Goal: Task Accomplishment & Management: Use online tool/utility

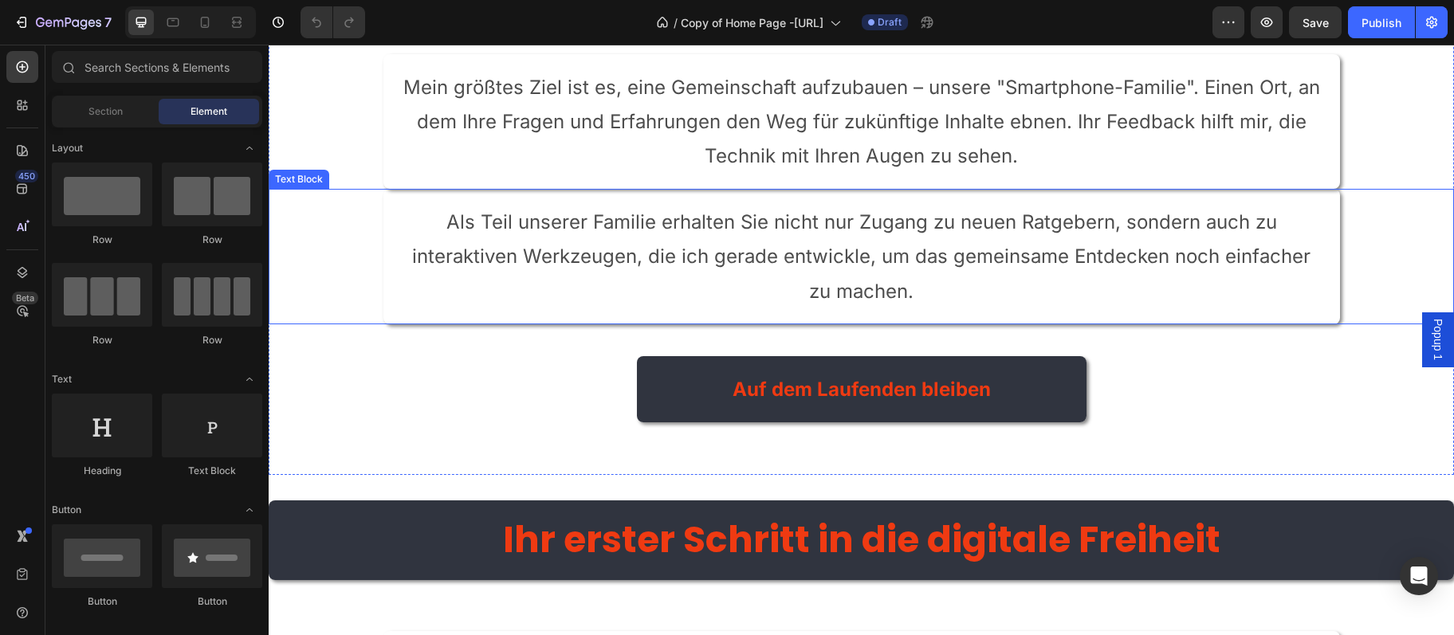
scroll to position [4057, 0]
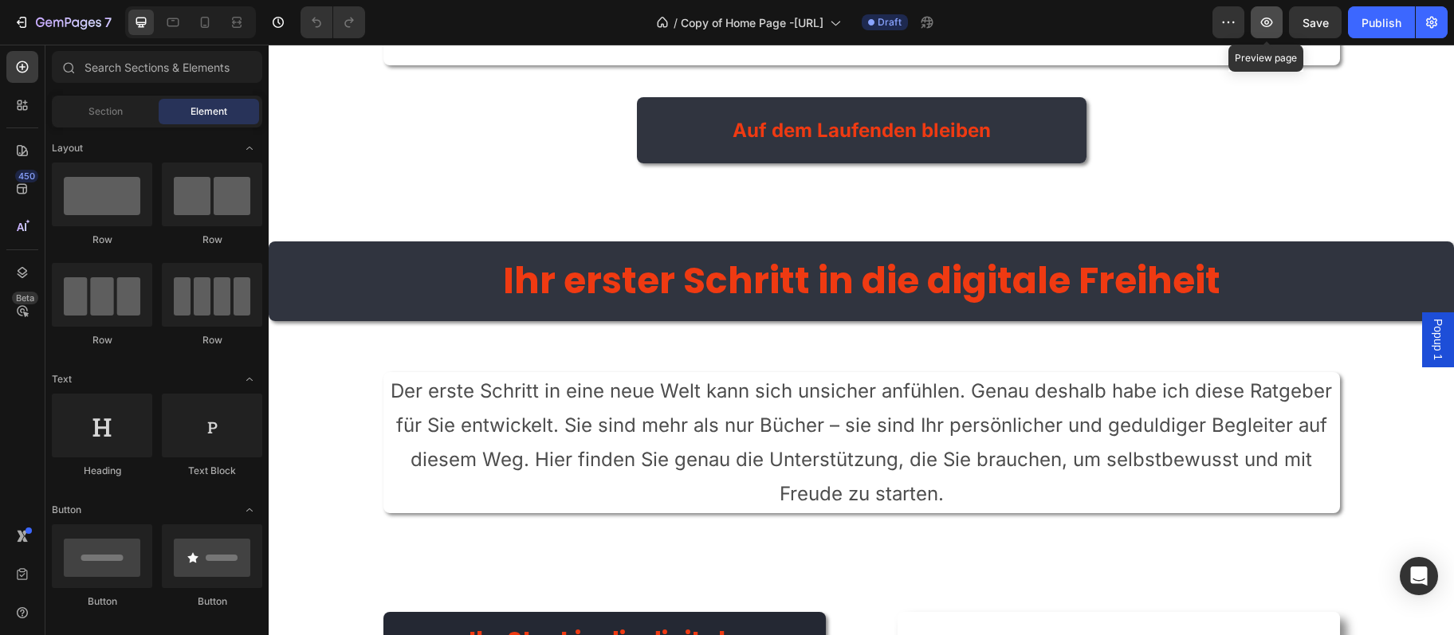
click at [1266, 30] on button "button" at bounding box center [1267, 22] width 32 height 32
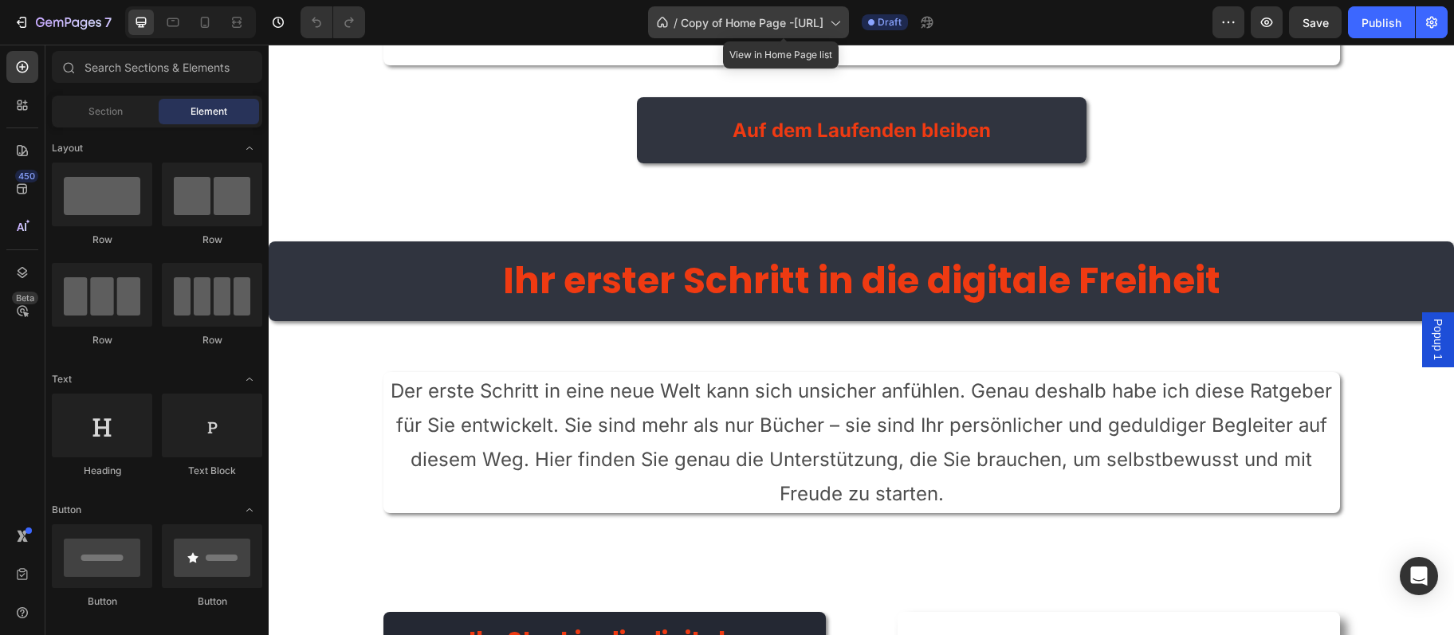
click at [751, 15] on span "Copy of Home Page -[URL]" at bounding box center [752, 22] width 143 height 17
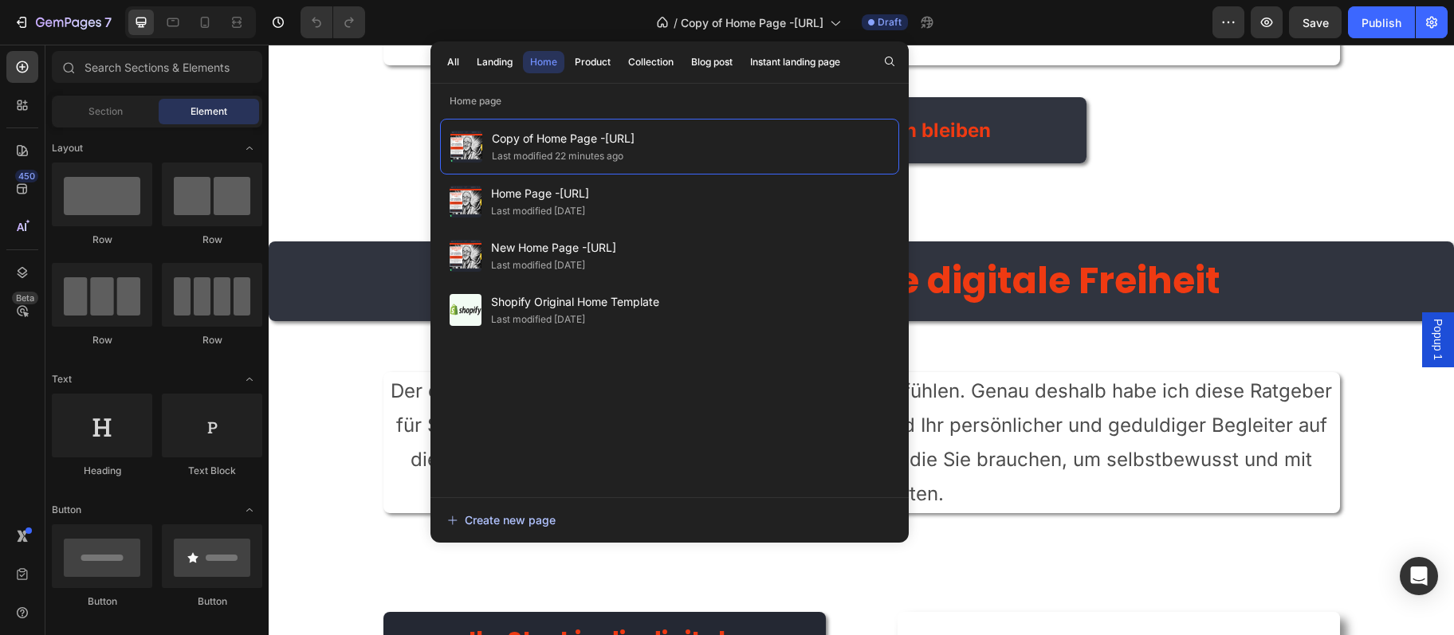
click at [507, 517] on div "Create new page" at bounding box center [501, 520] width 108 height 17
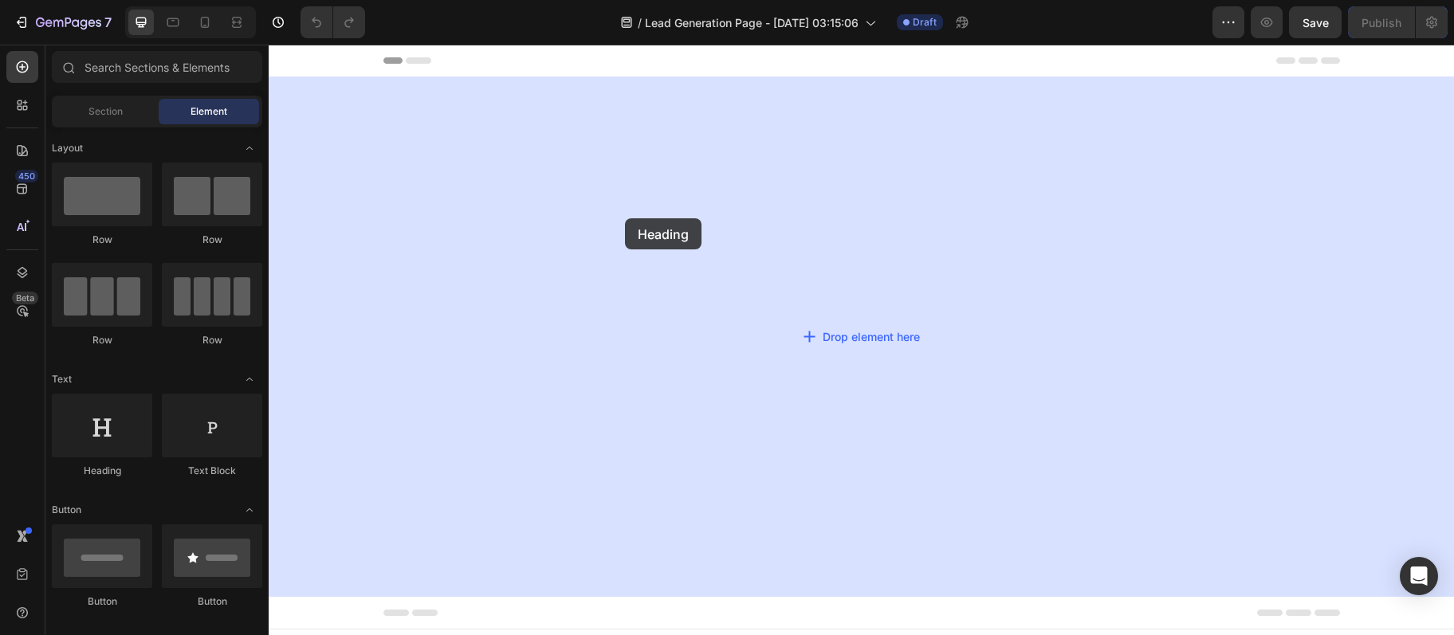
drag, startPoint x: 391, startPoint y: 492, endPoint x: 625, endPoint y: 218, distance: 359.5
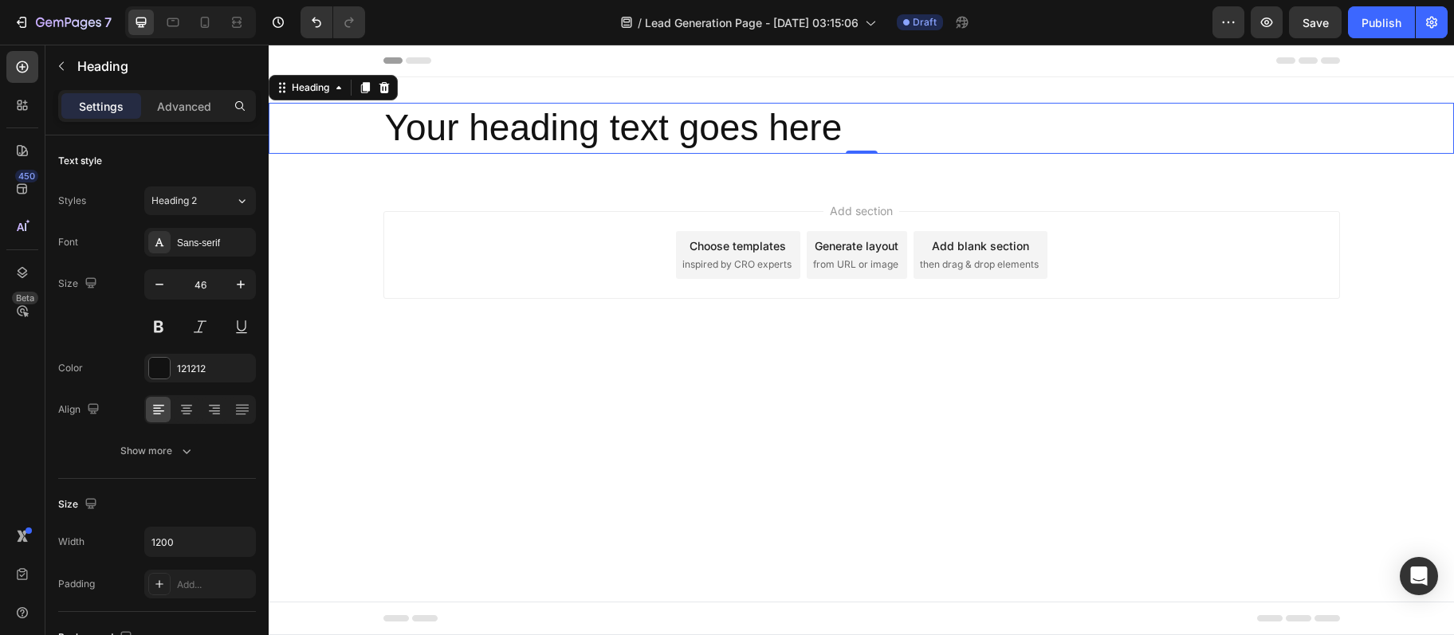
click at [808, 128] on h2 "Your heading text goes here" at bounding box center [861, 128] width 956 height 51
click at [808, 128] on p "Your heading text goes here" at bounding box center [861, 128] width 953 height 48
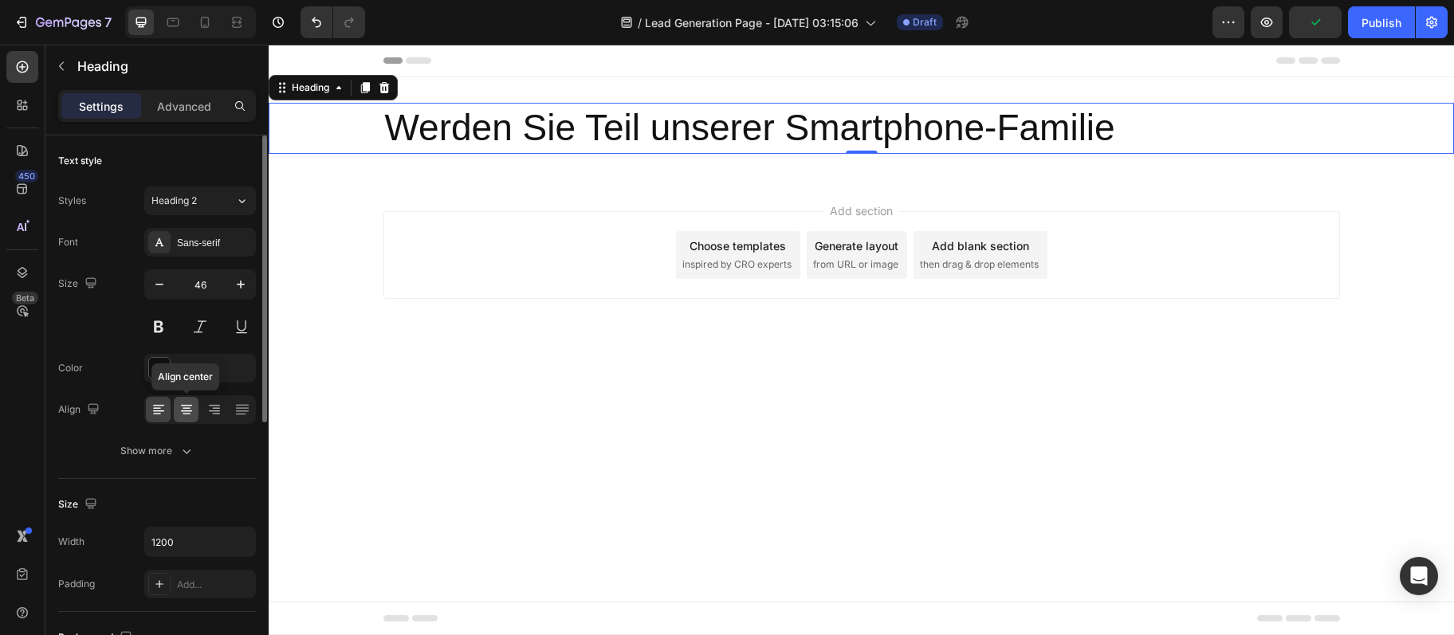
click at [190, 408] on icon at bounding box center [187, 410] width 16 height 16
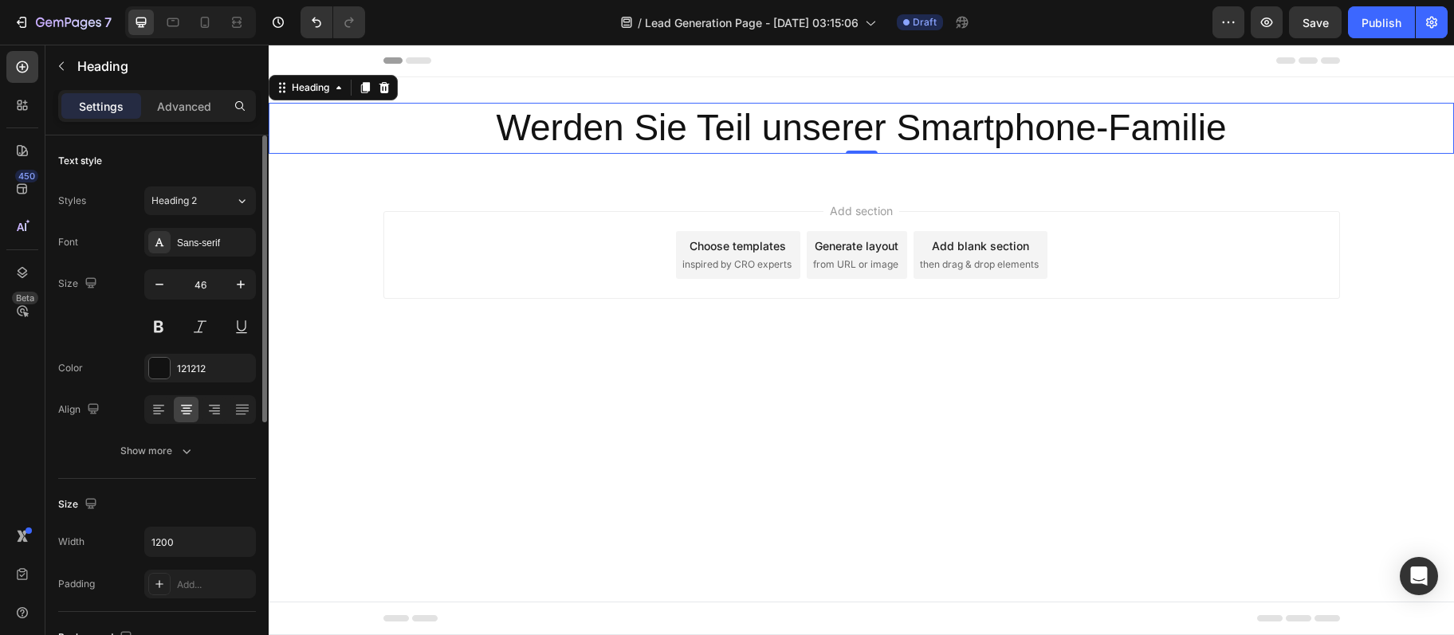
click at [195, 254] on div "Sans-serif" at bounding box center [200, 242] width 112 height 29
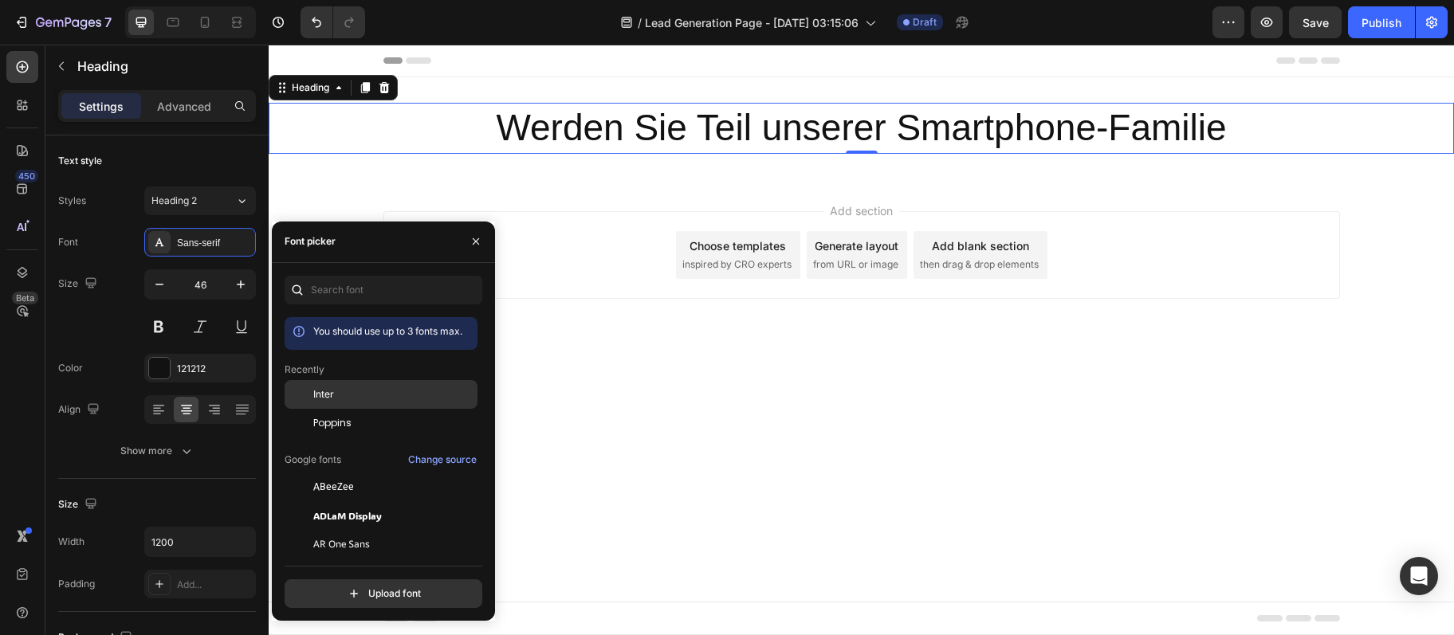
click at [381, 501] on div "Inter" at bounding box center [381, 515] width 193 height 29
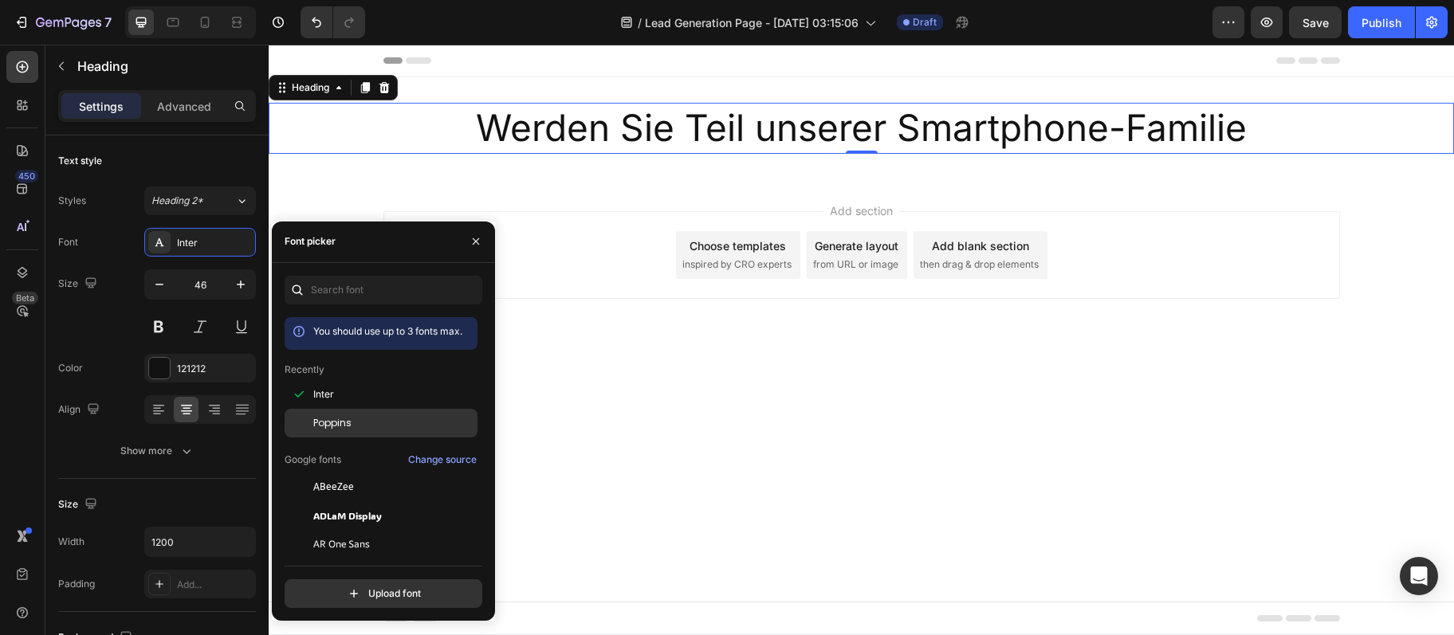
click at [341, 587] on div "Poppins" at bounding box center [381, 601] width 193 height 29
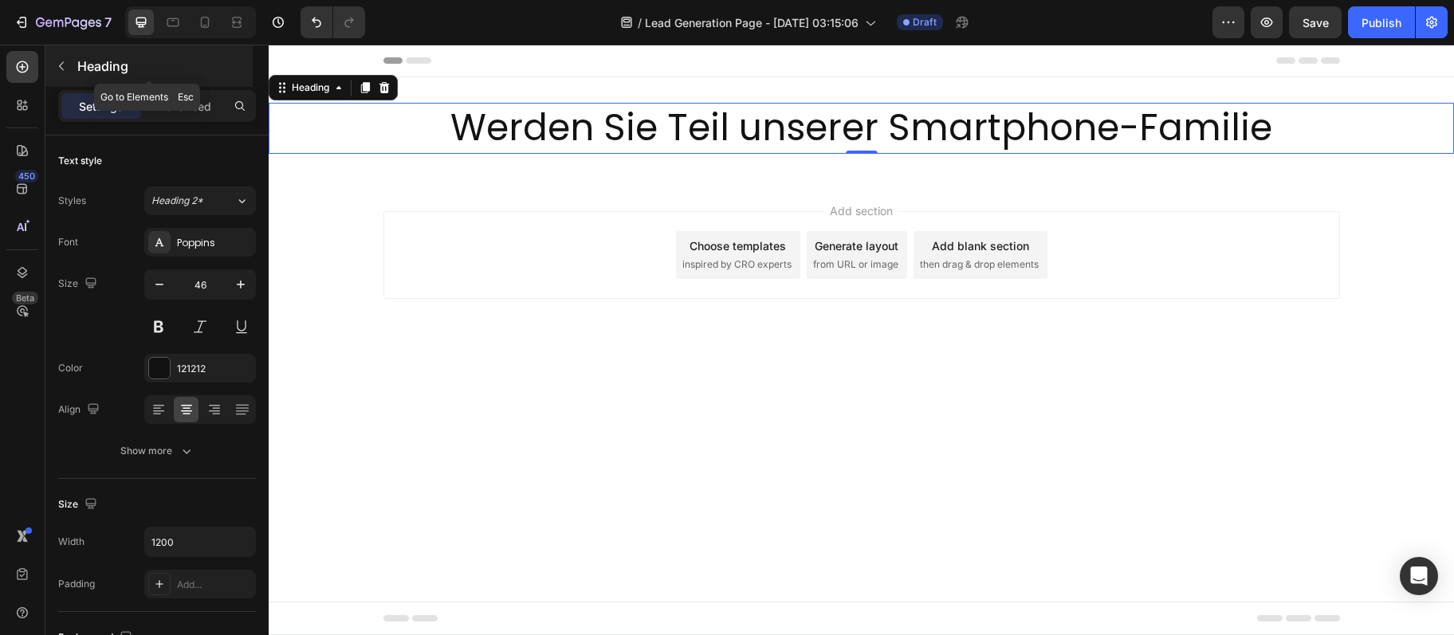
click at [84, 72] on p "Heading" at bounding box center [163, 66] width 172 height 19
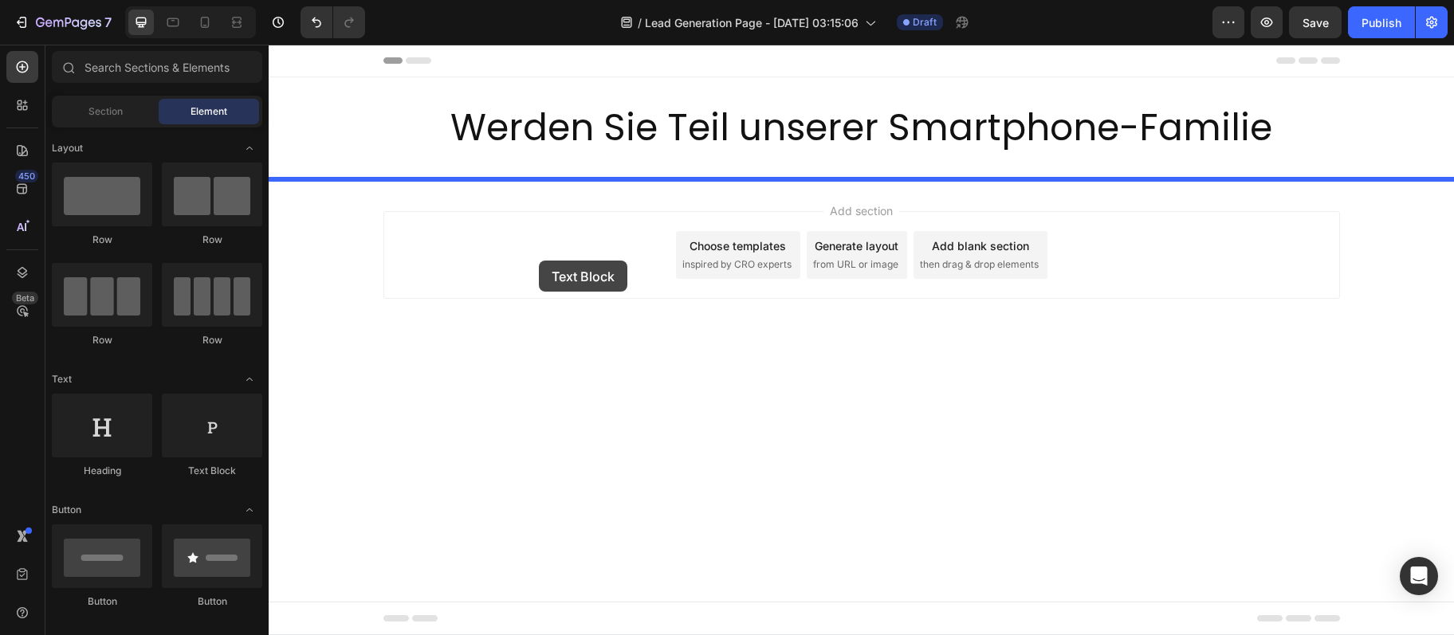
drag, startPoint x: 455, startPoint y: 481, endPoint x: 539, endPoint y: 261, distance: 236.1
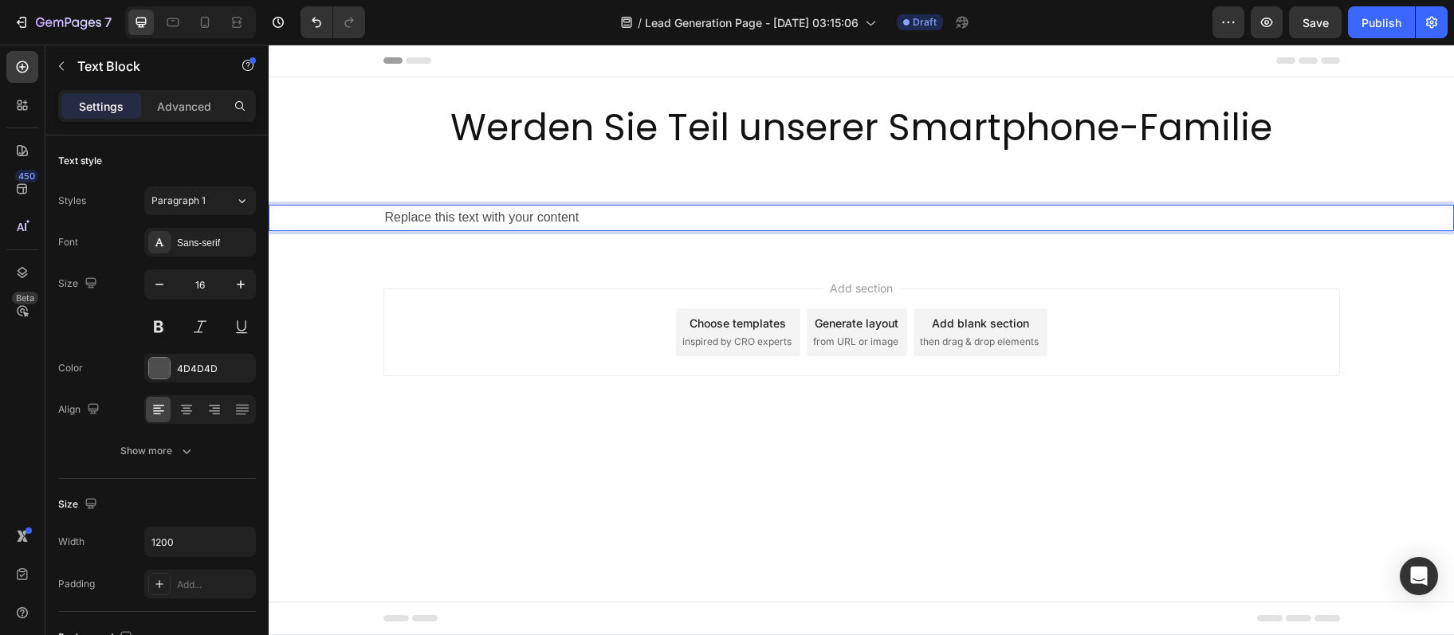
click at [500, 225] on div "Replace this text with your content" at bounding box center [861, 218] width 956 height 26
click at [500, 225] on p "Replace this text with your content" at bounding box center [861, 217] width 953 height 23
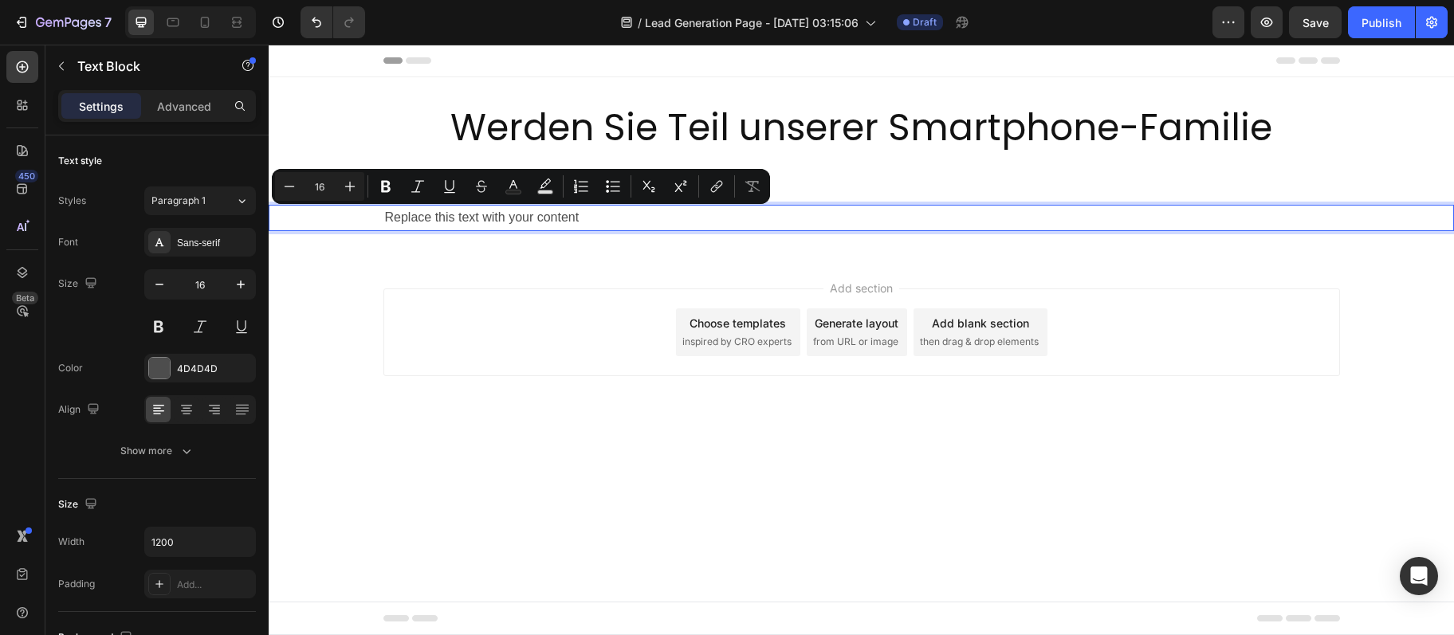
click at [500, 225] on p "Replace this text with your content" at bounding box center [861, 217] width 953 height 23
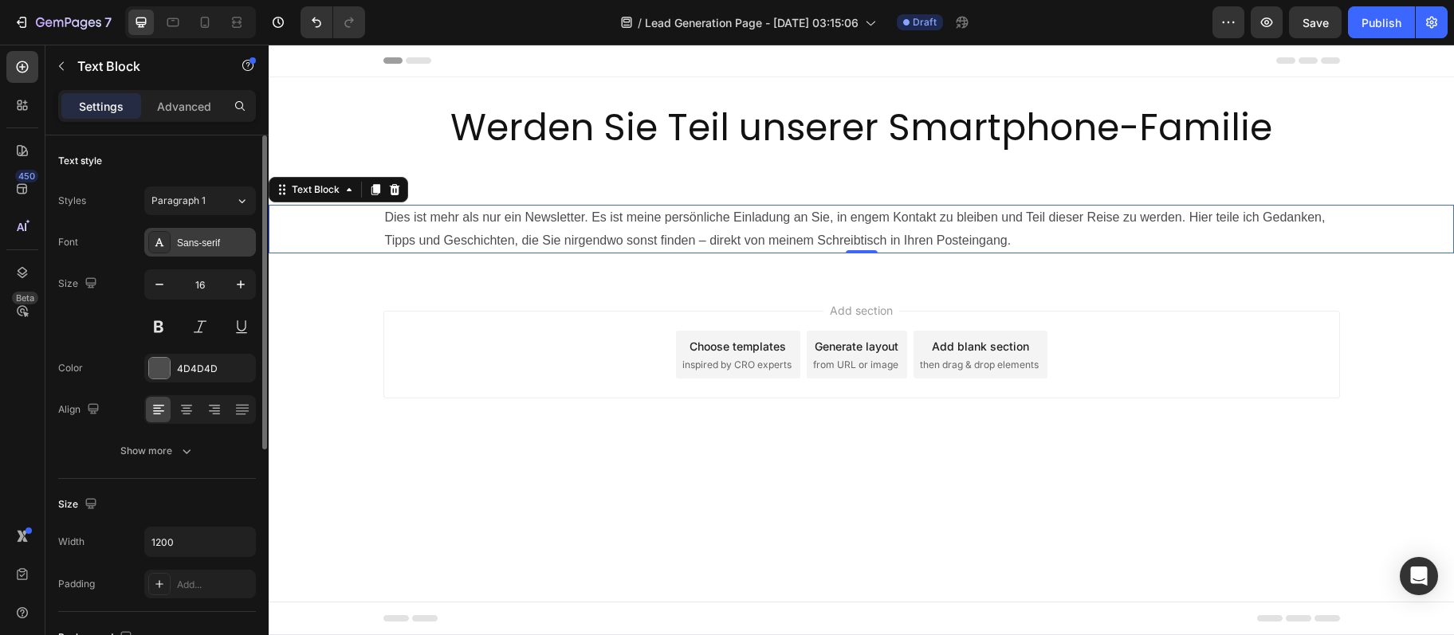
click at [190, 230] on div "Sans-serif" at bounding box center [200, 242] width 112 height 29
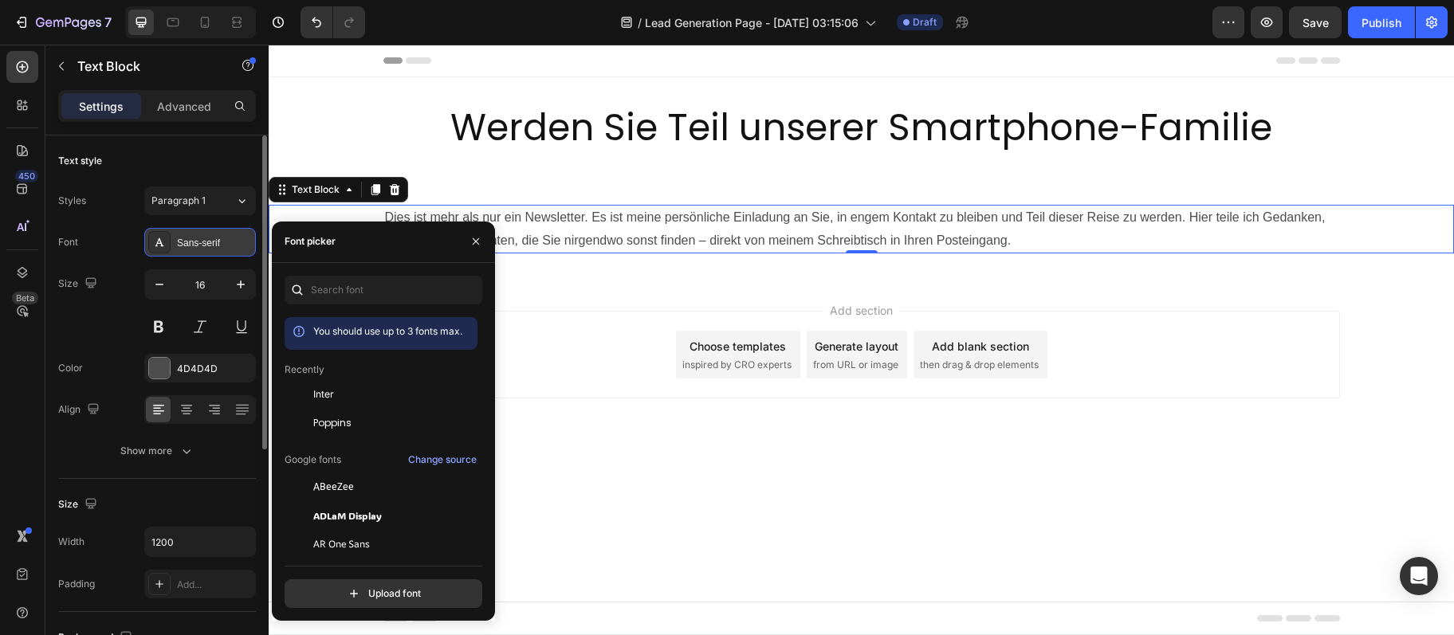
click at [190, 233] on div "Sans-serif" at bounding box center [200, 242] width 112 height 29
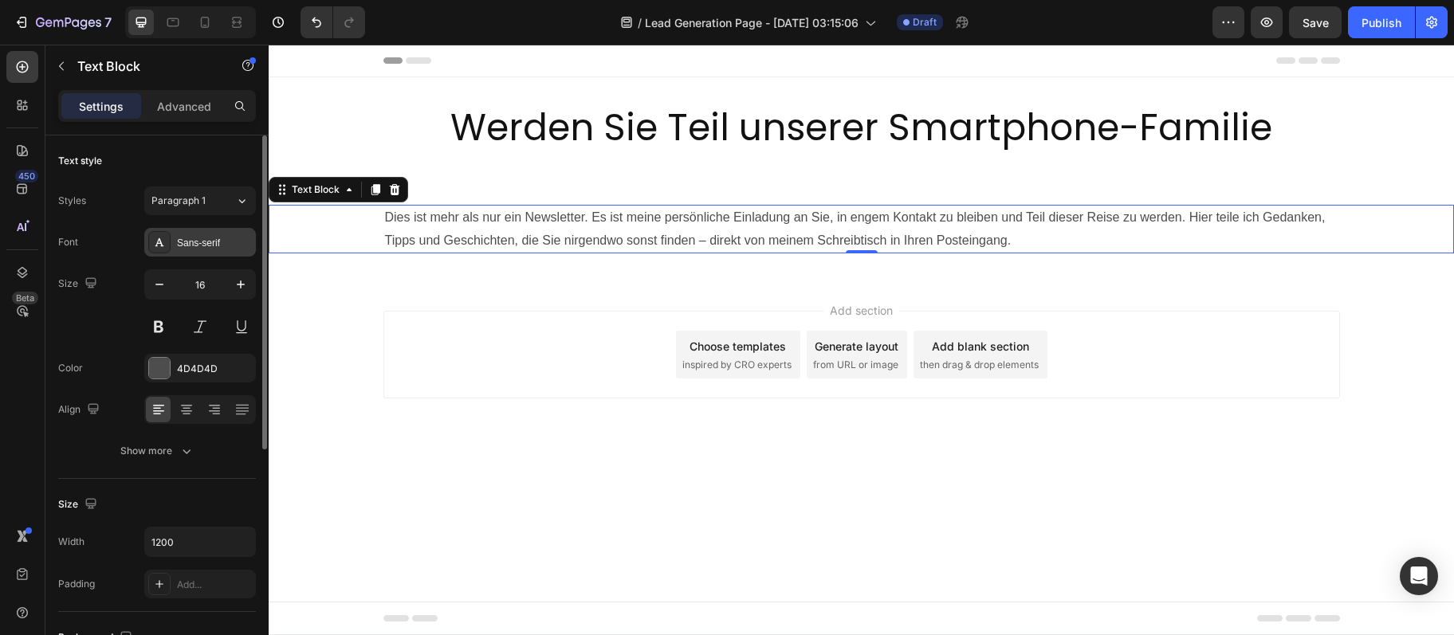
click at [163, 237] on icon at bounding box center [159, 242] width 13 height 13
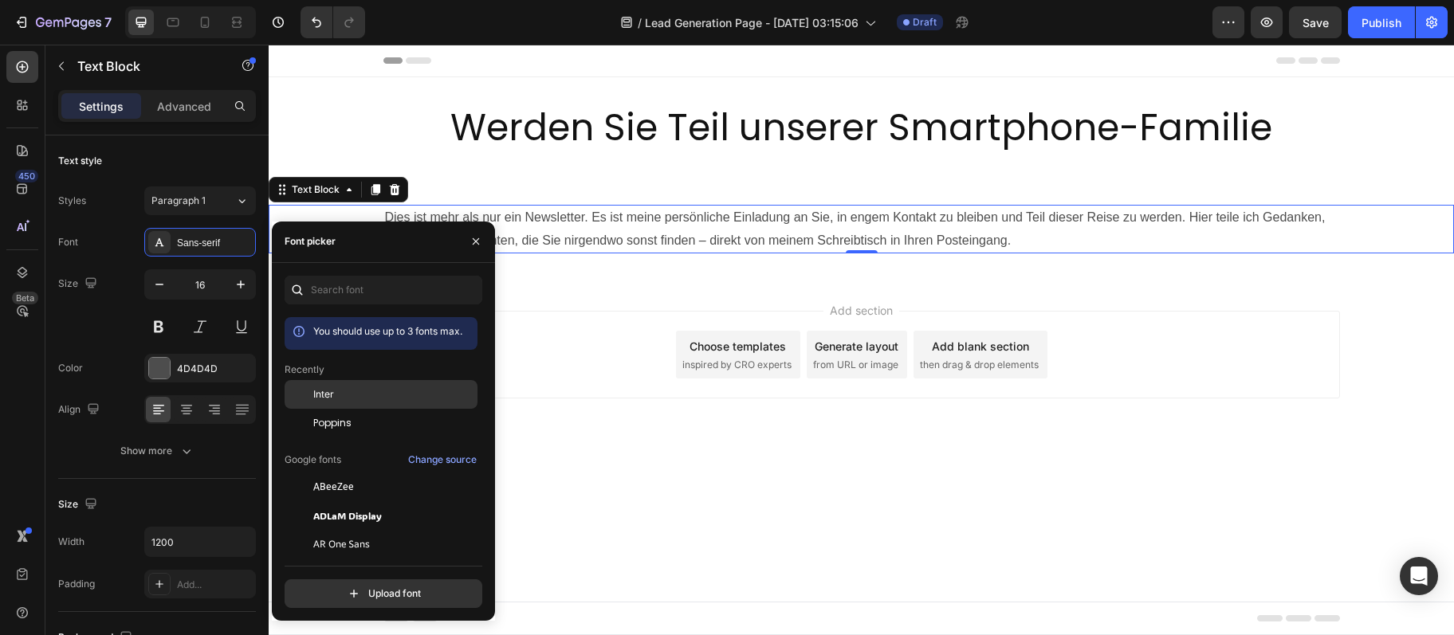
click at [332, 401] on span "Inter" at bounding box center [323, 394] width 21 height 14
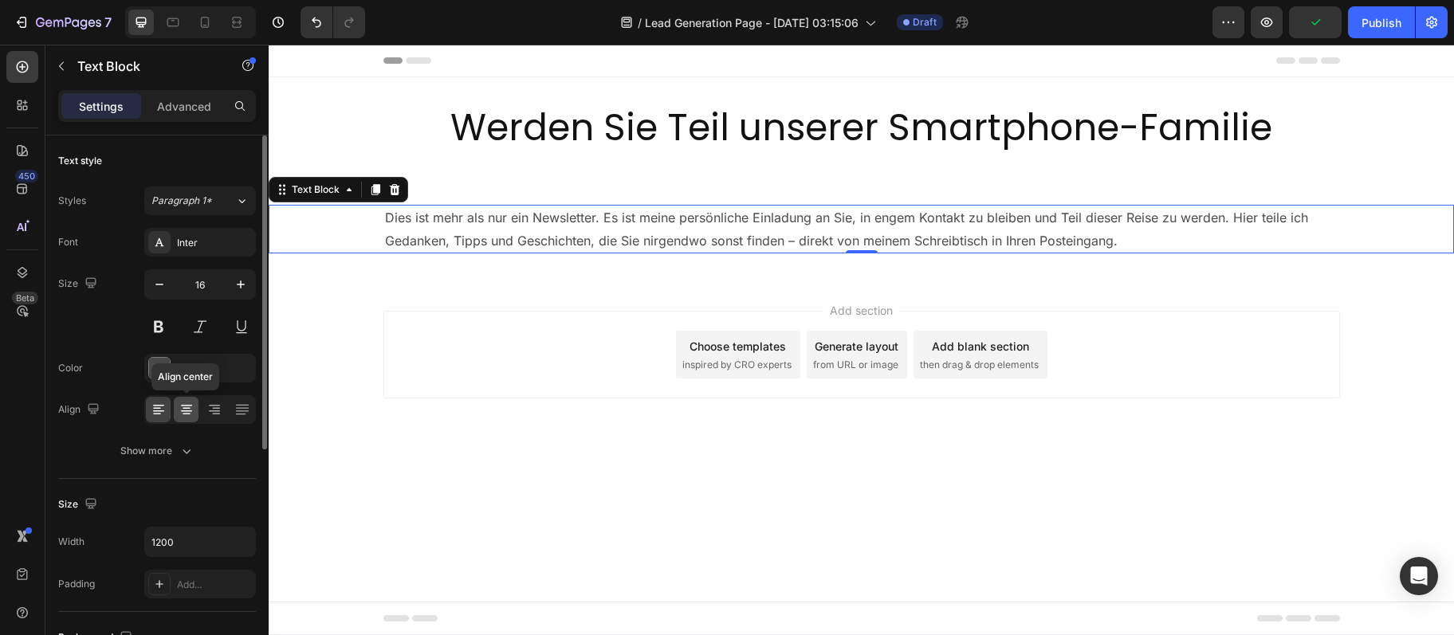
click at [182, 402] on icon at bounding box center [187, 410] width 16 height 16
click at [234, 293] on button "button" at bounding box center [240, 284] width 29 height 29
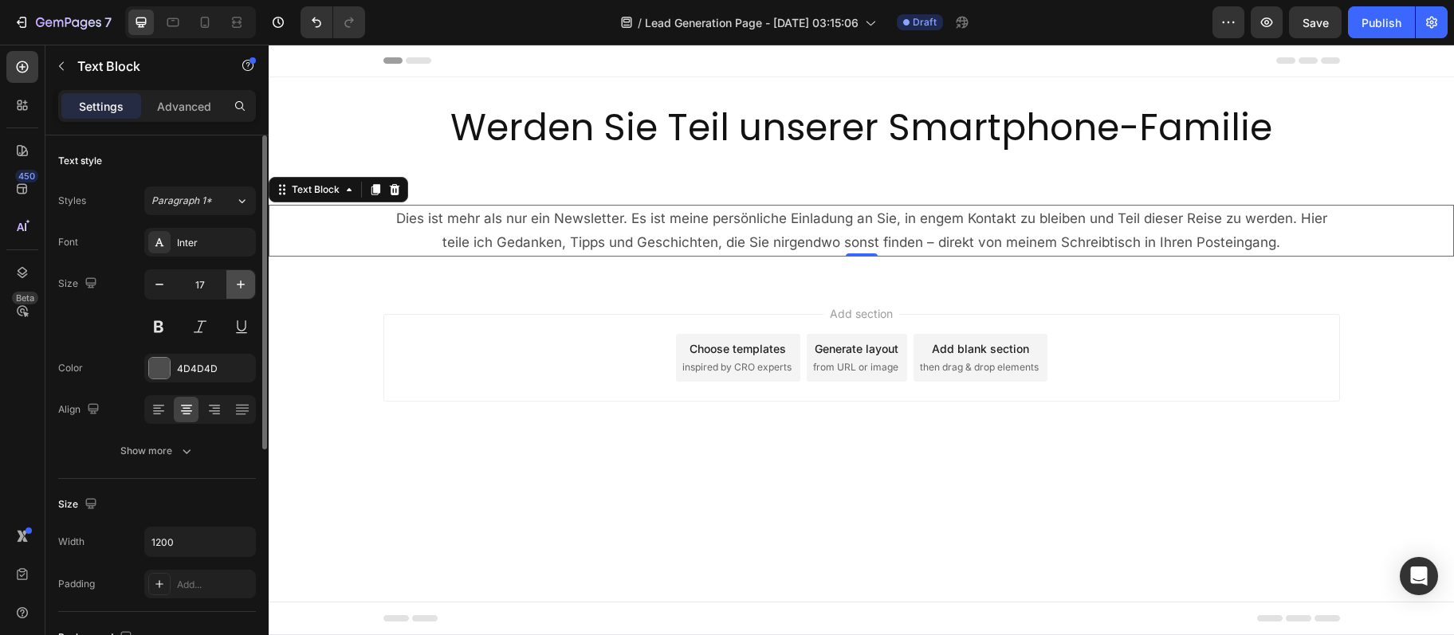
click at [234, 293] on button "button" at bounding box center [240, 284] width 29 height 29
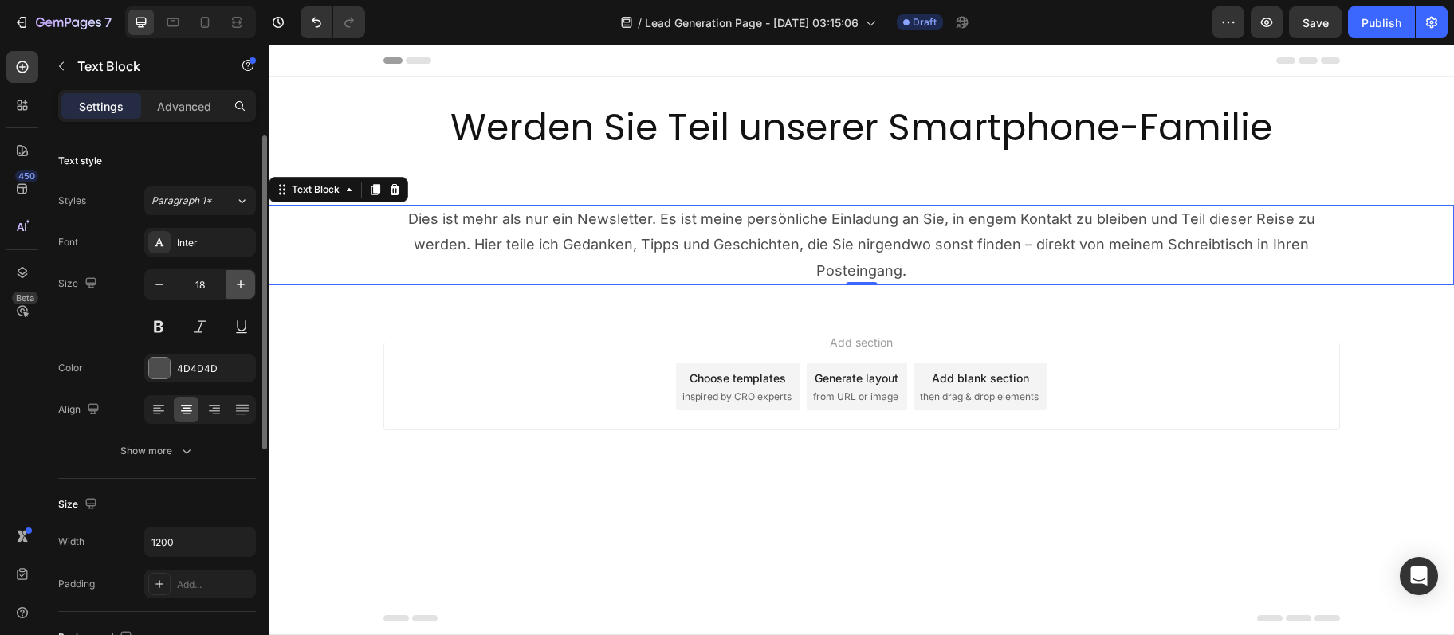
click at [234, 293] on button "button" at bounding box center [240, 284] width 29 height 29
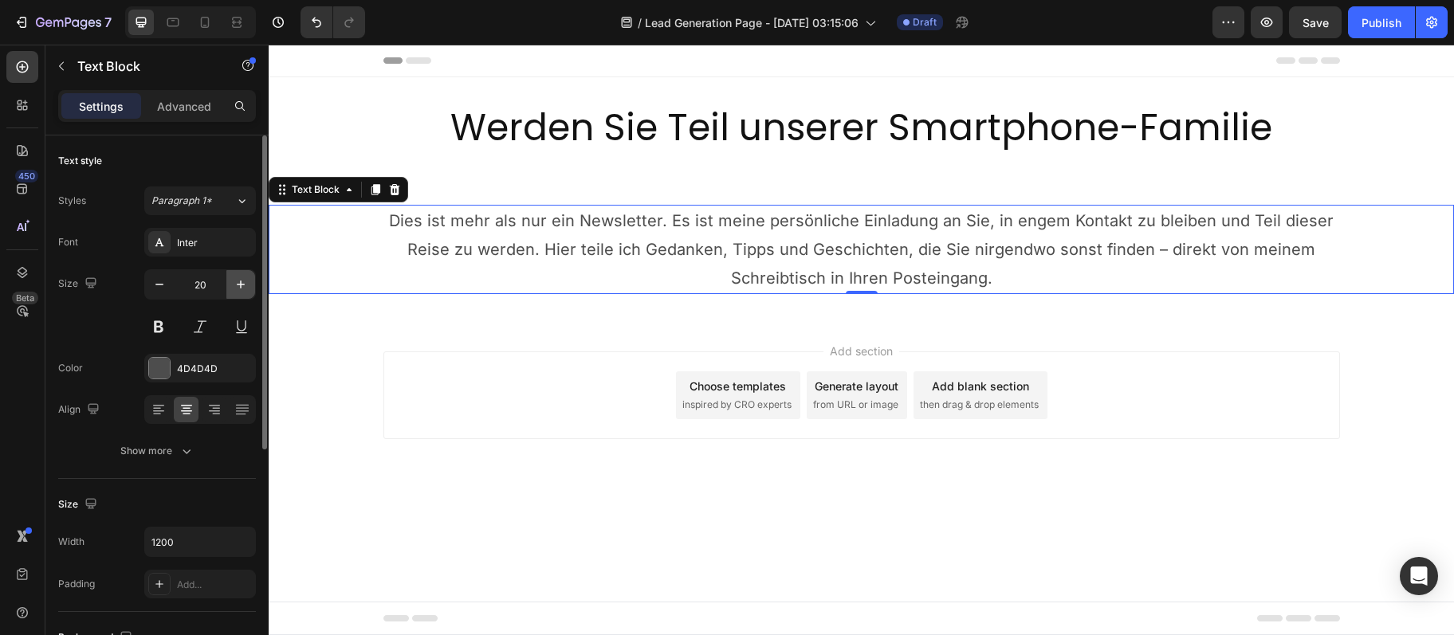
click at [234, 293] on button "button" at bounding box center [240, 284] width 29 height 29
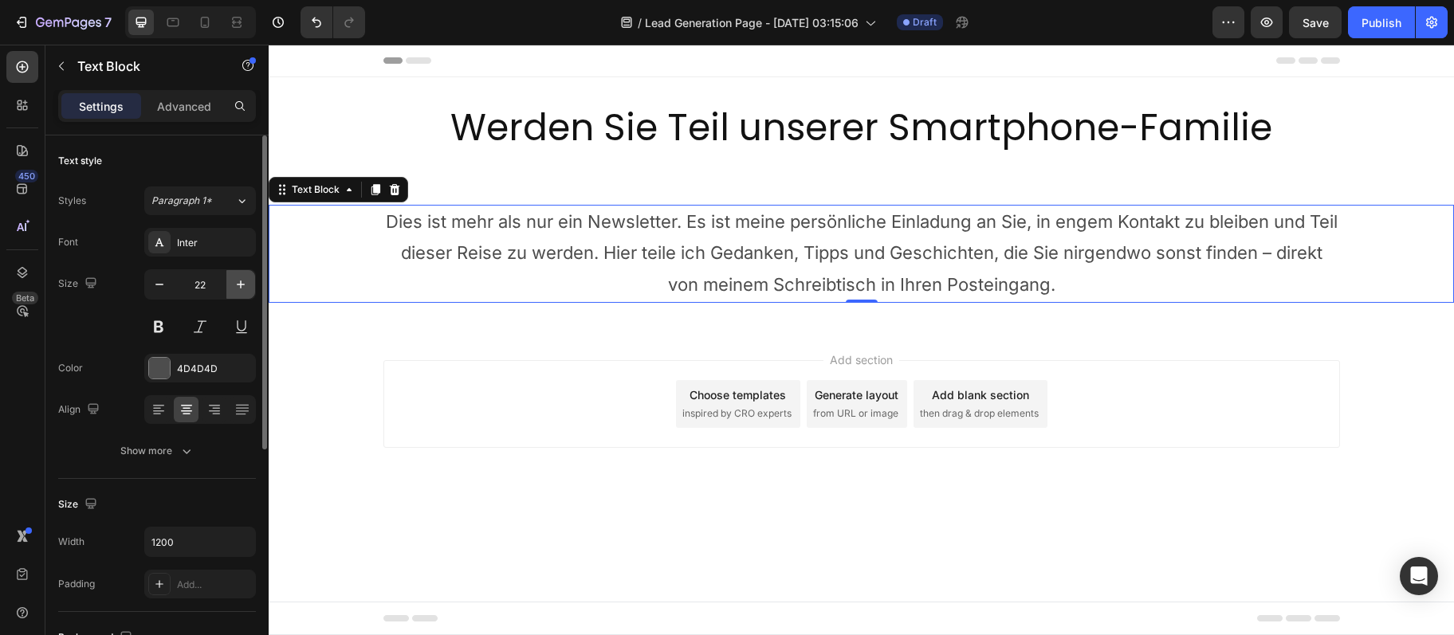
click at [234, 293] on button "button" at bounding box center [240, 284] width 29 height 29
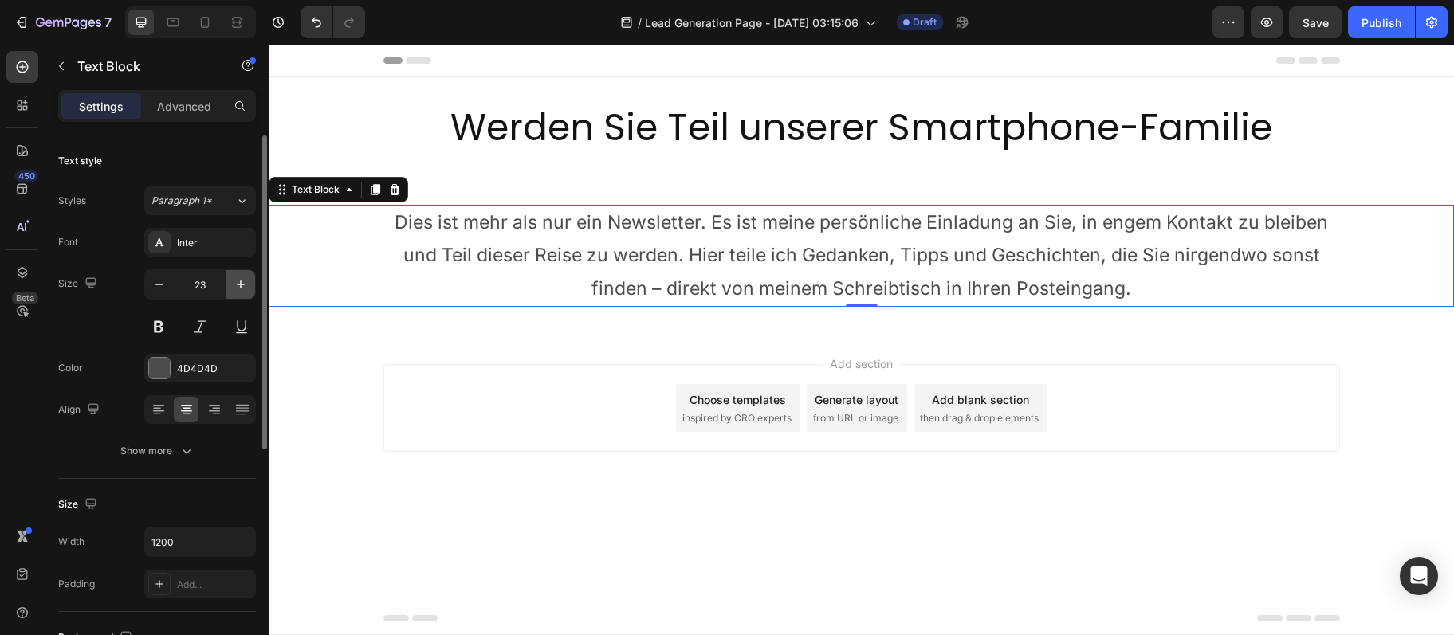
click at [234, 293] on button "button" at bounding box center [240, 284] width 29 height 29
type input "24"
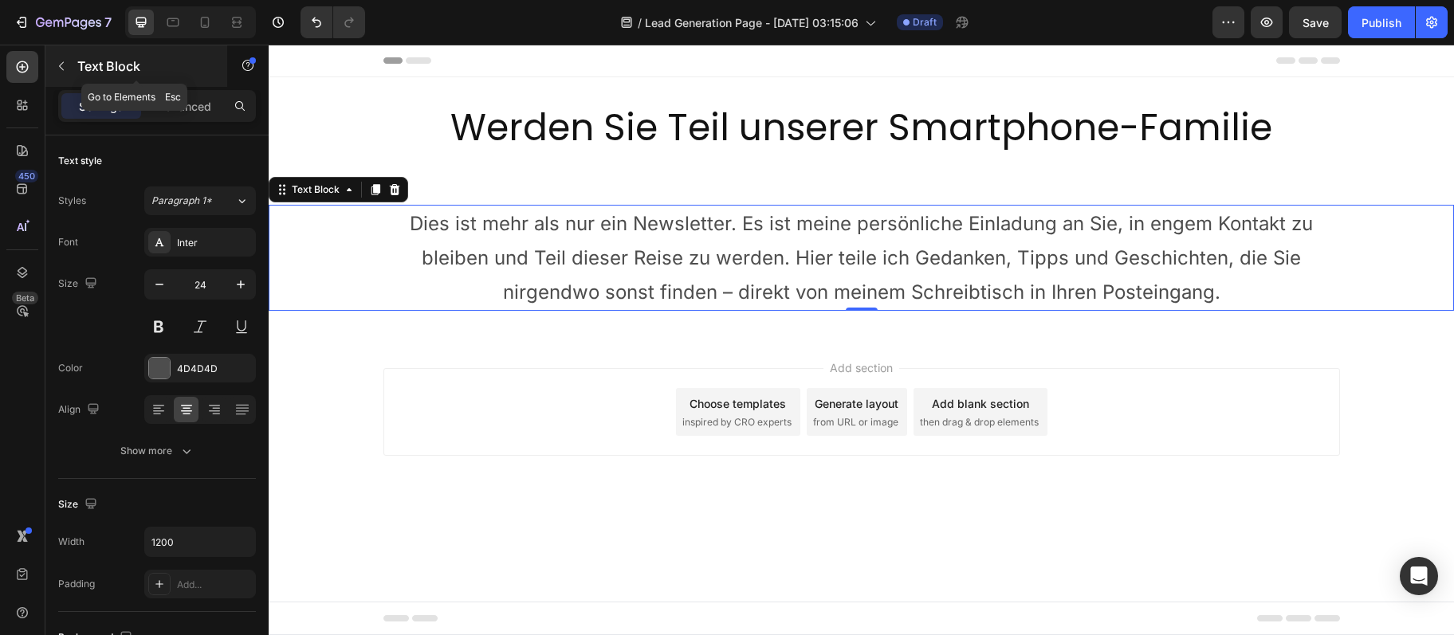
click at [64, 53] on div "Text Block" at bounding box center [136, 65] width 182 height 41
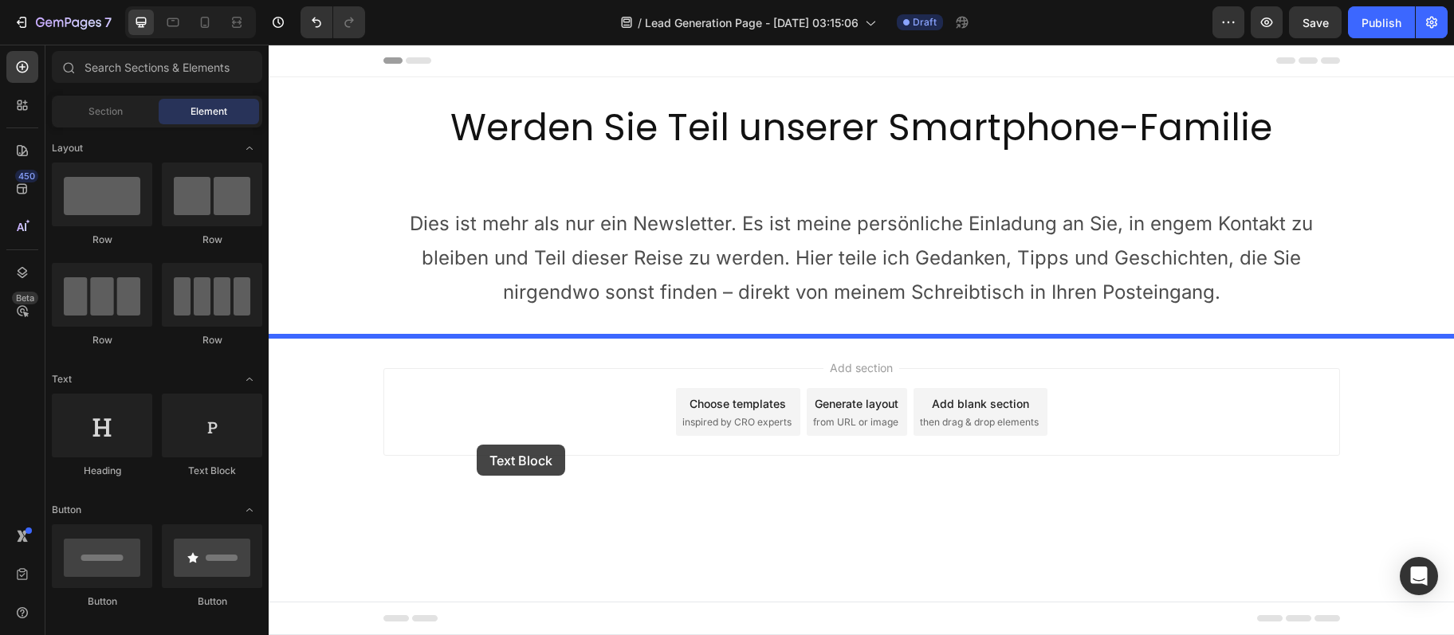
drag, startPoint x: 456, startPoint y: 492, endPoint x: 477, endPoint y: 445, distance: 51.4
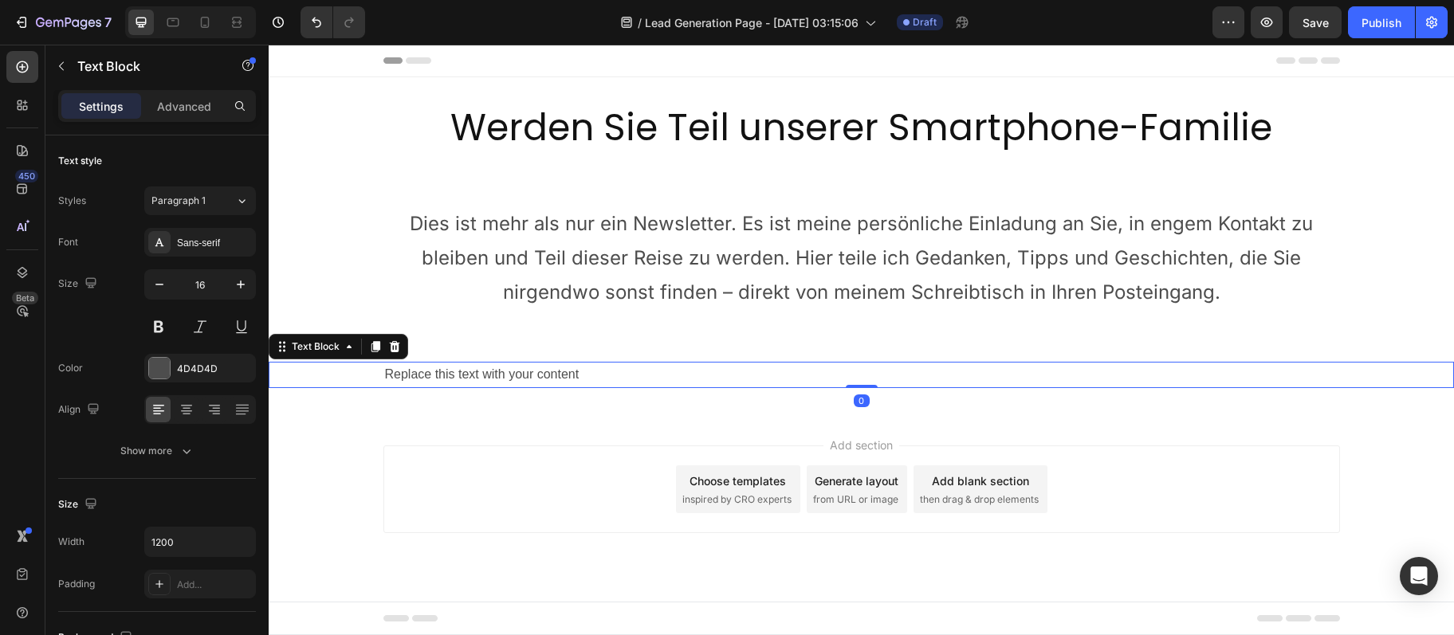
click at [477, 364] on div "Replace this text with your content" at bounding box center [861, 375] width 956 height 26
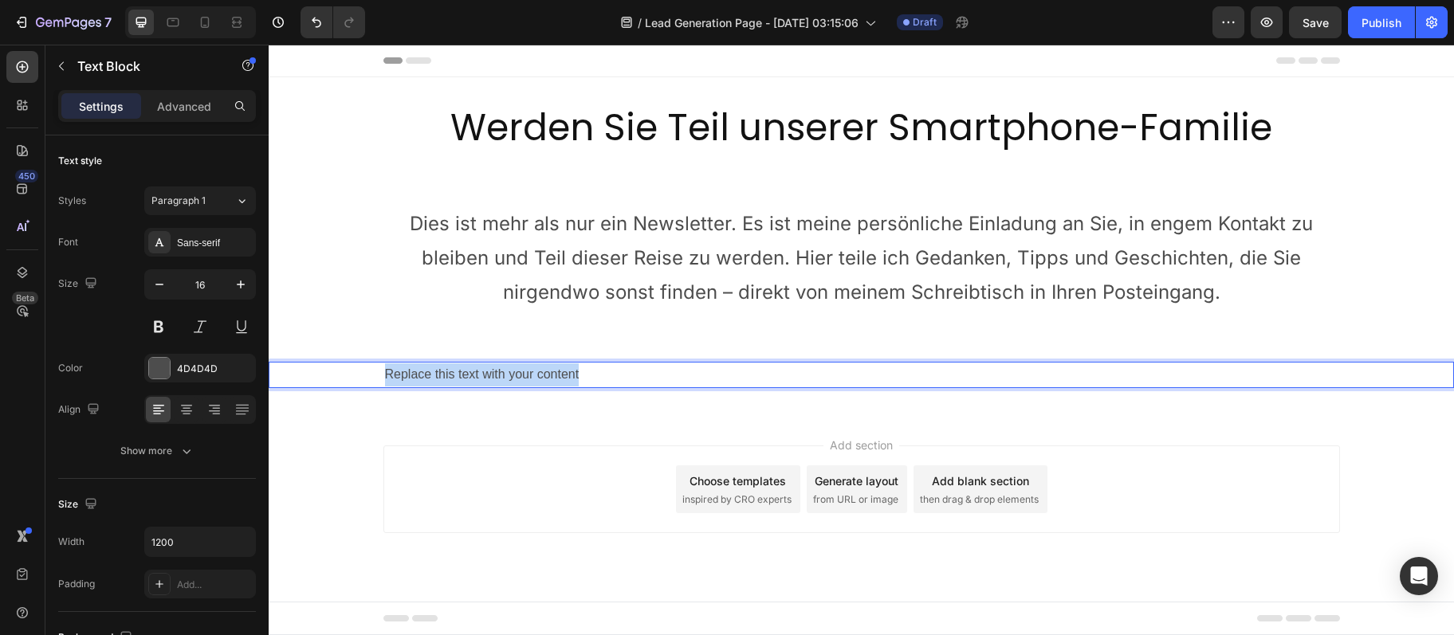
click at [477, 364] on p "Replace this text with your content" at bounding box center [861, 374] width 953 height 23
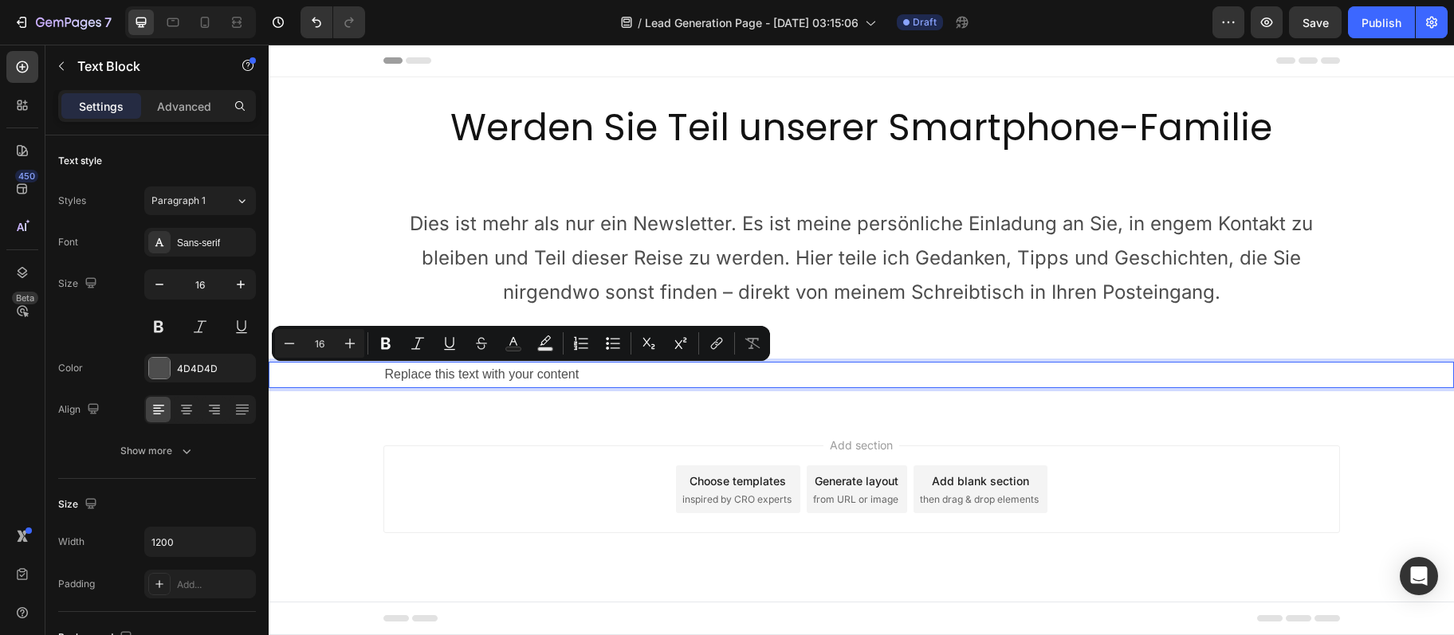
click at [477, 364] on p "Replace this text with your content" at bounding box center [861, 374] width 953 height 23
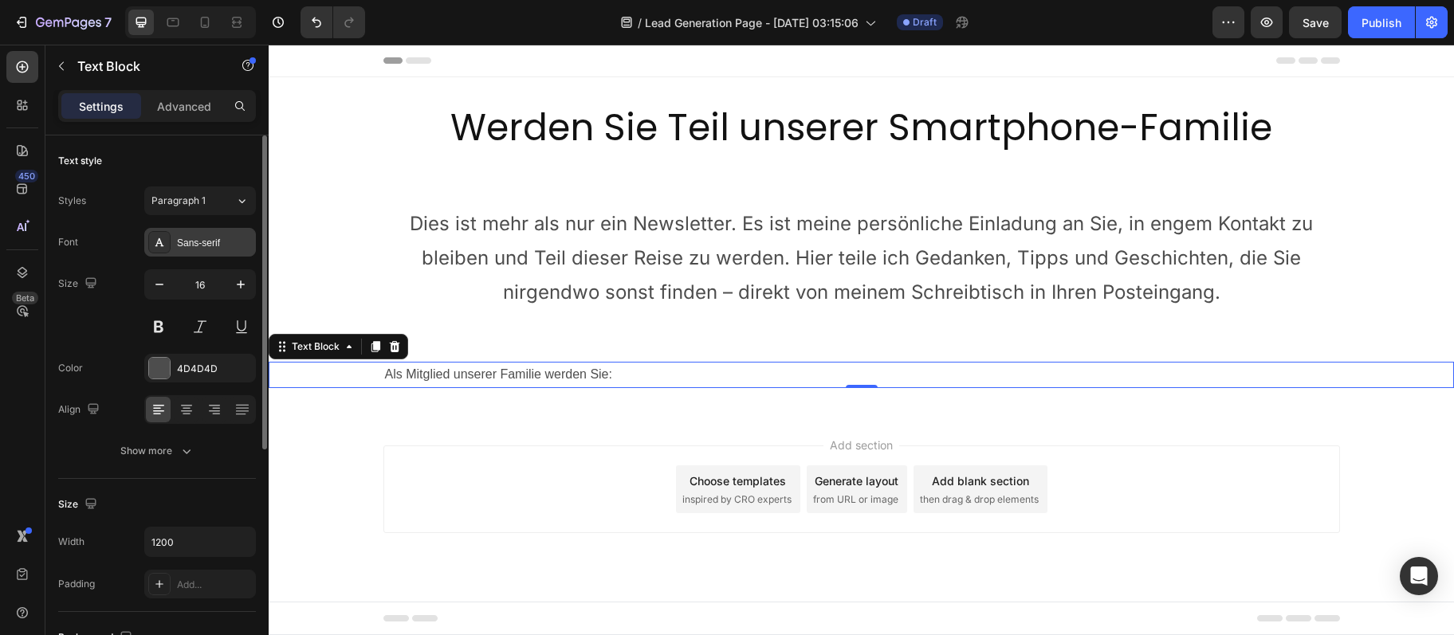
click at [229, 249] on div "Sans-serif" at bounding box center [214, 243] width 75 height 14
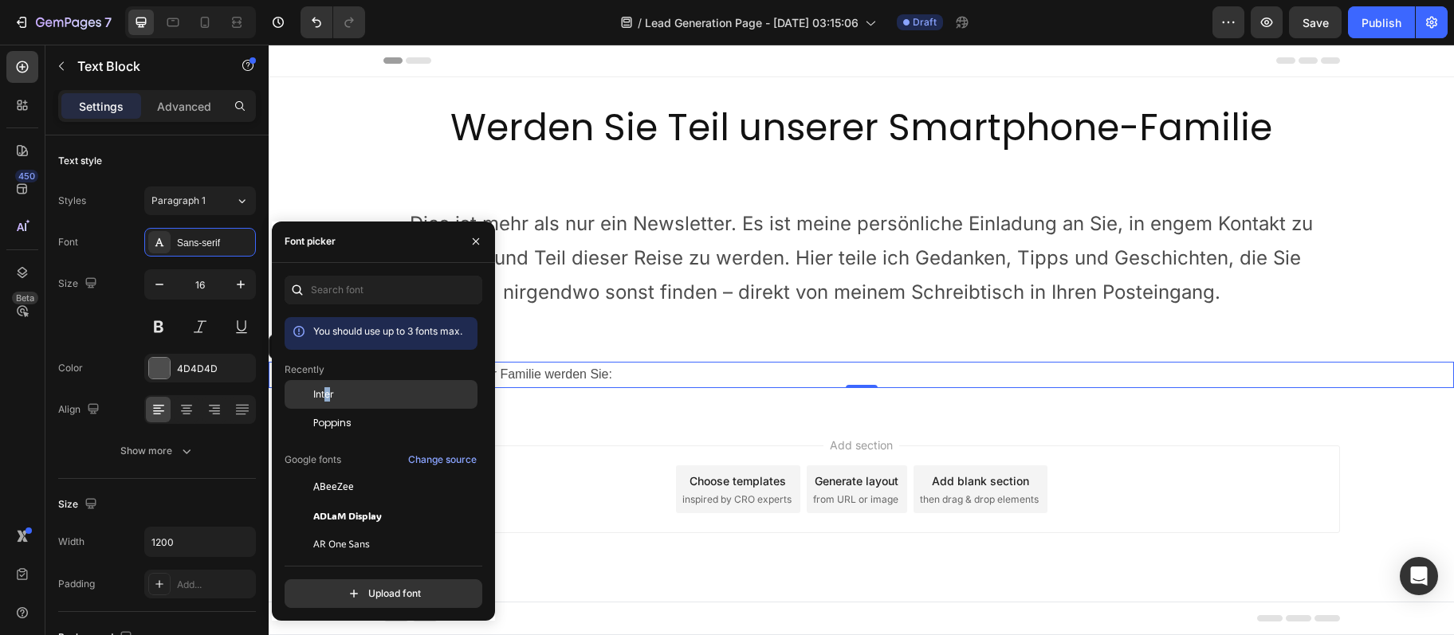
click at [328, 402] on span "Inter" at bounding box center [323, 394] width 21 height 14
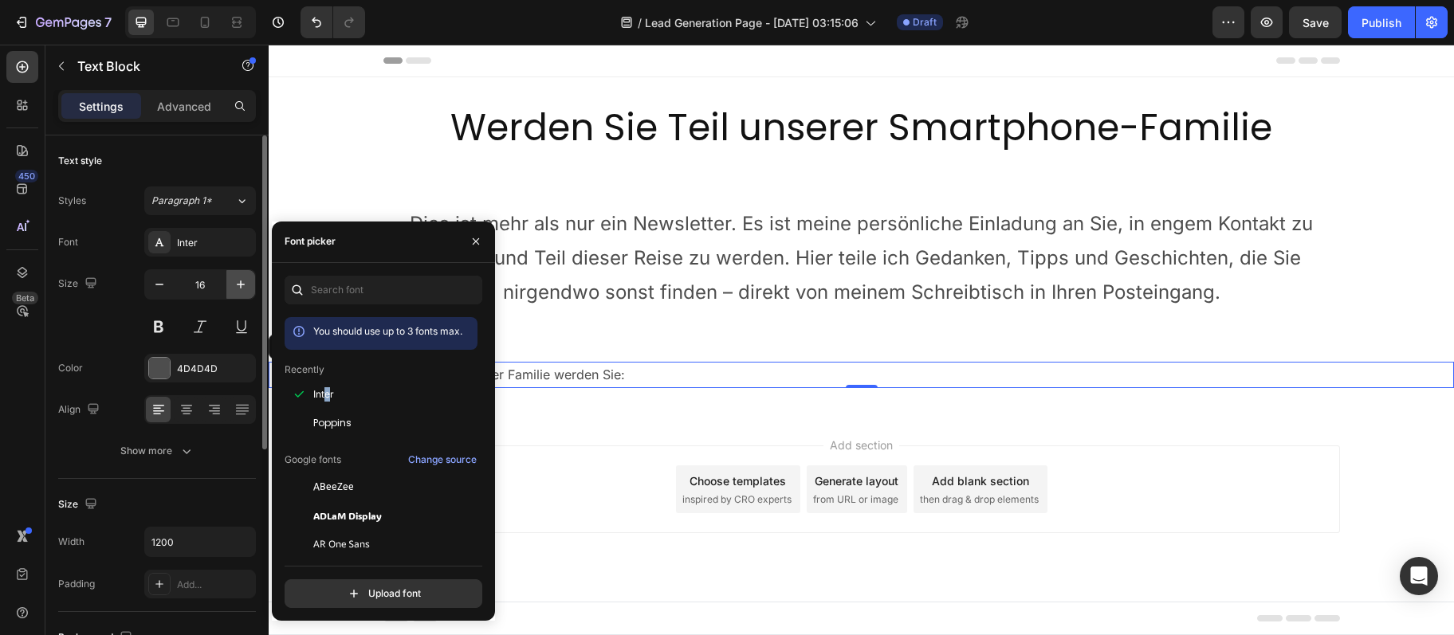
click at [239, 294] on button "button" at bounding box center [240, 284] width 29 height 29
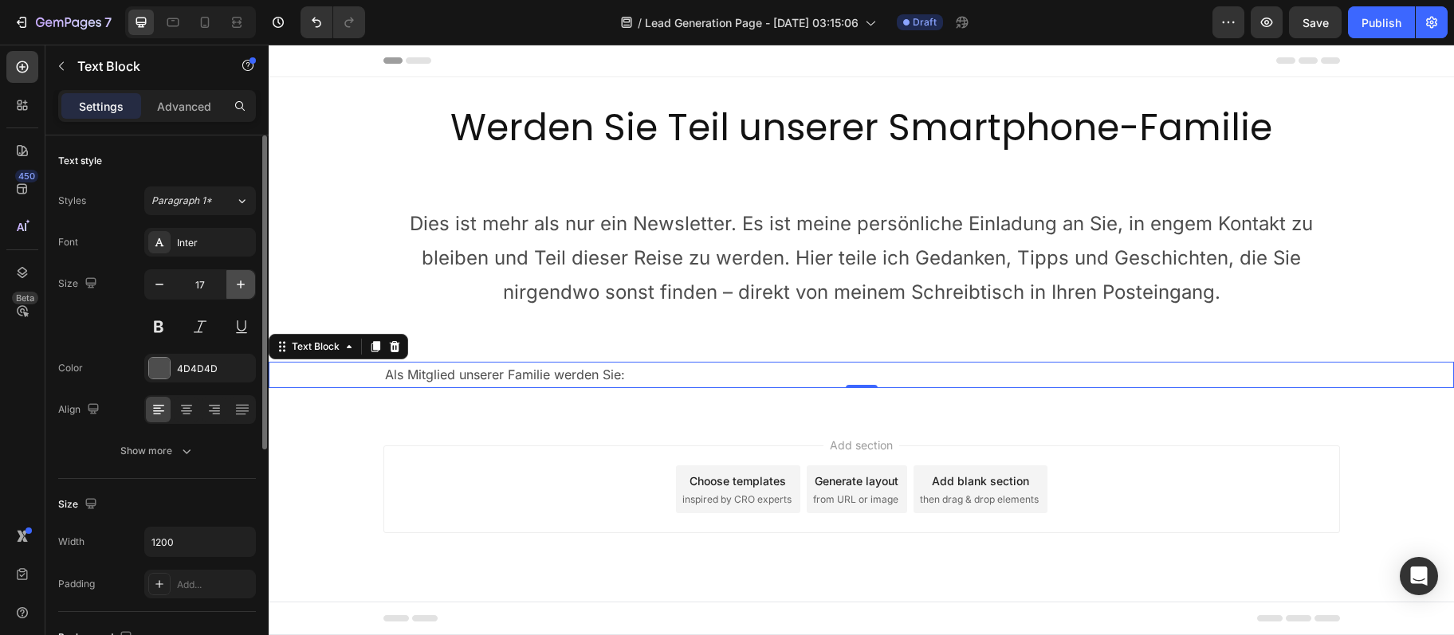
click at [239, 294] on button "button" at bounding box center [240, 284] width 29 height 29
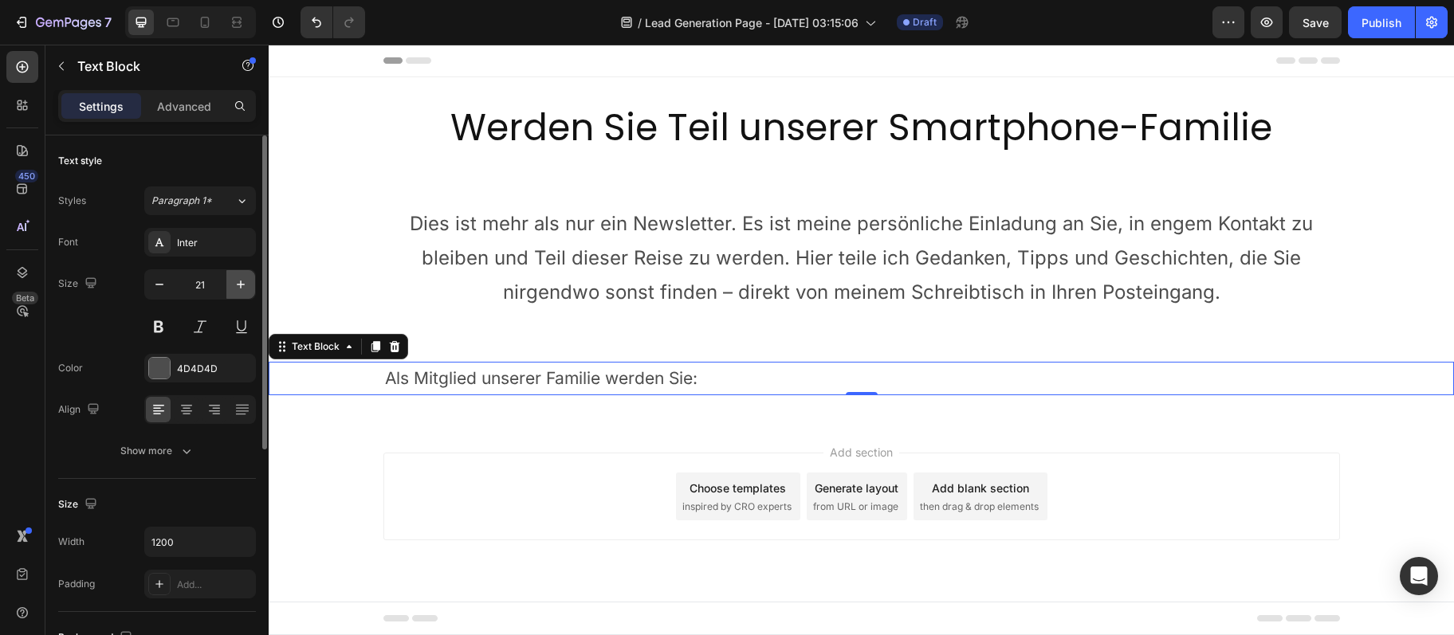
click at [239, 294] on button "button" at bounding box center [240, 284] width 29 height 29
type input "24"
click at [202, 429] on div "Font Inter Size 24 Color 4D4D4D Align Show more" at bounding box center [157, 347] width 198 height 238
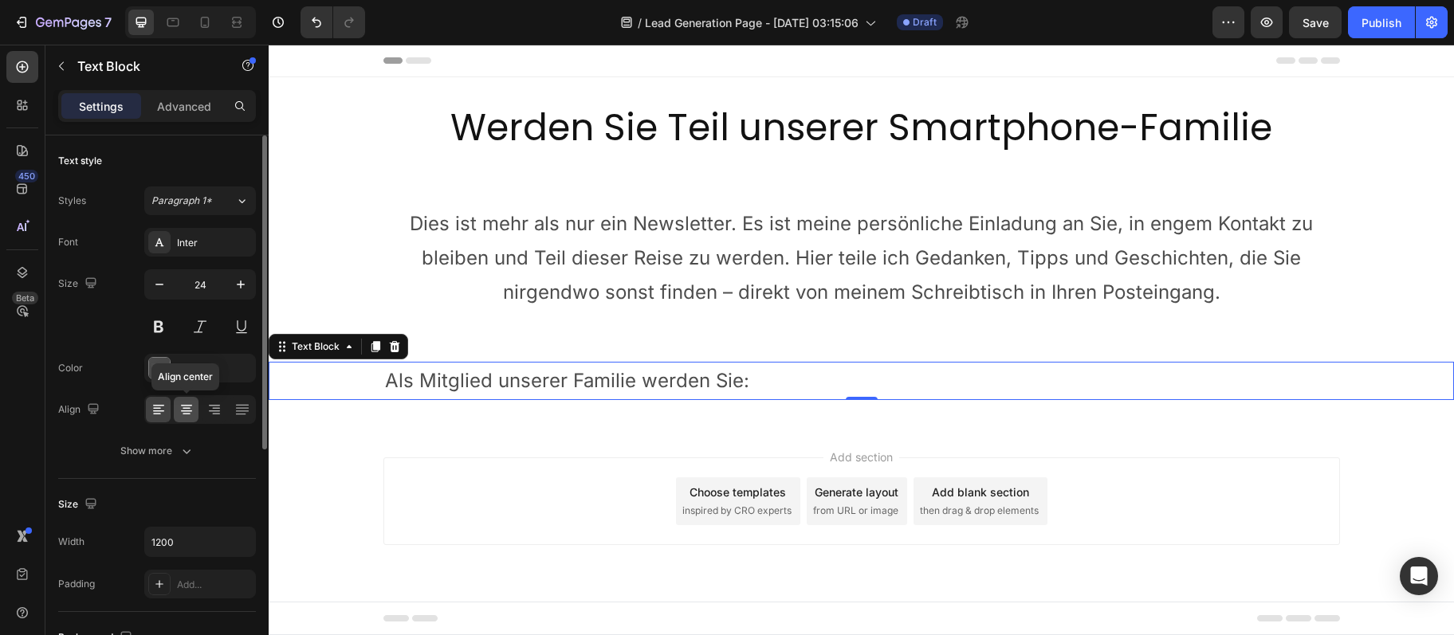
click at [195, 419] on div at bounding box center [186, 410] width 25 height 26
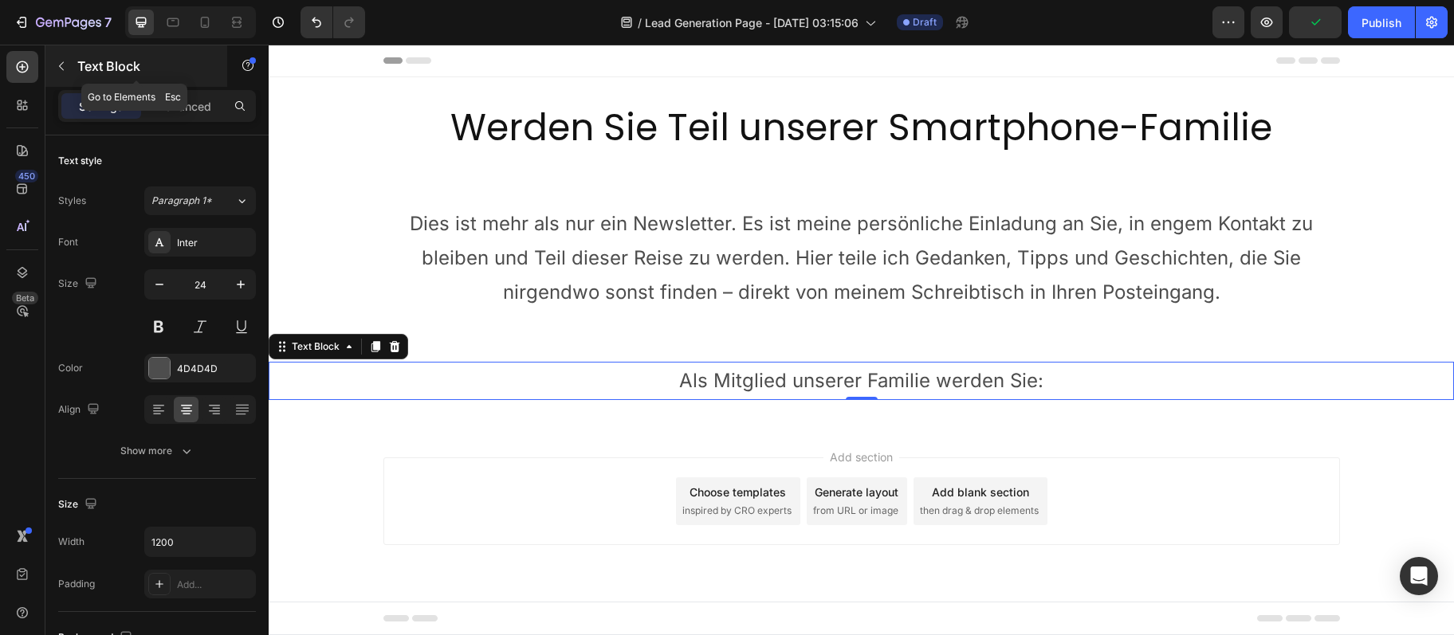
click at [69, 50] on div "Text Block" at bounding box center [136, 65] width 182 height 41
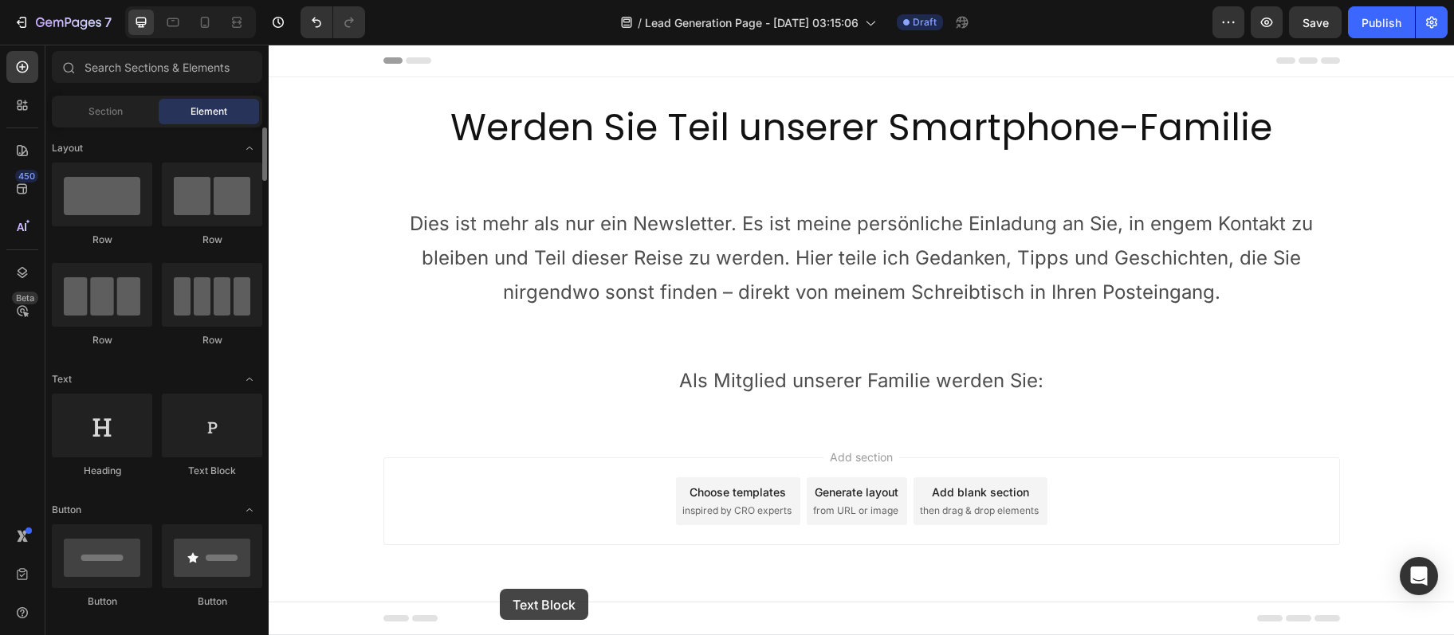
drag, startPoint x: 186, startPoint y: 463, endPoint x: 500, endPoint y: 589, distance: 338.3
click at [269, 589] on div "Layout Row Row Row Row Text Heading Text Block Button Button Button Media Image…" at bounding box center [156, 380] width 223 height 504
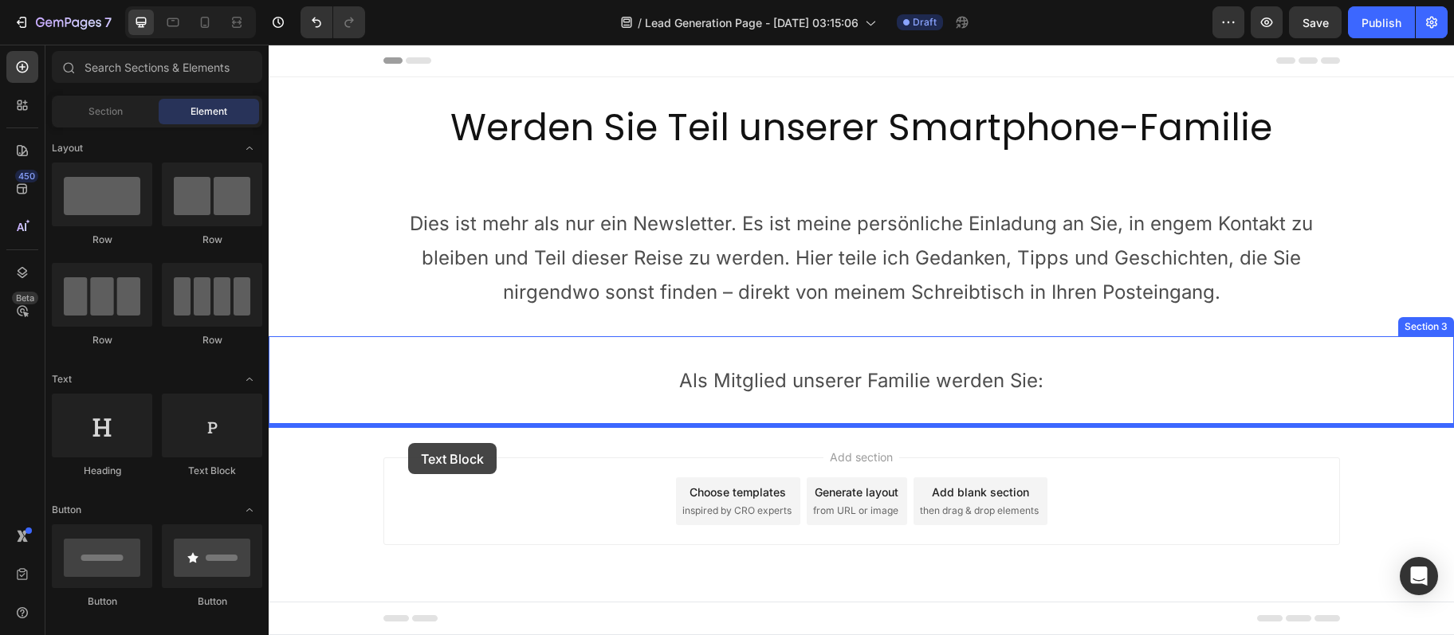
drag, startPoint x: 502, startPoint y: 478, endPoint x: 408, endPoint y: 443, distance: 100.4
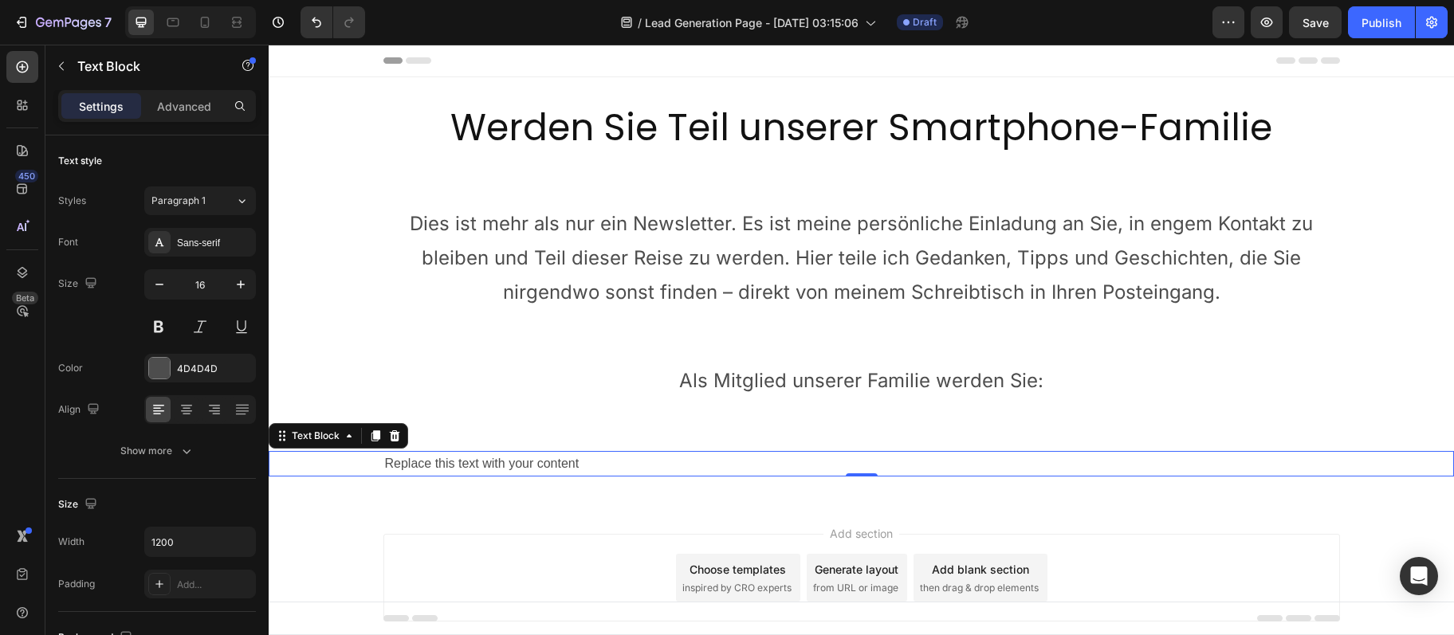
click at [720, 465] on div "Replace this text with your content" at bounding box center [861, 464] width 956 height 26
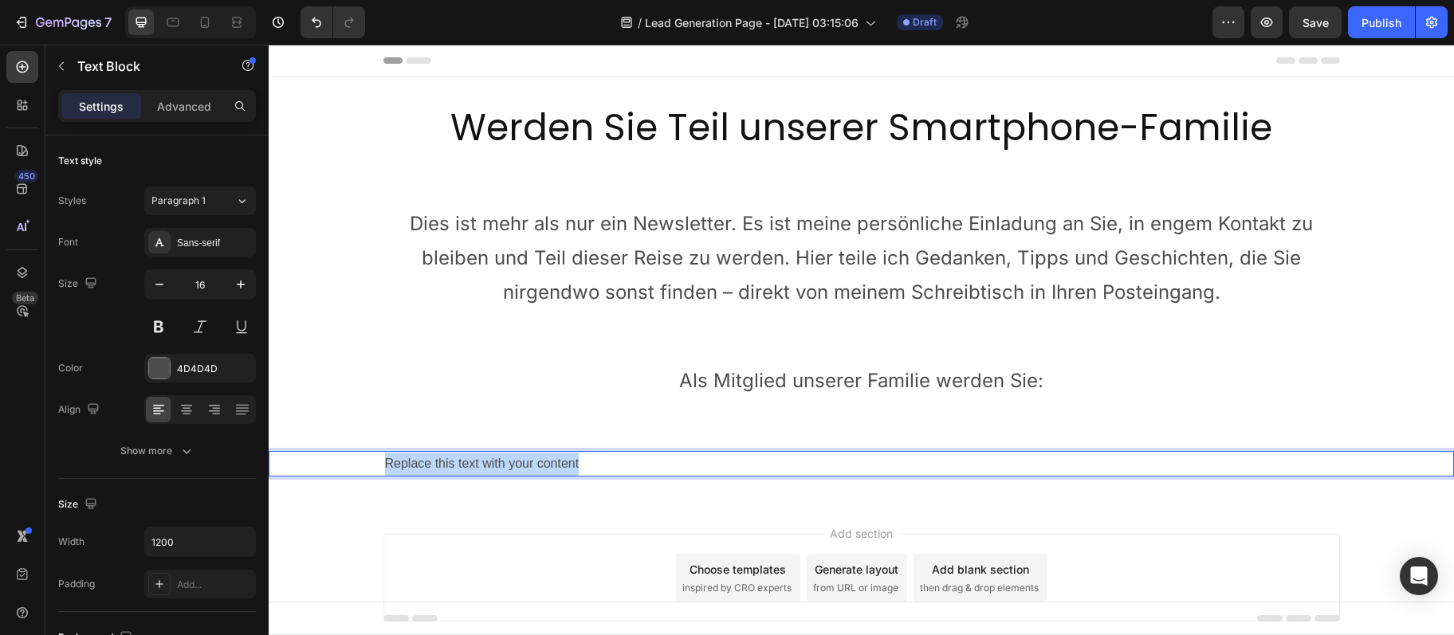
click at [720, 465] on p "Replace this text with your content" at bounding box center [861, 464] width 953 height 23
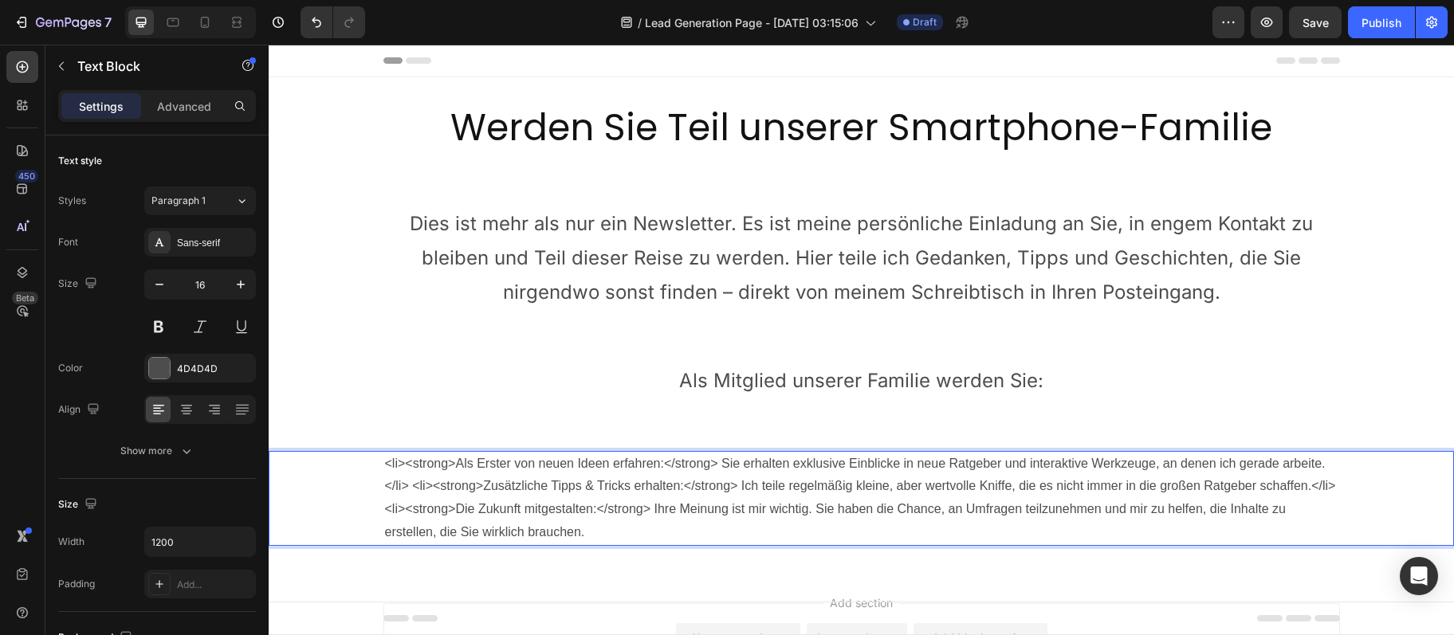
click at [454, 508] on p "<li><strong>Als Erster von neuen Ideen erfahren:</strong> Sie erhalten exklusiv…" at bounding box center [861, 499] width 953 height 92
click at [1298, 485] on p "<li><strong>Als Erster von neuen Ideen erfahren:</strong> Sie erhalten exklusiv…" at bounding box center [861, 476] width 953 height 46
click at [457, 489] on p "<li><strong>Als Erster von neuen Ideen erfahren:</strong> Sie erhalten exklusiv…" at bounding box center [861, 476] width 953 height 46
click at [457, 467] on p "<li><strong>Als Erster von neuen Ideen erfahren:</strong> Sie erhalten exklusiv…" at bounding box center [861, 476] width 953 height 46
click at [1261, 460] on p "Als Erster von neuen Ideen erfahren:</strong> Sie erhalten exklusive Einblicke …" at bounding box center [861, 476] width 953 height 46
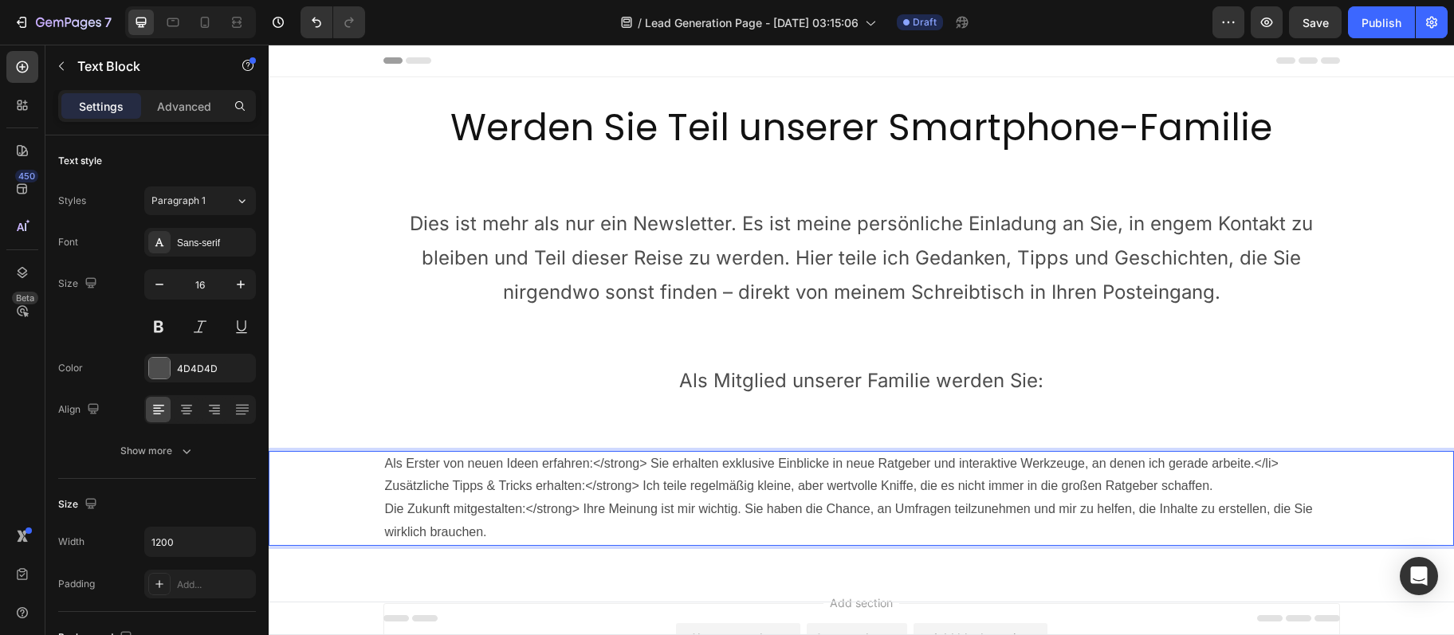
click at [1309, 454] on p "Als Erster von neuen Ideen erfahren:</strong> Sie erhalten exklusive Einblicke …" at bounding box center [861, 464] width 953 height 23
click at [644, 465] on p "Als Erster von neuen Ideen erfahren:</strong> Sie erhalten exklusive Einblicke …" at bounding box center [861, 464] width 953 height 23
click at [635, 490] on p "Zusätzliche Tipps & Tricks erhalten:</strong> Ich teile regelmäßig kleine, aber…" at bounding box center [861, 486] width 953 height 23
click at [571, 516] on p "Die Zukunft mitgestalten:</strong> Ihre Meinung ist mir wichtig. Sie haben die …" at bounding box center [861, 521] width 953 height 46
click at [519, 514] on p "Die Zukunft mitgestalten- Ihre Meinung ist mir wichtig. Sie haben die Chance, a…" at bounding box center [861, 521] width 953 height 46
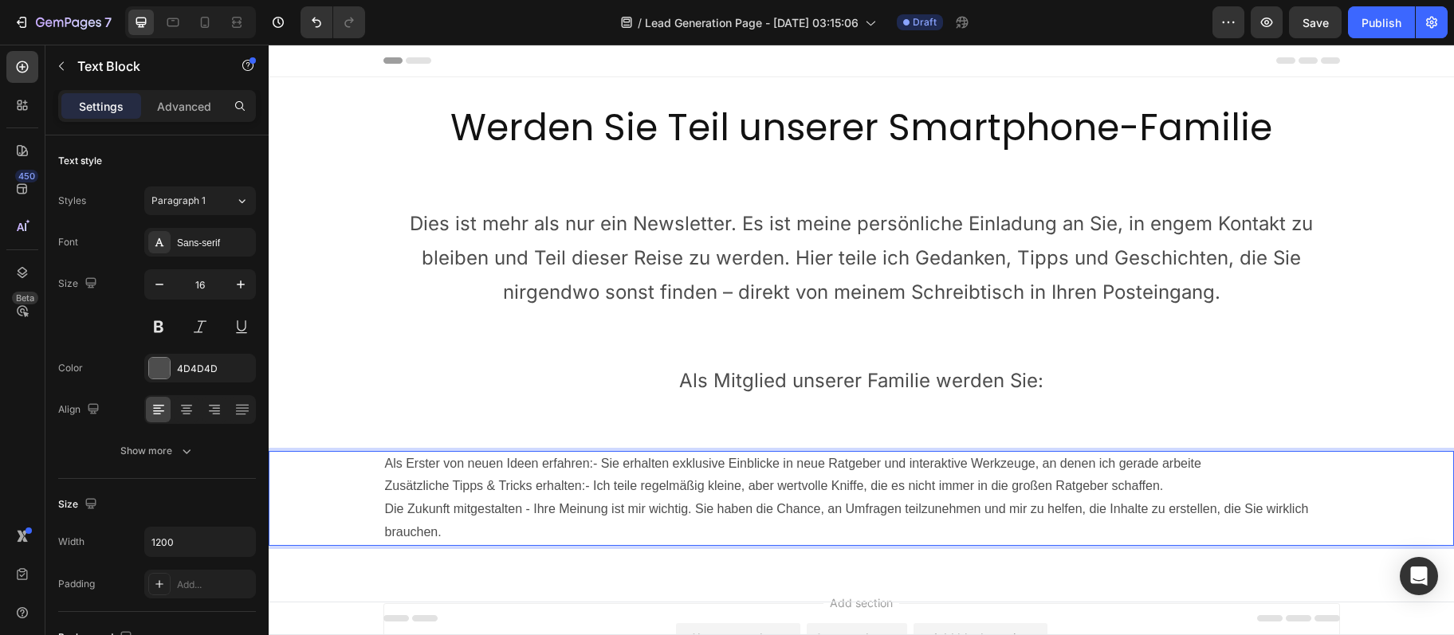
click at [1156, 467] on p "Als Erster von neuen Ideen erfahren:- Sie erhalten exklusive Einblicke in neue …" at bounding box center [861, 464] width 953 height 23
click at [1157, 467] on p "Als Erster von neuen Ideen erfahren:- Sie erhalten exklusive Einblicke in neue …" at bounding box center [861, 464] width 953 height 23
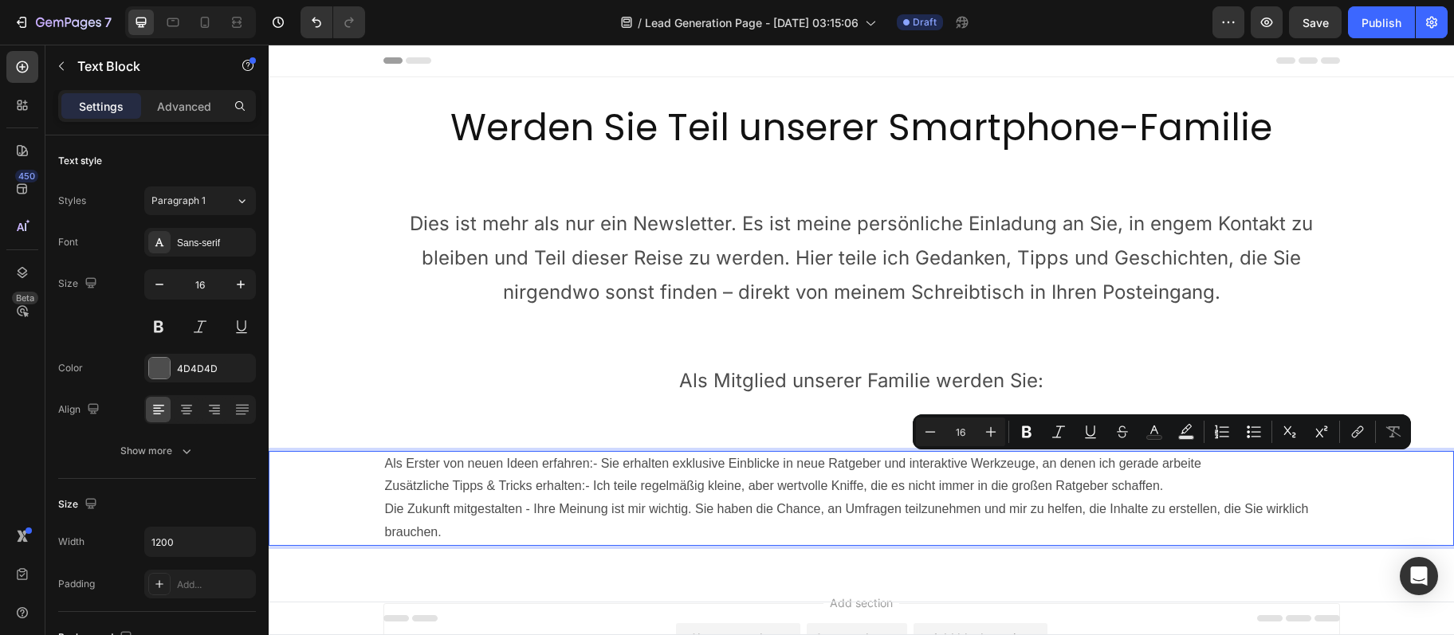
click at [1158, 466] on p "Als Erster von neuen Ideen erfahren:- Sie erhalten exklusive Einblicke in neue …" at bounding box center [861, 464] width 953 height 23
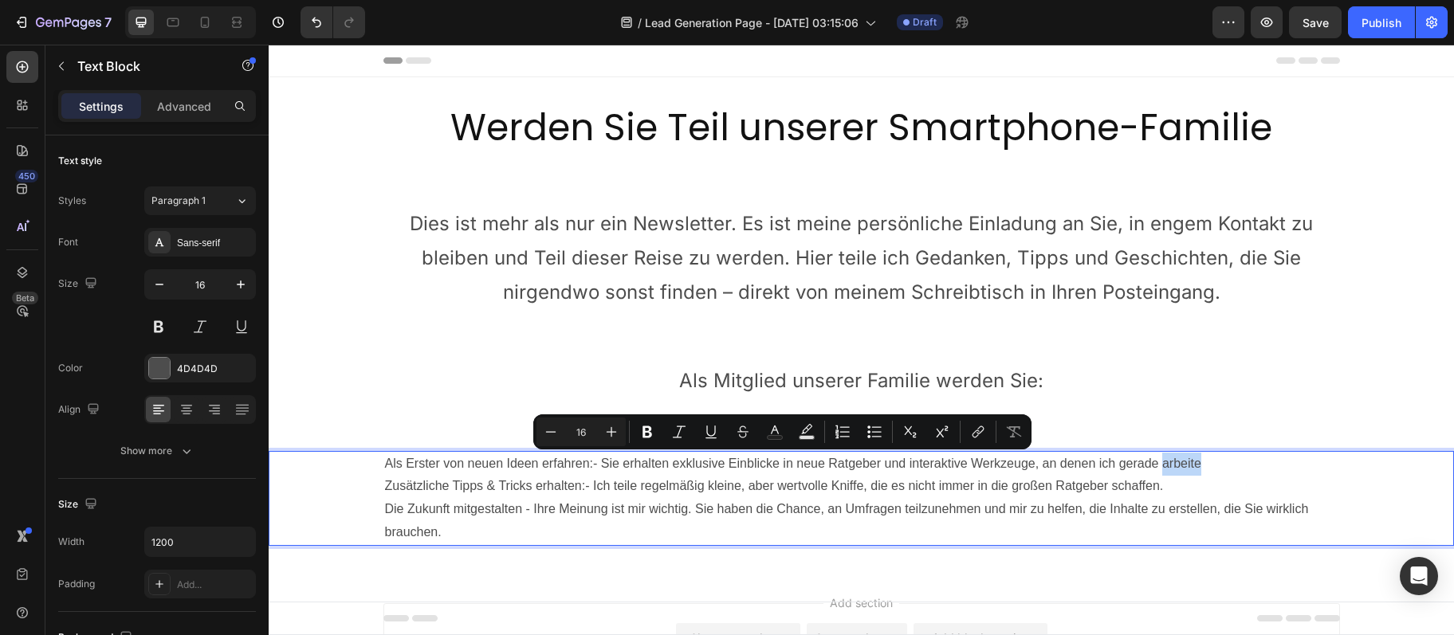
click at [1158, 466] on p "Als Erster von neuen Ideen erfahren:- Sie erhalten exklusive Einblicke in neue …" at bounding box center [861, 464] width 953 height 23
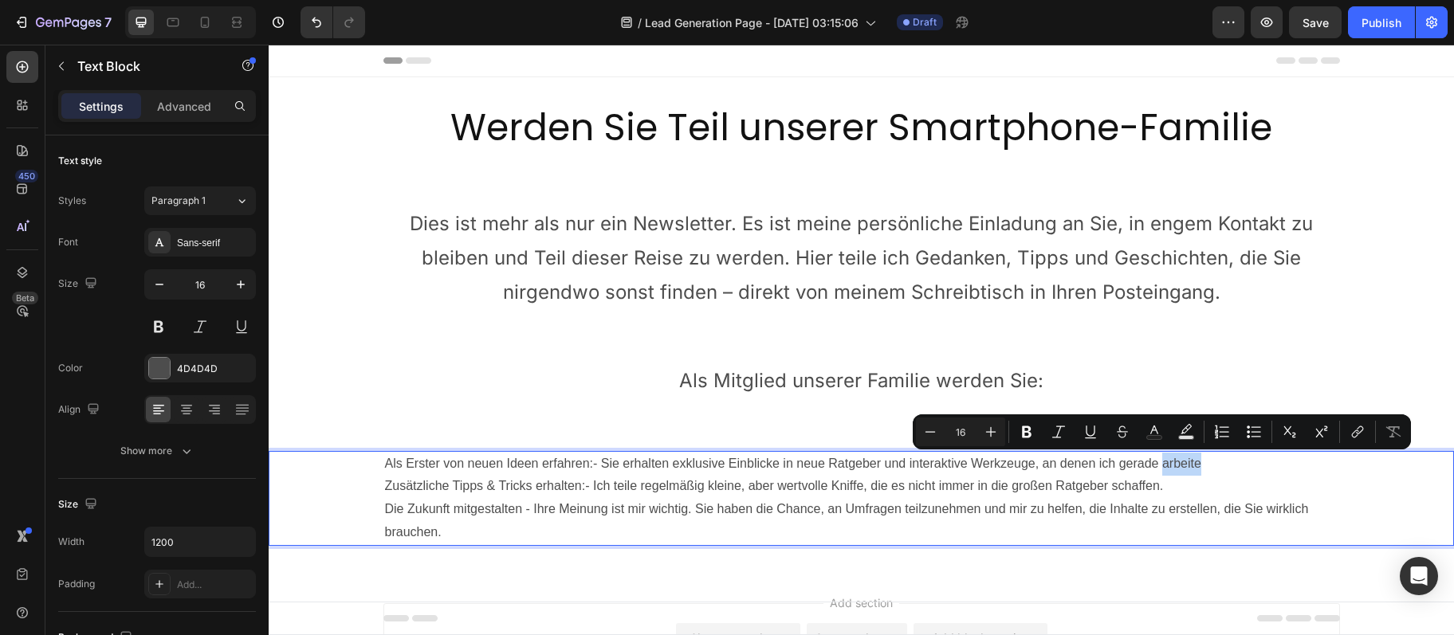
click at [1158, 466] on p "Als Erster von neuen Ideen erfahren:- Sie erhalten exklusive Einblicke in neue …" at bounding box center [861, 464] width 953 height 23
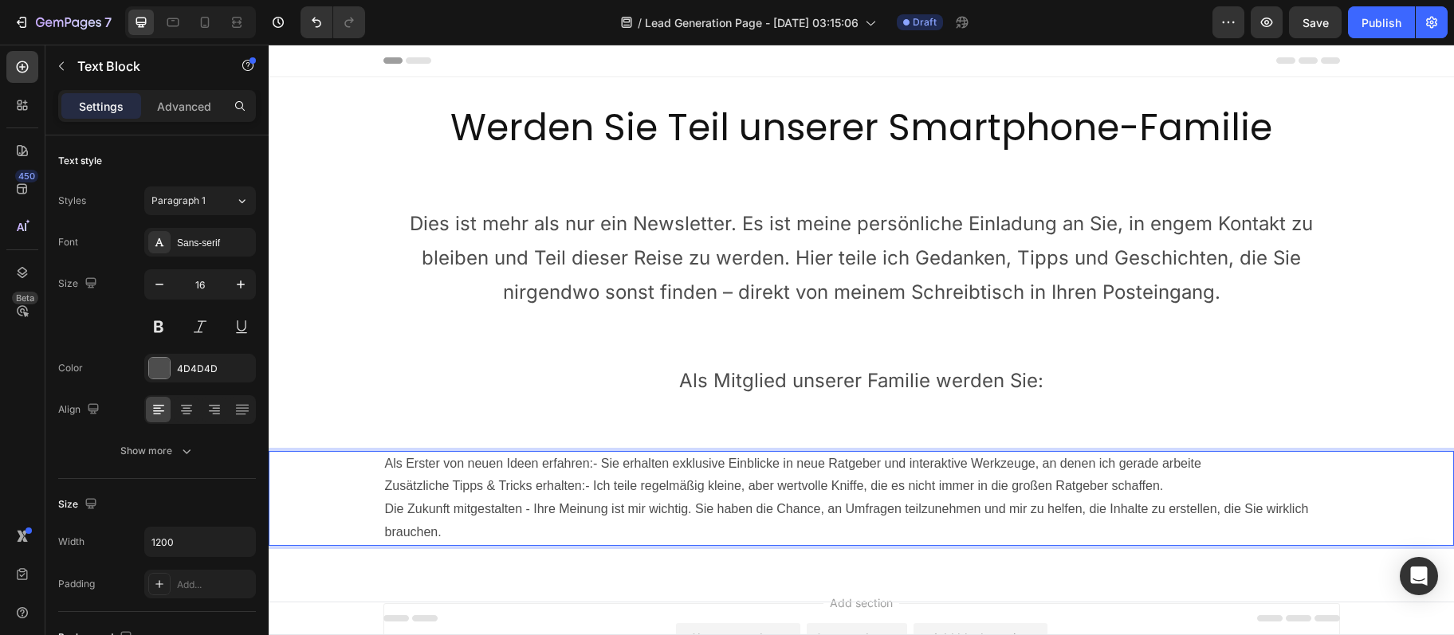
click at [1158, 466] on p "Als Erster von neuen Ideen erfahren:- Sie erhalten exklusive Einblicke in neue …" at bounding box center [861, 464] width 953 height 23
click at [1159, 466] on p "Als Erster von neuen Ideen erfahren:- Sie erhalten exklusive Einblicke in neue …" at bounding box center [861, 464] width 953 height 23
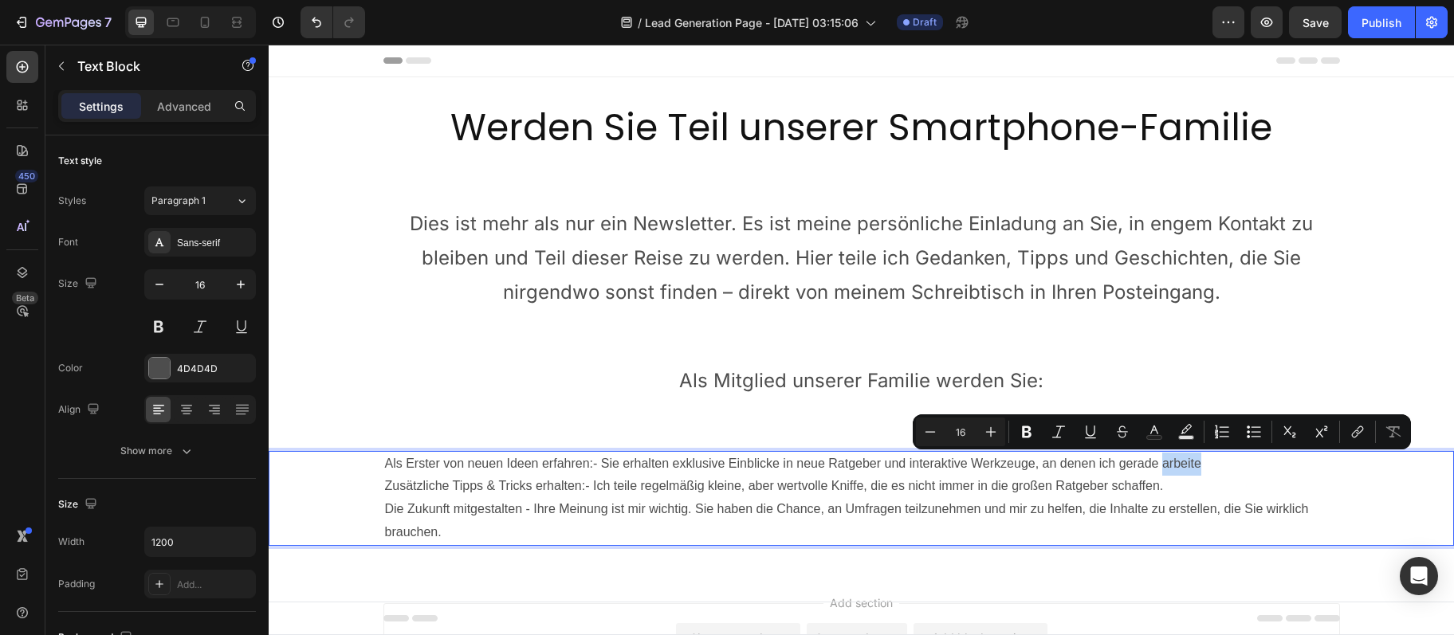
click at [1159, 466] on p "Als Erster von neuen Ideen erfahren:- Sie erhalten exklusive Einblicke in neue …" at bounding box center [861, 464] width 953 height 23
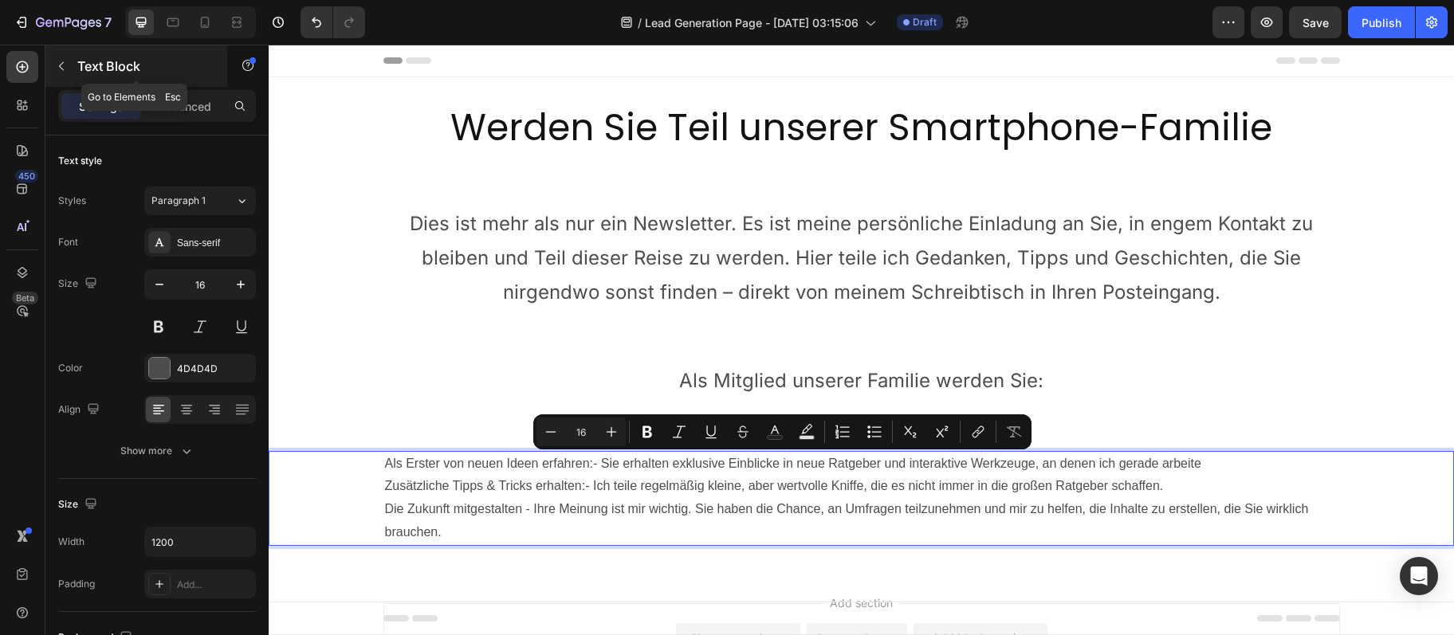
click at [78, 77] on div "Text Block" at bounding box center [136, 65] width 182 height 41
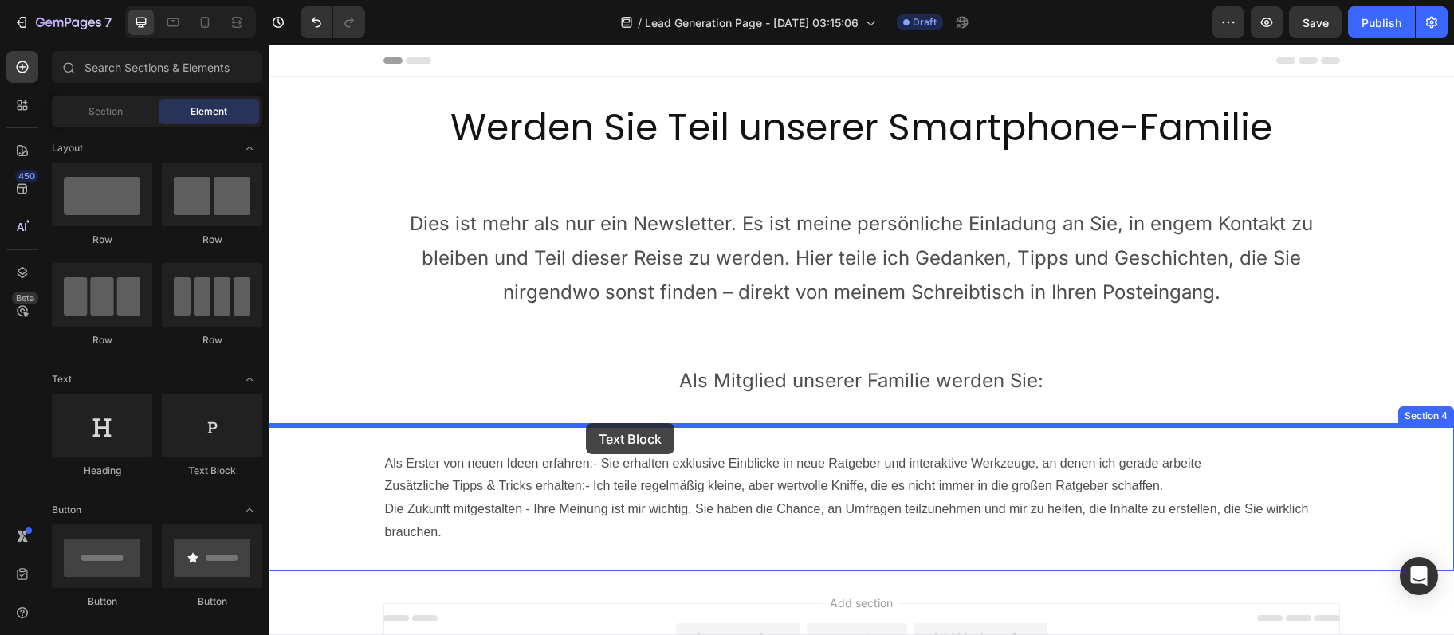
drag, startPoint x: 512, startPoint y: 490, endPoint x: 583, endPoint y: 425, distance: 96.5
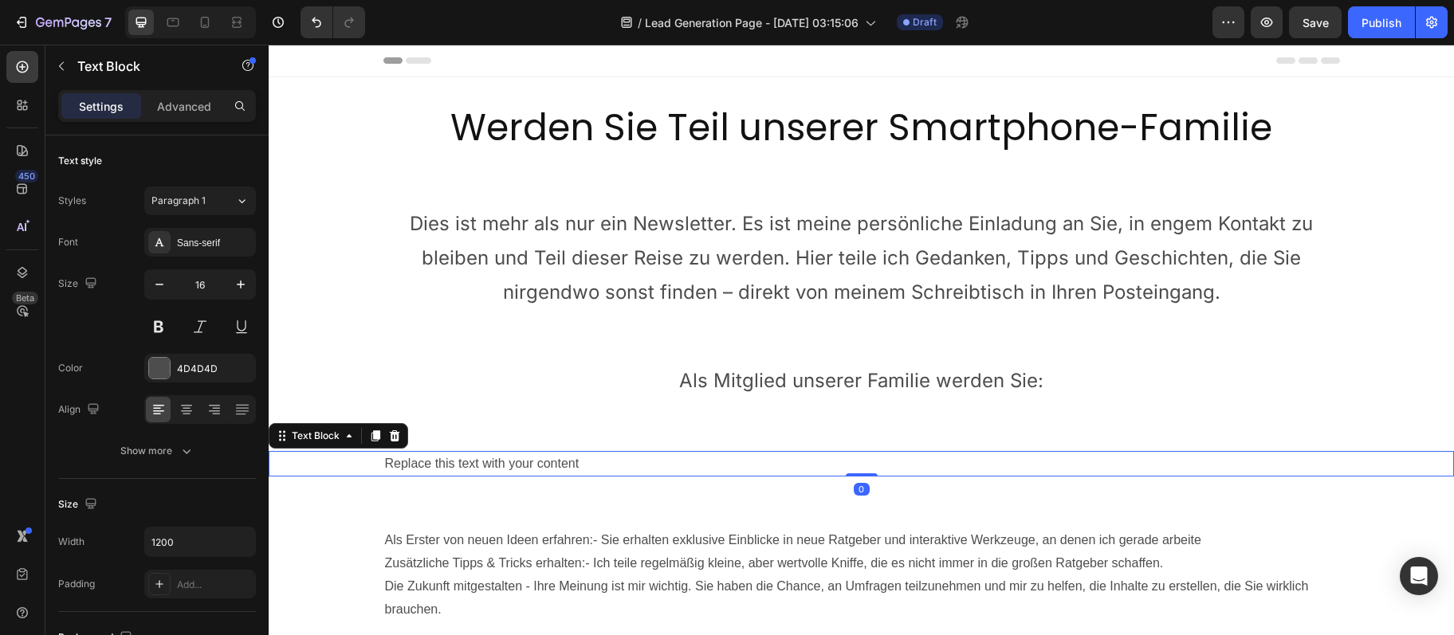
click at [501, 465] on div "Replace this text with your content" at bounding box center [861, 464] width 956 height 26
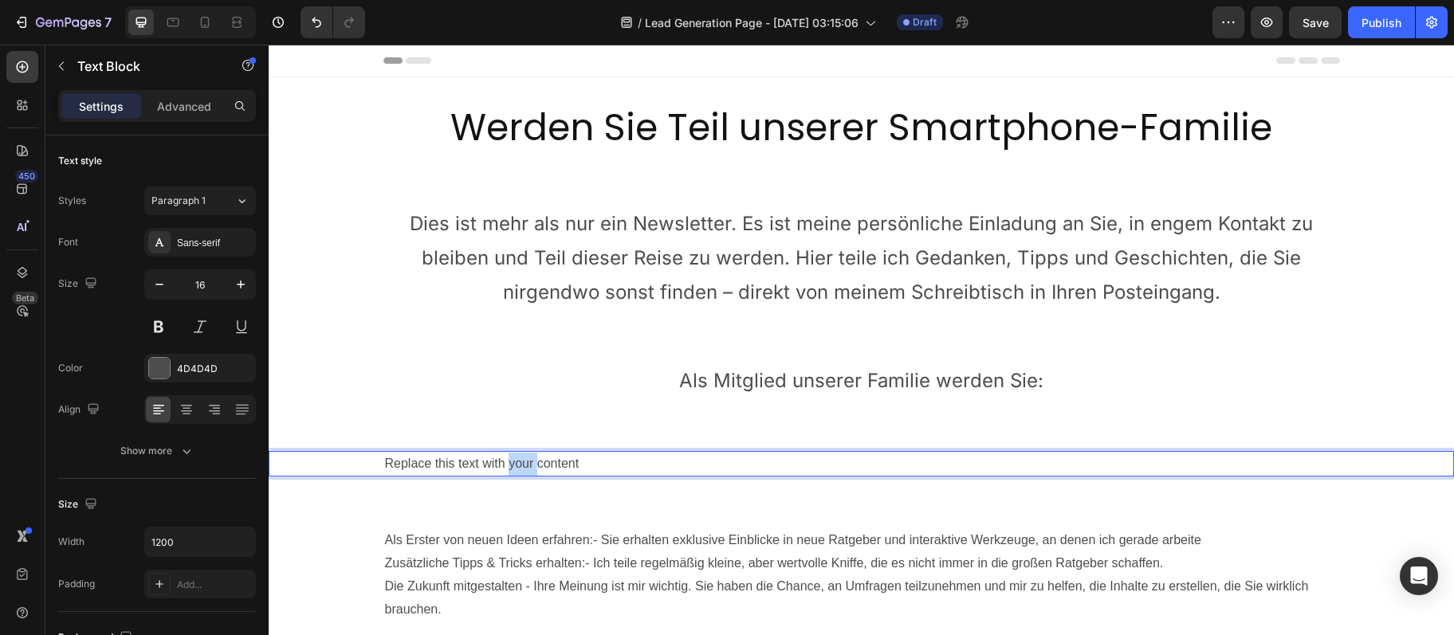
click at [501, 465] on p "Replace this text with your content" at bounding box center [861, 464] width 953 height 23
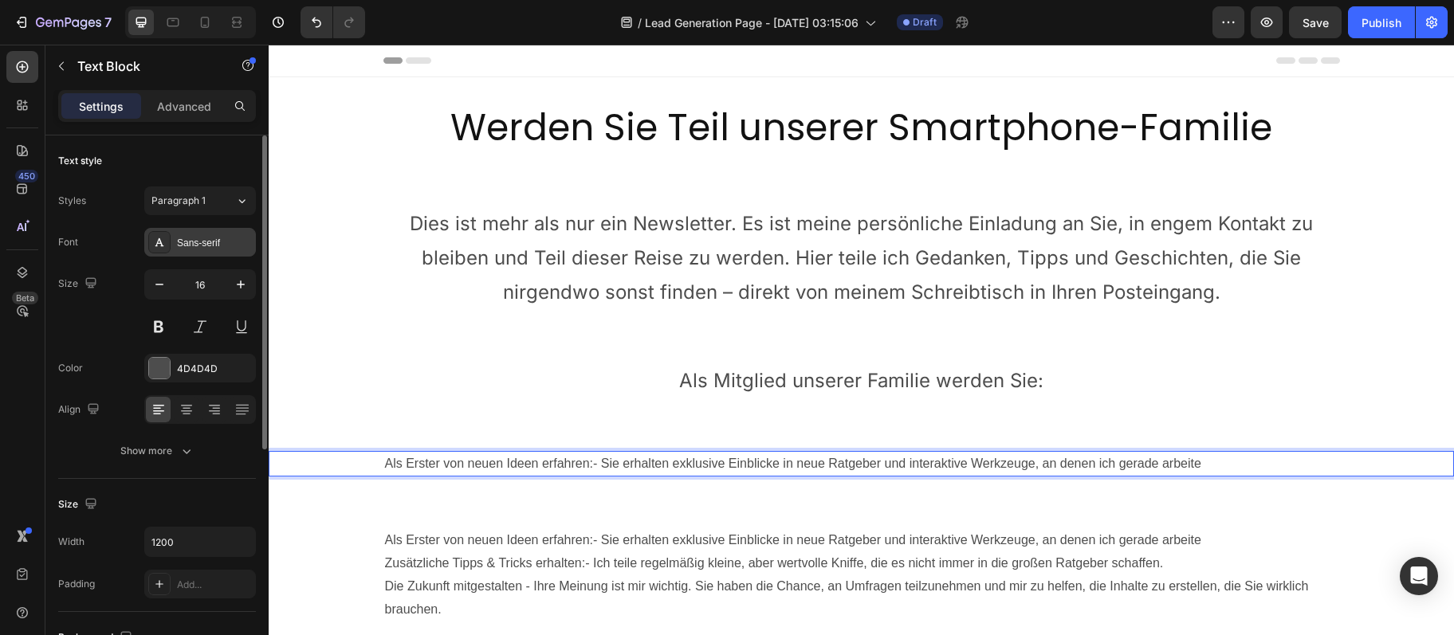
click at [198, 234] on div "Sans-serif" at bounding box center [200, 242] width 112 height 29
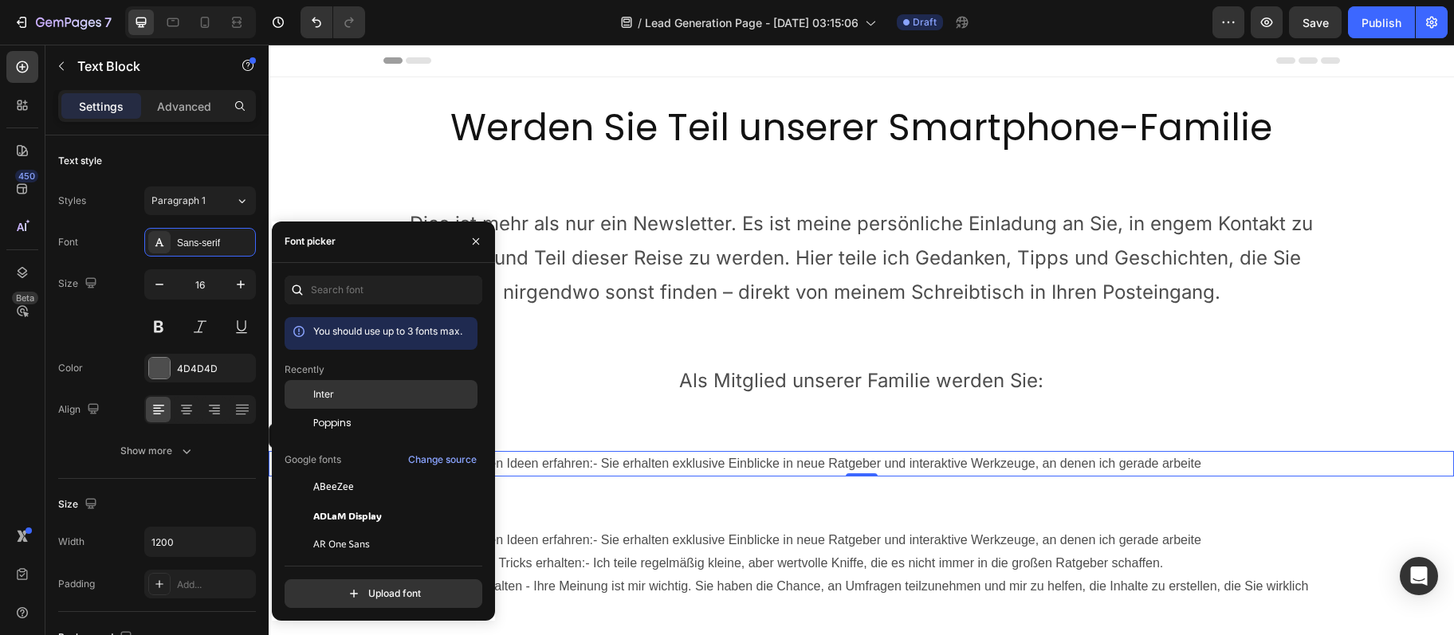
click at [326, 402] on span "Inter" at bounding box center [323, 394] width 21 height 14
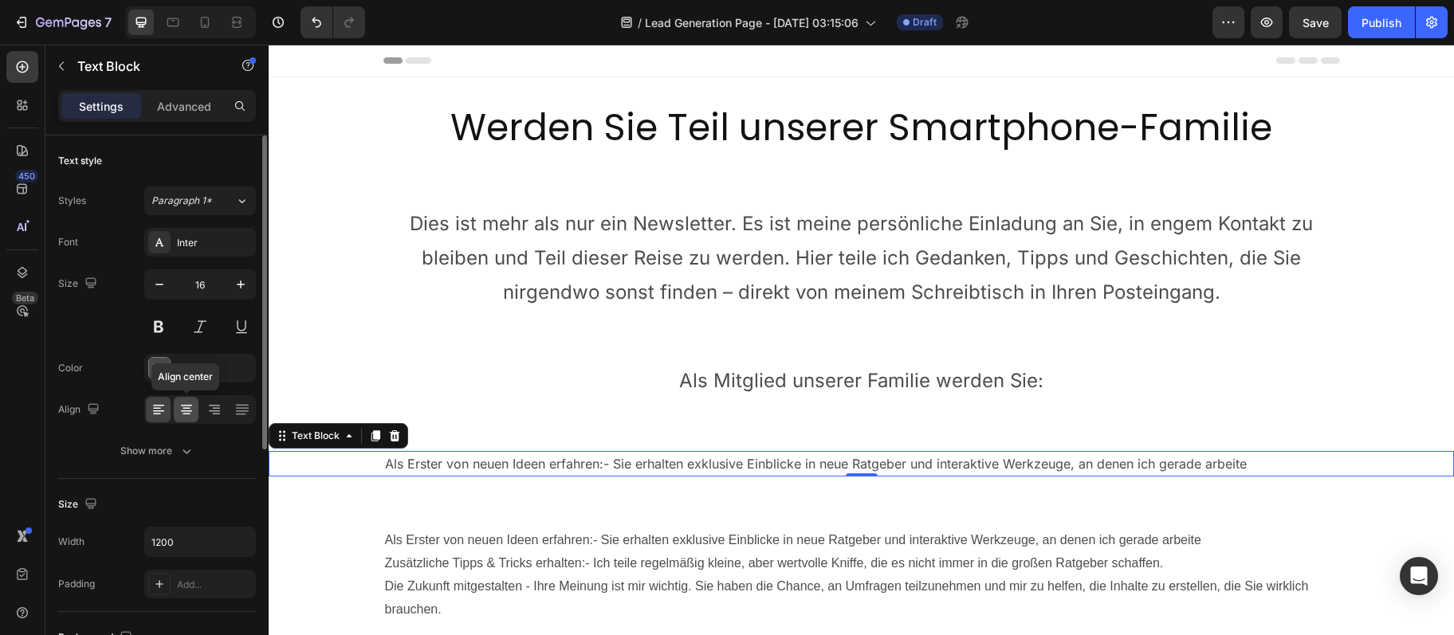
click at [178, 408] on div at bounding box center [186, 410] width 25 height 26
click at [250, 291] on button "button" at bounding box center [240, 284] width 29 height 29
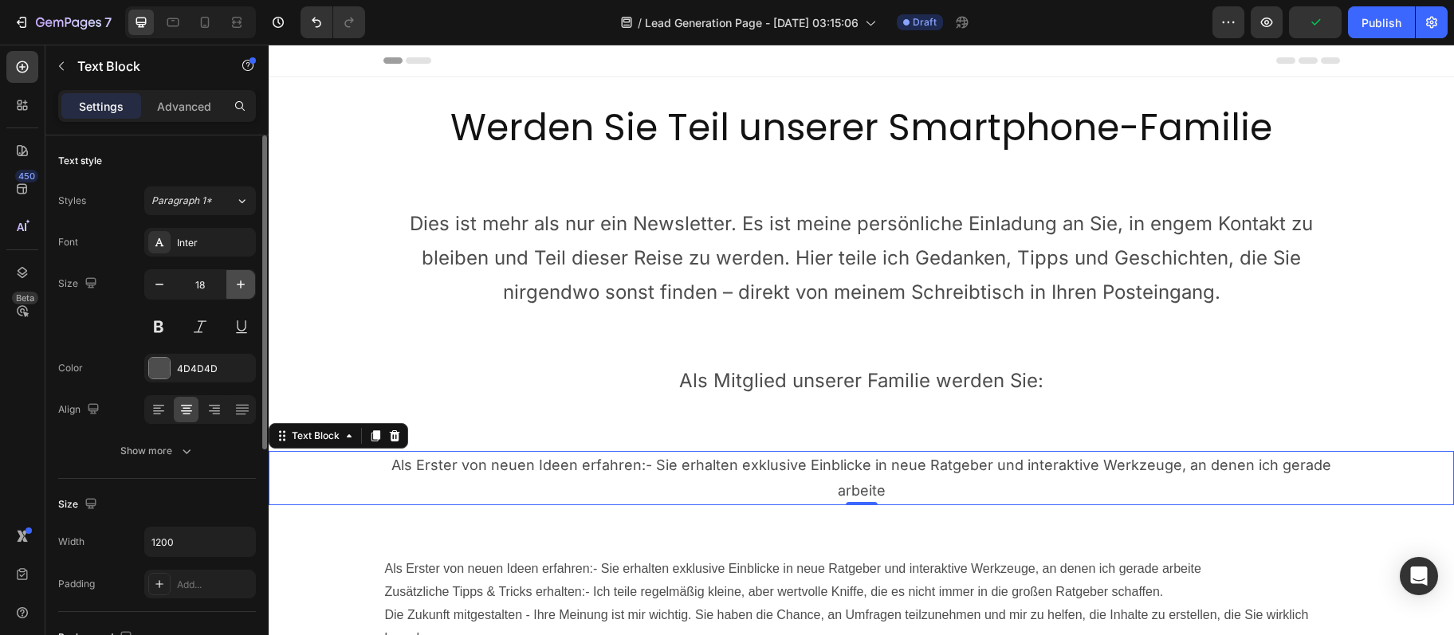
click at [250, 291] on button "button" at bounding box center [240, 284] width 29 height 29
click at [250, 290] on button "button" at bounding box center [240, 284] width 29 height 29
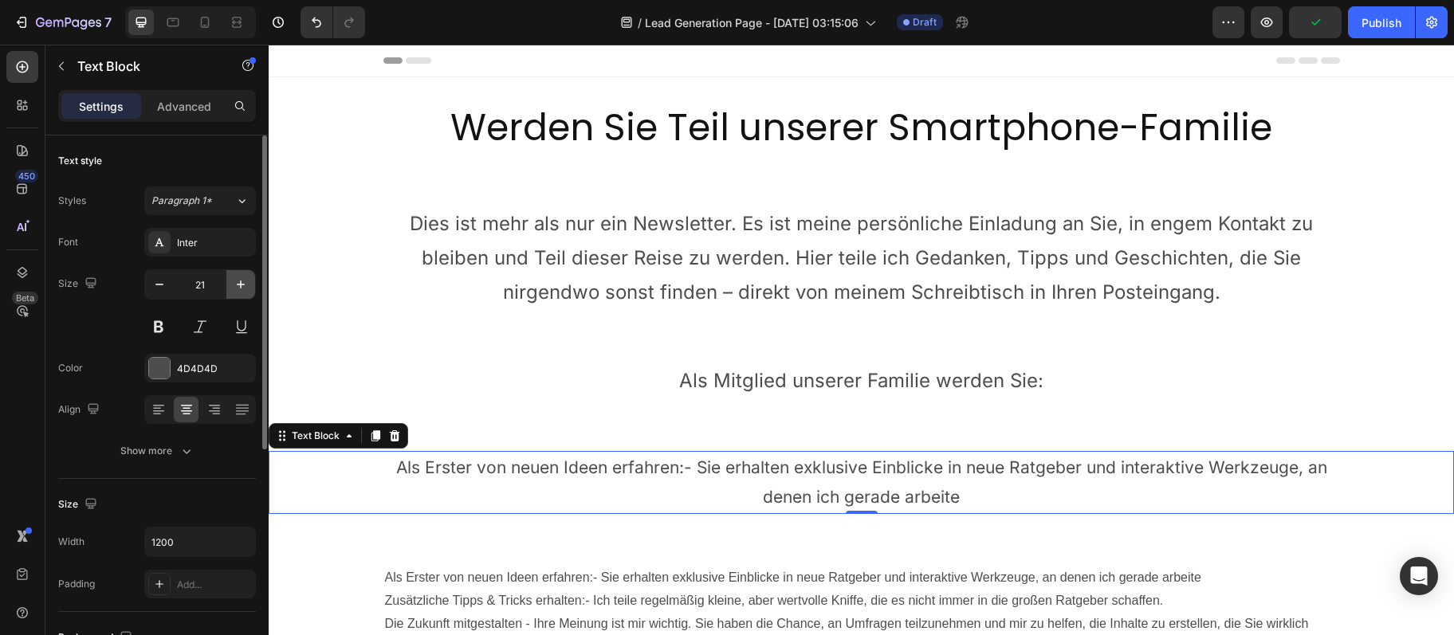
click at [250, 290] on button "button" at bounding box center [240, 284] width 29 height 29
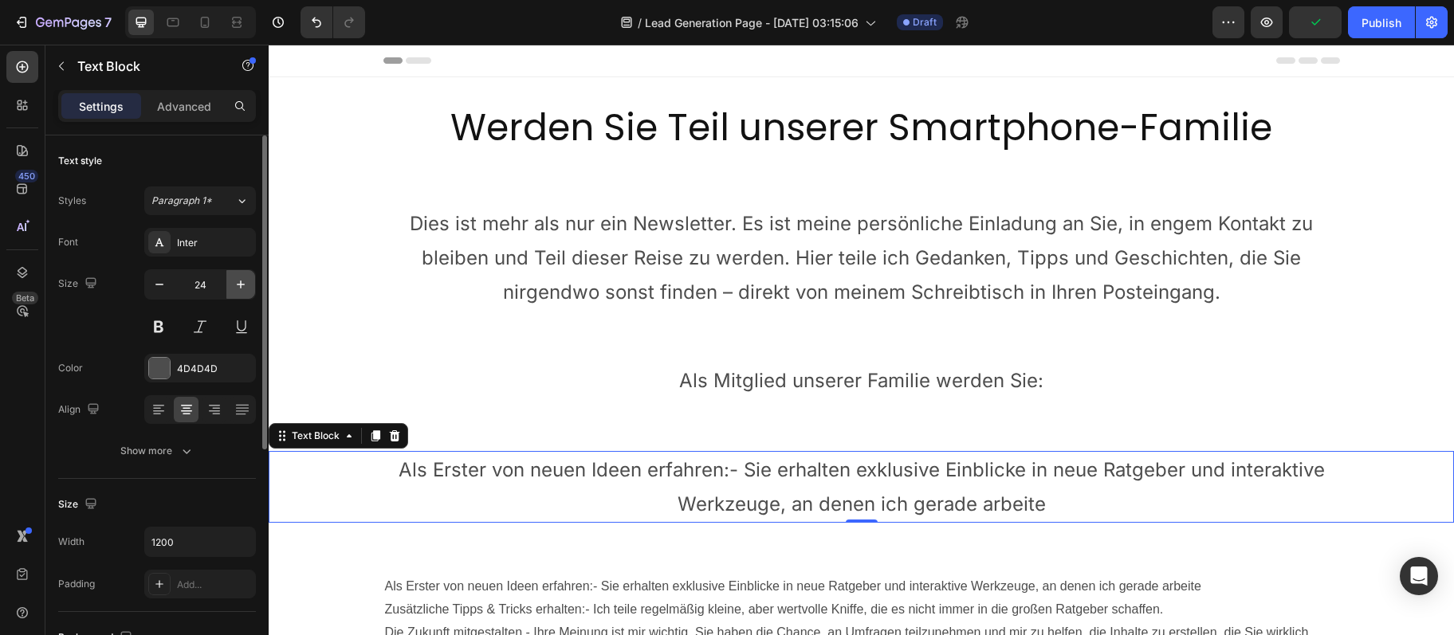
click at [250, 289] on button "button" at bounding box center [240, 284] width 29 height 29
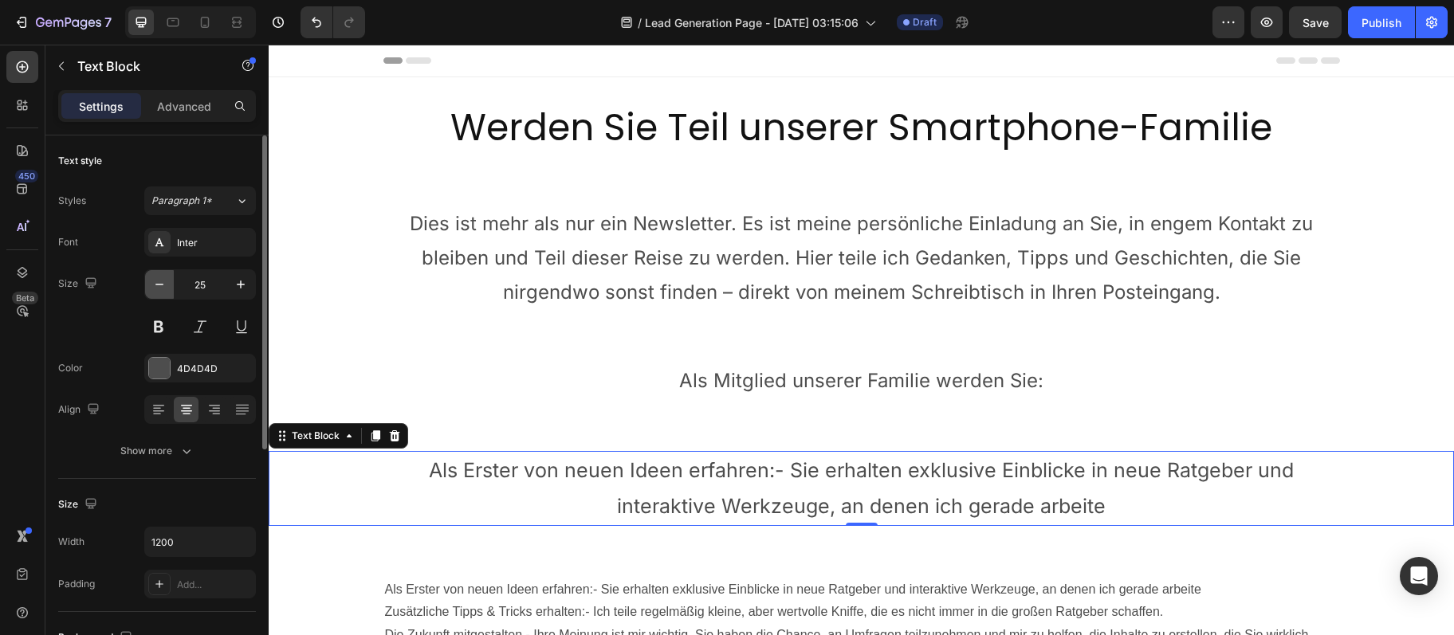
click at [159, 281] on icon "button" at bounding box center [159, 285] width 16 height 16
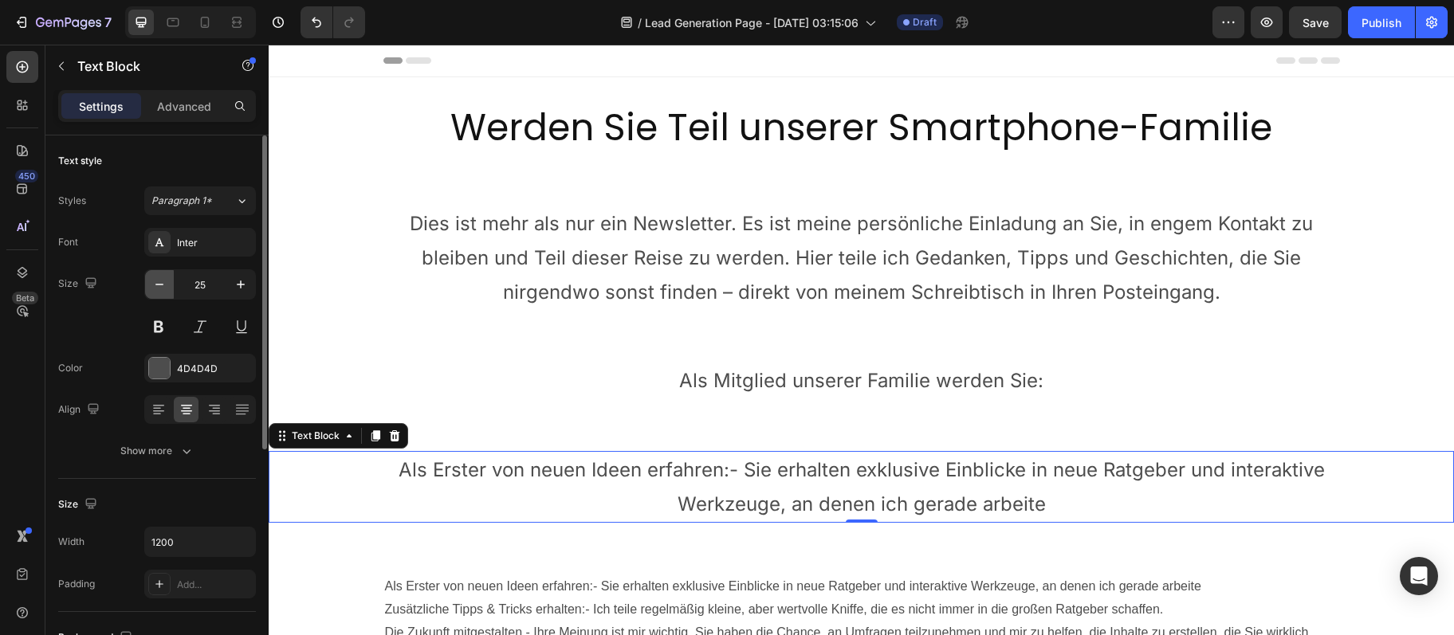
type input "24"
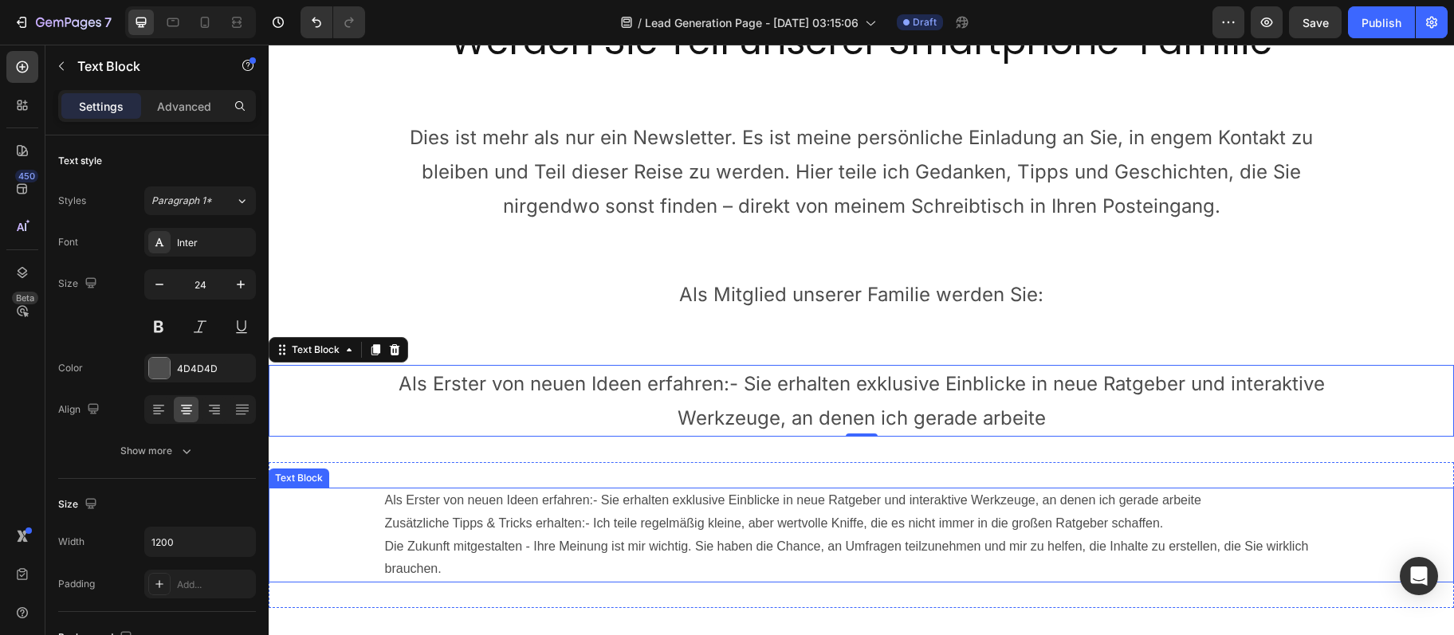
click at [516, 524] on p "Zusätzliche Tipps & Tricks erhalten:- Ich teile regelmäßig kleine, aber wertvol…" at bounding box center [861, 523] width 953 height 23
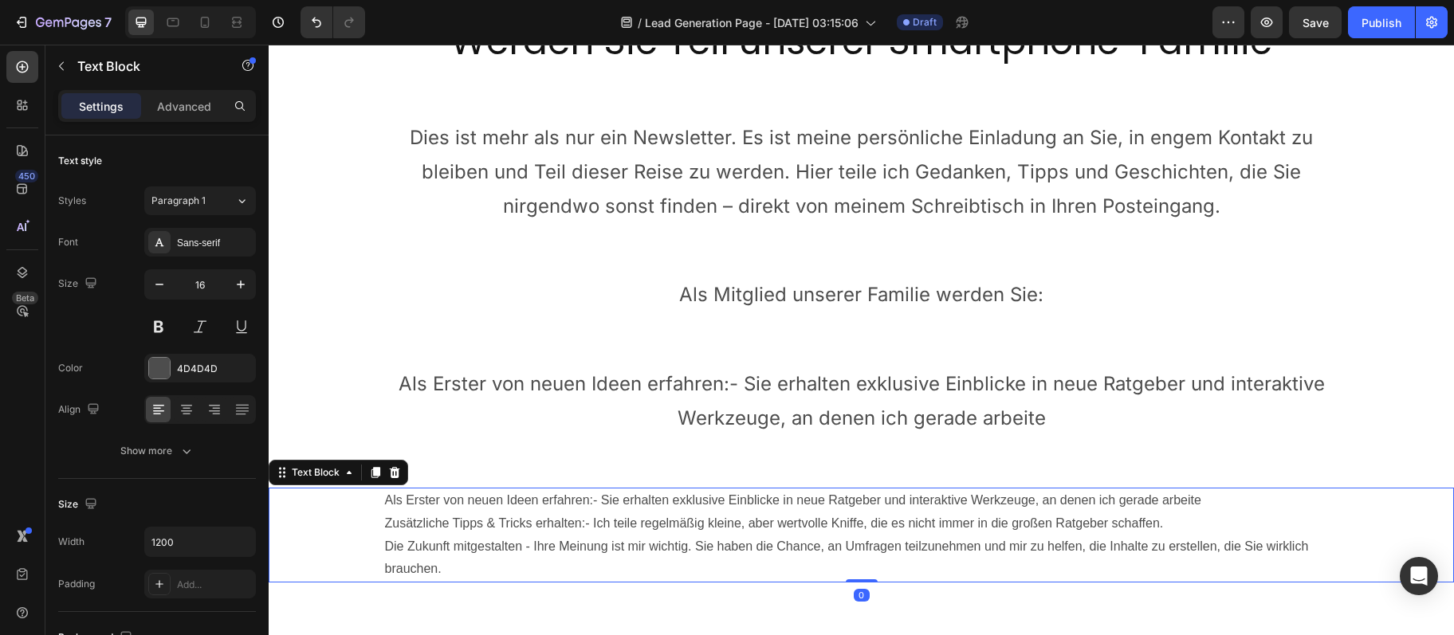
click at [516, 524] on p "Zusätzliche Tipps & Tricks erhalten:- Ich teile regelmäßig kleine, aber wertvol…" at bounding box center [861, 523] width 953 height 23
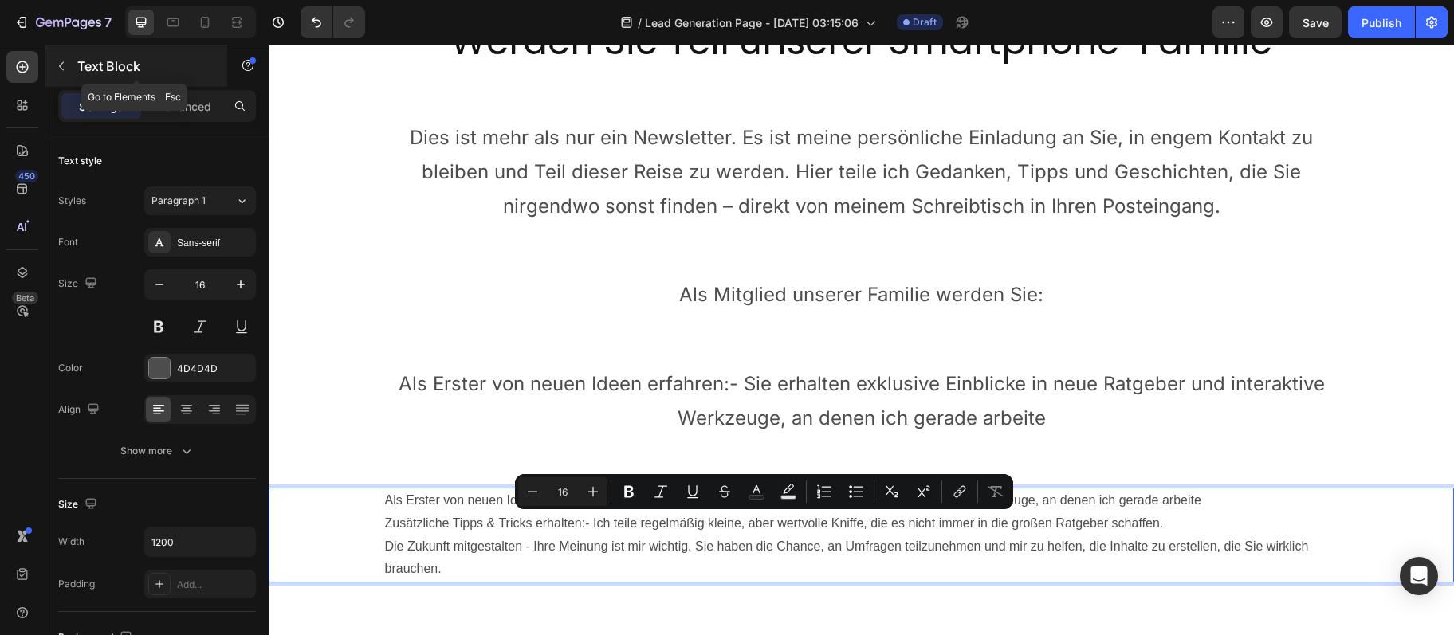
click at [57, 54] on button "button" at bounding box center [62, 66] width 26 height 26
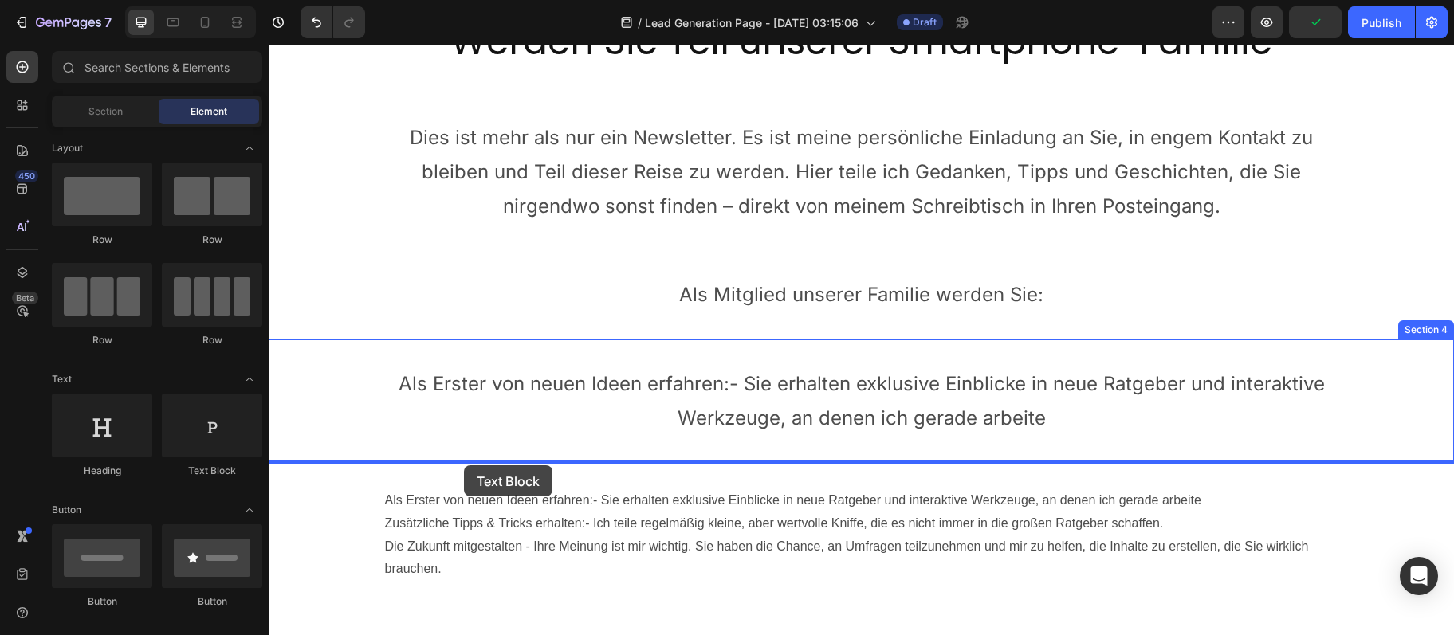
drag, startPoint x: 492, startPoint y: 469, endPoint x: 464, endPoint y: 465, distance: 28.1
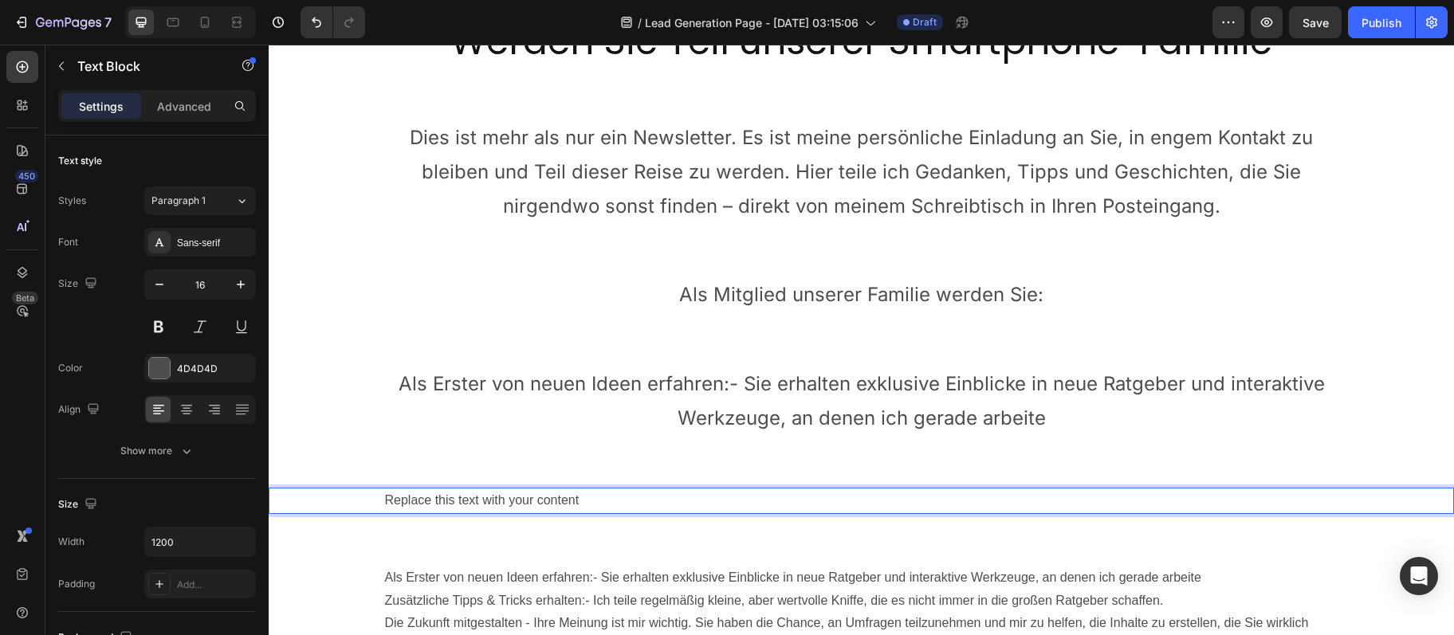
click at [464, 496] on div "Replace this text with your content Text Block 0" at bounding box center [861, 501] width 1185 height 26
click at [311, 26] on icon "Undo/Redo" at bounding box center [316, 22] width 16 height 16
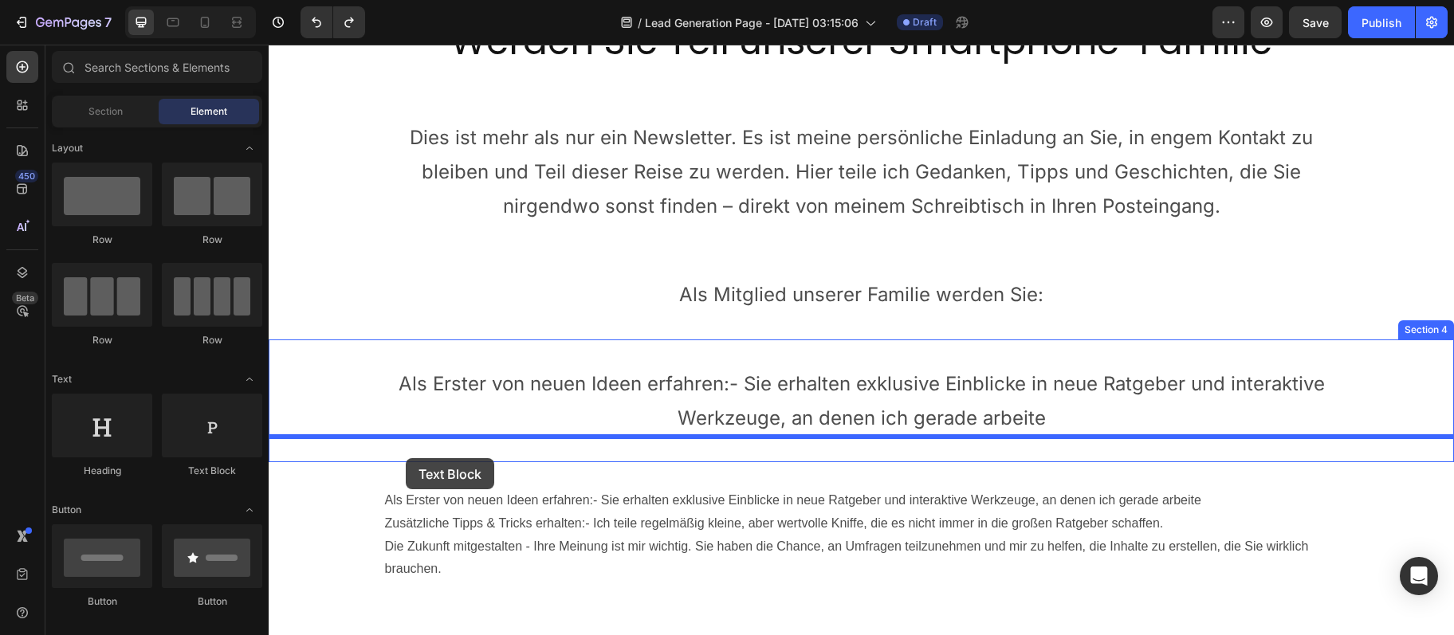
drag, startPoint x: 503, startPoint y: 478, endPoint x: 406, endPoint y: 458, distance: 99.3
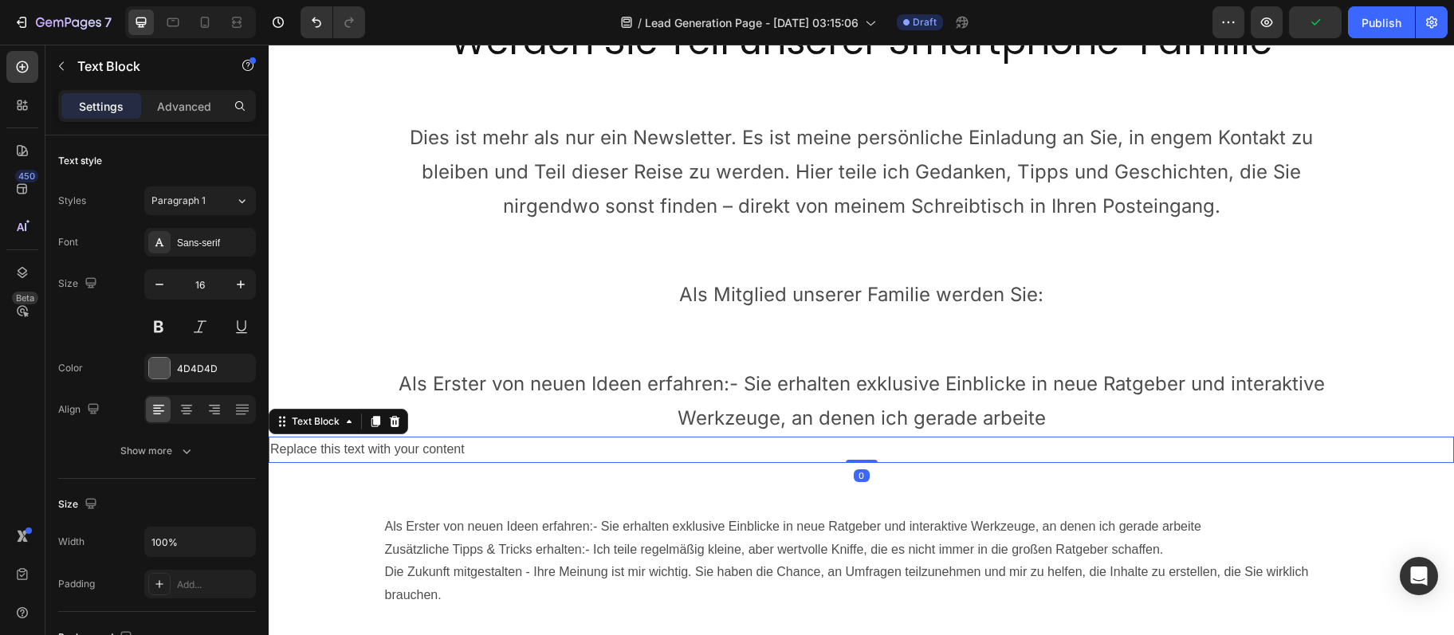
click at [396, 457] on div "Replace this text with your content" at bounding box center [861, 450] width 1185 height 26
click at [397, 457] on p "Replace this text with your content" at bounding box center [861, 449] width 1182 height 23
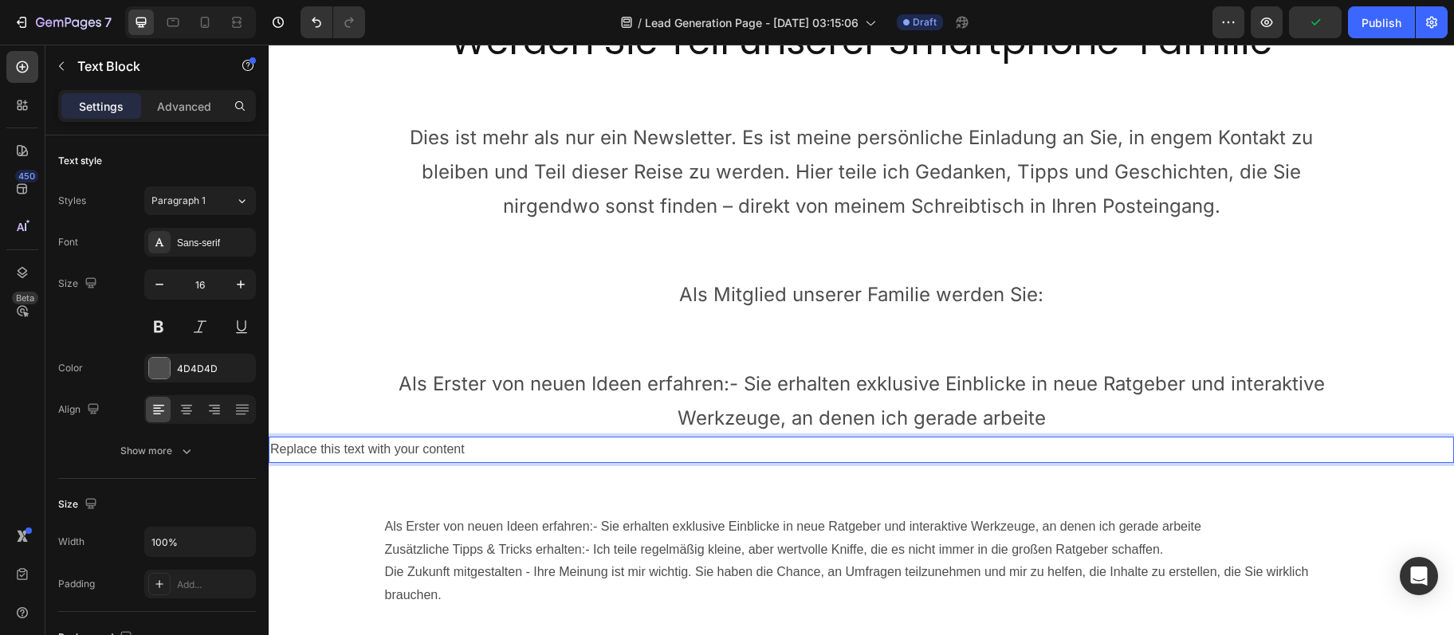
click at [397, 457] on p "Replace this text with your content" at bounding box center [861, 449] width 1182 height 23
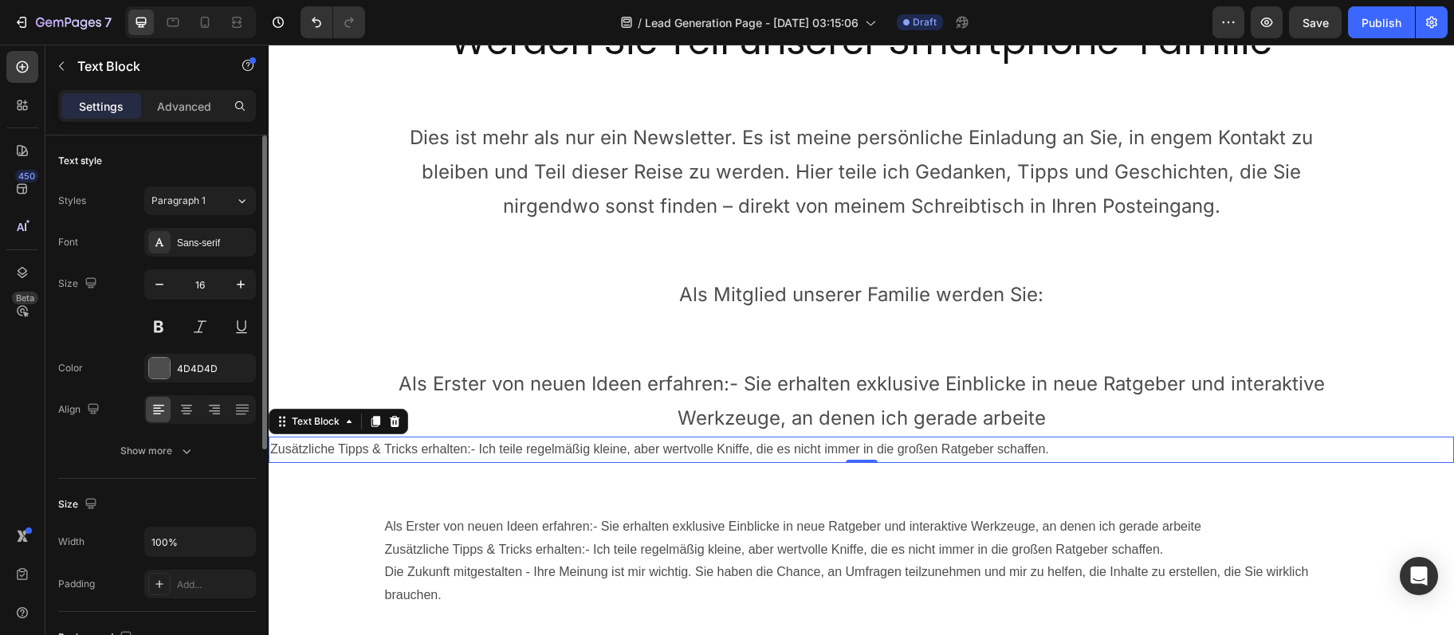
click at [200, 410] on div at bounding box center [200, 409] width 112 height 29
click at [197, 413] on div at bounding box center [186, 410] width 25 height 26
click at [210, 250] on div "Sans-serif" at bounding box center [200, 242] width 112 height 29
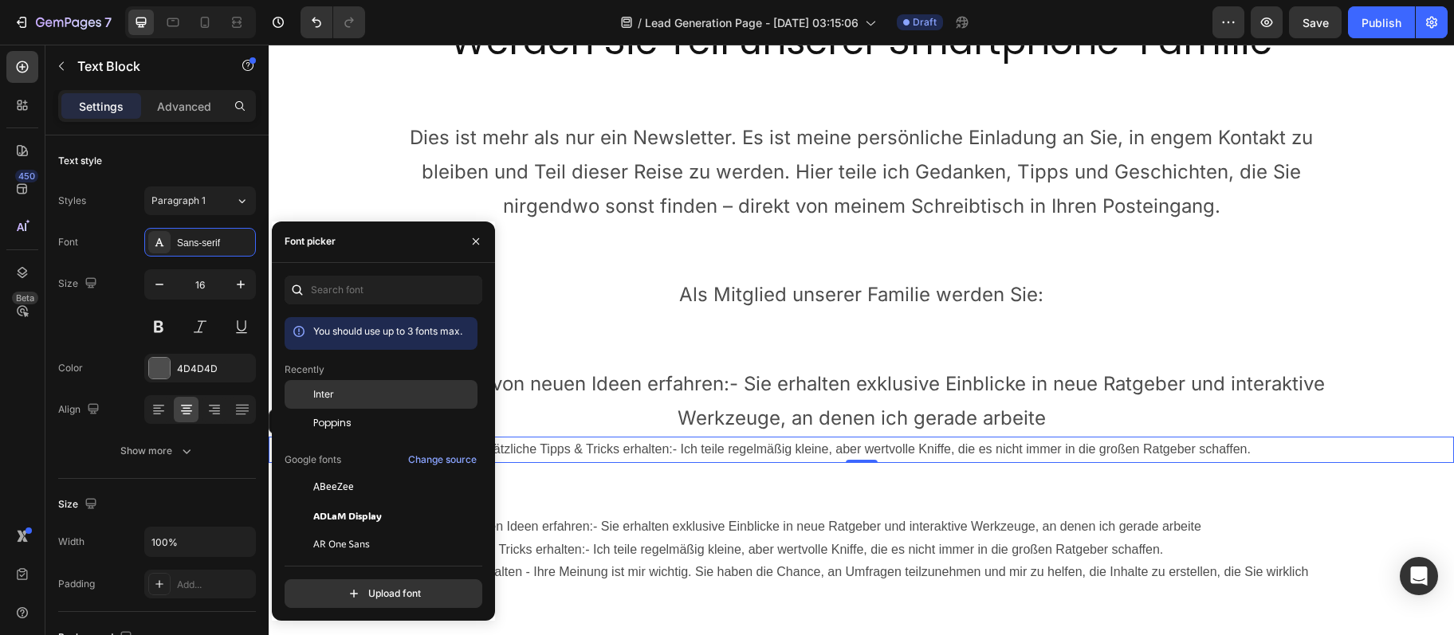
click at [350, 401] on div "Inter" at bounding box center [393, 394] width 161 height 14
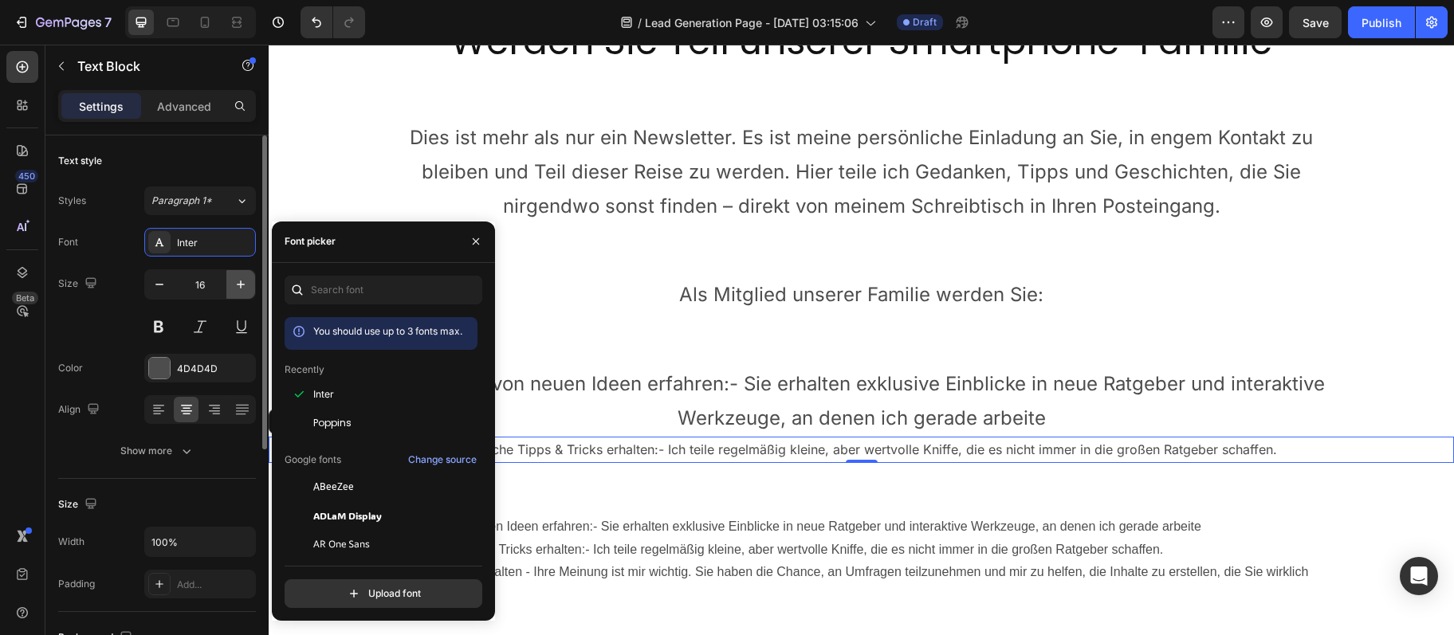
click at [250, 294] on button "button" at bounding box center [240, 284] width 29 height 29
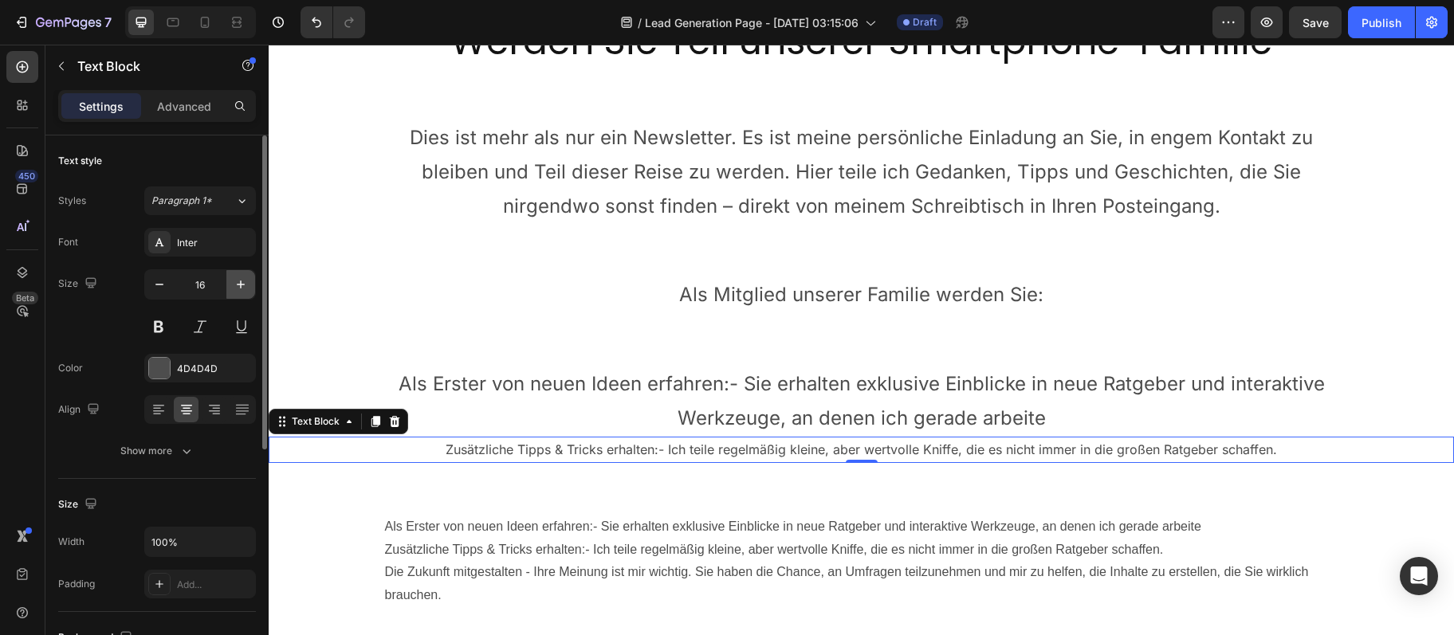
click at [250, 294] on button "button" at bounding box center [240, 284] width 29 height 29
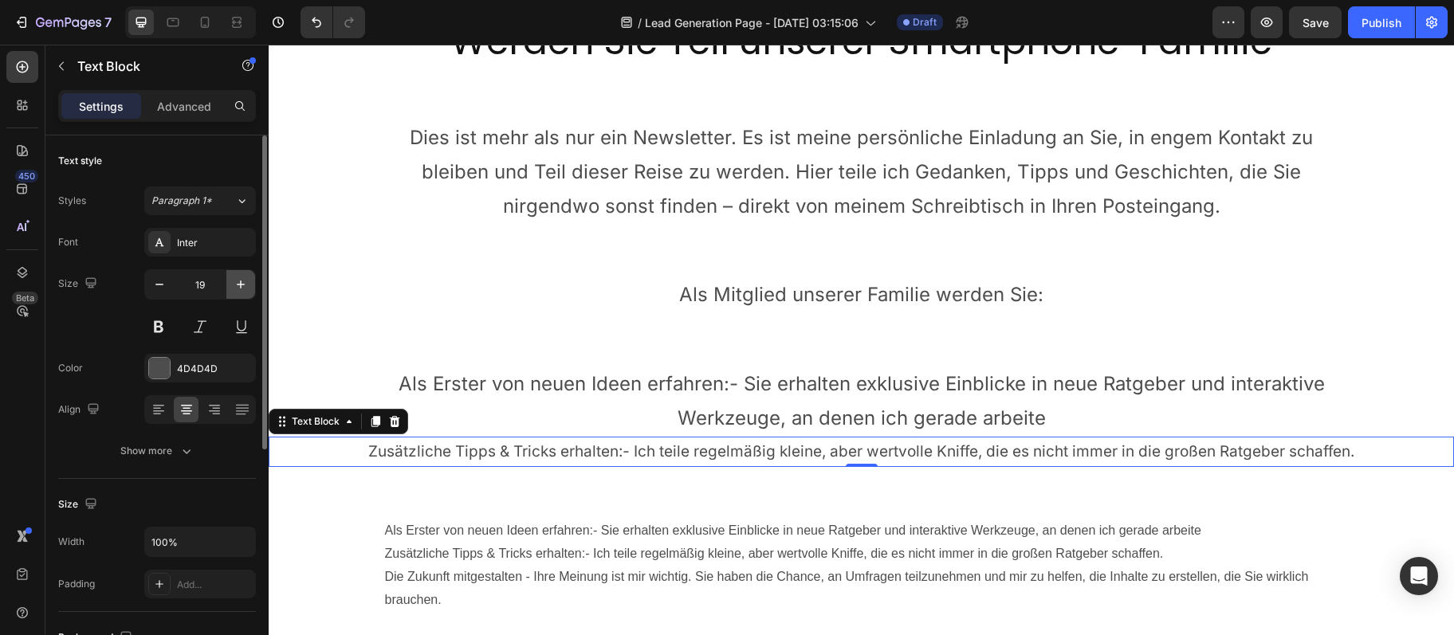
click at [250, 294] on button "button" at bounding box center [240, 284] width 29 height 29
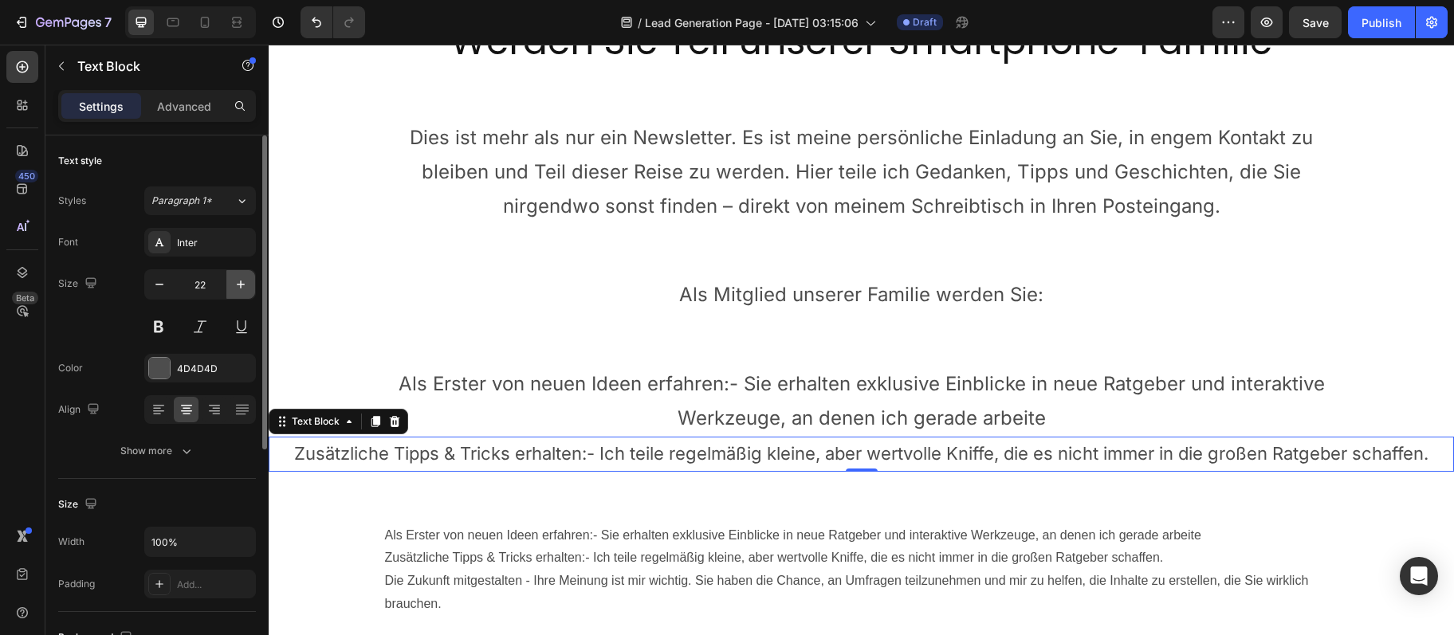
click at [250, 294] on button "button" at bounding box center [240, 284] width 29 height 29
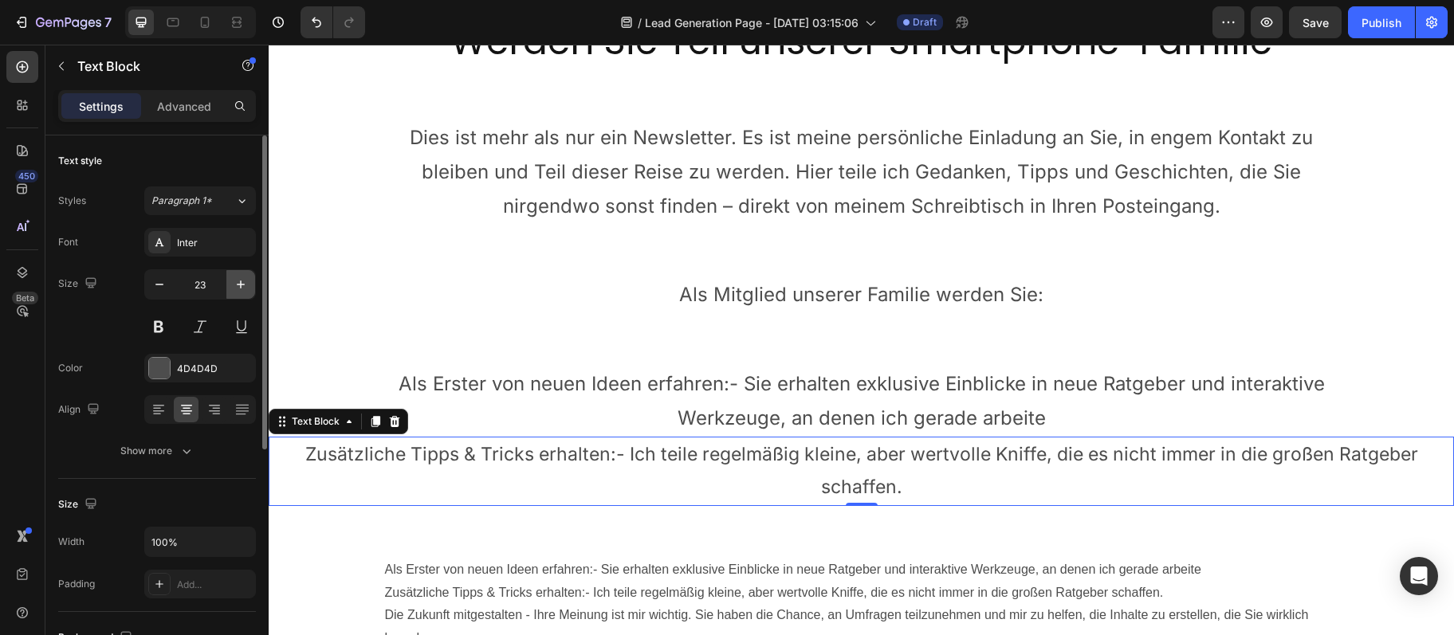
type input "24"
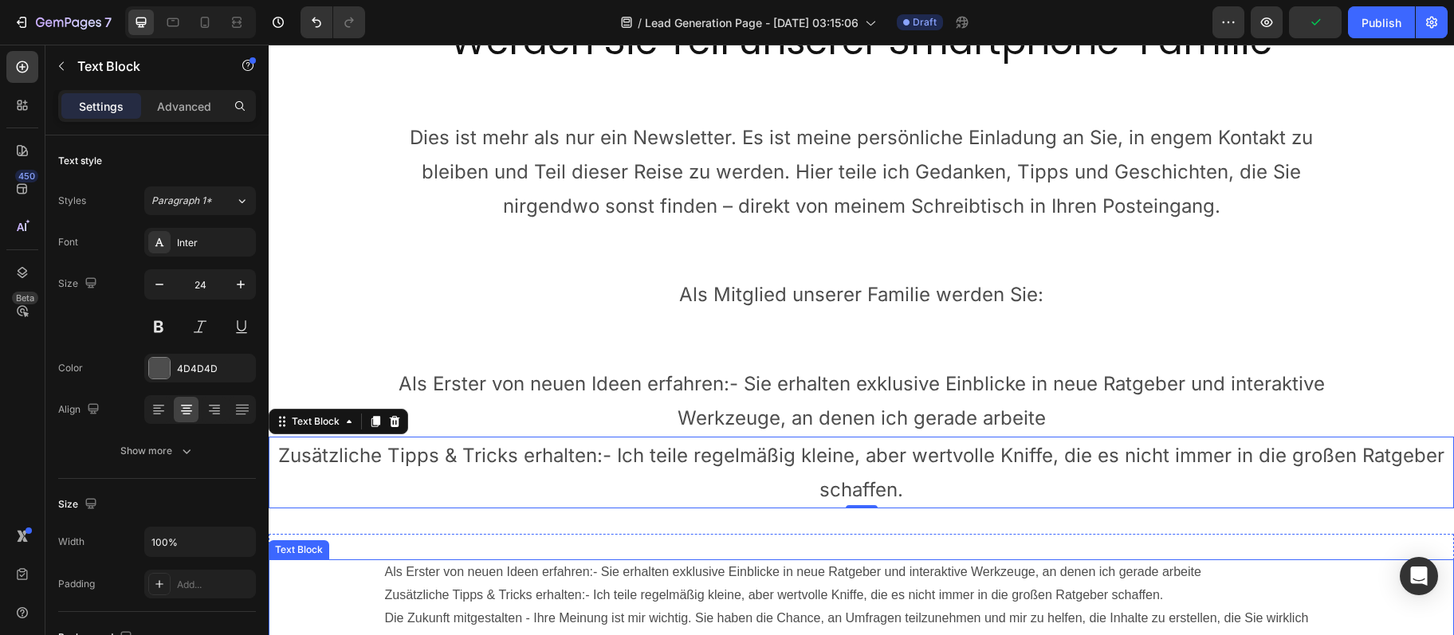
click at [434, 617] on p "Die Zukunft mitgestalten - Ihre Meinung ist mir wichtig. Sie haben die Chance, …" at bounding box center [861, 630] width 953 height 46
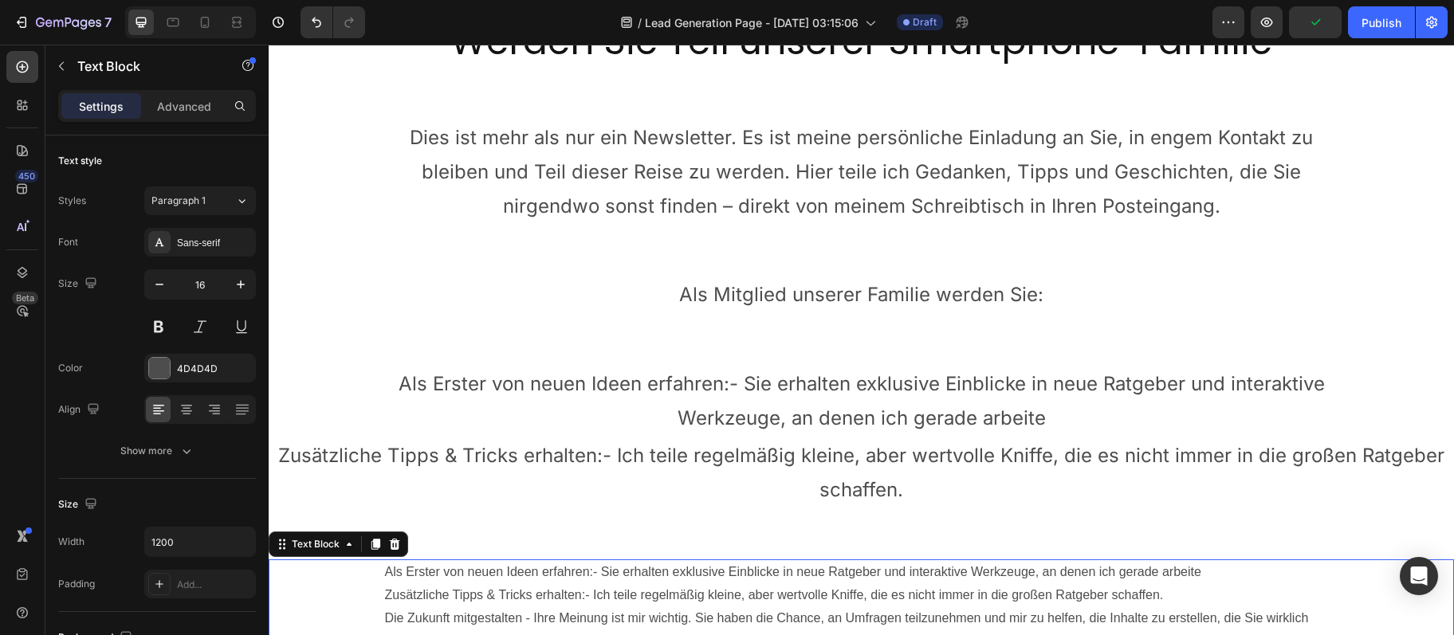
click at [436, 617] on p "Die Zukunft mitgestalten - Ihre Meinung ist mir wichtig. Sie haben die Chance, …" at bounding box center [861, 630] width 953 height 46
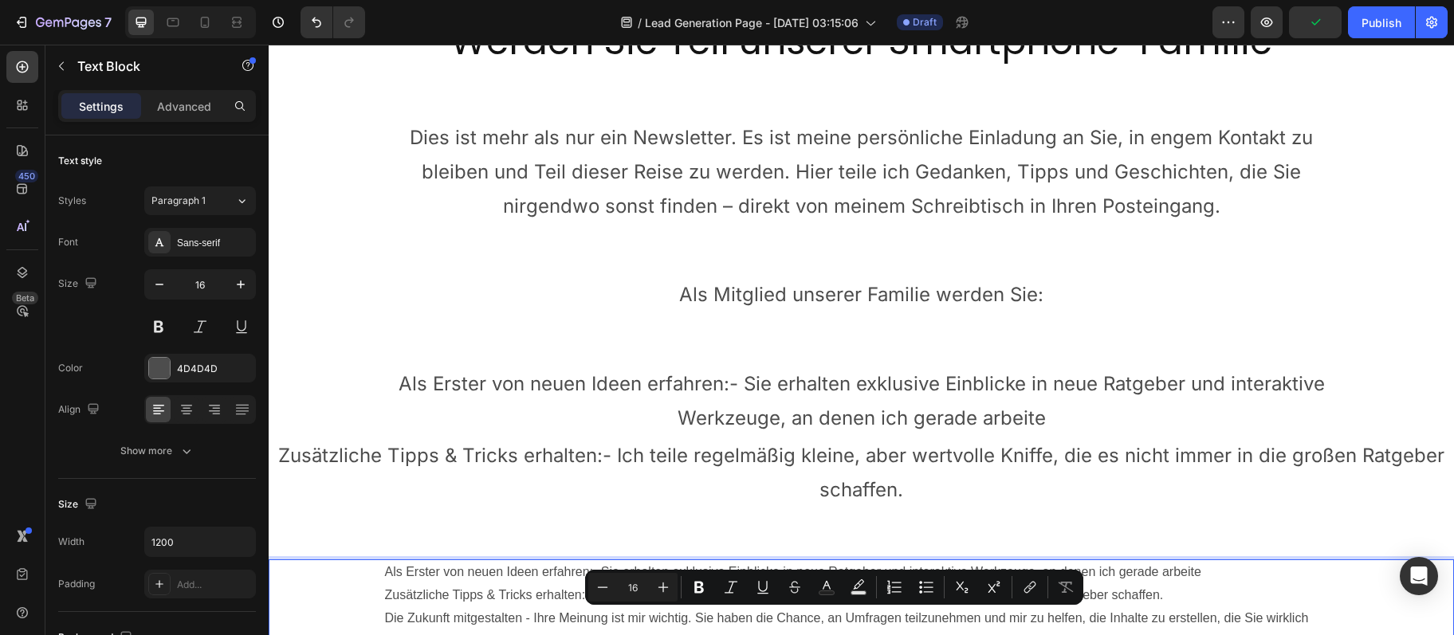
scroll to position [172, 0]
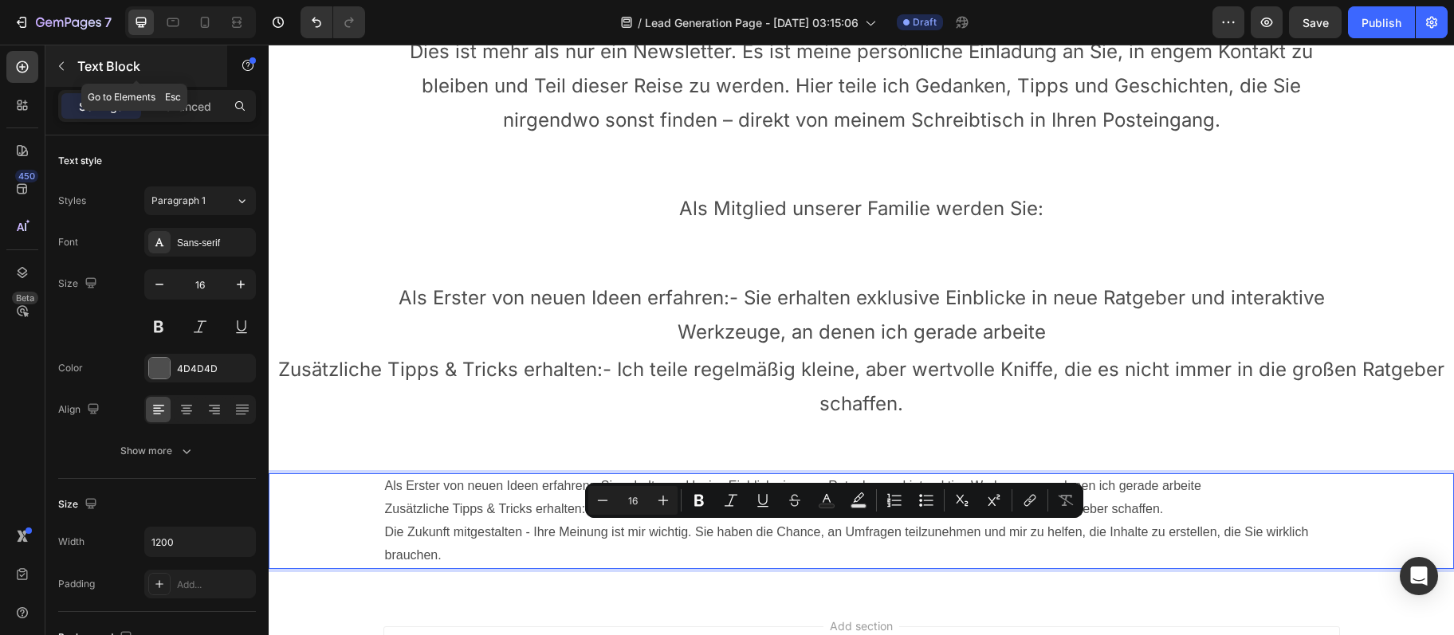
click at [64, 79] on button "button" at bounding box center [62, 66] width 26 height 26
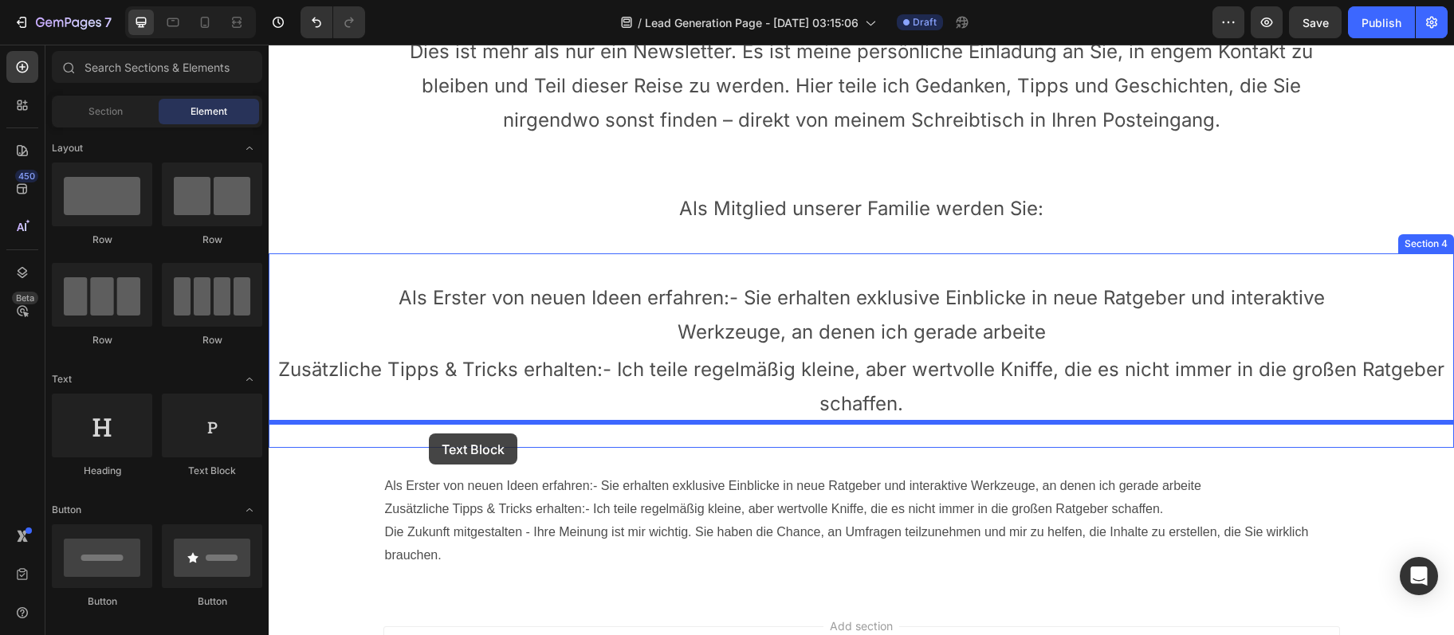
drag, startPoint x: 492, startPoint y: 464, endPoint x: 430, endPoint y: 434, distance: 69.2
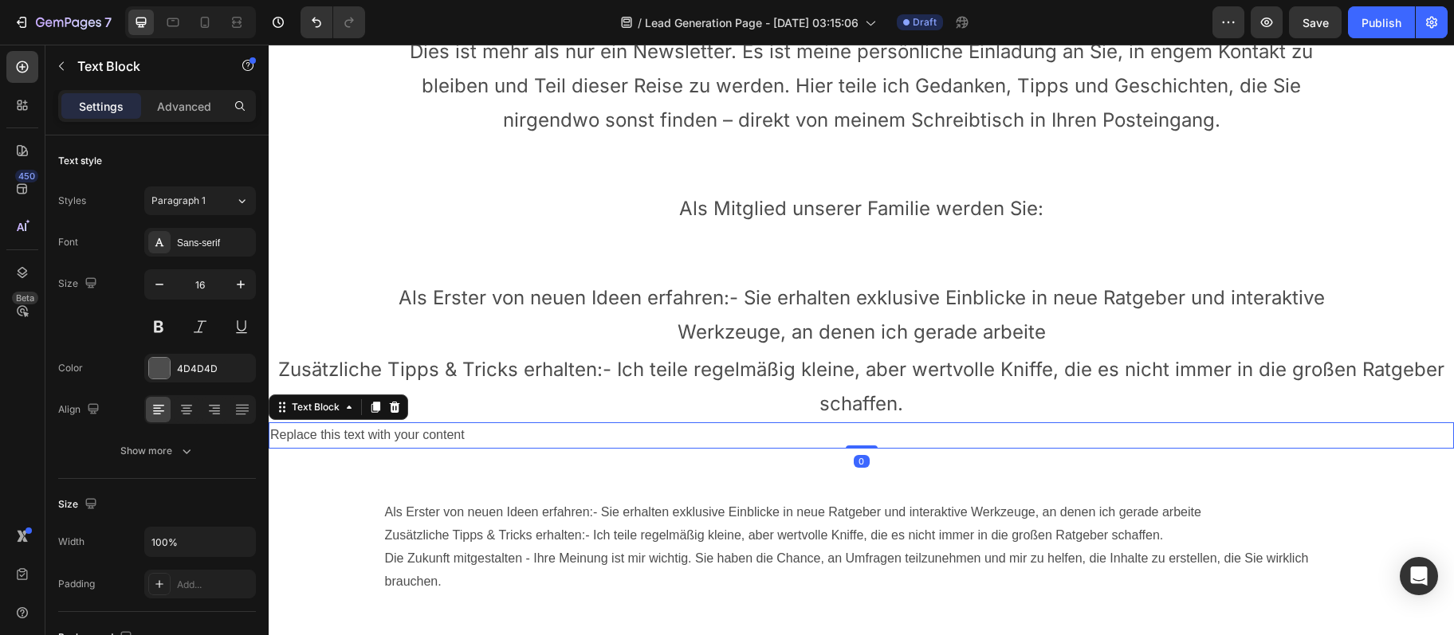
click at [426, 434] on div "Replace this text with your content" at bounding box center [861, 435] width 1185 height 26
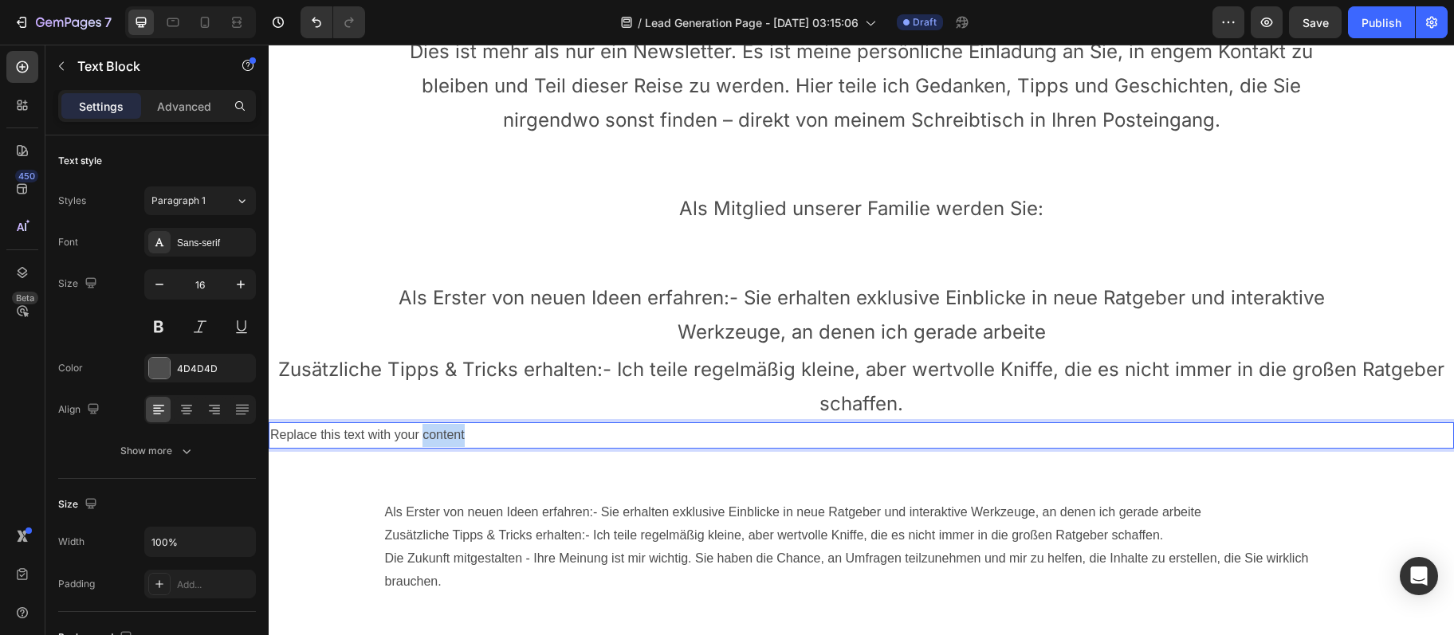
click at [426, 434] on p "Replace this text with your content" at bounding box center [861, 435] width 1182 height 23
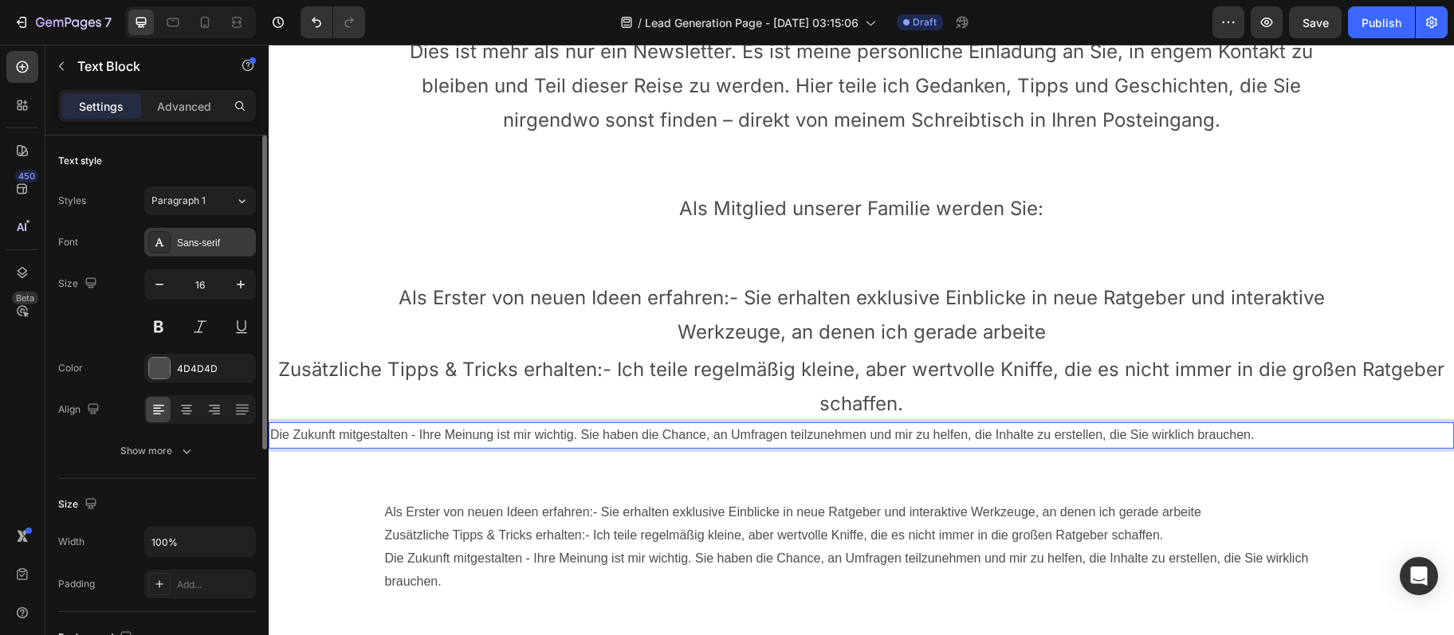
click at [203, 238] on div "Sans-serif" at bounding box center [214, 243] width 75 height 14
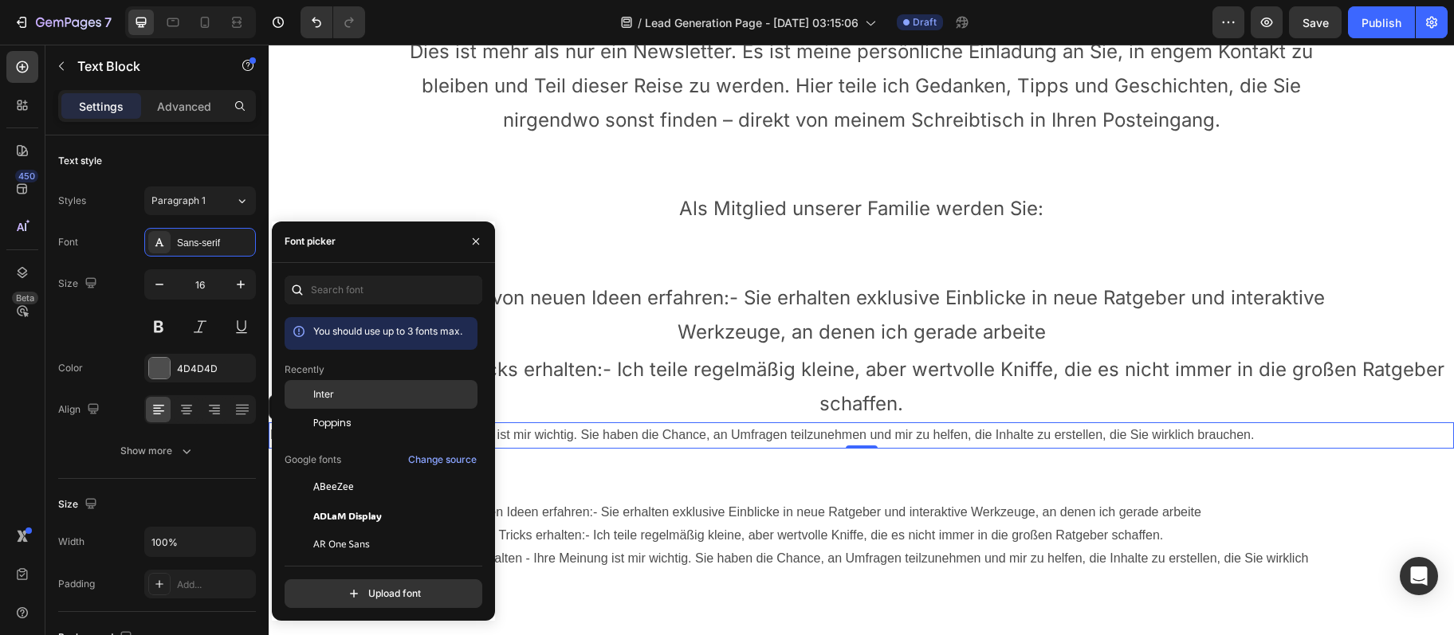
click at [357, 402] on div "Inter" at bounding box center [393, 394] width 161 height 14
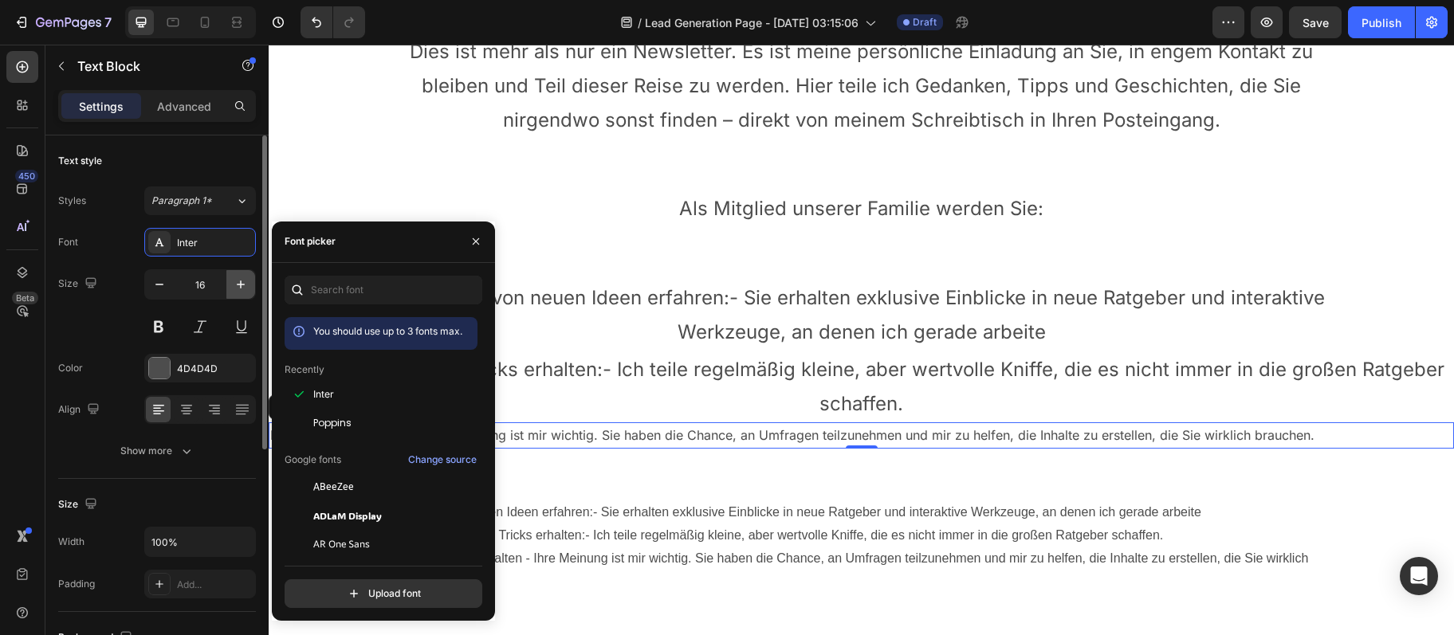
click at [249, 289] on button "button" at bounding box center [240, 284] width 29 height 29
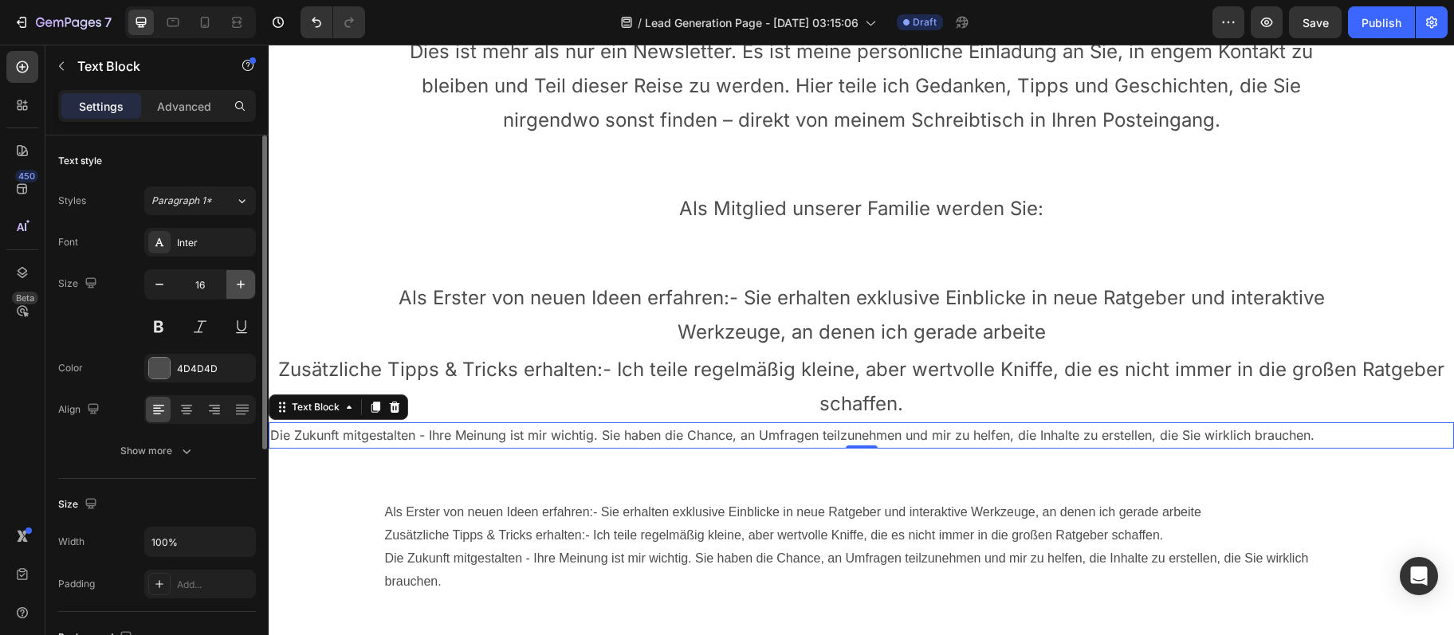
click at [249, 289] on button "button" at bounding box center [240, 284] width 29 height 29
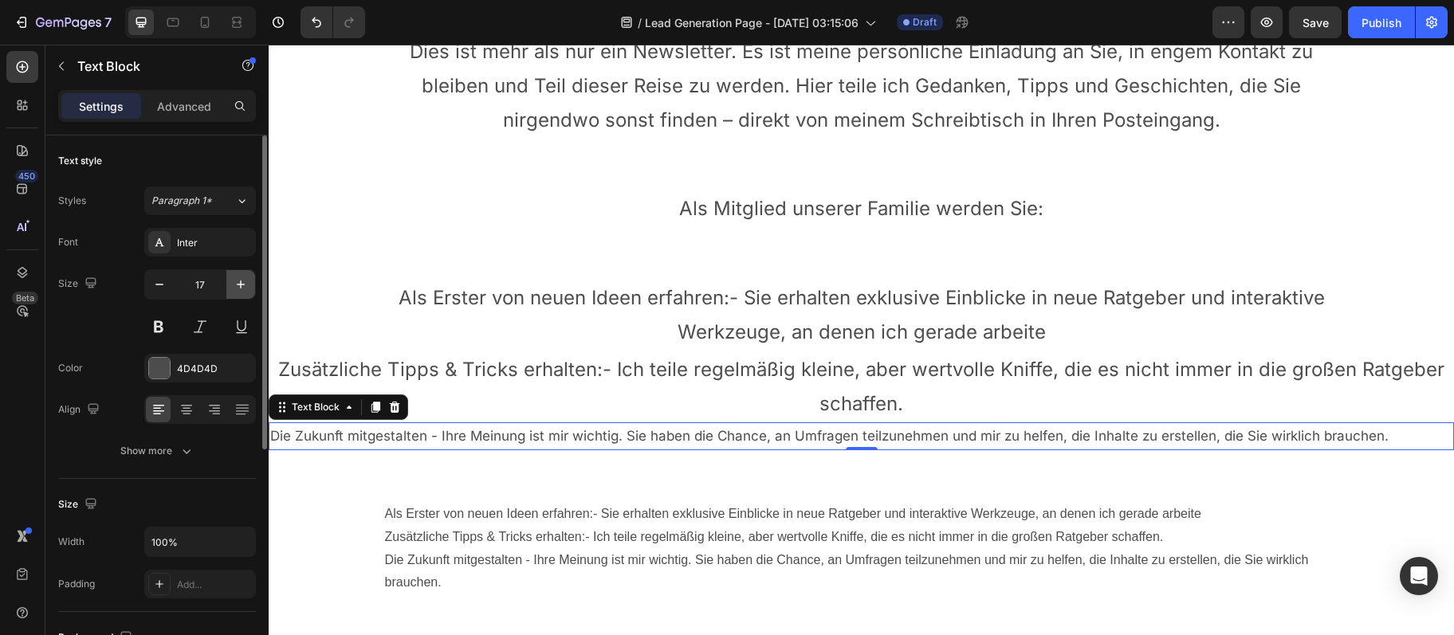
click at [249, 289] on button "button" at bounding box center [240, 284] width 29 height 29
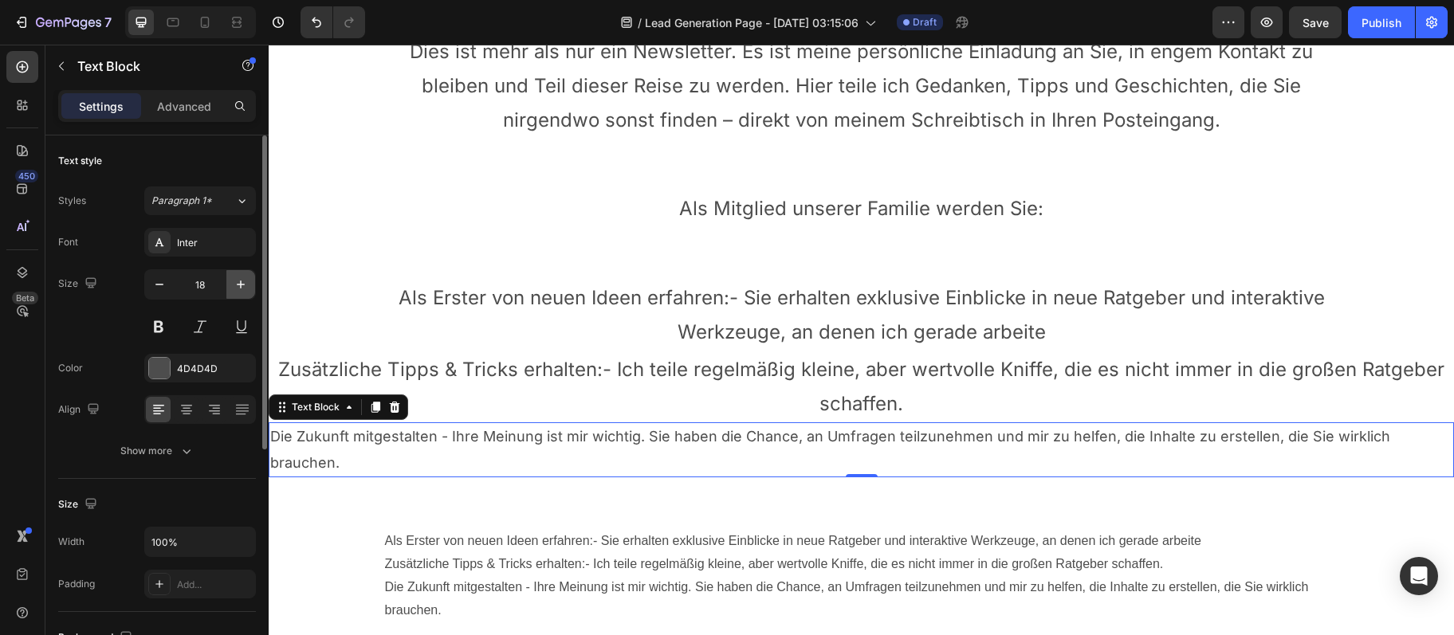
click at [249, 289] on button "button" at bounding box center [240, 284] width 29 height 29
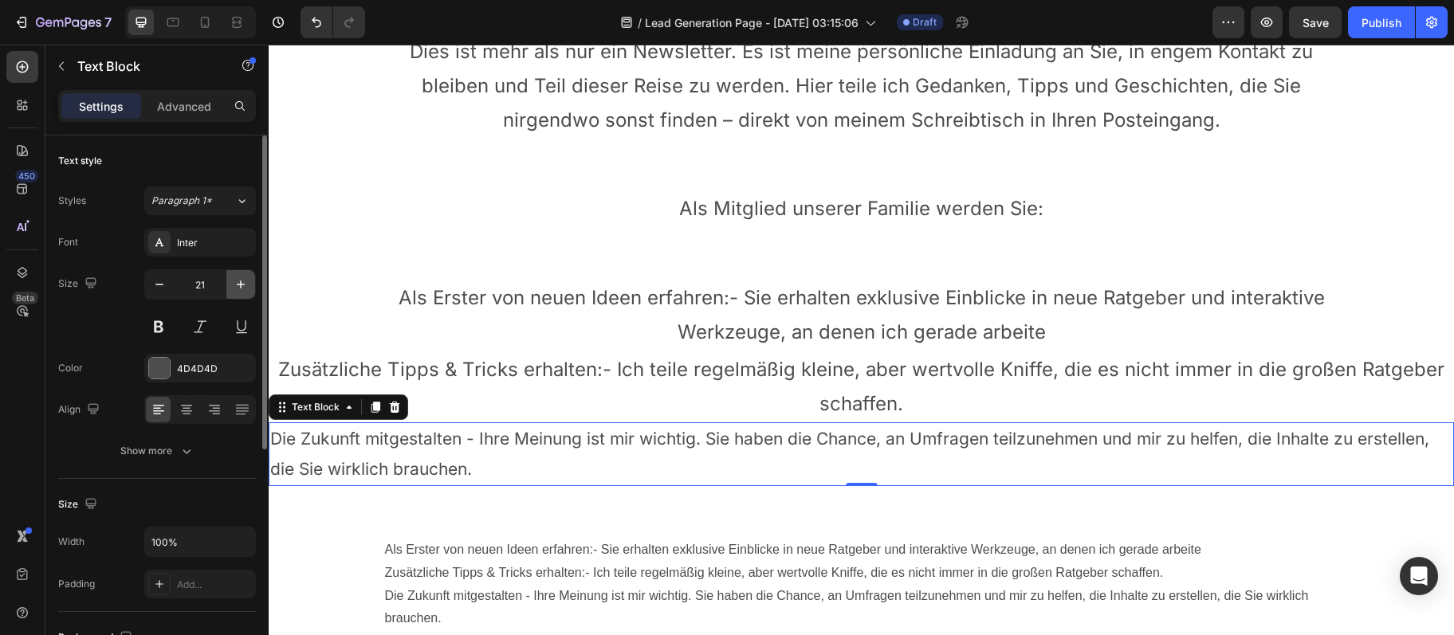
click at [249, 291] on button "button" at bounding box center [240, 284] width 29 height 29
click at [251, 291] on button "button" at bounding box center [240, 284] width 29 height 29
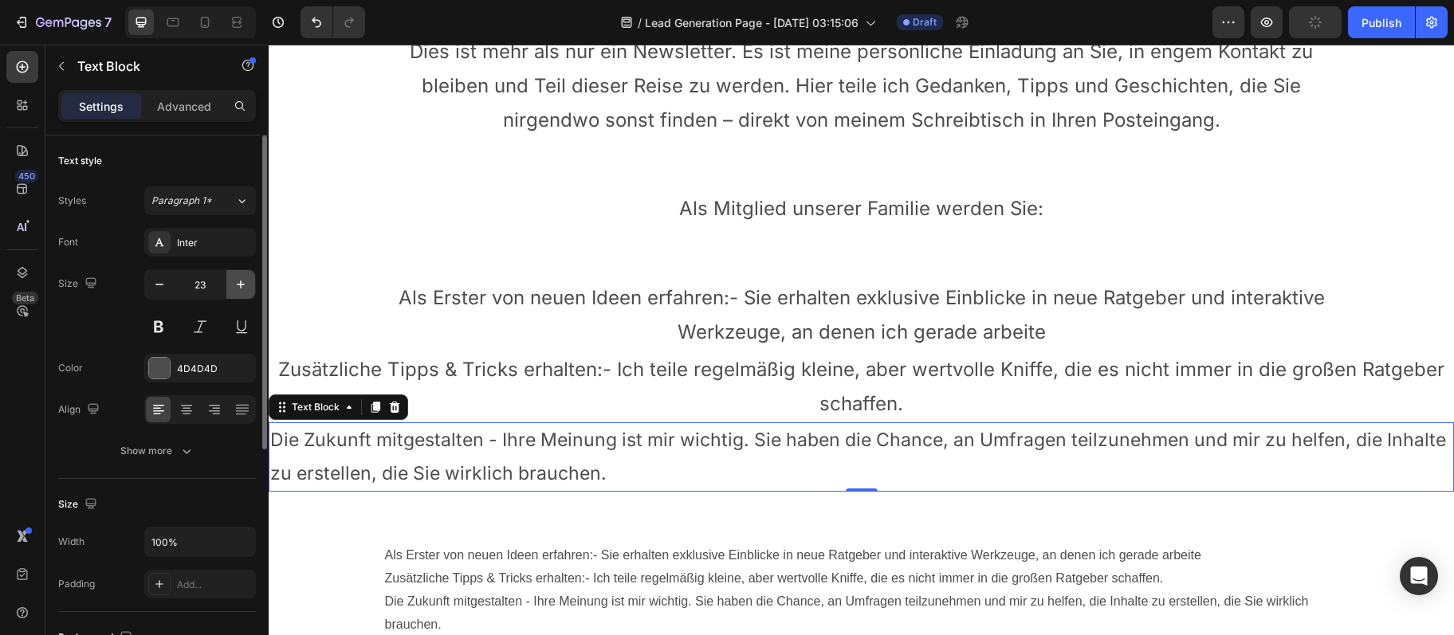
click at [252, 291] on button "button" at bounding box center [240, 284] width 29 height 29
type input "24"
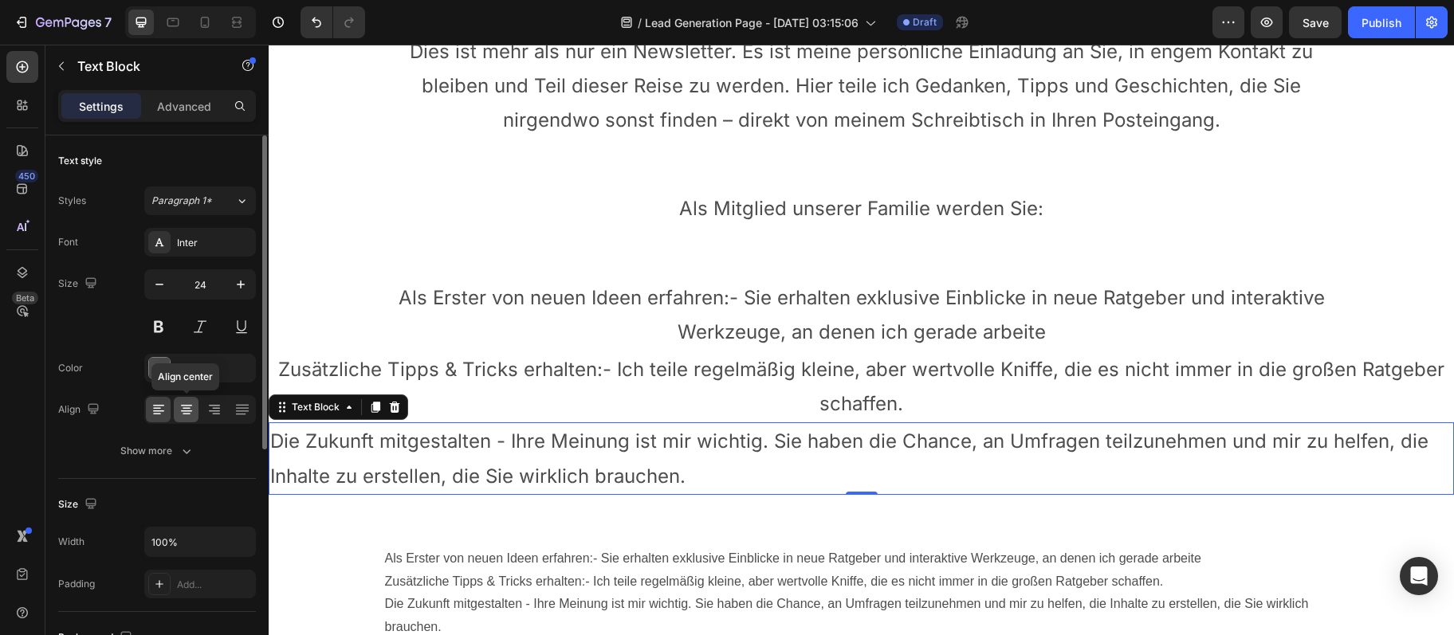
click at [183, 410] on icon at bounding box center [187, 410] width 16 height 16
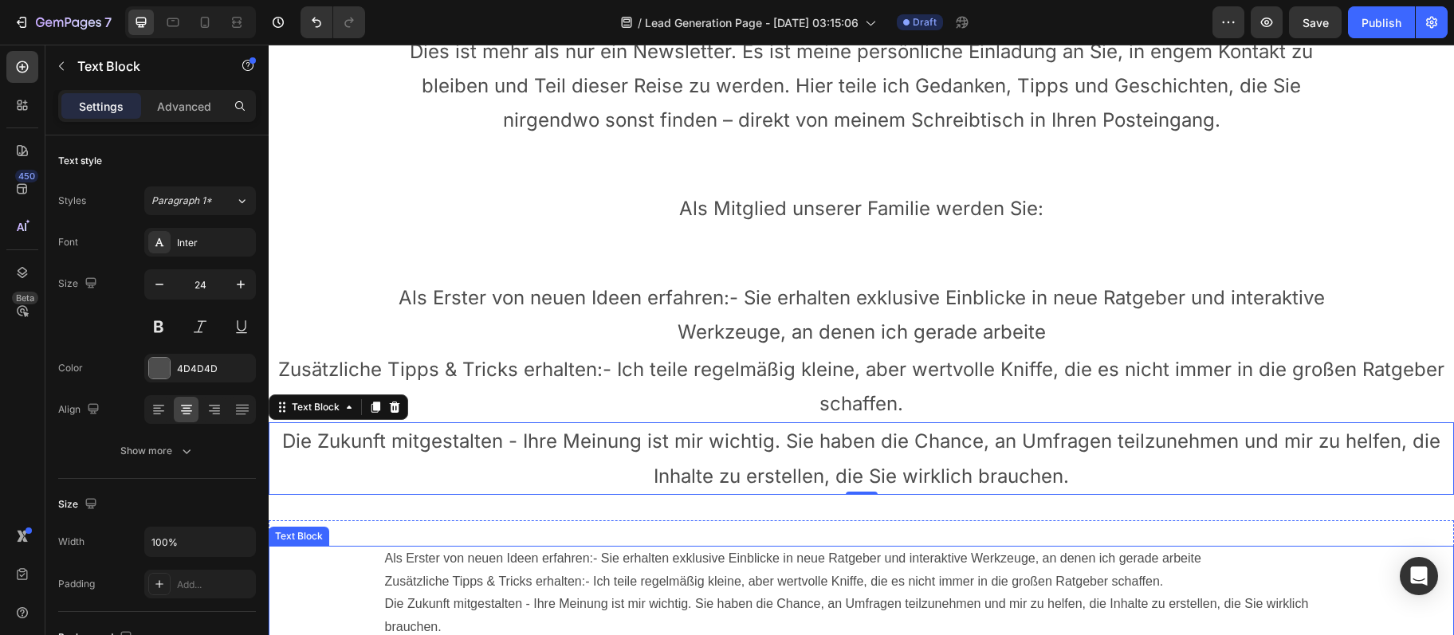
click at [607, 564] on p "Als Erster von neuen Ideen erfahren:- Sie erhalten exklusive Einblicke in neue …" at bounding box center [861, 559] width 953 height 23
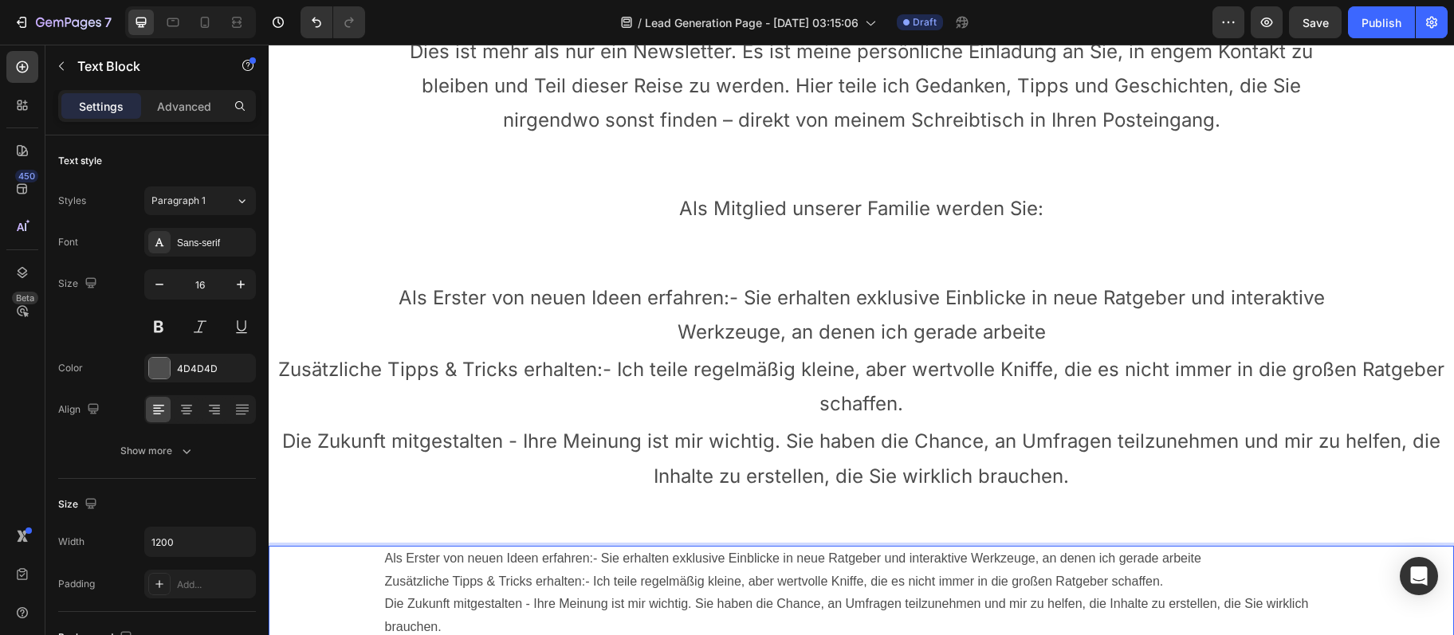
scroll to position [258, 0]
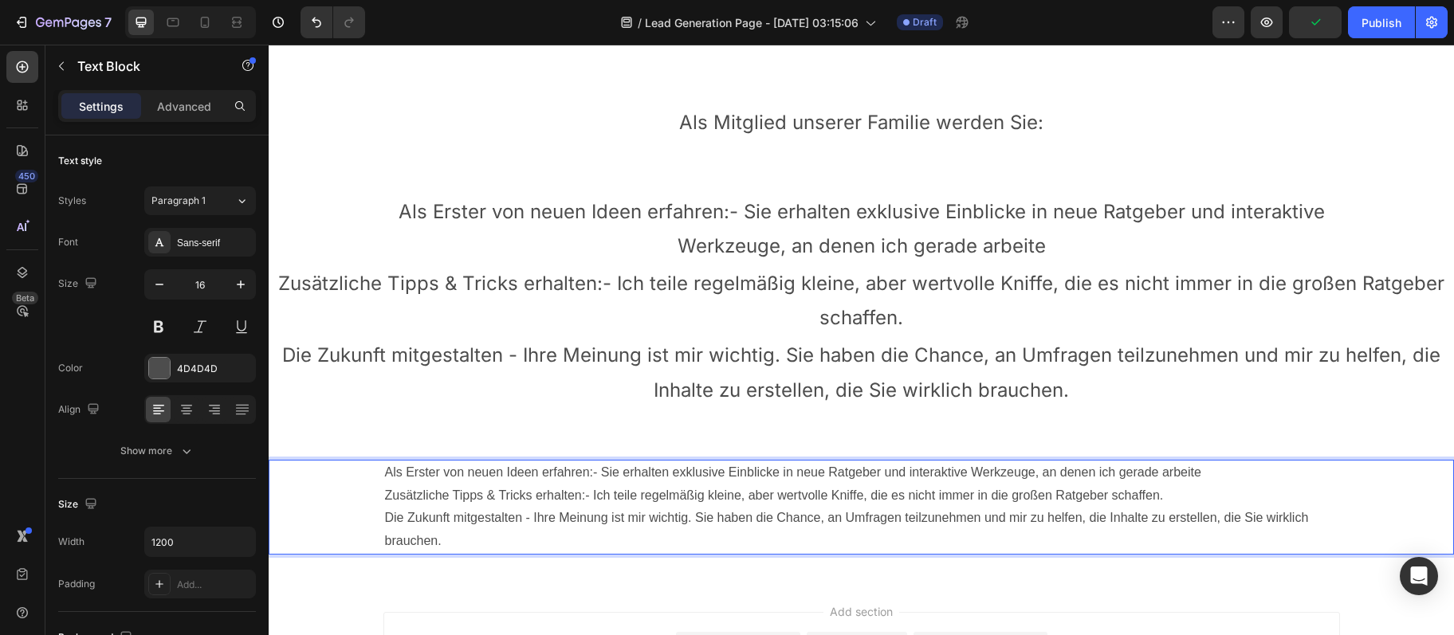
click at [805, 506] on p "Zusätzliche Tipps & Tricks erhalten:- Ich teile regelmäßig kleine, aber wertvol…" at bounding box center [861, 496] width 953 height 23
click at [744, 568] on div "Als Erster von neuen Ideen erfahren:- Sie erhalten exklusive Einblicke in neue …" at bounding box center [861, 507] width 1185 height 146
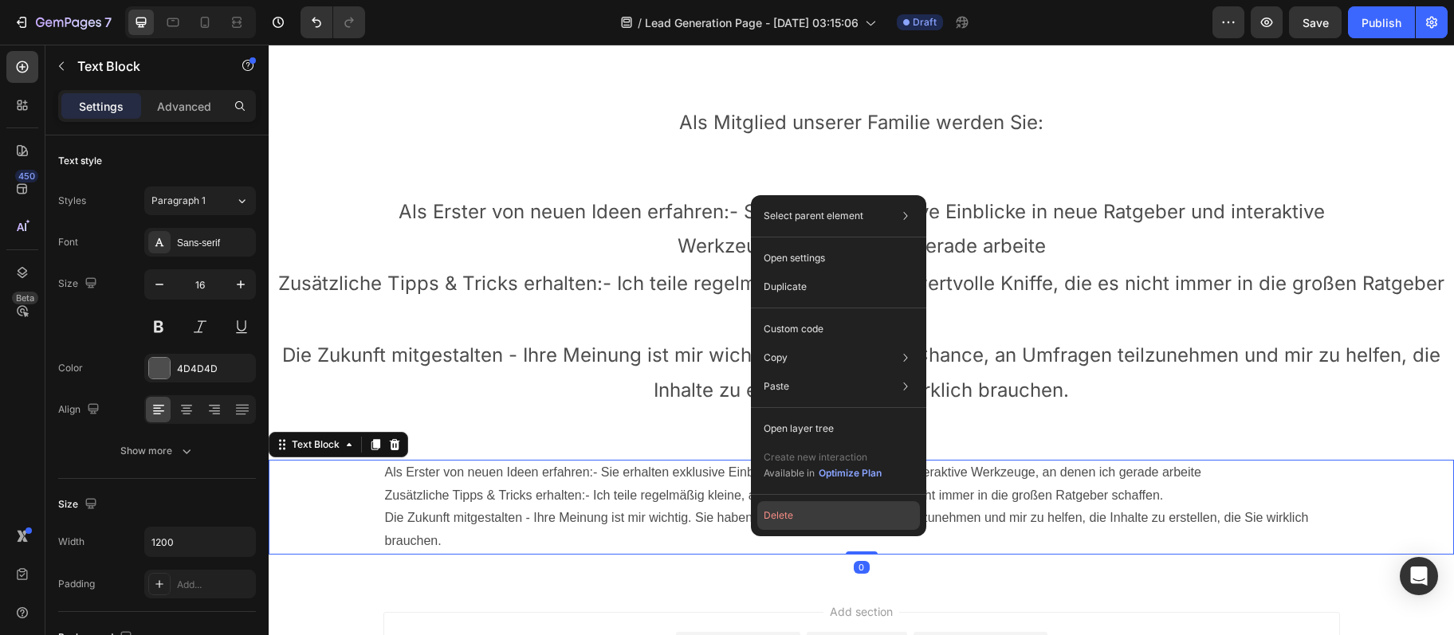
drag, startPoint x: 772, startPoint y: 521, endPoint x: 503, endPoint y: 477, distance: 273.1
click at [772, 521] on button "Delete" at bounding box center [838, 515] width 163 height 29
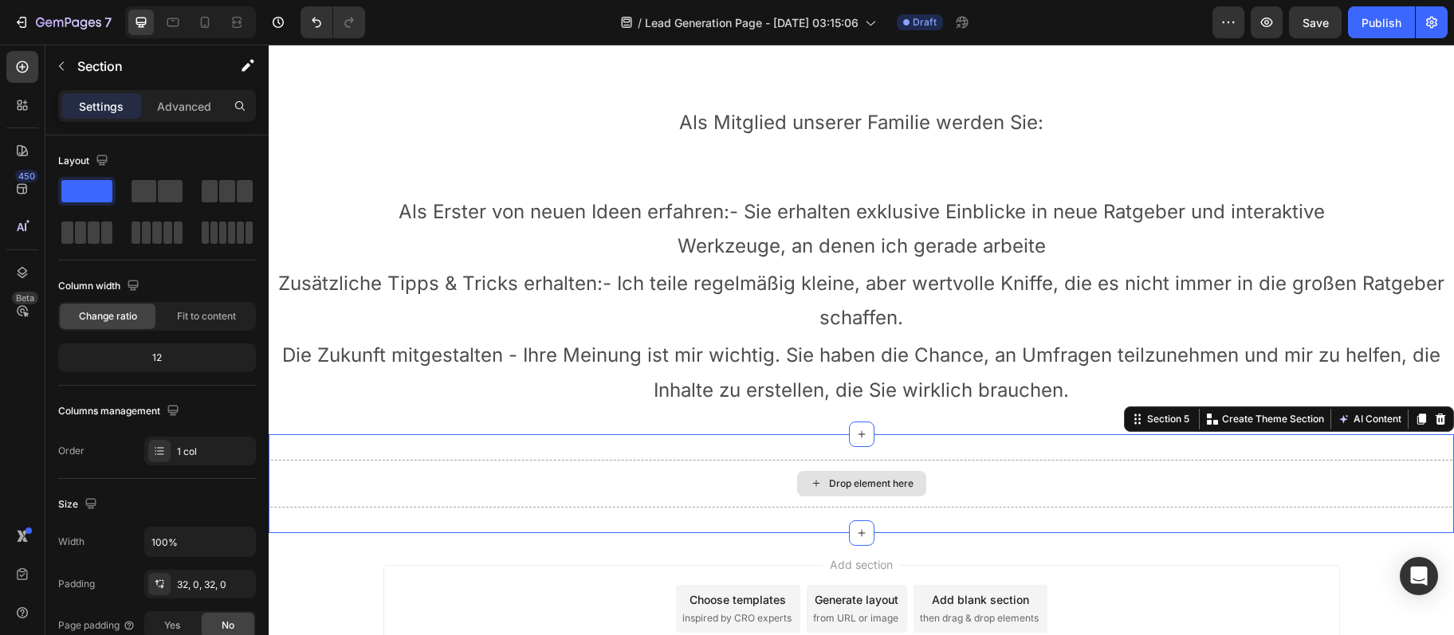
click at [650, 494] on div "Drop element here" at bounding box center [861, 484] width 1185 height 48
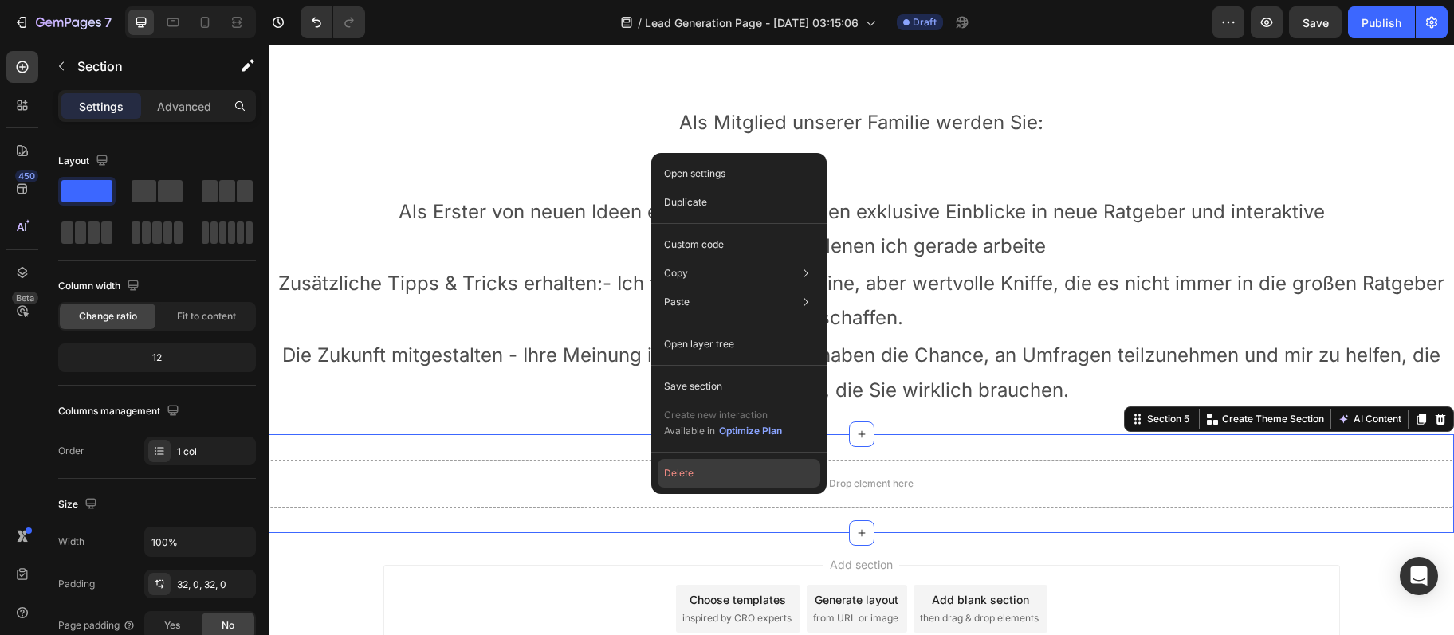
click at [675, 480] on button "Delete" at bounding box center [739, 473] width 163 height 29
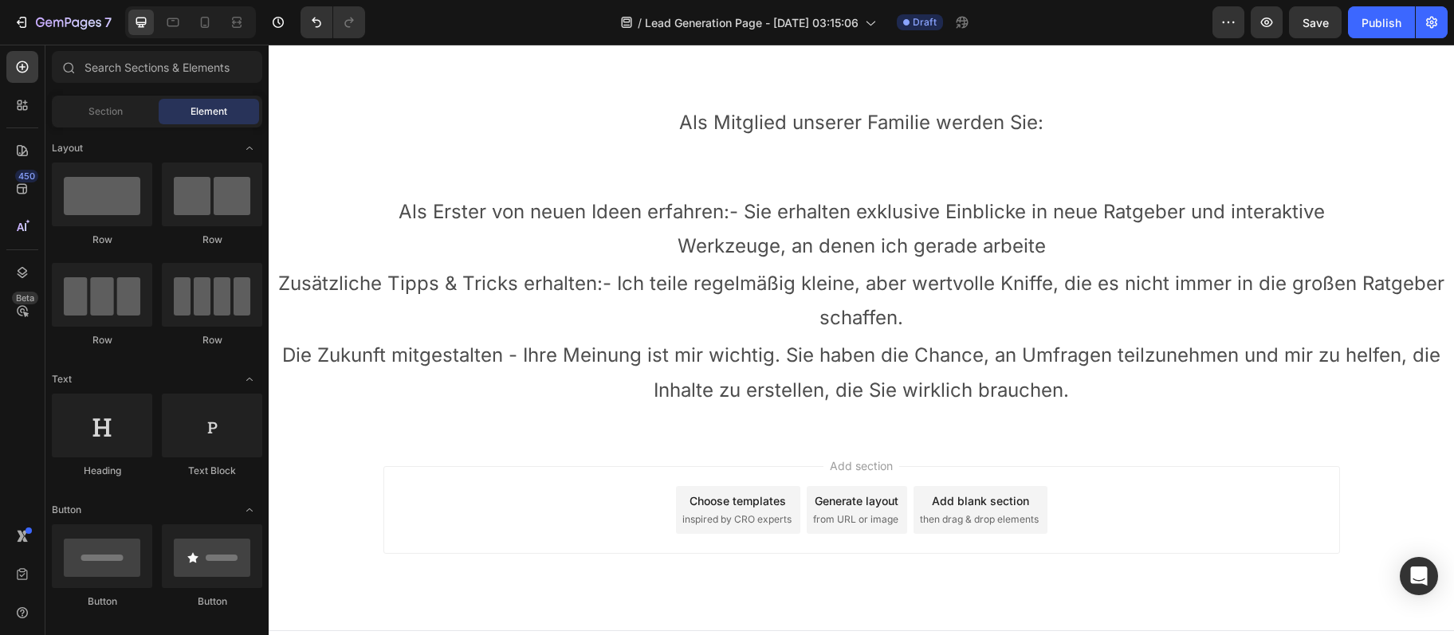
click at [592, 454] on div "Add section Choose templates inspired by CRO experts Generate layout from URL o…" at bounding box center [861, 532] width 1185 height 196
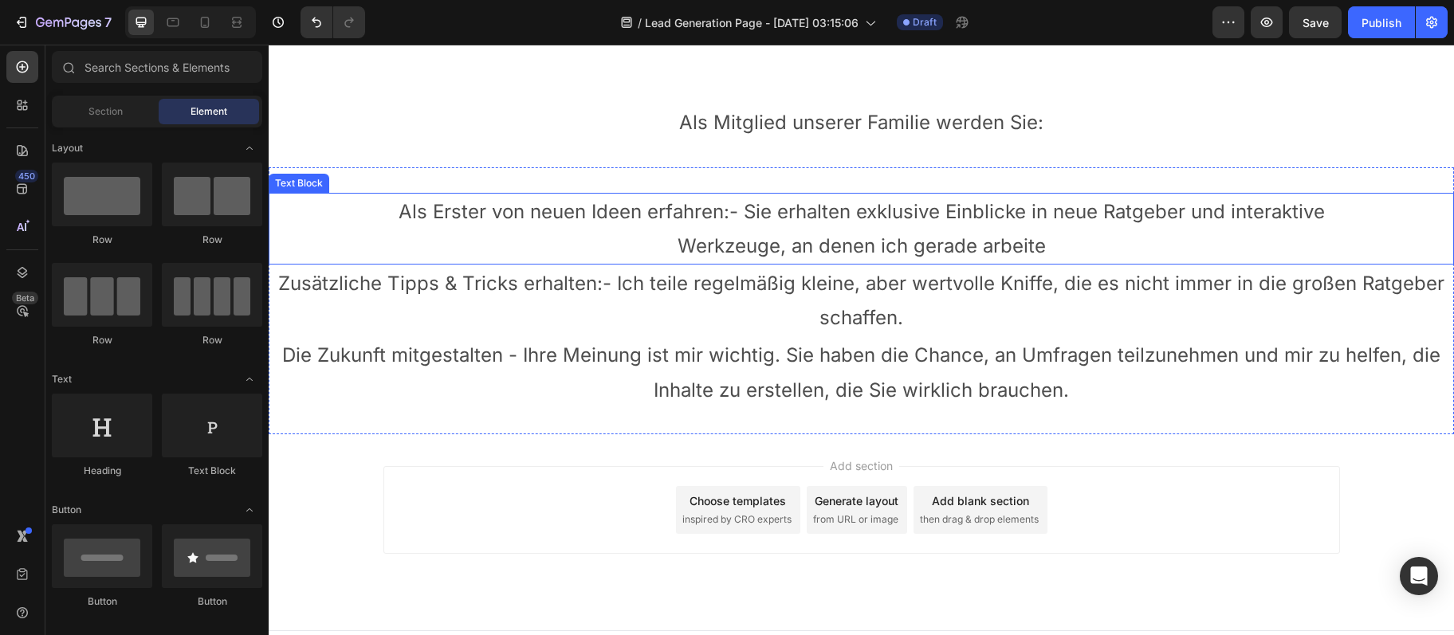
click at [878, 257] on p "Als Erster von neuen Ideen erfahren:- Sie erhalten exklusive Einblicke in neue …" at bounding box center [861, 228] width 953 height 69
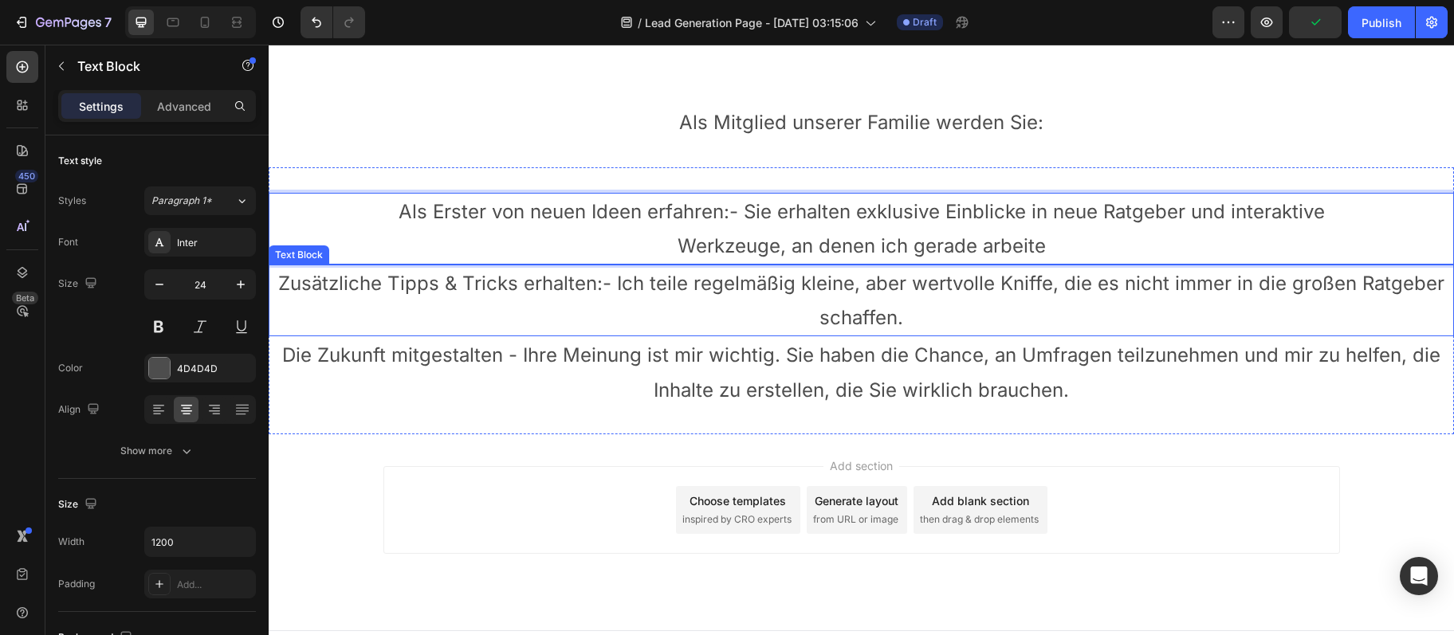
click at [834, 299] on p "Zusätzliche Tipps & Tricks erhalten:- Ich teile regelmäßig kleine, aber wertvol…" at bounding box center [861, 300] width 1182 height 69
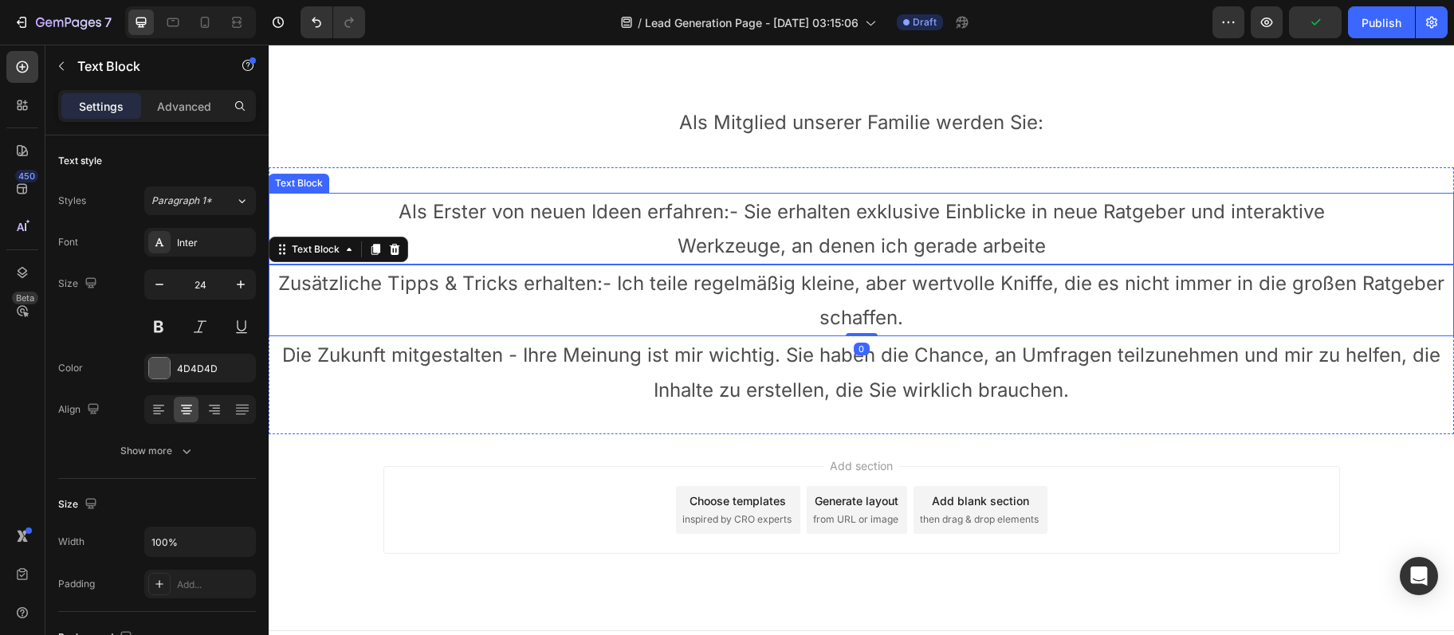
click at [838, 245] on p "Als Erster von neuen Ideen erfahren:- Sie erhalten exklusive Einblicke in neue …" at bounding box center [861, 228] width 953 height 69
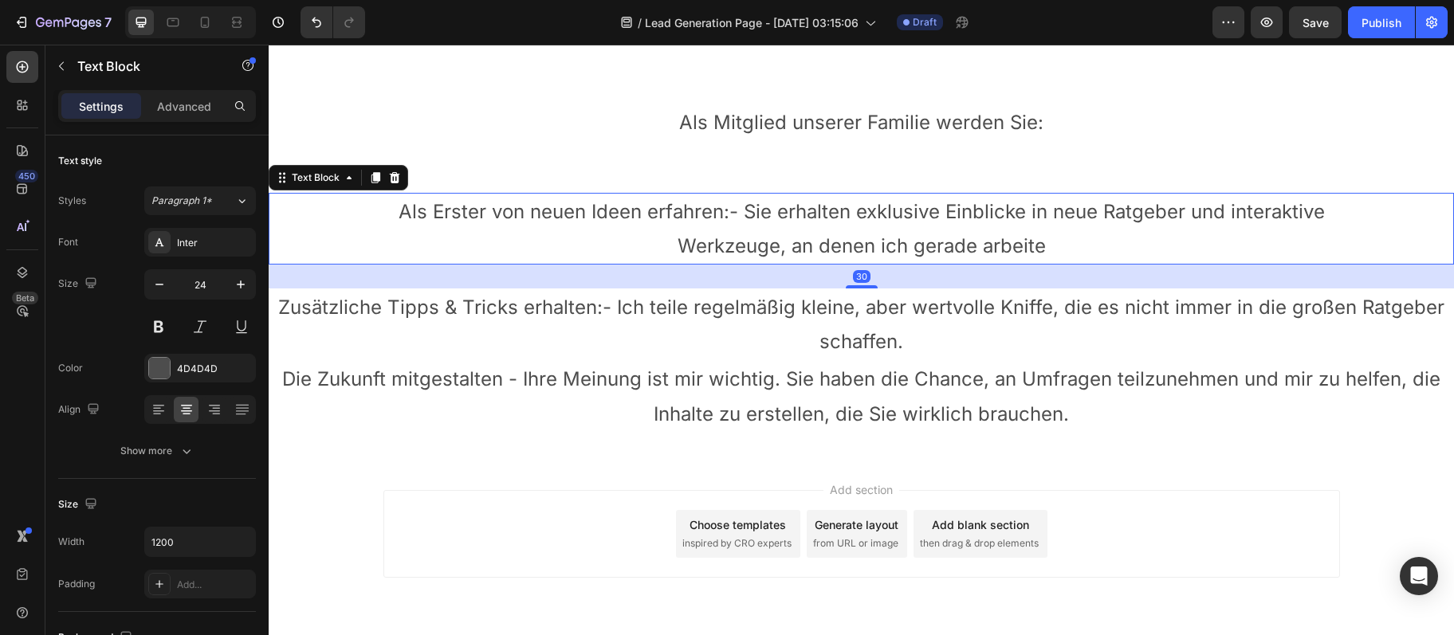
drag, startPoint x: 863, startPoint y: 264, endPoint x: 881, endPoint y: 288, distance: 29.7
click at [881, 265] on div "30" at bounding box center [861, 265] width 1185 height 0
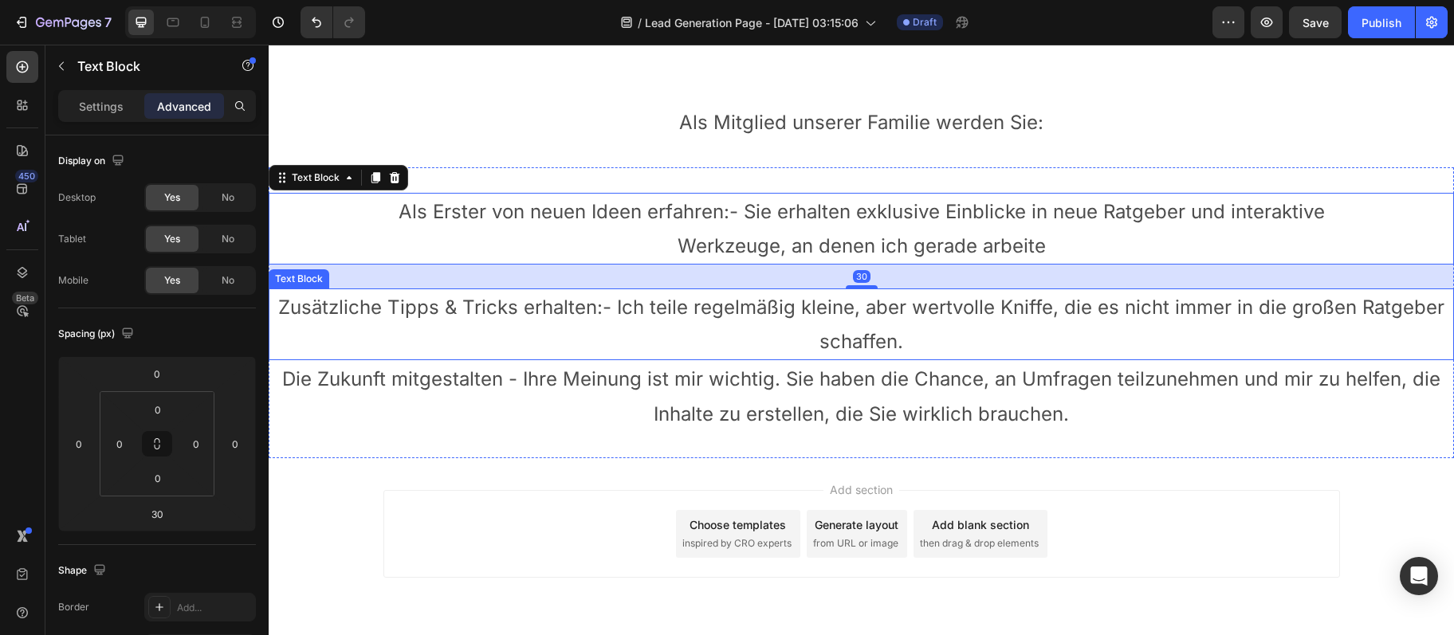
click at [870, 327] on p "Zusätzliche Tipps & Tricks erhalten:- Ich teile regelmäßig kleine, aber wertvol…" at bounding box center [861, 324] width 1182 height 69
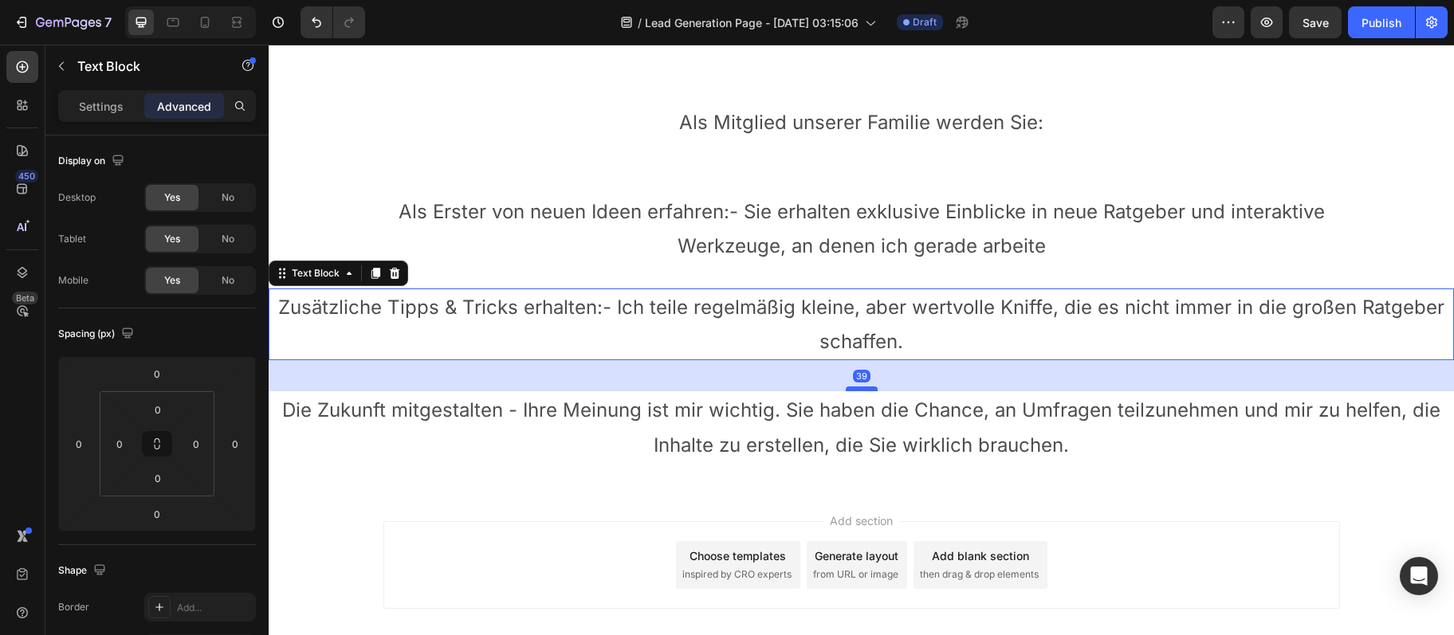
drag, startPoint x: 870, startPoint y: 356, endPoint x: 871, endPoint y: 387, distance: 31.1
click at [871, 387] on div at bounding box center [862, 389] width 32 height 5
type input "39"
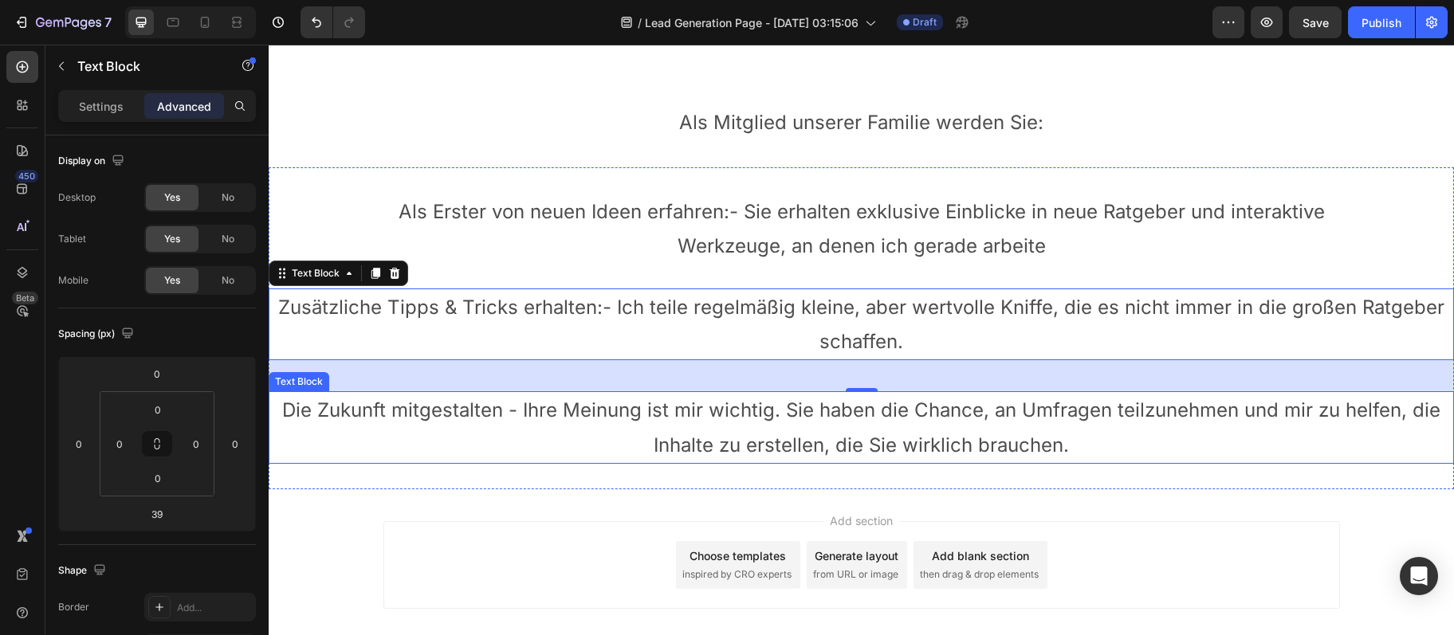
scroll to position [172, 0]
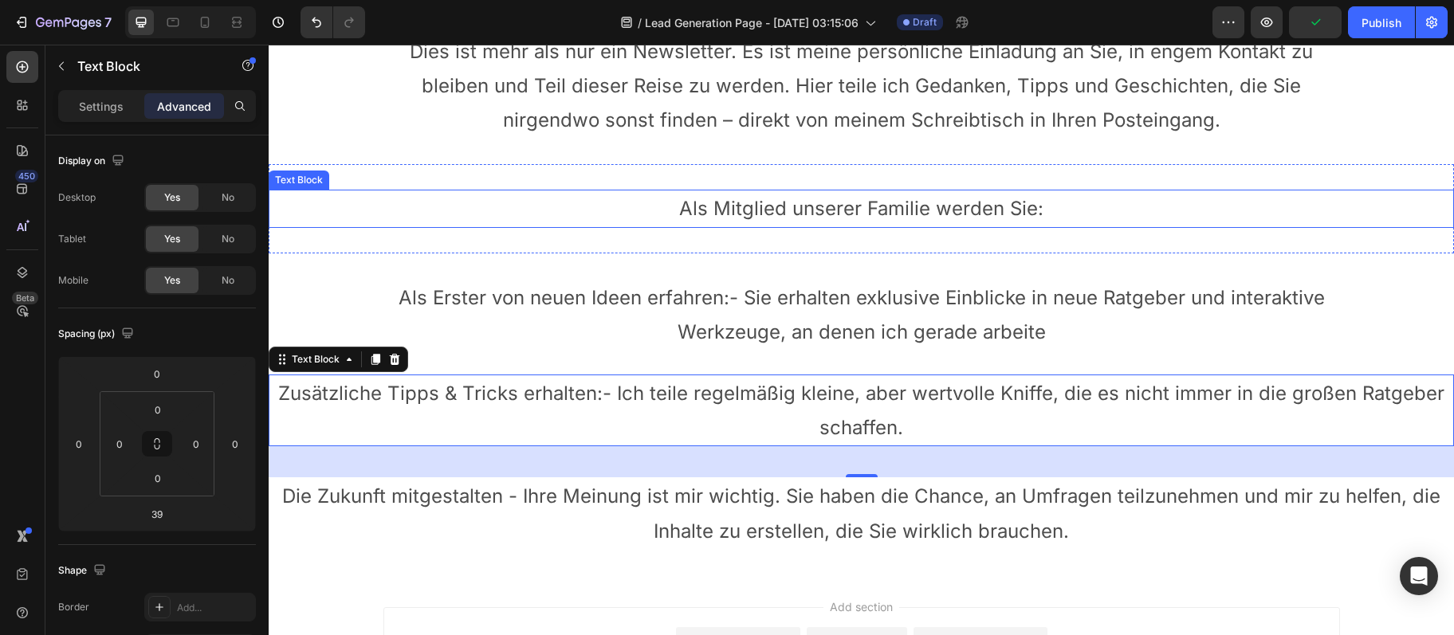
click at [820, 214] on p "Als Mitglied unserer Familie werden Sie:" at bounding box center [861, 208] width 953 height 34
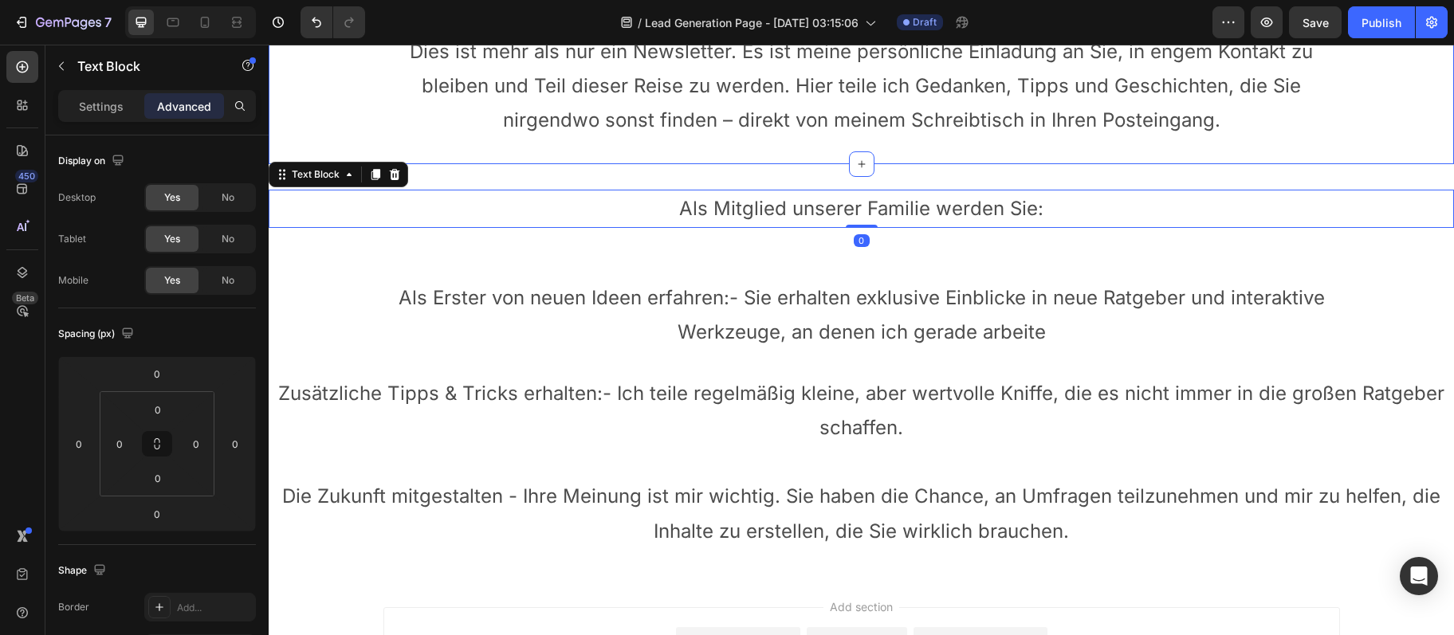
click at [854, 135] on p "Dies ist mehr als nur ein Newsletter. Es ist meine persönliche Einladung an Sie…" at bounding box center [861, 86] width 953 height 104
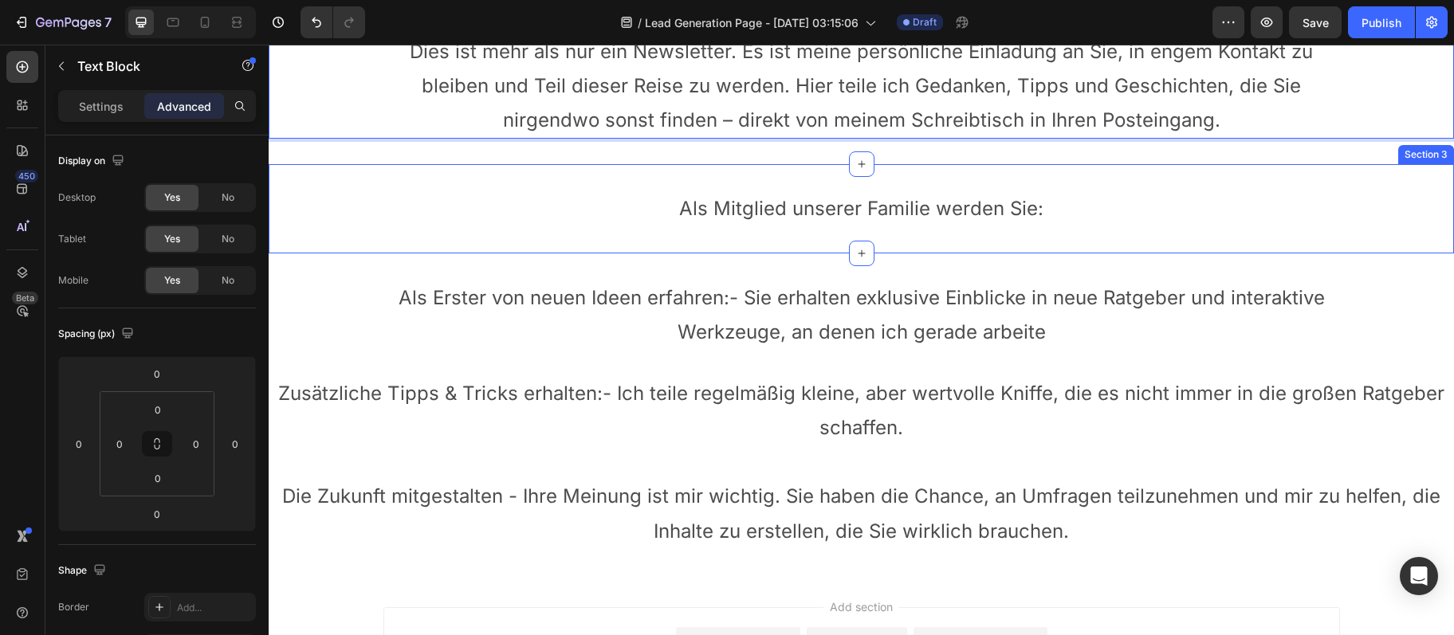
scroll to position [86, 0]
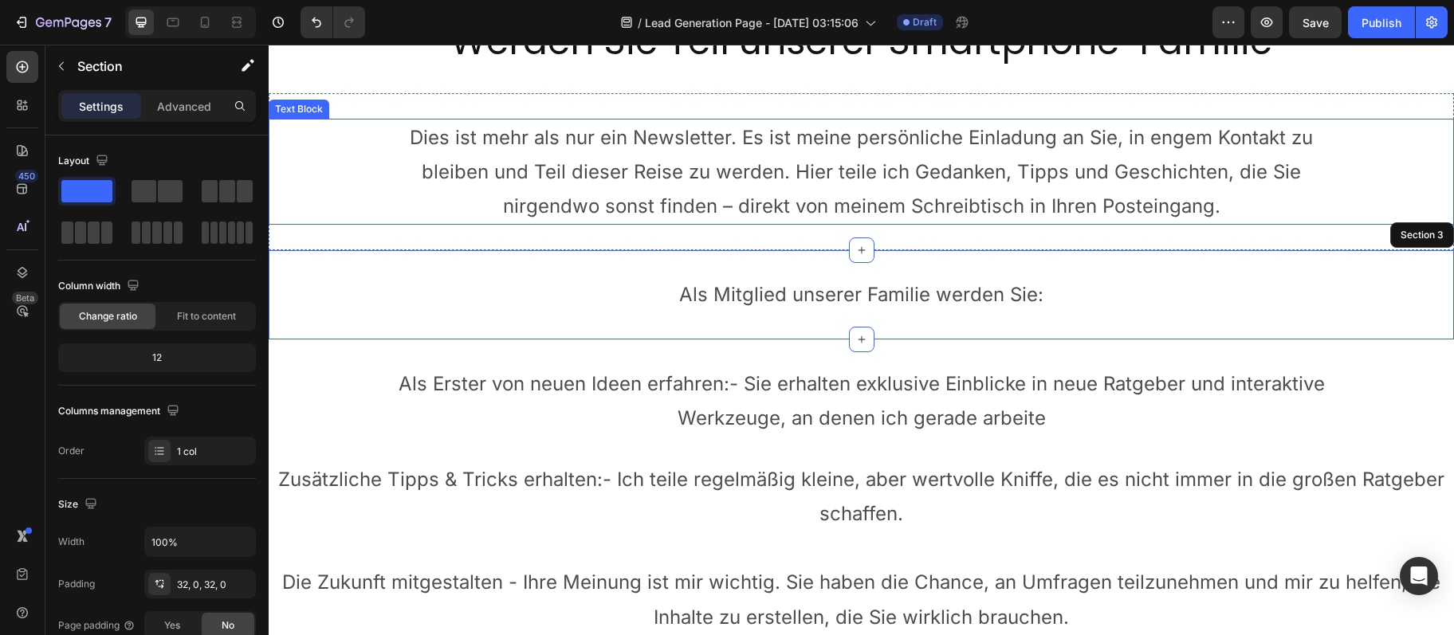
click at [752, 266] on div "Werden Sie Teil unserer Smartphone-Familie Heading Section 1 Dies ist mehr als …" at bounding box center [861, 326] width 1185 height 670
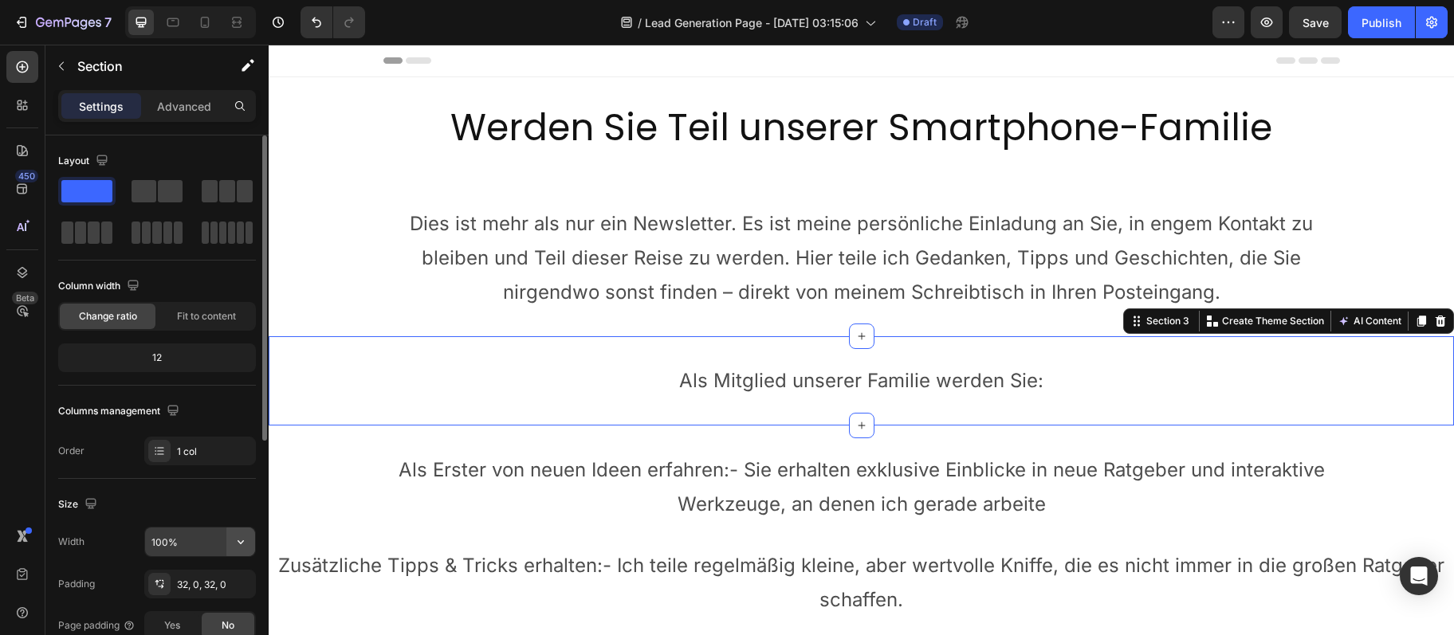
click at [238, 544] on icon "button" at bounding box center [241, 542] width 16 height 16
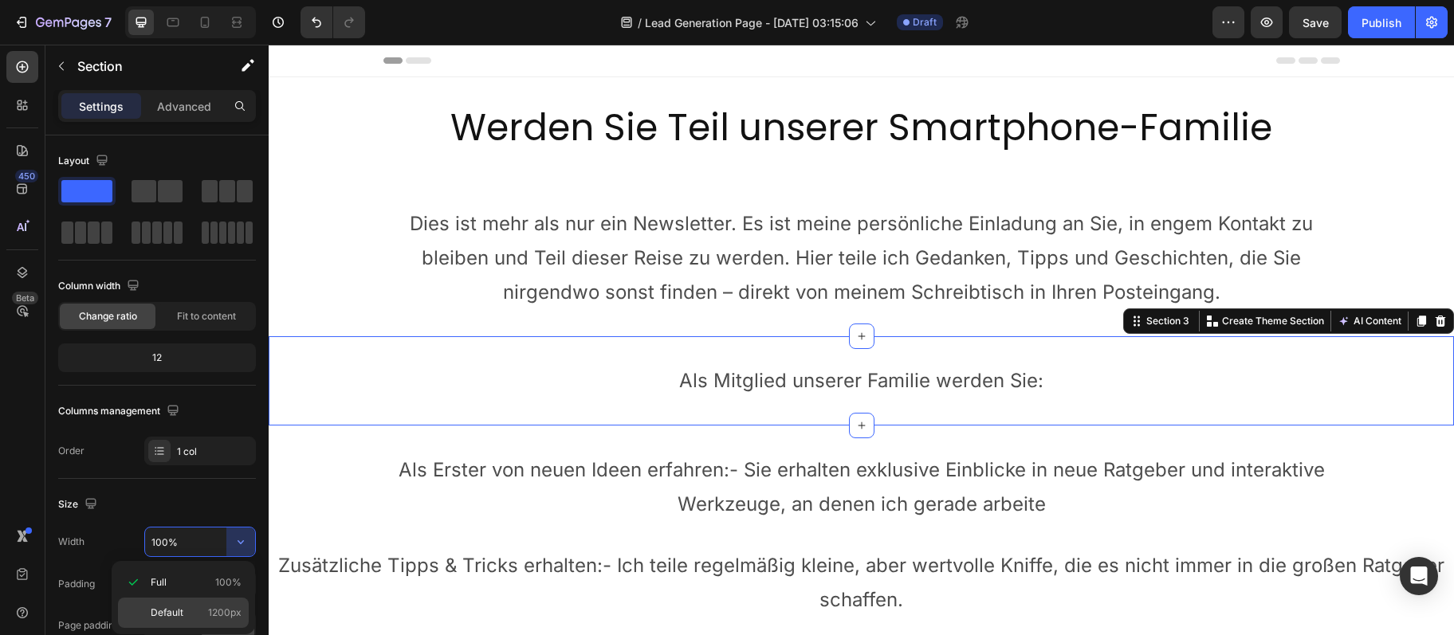
click at [230, 608] on span "1200px" at bounding box center [224, 613] width 33 height 14
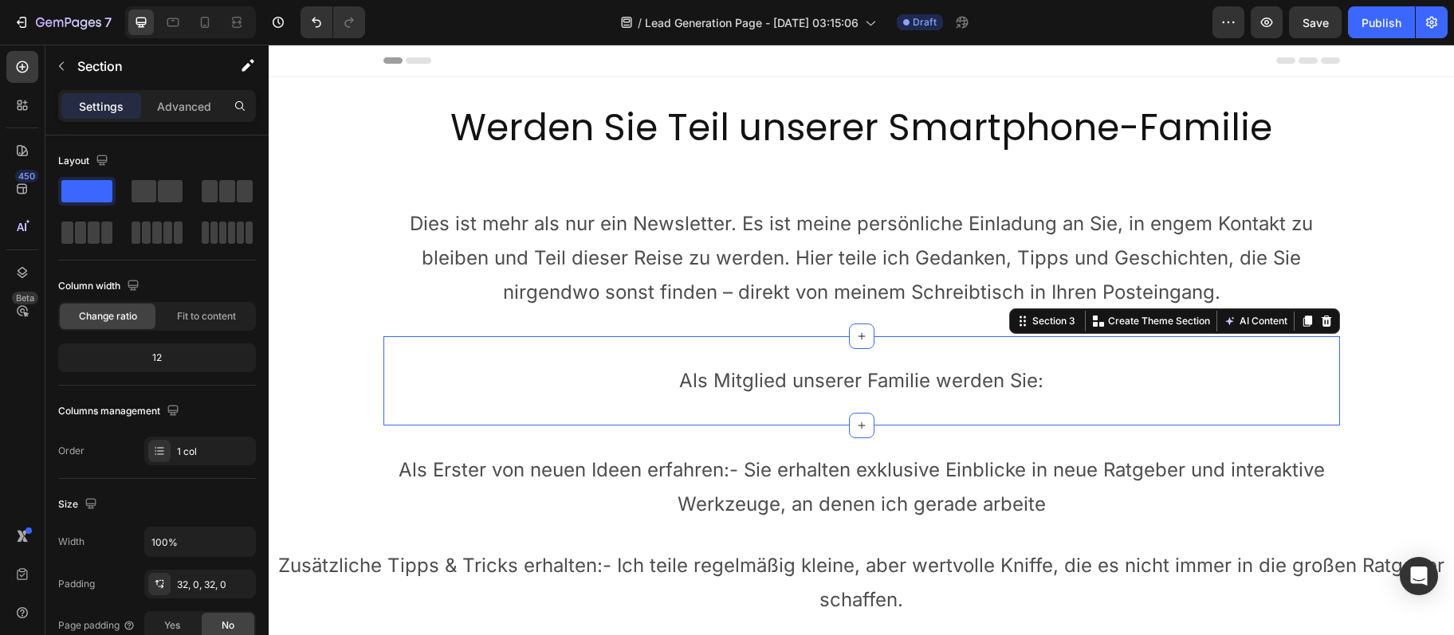
type input "1200"
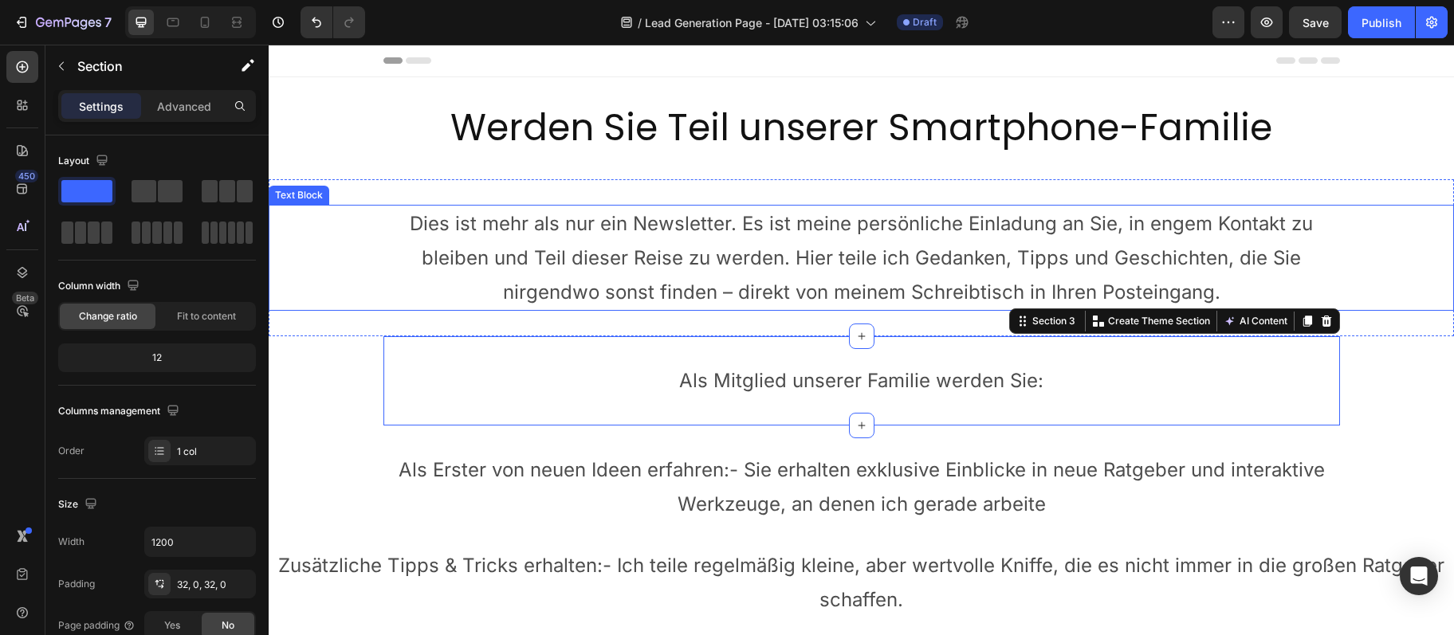
click at [658, 281] on p "Dies ist mehr als nur ein Newsletter. Es ist meine persönliche Einladung an Sie…" at bounding box center [861, 258] width 953 height 104
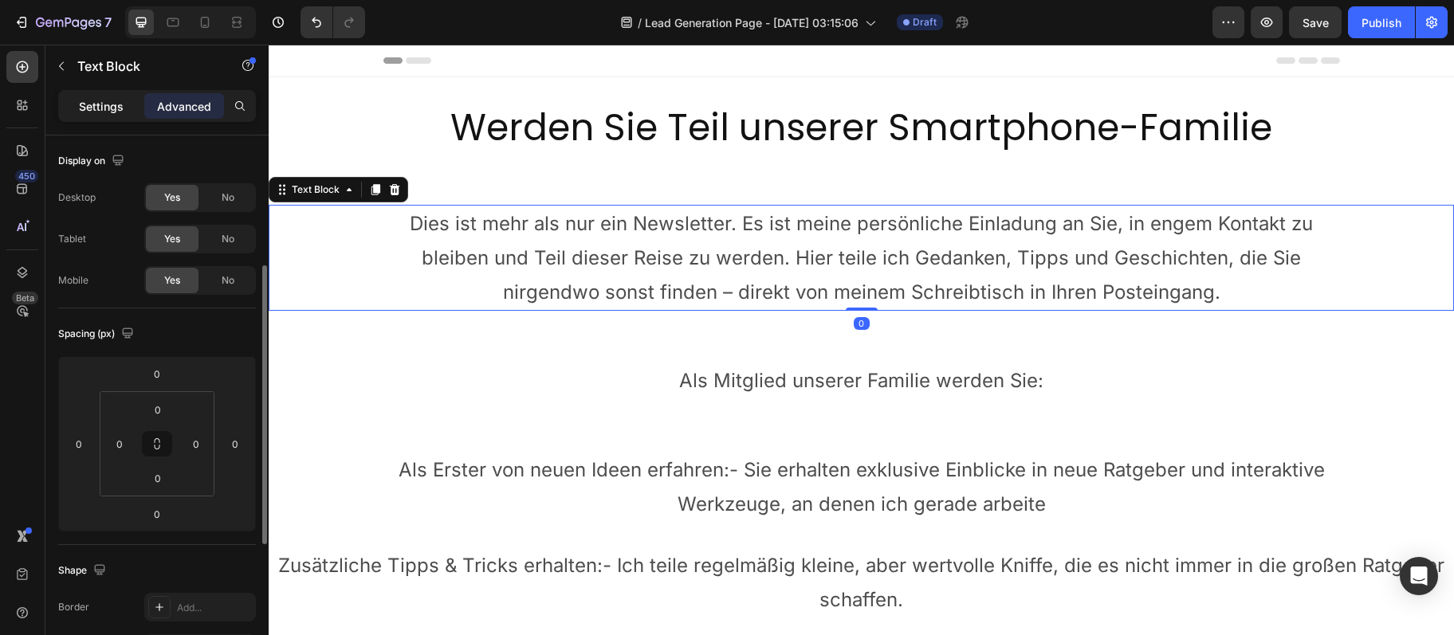
scroll to position [86, 0]
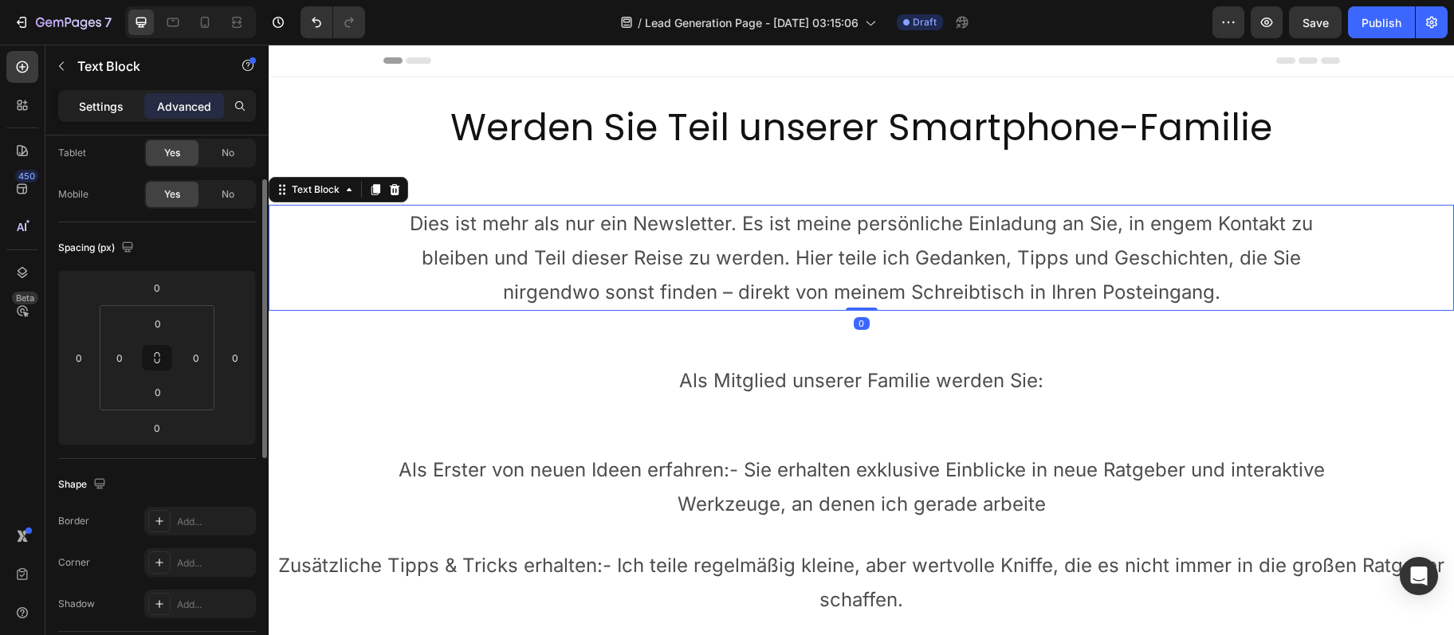
click at [96, 99] on p "Settings" at bounding box center [101, 106] width 45 height 17
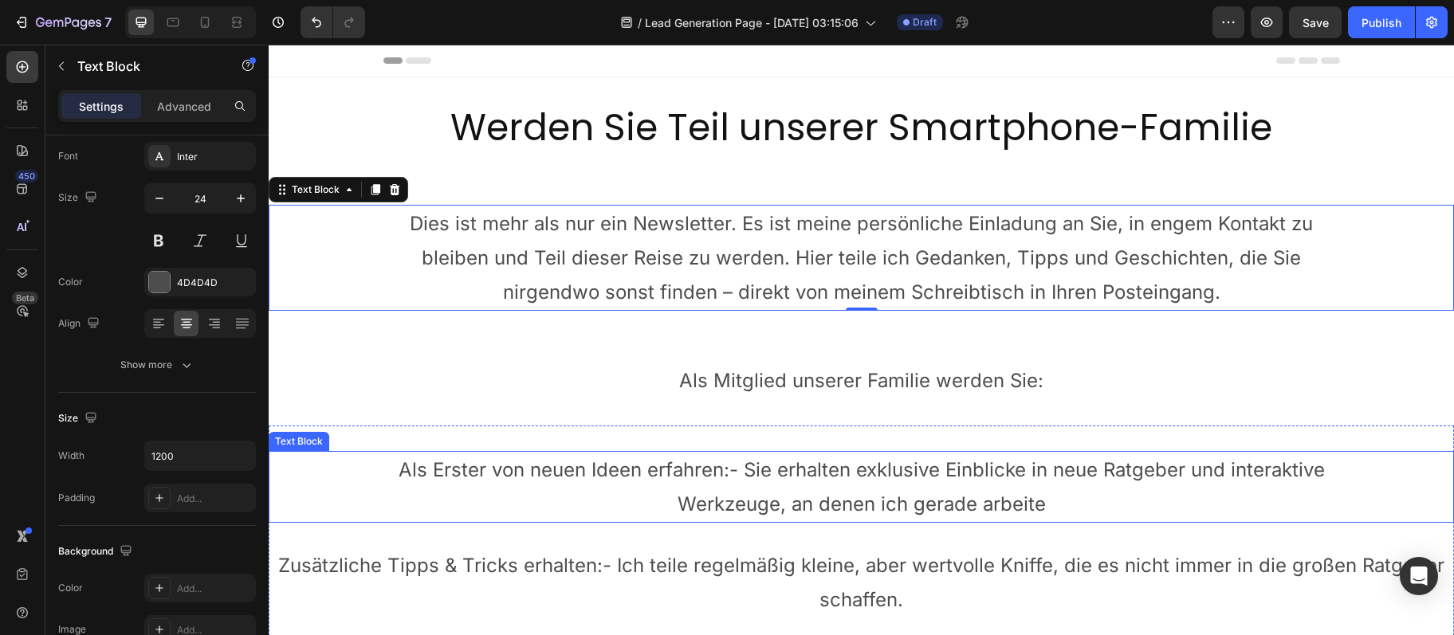
click at [485, 502] on p "Als Erster von neuen Ideen erfahren:- Sie erhalten exklusive Einblicke in neue …" at bounding box center [861, 487] width 953 height 69
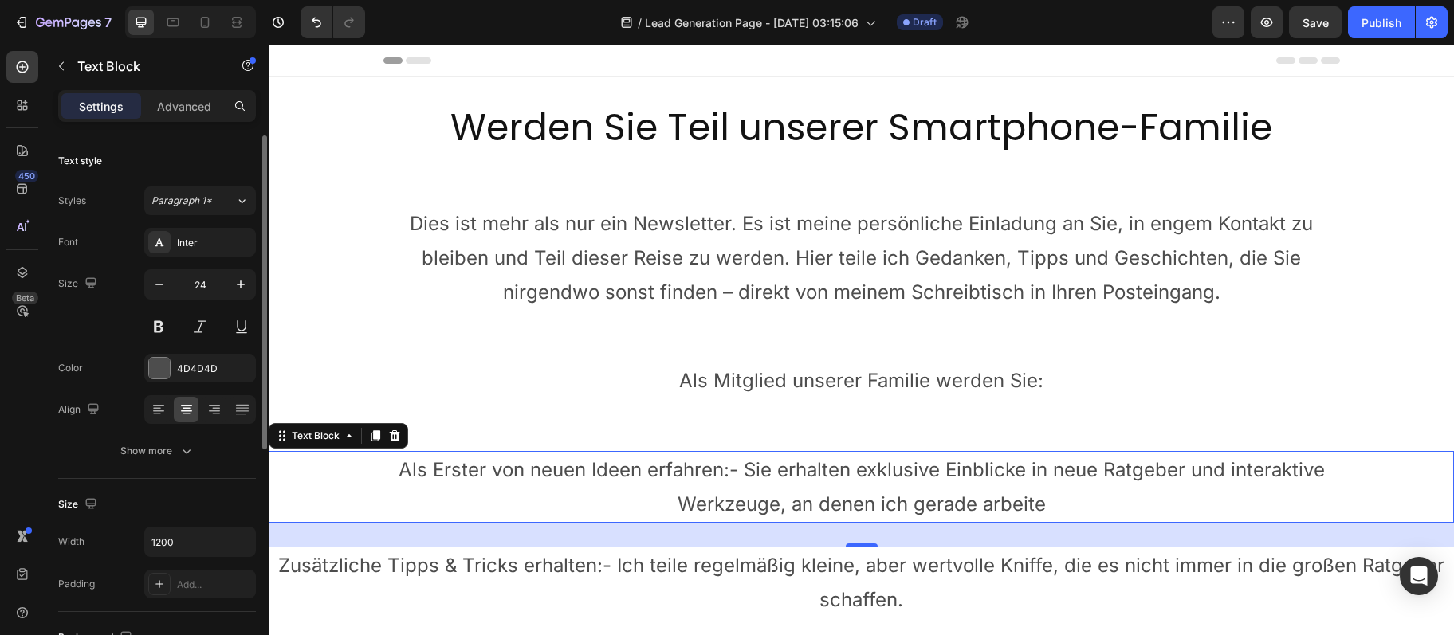
scroll to position [258, 0]
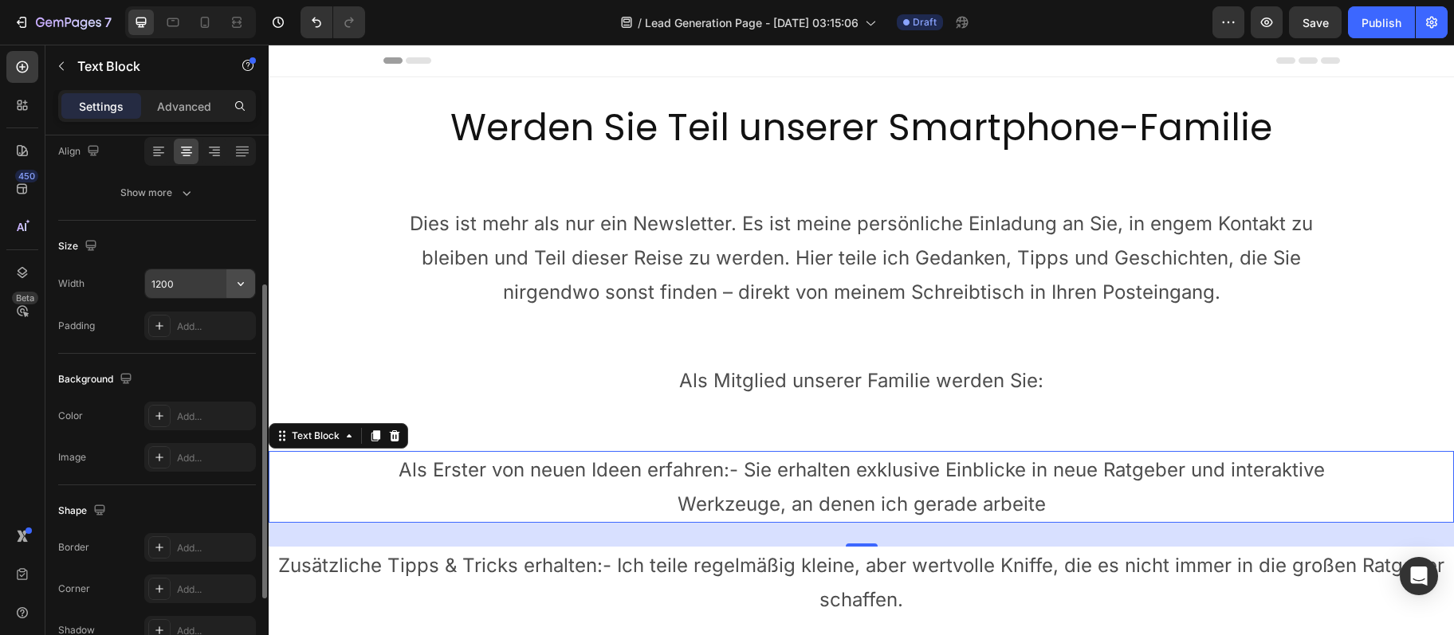
click at [234, 286] on icon "button" at bounding box center [241, 284] width 16 height 16
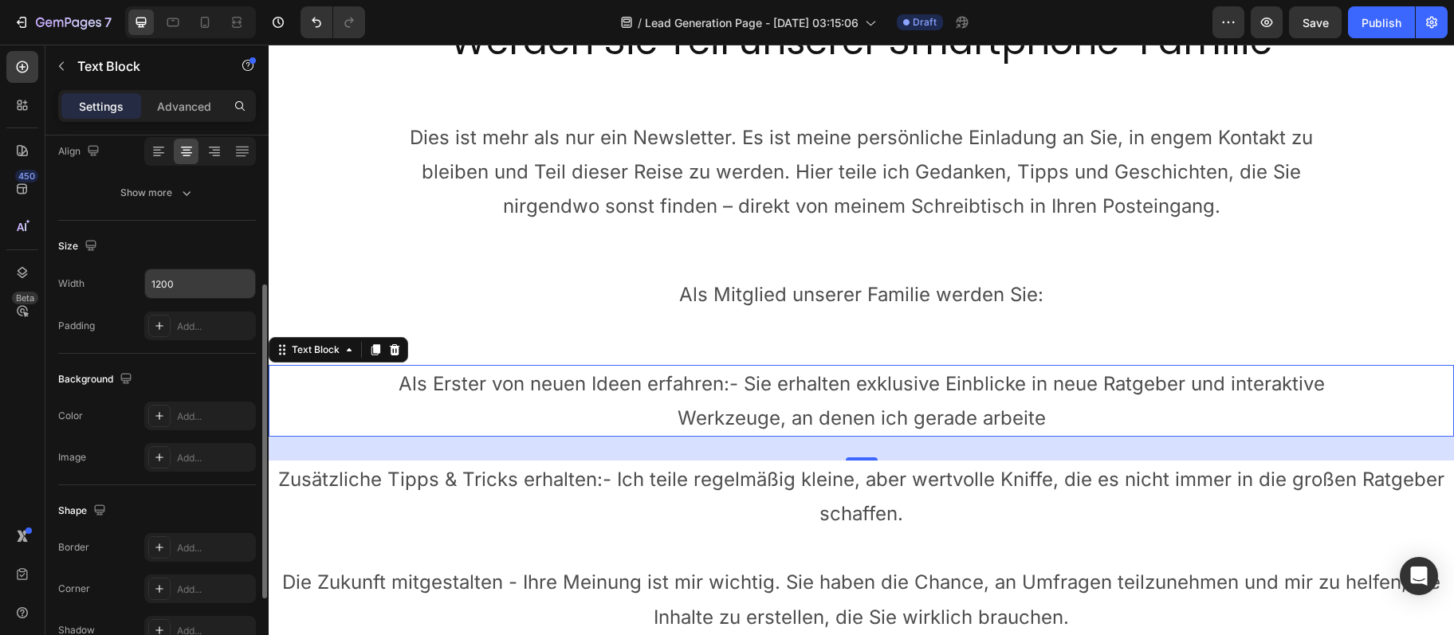
scroll to position [172, 0]
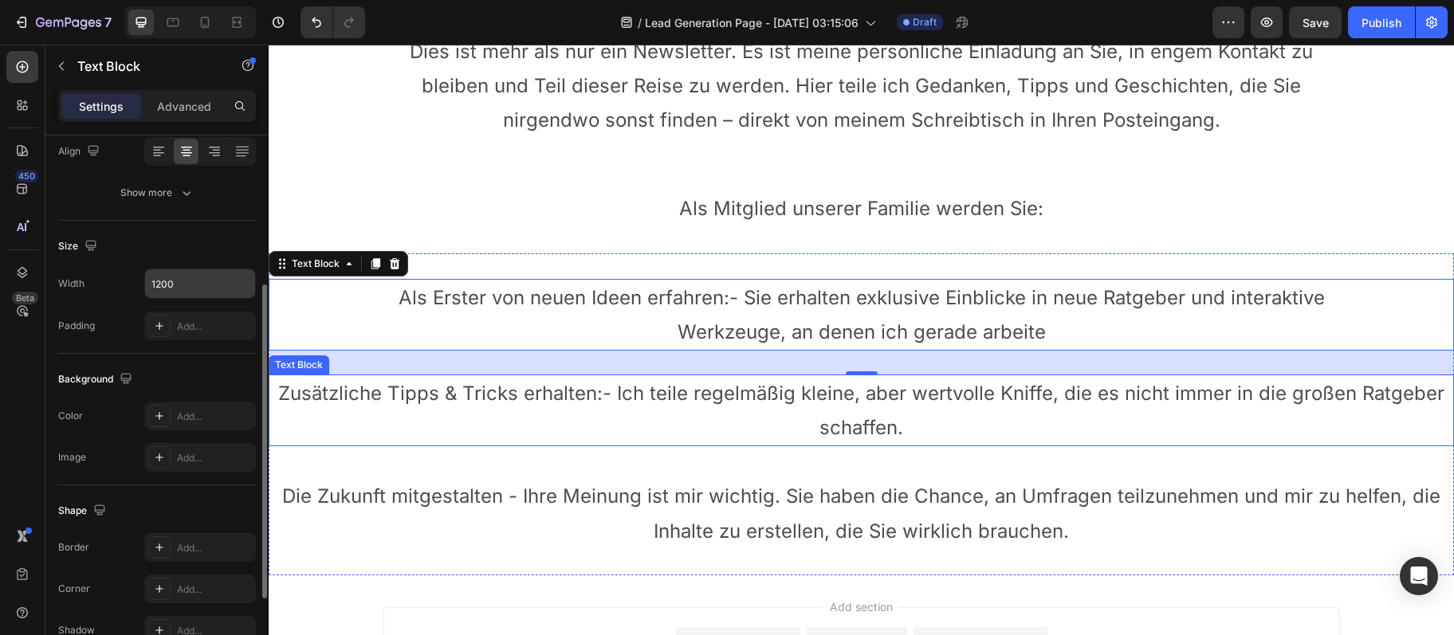
click at [595, 426] on p "Zusätzliche Tipps & Tricks erhalten:- Ich teile regelmäßig kleine, aber wertvol…" at bounding box center [861, 410] width 1182 height 69
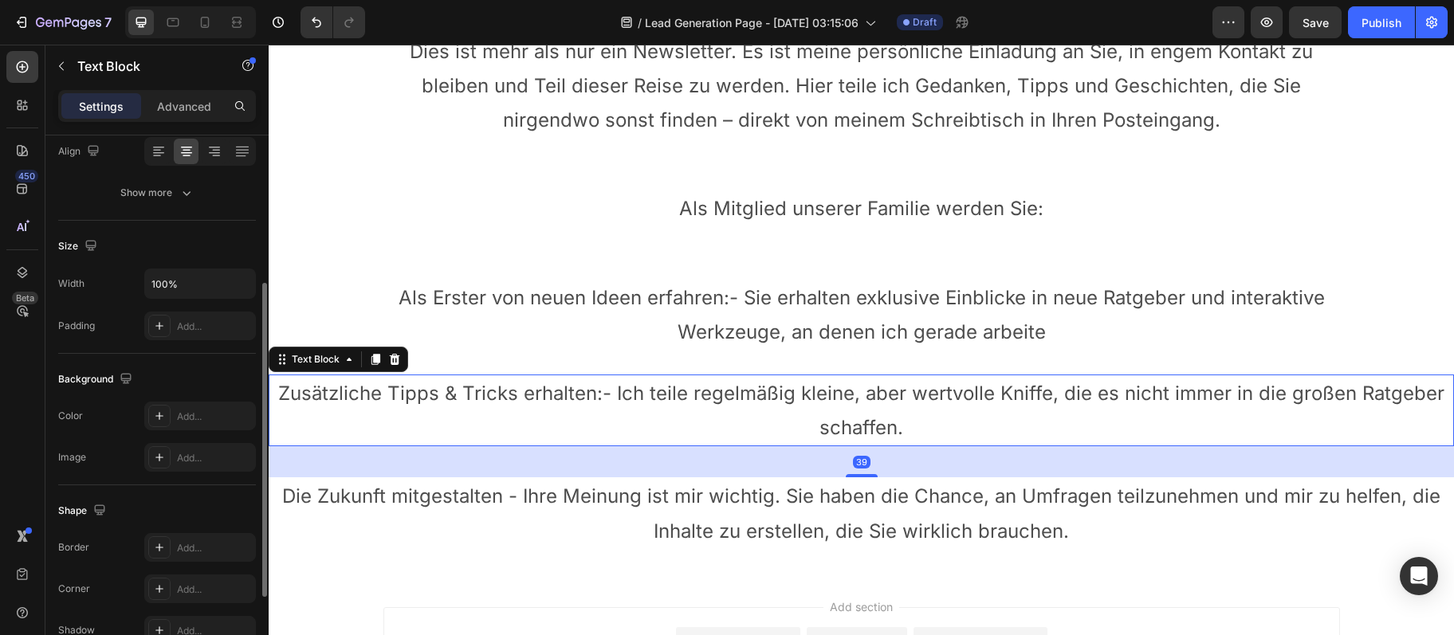
scroll to position [257, 0]
click at [225, 293] on input "100%" at bounding box center [200, 284] width 110 height 29
click at [236, 286] on icon "button" at bounding box center [241, 285] width 16 height 16
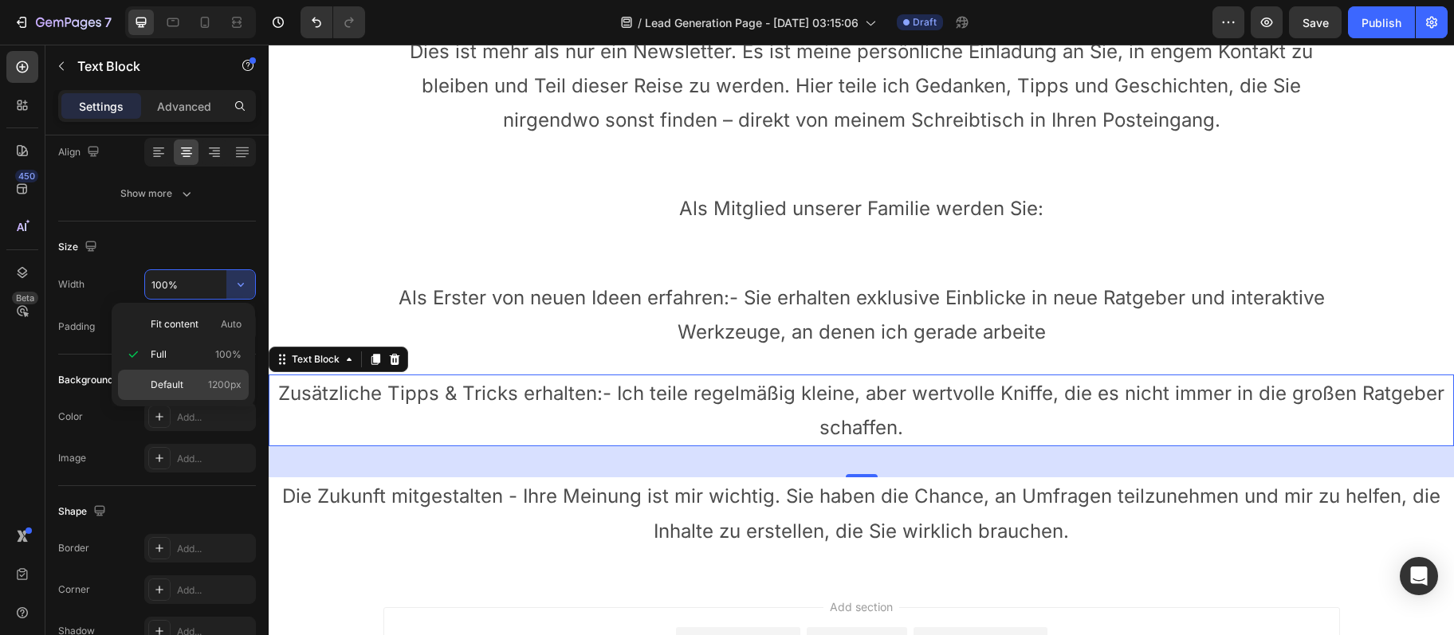
click at [162, 377] on div "Default 1200px" at bounding box center [183, 385] width 131 height 30
type input "1200"
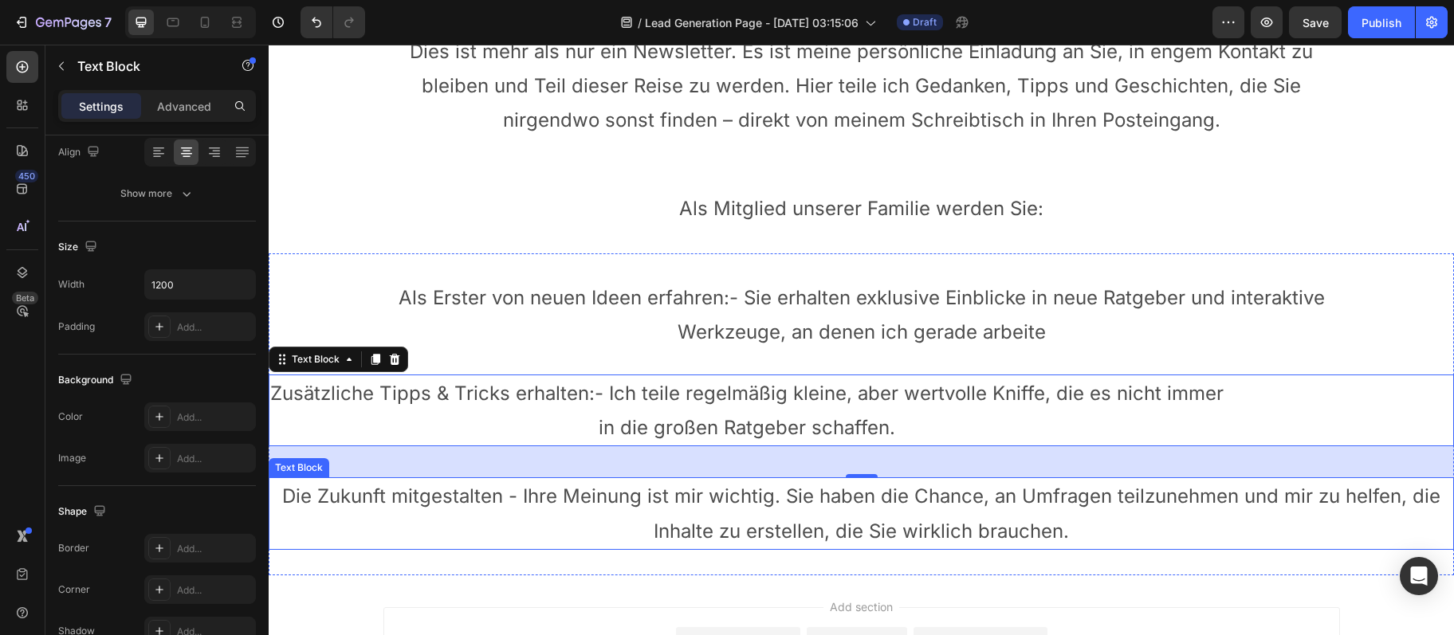
click at [395, 510] on p "Die Zukunft mitgestalten - Ihre Meinung ist mir wichtig. Sie haben die Chance, …" at bounding box center [861, 513] width 1182 height 69
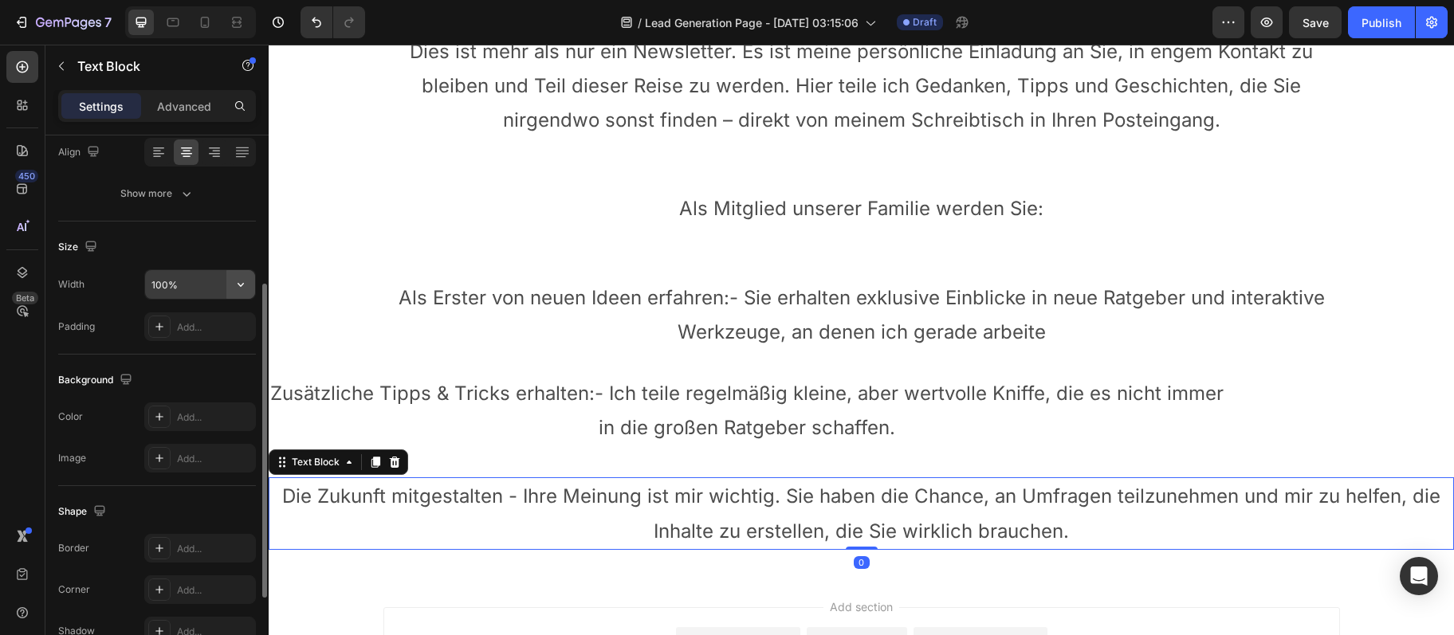
click at [243, 289] on icon "button" at bounding box center [241, 285] width 16 height 16
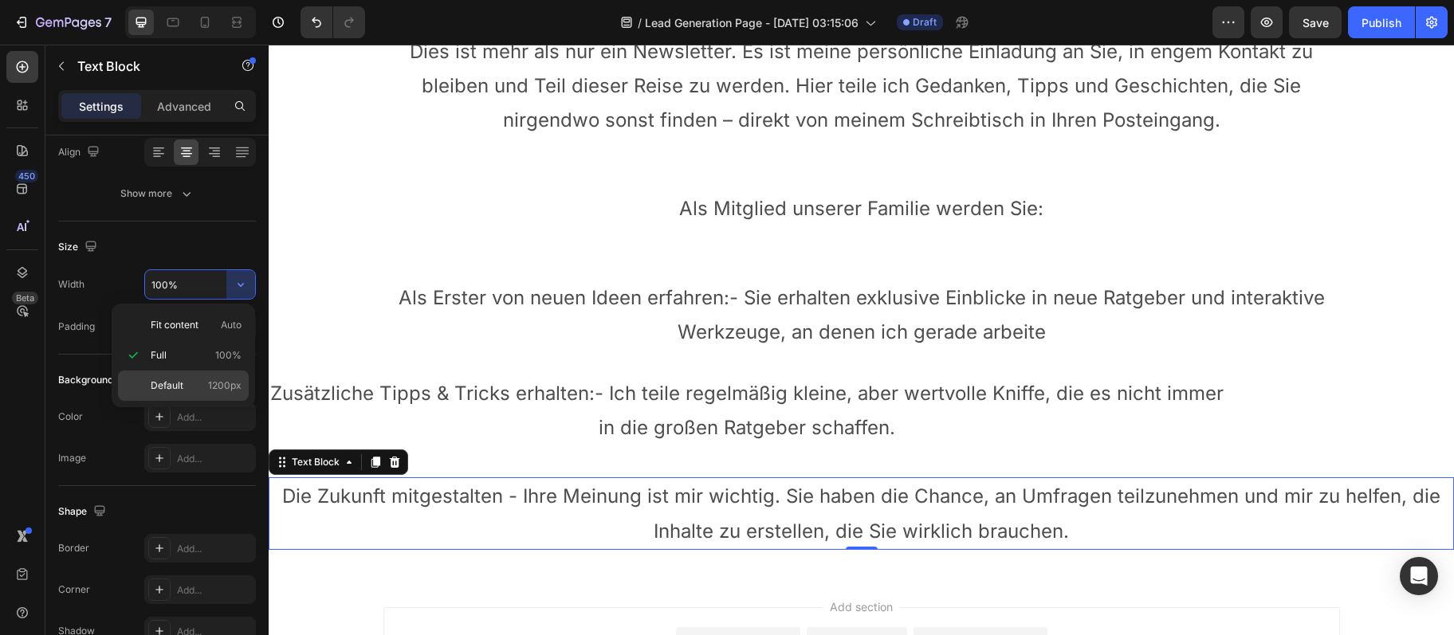
click at [175, 381] on span "Default" at bounding box center [167, 386] width 33 height 14
type input "1200"
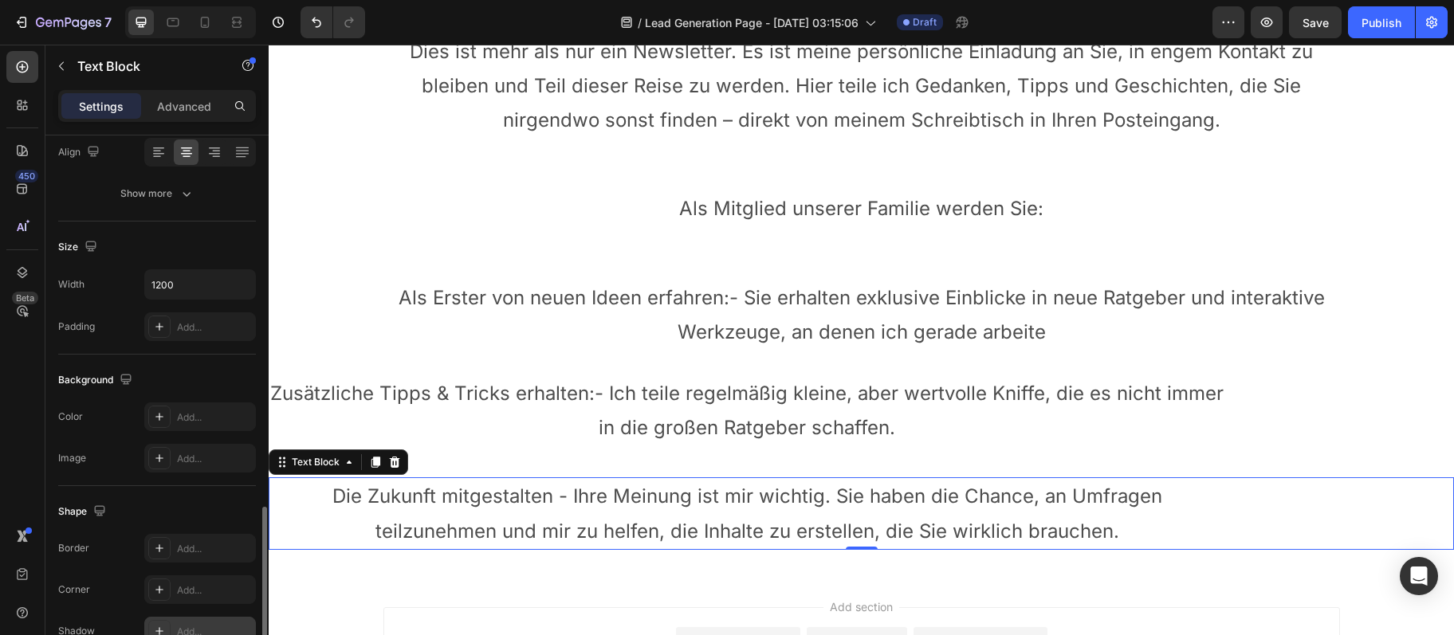
scroll to position [399, 0]
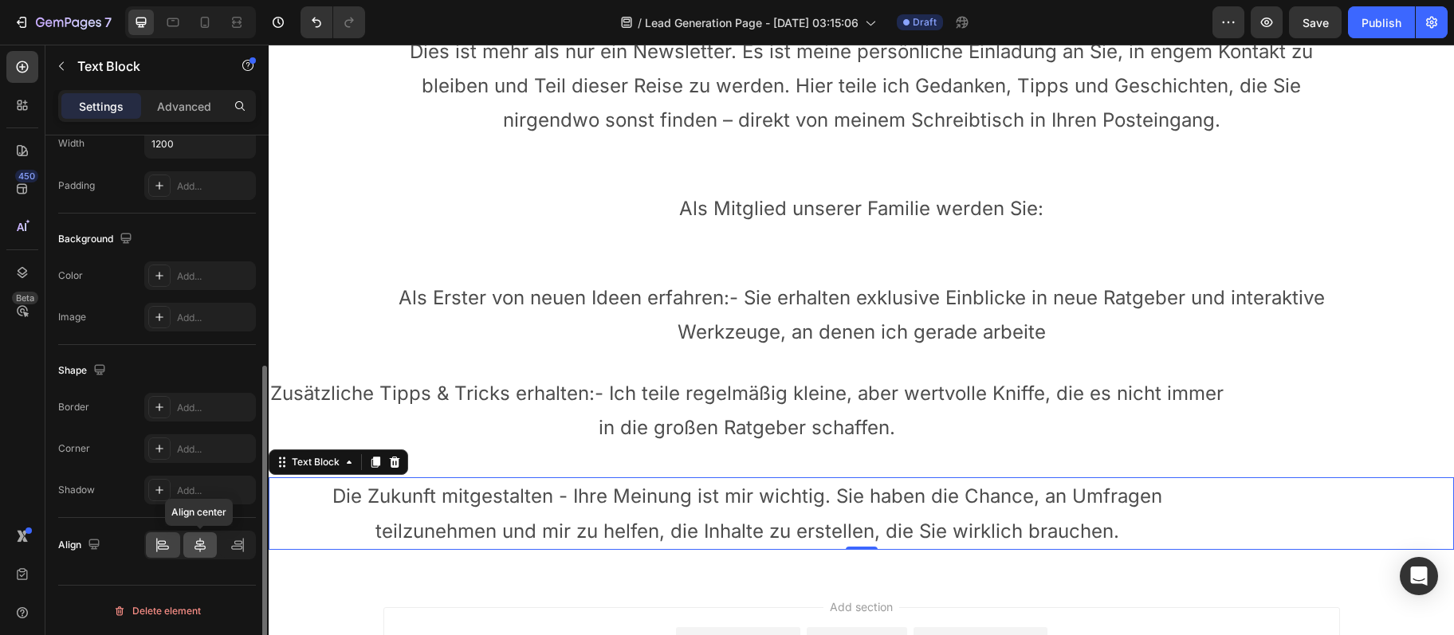
click at [197, 540] on icon at bounding box center [200, 545] width 16 height 16
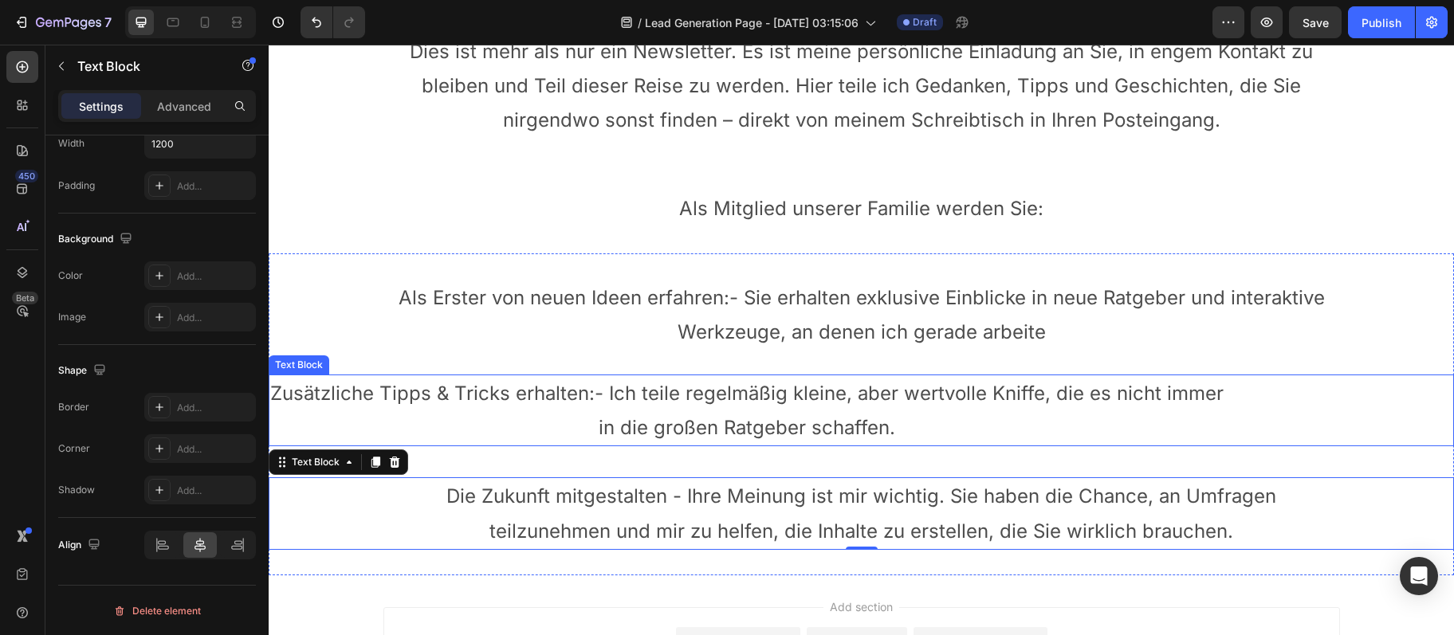
click at [486, 443] on p "Zusätzliche Tipps & Tricks erhalten:- Ich teile regelmäßig kleine, aber wertvol…" at bounding box center [746, 410] width 953 height 69
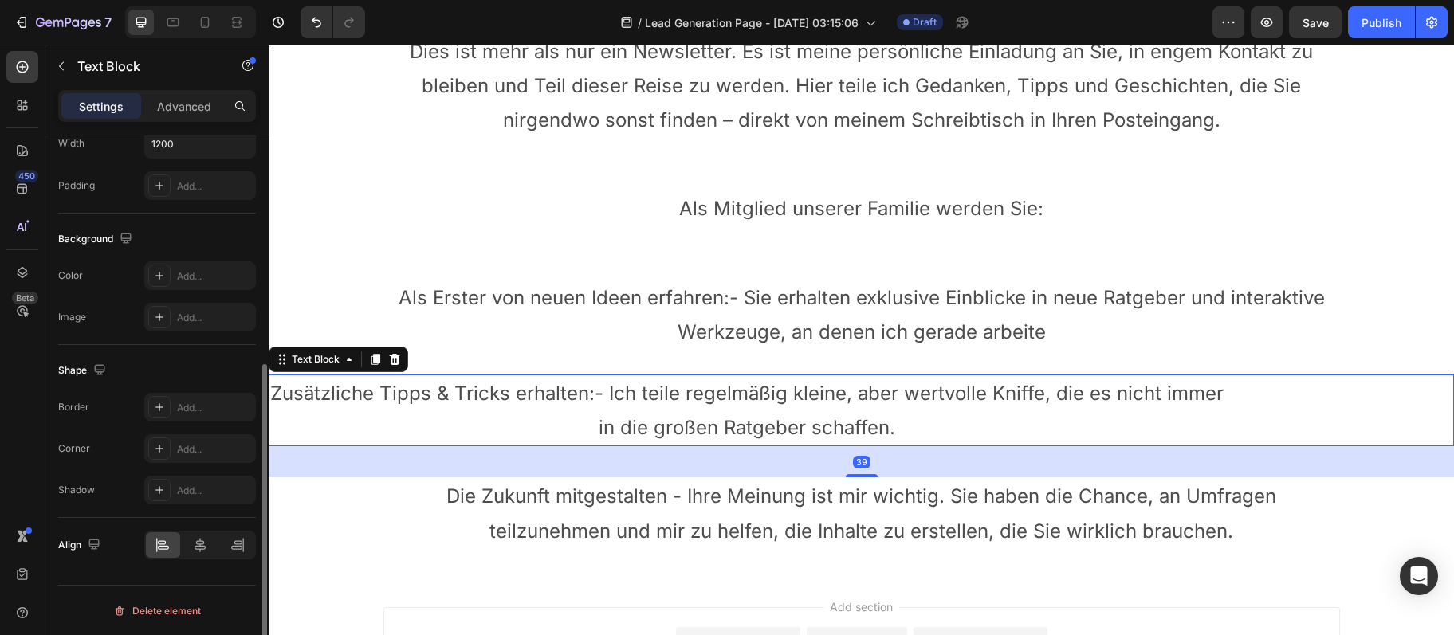
scroll to position [398, 0]
click at [194, 551] on icon at bounding box center [200, 546] width 16 height 16
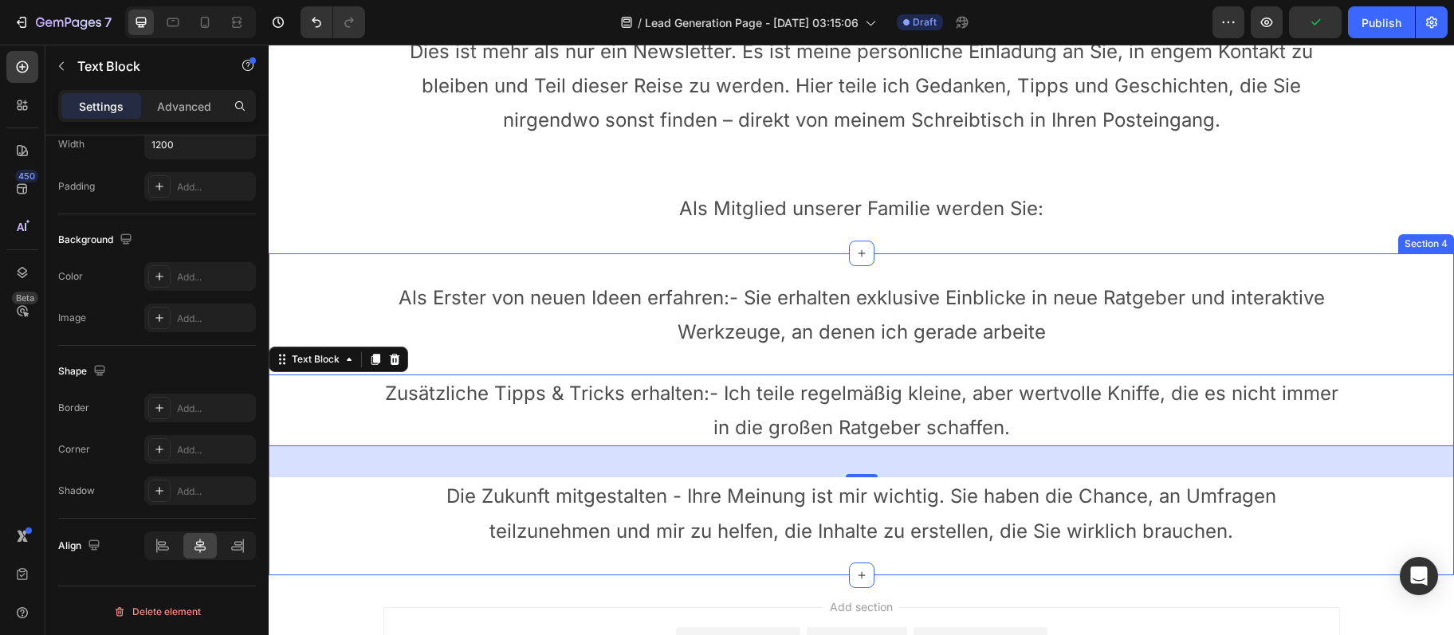
click at [493, 351] on div "Als Erster von neuen Ideen erfahren:- Sie erhalten exklusive Einblicke in neue …" at bounding box center [861, 414] width 1185 height 271
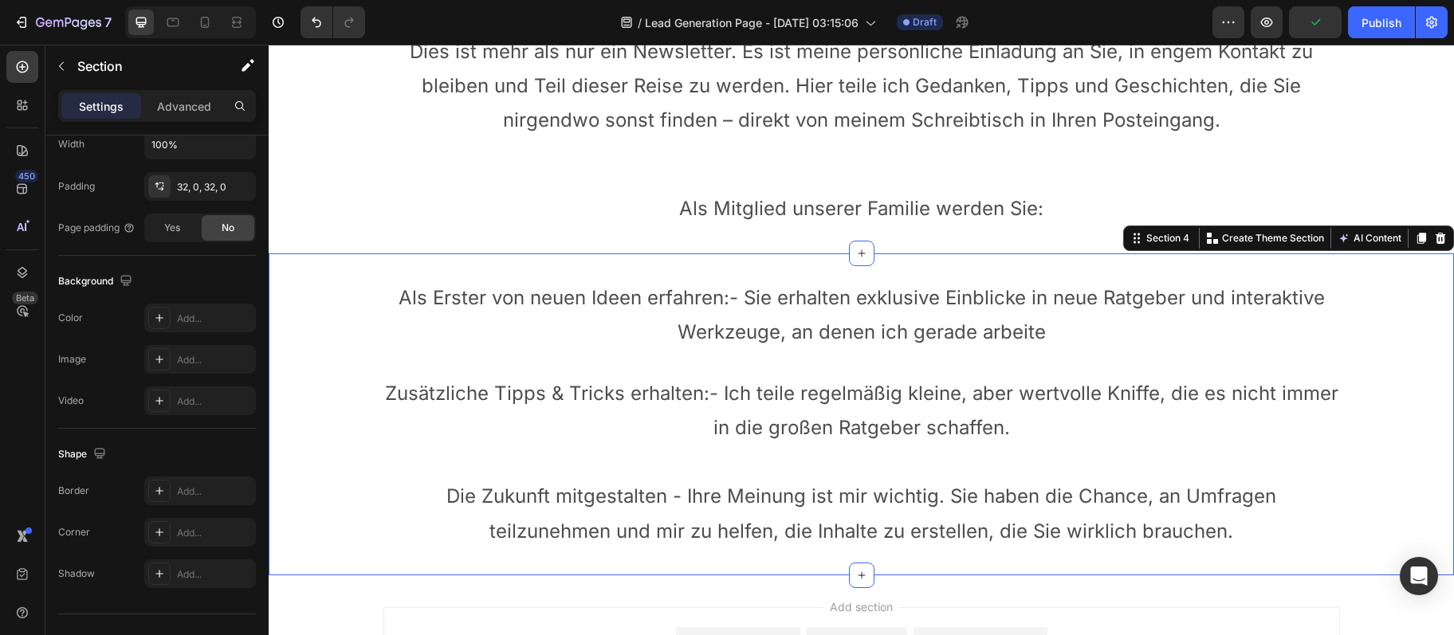
scroll to position [0, 0]
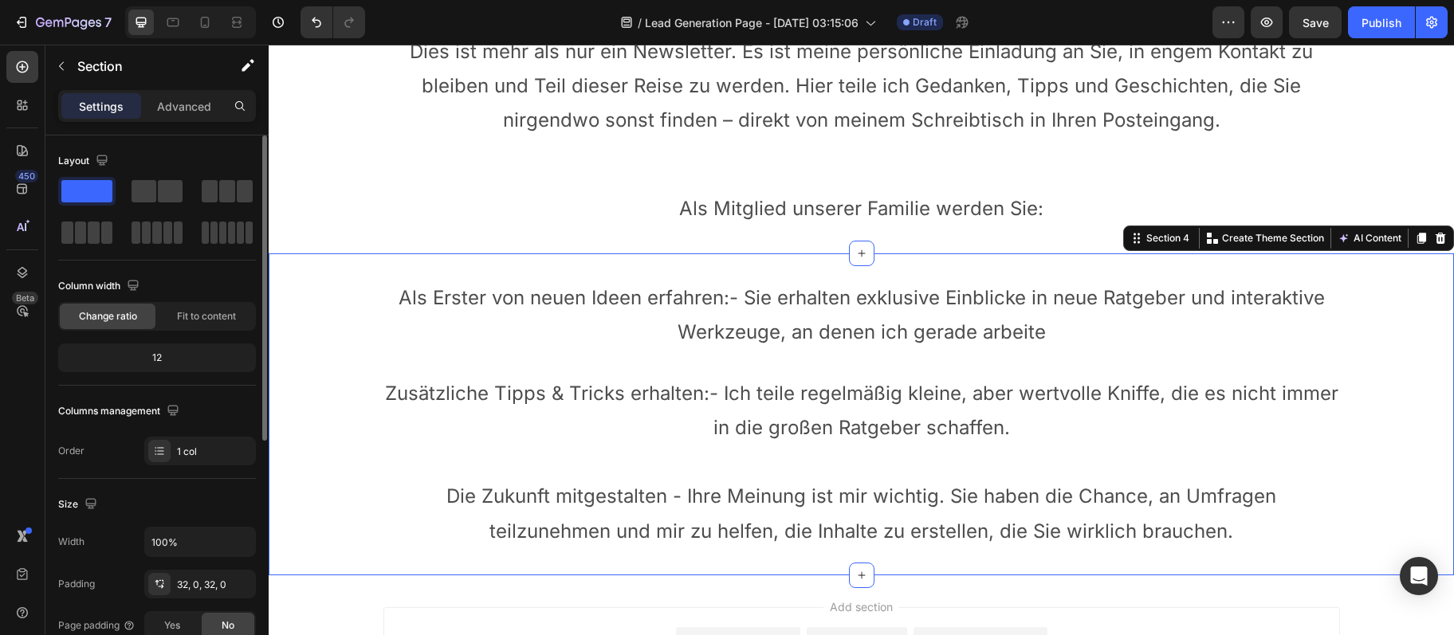
click at [499, 314] on p "Als Erster von neuen Ideen erfahren:- Sie erhalten exklusive Einblicke in neue …" at bounding box center [861, 315] width 953 height 69
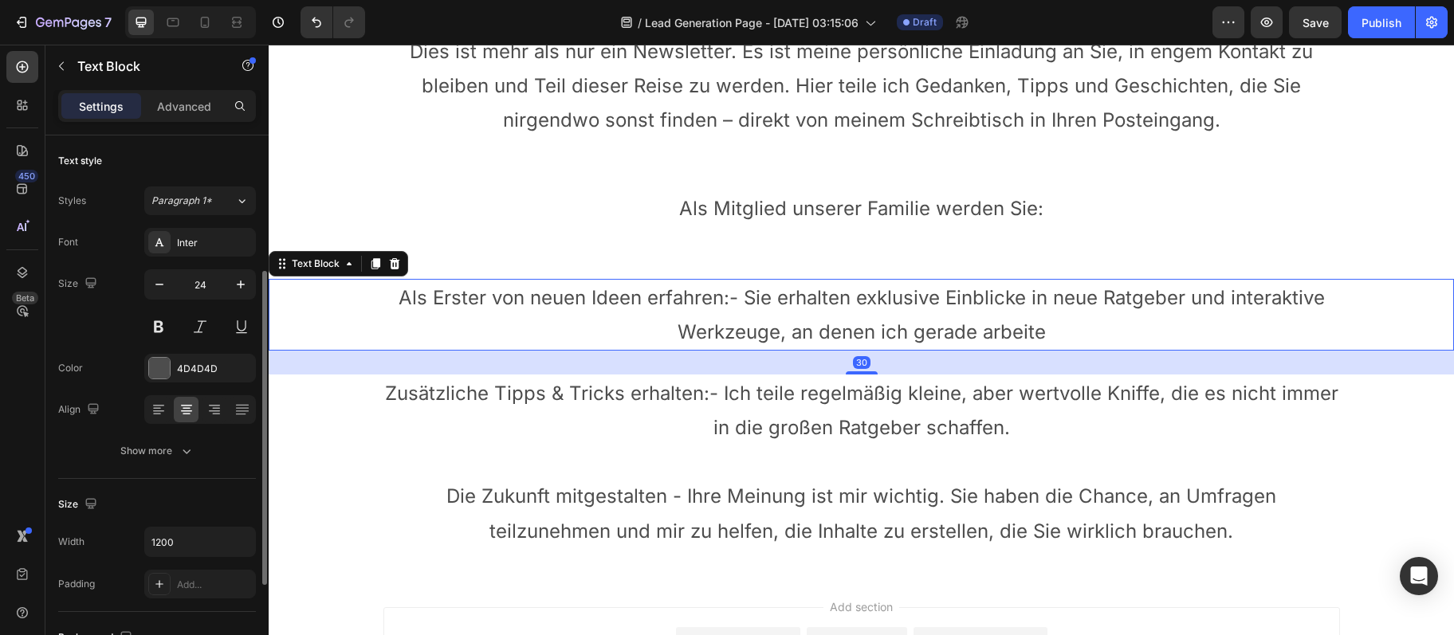
scroll to position [86, 0]
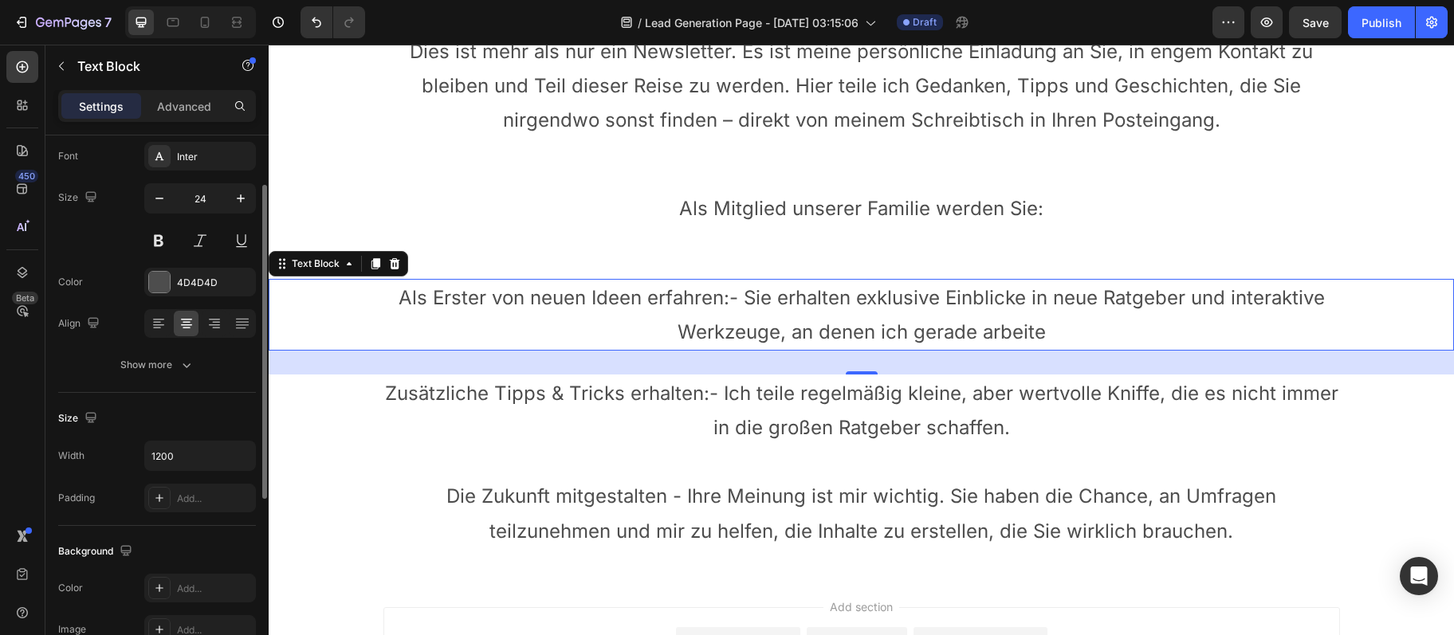
click at [143, 417] on div "Size" at bounding box center [157, 419] width 198 height 26
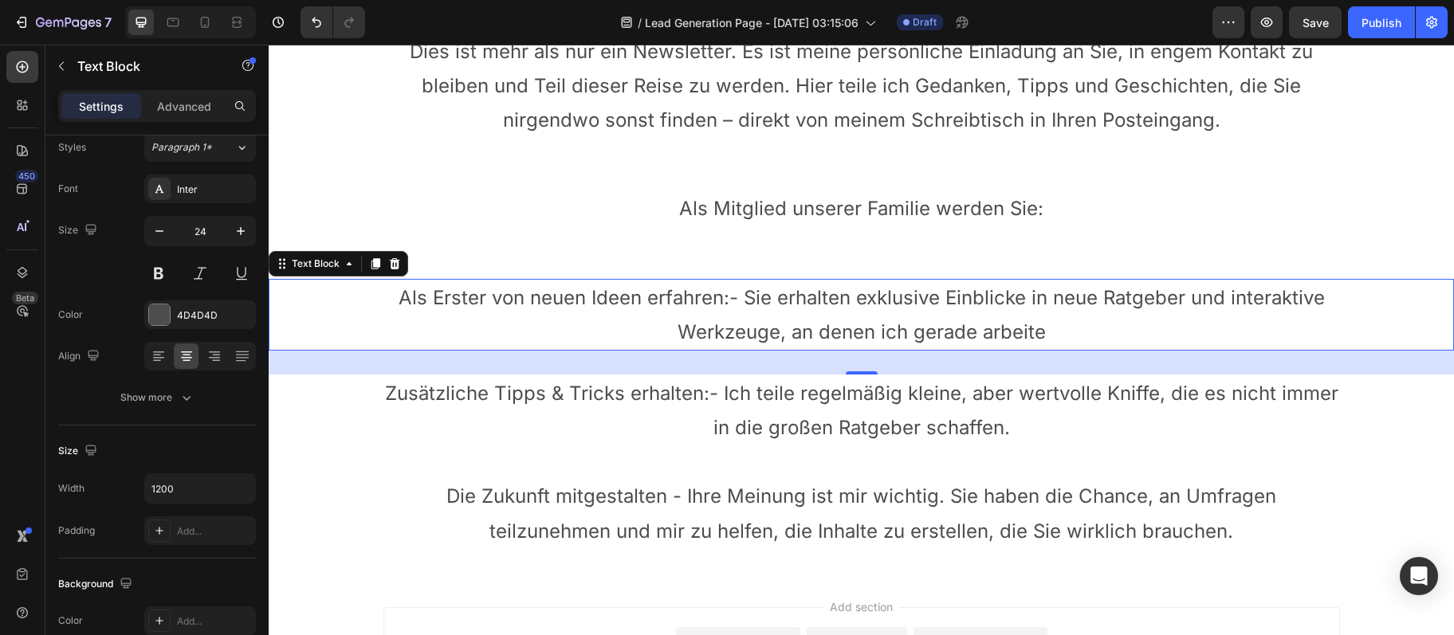
scroll to position [0, 0]
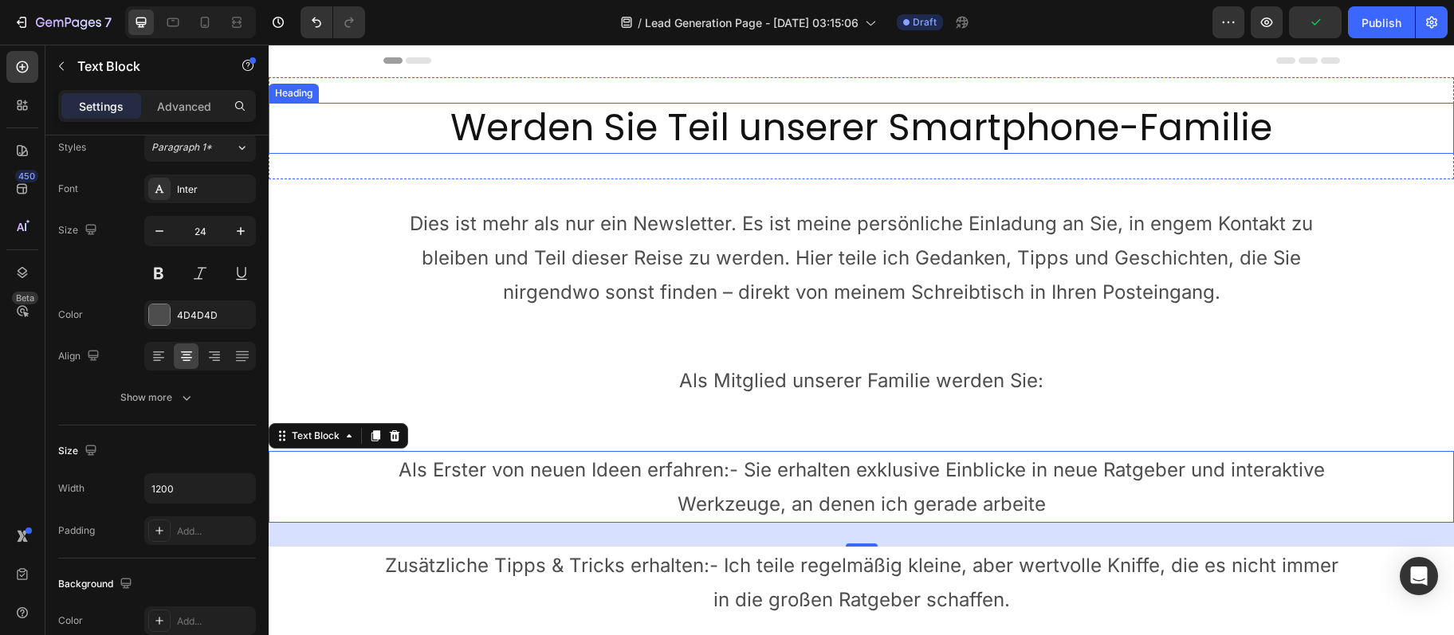
click at [554, 125] on h2 "Werden Sie Teil unserer Smartphone-Familie" at bounding box center [861, 128] width 956 height 51
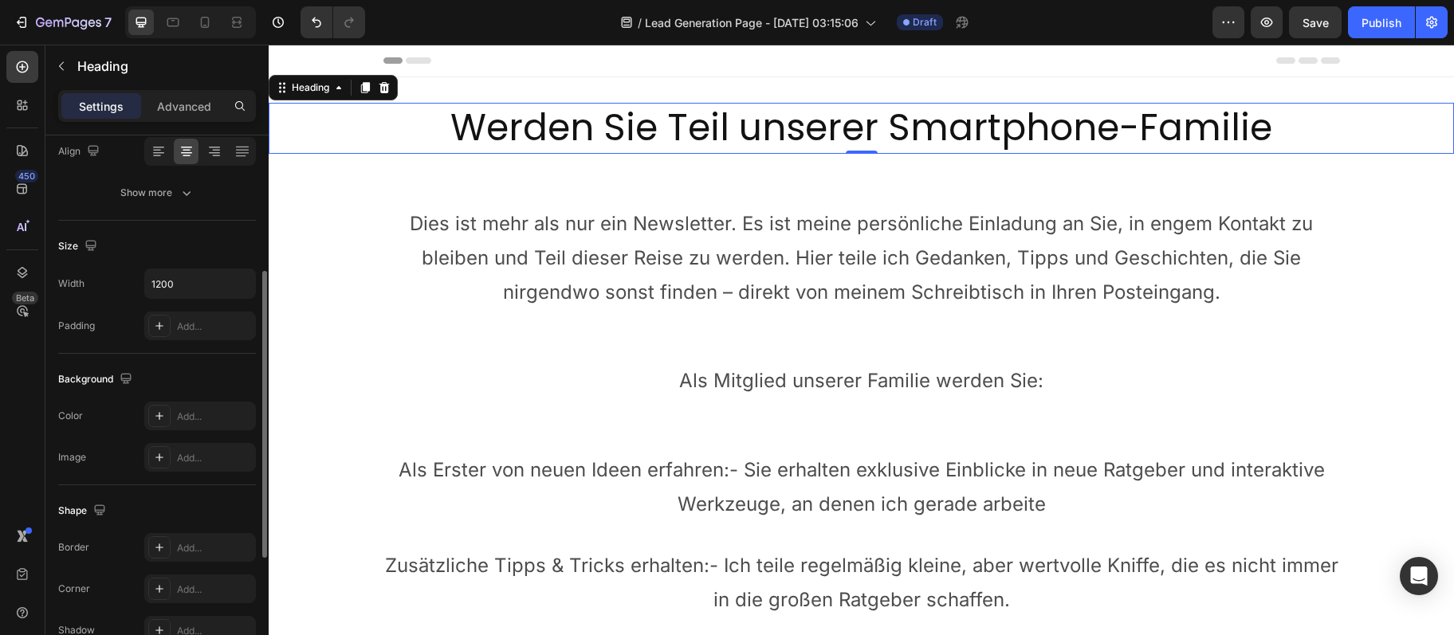
scroll to position [345, 0]
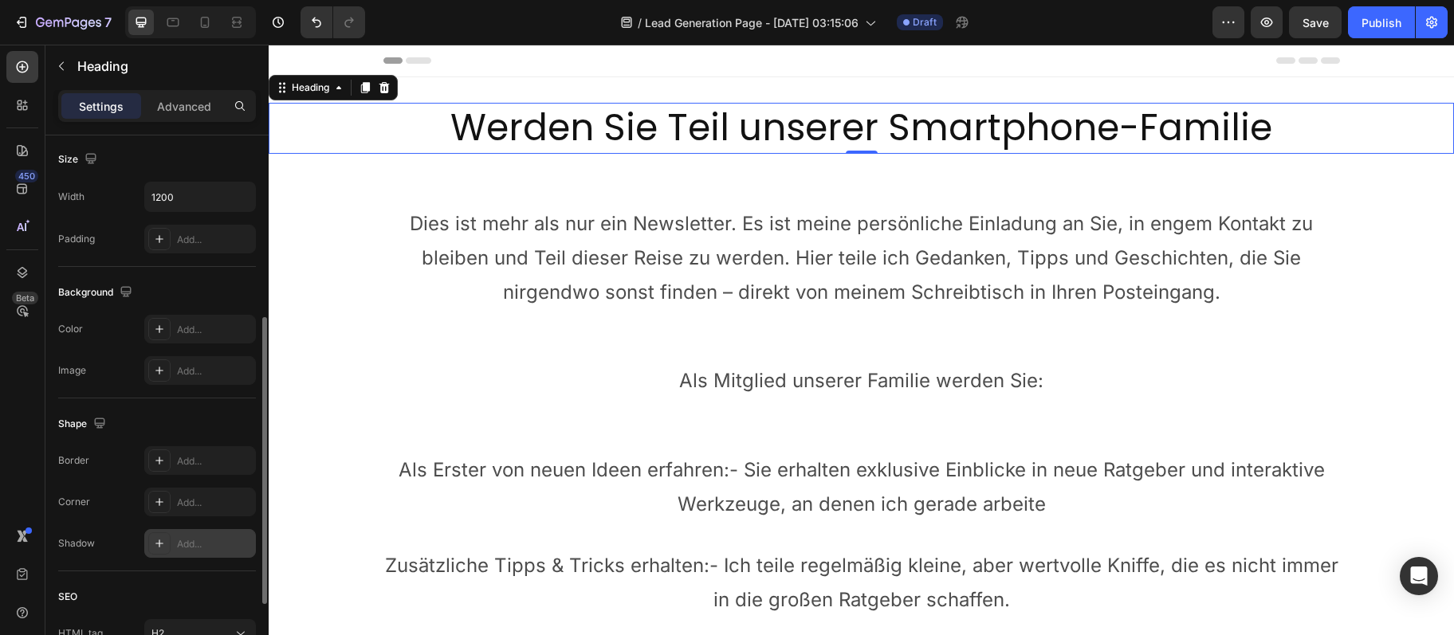
click at [195, 548] on div "Add..." at bounding box center [214, 544] width 75 height 14
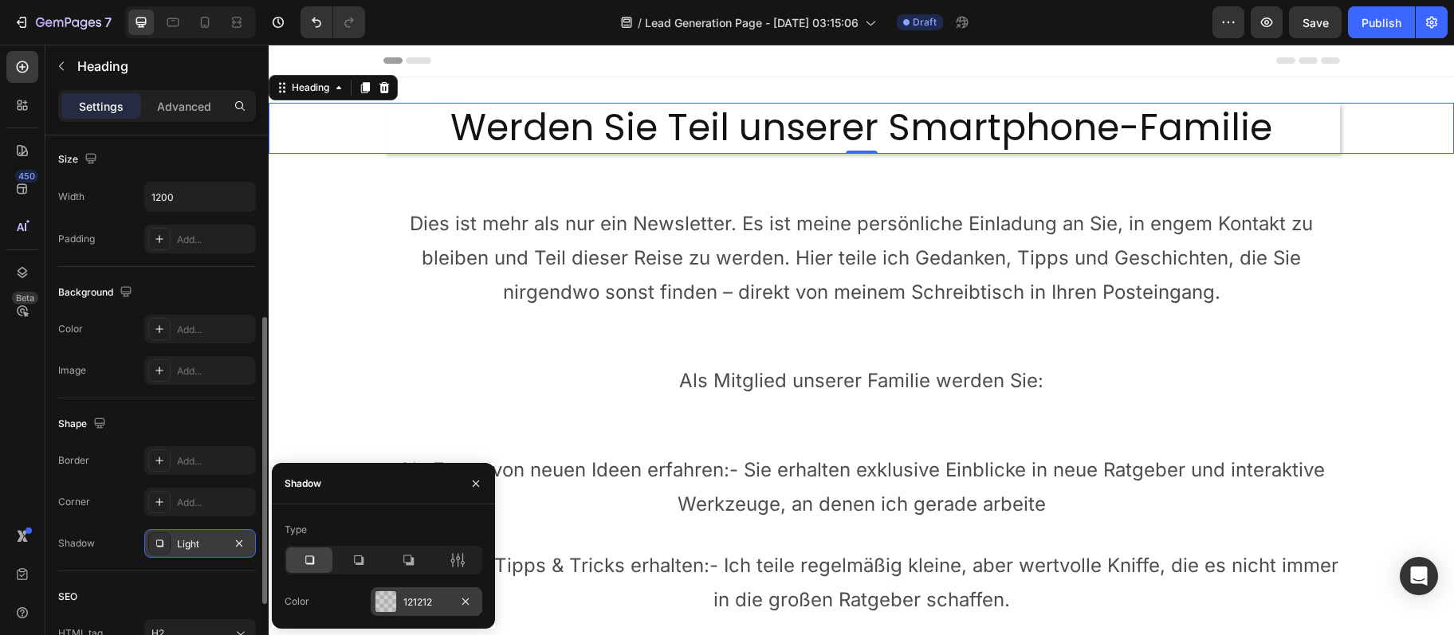
click at [457, 614] on div "121212" at bounding box center [427, 601] width 112 height 29
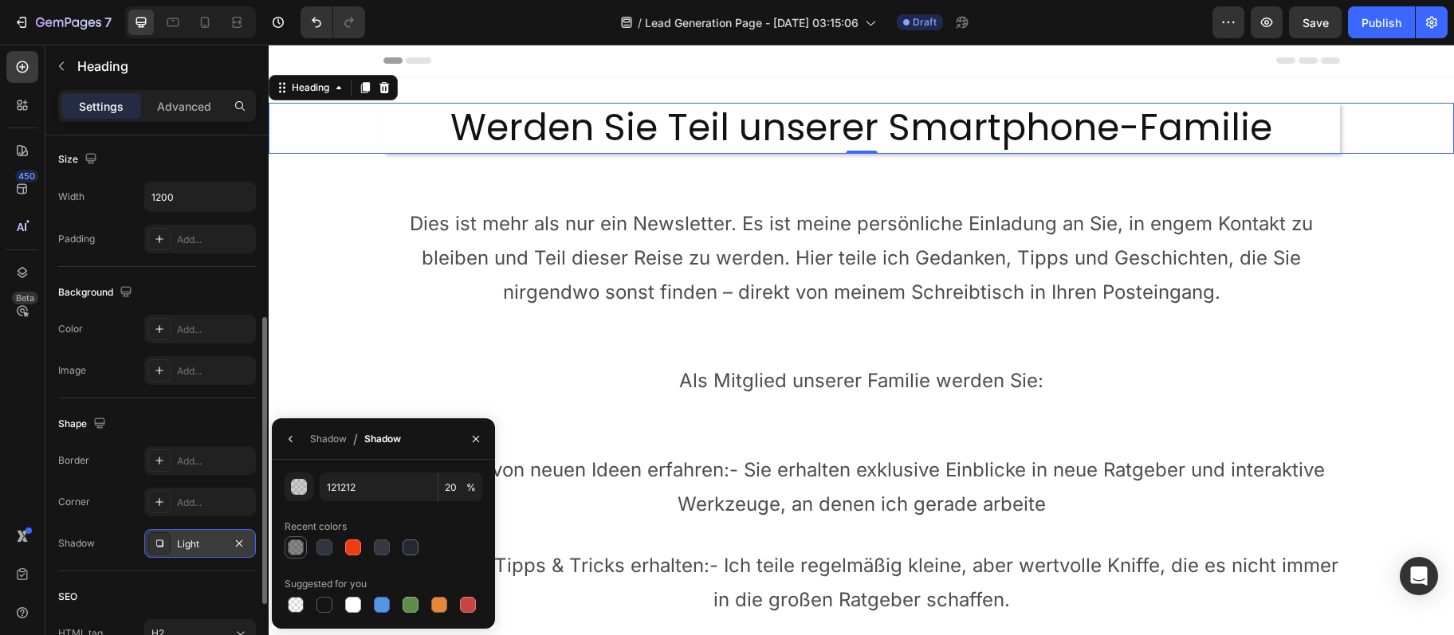
click at [302, 548] on div at bounding box center [296, 548] width 16 height 16
type input "50"
click at [218, 241] on div "Add..." at bounding box center [214, 240] width 75 height 14
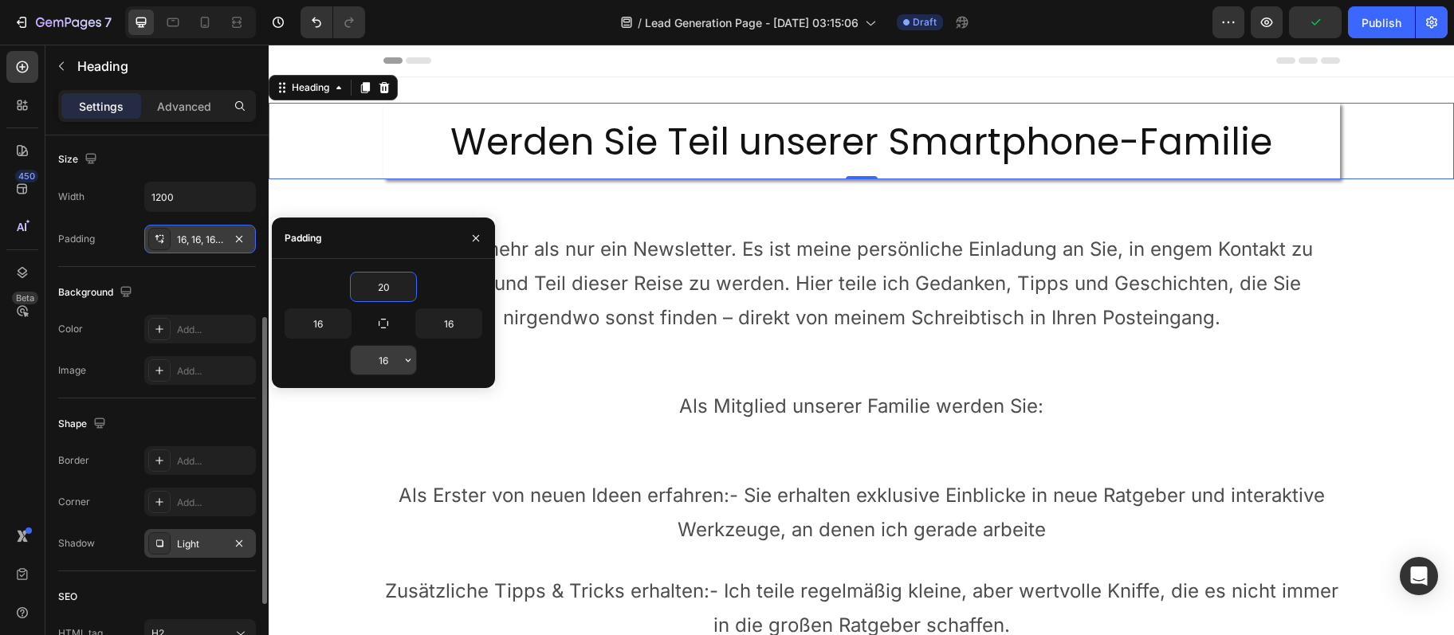
type input "20"
click at [373, 352] on input "16" at bounding box center [383, 360] width 65 height 29
click at [373, 353] on input "16" at bounding box center [383, 360] width 65 height 29
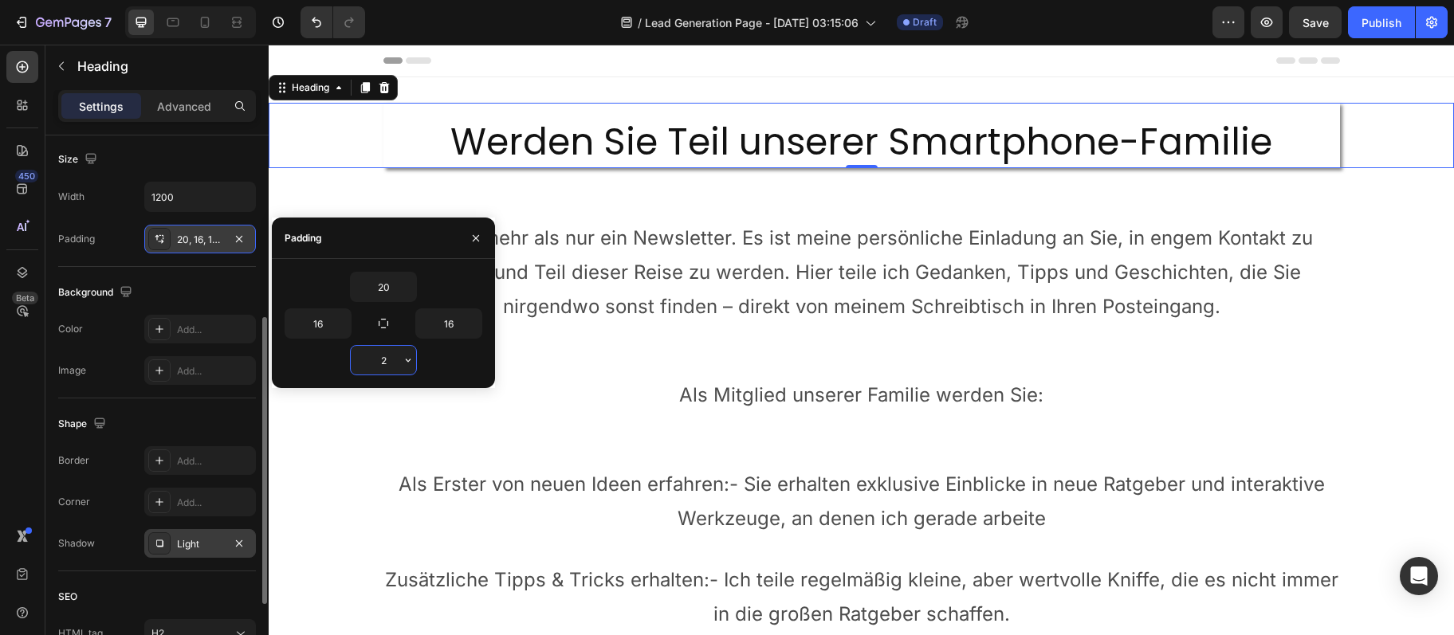
type input "20"
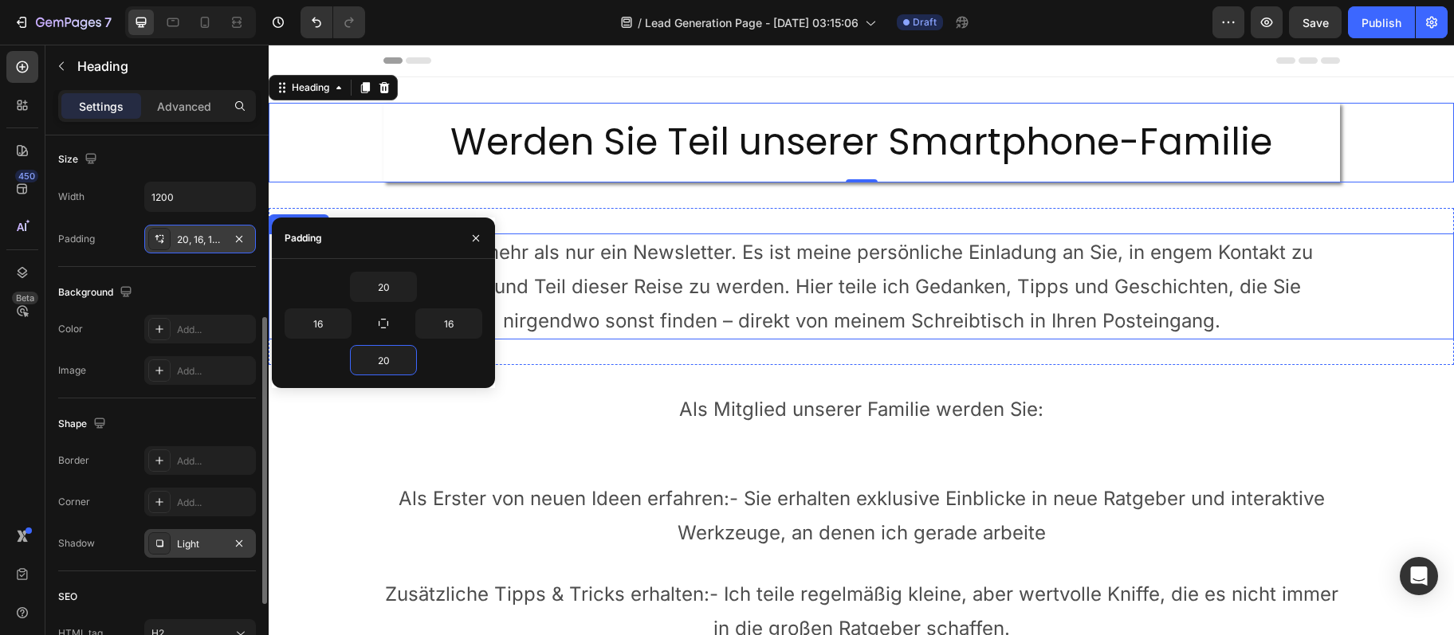
click at [650, 285] on p "Dies ist mehr als nur ein Newsletter. Es ist meine persönliche Einladung an Sie…" at bounding box center [861, 287] width 953 height 104
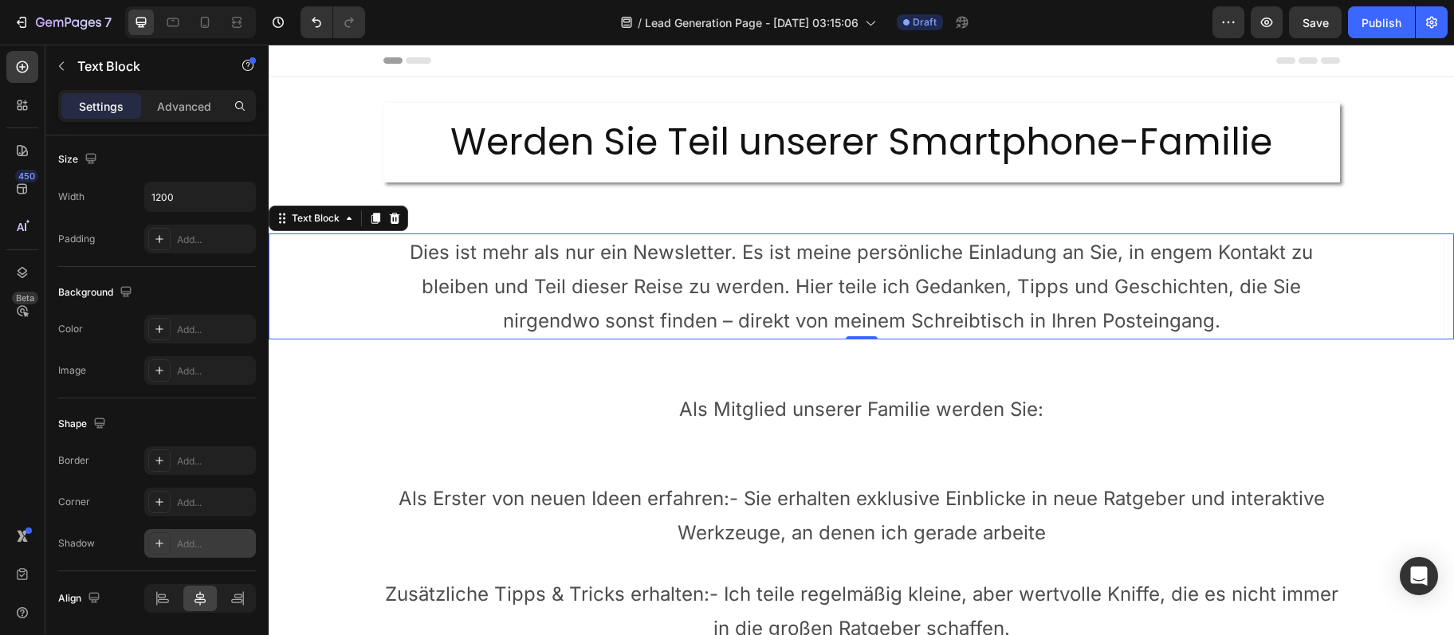
click at [194, 546] on div "Add..." at bounding box center [214, 544] width 75 height 14
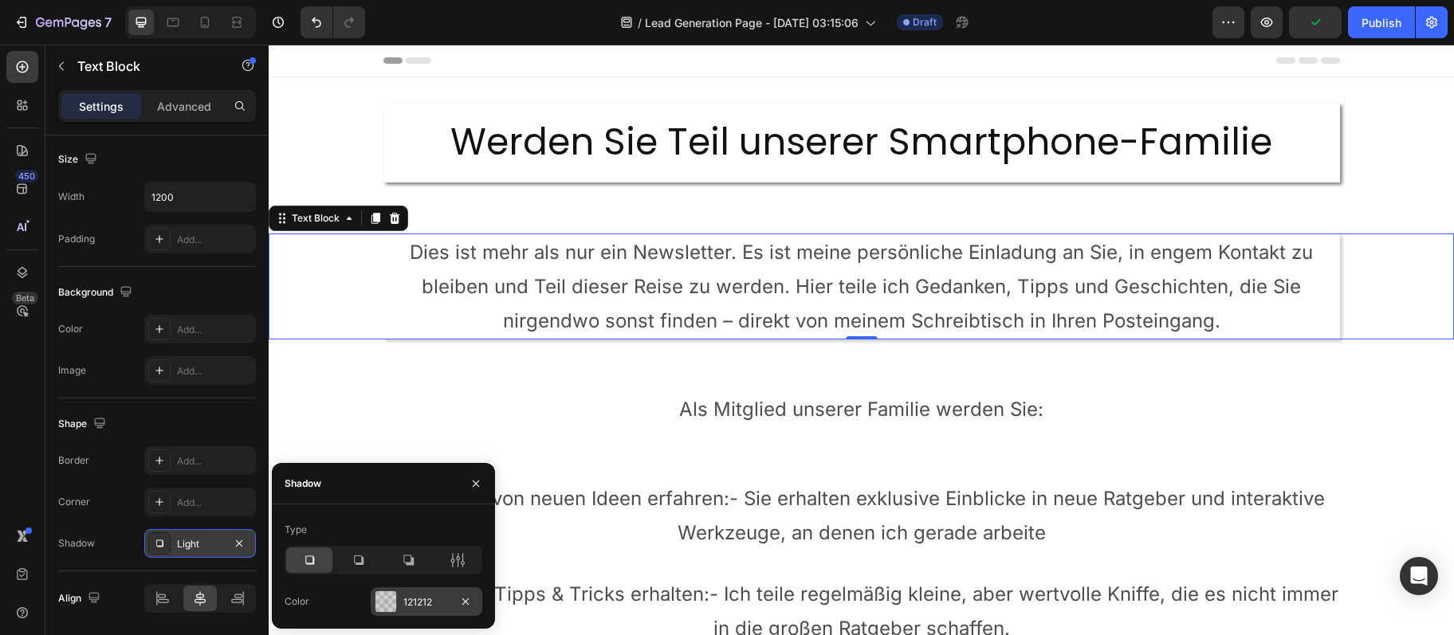
click at [430, 605] on div "121212" at bounding box center [426, 602] width 46 height 14
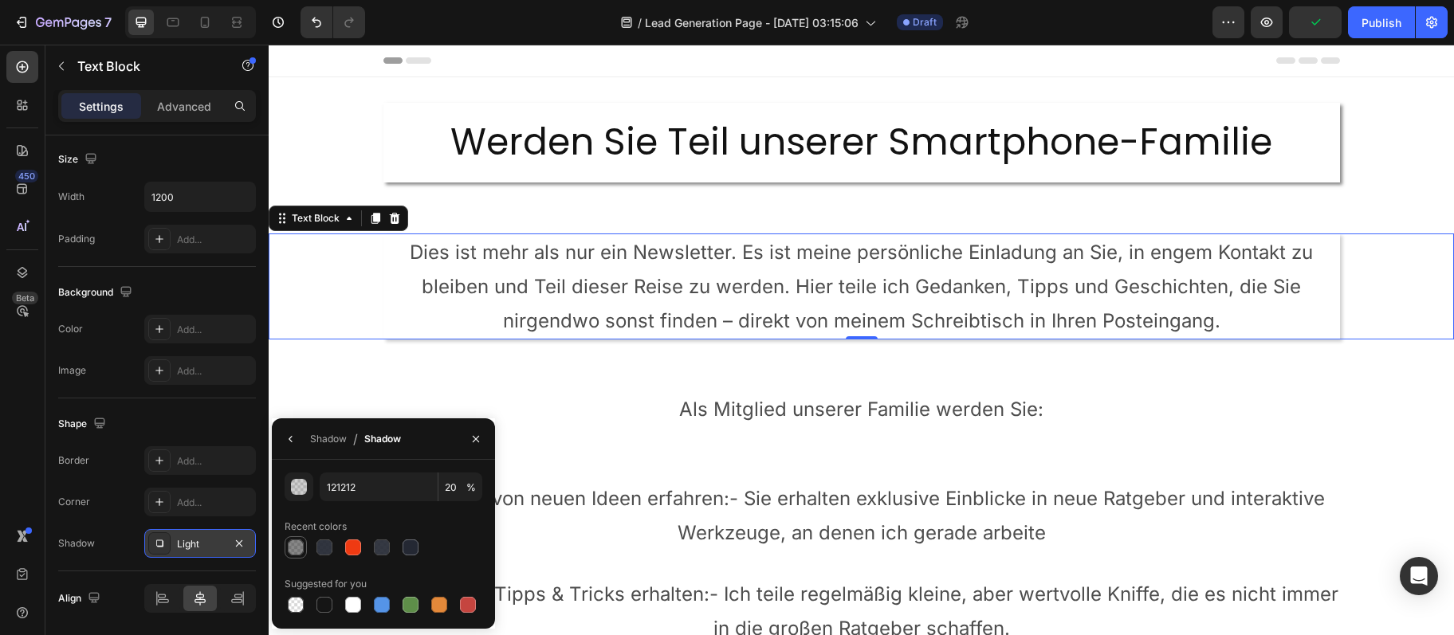
click at [296, 548] on div at bounding box center [296, 548] width 16 height 16
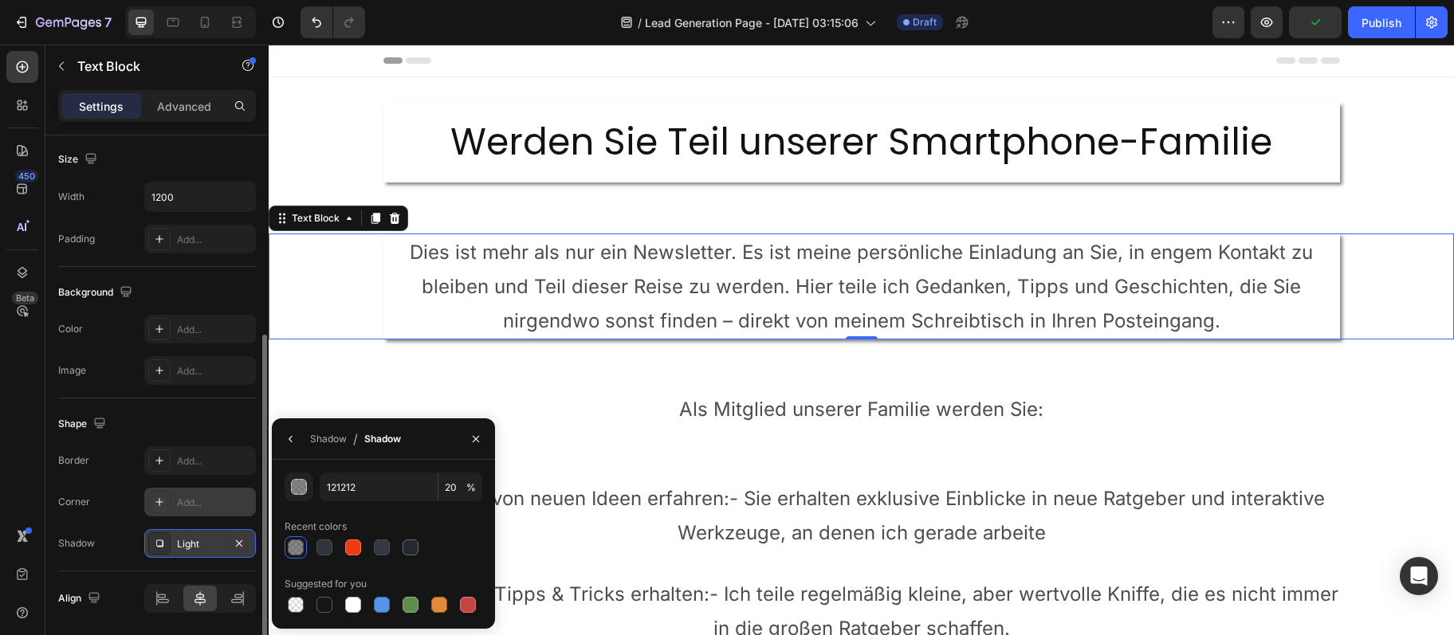
type input "50"
click at [214, 512] on div "Add..." at bounding box center [200, 502] width 112 height 29
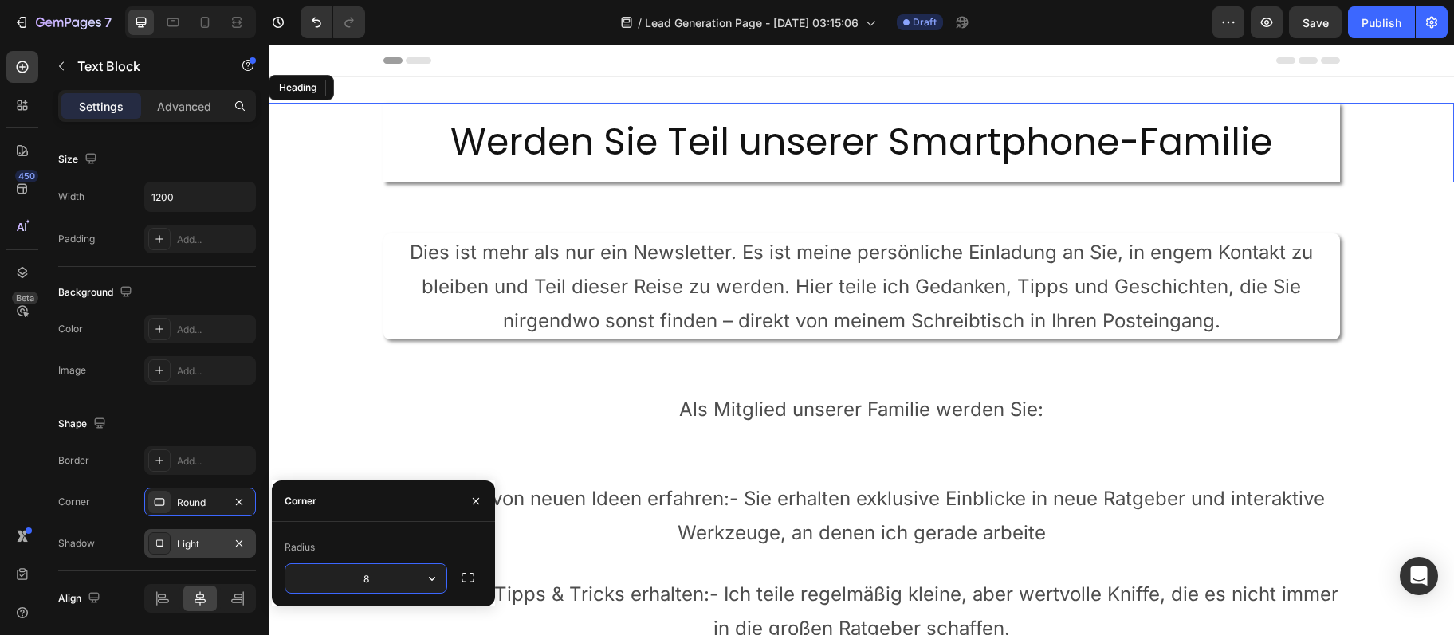
click at [598, 152] on h2 "Werden Sie Teil unserer Smartphone-Familie" at bounding box center [861, 143] width 956 height 80
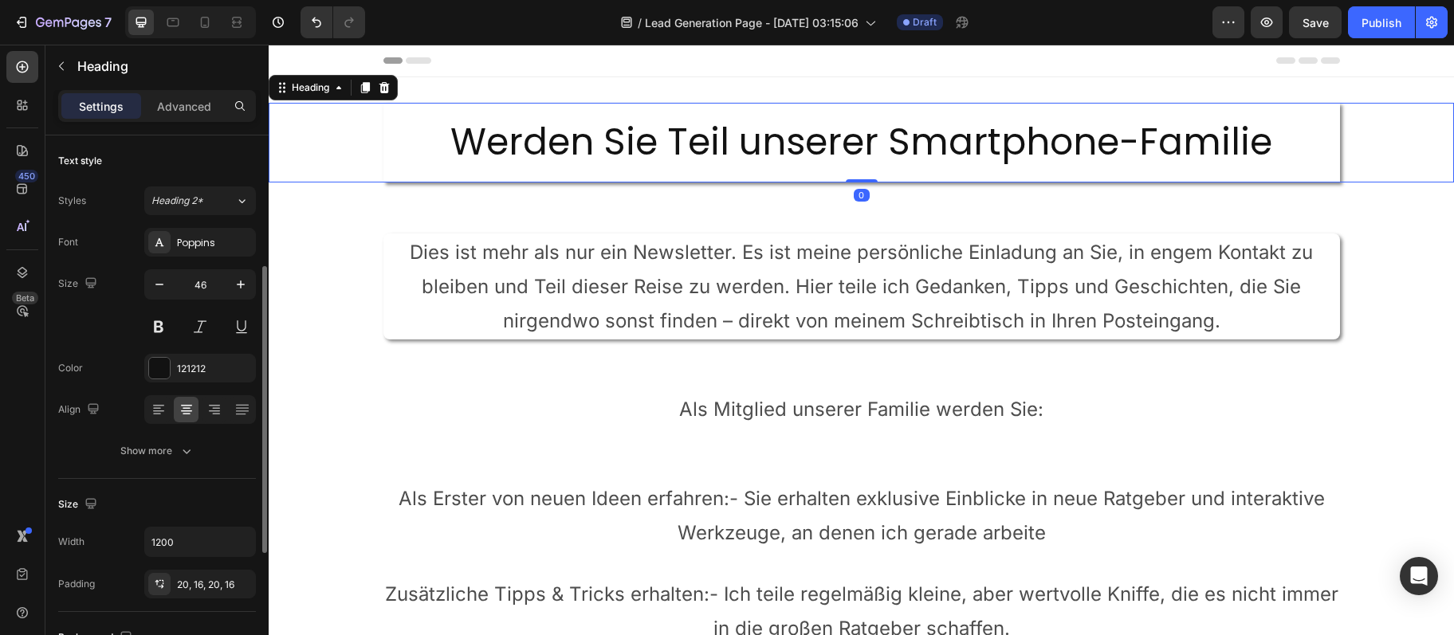
scroll to position [431, 0]
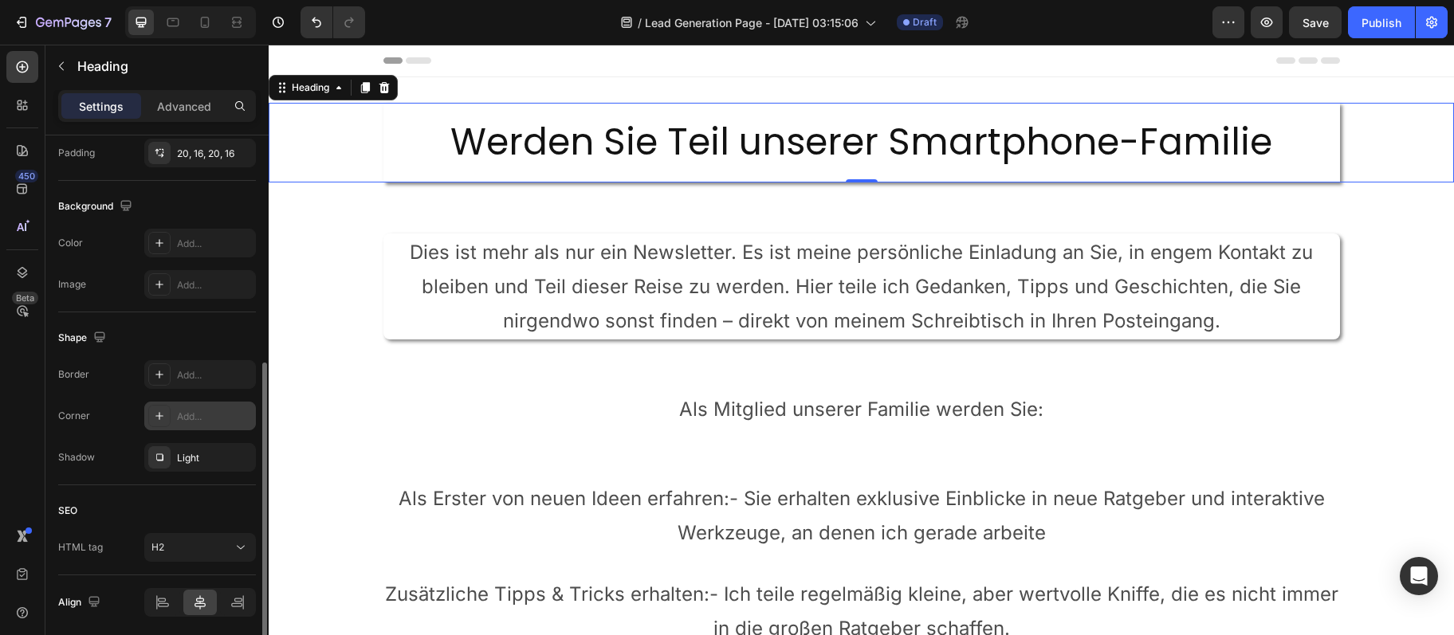
click at [197, 429] on div "Border Add... Corner Add... Shadow Light" at bounding box center [157, 416] width 198 height 112
click at [198, 424] on div "Add..." at bounding box center [200, 416] width 112 height 29
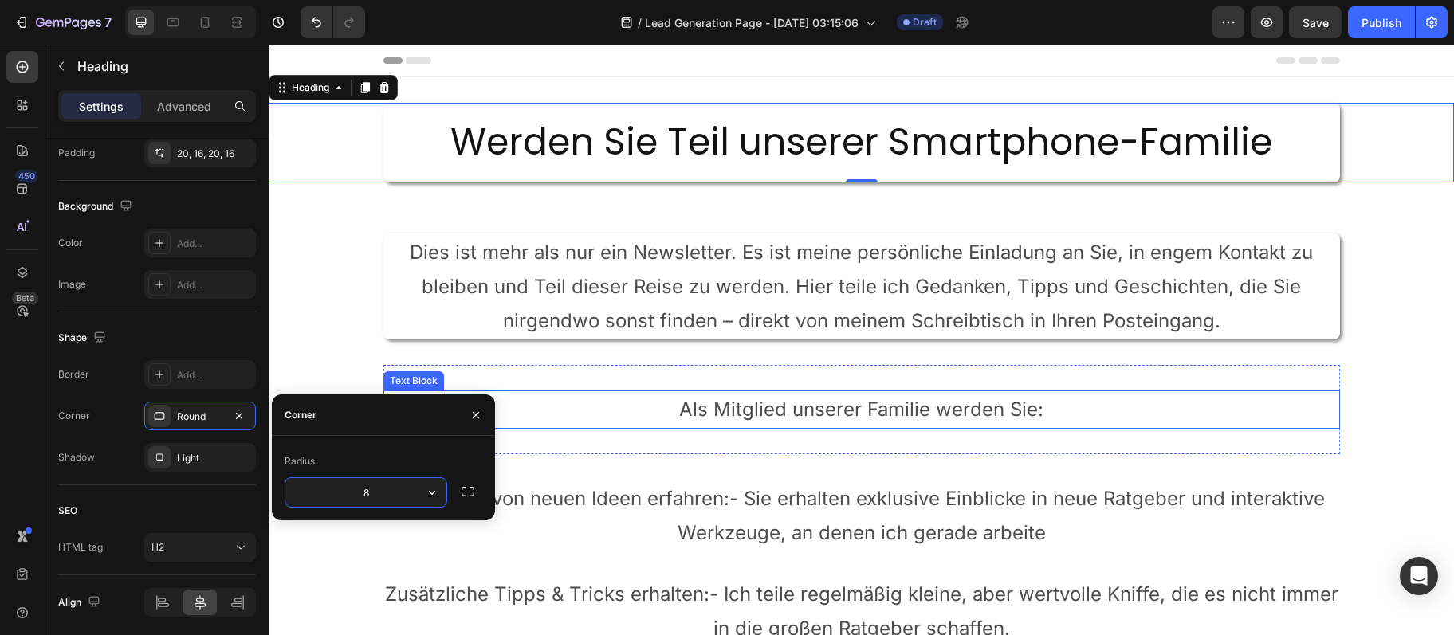
click at [706, 413] on p "Als Mitglied unserer Familie werden Sie:" at bounding box center [861, 409] width 953 height 34
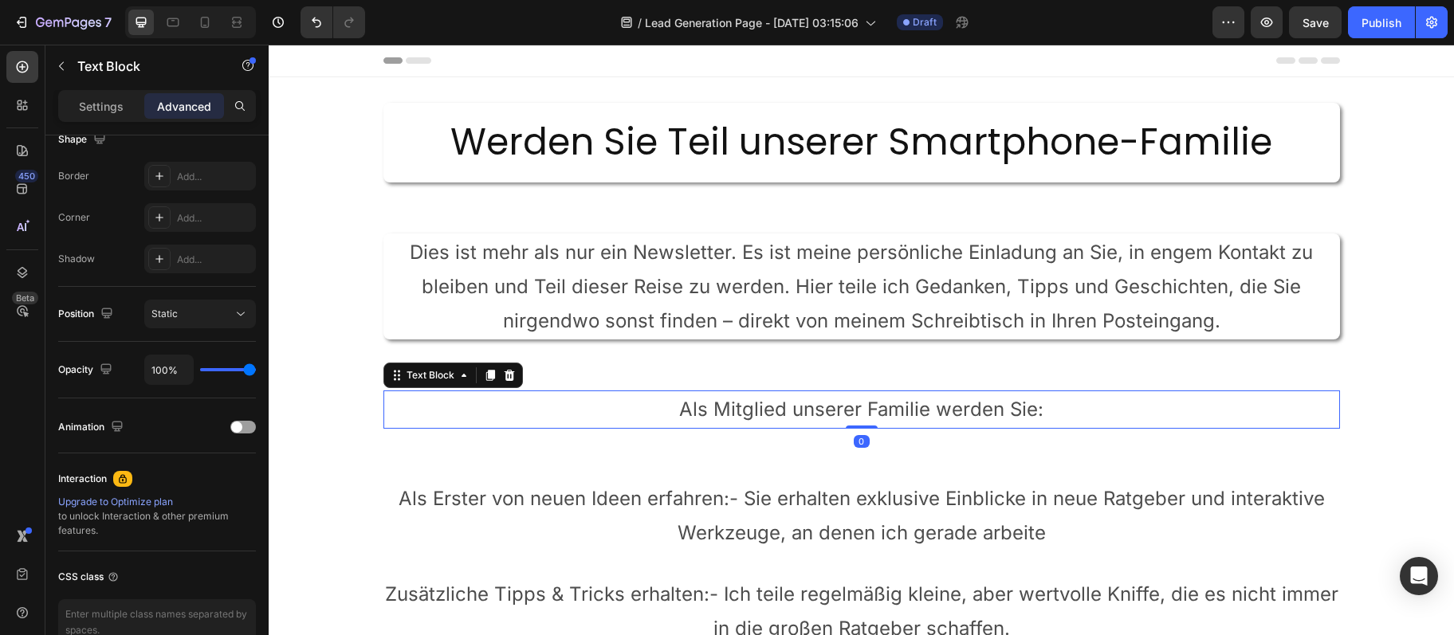
scroll to position [0, 0]
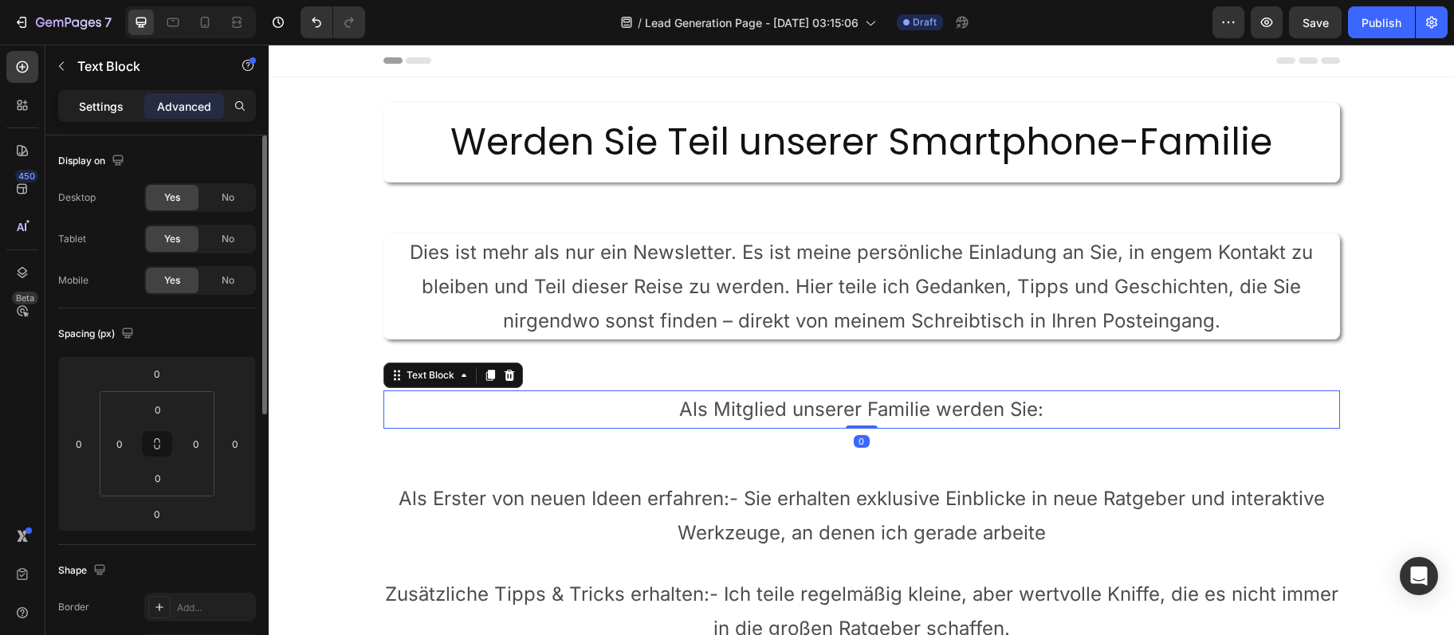
click at [95, 112] on p "Settings" at bounding box center [101, 106] width 45 height 17
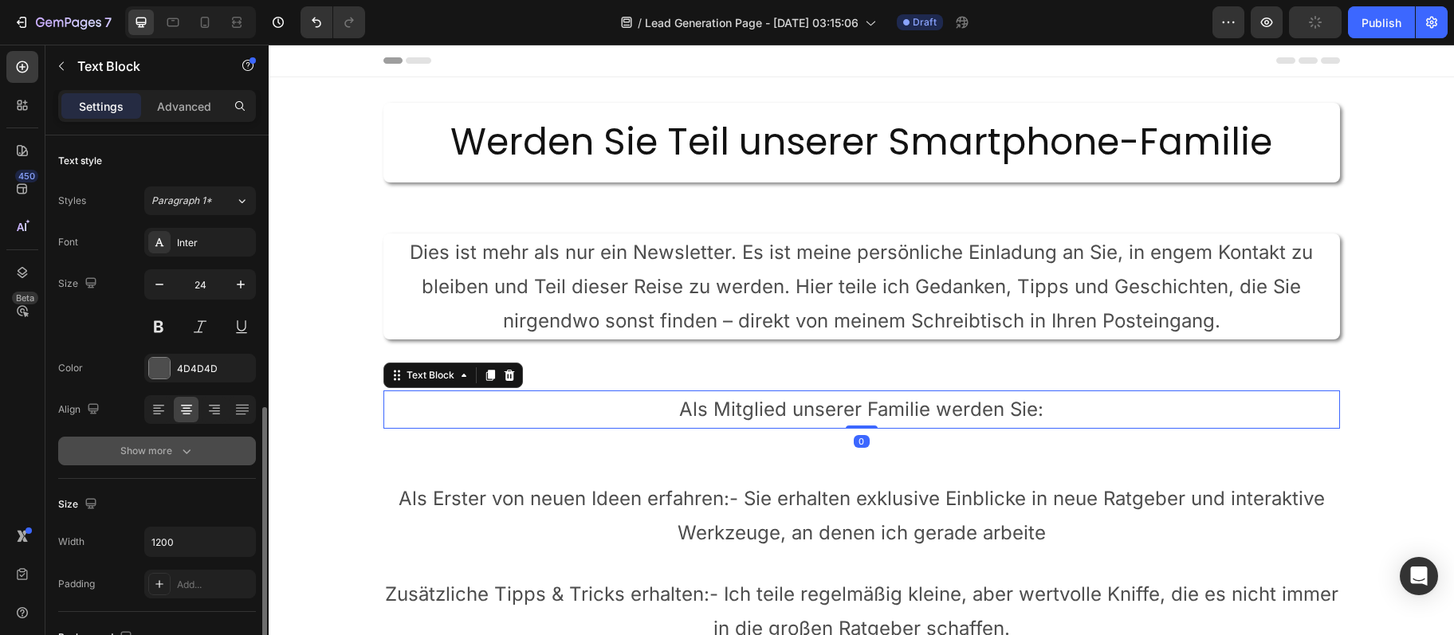
scroll to position [399, 0]
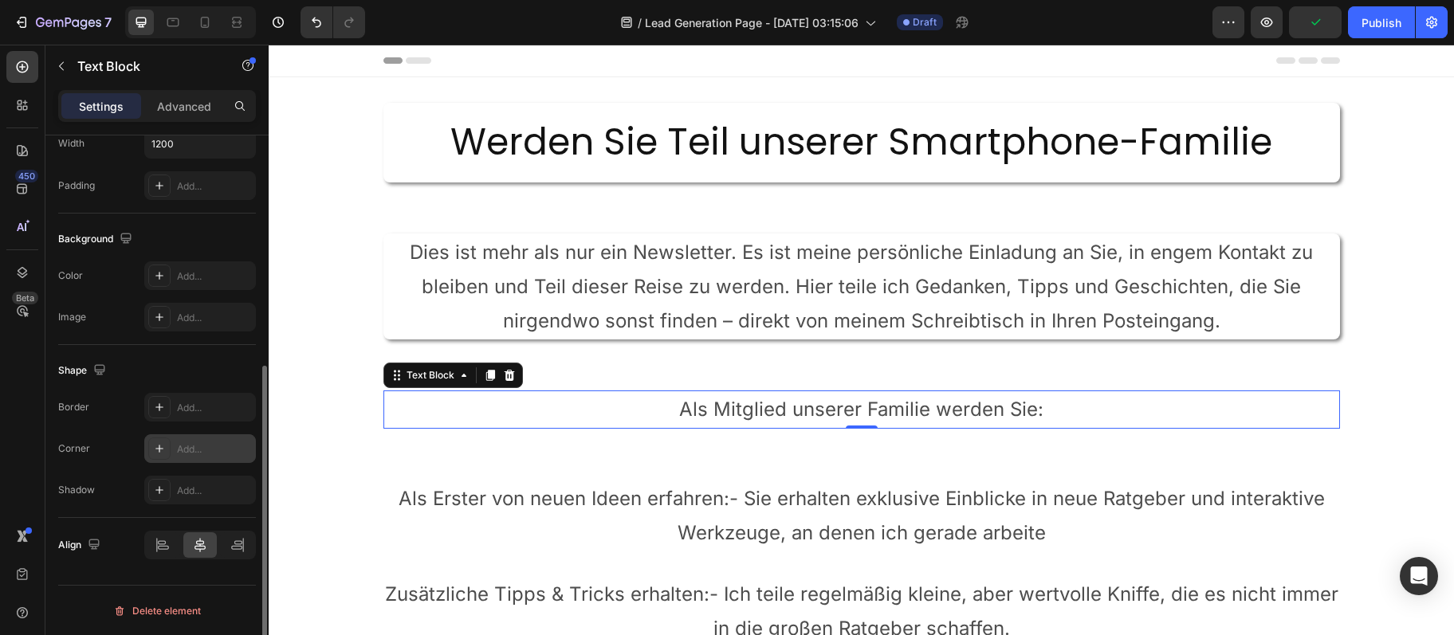
click at [206, 436] on div "Add..." at bounding box center [200, 448] width 112 height 29
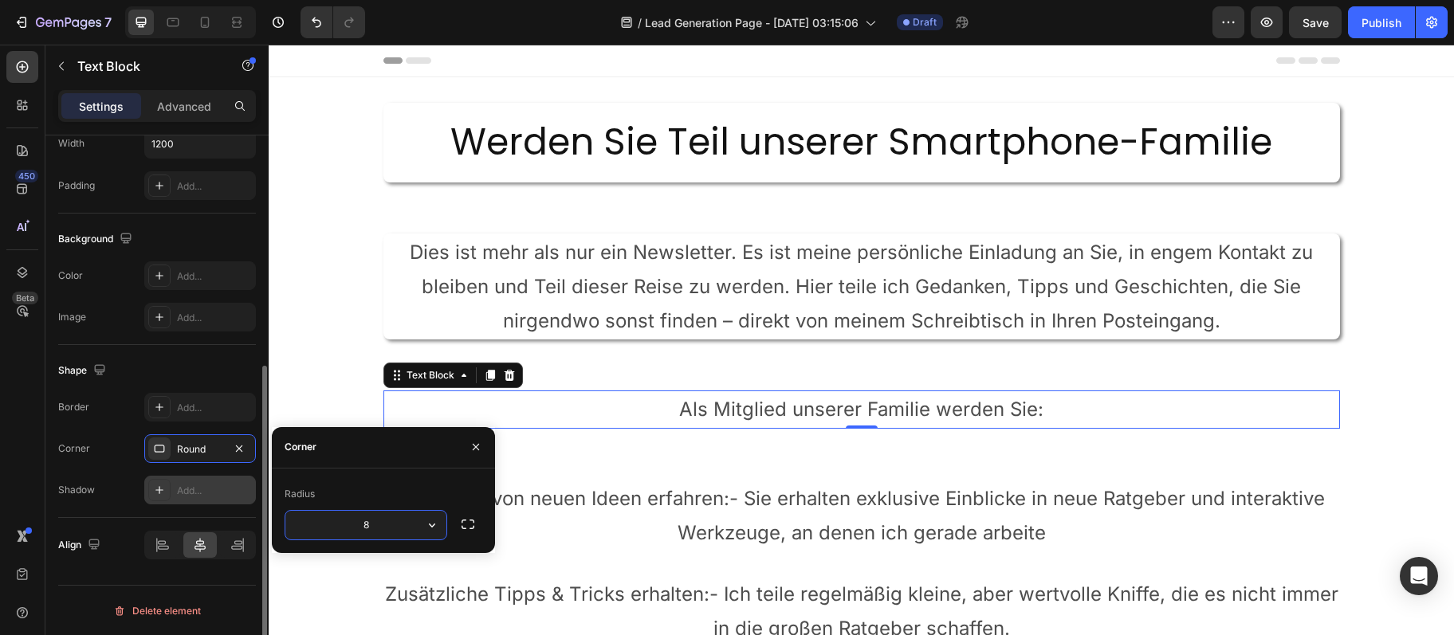
click at [197, 497] on div "Add..." at bounding box center [200, 490] width 112 height 29
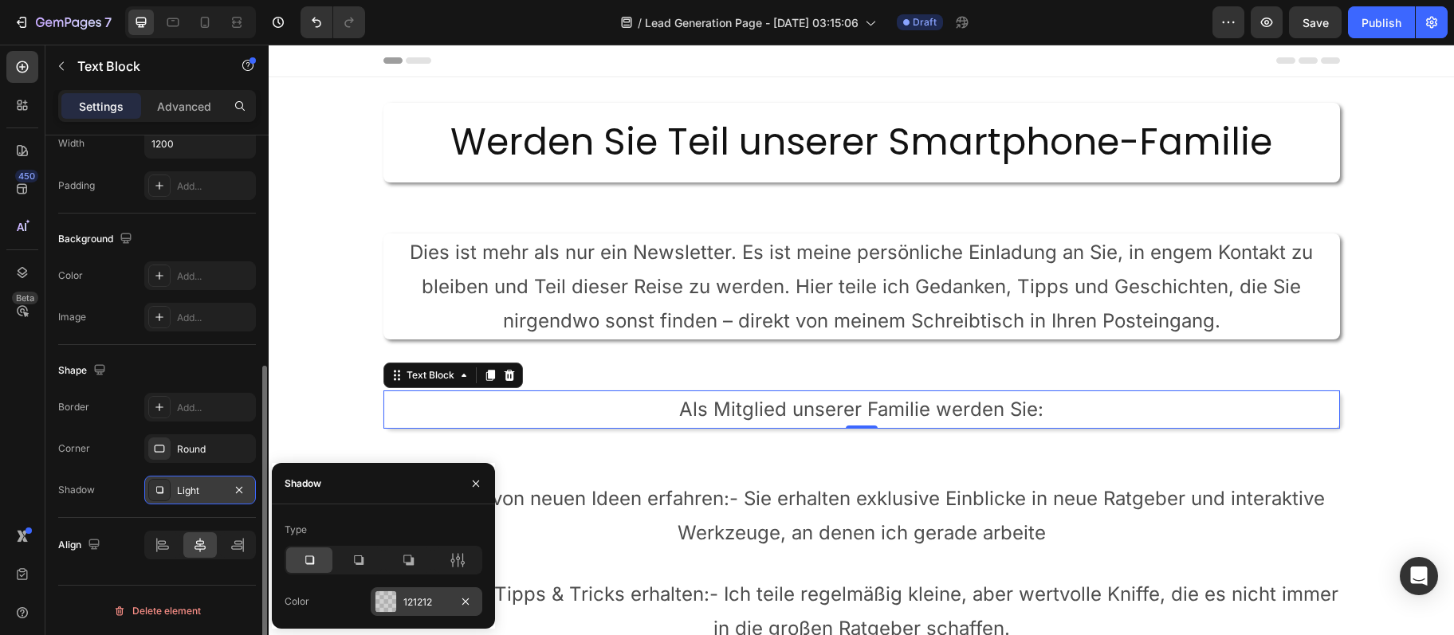
click at [430, 594] on div "121212" at bounding box center [427, 601] width 112 height 29
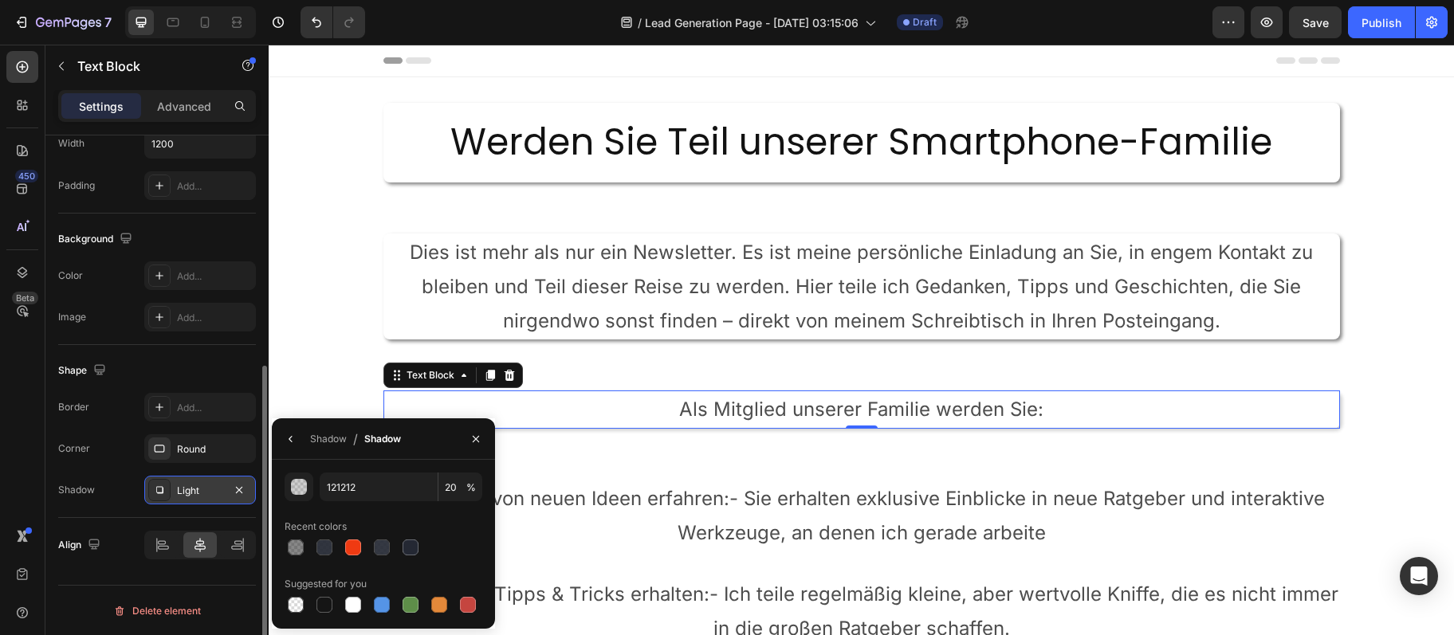
click at [309, 552] on div at bounding box center [384, 547] width 198 height 22
click at [296, 552] on div at bounding box center [296, 548] width 16 height 16
type input "50"
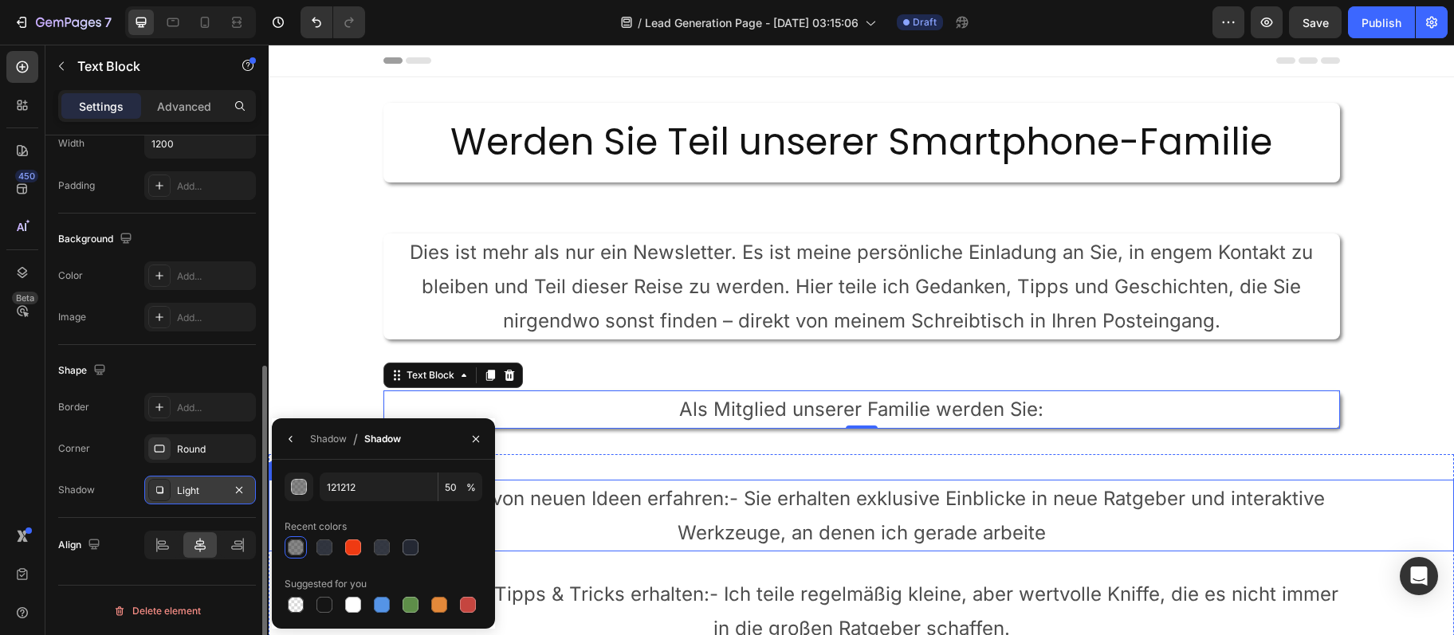
click at [766, 523] on p "Als Erster von neuen Ideen erfahren:- Sie erhalten exklusive Einblicke in neue …" at bounding box center [861, 515] width 953 height 69
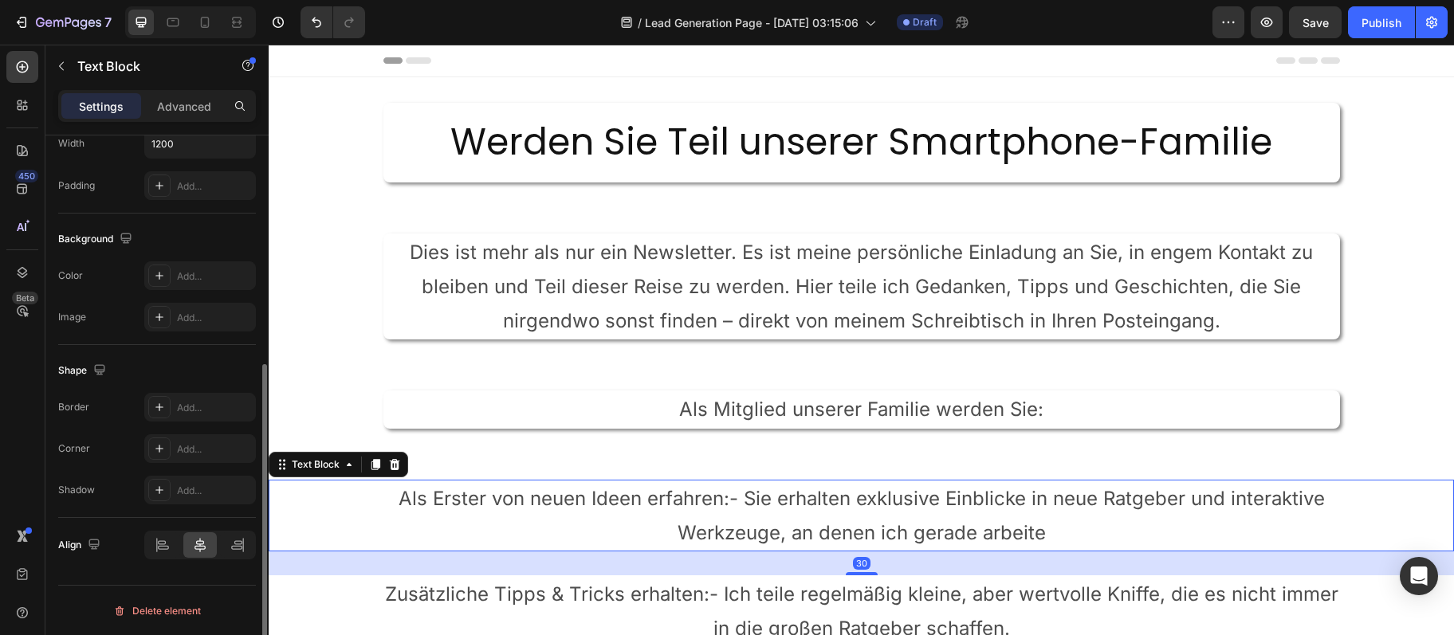
scroll to position [398, 0]
click at [207, 493] on div "Add..." at bounding box center [214, 492] width 75 height 14
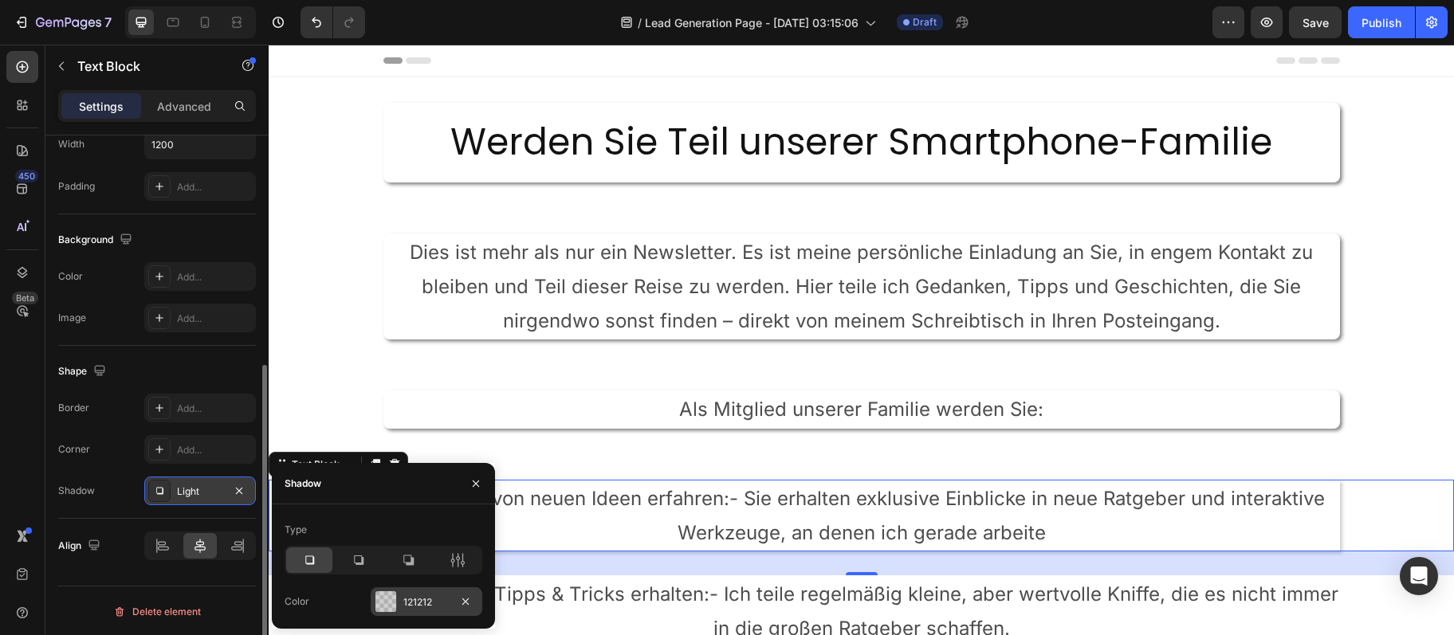
click at [414, 595] on div "121212" at bounding box center [426, 602] width 46 height 14
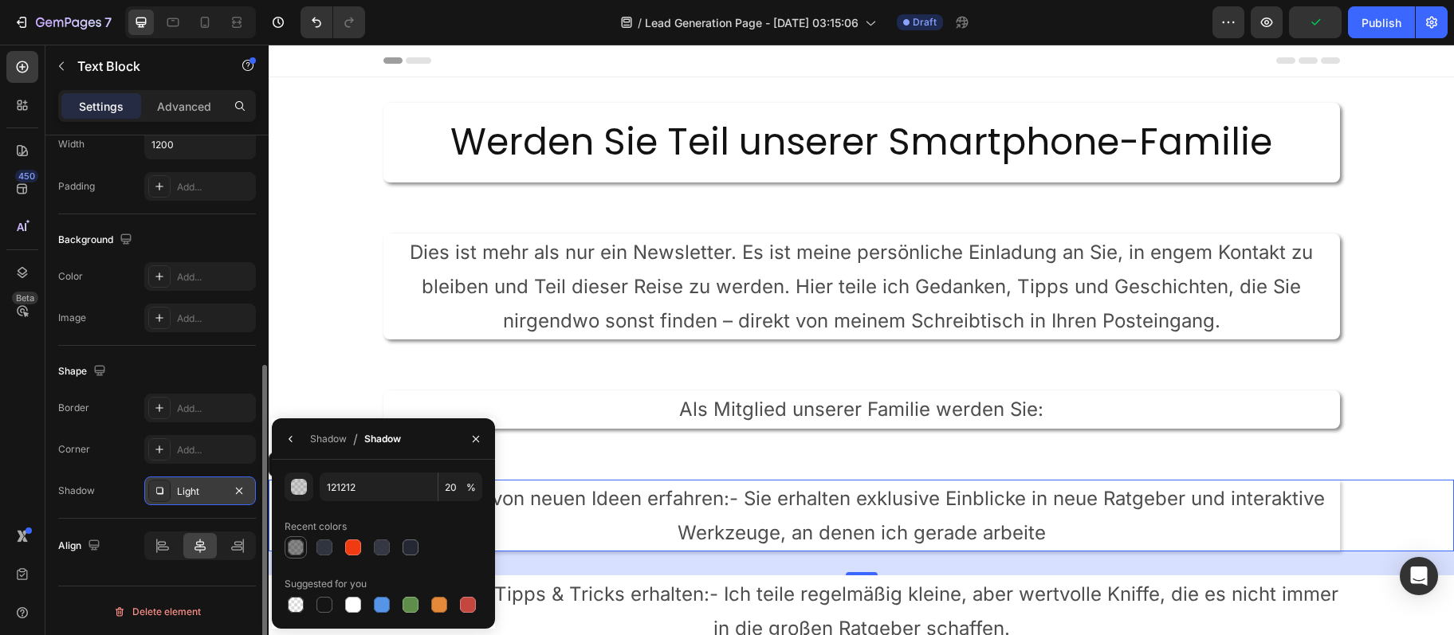
click at [295, 544] on div at bounding box center [296, 548] width 16 height 16
type input "50"
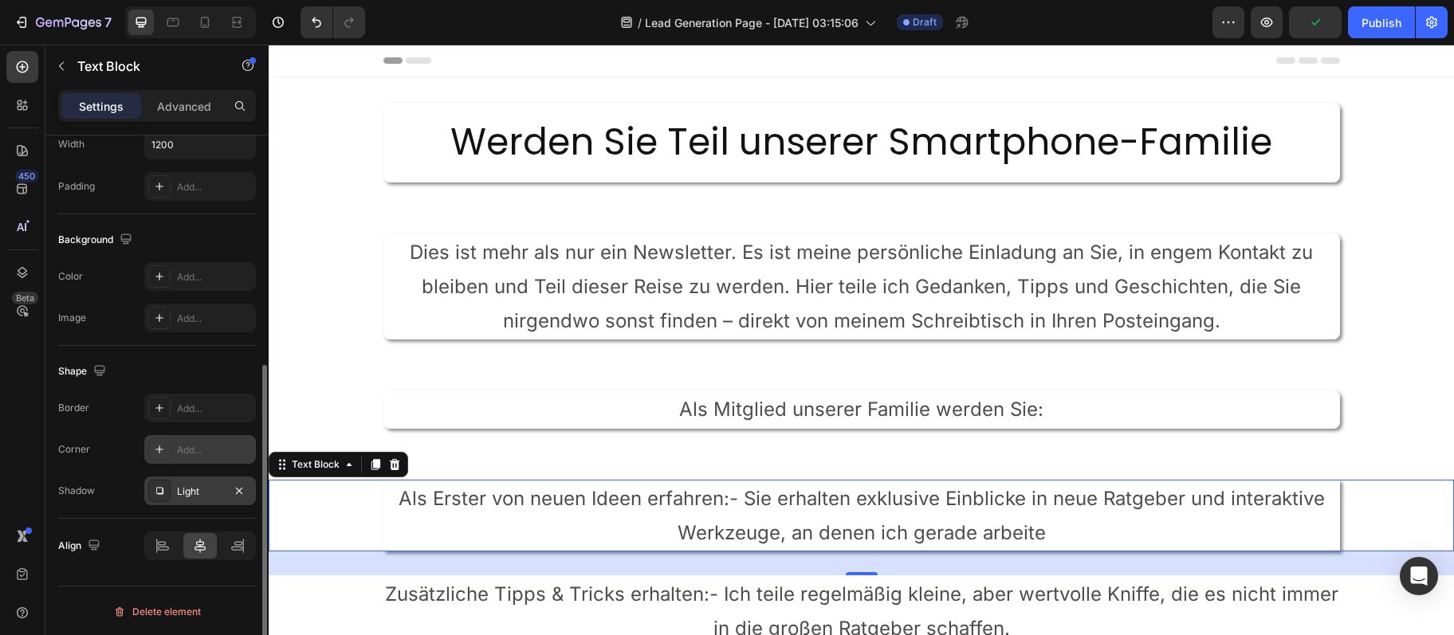
click at [190, 446] on div "Add..." at bounding box center [214, 450] width 75 height 14
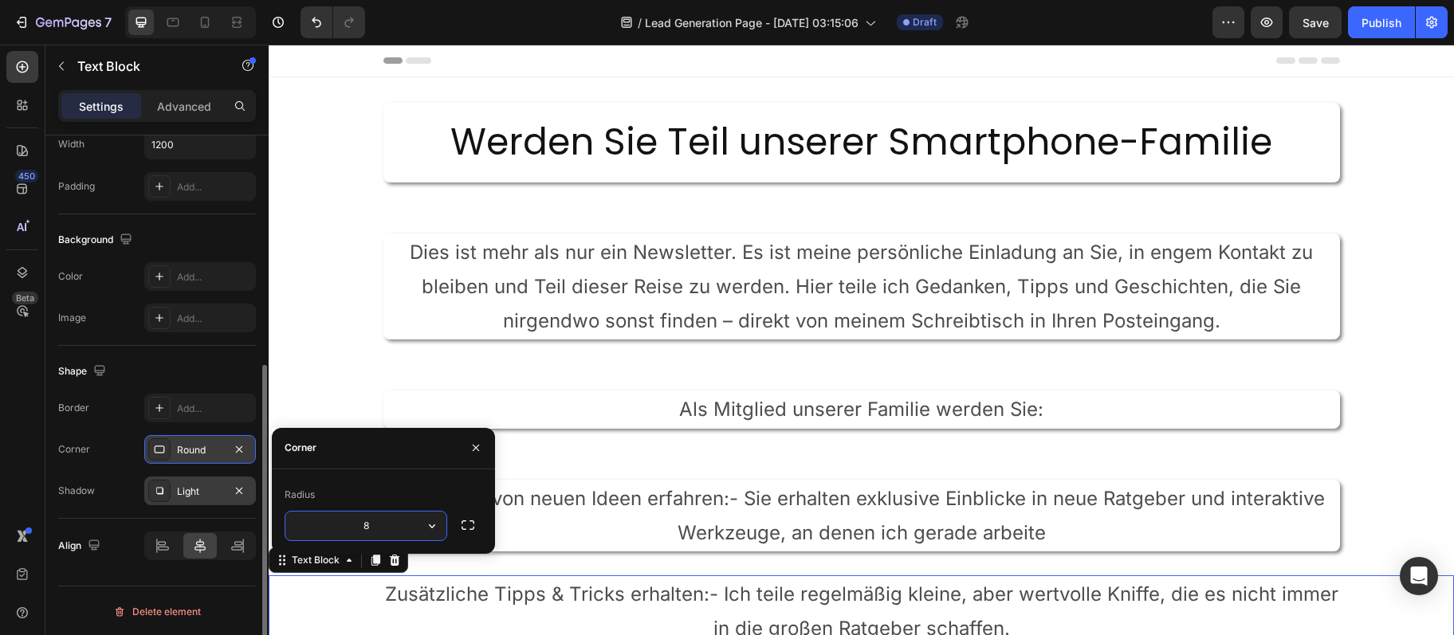
click at [633, 589] on p "Zusätzliche Tipps & Tricks erhalten:- Ich teile regelmäßig kleine, aber wertvol…" at bounding box center [861, 611] width 953 height 69
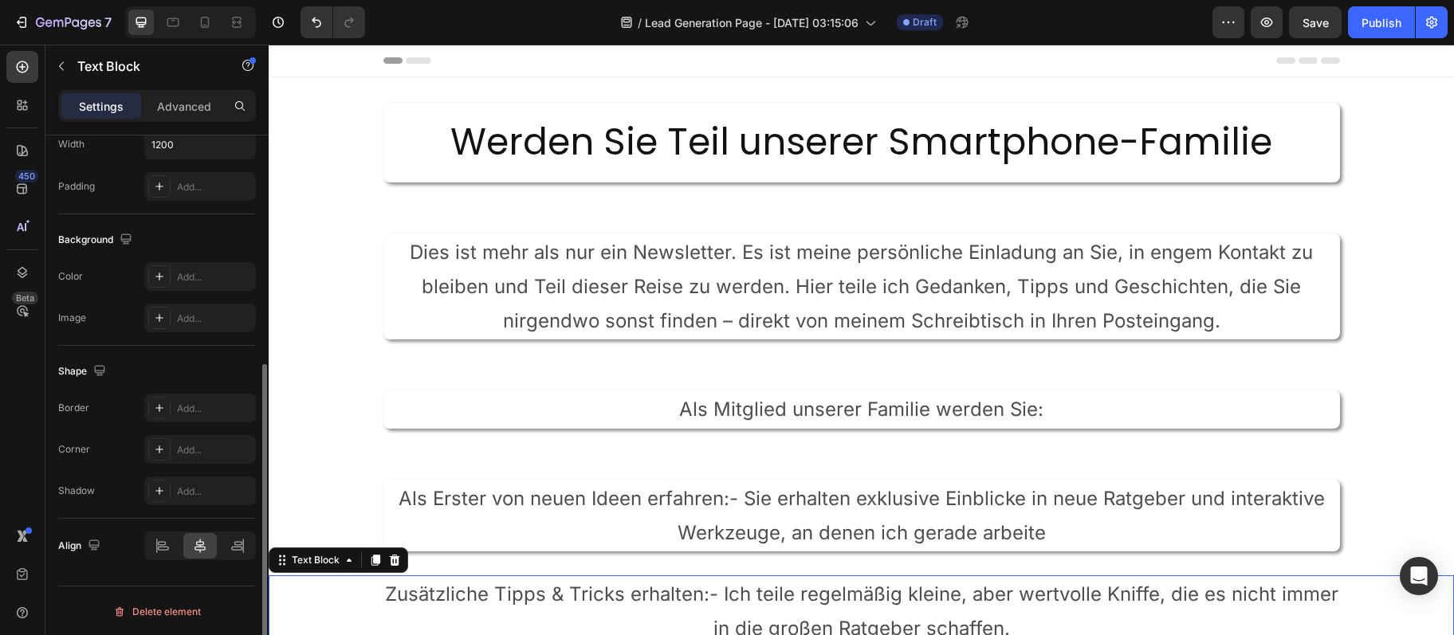
scroll to position [397, 0]
click at [187, 497] on div "Add..." at bounding box center [214, 492] width 75 height 14
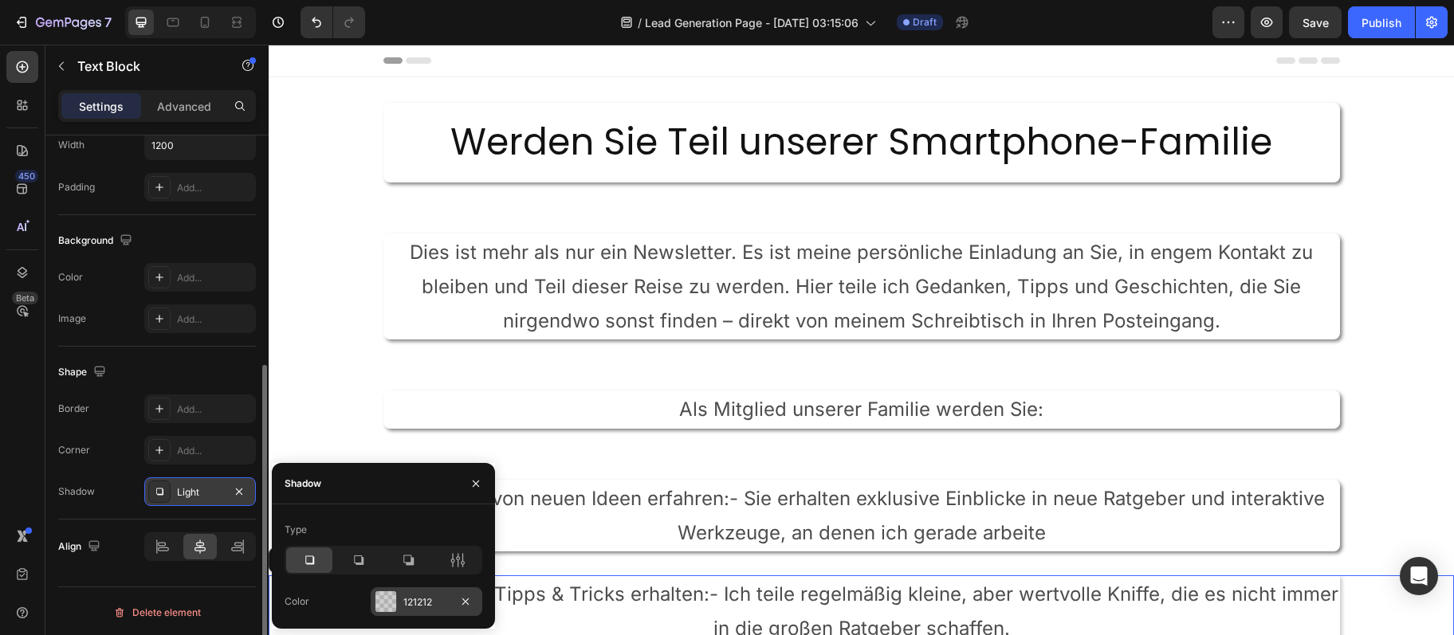
click at [450, 608] on div "121212" at bounding box center [427, 601] width 112 height 29
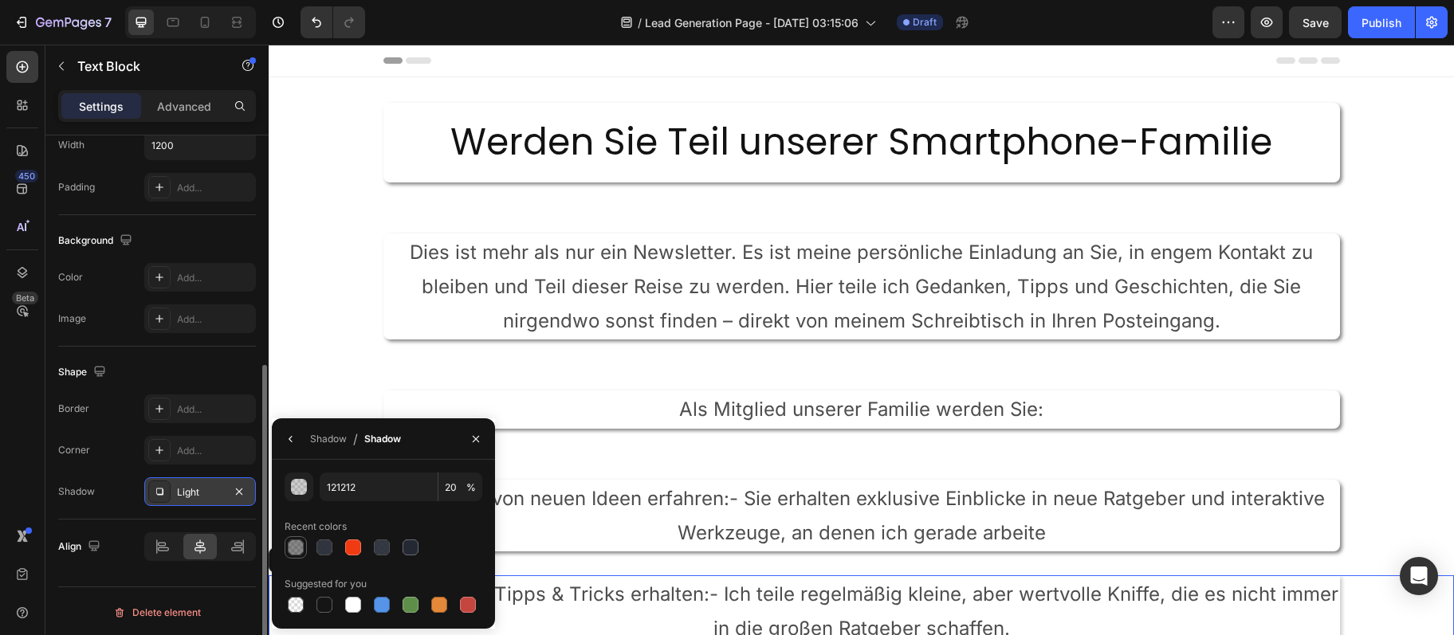
click at [299, 544] on div at bounding box center [296, 548] width 16 height 16
type input "50"
click at [214, 459] on div "Add..." at bounding box center [200, 450] width 112 height 29
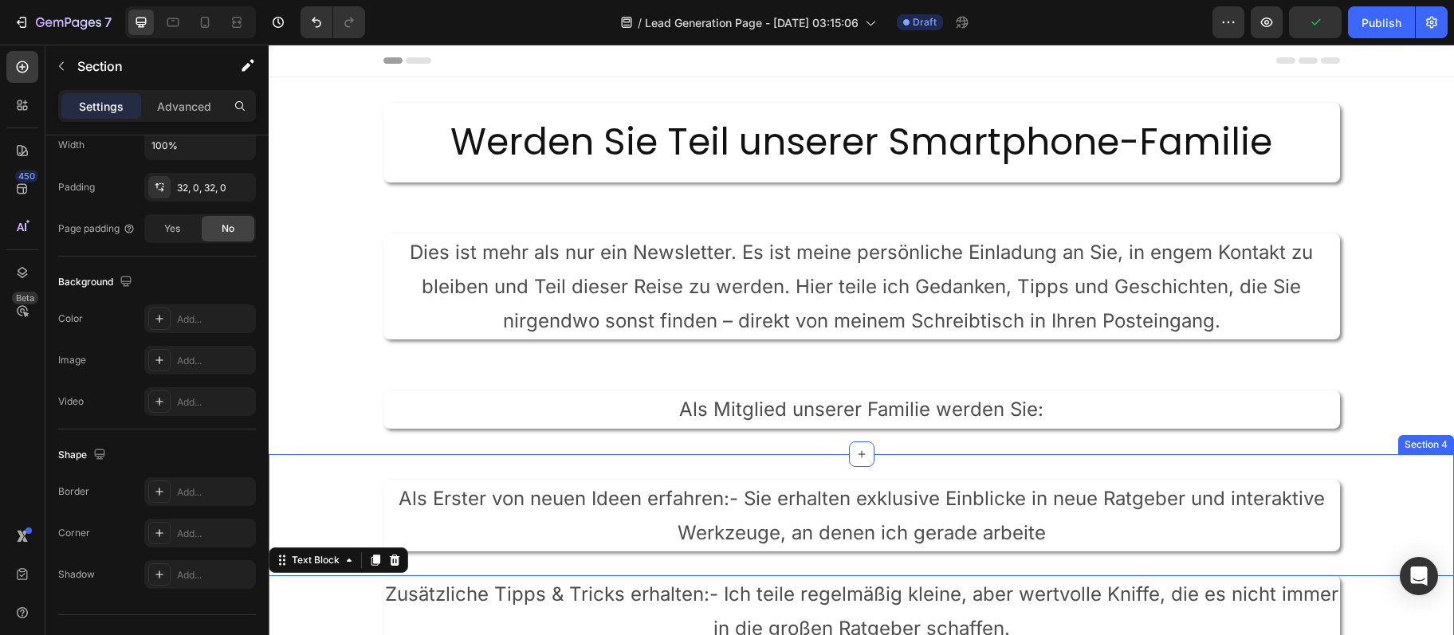
click at [724, 464] on div "Als Erster von neuen Ideen erfahren:- Sie erhalten exklusive Einblicke in neue …" at bounding box center [861, 615] width 1185 height 322
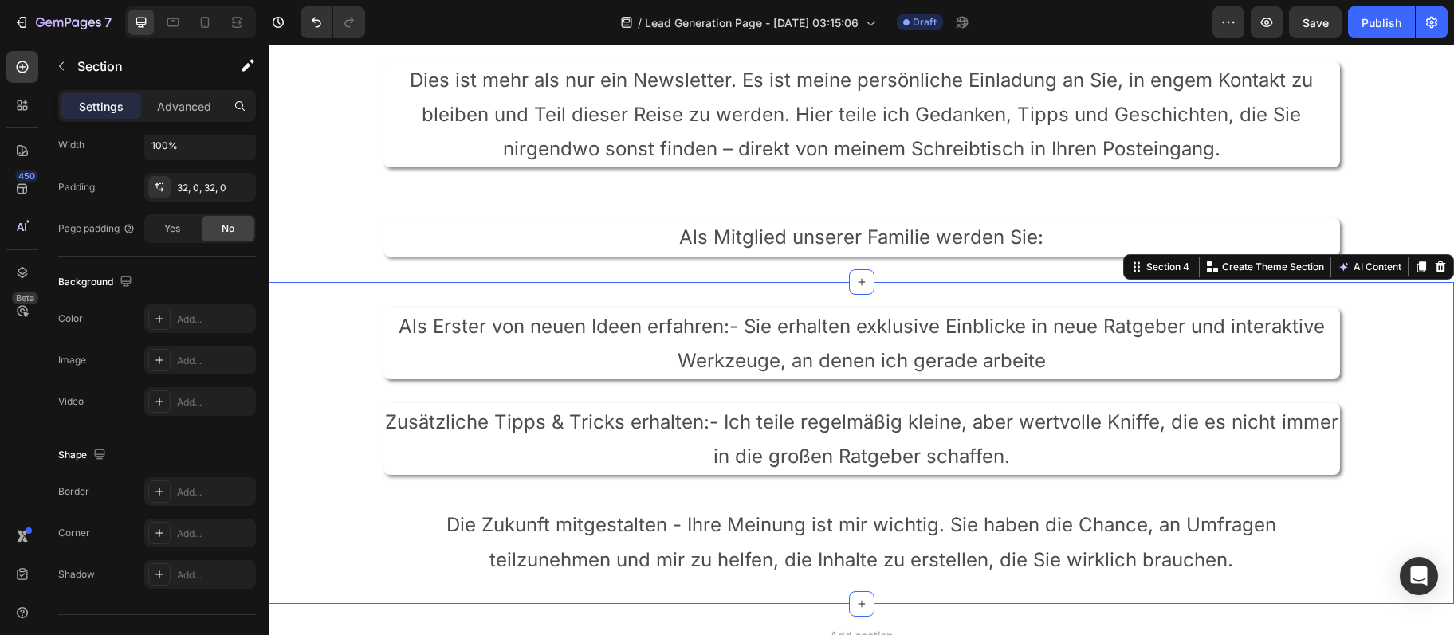
scroll to position [0, 0]
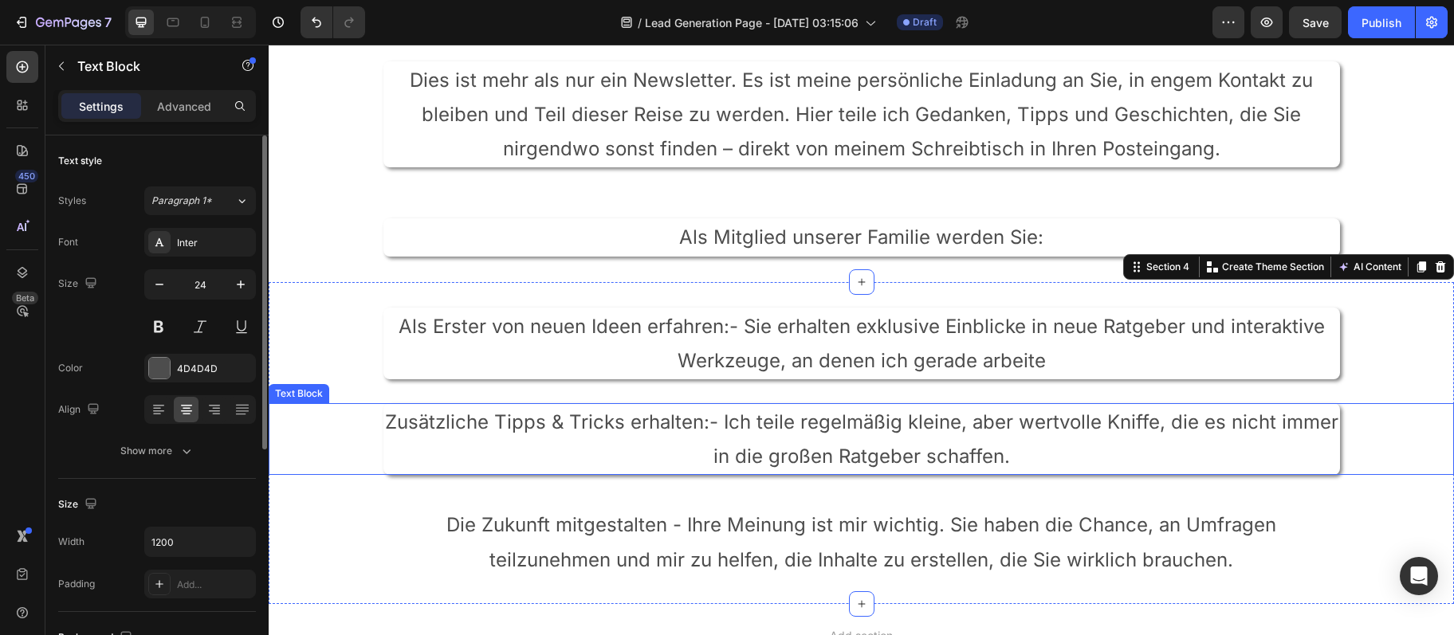
click at [629, 519] on p "Die Zukunft mitgestalten - Ihre Meinung ist mir wichtig. Sie haben die Chance, …" at bounding box center [861, 542] width 953 height 69
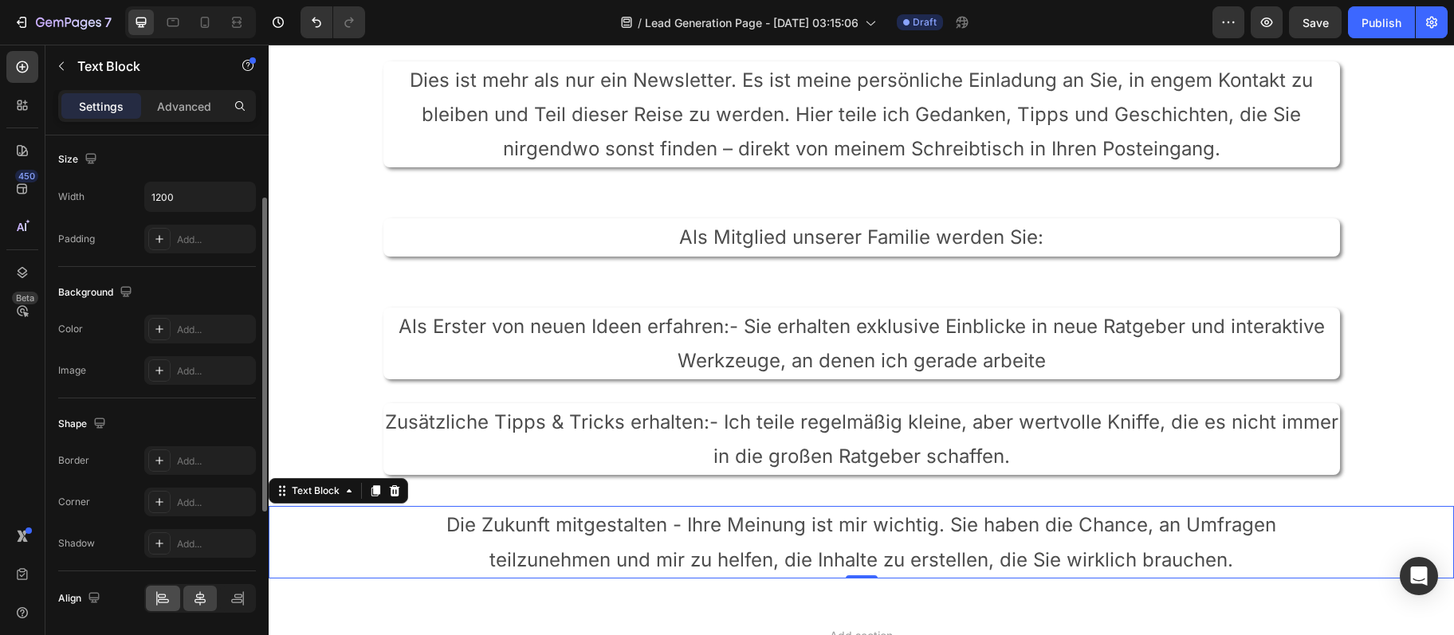
scroll to position [399, 0]
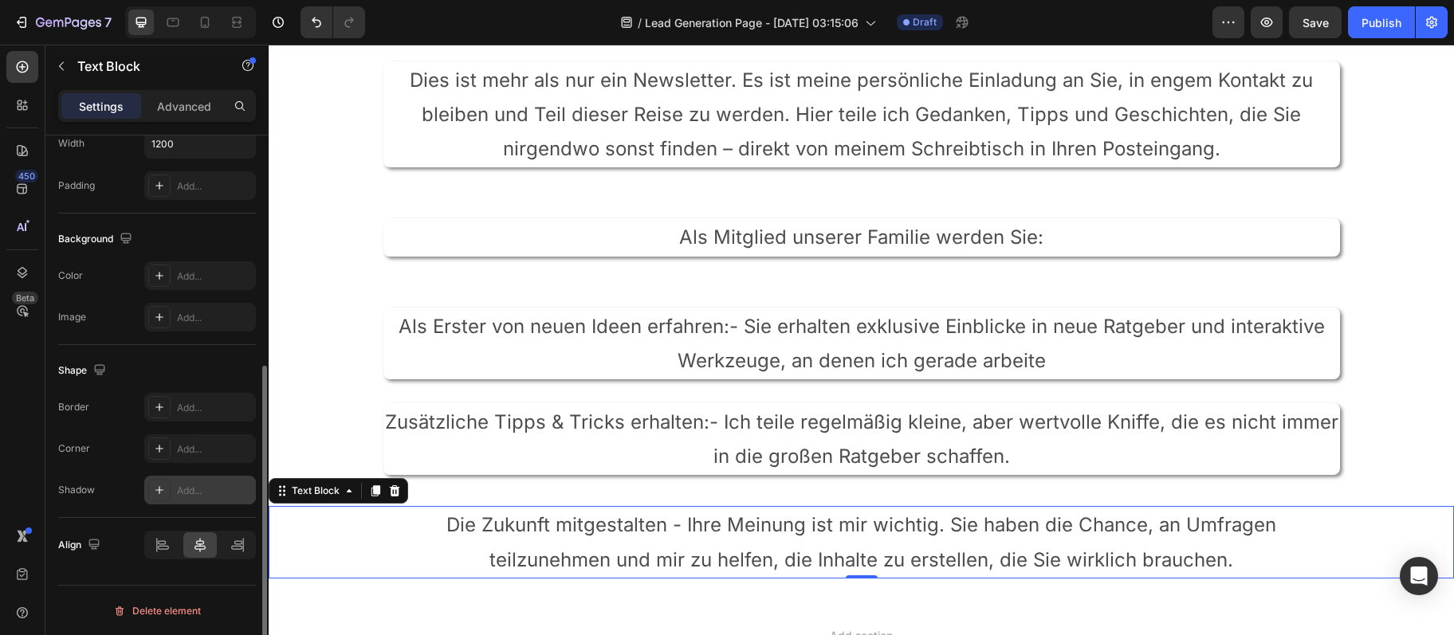
click at [154, 482] on div at bounding box center [159, 490] width 22 height 22
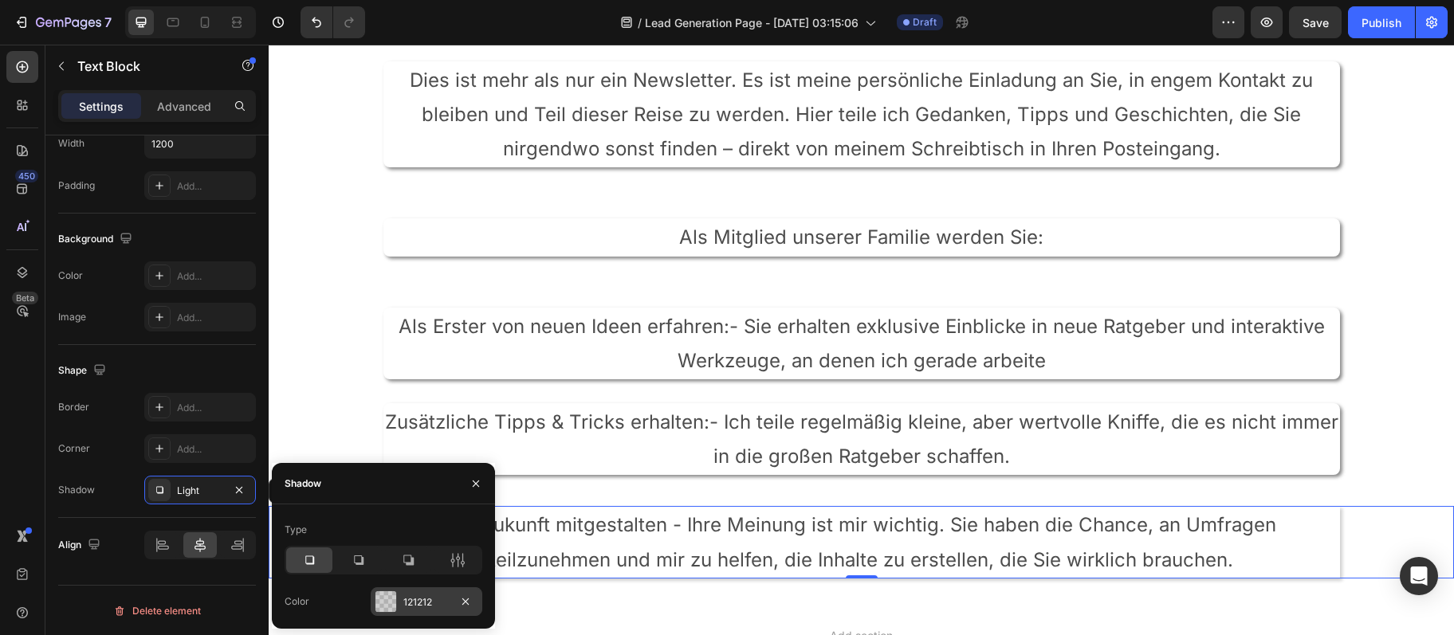
click at [409, 602] on div "121212" at bounding box center [426, 602] width 46 height 14
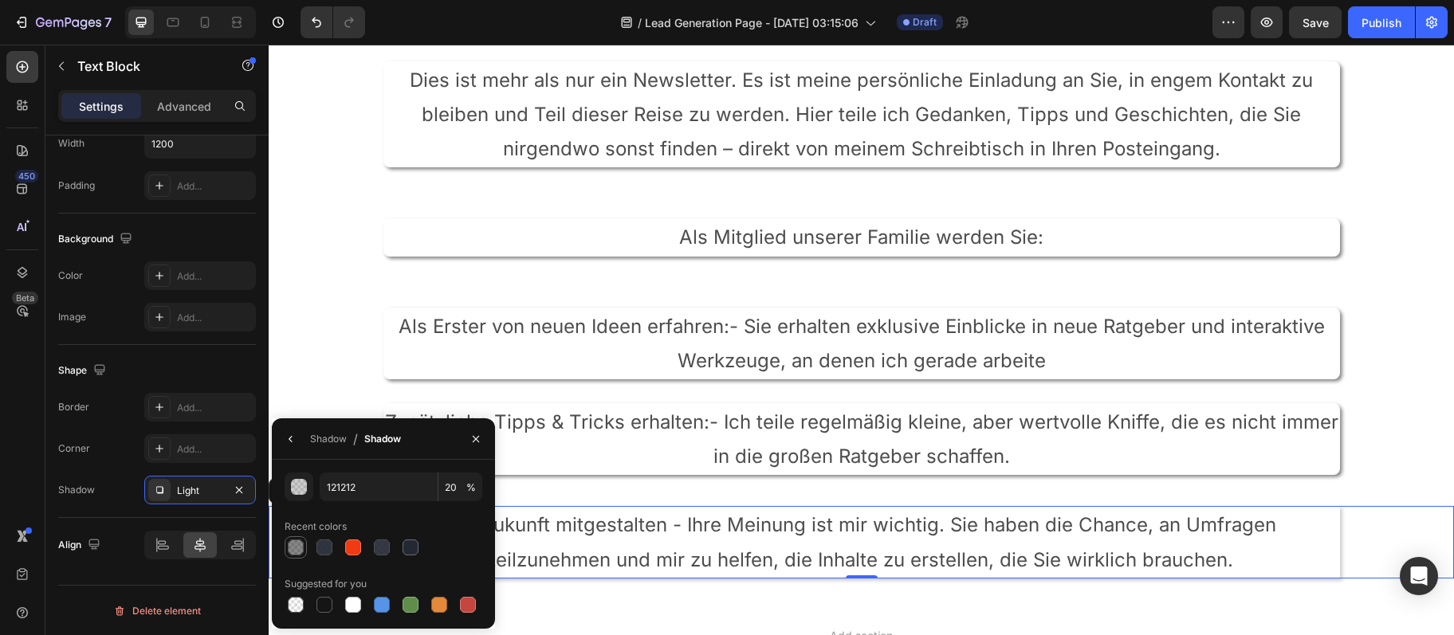
click at [300, 548] on div at bounding box center [296, 548] width 16 height 16
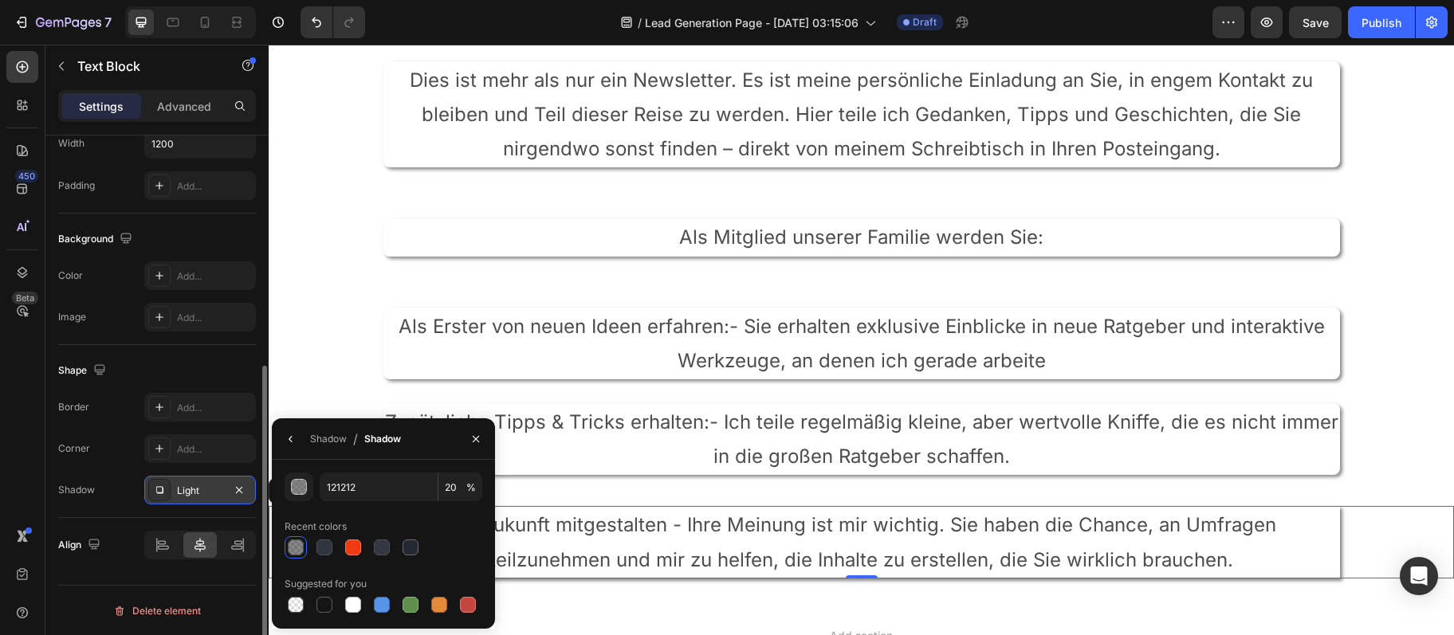
type input "50"
click at [193, 462] on div "Add..." at bounding box center [200, 448] width 112 height 29
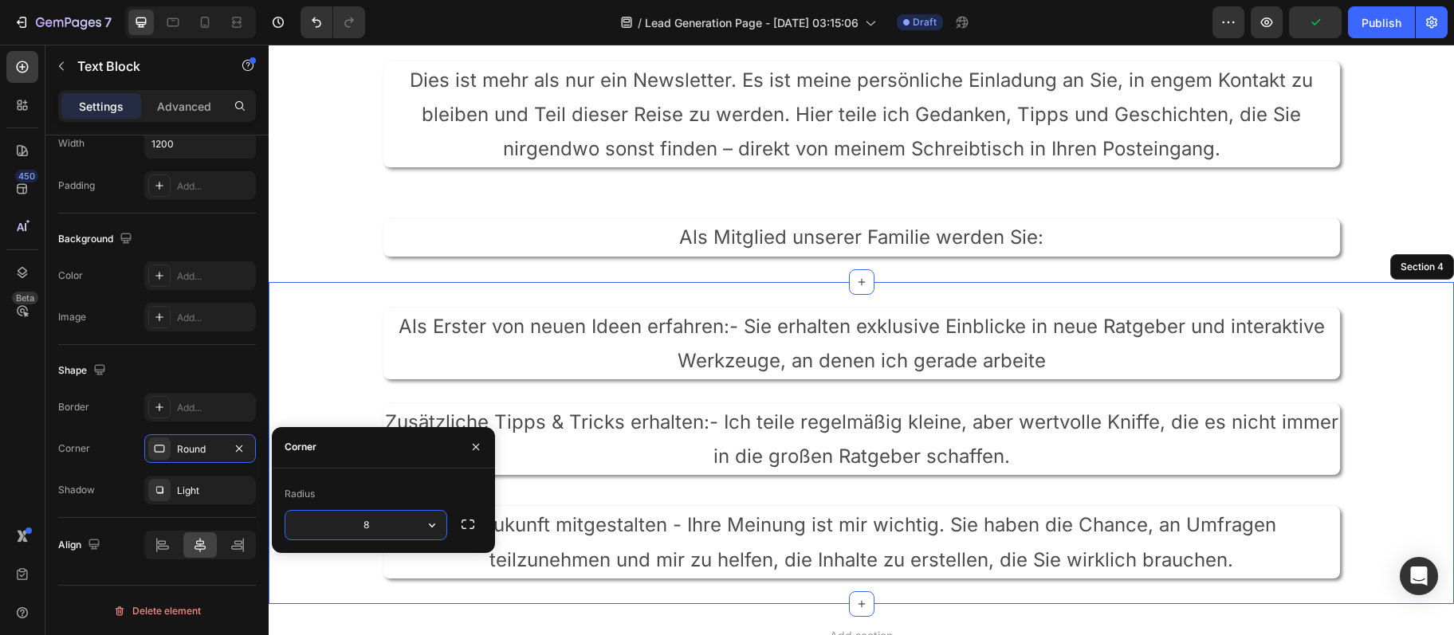
click at [752, 497] on div "Als Erster von neuen Ideen erfahren:- Sie erhalten exklusive Einblicke in neue …" at bounding box center [861, 443] width 1185 height 271
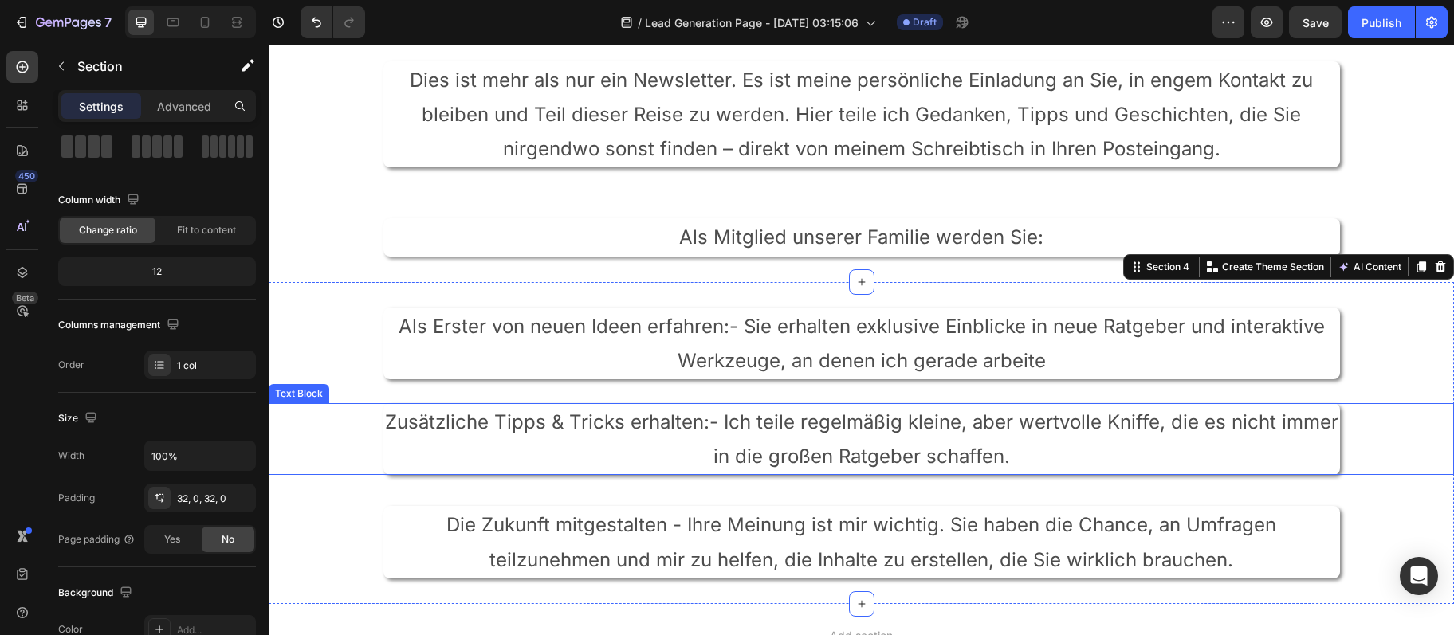
scroll to position [370, 0]
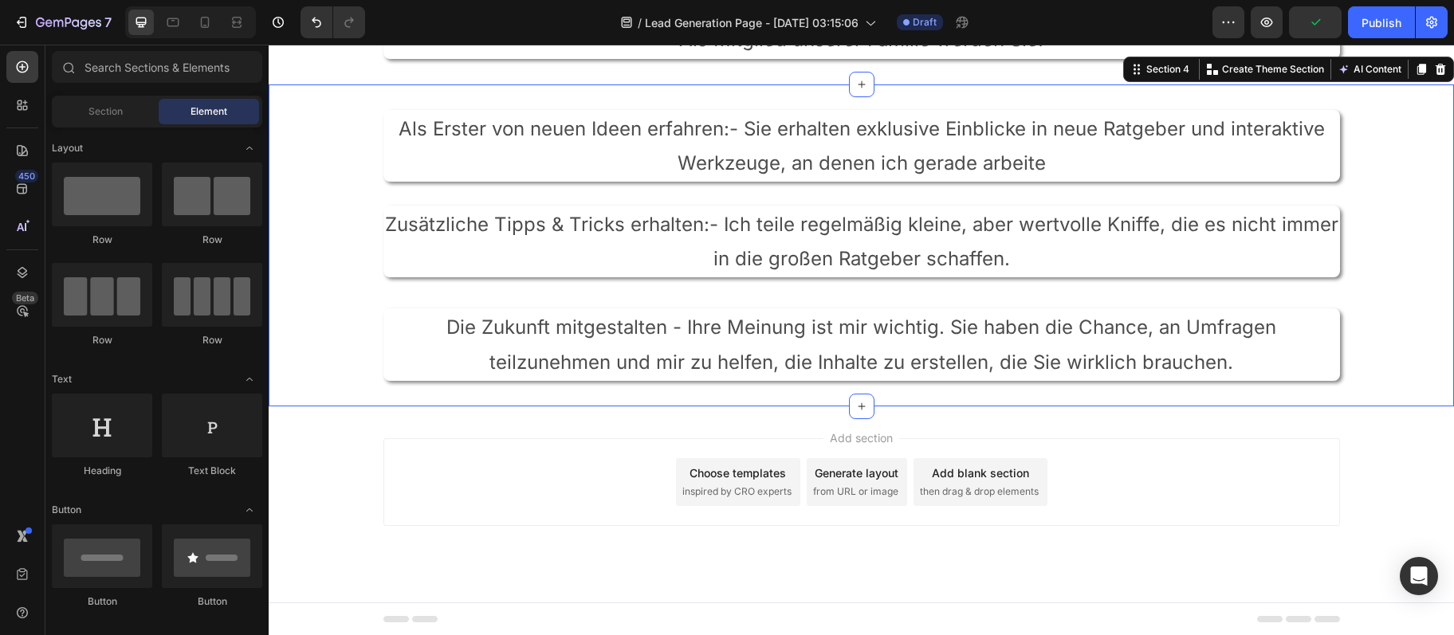
click at [1266, 481] on div "Add section Choose templates inspired by CRO experts Generate layout from URL o…" at bounding box center [861, 482] width 956 height 88
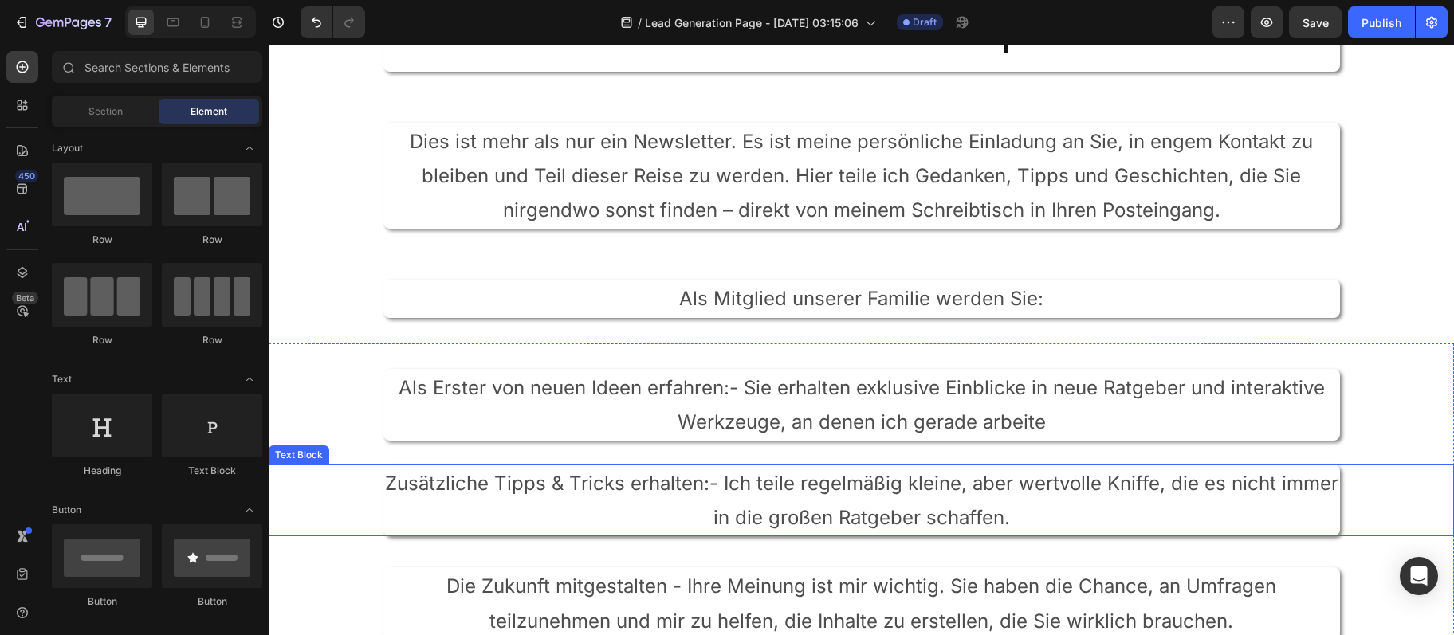
scroll to position [25, 0]
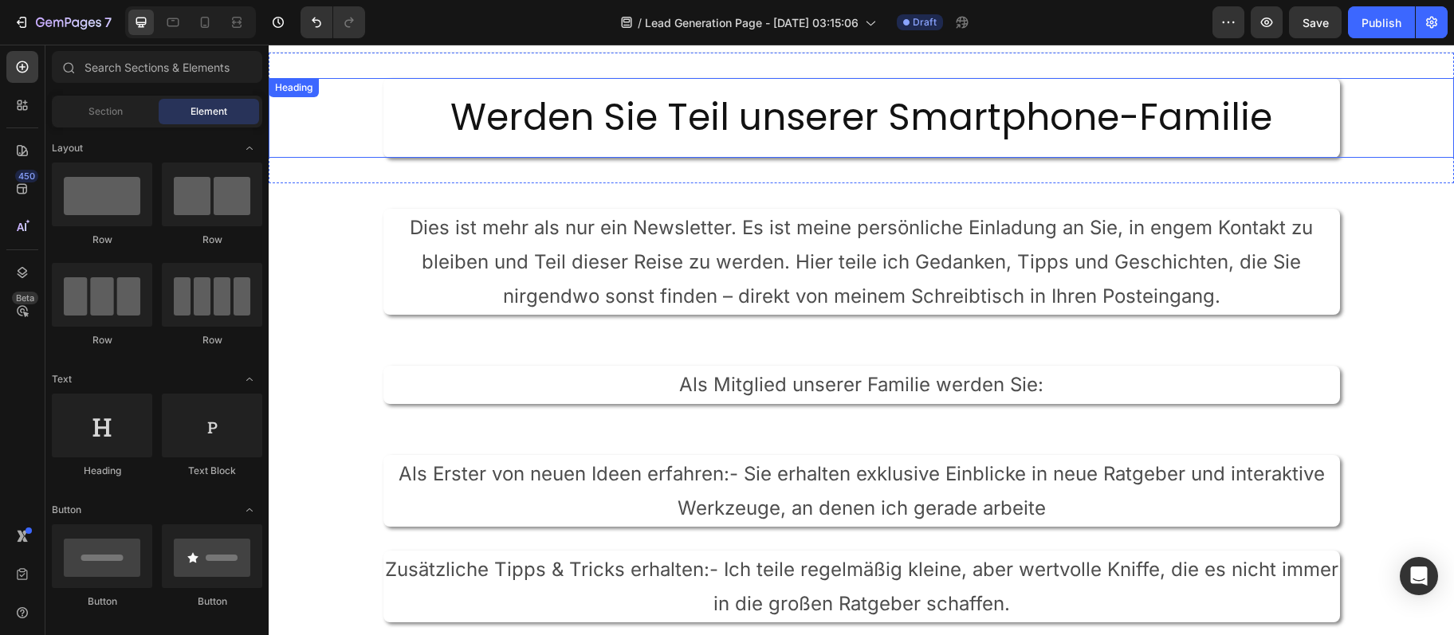
click at [715, 103] on h2 "Werden Sie Teil unserer Smartphone-Familie" at bounding box center [861, 118] width 956 height 80
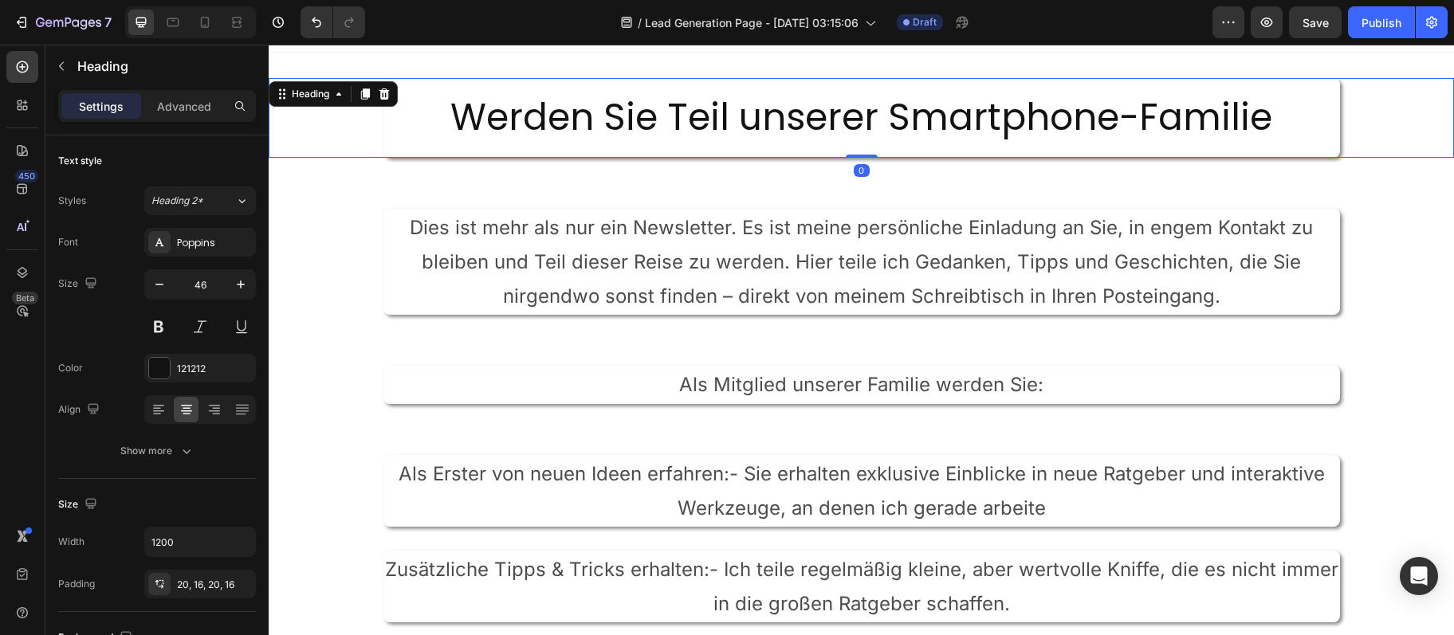
click at [715, 103] on h2 "Werden Sie Teil unserer Smartphone-Familie" at bounding box center [861, 118] width 956 height 80
click at [715, 103] on p "Werden Sie Teil unserer Smartphone-Familie" at bounding box center [861, 118] width 931 height 48
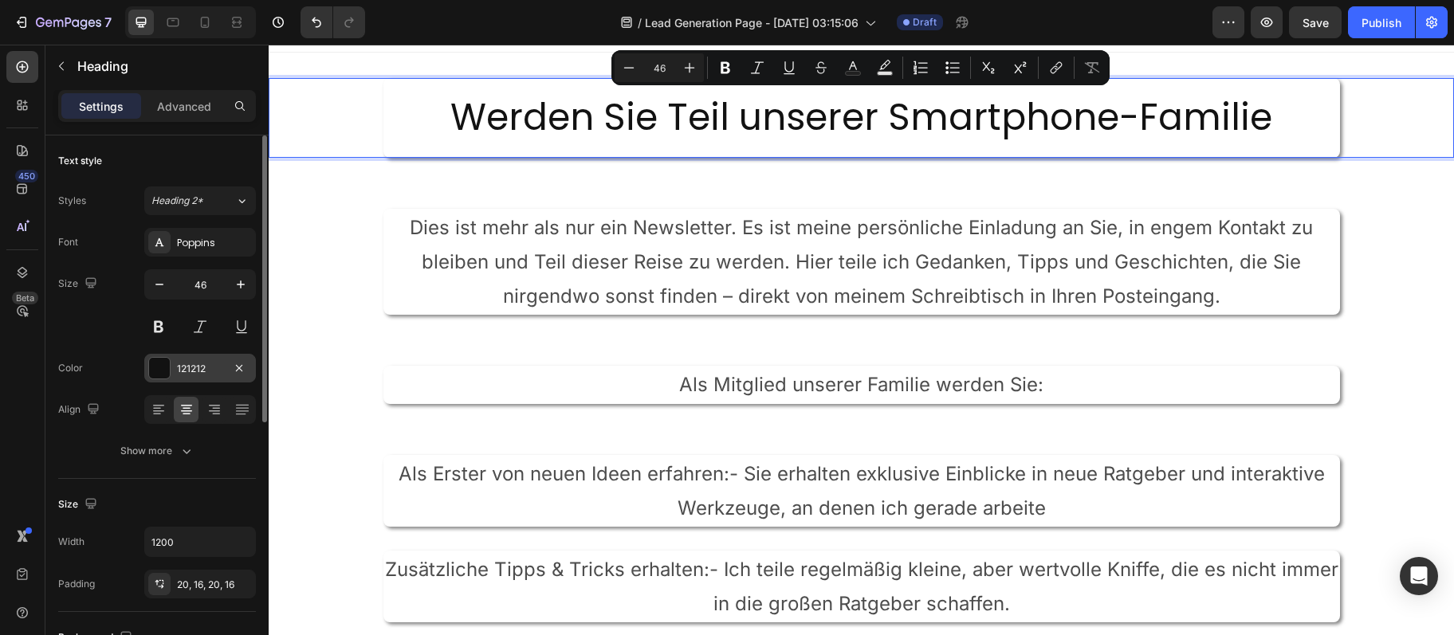
click at [156, 371] on div at bounding box center [159, 368] width 21 height 21
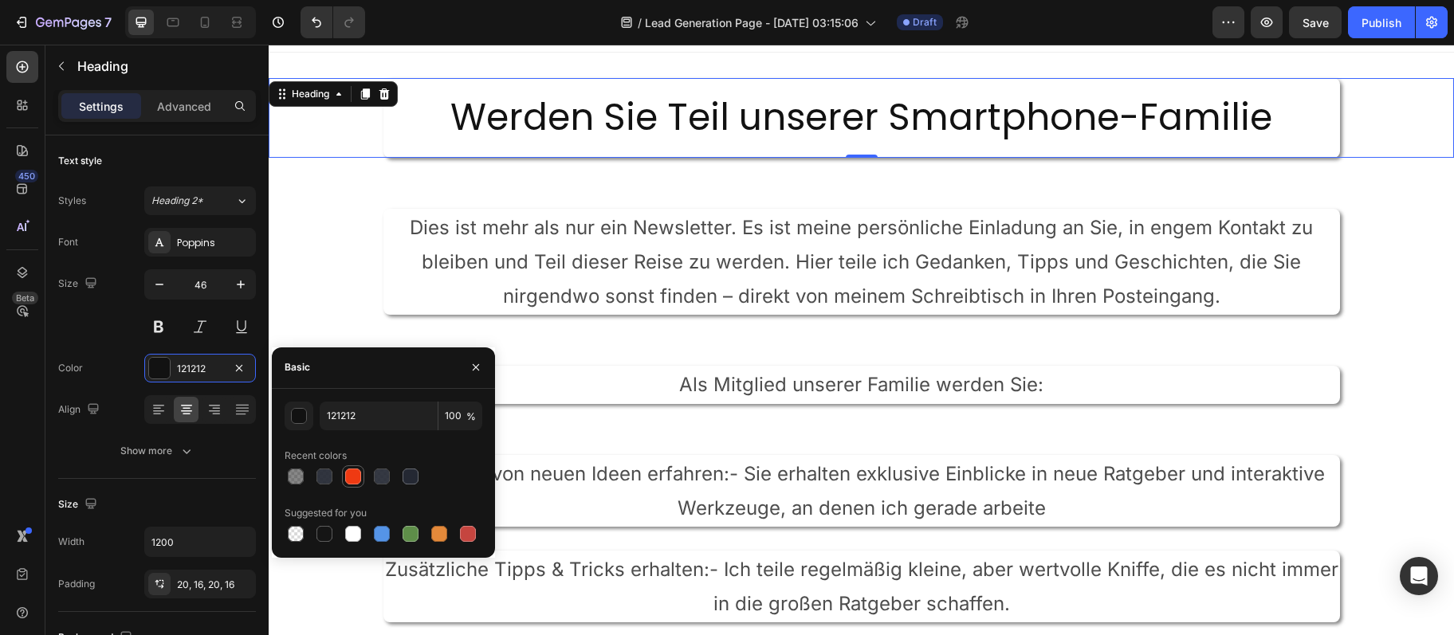
click at [354, 477] on div at bounding box center [353, 477] width 16 height 16
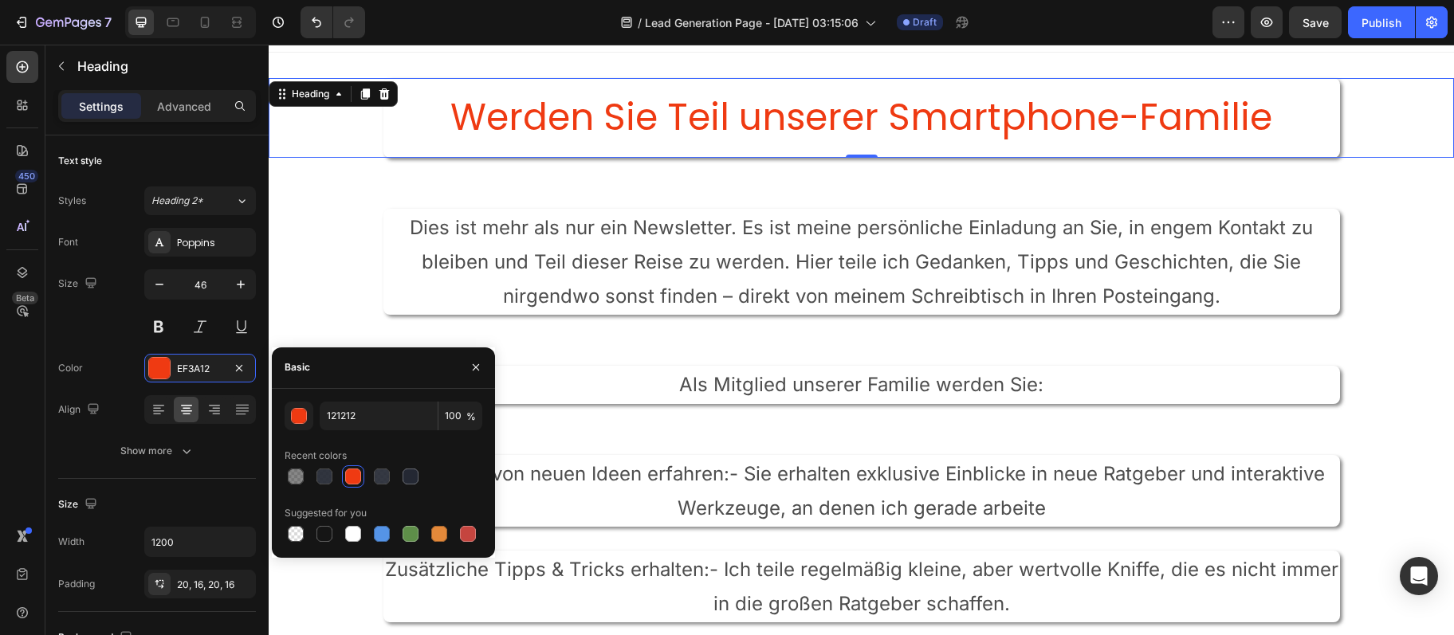
type input "EF3A12"
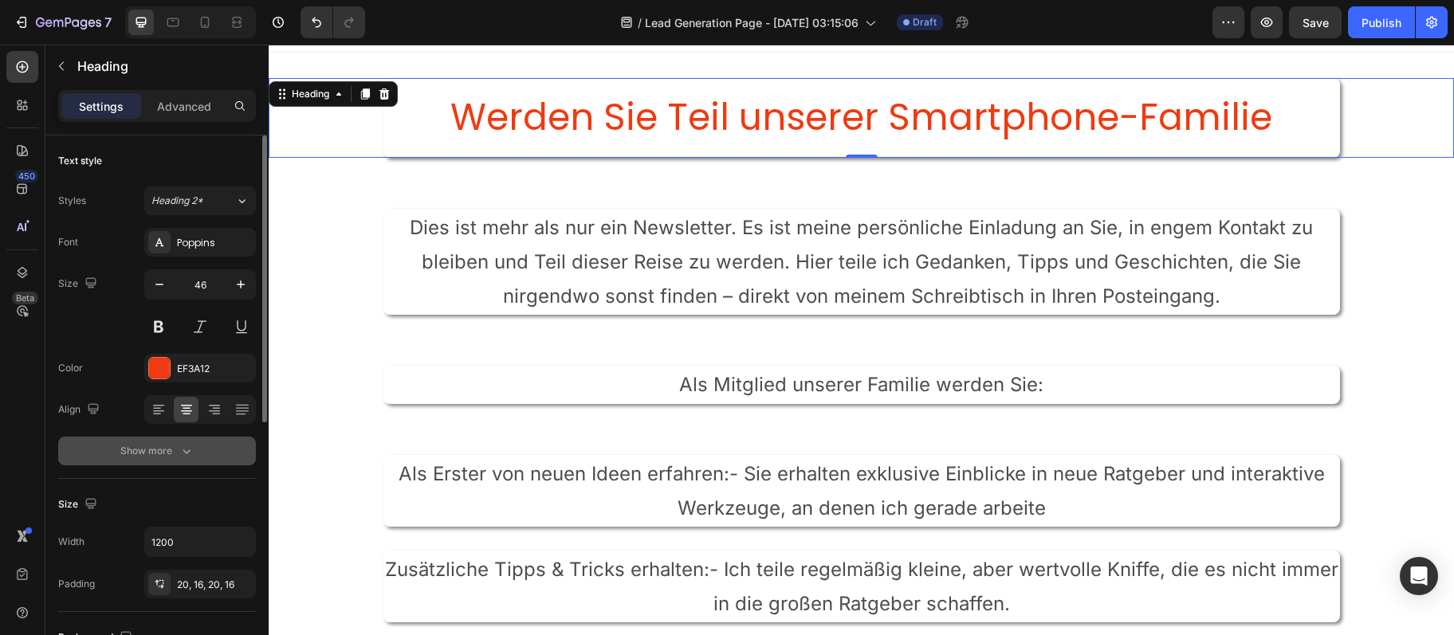
click at [155, 458] on div "Show more" at bounding box center [157, 451] width 74 height 16
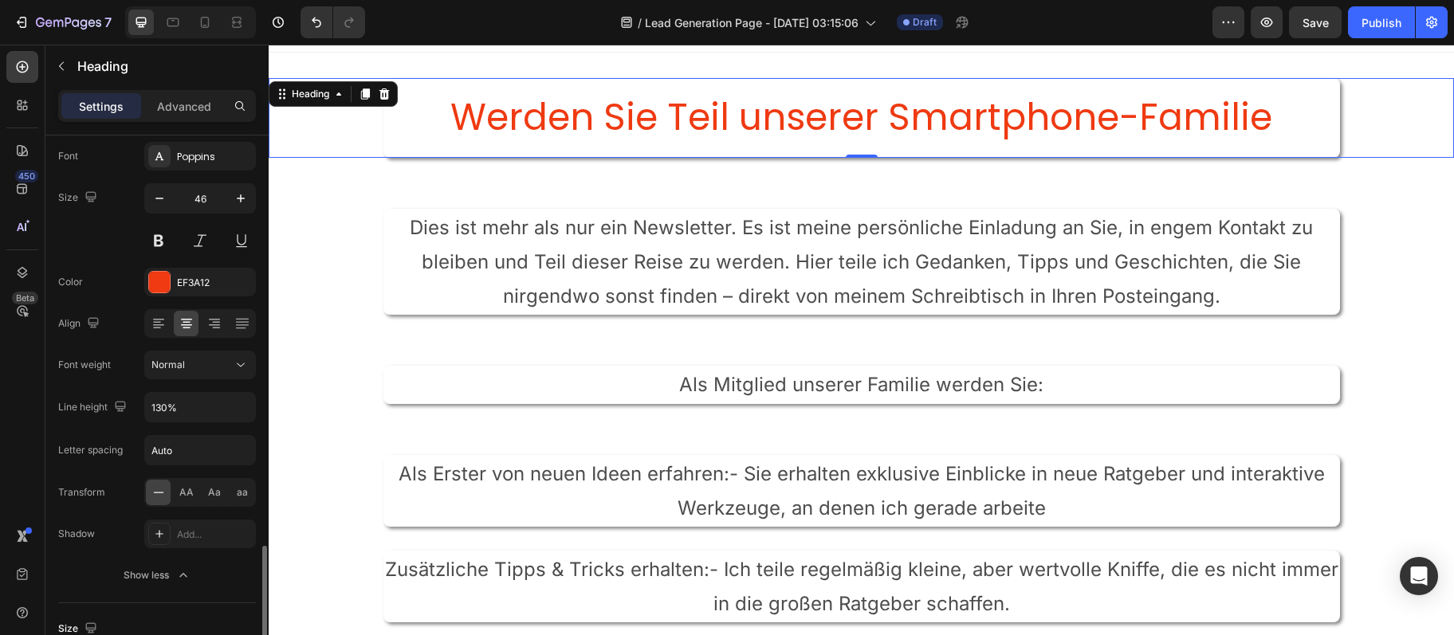
scroll to position [345, 0]
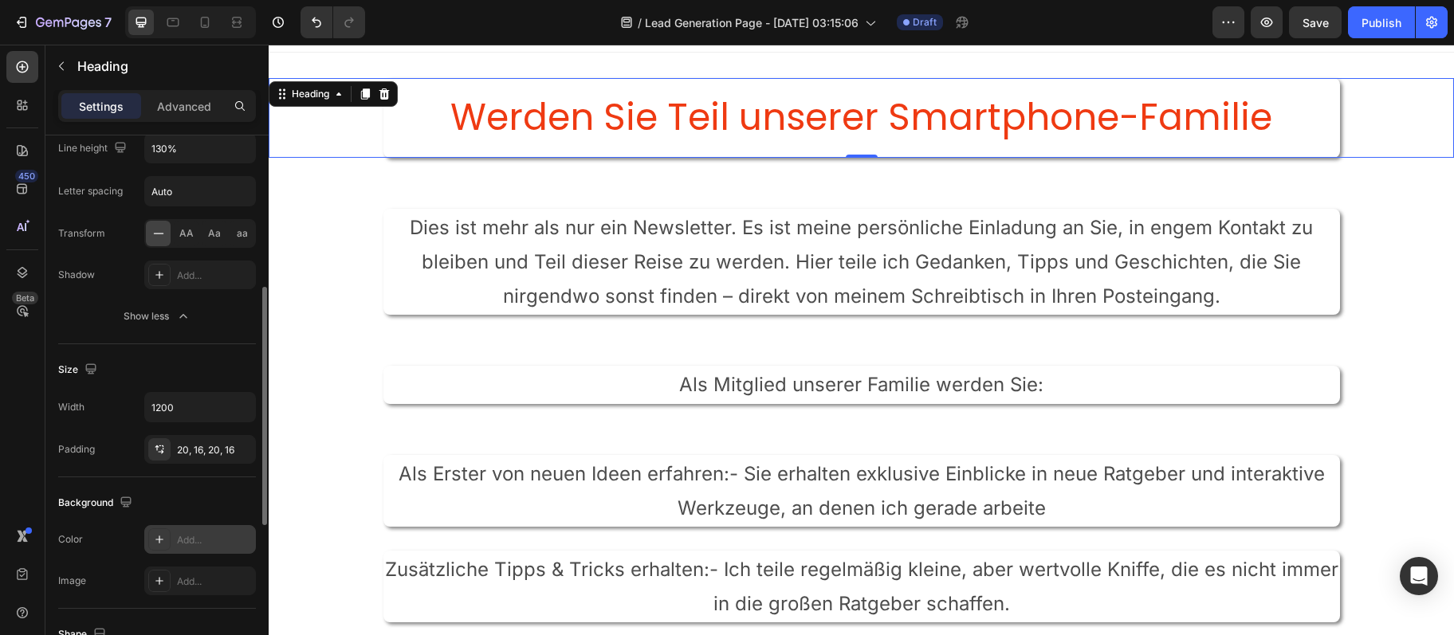
click at [192, 538] on div "Add..." at bounding box center [214, 540] width 75 height 14
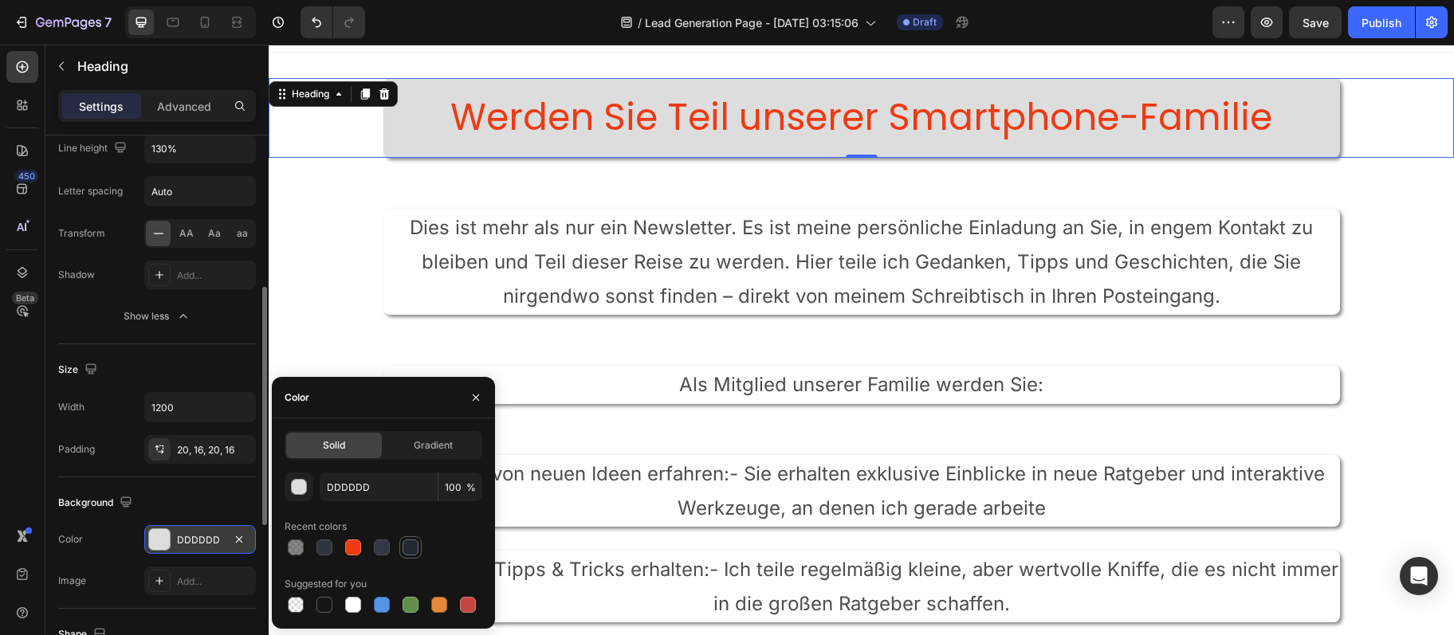
click at [410, 552] on div at bounding box center [410, 548] width 16 height 16
type input "242833"
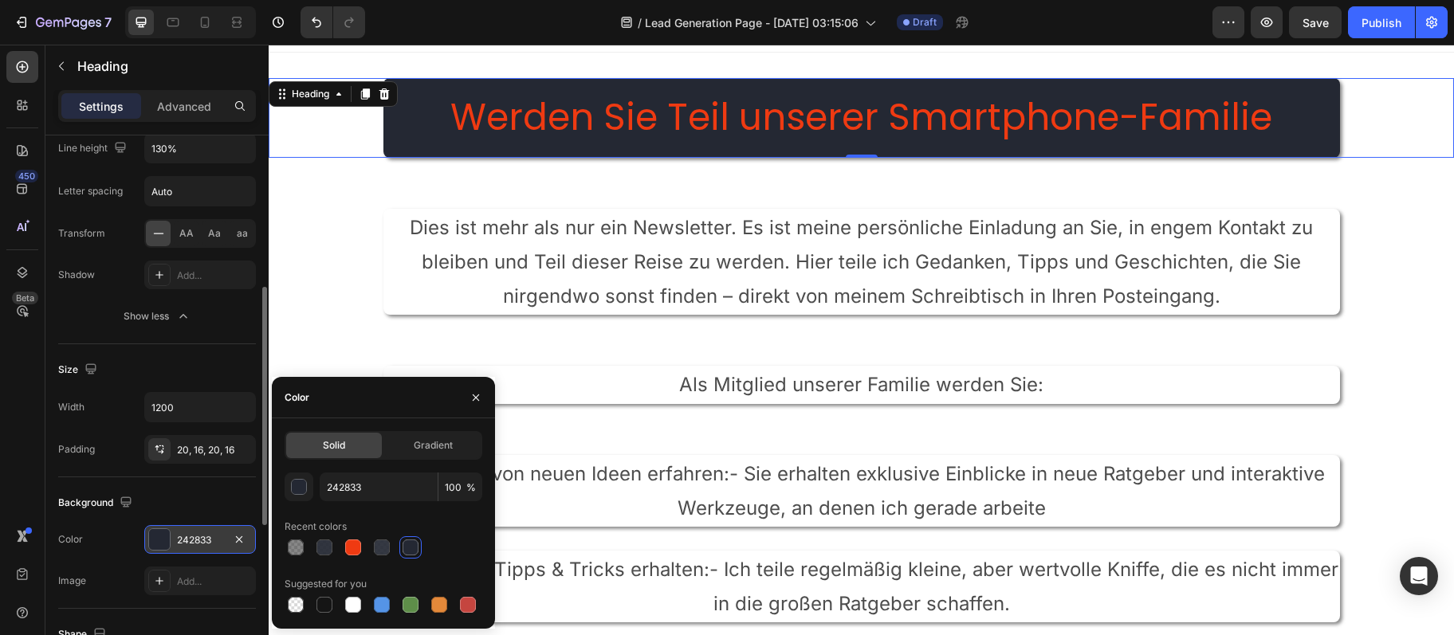
click at [323, 323] on div "Dies ist mehr als nur ein Newsletter. Es ist meine persönliche Einladung an Sie…" at bounding box center [861, 262] width 1185 height 158
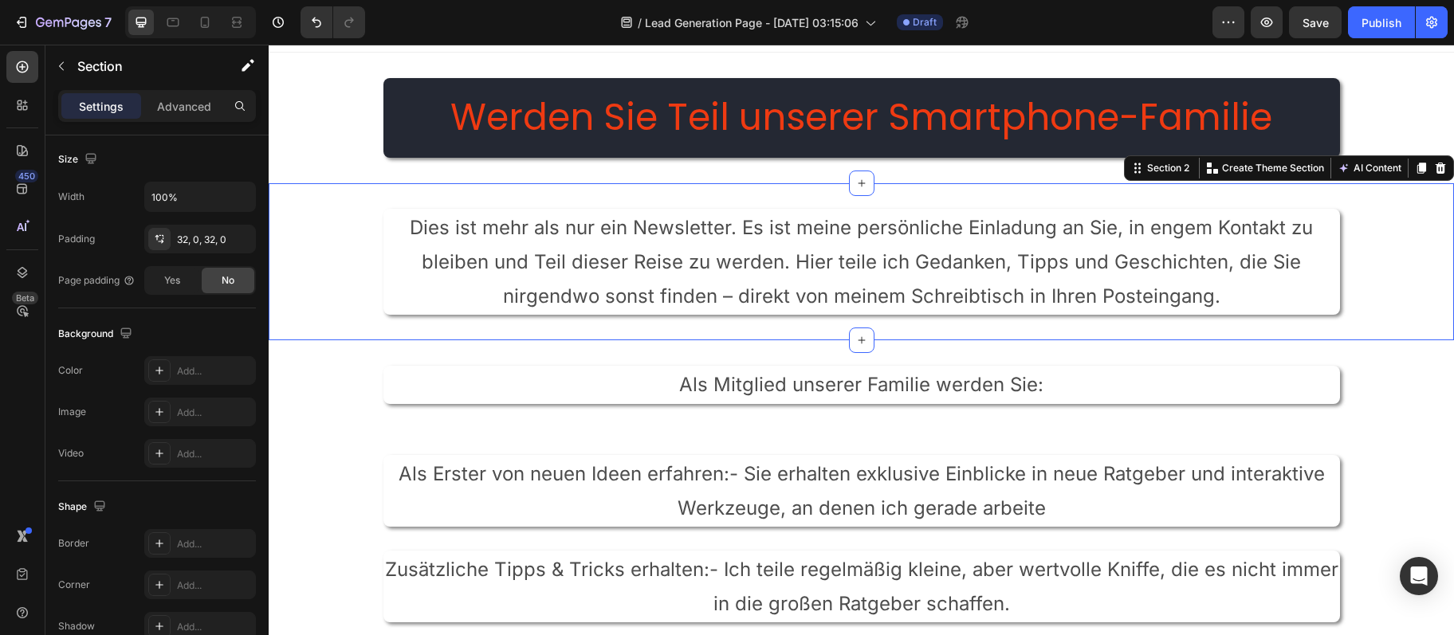
scroll to position [0, 0]
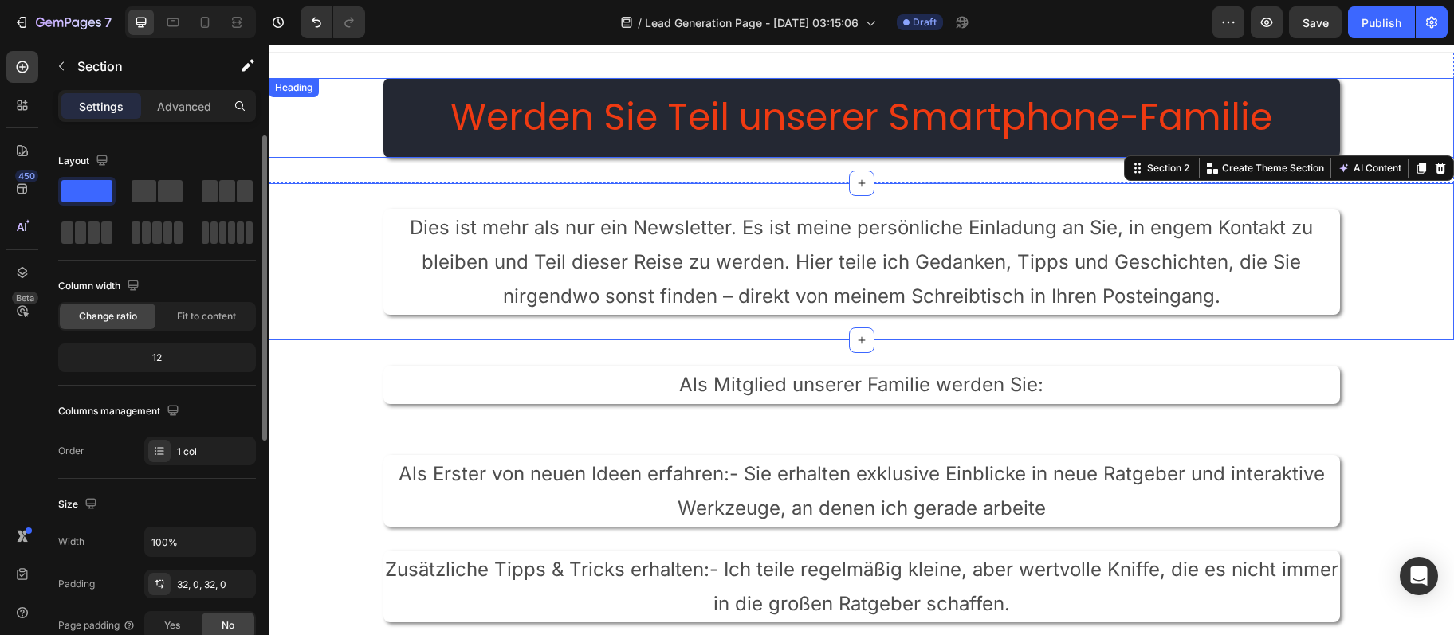
click at [526, 122] on p "Werden Sie Teil unserer Smartphone-Familie" at bounding box center [861, 118] width 931 height 48
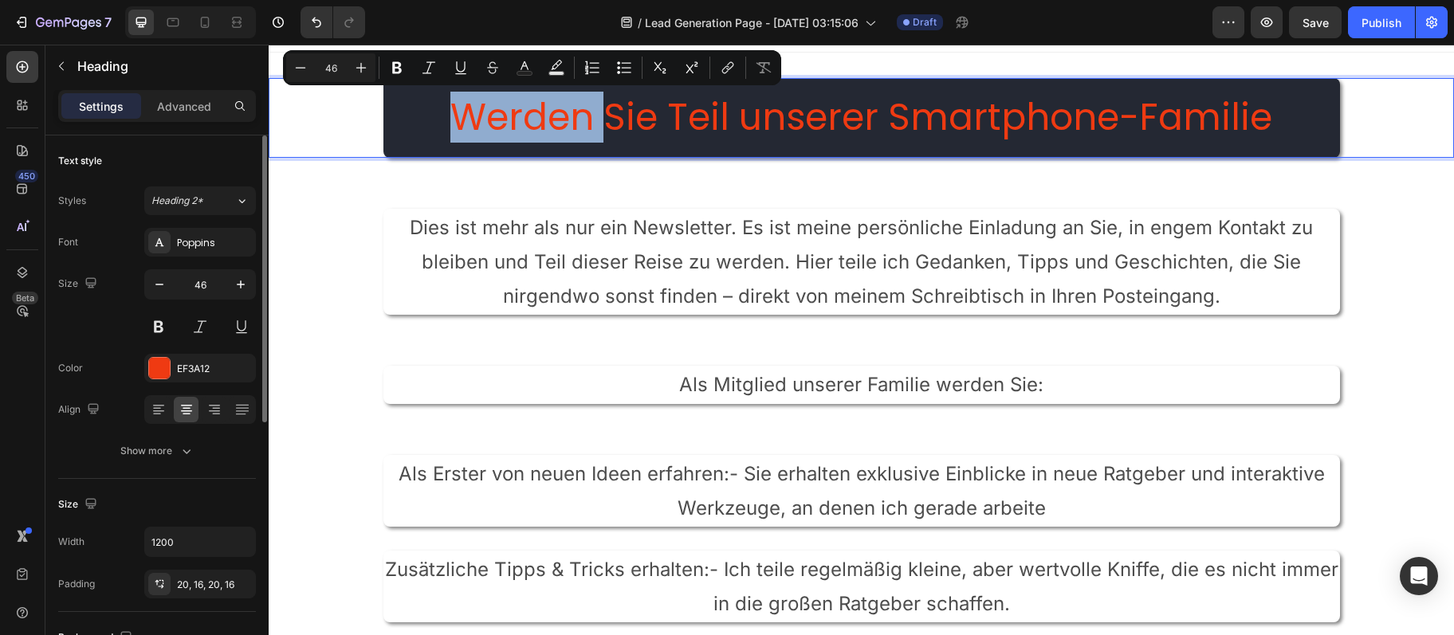
click at [502, 129] on p "Werden Sie Teil unserer Smartphone-Familie" at bounding box center [861, 118] width 931 height 48
click at [506, 131] on p "Werden Sie Teil unserer Smartphone-Familie" at bounding box center [861, 118] width 931 height 48
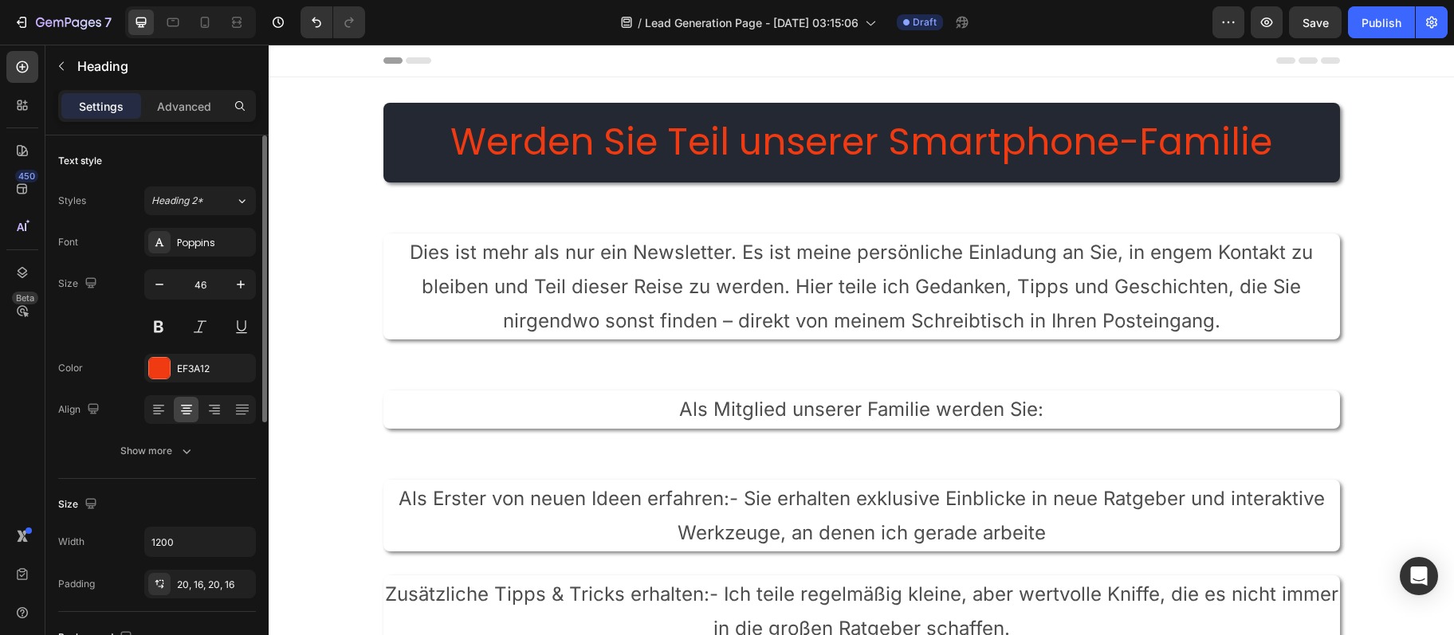
click at [411, 155] on h2 "Werden Sie Teil unserer Smartphone-Familie" at bounding box center [861, 143] width 956 height 80
click at [473, 178] on h2 "Werden Sie Teil unserer Smartphone-Familie" at bounding box center [861, 143] width 956 height 80
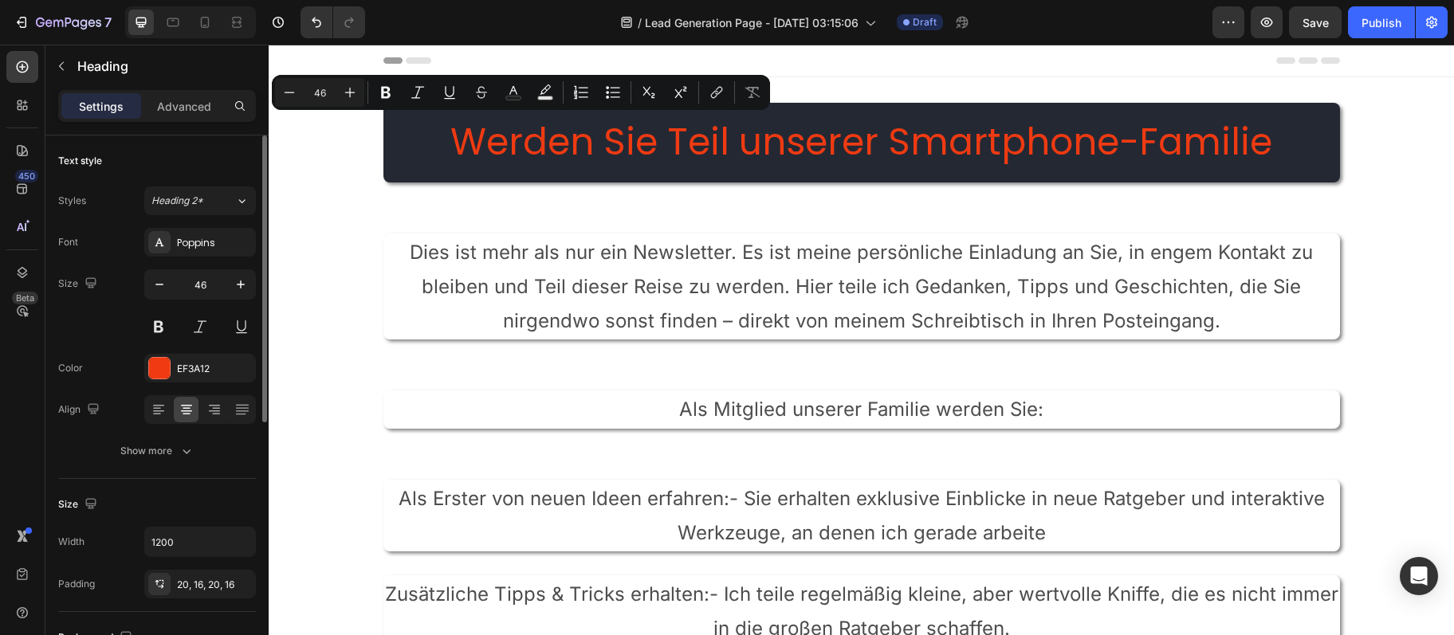
click at [471, 163] on p "Werden Sie Teil unserer Smartphone-Familie" at bounding box center [861, 143] width 931 height 48
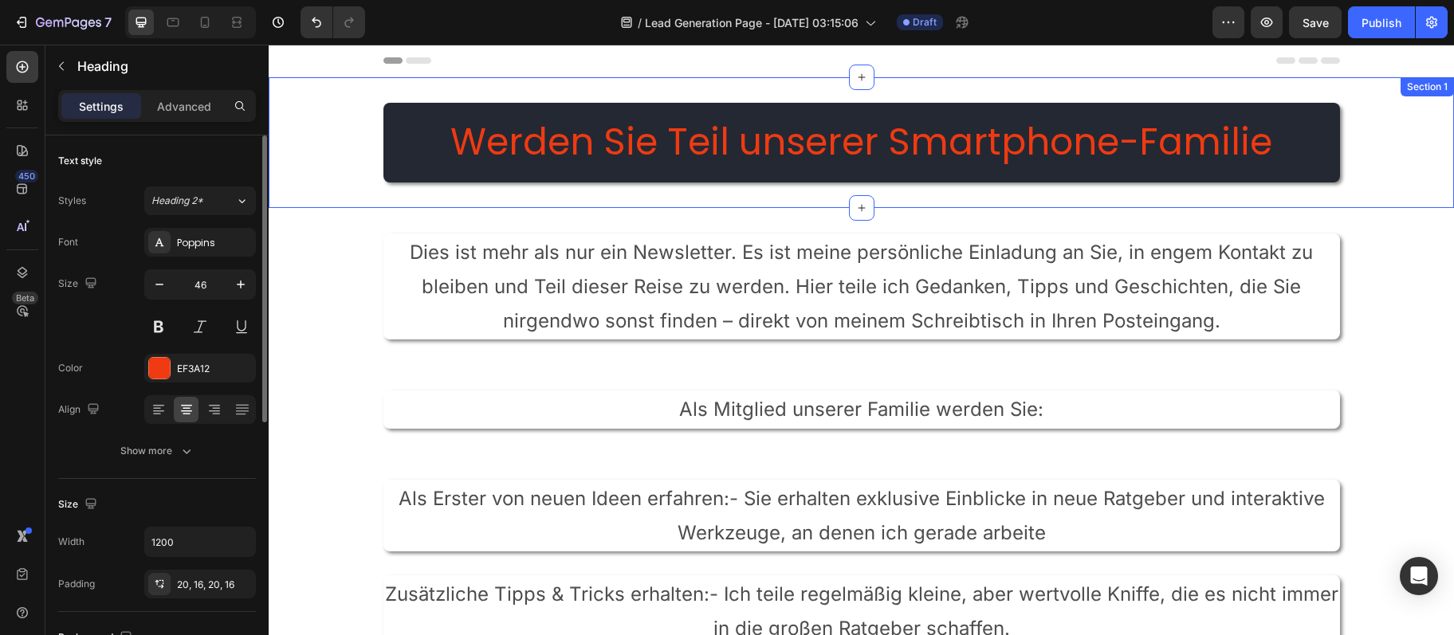
click at [465, 232] on div "Dies ist mehr als nur ein Newsletter. Es ist meine persönliche Einladung an Sie…" at bounding box center [861, 287] width 1185 height 158
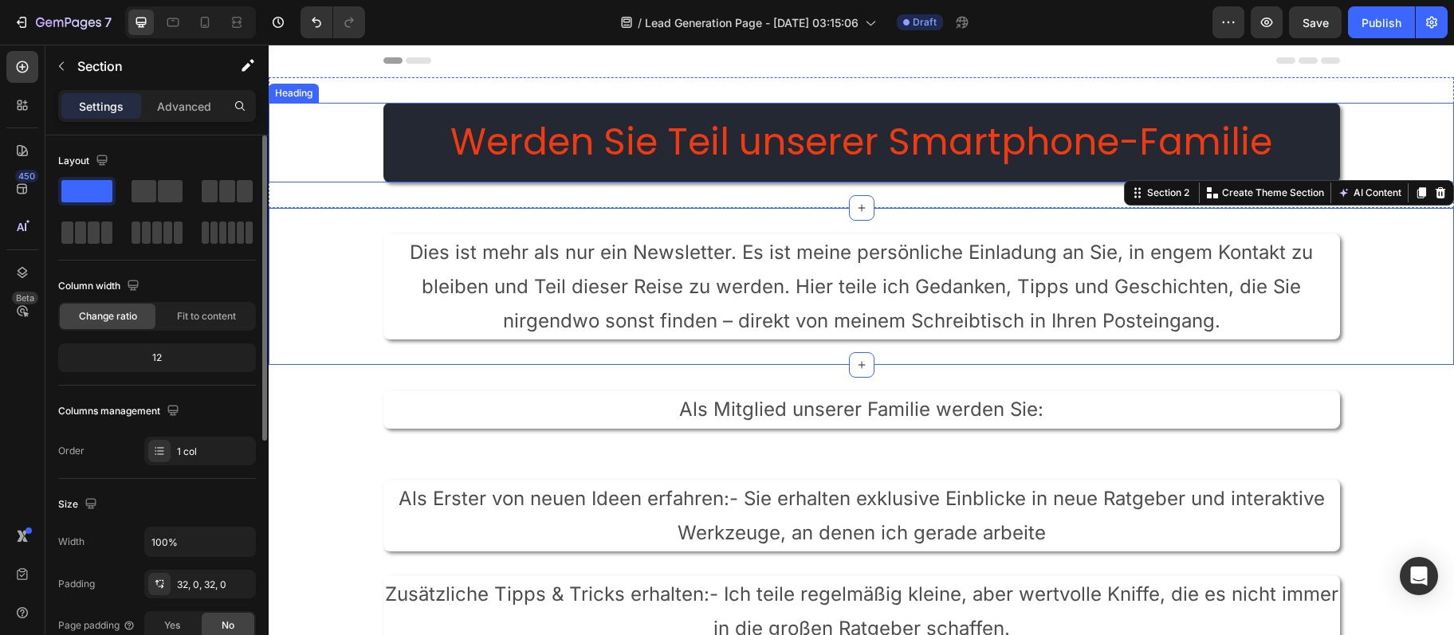
click at [429, 159] on p "Werden Sie Teil unserer Smartphone-Familie" at bounding box center [861, 143] width 931 height 48
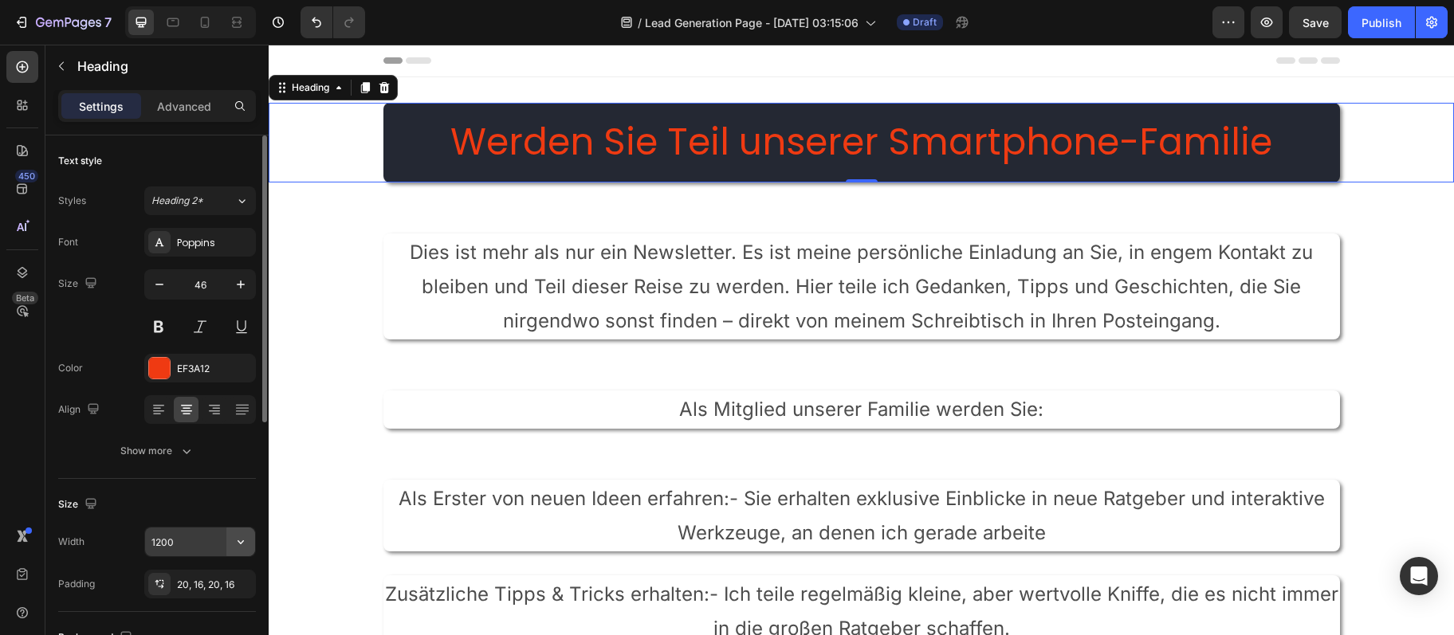
click at [237, 546] on icon "button" at bounding box center [241, 542] width 16 height 16
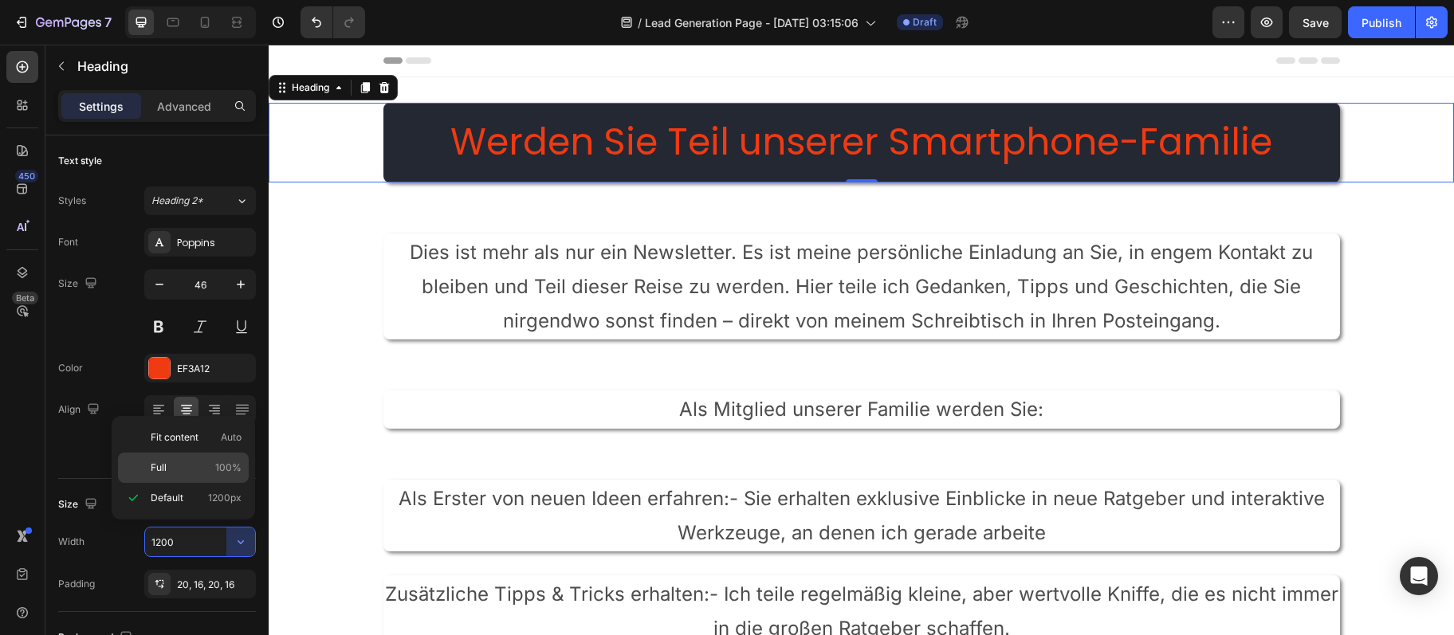
click at [176, 469] on p "Full 100%" at bounding box center [196, 468] width 91 height 14
type input "100%"
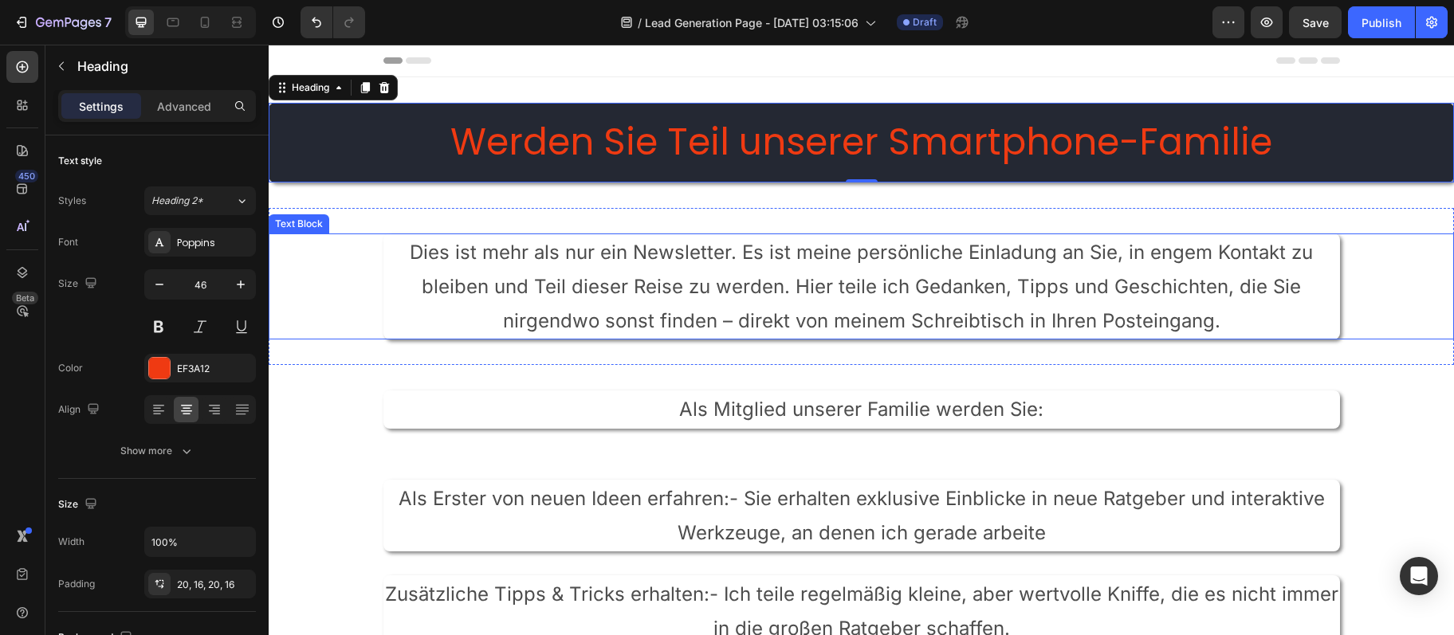
scroll to position [258, 0]
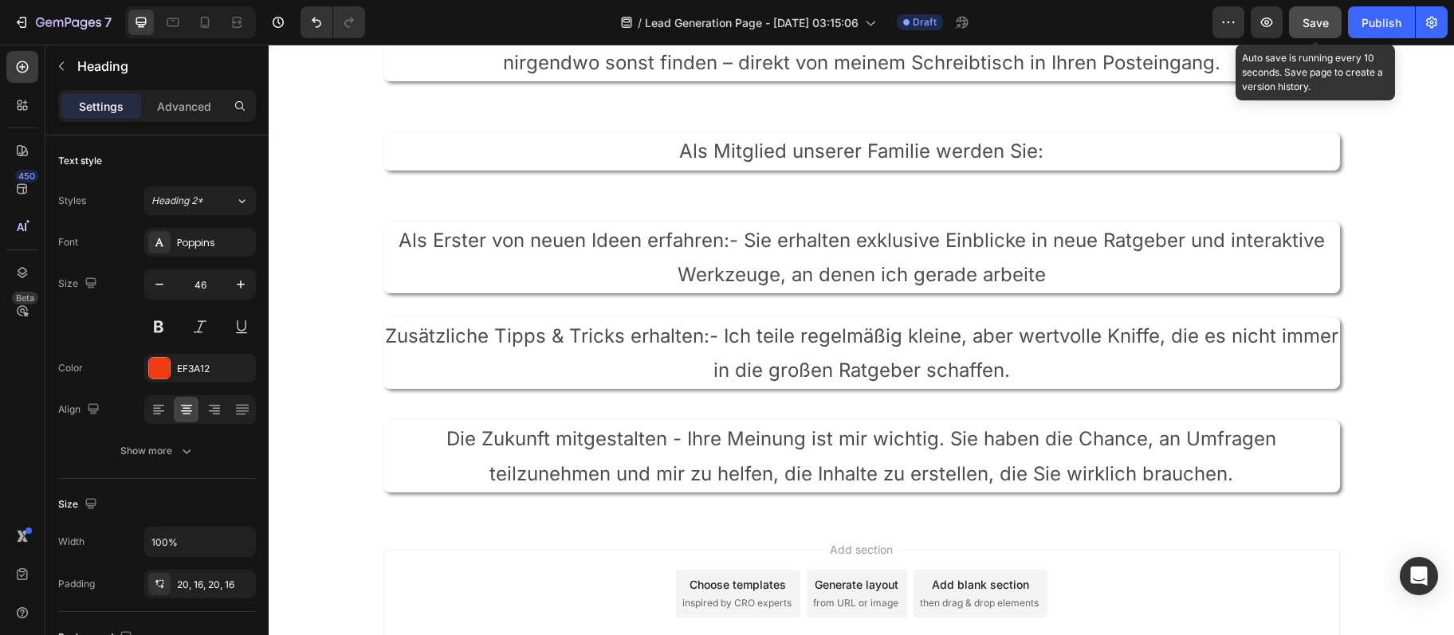
click at [1310, 29] on div "Save" at bounding box center [1315, 22] width 26 height 17
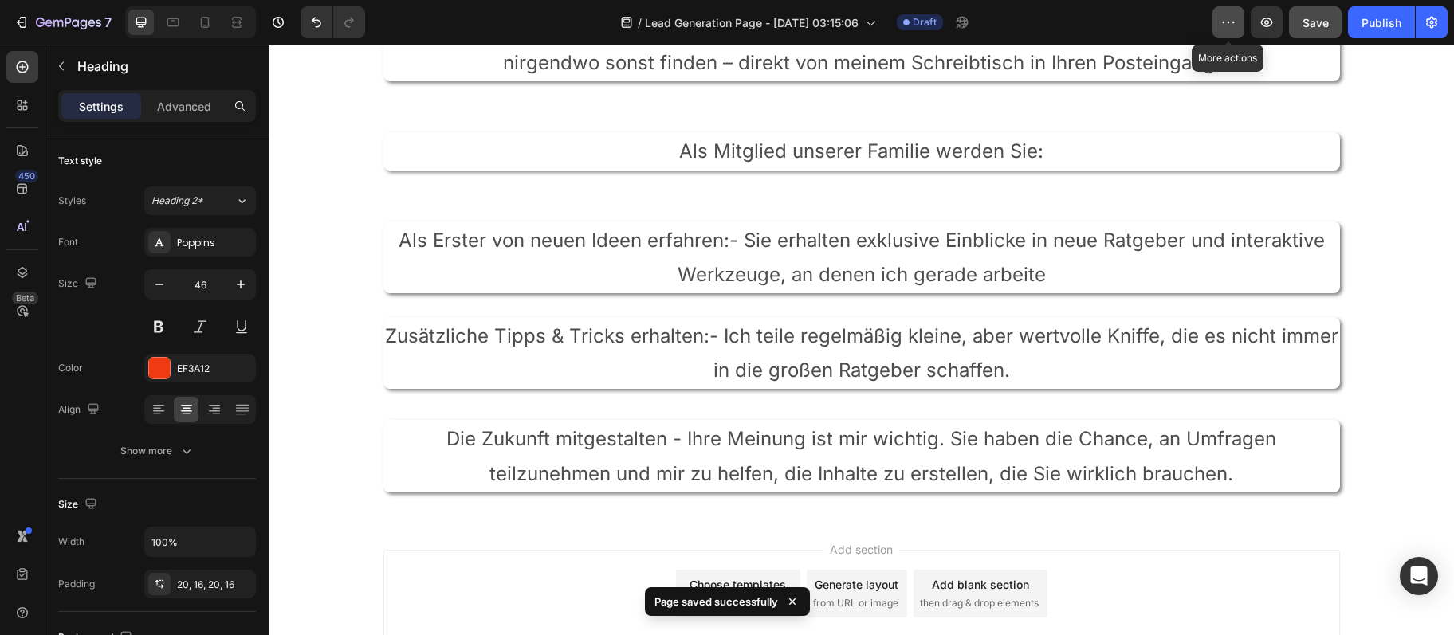
click at [1240, 28] on button "button" at bounding box center [1228, 22] width 32 height 32
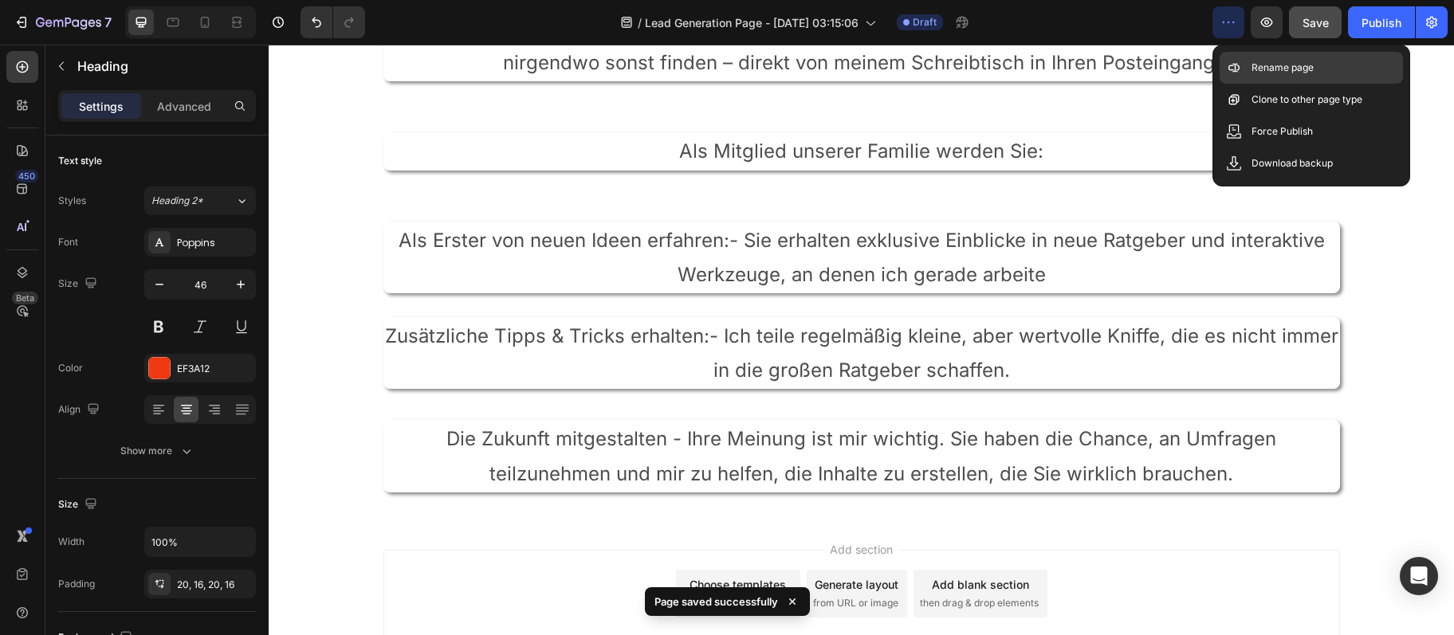
click at [1294, 61] on p "Rename page" at bounding box center [1282, 68] width 62 height 16
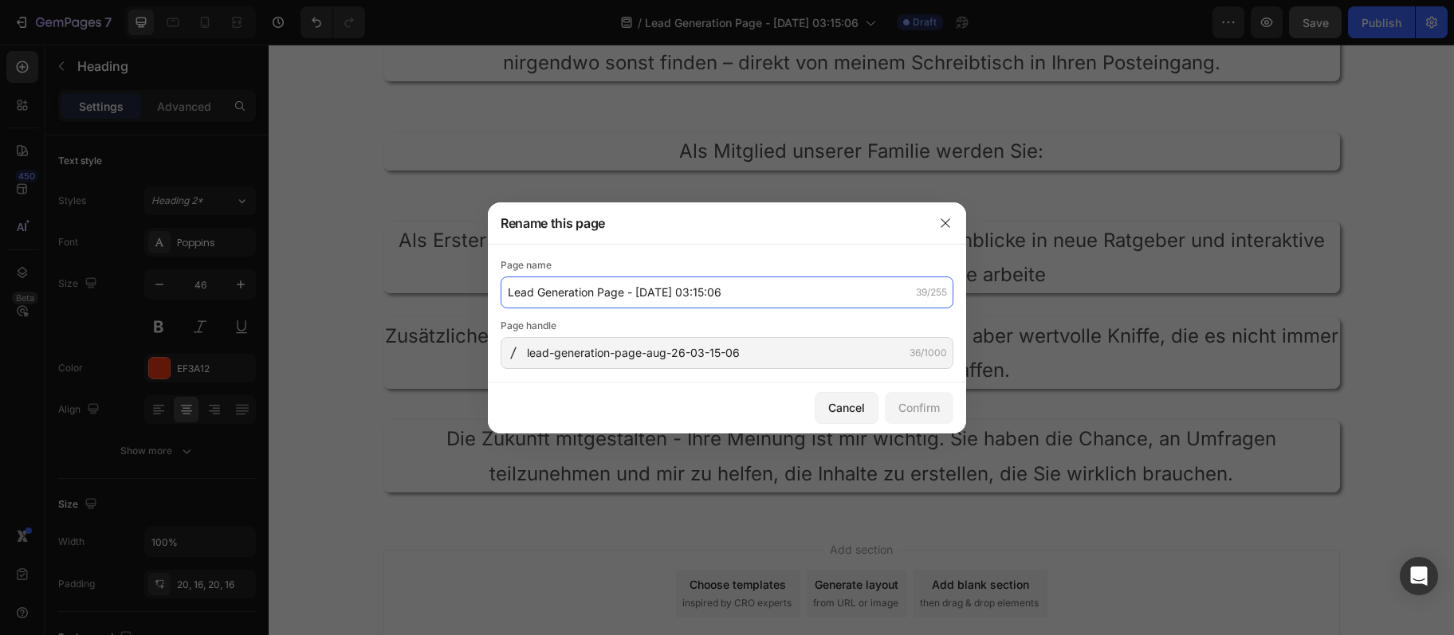
click at [649, 300] on input "Lead Generation Page - Aug 26, 03:15:06" at bounding box center [727, 293] width 453 height 32
click at [642, 303] on input "Lead Generation Page - Aug 26, 03:15:06" at bounding box center [727, 293] width 453 height 32
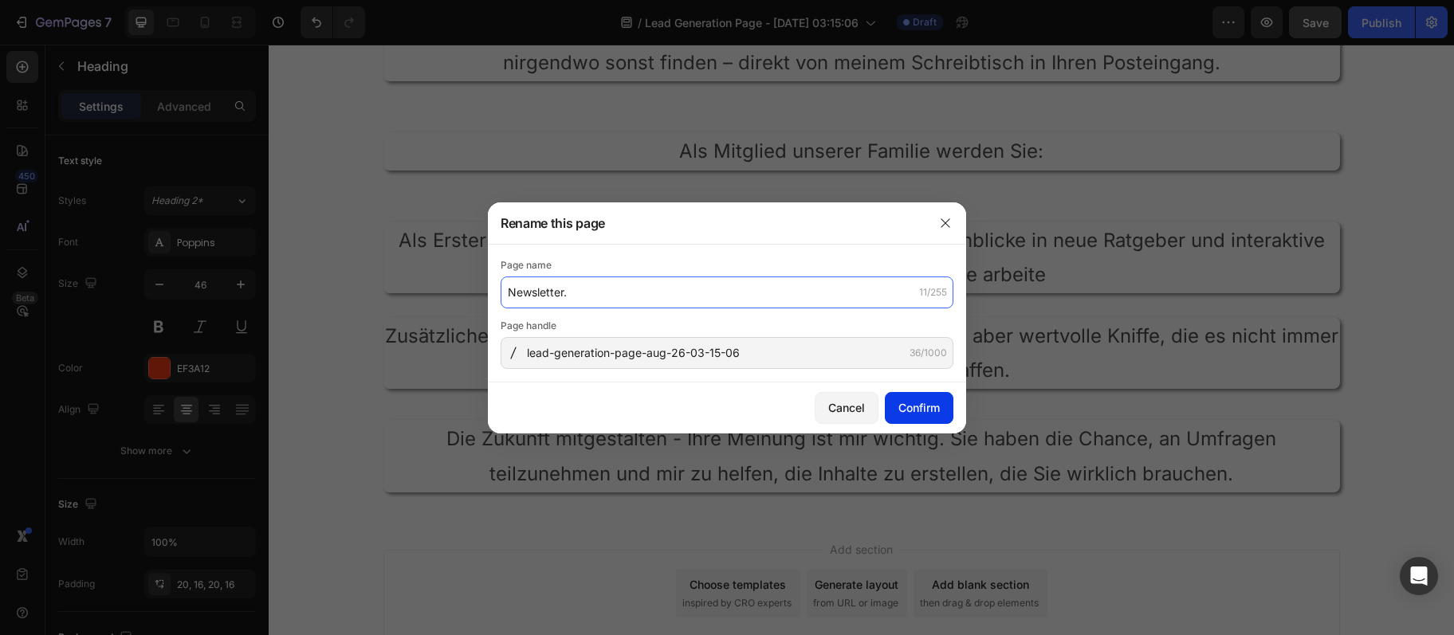
type input "Newsletter."
click at [932, 401] on div "Confirm" at bounding box center [918, 407] width 41 height 17
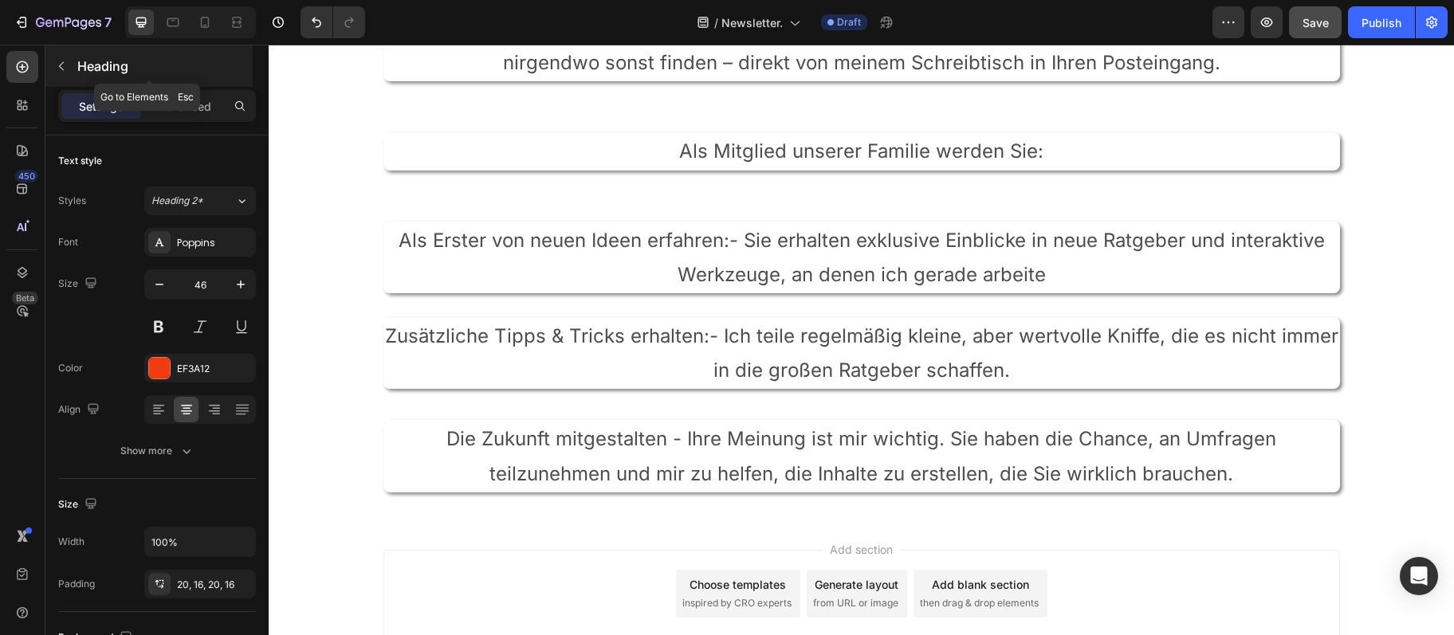
click at [69, 61] on button "button" at bounding box center [62, 66] width 26 height 26
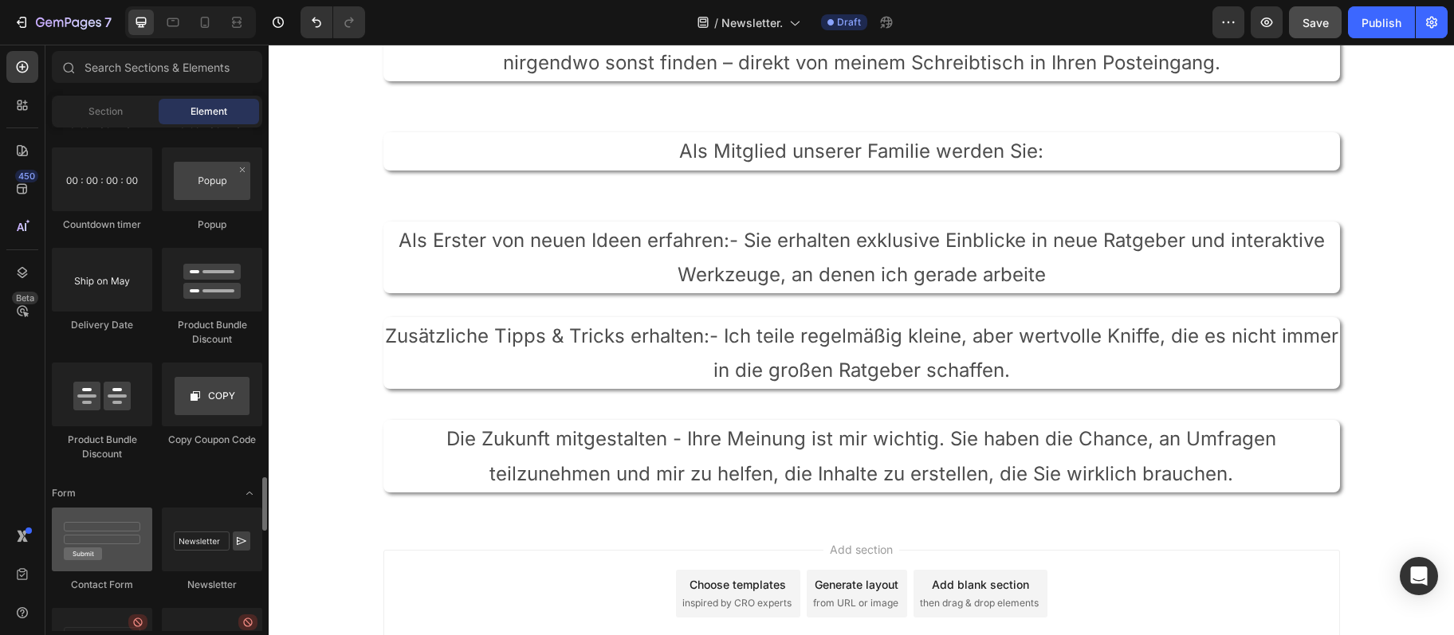
scroll to position [3366, 0]
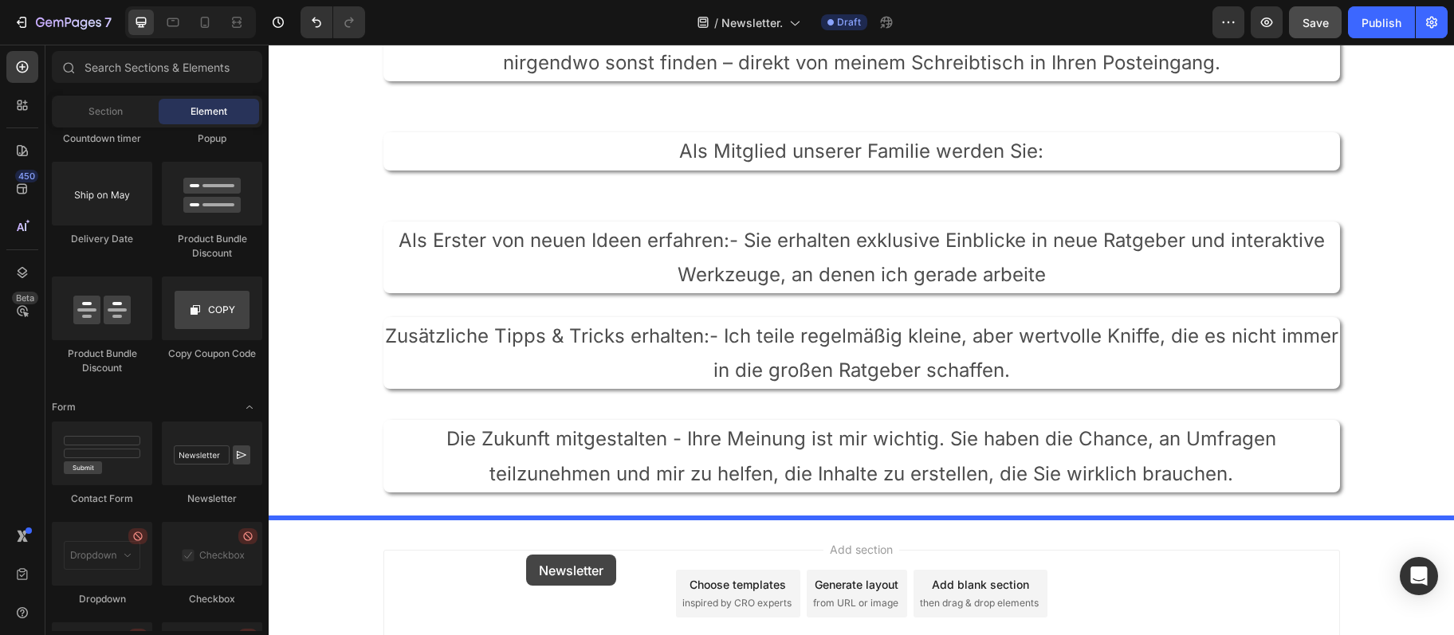
drag, startPoint x: 458, startPoint y: 502, endPoint x: 526, endPoint y: 555, distance: 85.8
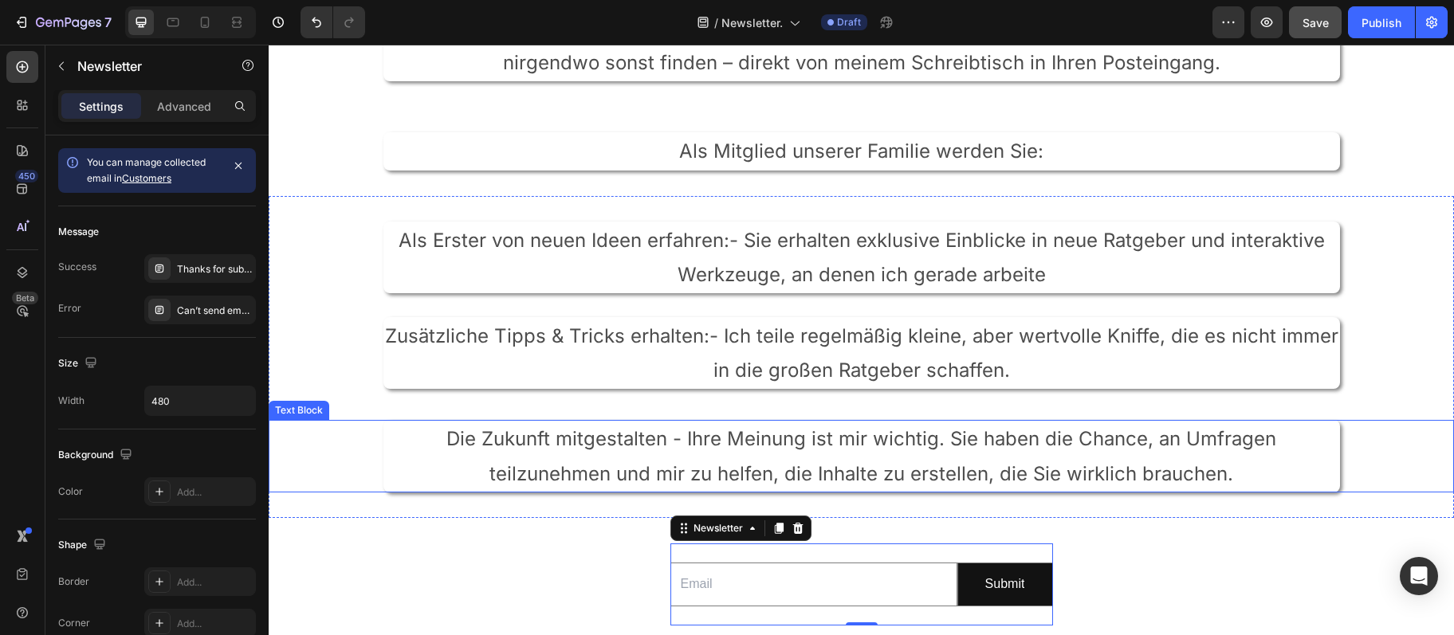
scroll to position [431, 0]
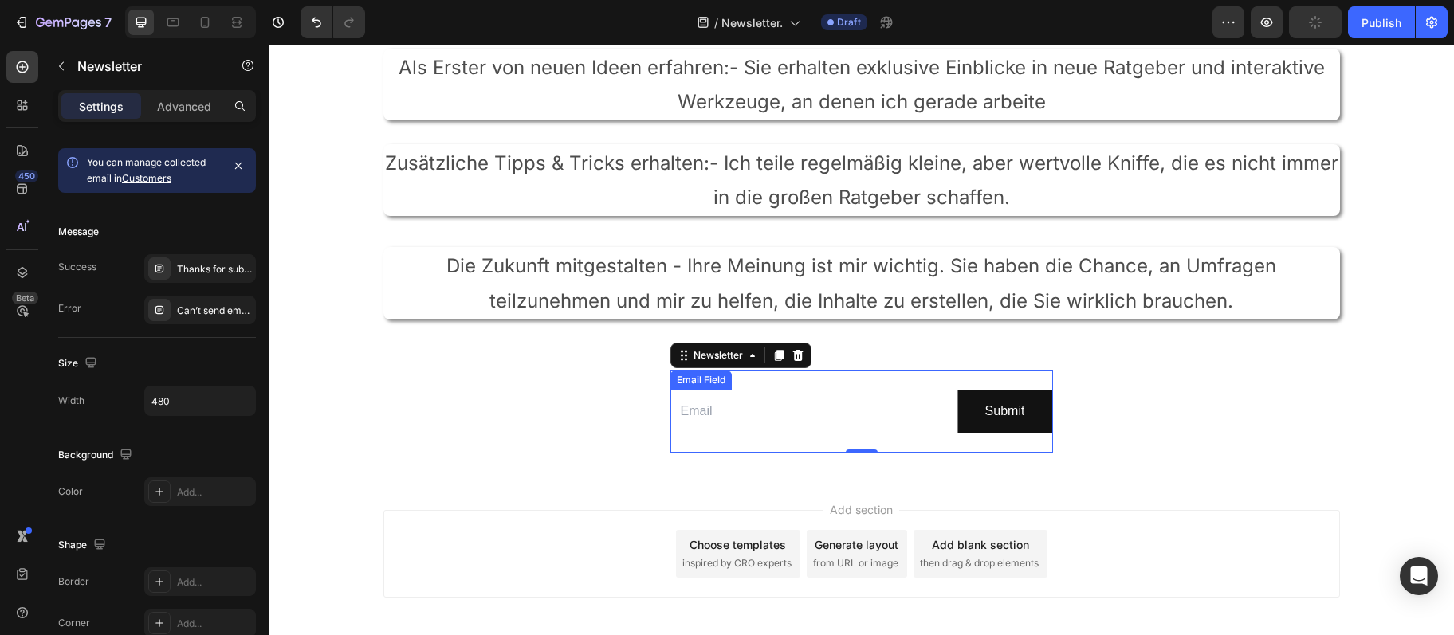
click at [761, 414] on input "email" at bounding box center [813, 412] width 287 height 44
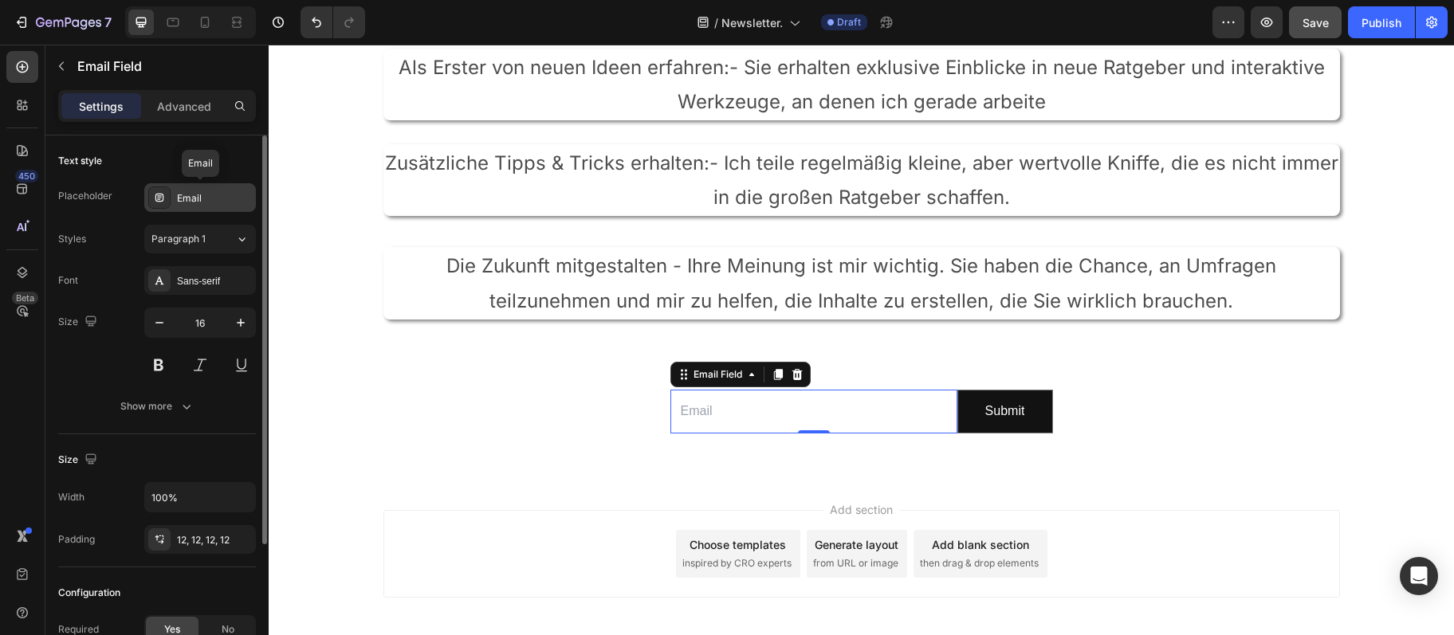
click at [195, 198] on div "Email" at bounding box center [214, 198] width 75 height 14
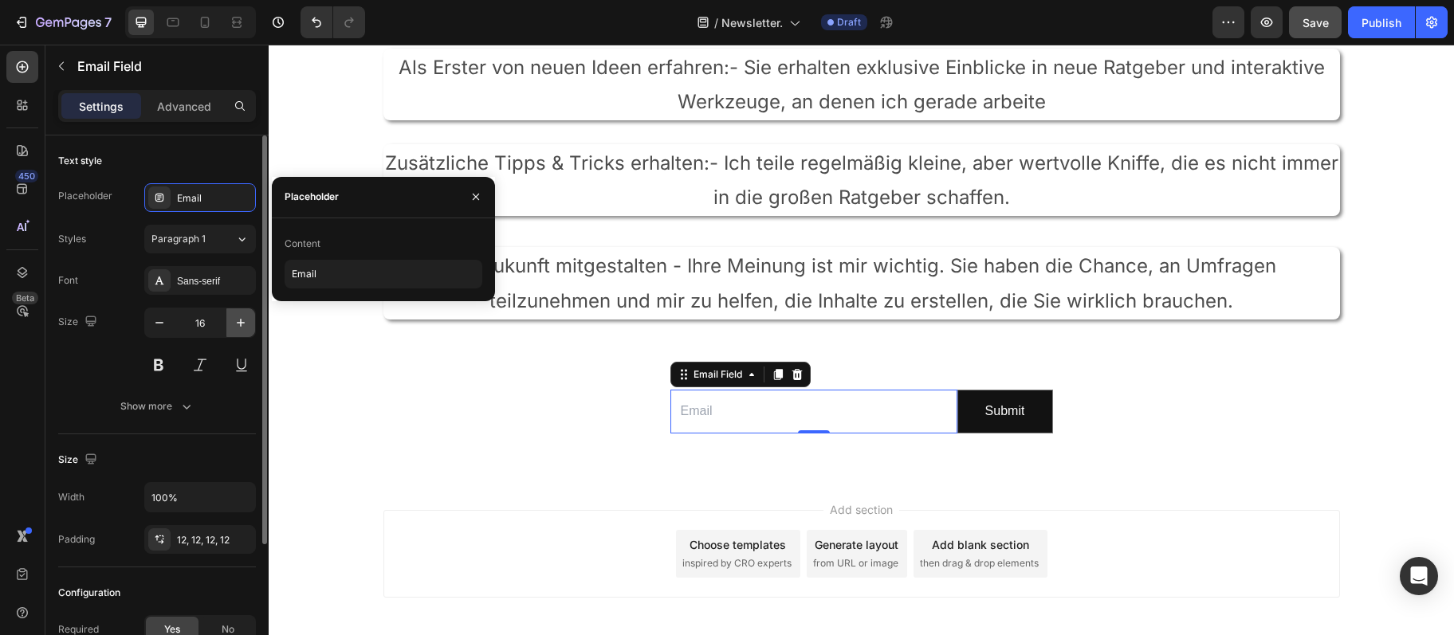
click at [246, 321] on icon "button" at bounding box center [241, 323] width 16 height 16
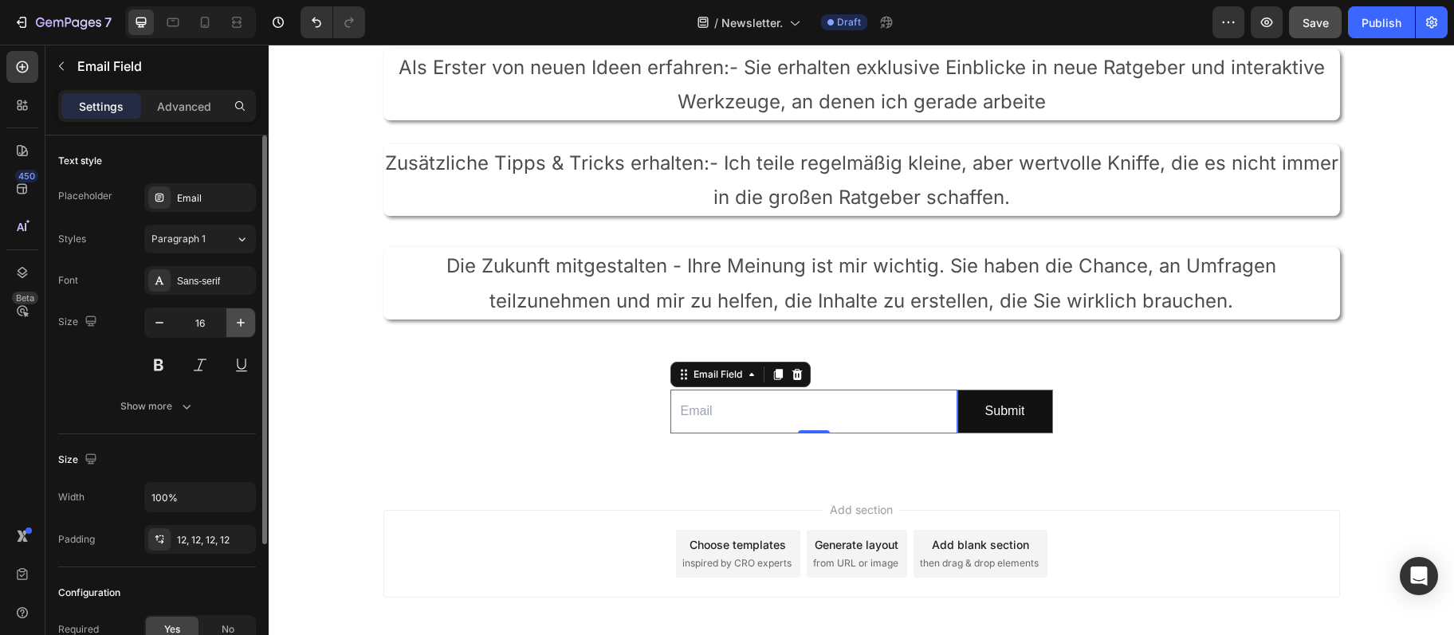
click at [245, 322] on icon "button" at bounding box center [241, 323] width 16 height 16
click at [246, 322] on icon "button" at bounding box center [241, 323] width 16 height 16
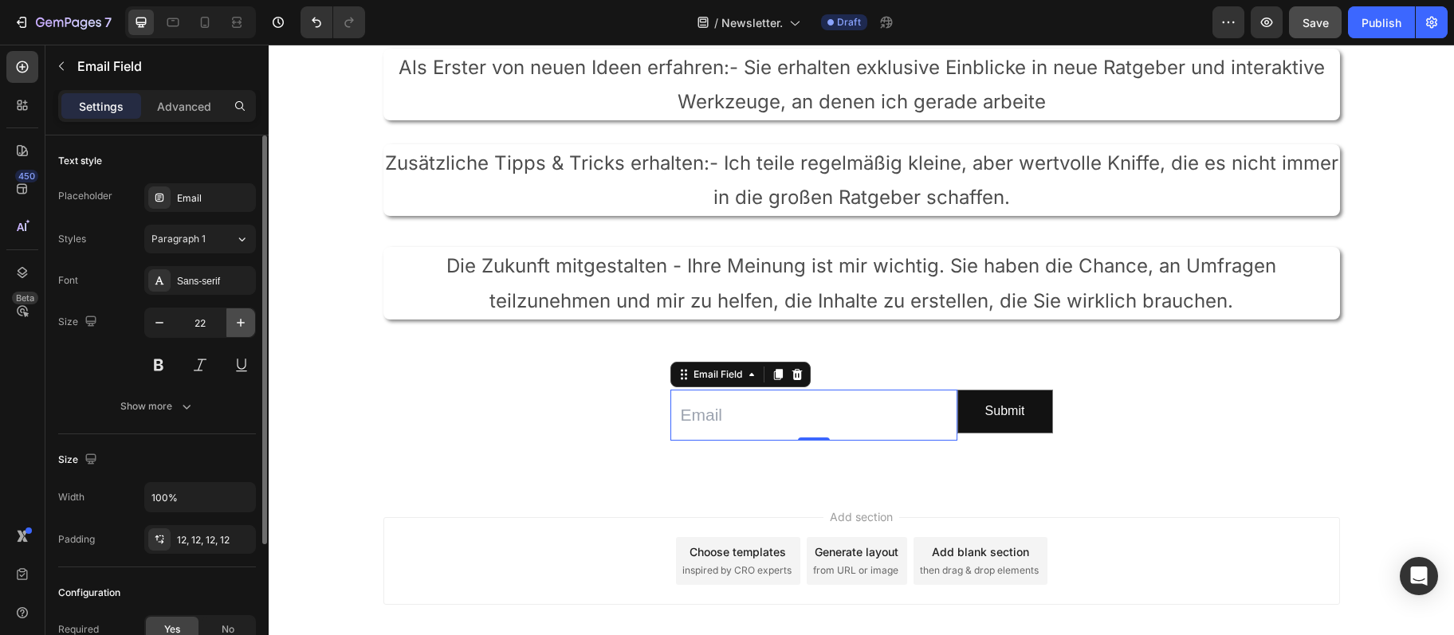
click at [246, 322] on icon "button" at bounding box center [241, 323] width 16 height 16
type input "24"
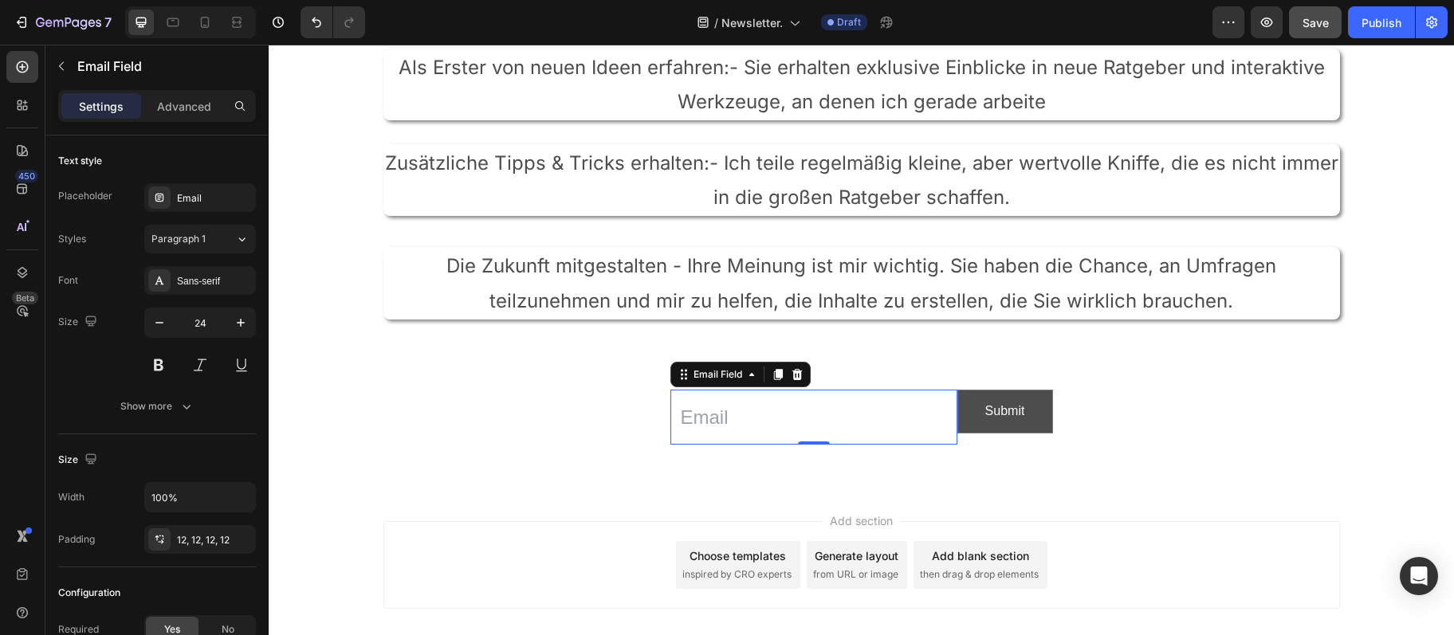
click at [985, 406] on button "Submit" at bounding box center [1005, 412] width 94 height 42
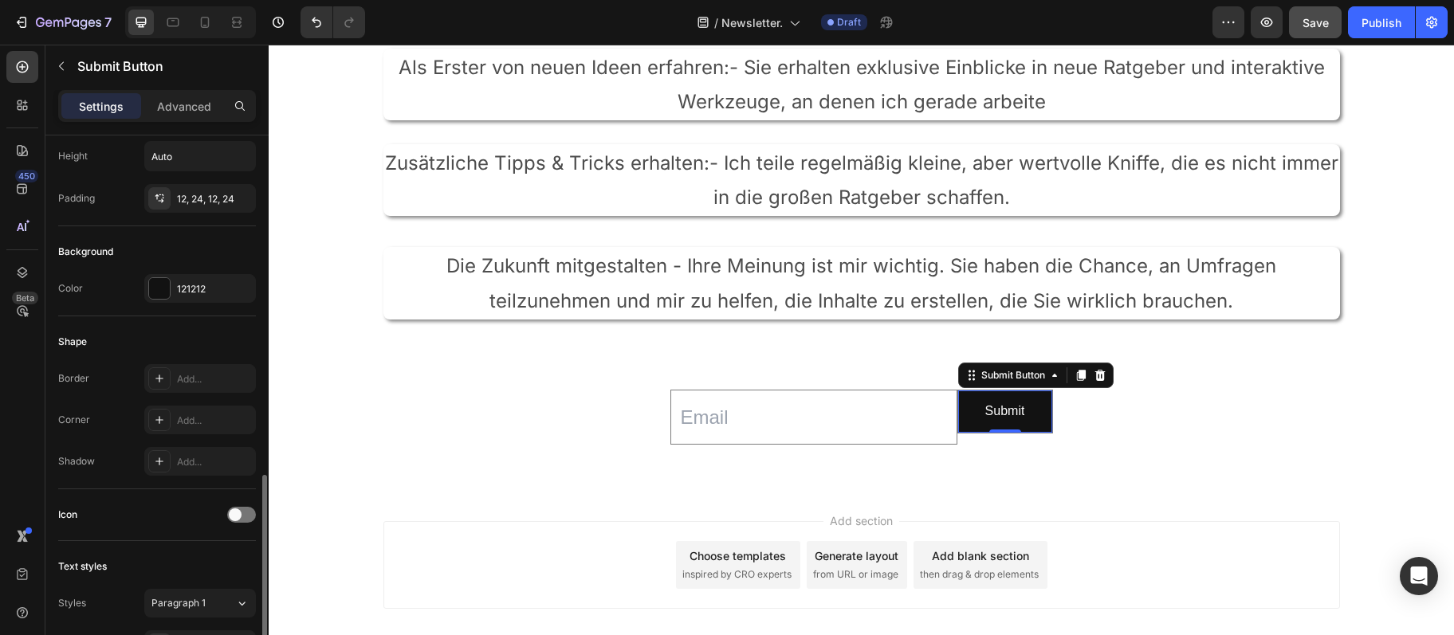
scroll to position [517, 0]
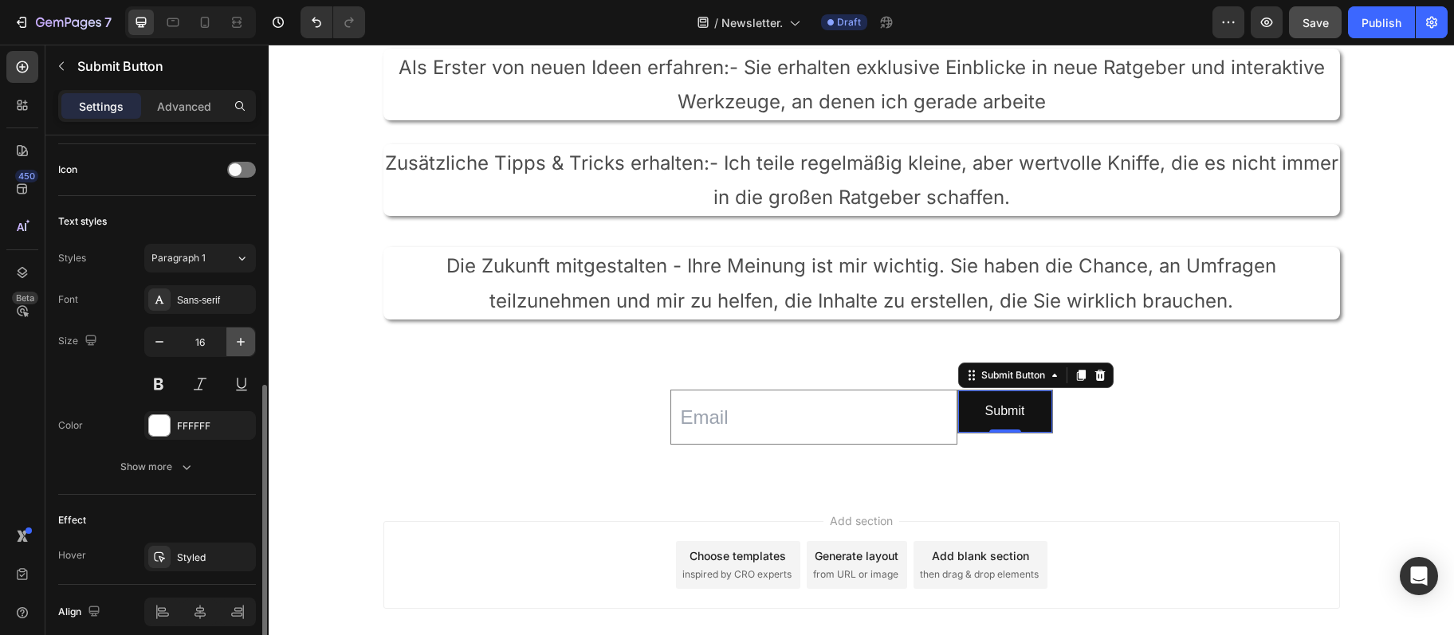
click at [248, 341] on icon "button" at bounding box center [241, 342] width 16 height 16
click at [248, 342] on icon "button" at bounding box center [241, 342] width 16 height 16
click at [247, 342] on icon "button" at bounding box center [241, 342] width 16 height 16
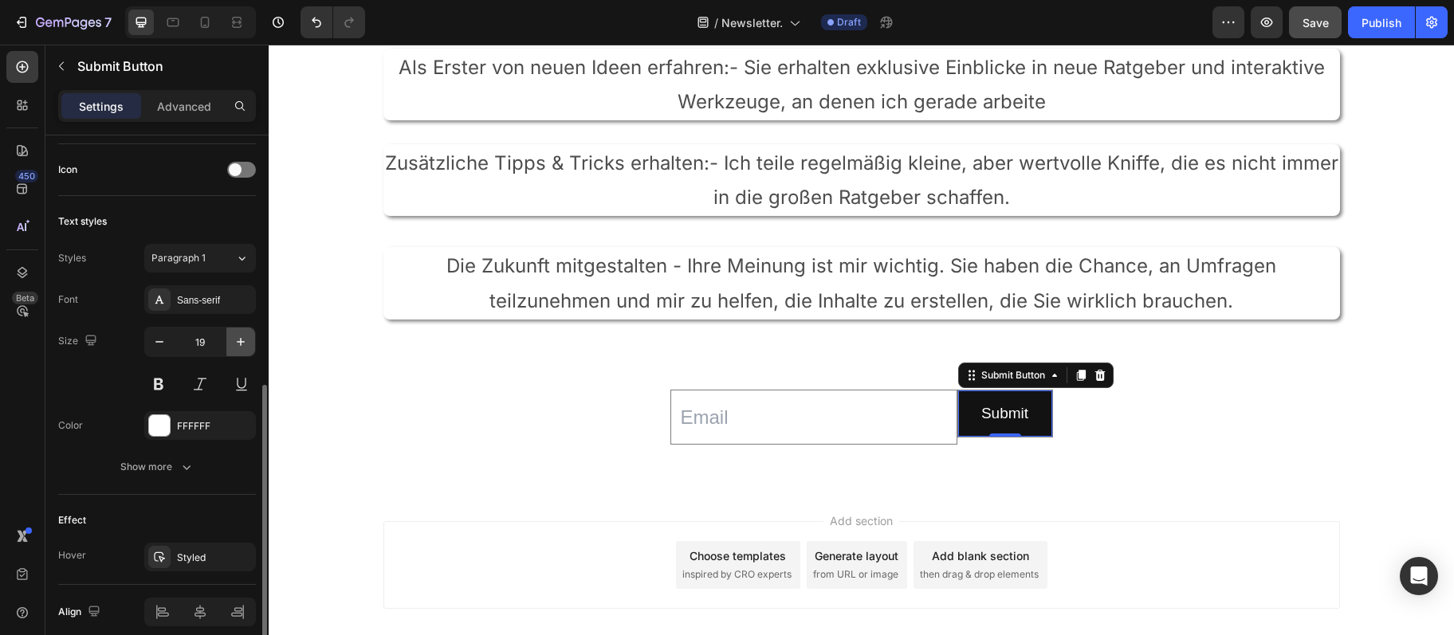
click at [247, 342] on icon "button" at bounding box center [241, 342] width 16 height 16
click at [246, 342] on icon "button" at bounding box center [241, 342] width 16 height 16
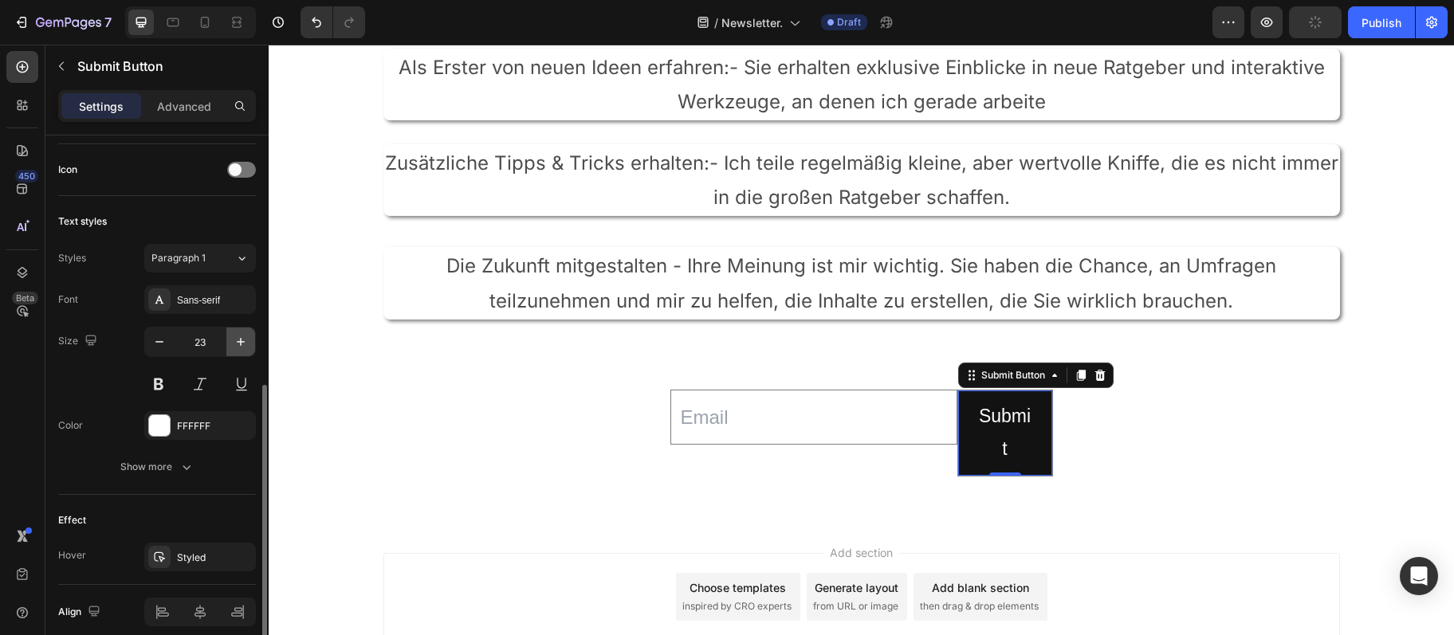
click at [245, 342] on icon "button" at bounding box center [241, 342] width 16 height 16
click at [163, 338] on icon "button" at bounding box center [159, 342] width 16 height 16
click at [163, 339] on icon "button" at bounding box center [159, 342] width 16 height 16
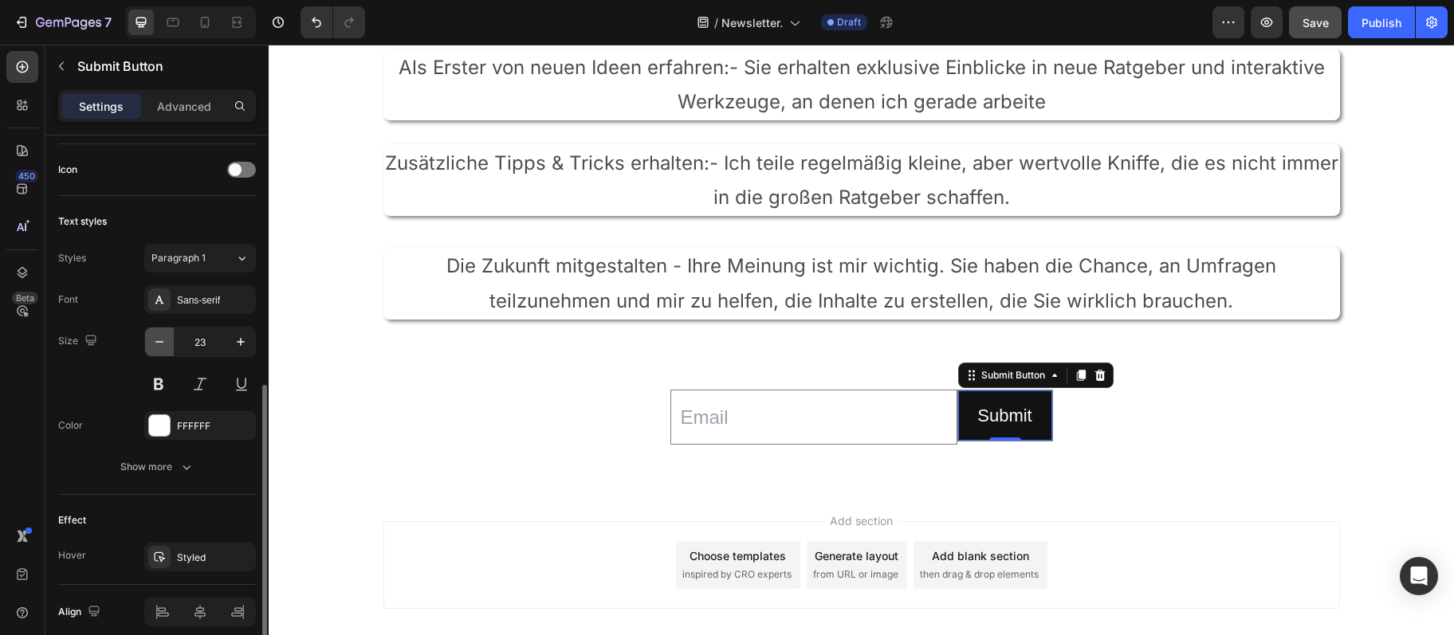
type input "22"
click at [171, 466] on div "Show more" at bounding box center [157, 467] width 74 height 16
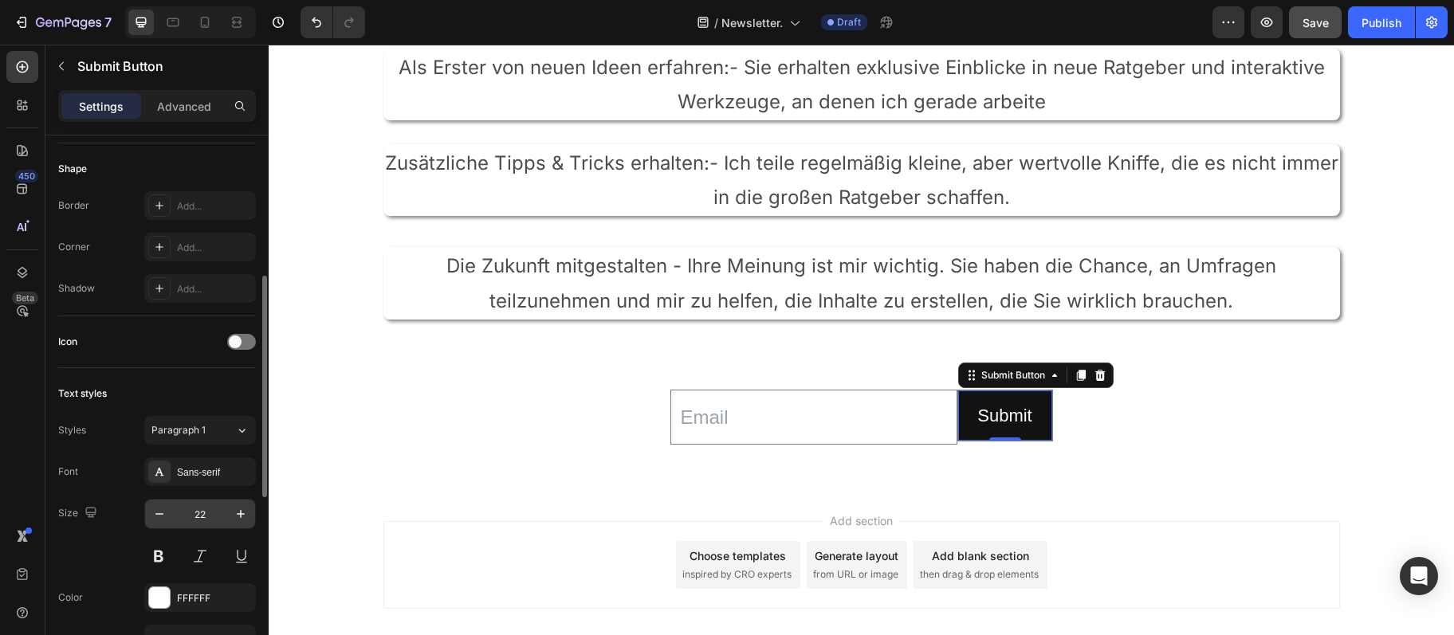
scroll to position [172, 0]
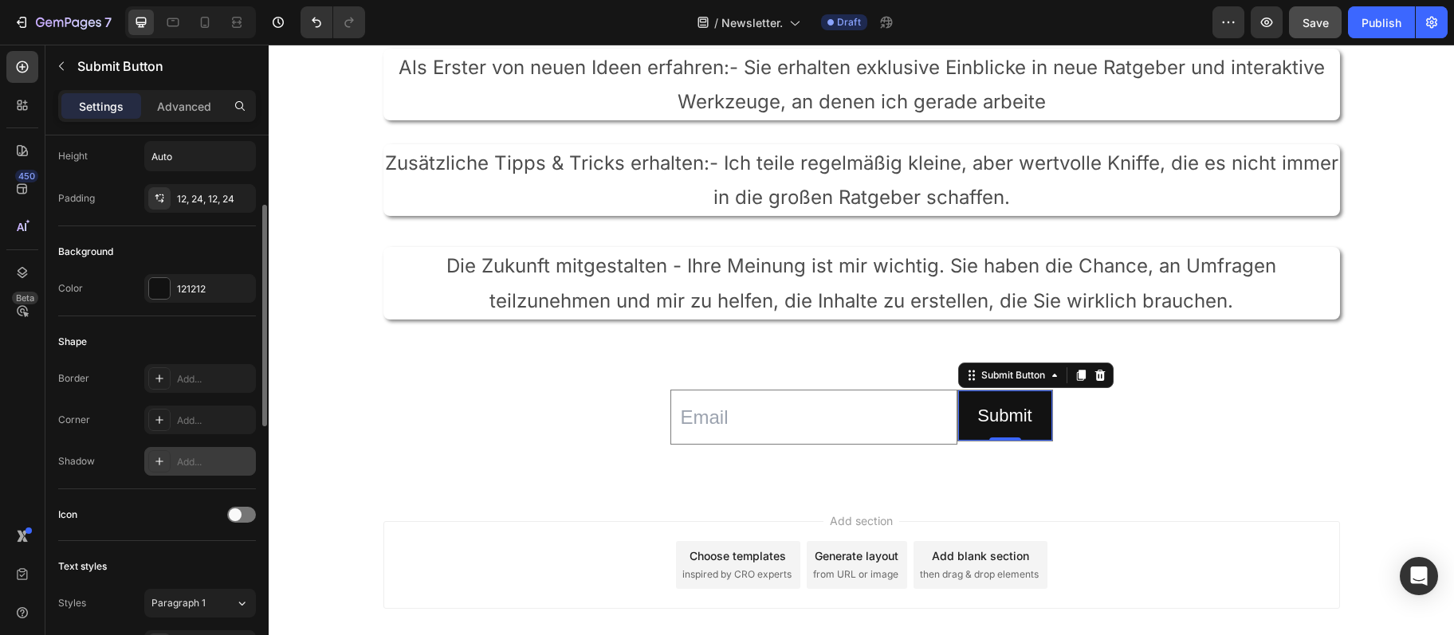
click at [189, 453] on div "Add..." at bounding box center [200, 461] width 112 height 29
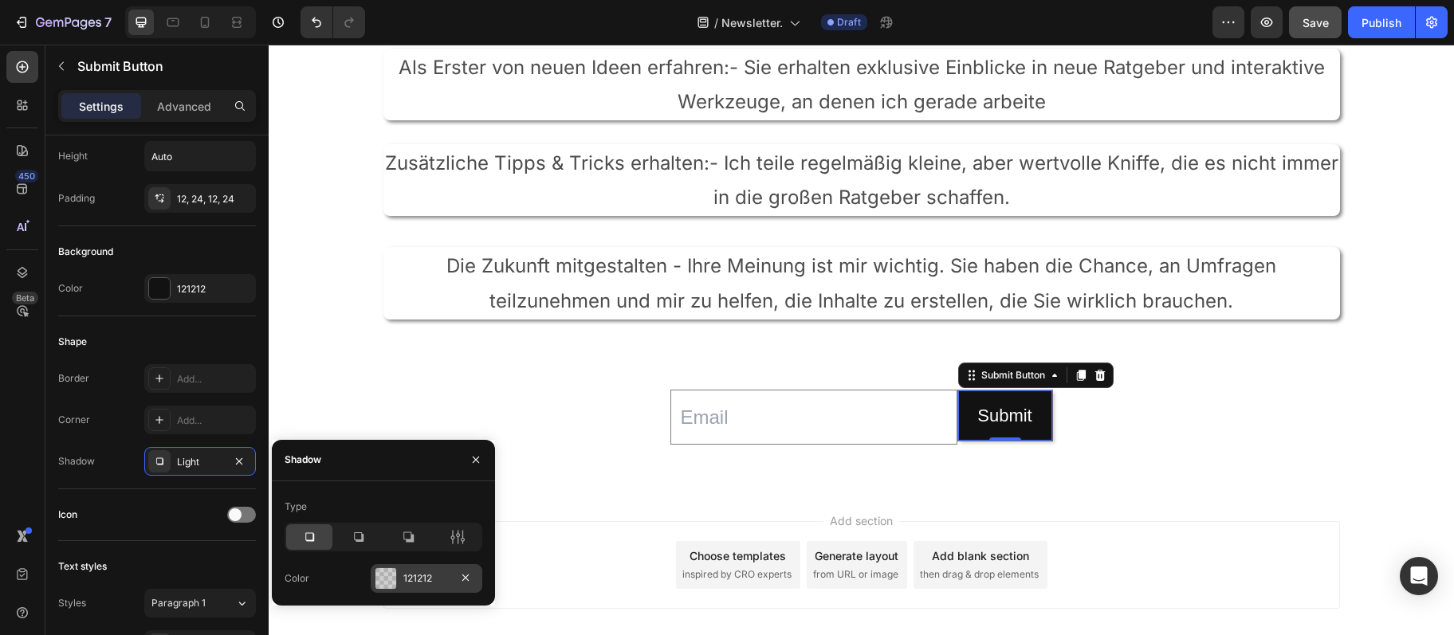
click at [399, 575] on div "121212" at bounding box center [427, 578] width 112 height 29
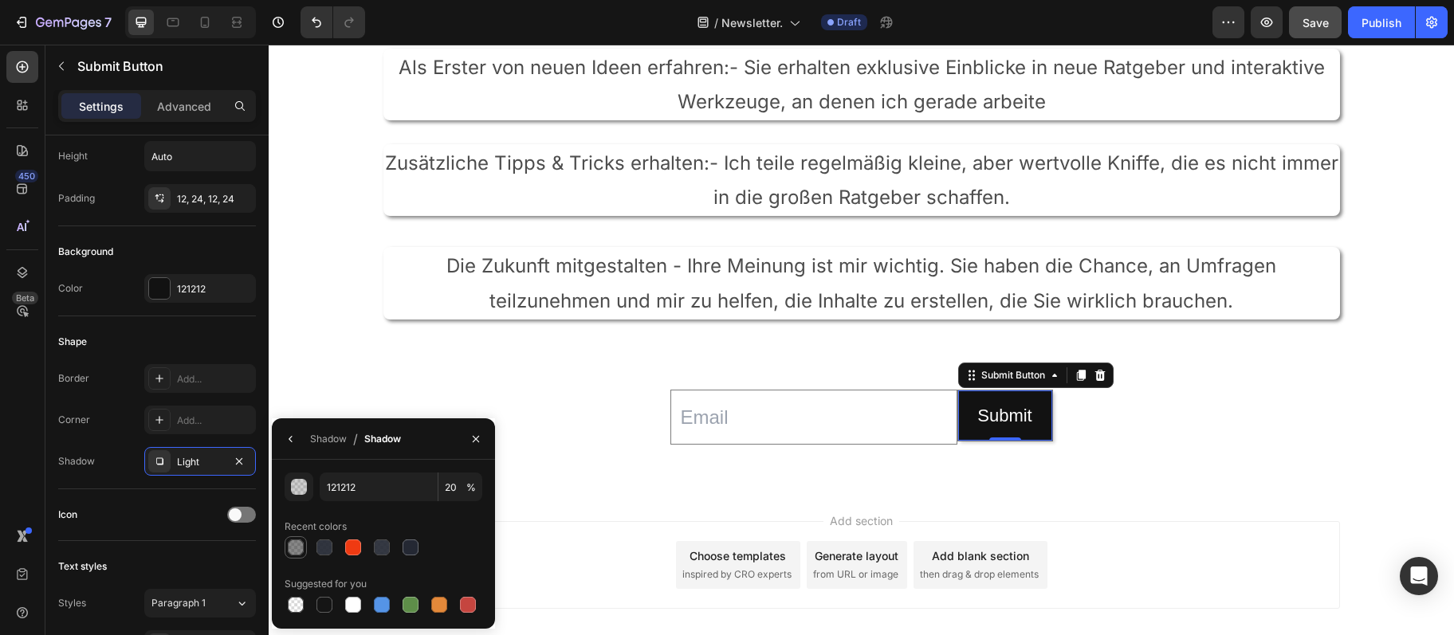
click at [298, 541] on div at bounding box center [296, 548] width 16 height 16
type input "50"
click at [180, 402] on div "Border Add... Corner Add... Shadow Light" at bounding box center [157, 420] width 198 height 112
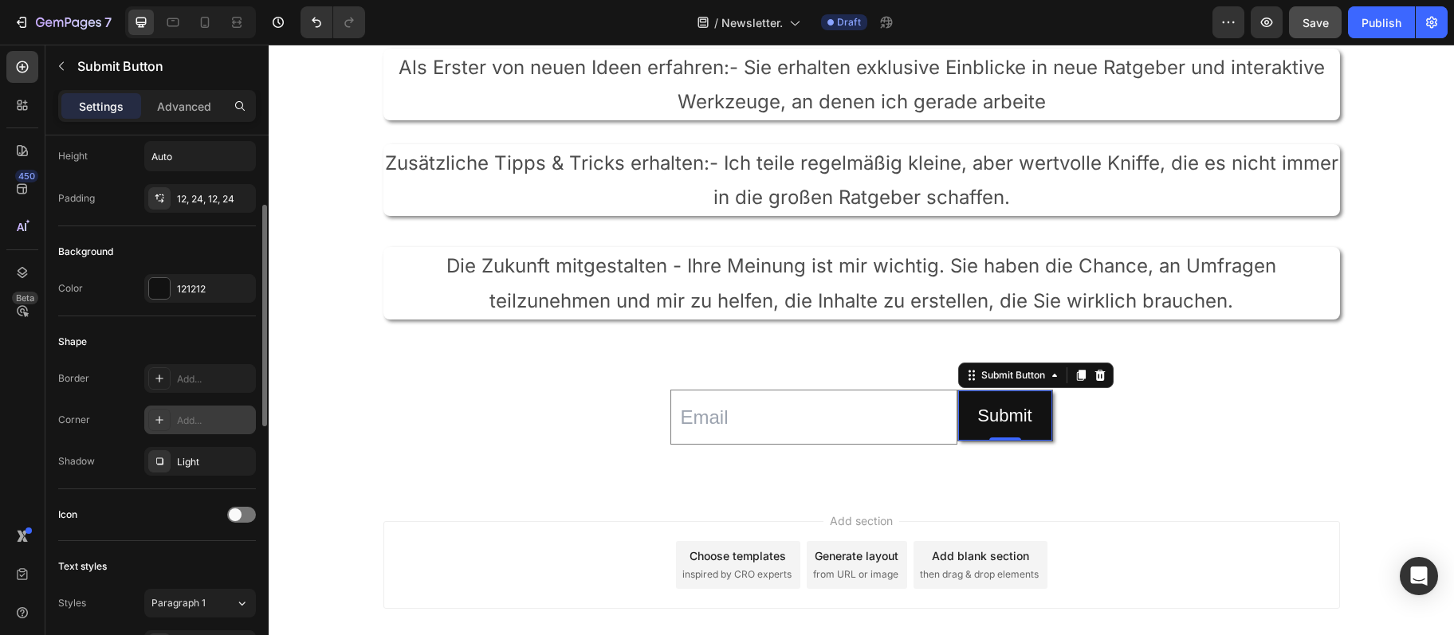
click at [180, 418] on div "Add..." at bounding box center [214, 421] width 75 height 14
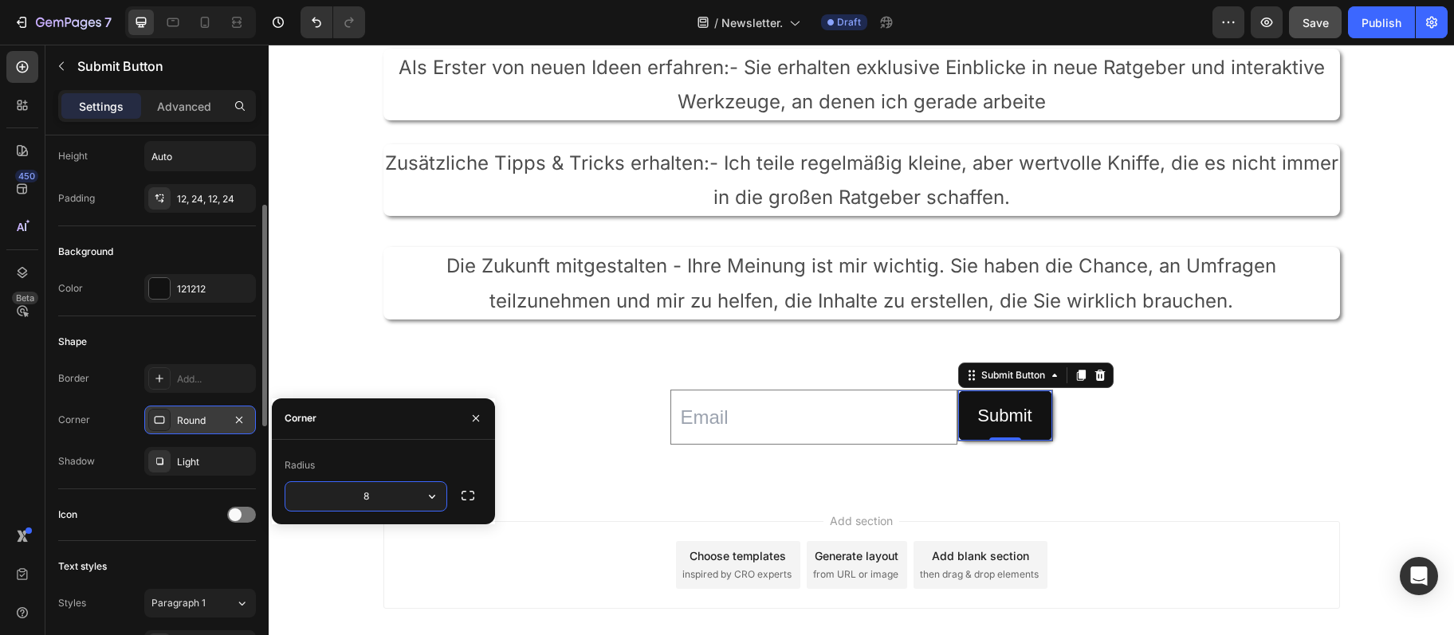
click at [181, 418] on div "Round" at bounding box center [200, 421] width 46 height 14
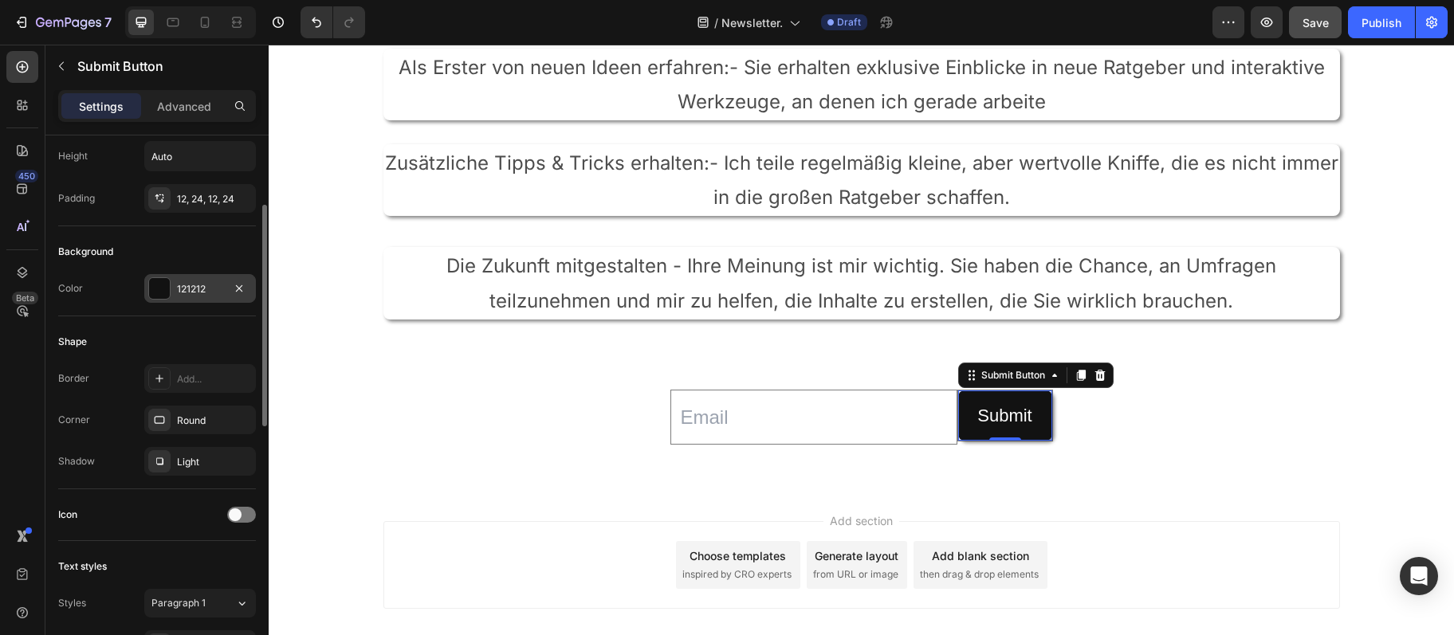
click at [185, 284] on div "121212" at bounding box center [200, 289] width 46 height 14
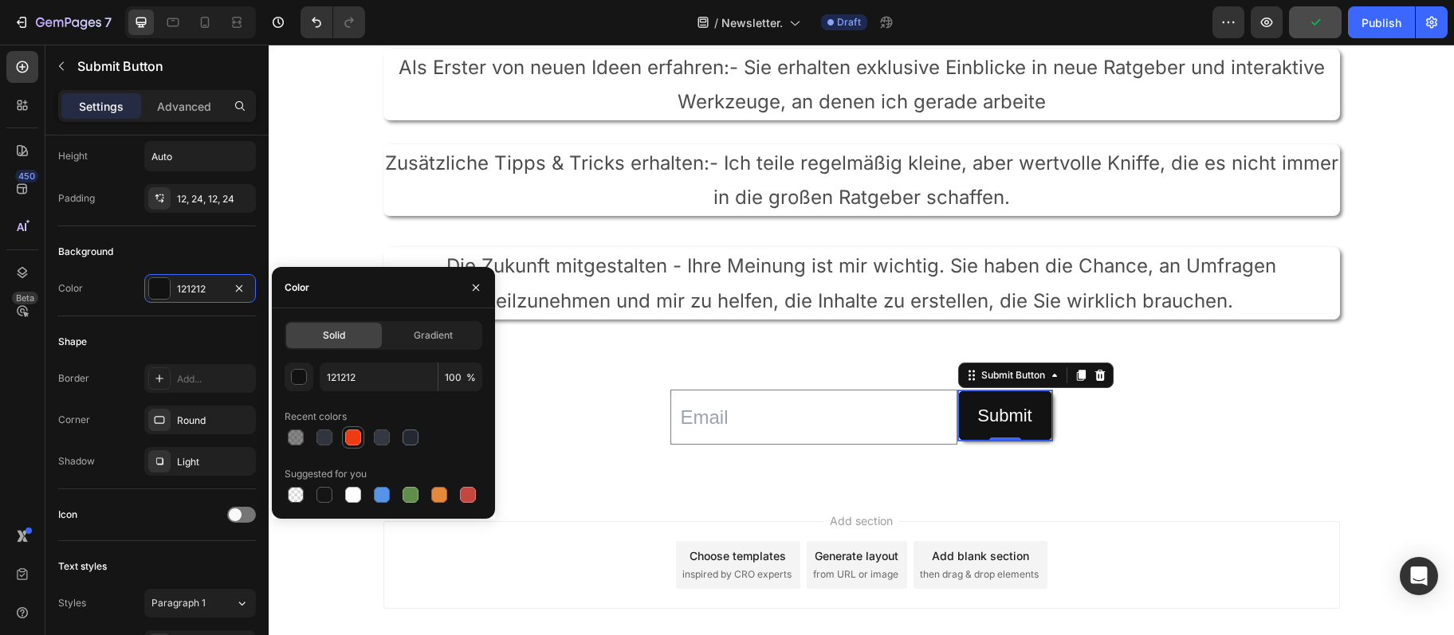
click at [354, 431] on div at bounding box center [353, 438] width 16 height 16
type input "EF3A12"
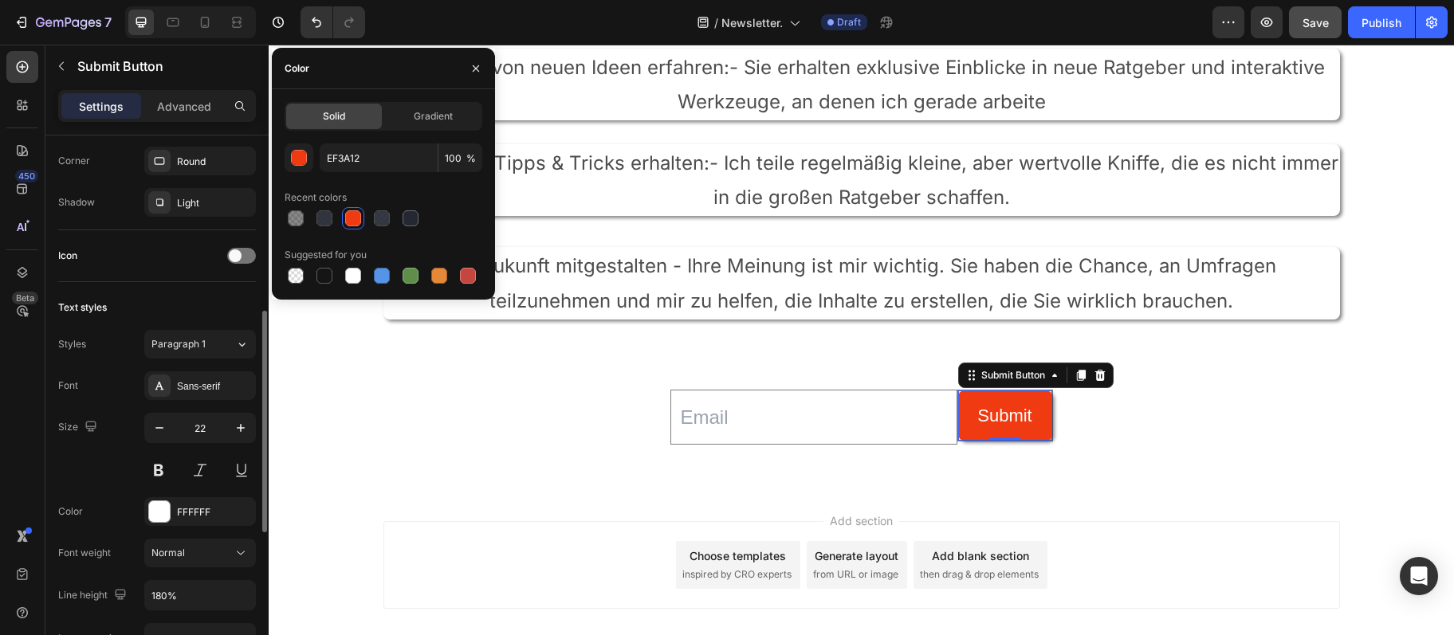
scroll to position [345, 0]
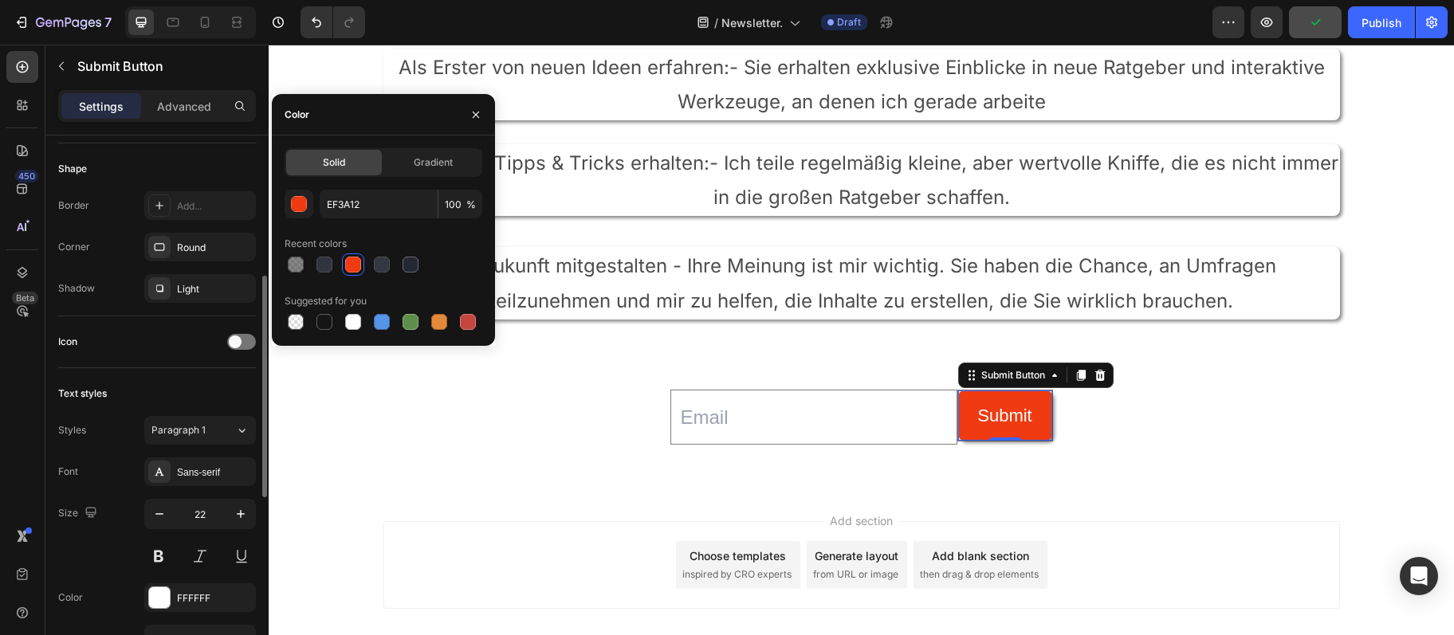
click at [166, 351] on div "Icon" at bounding box center [157, 342] width 198 height 26
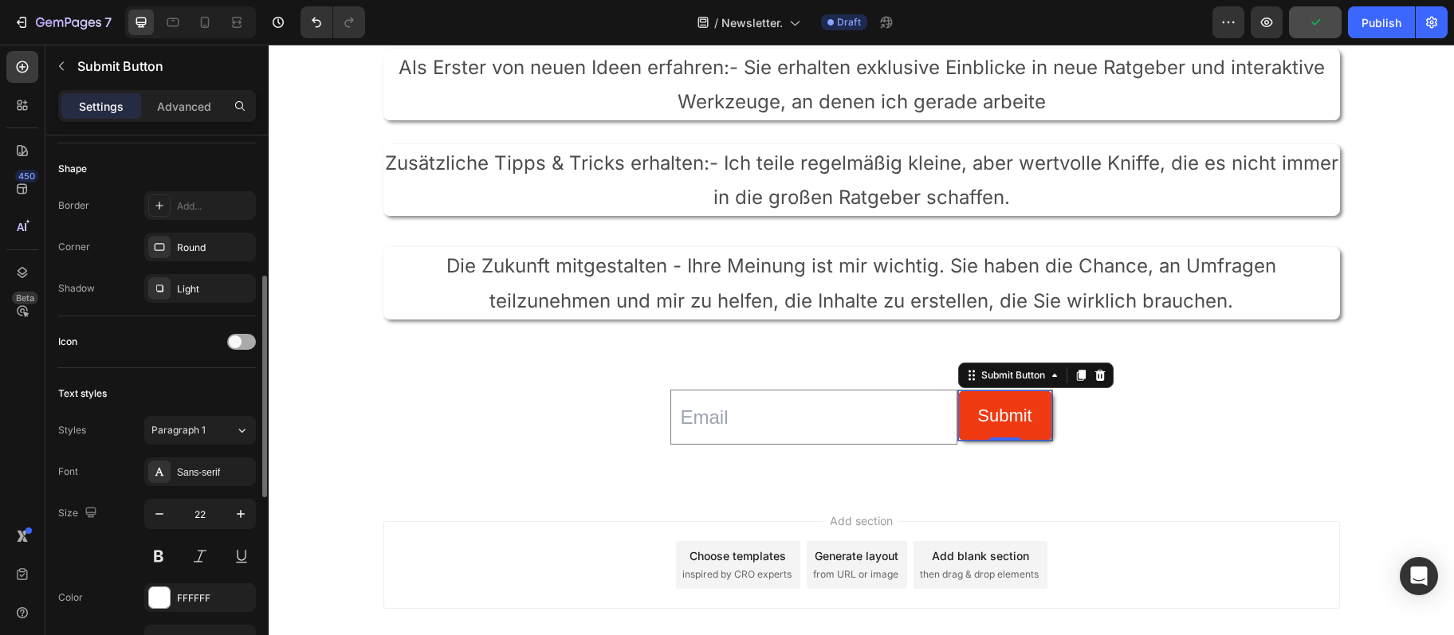
click at [230, 340] on span at bounding box center [235, 342] width 13 height 13
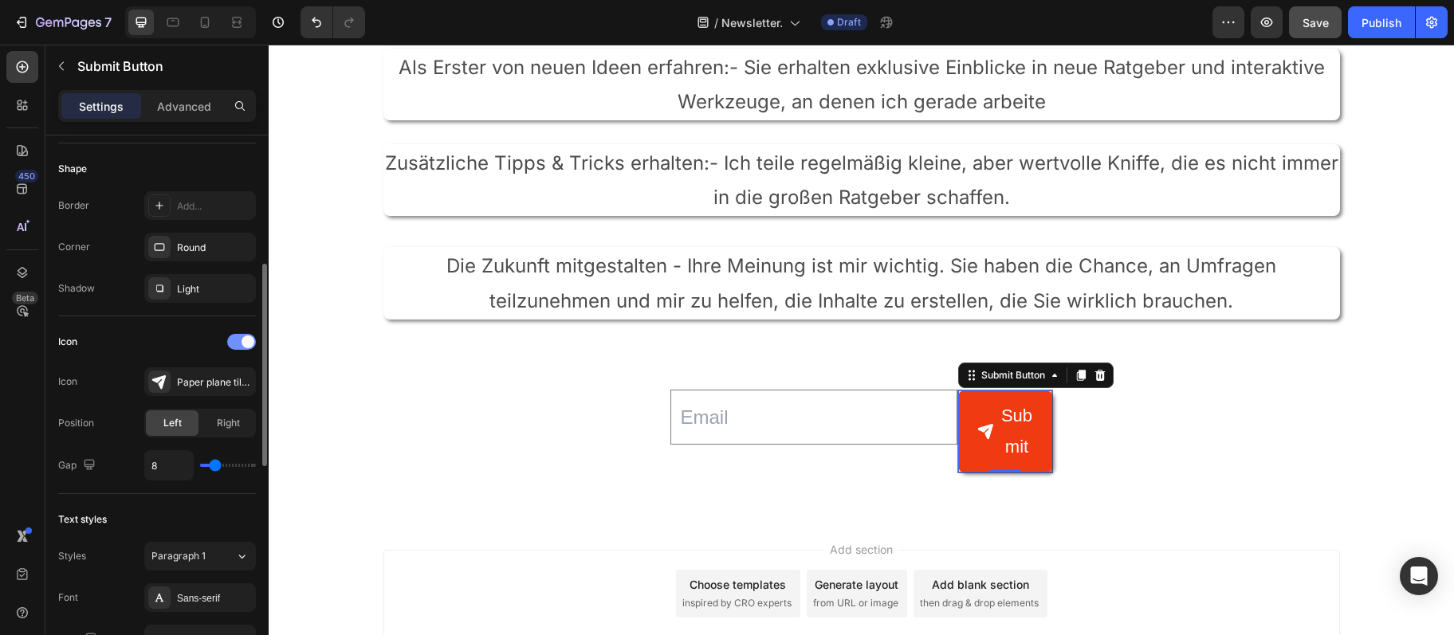
click at [230, 340] on div at bounding box center [241, 342] width 29 height 16
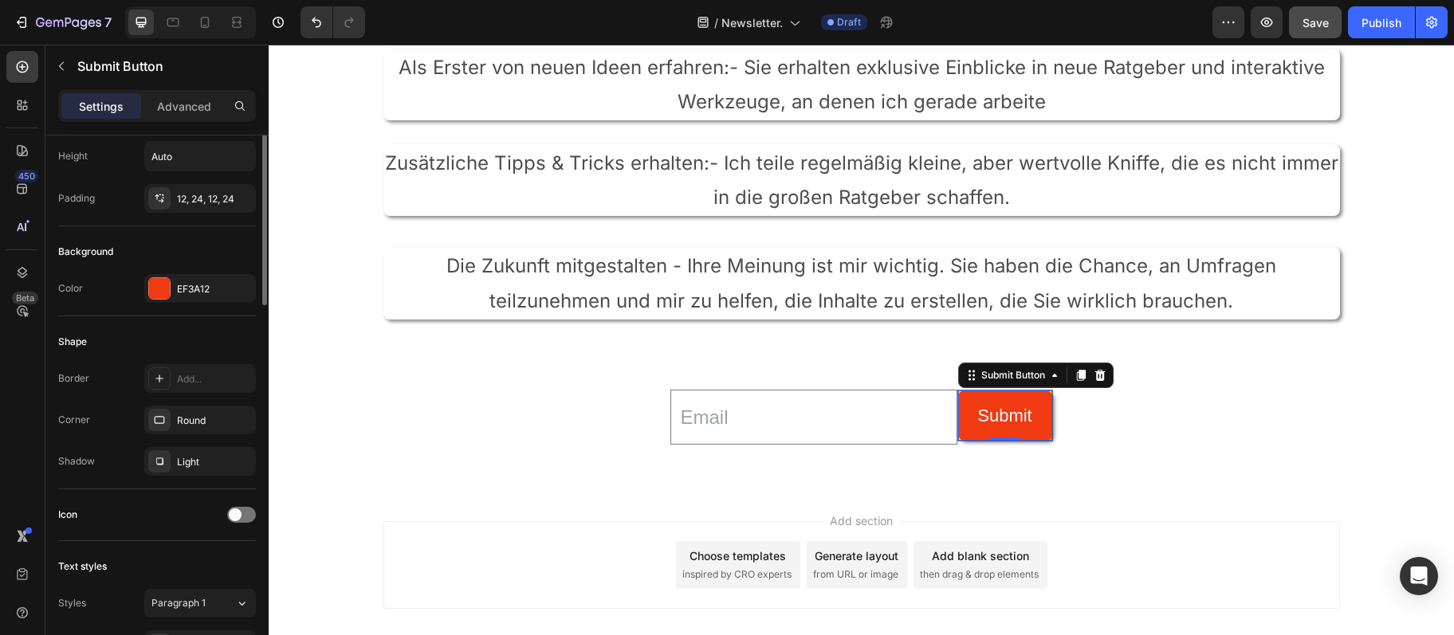
scroll to position [86, 0]
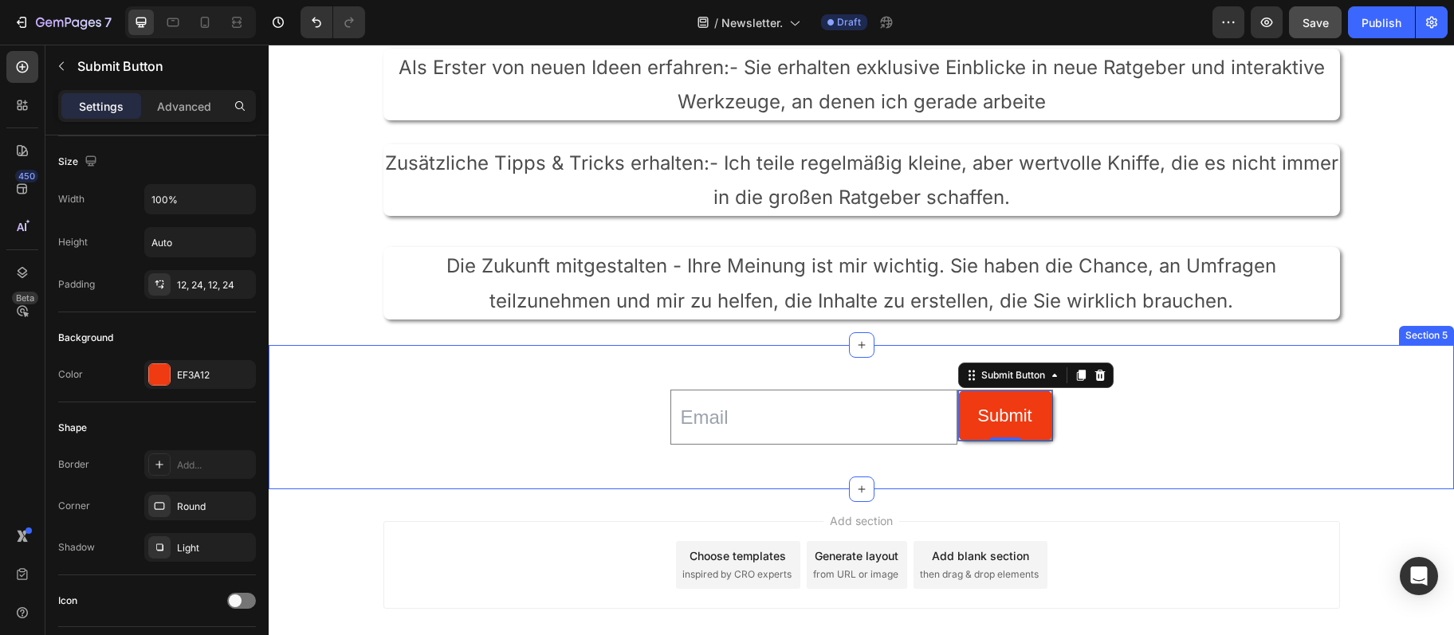
click at [433, 393] on div "Email Field Submit Submit Button 0 Row Newsletter" at bounding box center [861, 417] width 1185 height 93
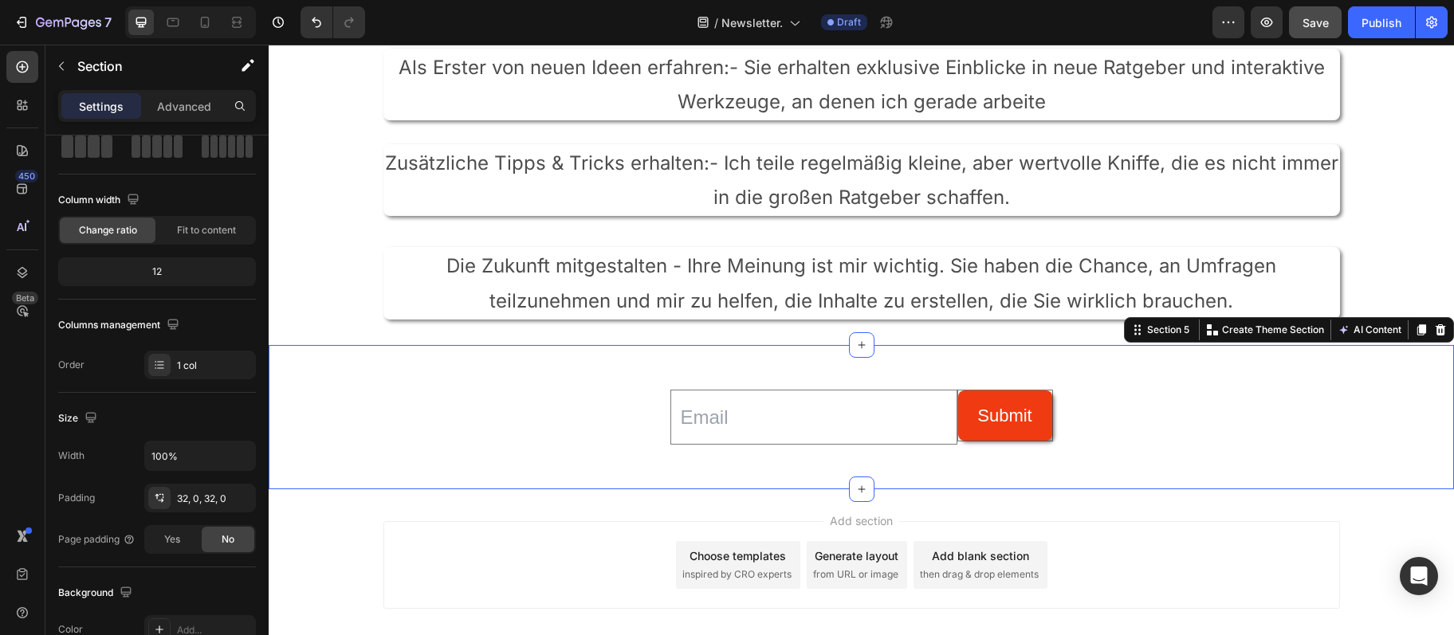
scroll to position [0, 0]
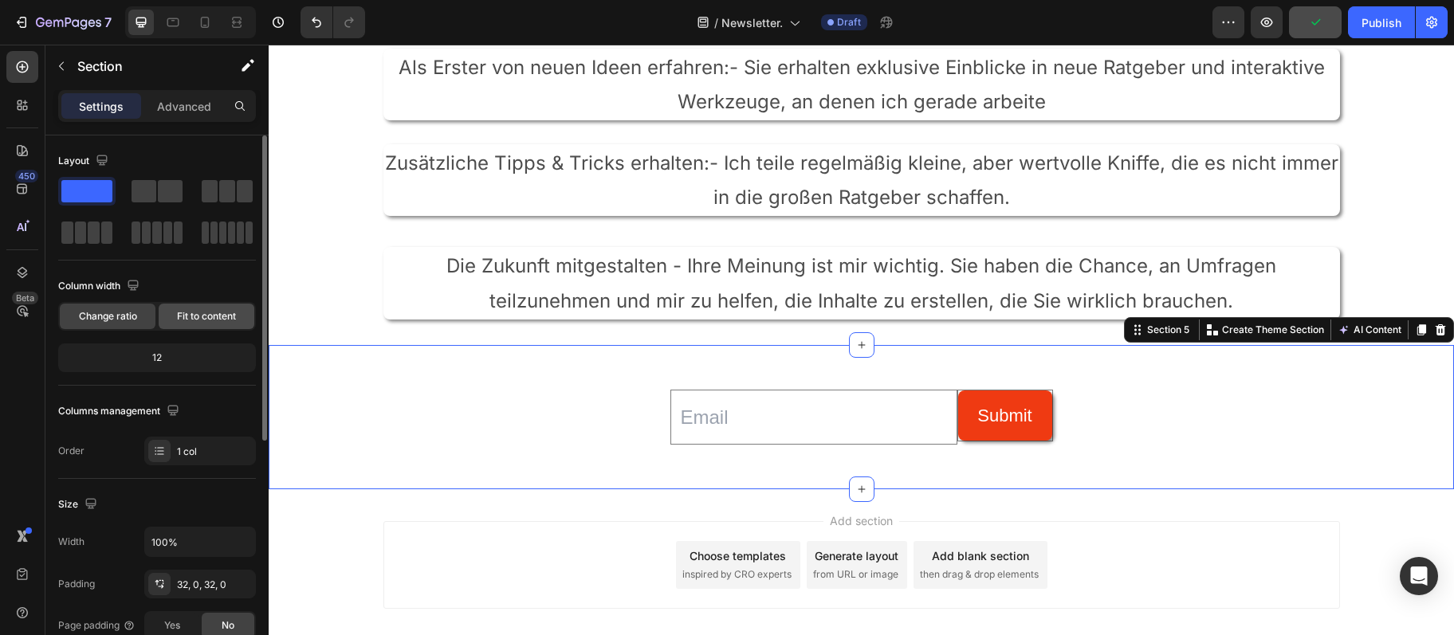
click at [206, 311] on span "Fit to content" at bounding box center [206, 316] width 59 height 14
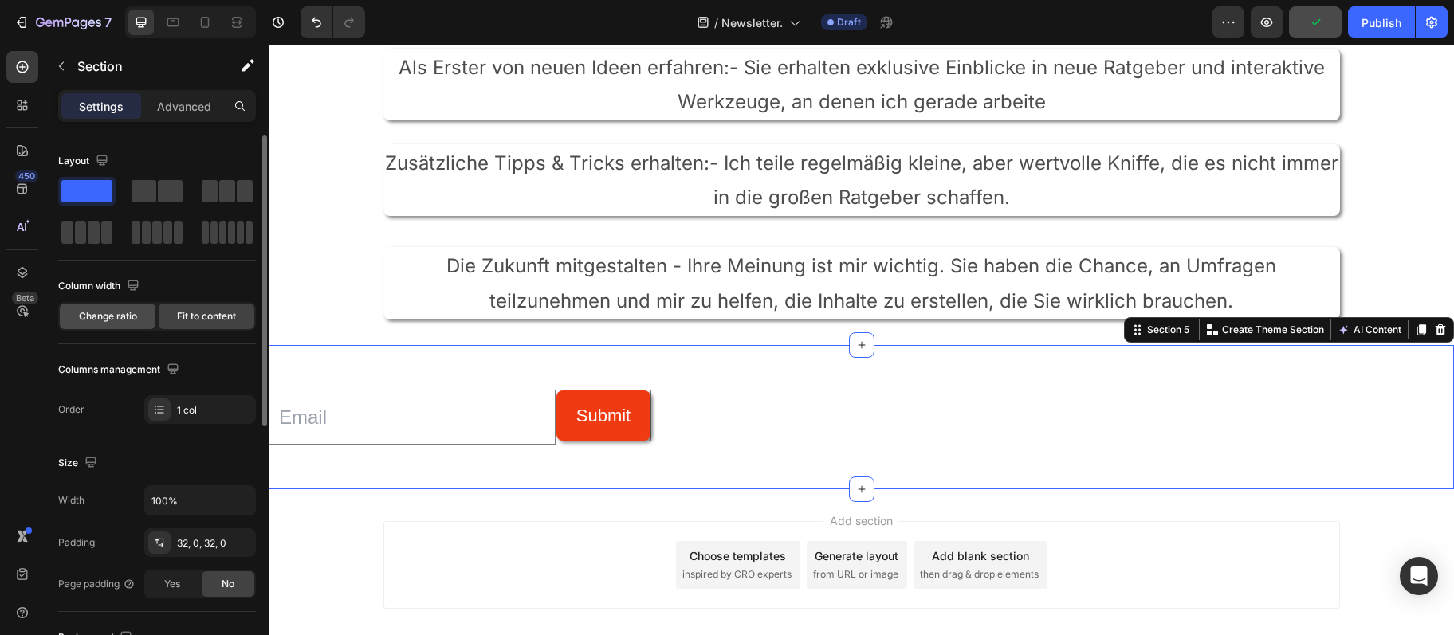
click at [104, 306] on div "Change ratio" at bounding box center [108, 317] width 96 height 26
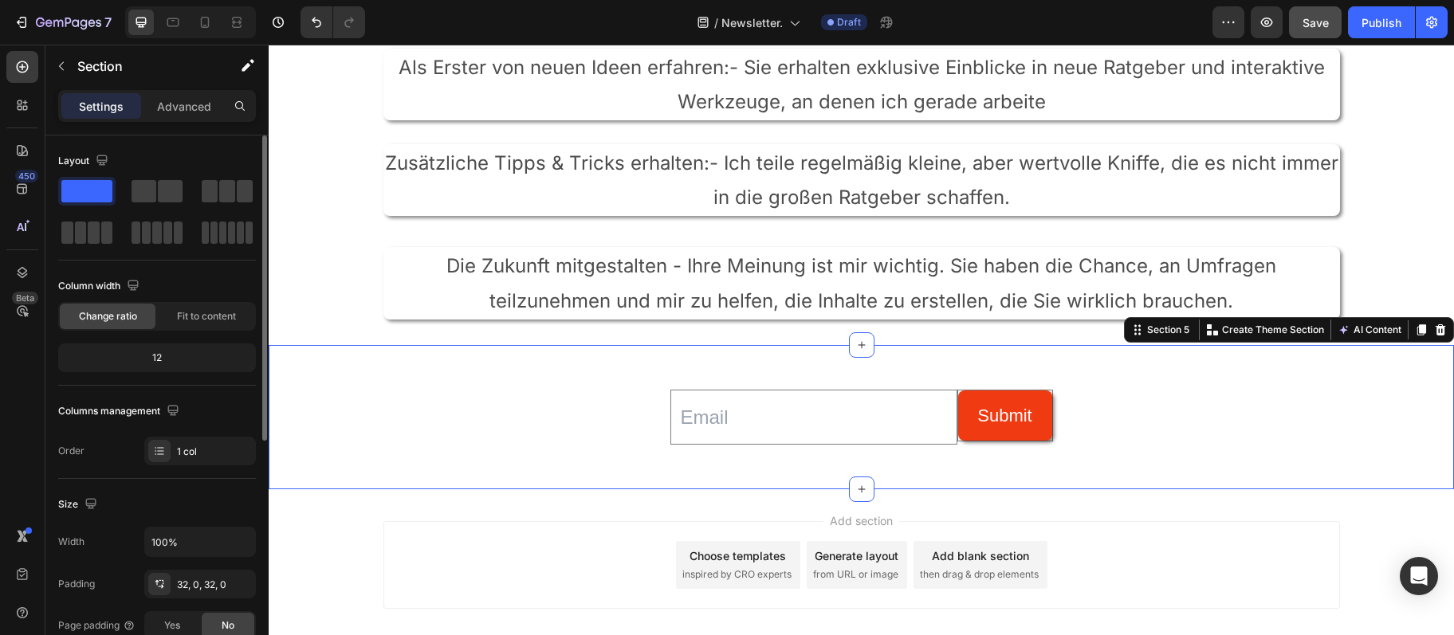
scroll to position [86, 0]
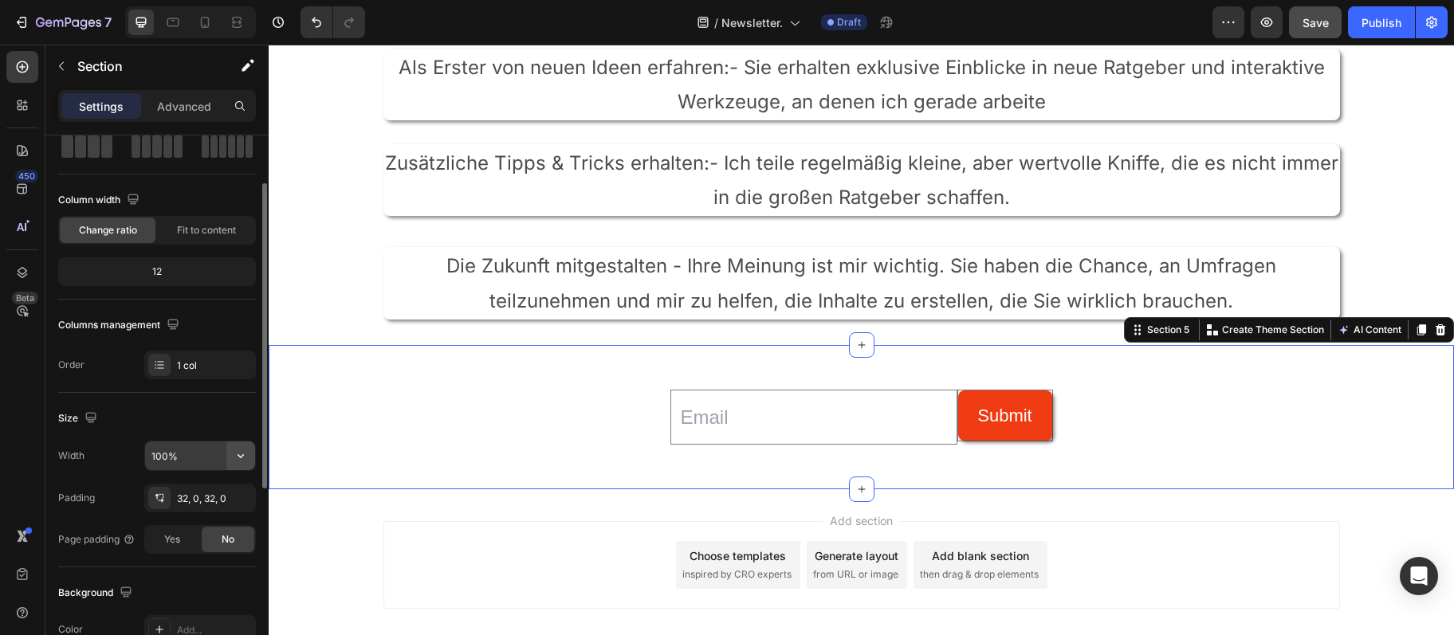
click at [238, 454] on icon "button" at bounding box center [241, 456] width 16 height 16
click at [200, 523] on p "Default 1200px" at bounding box center [196, 526] width 91 height 14
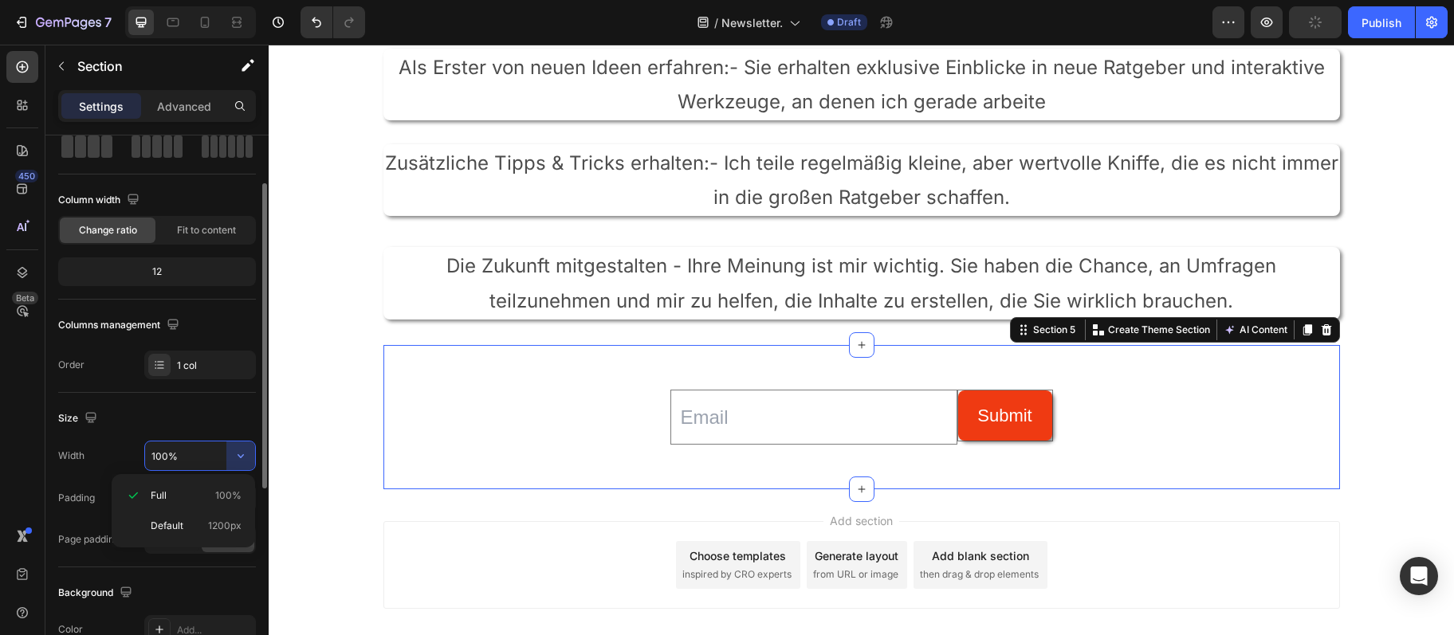
type input "1200"
click at [222, 503] on div "32, 0, 32, 0" at bounding box center [200, 499] width 46 height 14
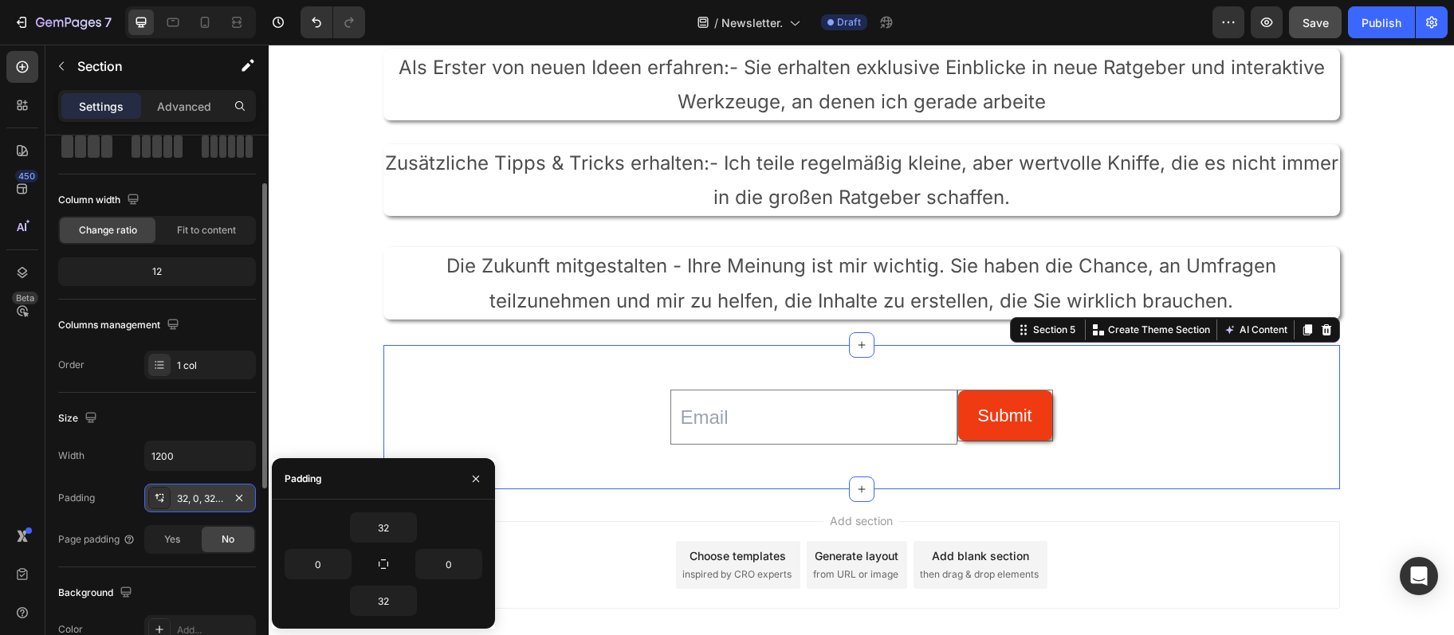
click at [220, 501] on div "32, 0, 32, 0" at bounding box center [200, 499] width 46 height 14
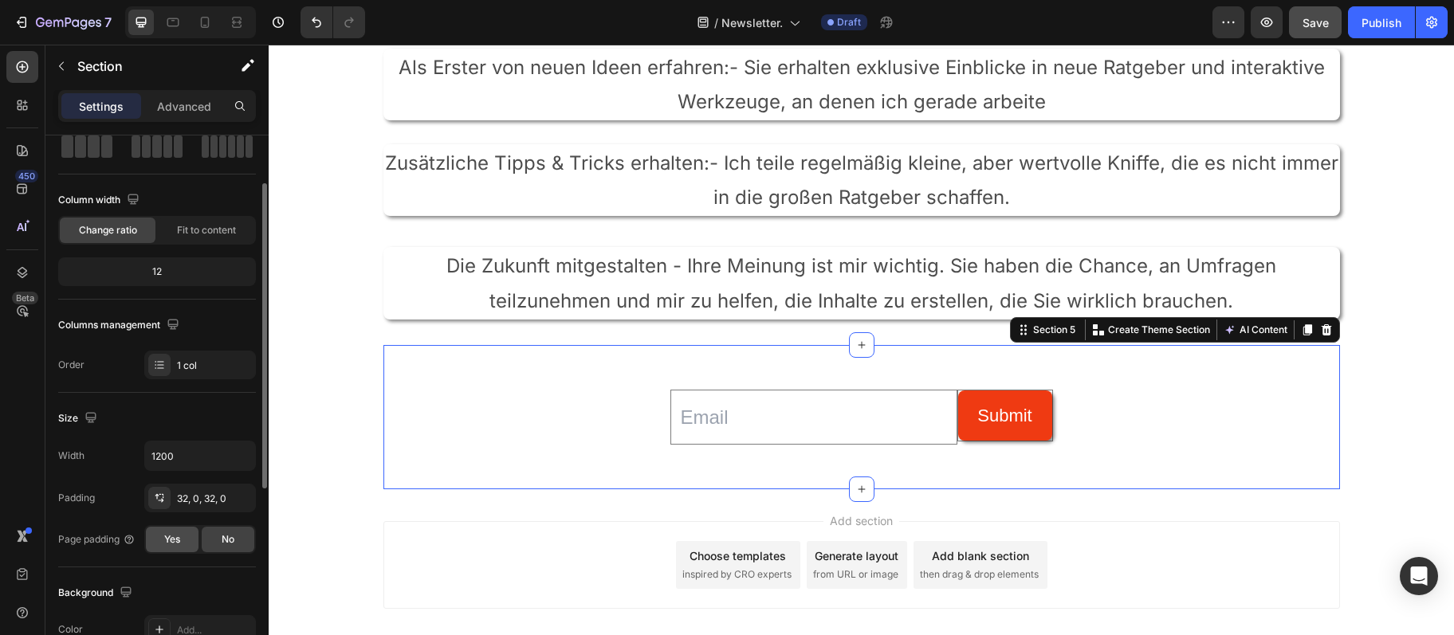
click at [162, 542] on div "Yes" at bounding box center [172, 540] width 53 height 26
click at [231, 545] on span "No" at bounding box center [228, 539] width 13 height 14
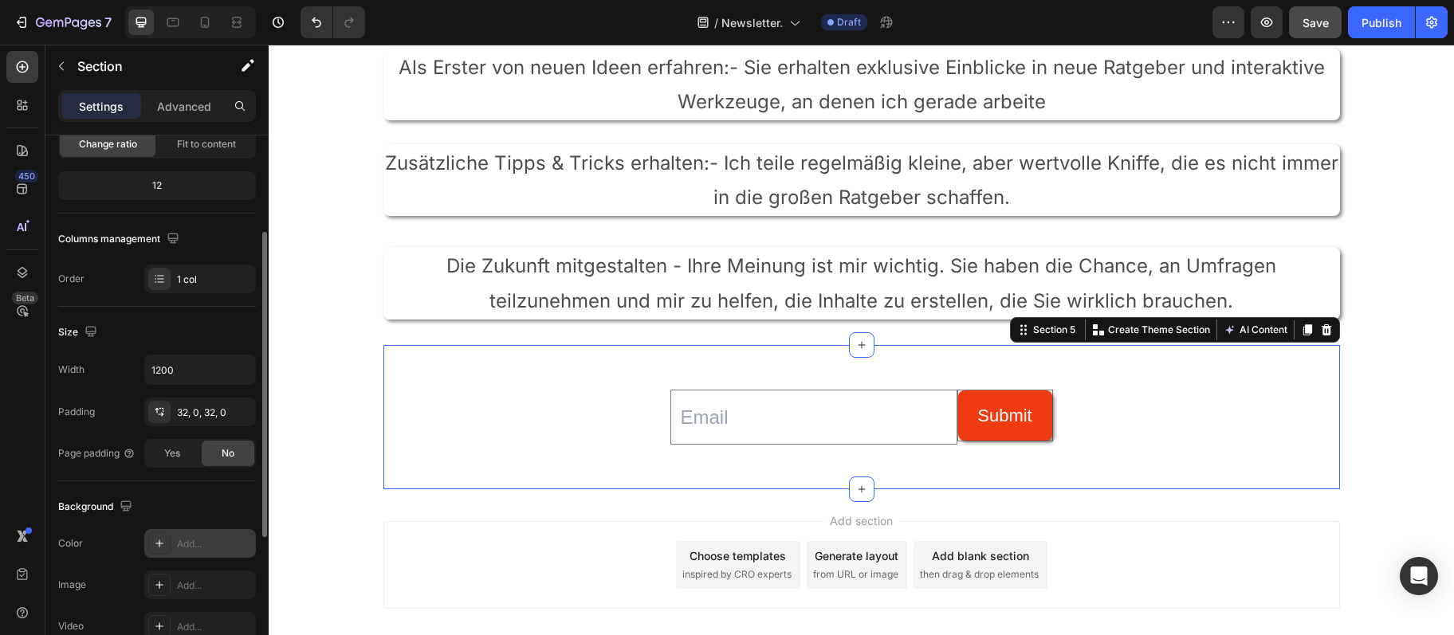
click at [194, 542] on div "Add..." at bounding box center [214, 544] width 75 height 14
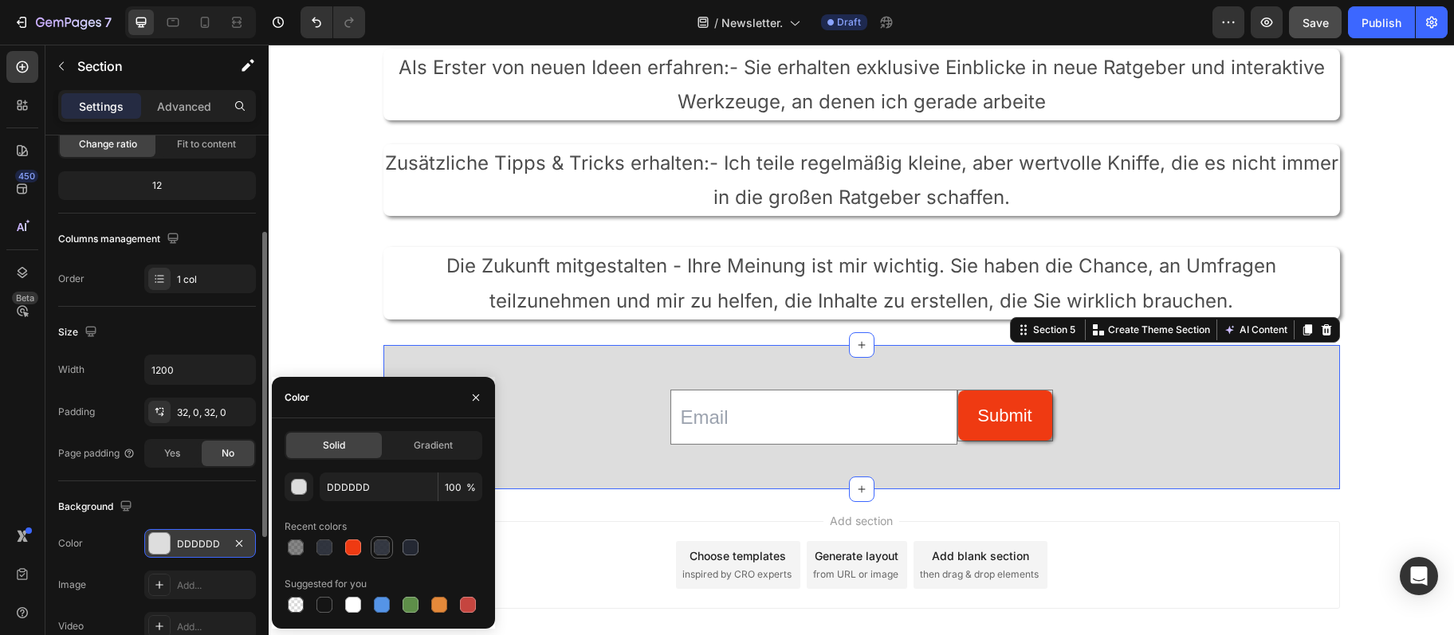
click at [378, 553] on div at bounding box center [382, 548] width 16 height 16
type input "242833"
type input "92"
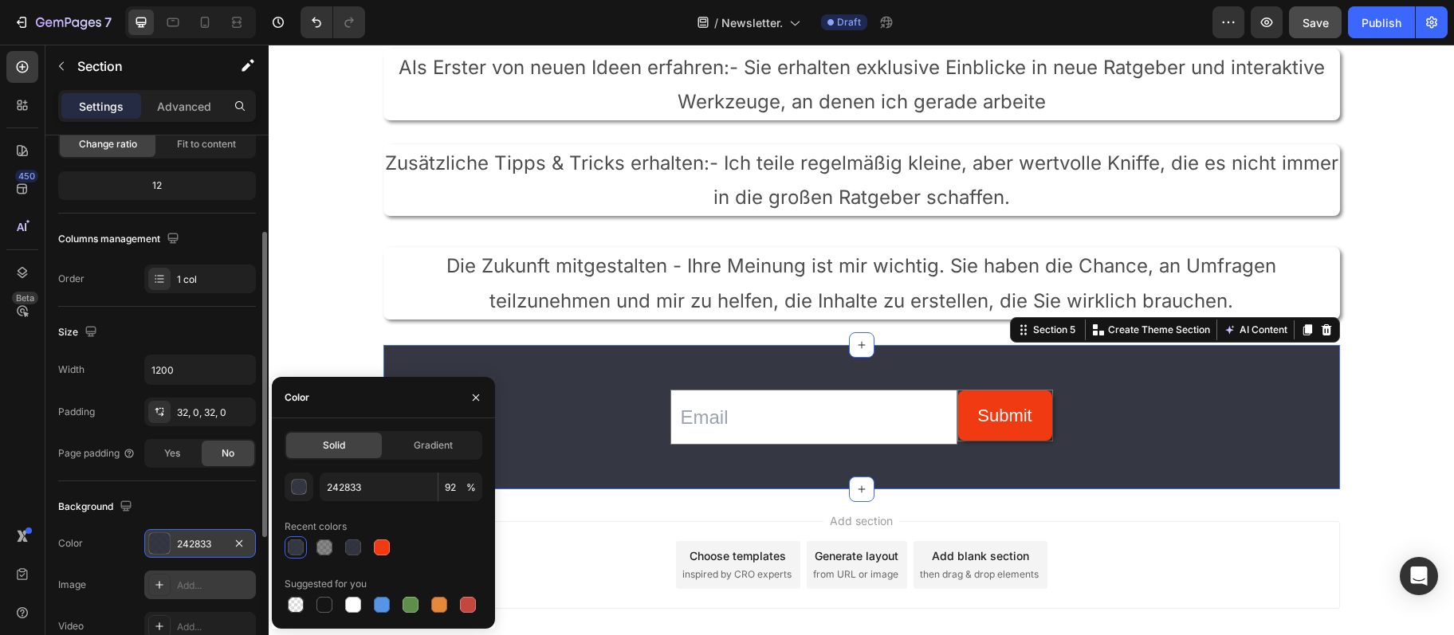
click at [191, 593] on div "Add..." at bounding box center [200, 585] width 112 height 29
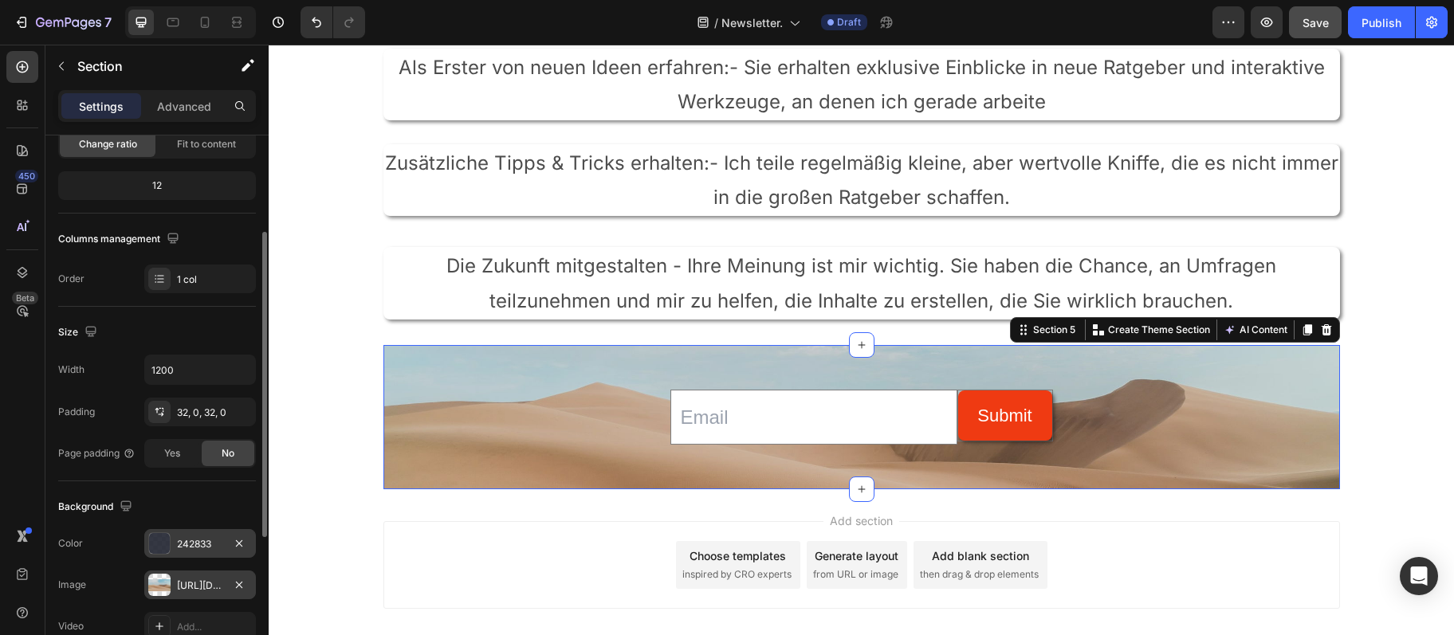
click at [205, 589] on div "https://cdn.shopify.com/s/files/1/2005/9307/files/background_settings.jpg" at bounding box center [200, 586] width 46 height 14
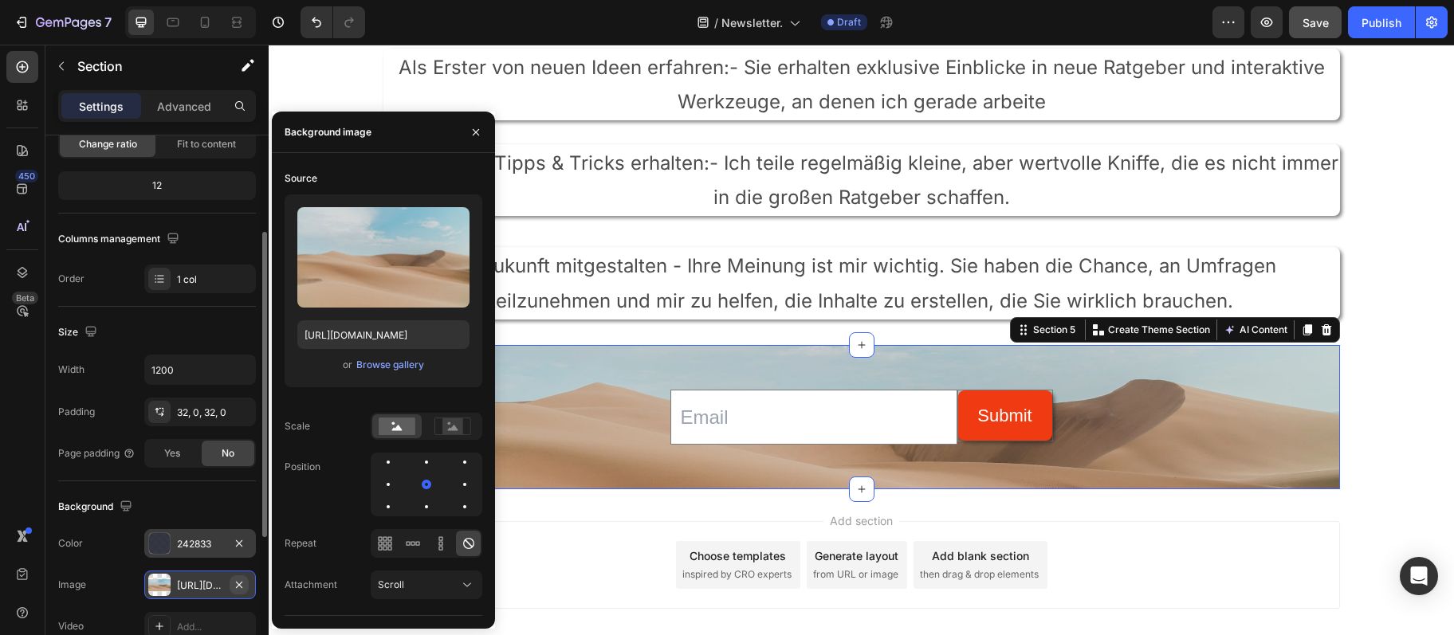
click at [242, 587] on icon "button" at bounding box center [239, 585] width 13 height 13
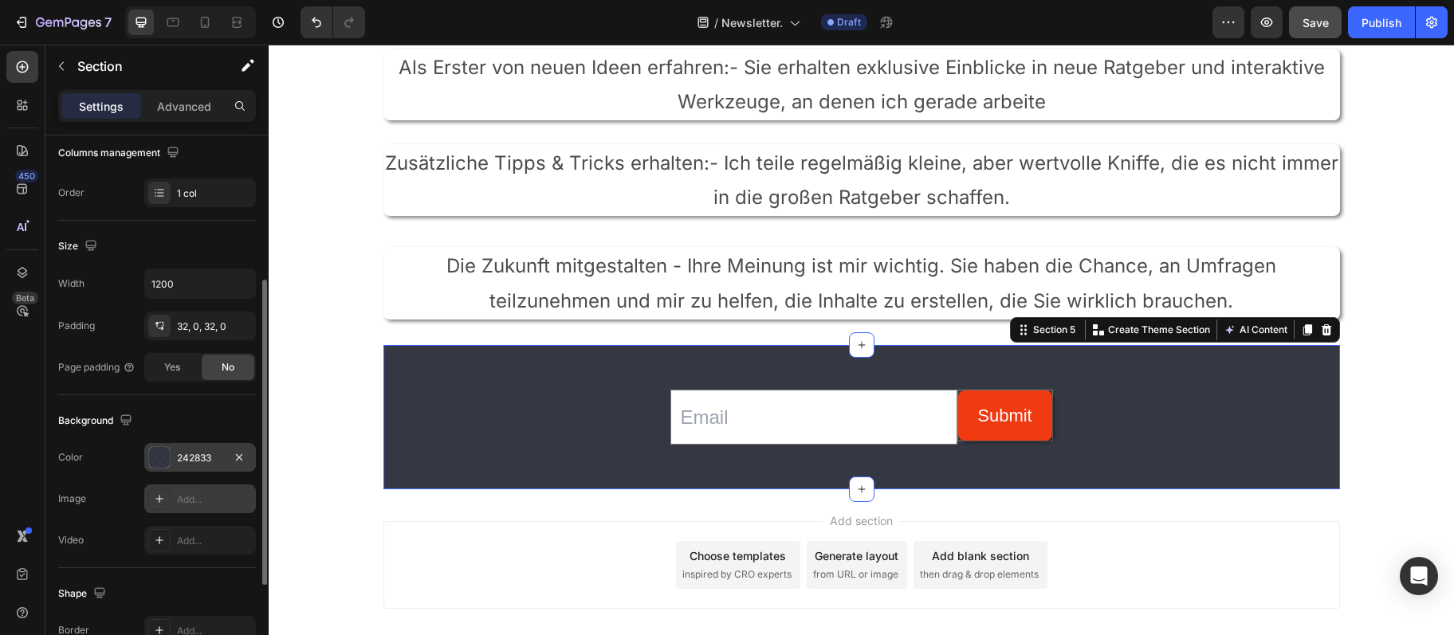
scroll to position [426, 0]
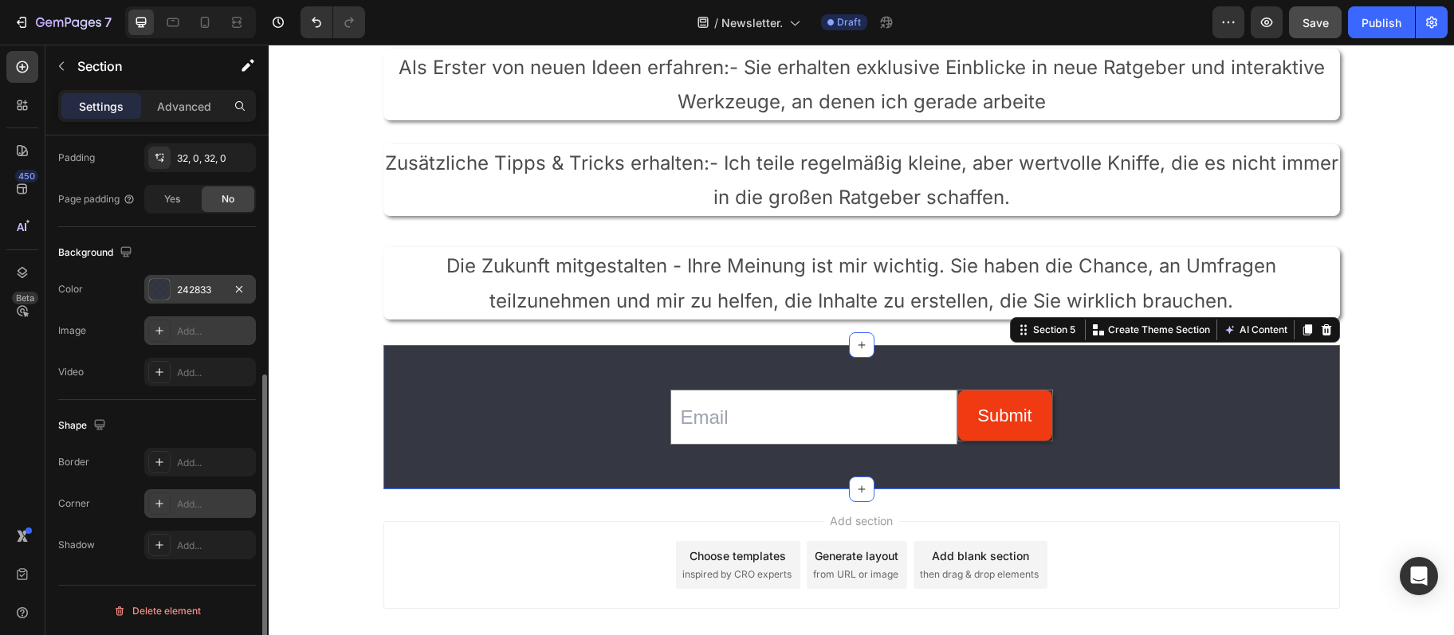
drag, startPoint x: 176, startPoint y: 477, endPoint x: 171, endPoint y: 497, distance: 20.7
click at [176, 478] on div "Border Add... Corner Add... Shadow Add..." at bounding box center [157, 504] width 198 height 112
click at [168, 510] on div at bounding box center [159, 504] width 22 height 22
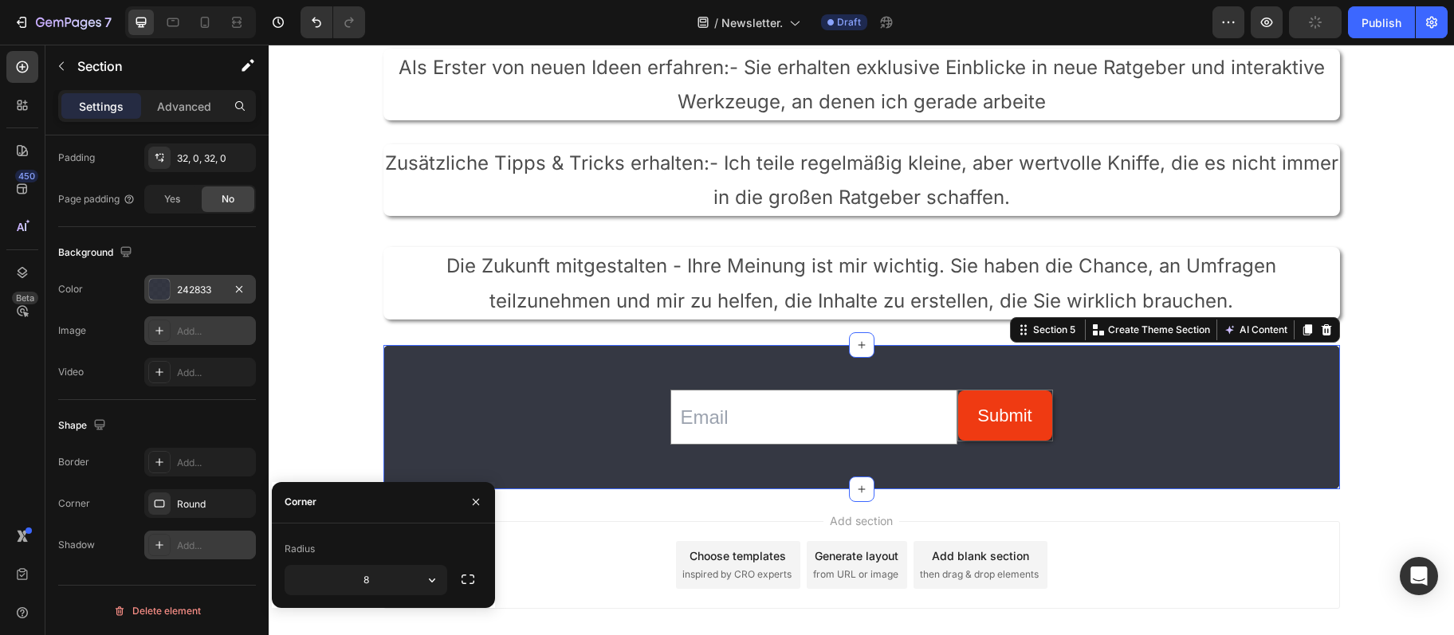
click at [187, 552] on div "Add..." at bounding box center [214, 546] width 75 height 14
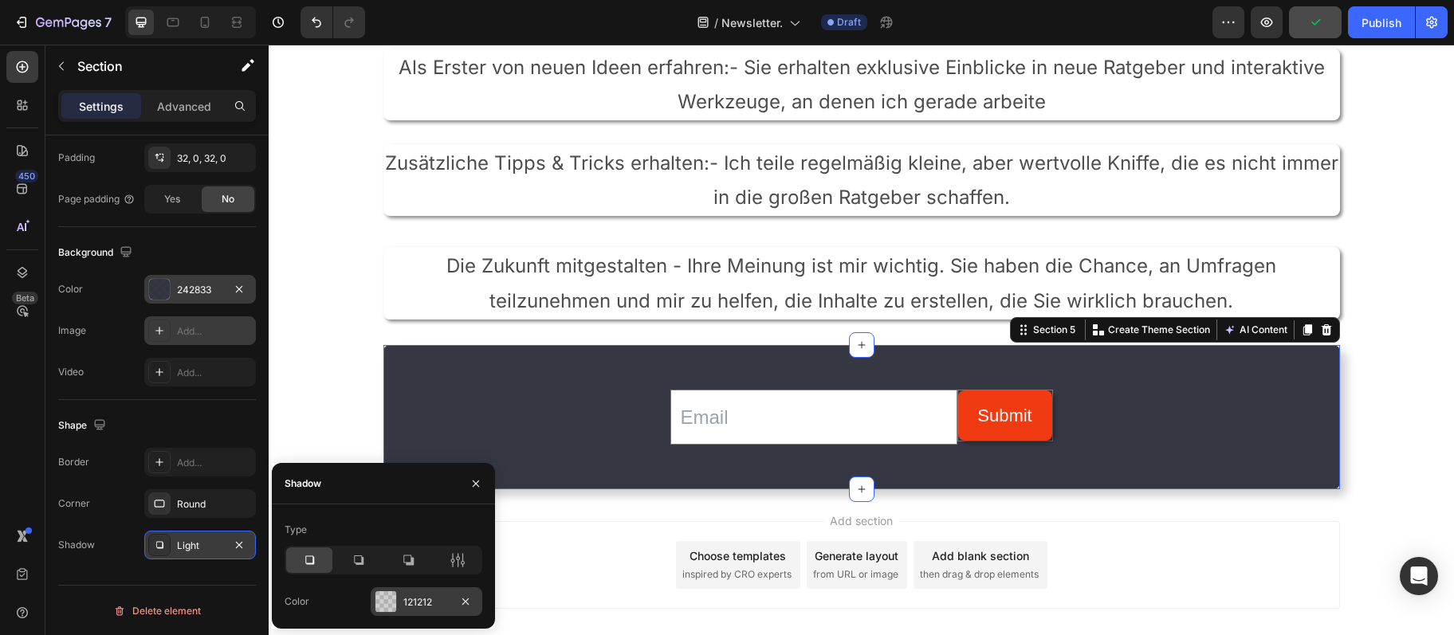
click at [431, 601] on div "121212" at bounding box center [426, 602] width 46 height 14
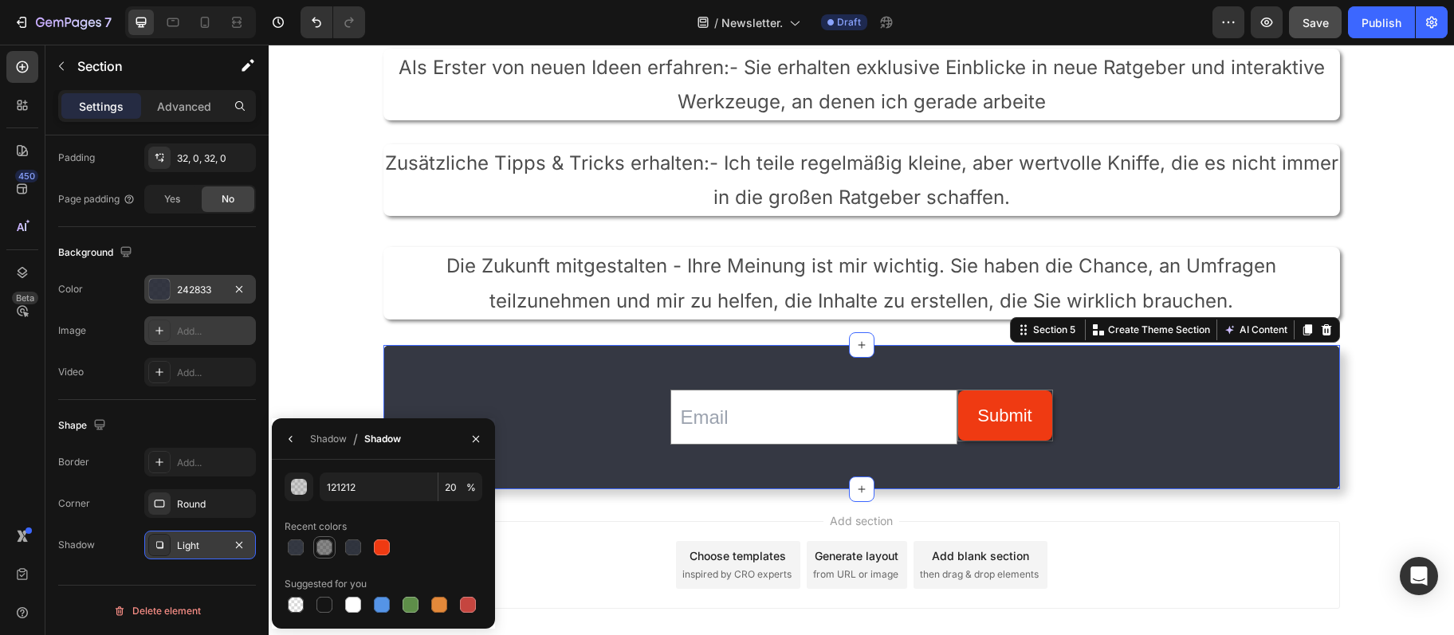
click at [325, 541] on div at bounding box center [324, 548] width 16 height 16
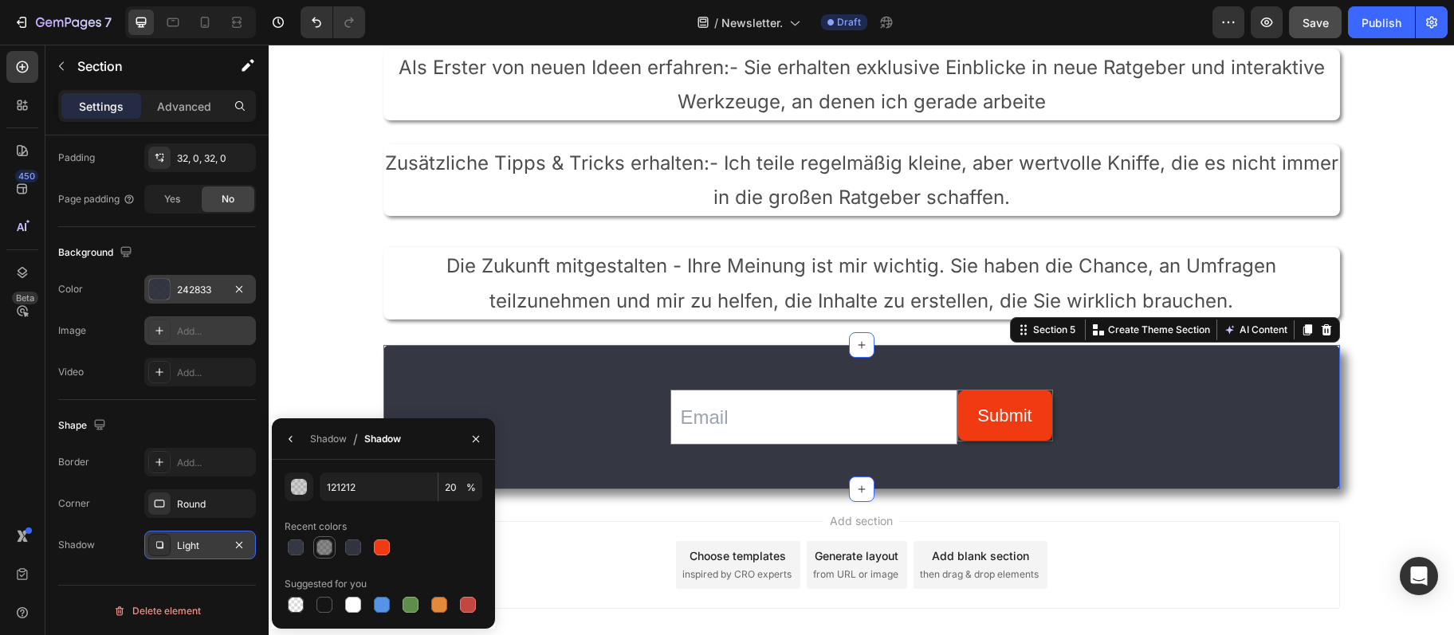
type input "50"
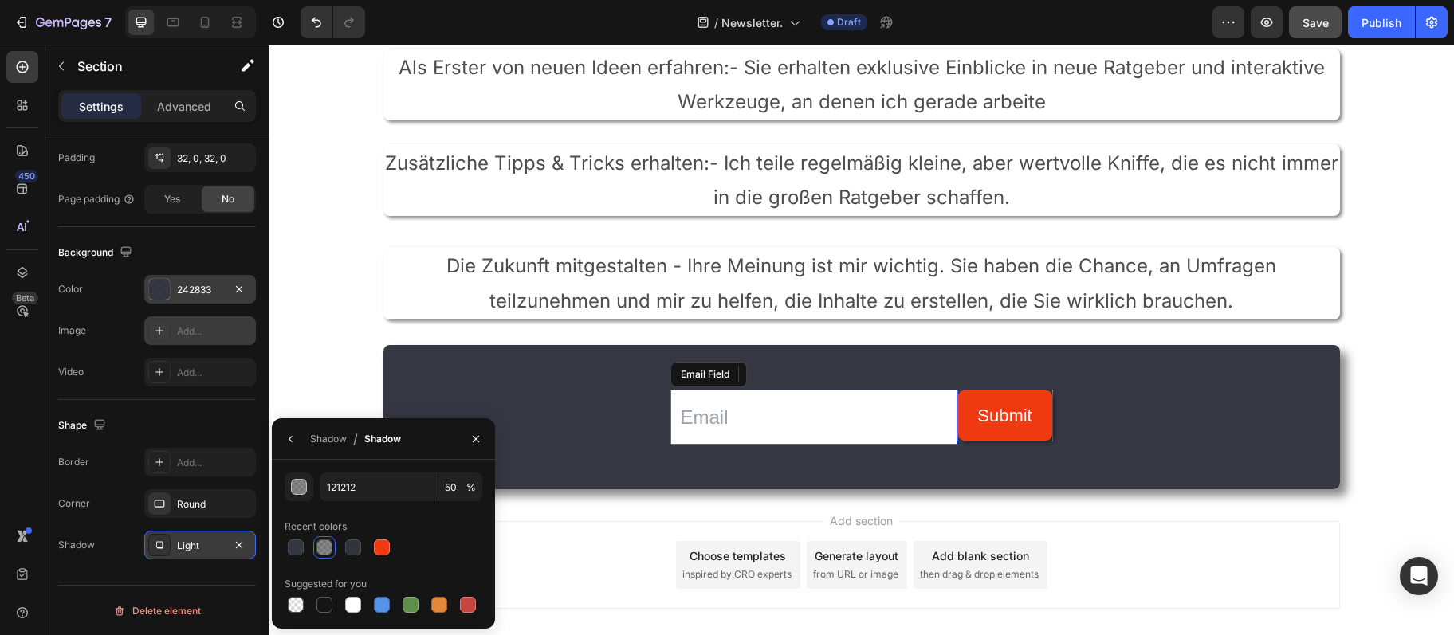
click at [768, 417] on input "email" at bounding box center [813, 417] width 287 height 55
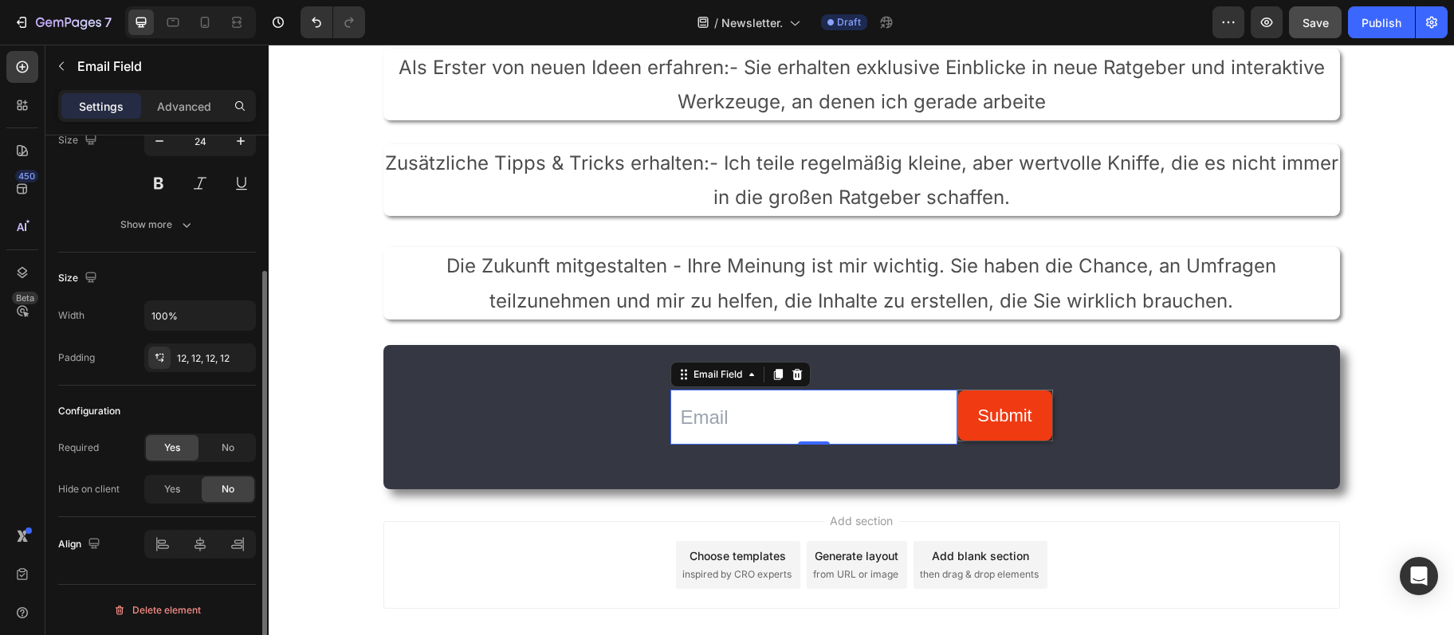
scroll to position [0, 0]
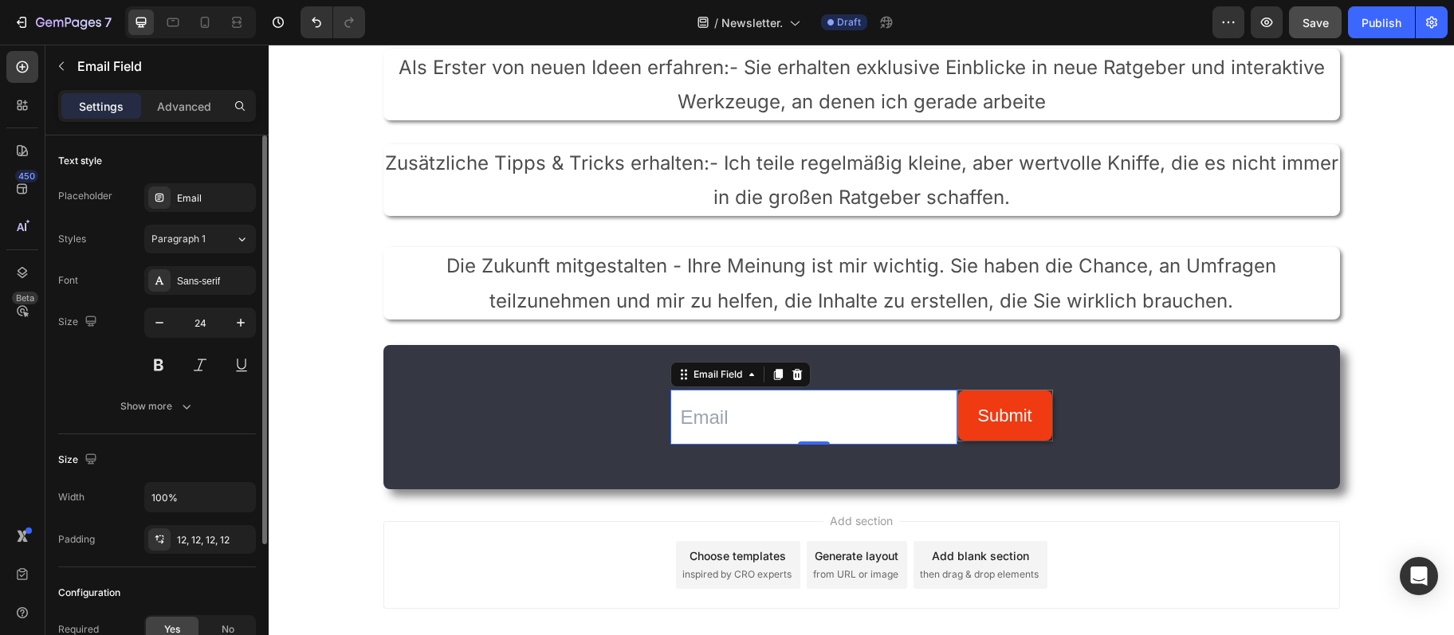
click at [762, 393] on input "email" at bounding box center [813, 417] width 287 height 55
click at [65, 365] on div "Size 24" at bounding box center [157, 344] width 198 height 72
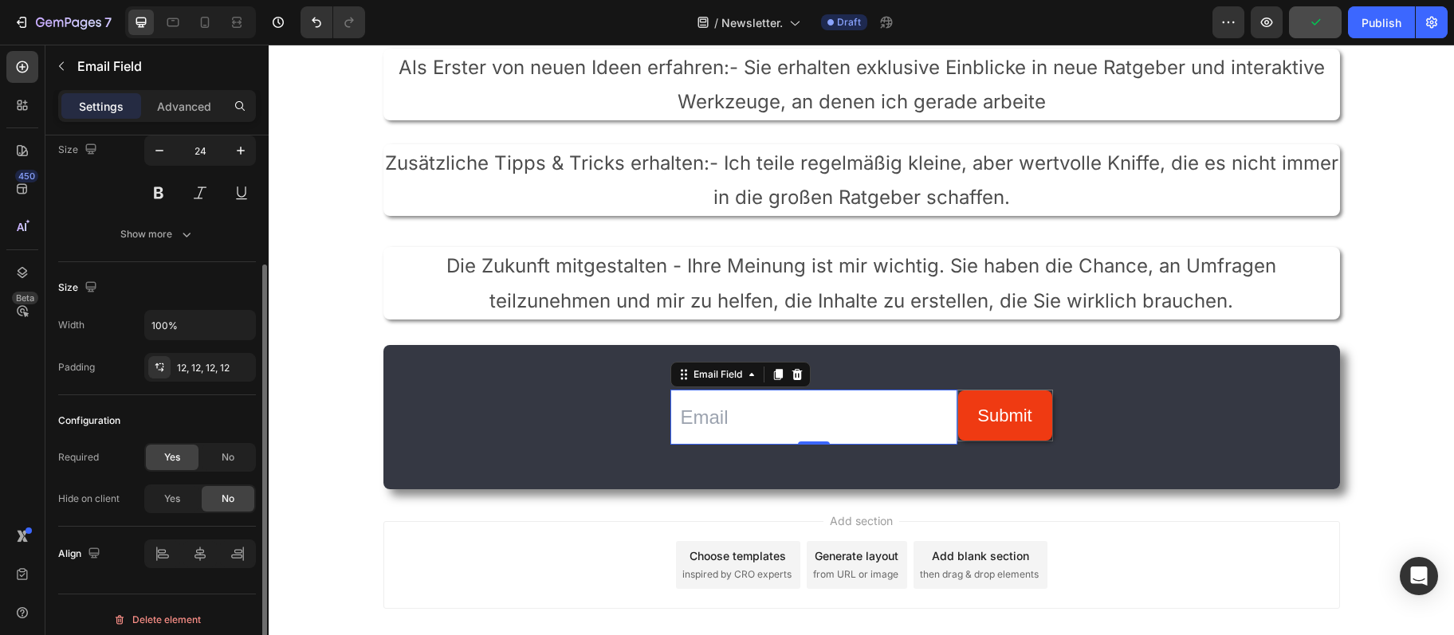
scroll to position [181, 0]
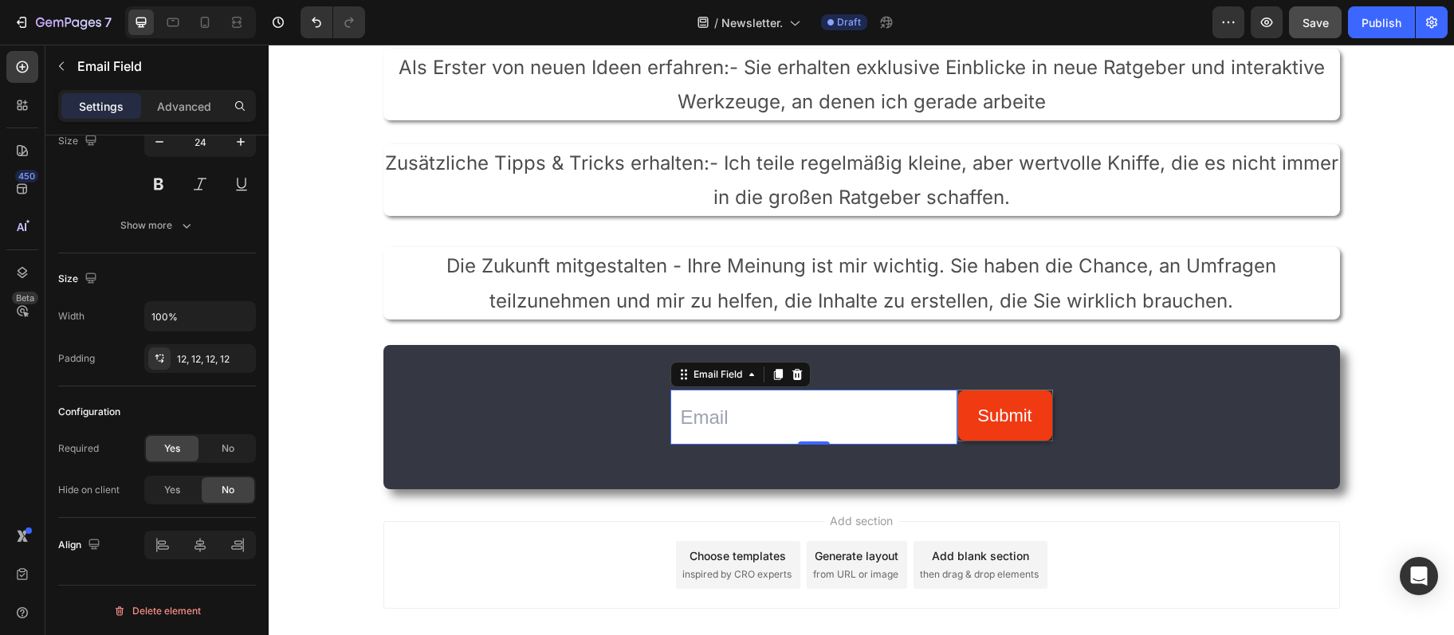
click at [175, 387] on div "Text style Placeholder Email Styles Paragraph 1 Font Sans-serif Size 24 Show mo…" at bounding box center [157, 453] width 198 height 132
click at [175, 235] on button "Show more" at bounding box center [157, 225] width 198 height 29
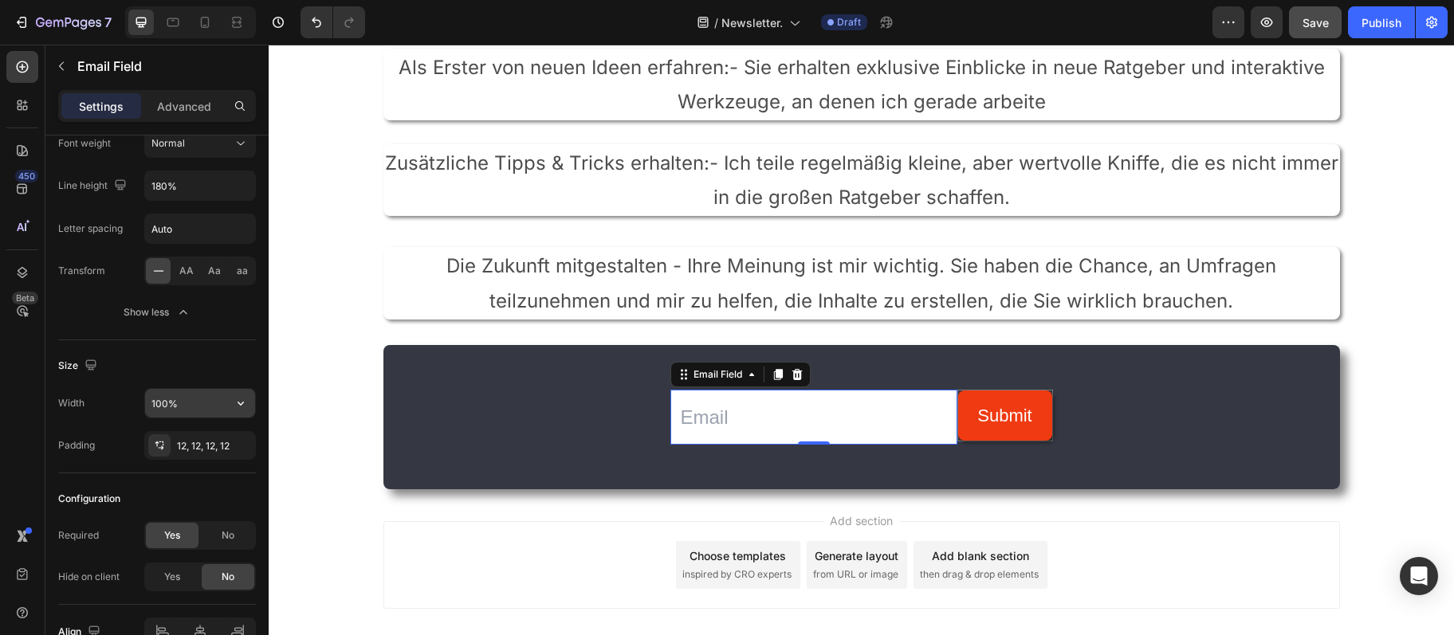
click at [229, 403] on button "button" at bounding box center [240, 403] width 29 height 29
click at [199, 449] on p "Default 1200px" at bounding box center [196, 443] width 91 height 14
type input "1200"
click at [240, 412] on button "button" at bounding box center [240, 403] width 29 height 29
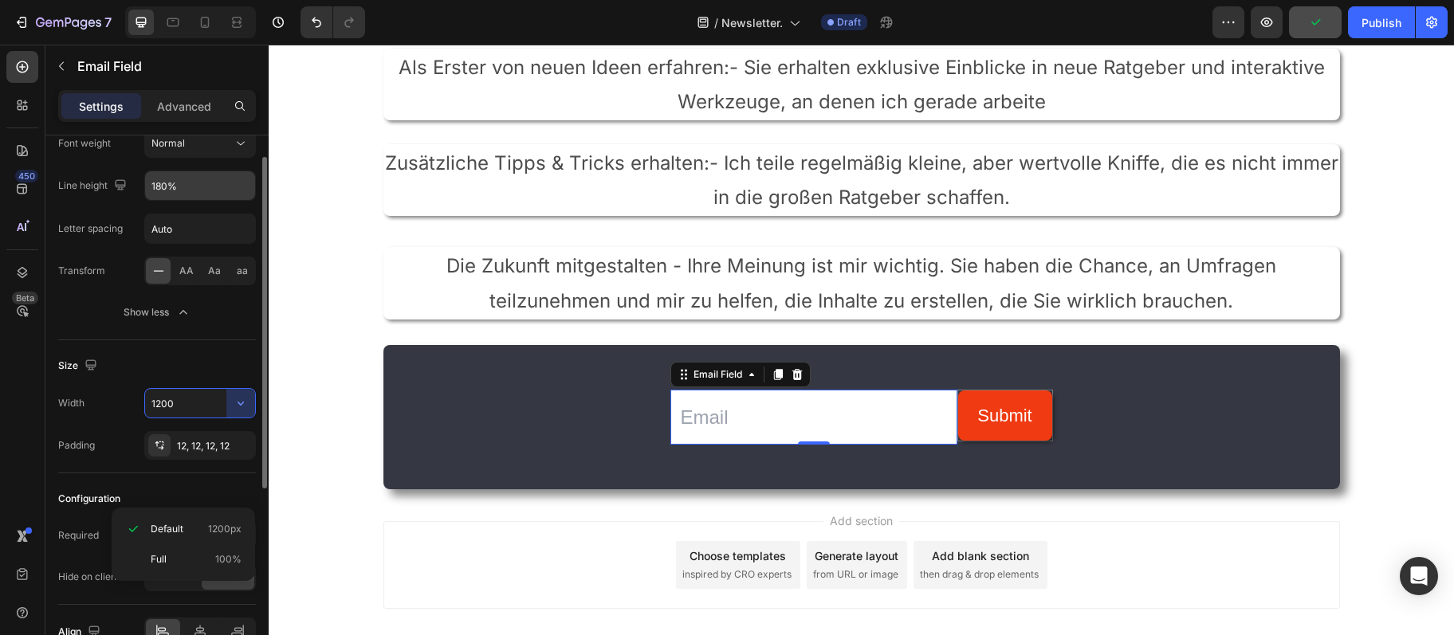
scroll to position [91, 0]
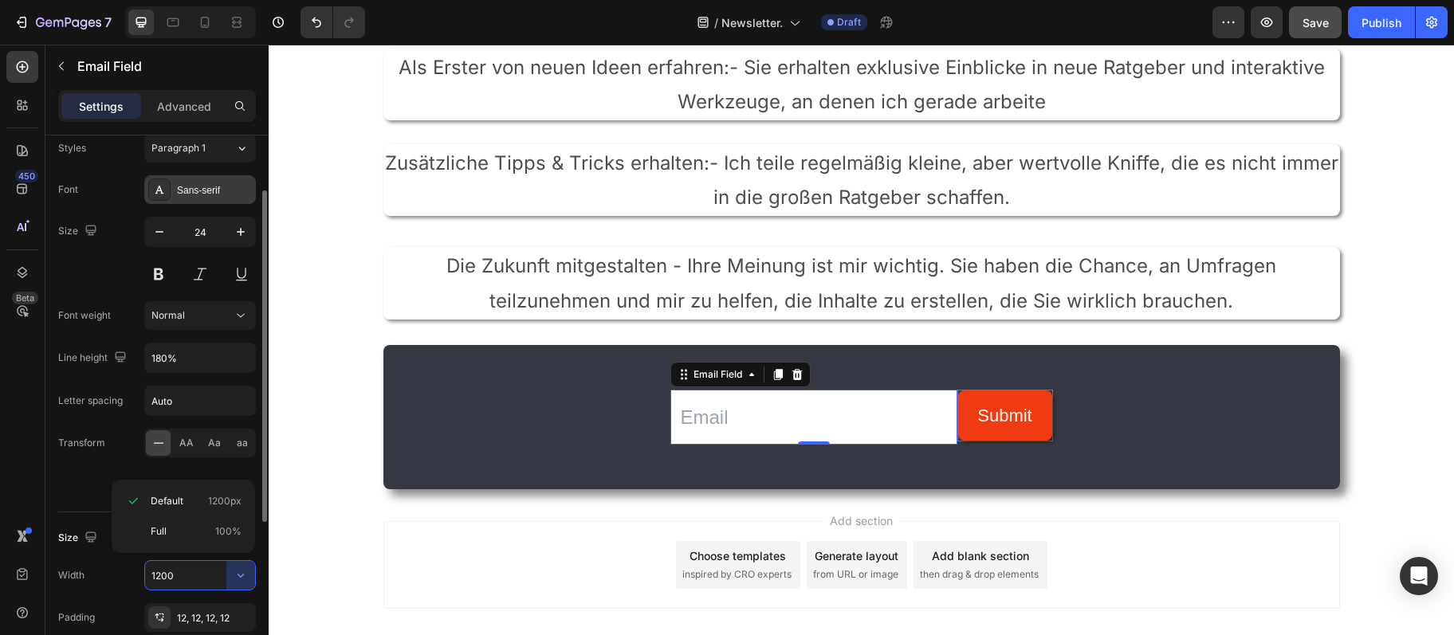
click at [227, 190] on div "Sans-serif" at bounding box center [214, 190] width 75 height 14
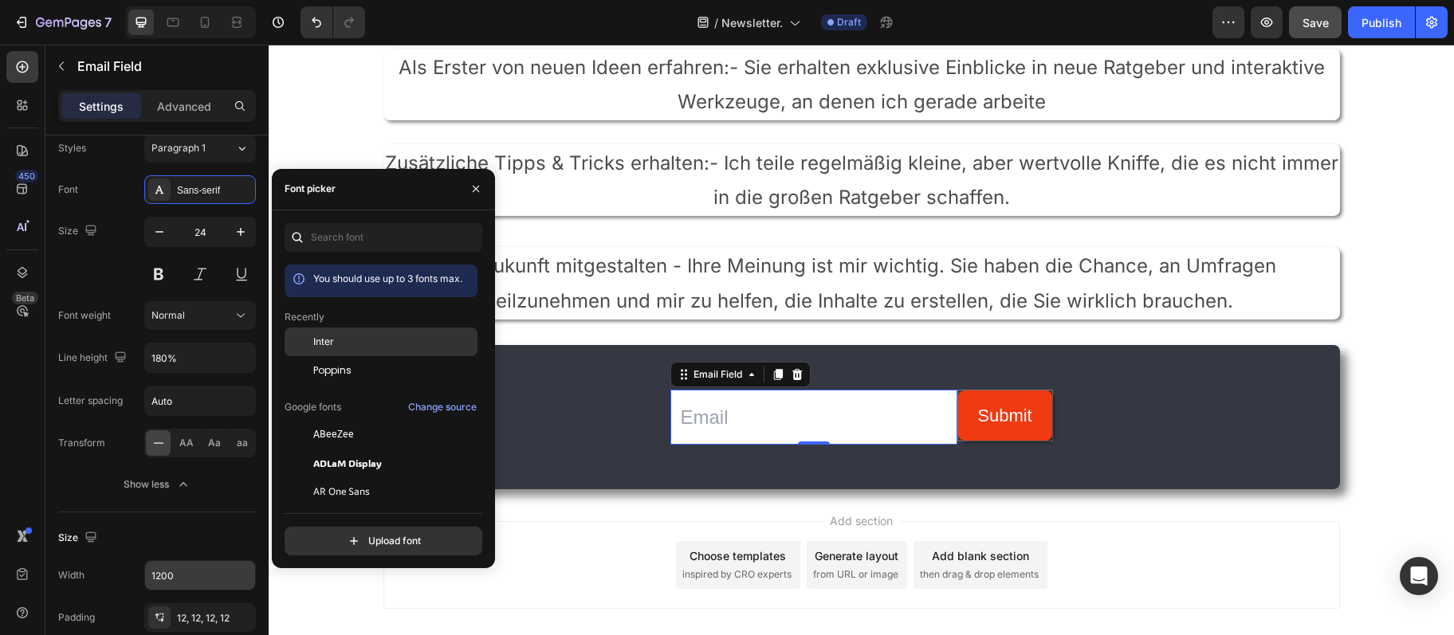
click at [387, 349] on div "Inter" at bounding box center [393, 342] width 161 height 14
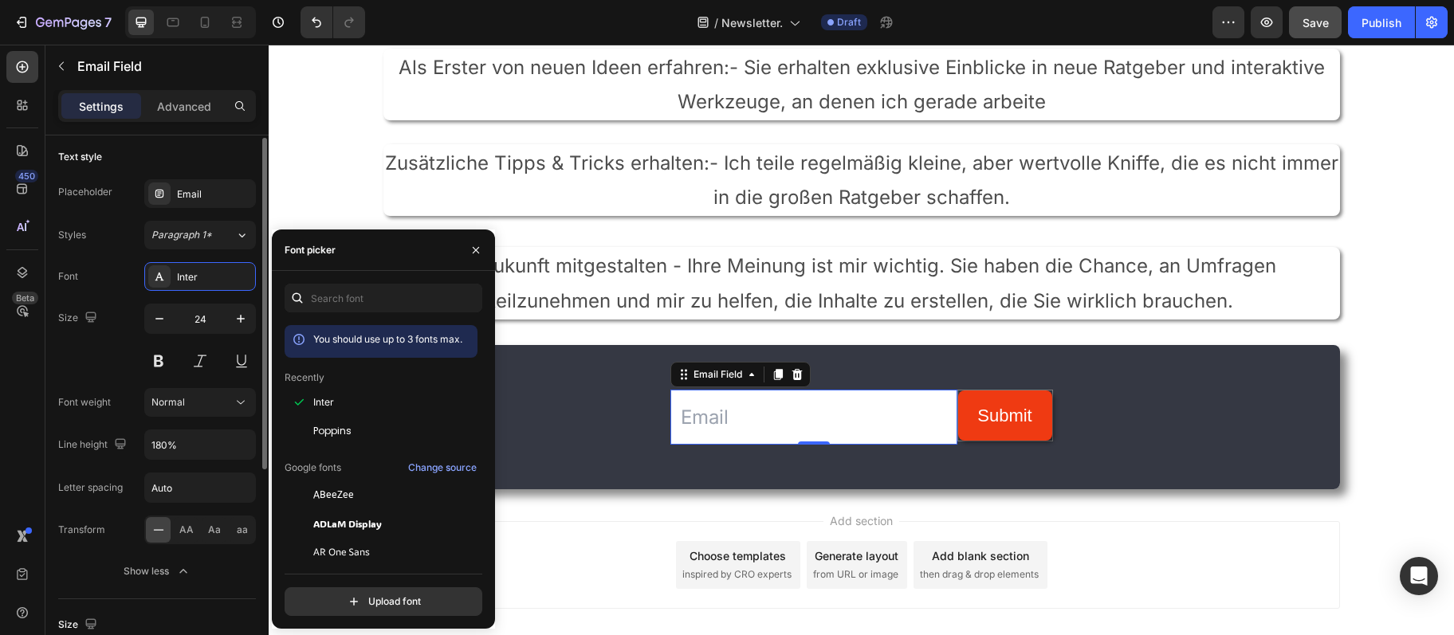
scroll to position [0, 0]
drag, startPoint x: 1164, startPoint y: 512, endPoint x: 1151, endPoint y: 509, distance: 13.9
click at [1164, 512] on div "Add section Choose templates inspired by CRO experts Generate layout from URL o…" at bounding box center [861, 587] width 1185 height 196
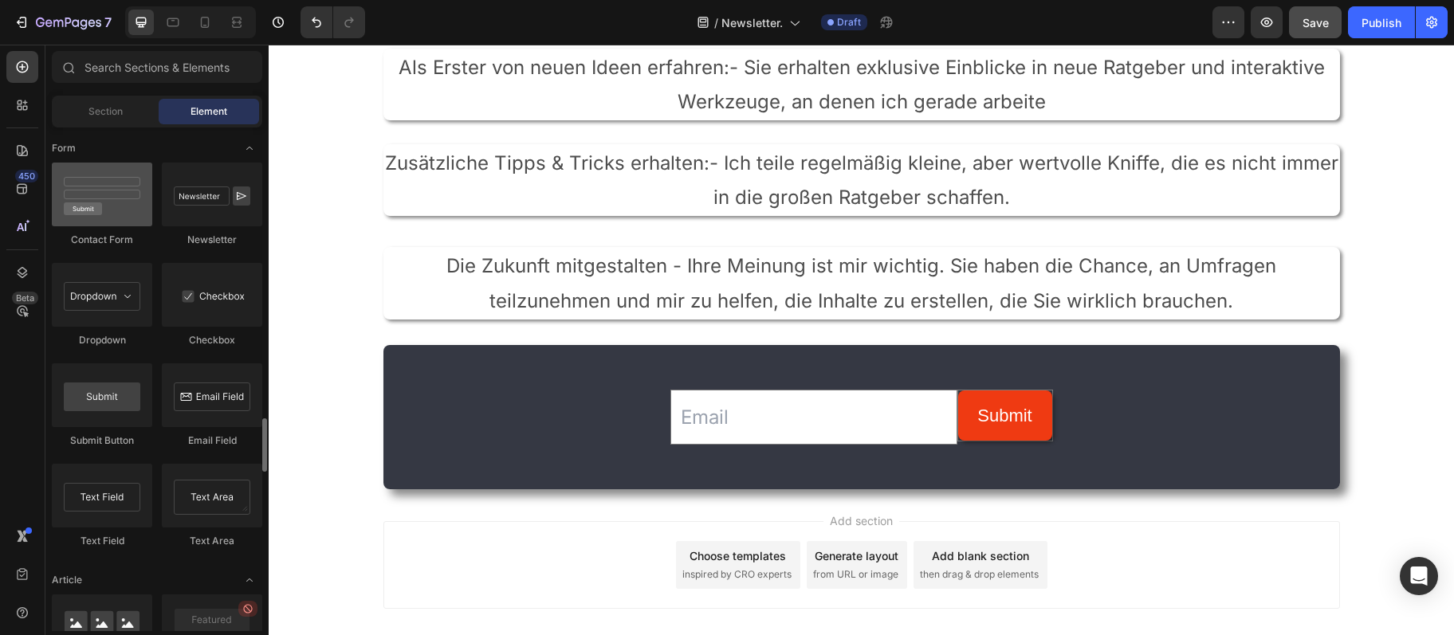
scroll to position [3539, 0]
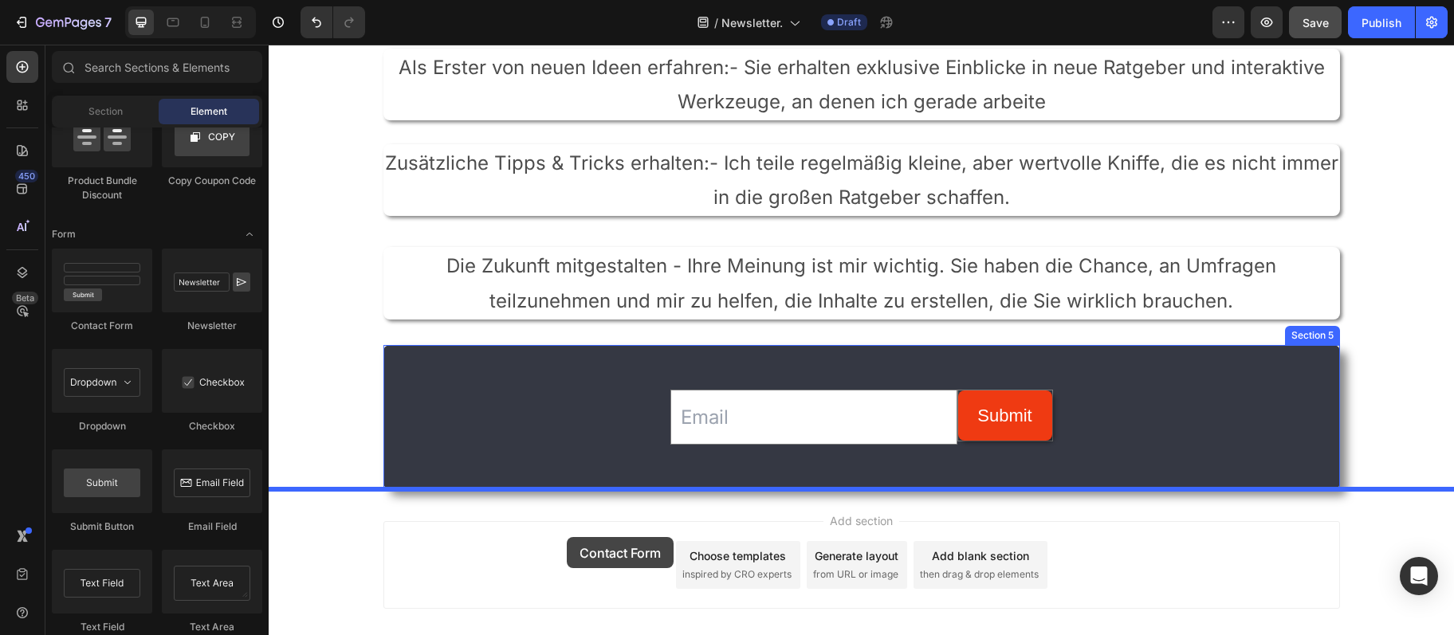
drag, startPoint x: 387, startPoint y: 339, endPoint x: 567, endPoint y: 537, distance: 268.0
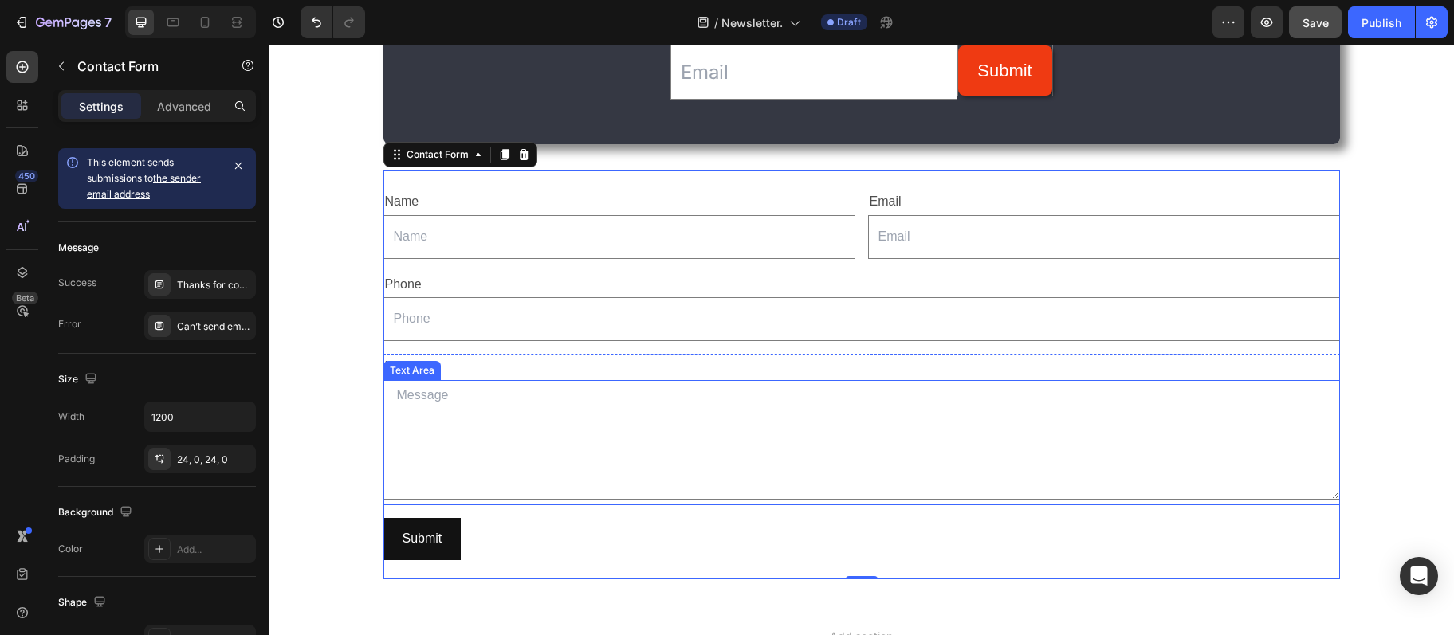
scroll to position [690, 0]
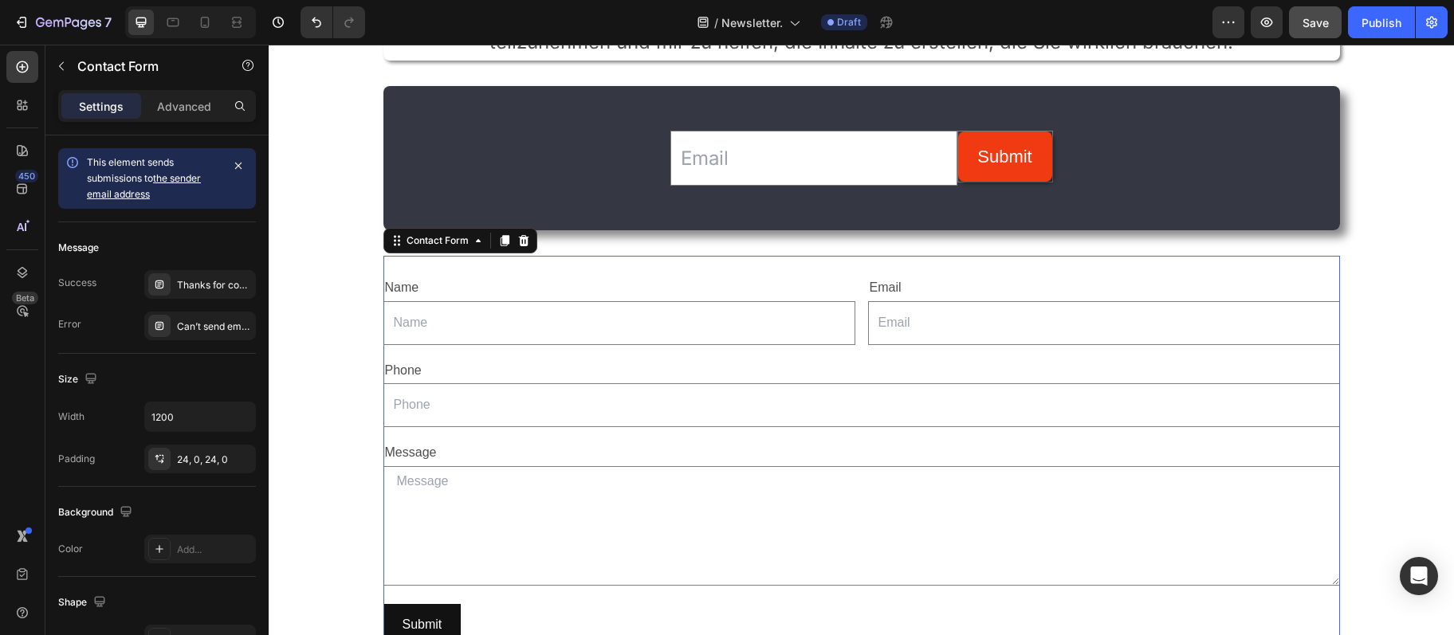
click at [327, 39] on div "7 Version history / Newsletter. Draft Preview Save Publish" at bounding box center [727, 22] width 1454 height 45
click at [316, 31] on button "Undo/Redo" at bounding box center [316, 22] width 32 height 32
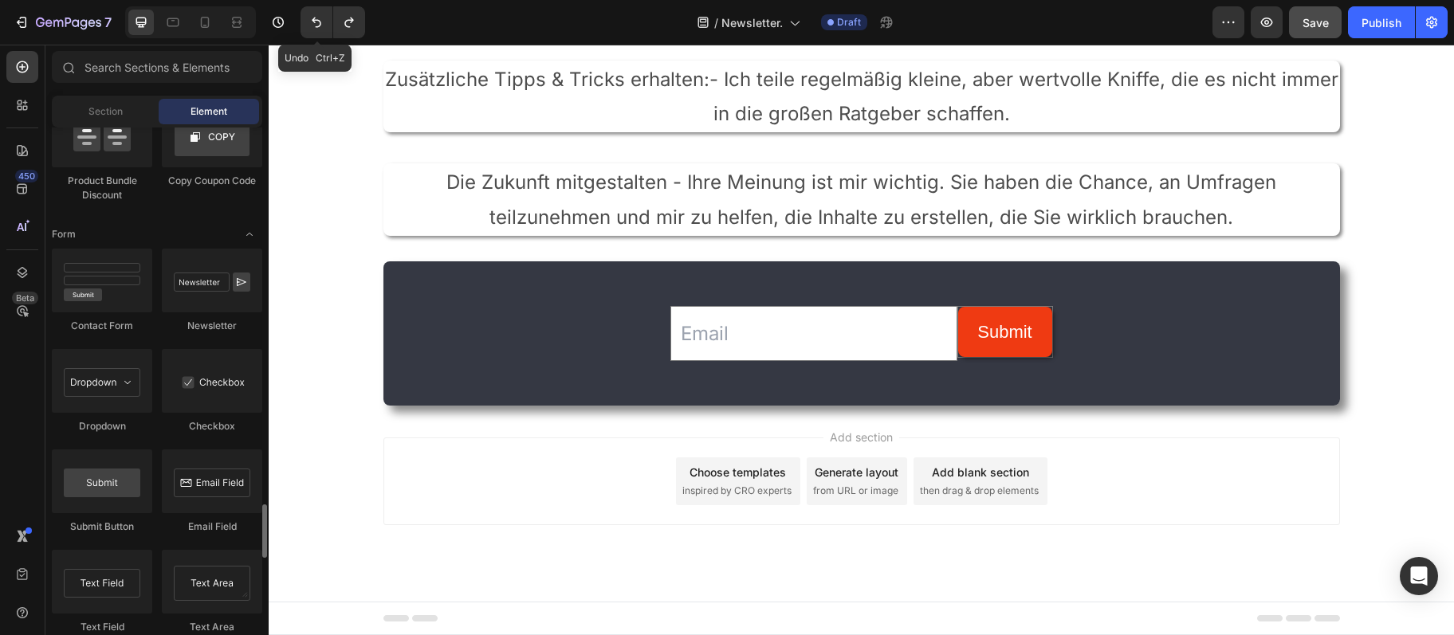
scroll to position [515, 0]
click at [697, 330] on input "email" at bounding box center [813, 333] width 287 height 55
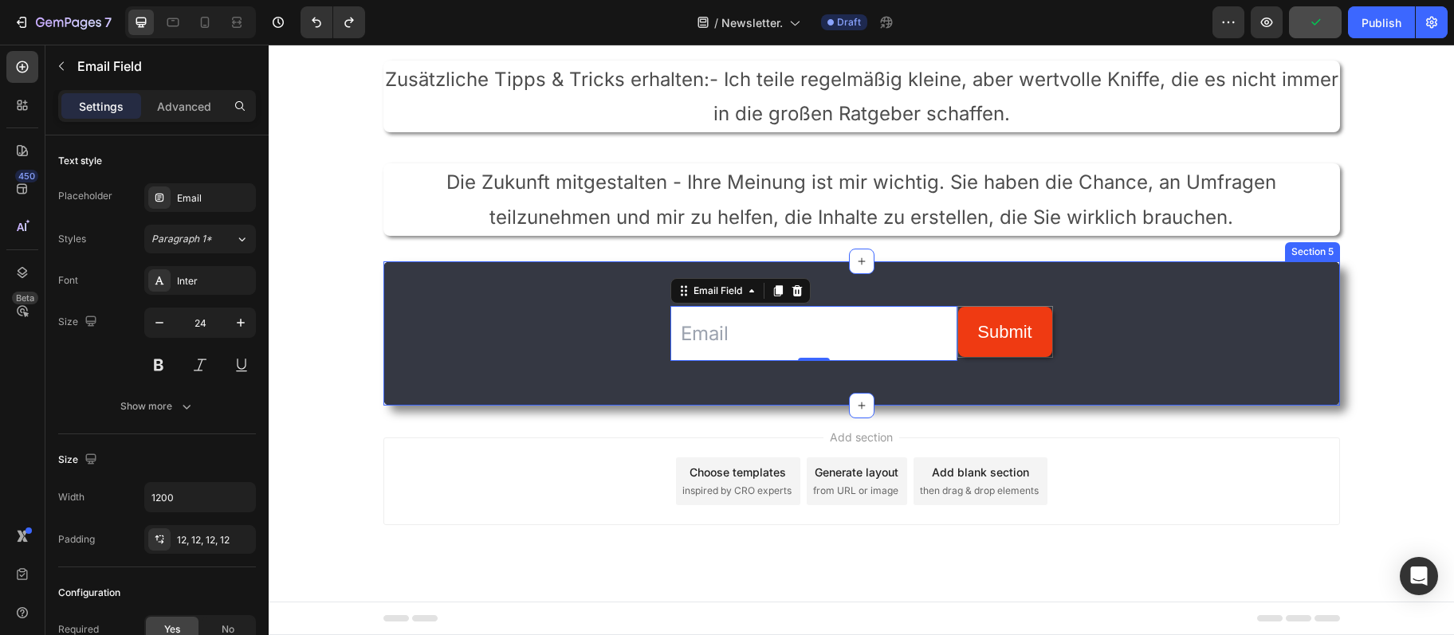
click at [663, 319] on div "Email Field 0 Submit Submit Button Row Newsletter" at bounding box center [861, 333] width 956 height 93
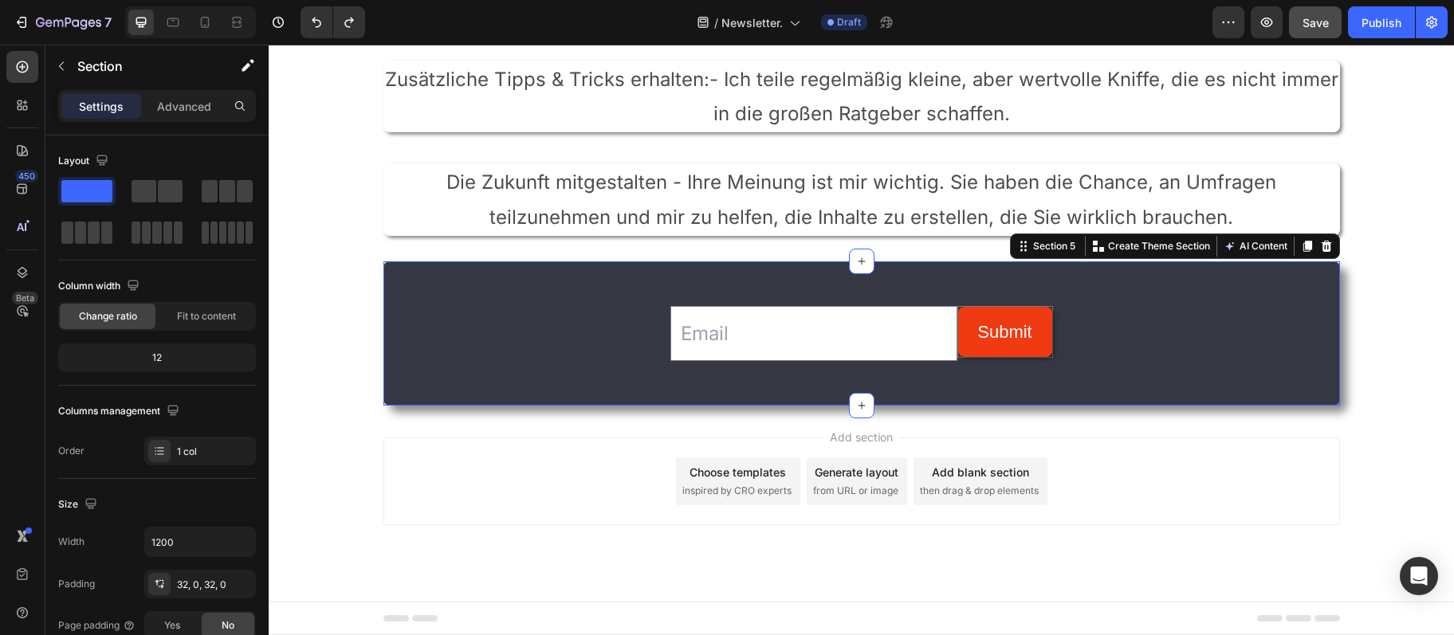
click at [667, 319] on div "Email Field Submit Submit Button Row Newsletter" at bounding box center [861, 333] width 956 height 93
click at [669, 316] on div "Email Field Submit Submit Button Row Newsletter" at bounding box center [861, 333] width 956 height 93
click at [678, 308] on input "email" at bounding box center [813, 333] width 287 height 55
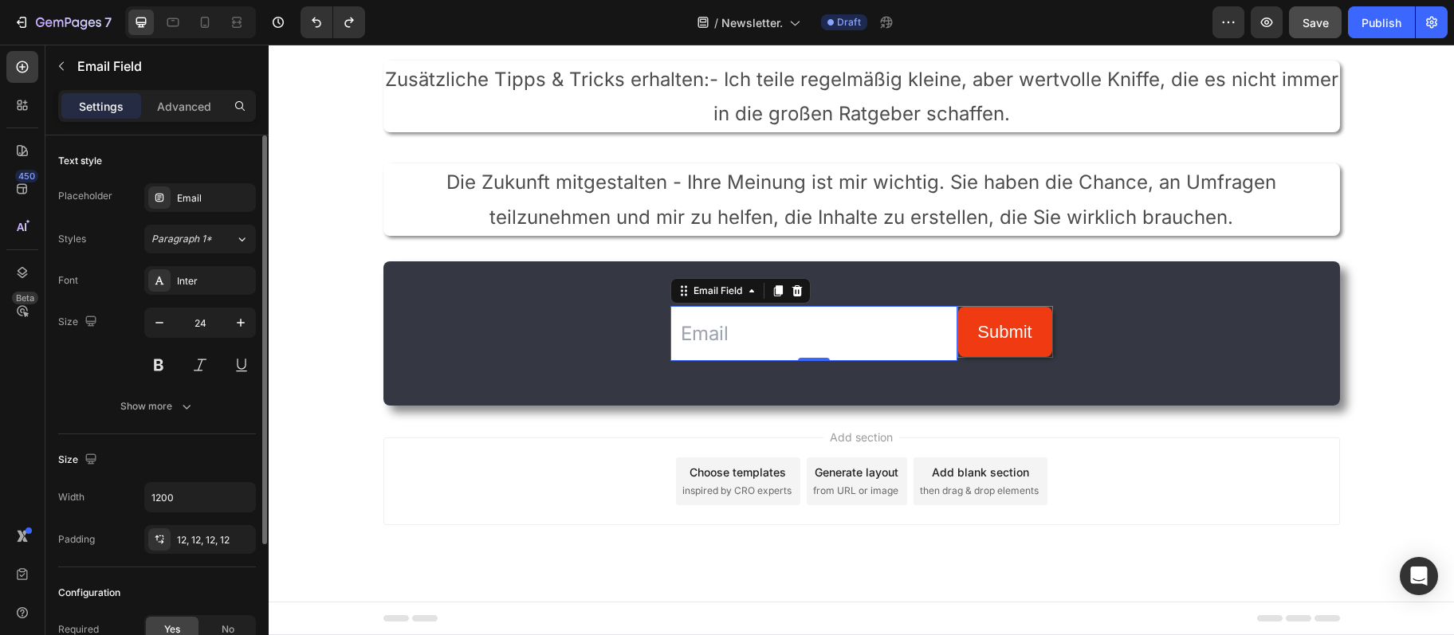
scroll to position [172, 0]
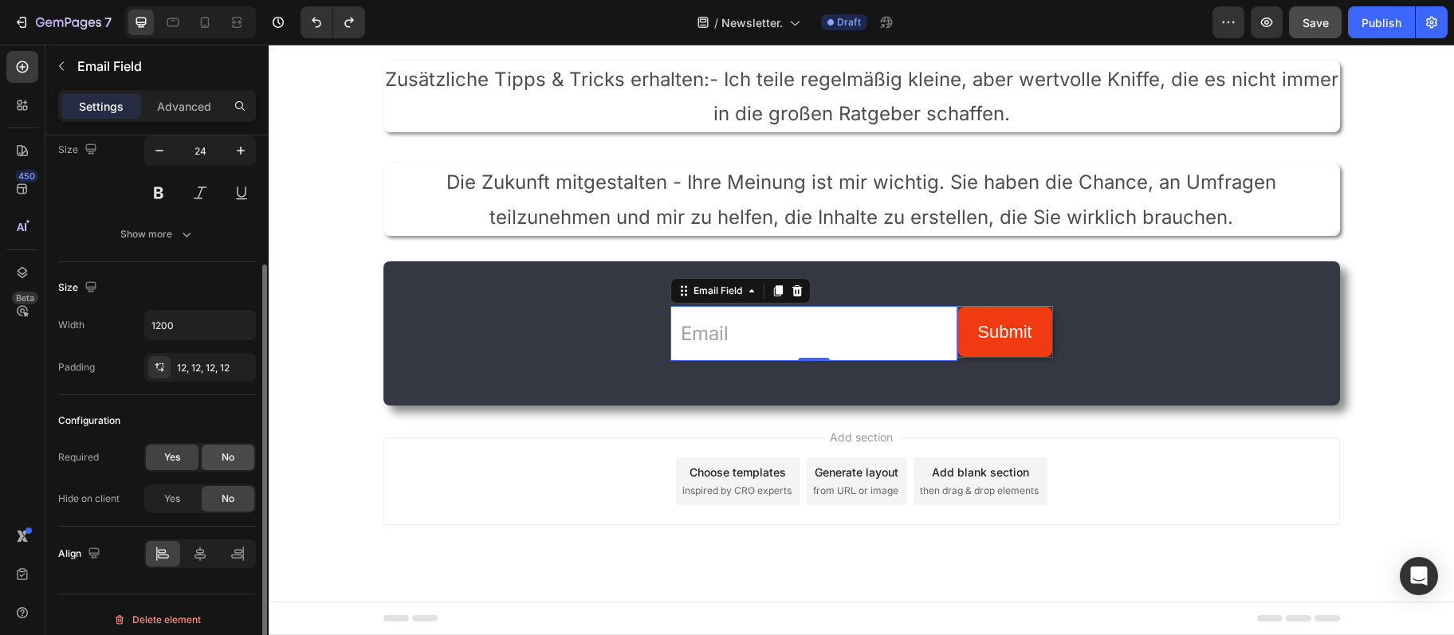
click at [215, 450] on div "No" at bounding box center [228, 458] width 53 height 26
click at [151, 457] on div "Yes" at bounding box center [172, 458] width 53 height 26
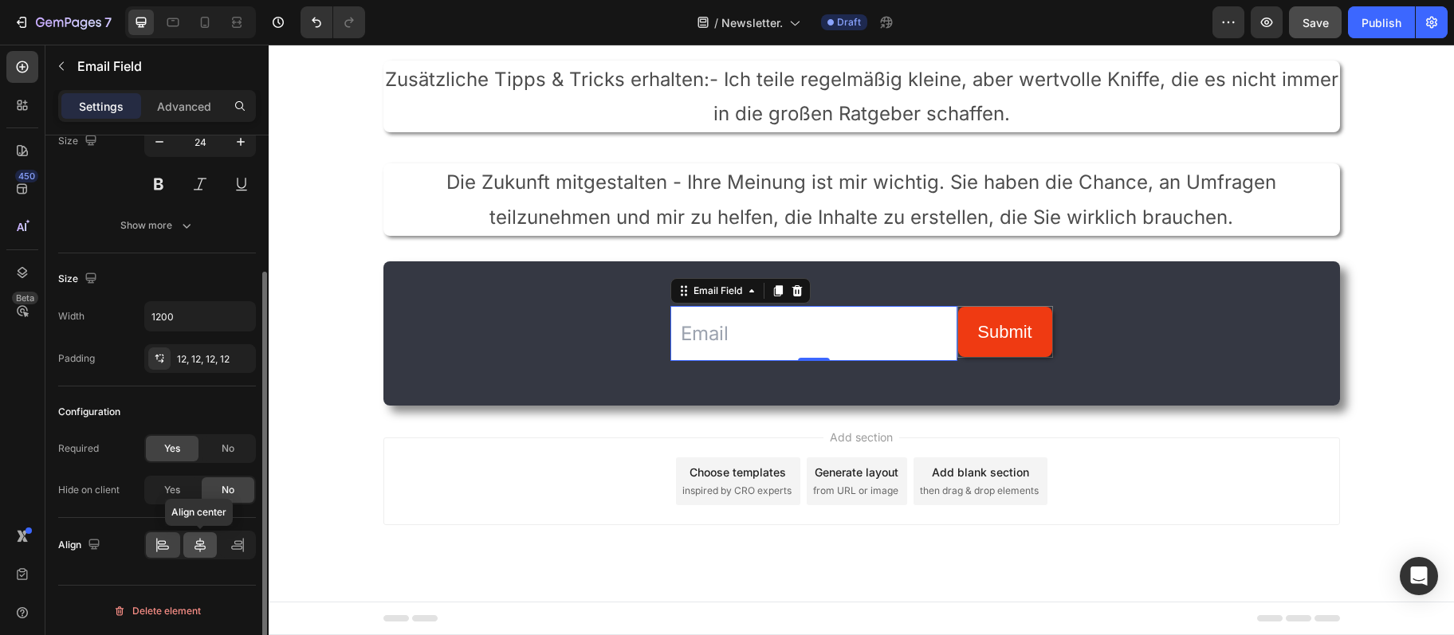
click at [206, 547] on icon at bounding box center [200, 545] width 16 height 16
click at [229, 543] on div at bounding box center [237, 545] width 34 height 26
click at [156, 549] on icon at bounding box center [163, 545] width 16 height 16
click at [193, 546] on icon at bounding box center [200, 545] width 16 height 16
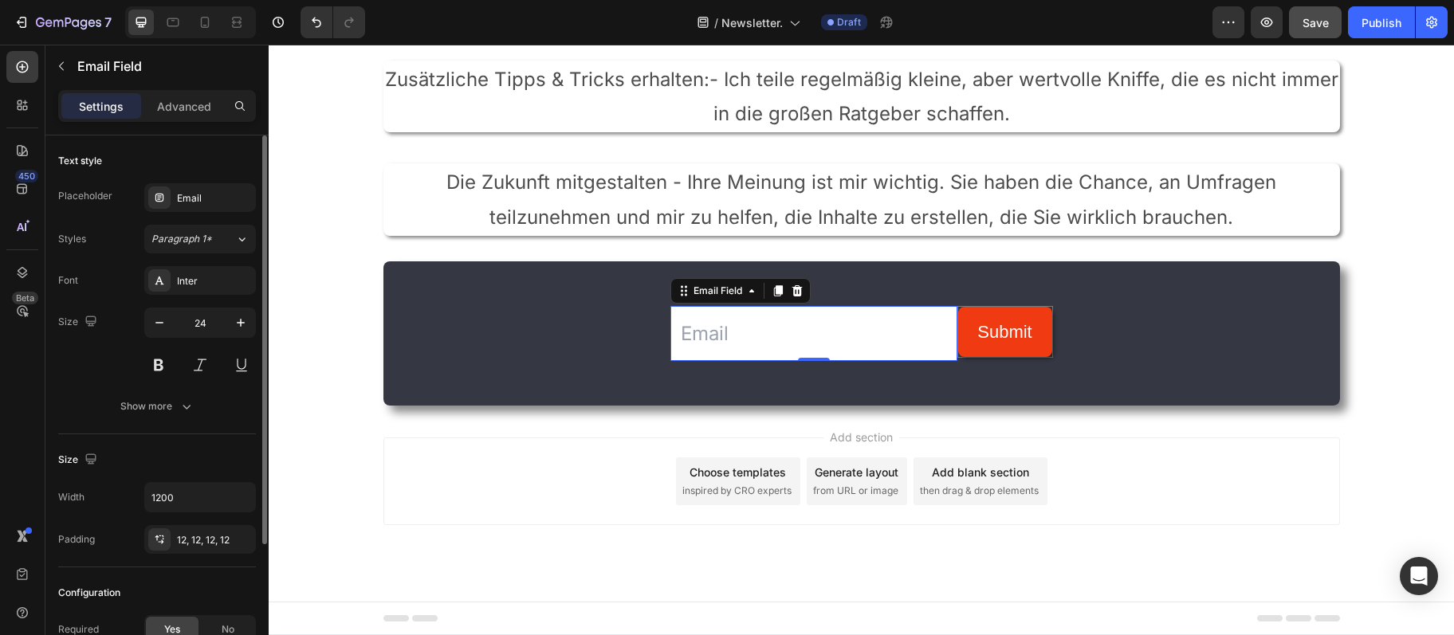
click at [159, 567] on div "Text style Placeholder Email Styles Paragraph 1* Font Inter Size 24 Show more" at bounding box center [157, 633] width 198 height 132
click at [159, 417] on button "Show more" at bounding box center [157, 406] width 198 height 29
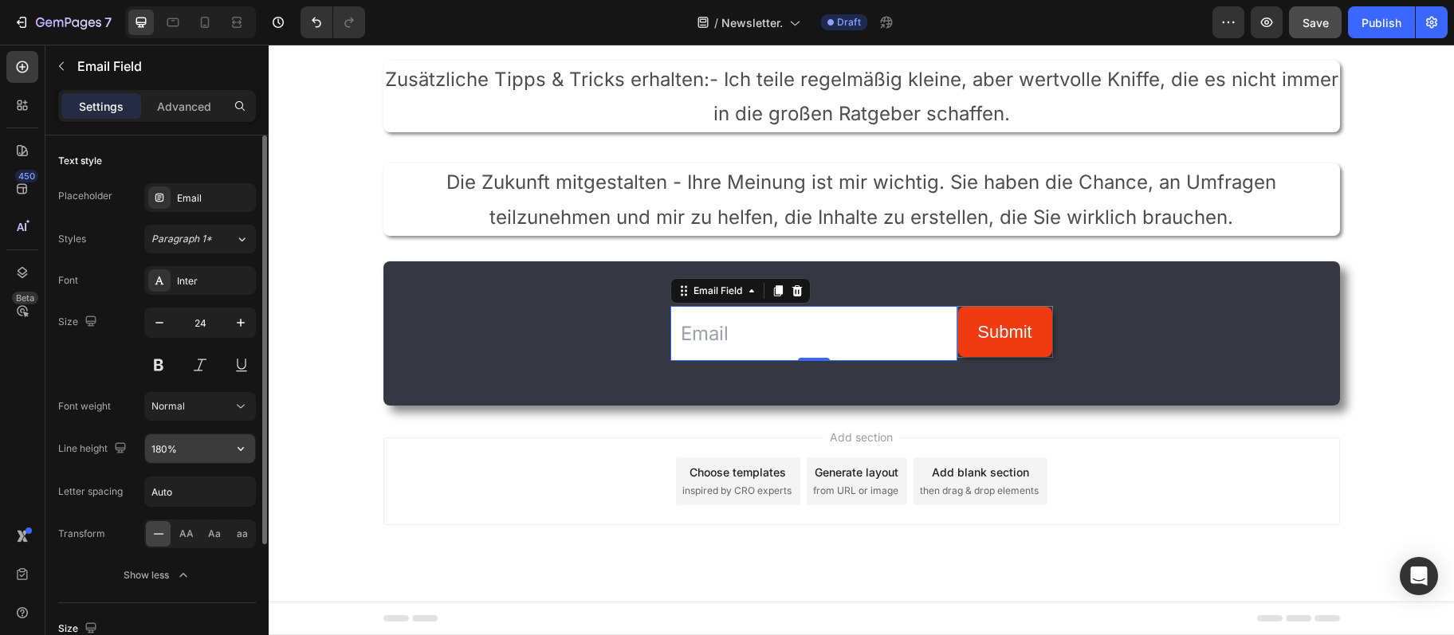
click at [183, 455] on input "180%" at bounding box center [200, 448] width 110 height 29
click at [243, 453] on icon "button" at bounding box center [241, 449] width 16 height 16
click at [165, 445] on input "180%" at bounding box center [200, 448] width 110 height 29
click at [157, 450] on input "180%" at bounding box center [200, 448] width 110 height 29
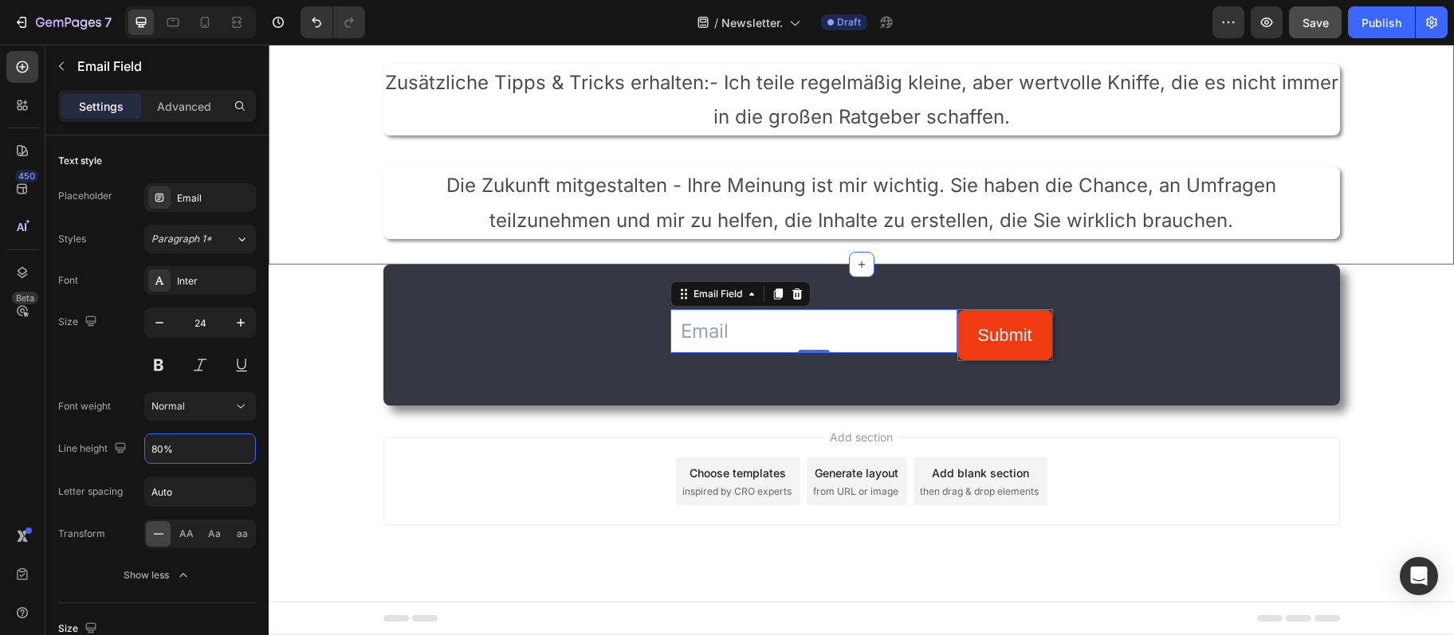
scroll to position [512, 0]
type input "80%"
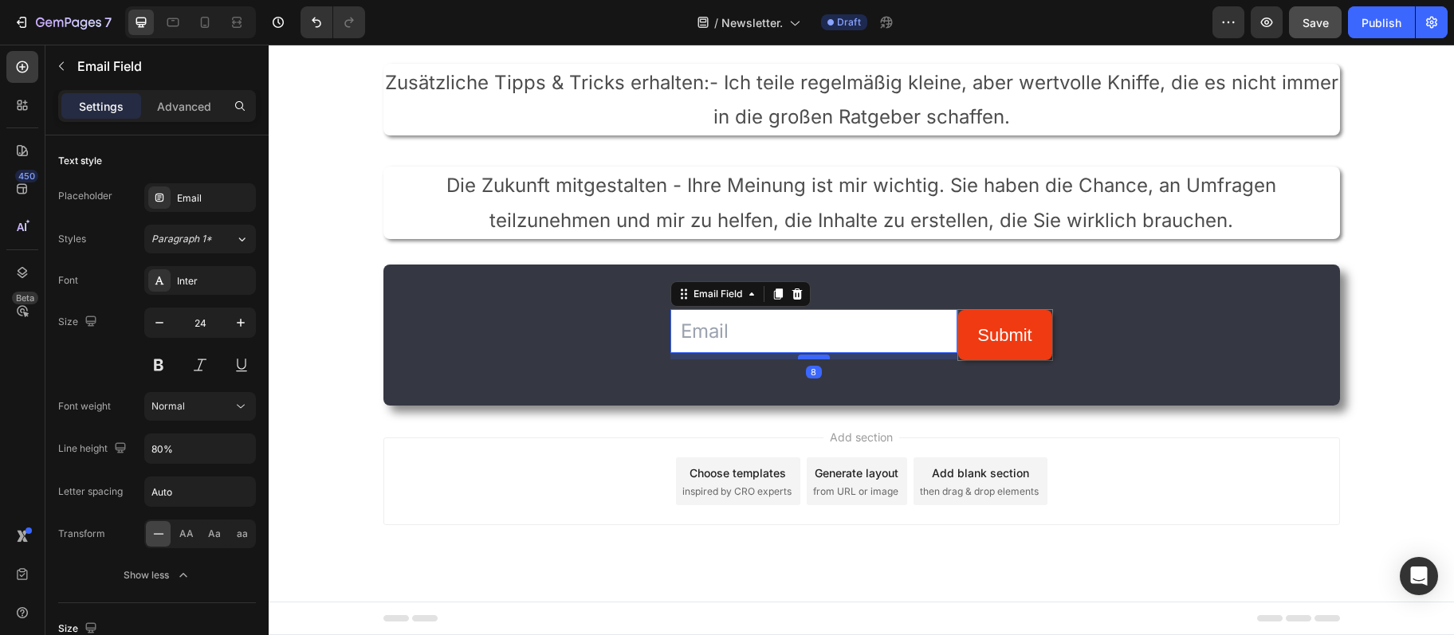
click at [815, 356] on div at bounding box center [814, 357] width 32 height 5
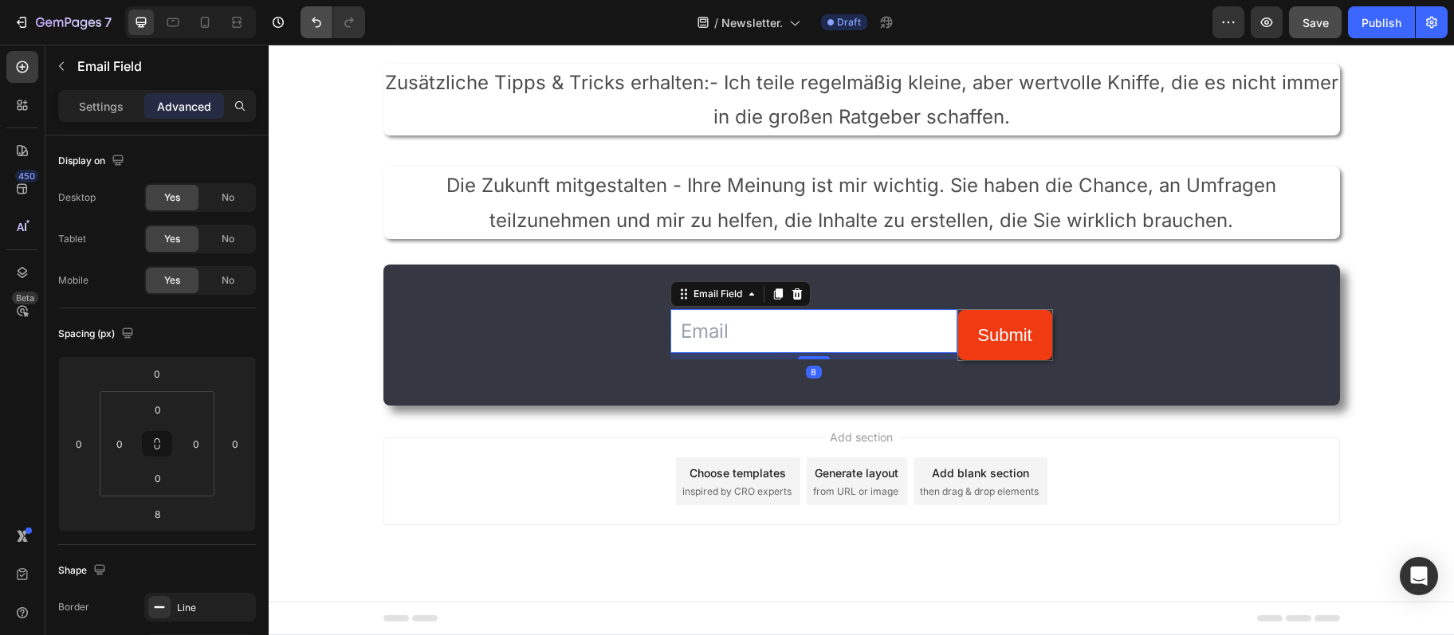
click at [320, 28] on icon "Undo/Redo" at bounding box center [316, 22] width 16 height 16
click at [311, 36] on button "Undo/Redo" at bounding box center [316, 22] width 32 height 32
click at [100, 100] on p "Settings" at bounding box center [101, 106] width 45 height 17
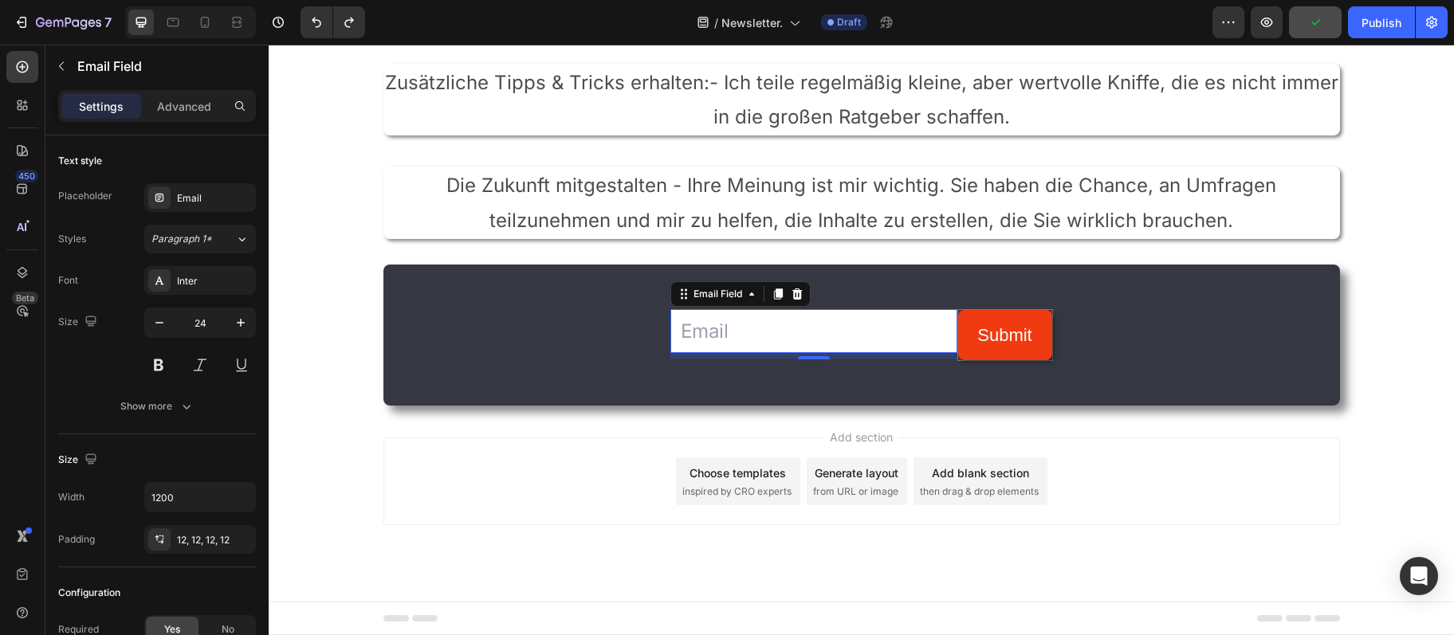
click at [102, 100] on p "Settings" at bounding box center [101, 106] width 45 height 17
click at [312, 20] on icon "Undo/Redo" at bounding box center [316, 22] width 16 height 16
click at [312, 20] on icon "Undo/Redo" at bounding box center [317, 23] width 10 height 10
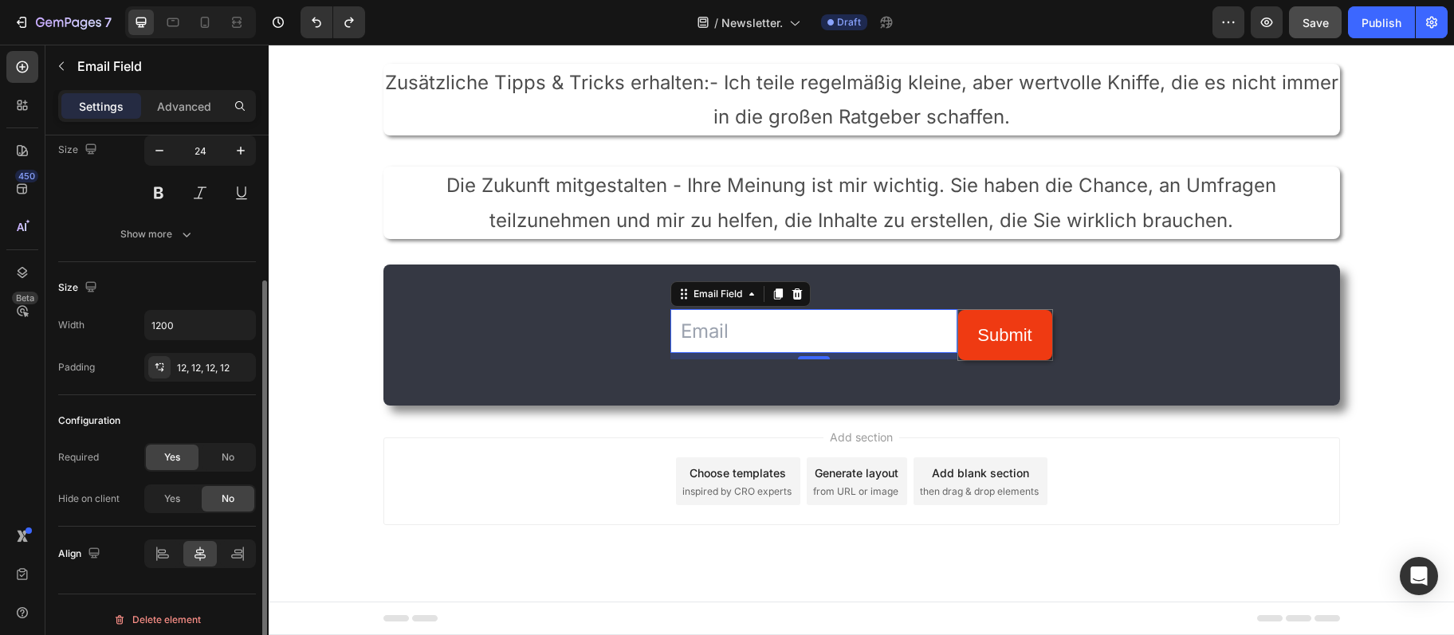
scroll to position [181, 0]
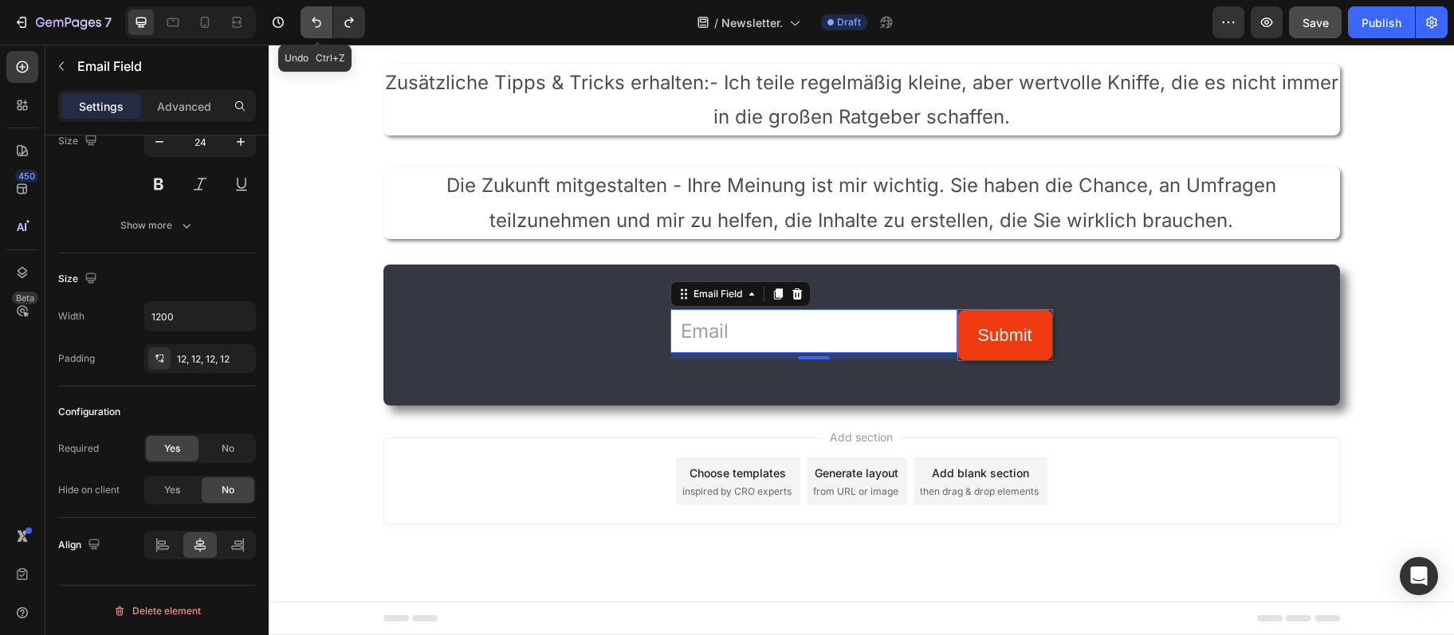
click at [327, 32] on button "Undo/Redo" at bounding box center [316, 22] width 32 height 32
click at [323, 34] on button "Undo/Redo" at bounding box center [316, 22] width 32 height 32
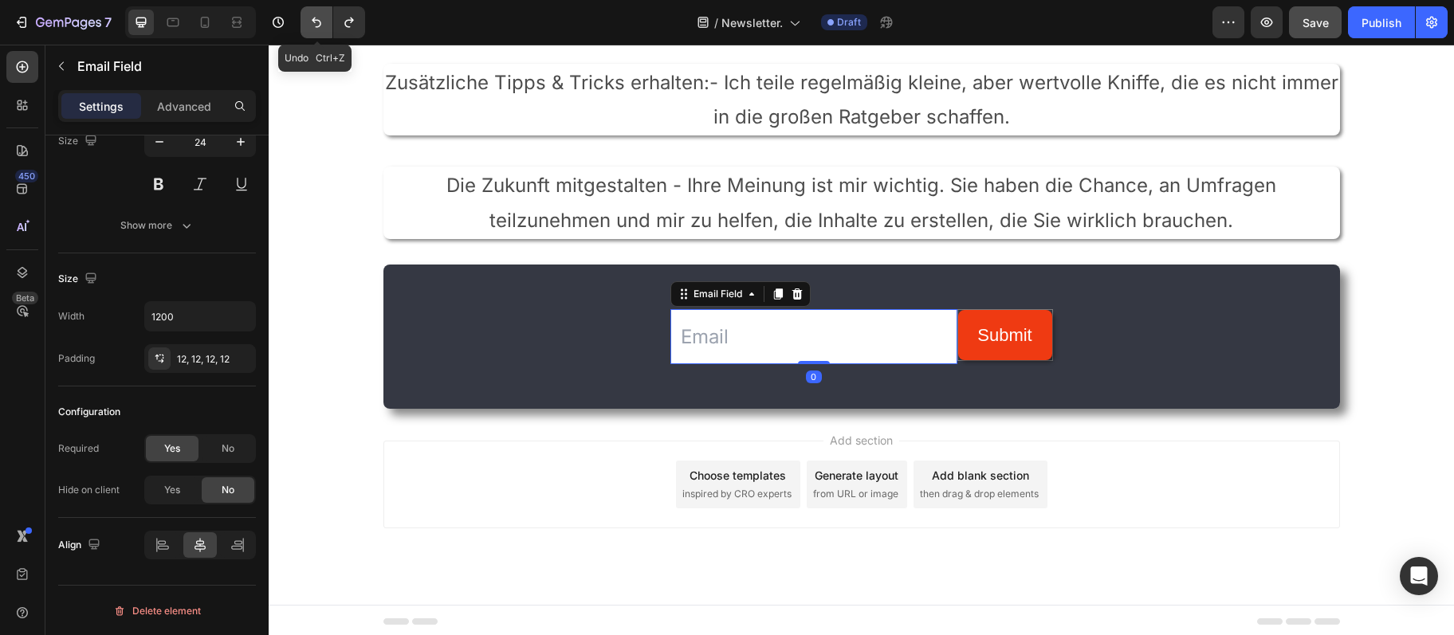
click at [323, 34] on button "Undo/Redo" at bounding box center [316, 22] width 32 height 32
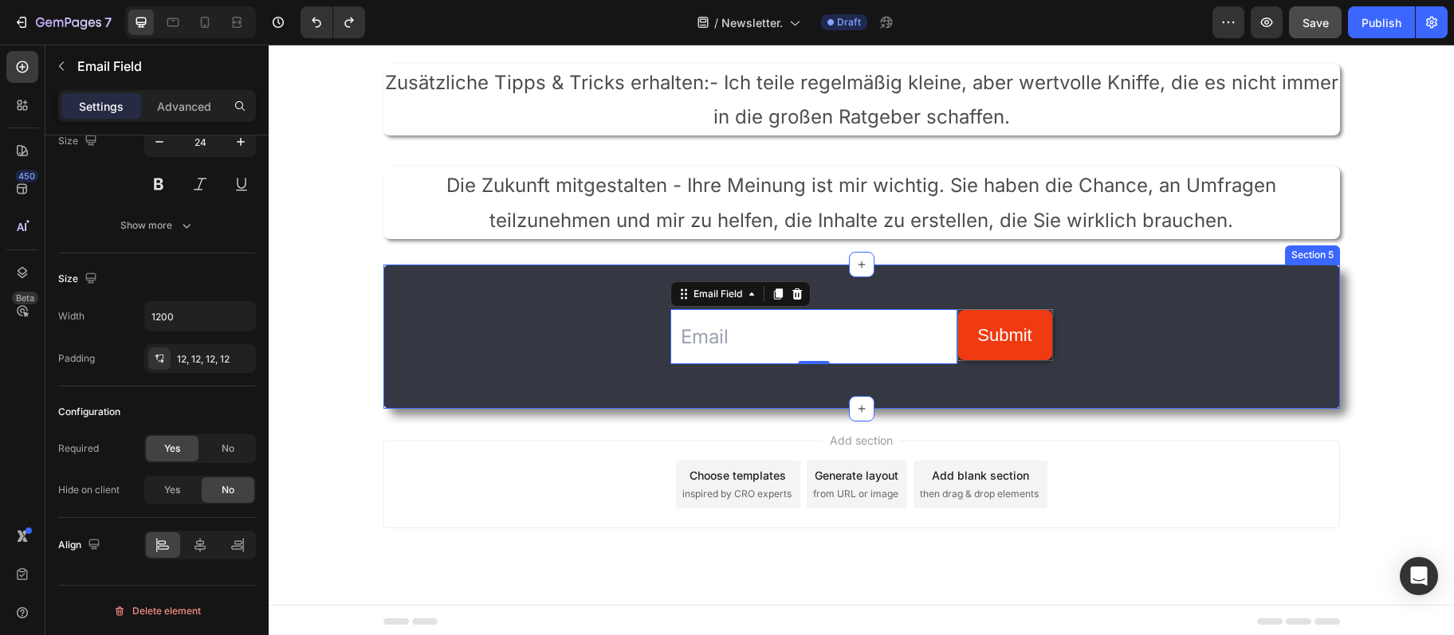
click at [1246, 377] on div "Email Field 0 Submit Submit Button Row Newsletter" at bounding box center [861, 336] width 956 height 93
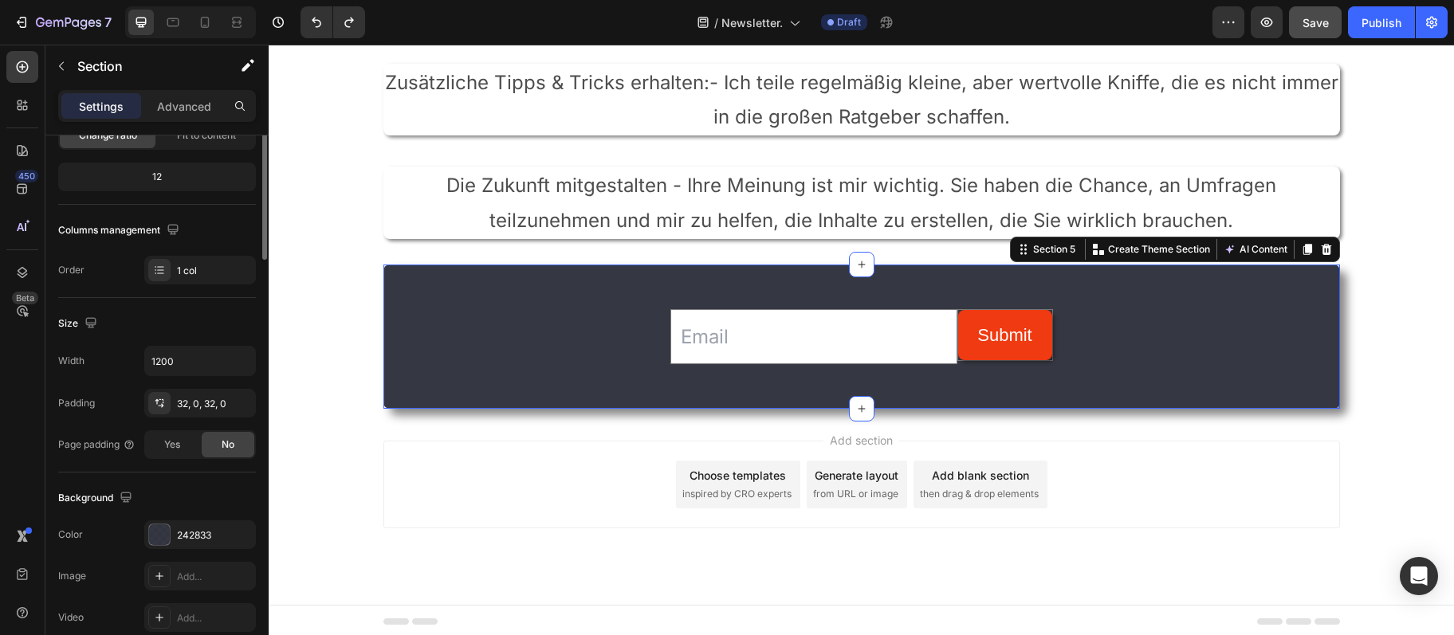
scroll to position [0, 0]
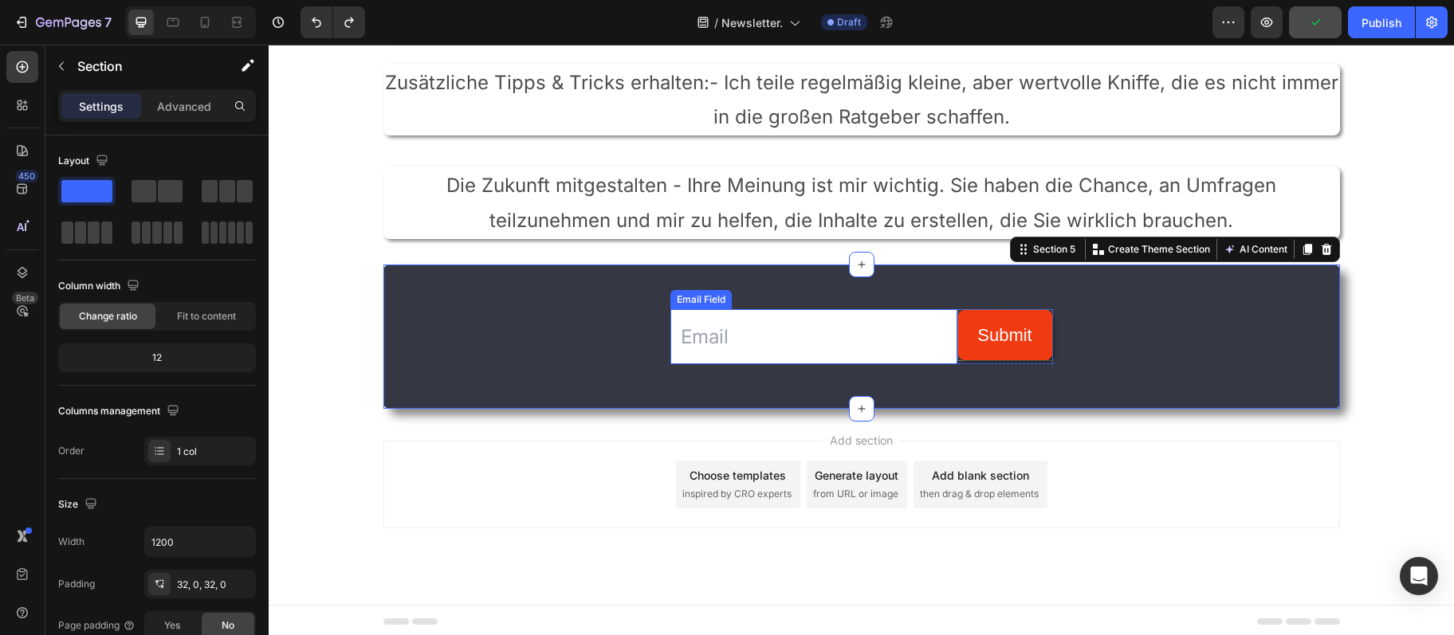
click at [856, 346] on input "email" at bounding box center [813, 336] width 287 height 55
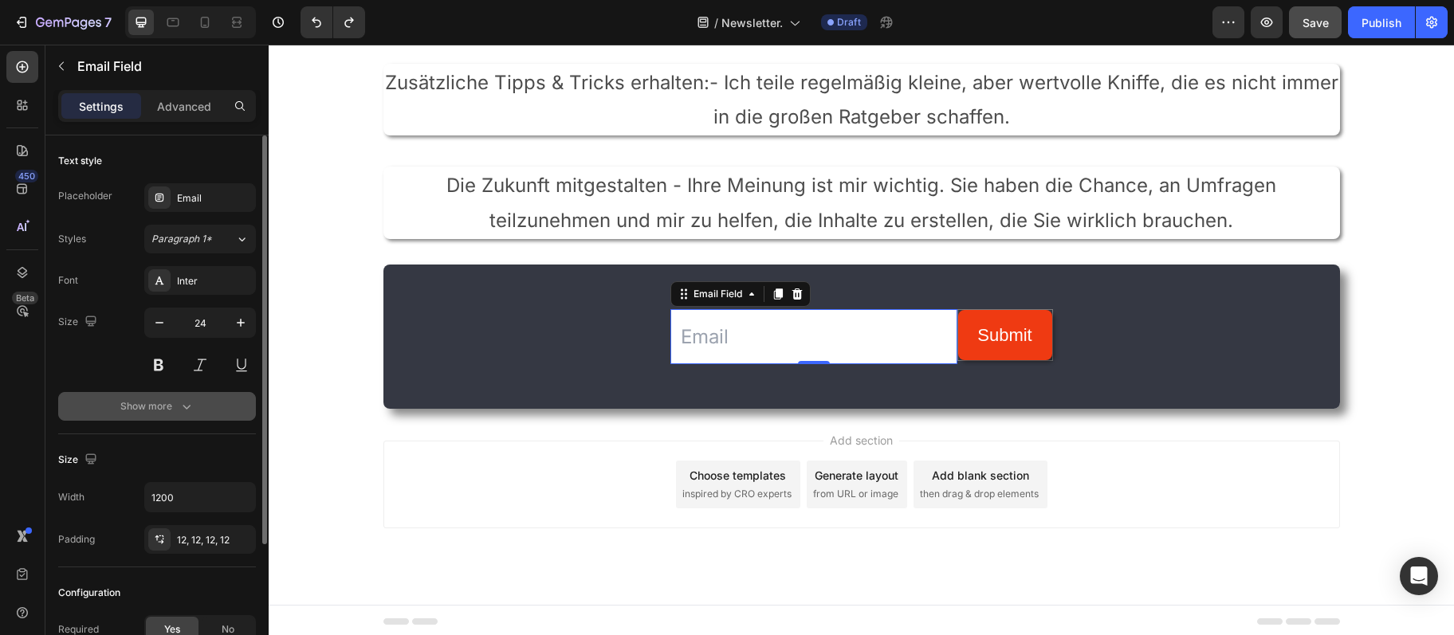
click at [202, 398] on button "Show more" at bounding box center [157, 406] width 198 height 29
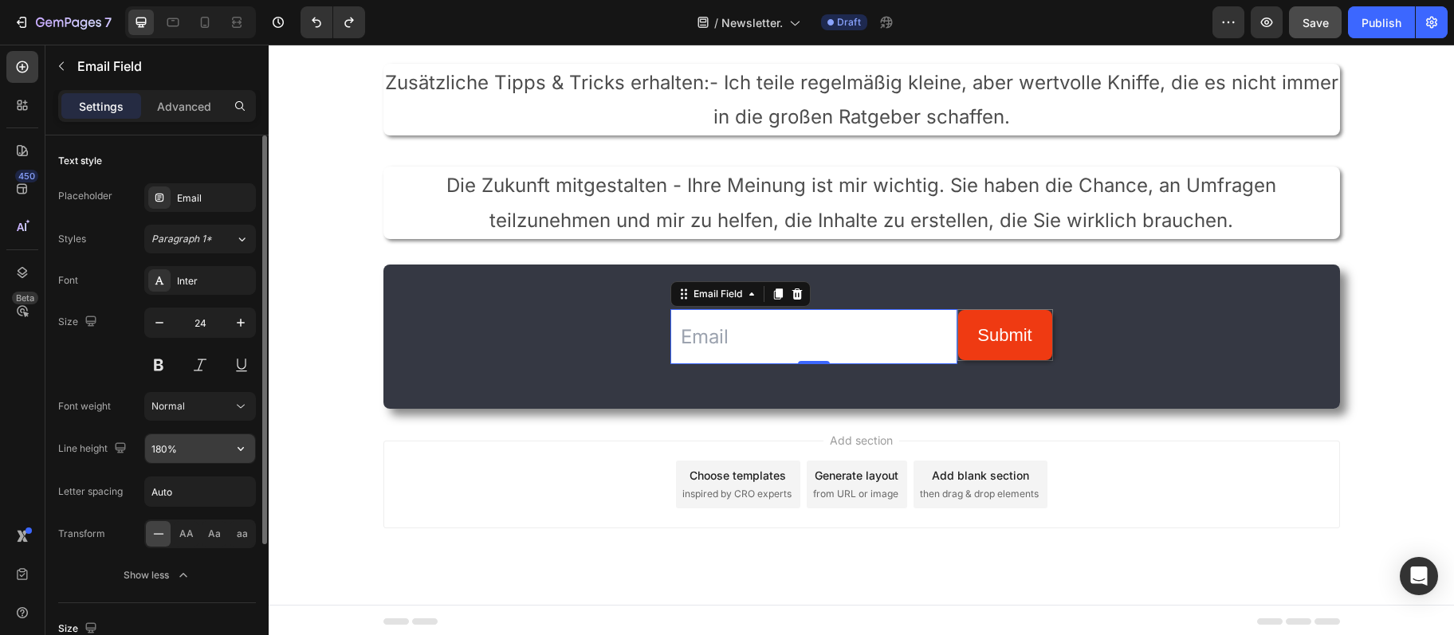
click at [176, 458] on input "180%" at bounding box center [200, 448] width 110 height 29
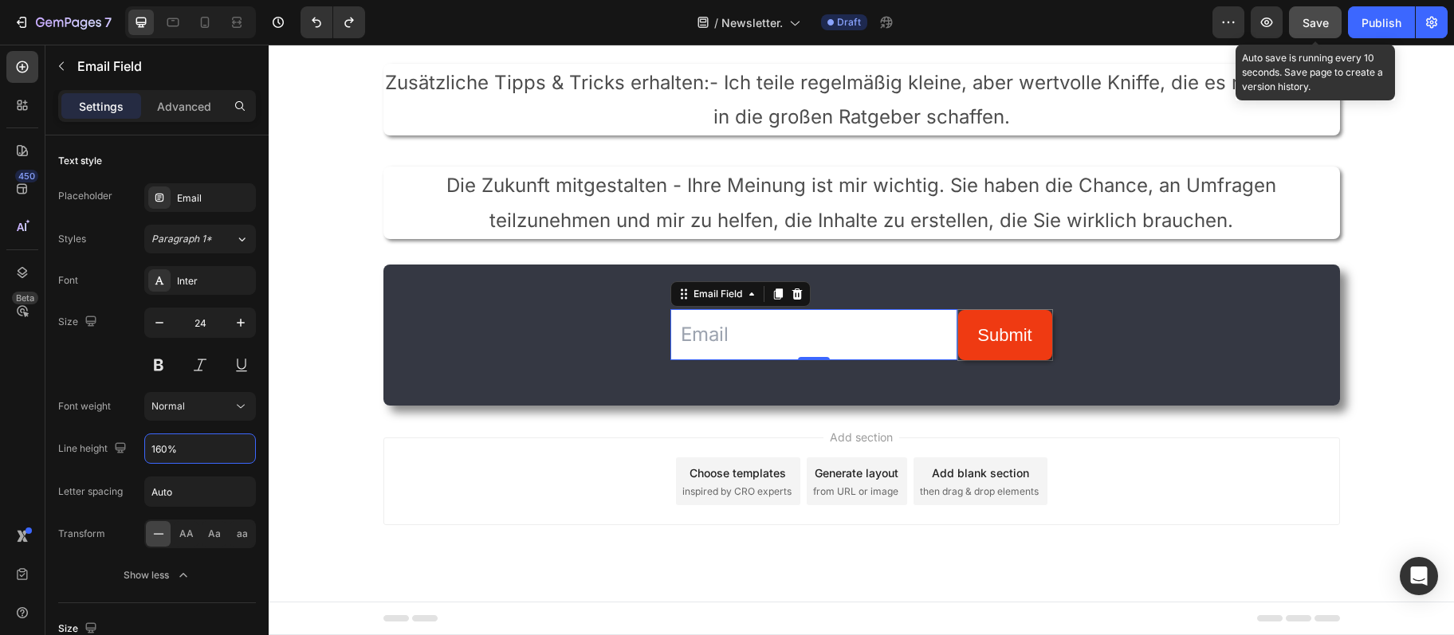
type input "160%"
click at [1314, 25] on span "Save" at bounding box center [1315, 23] width 26 height 14
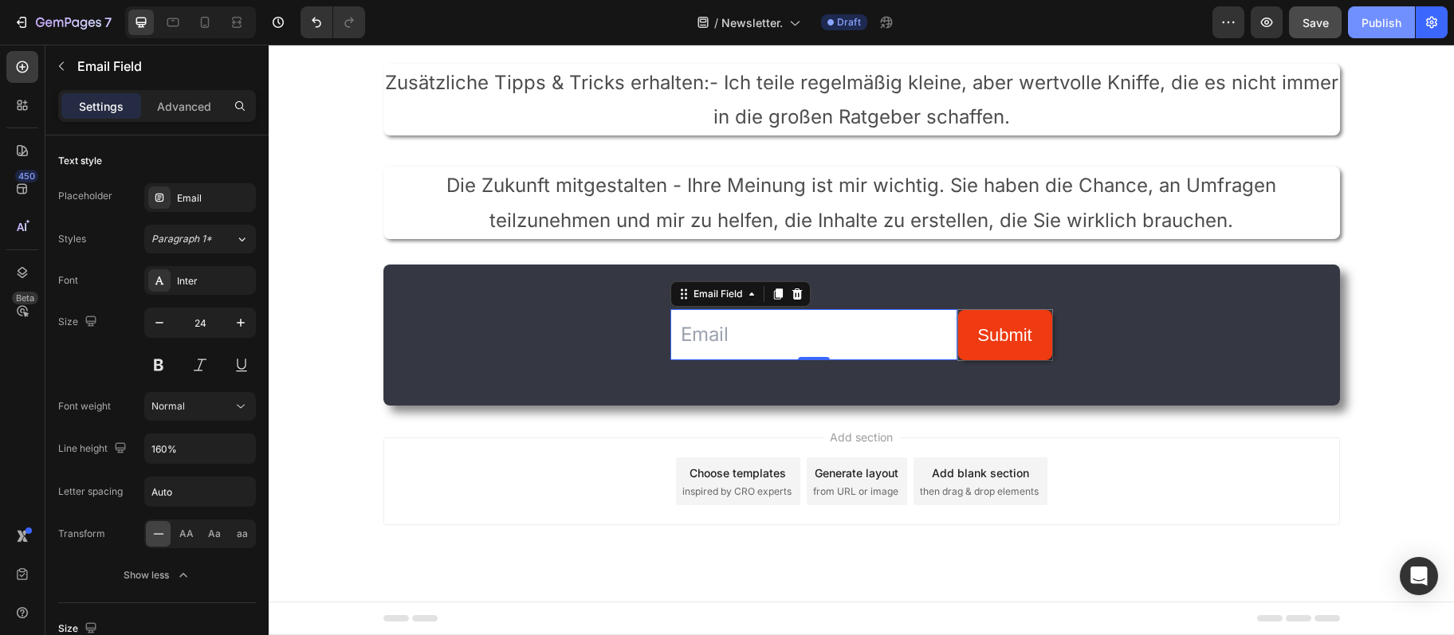
click at [1364, 18] on div "Publish" at bounding box center [1381, 22] width 40 height 17
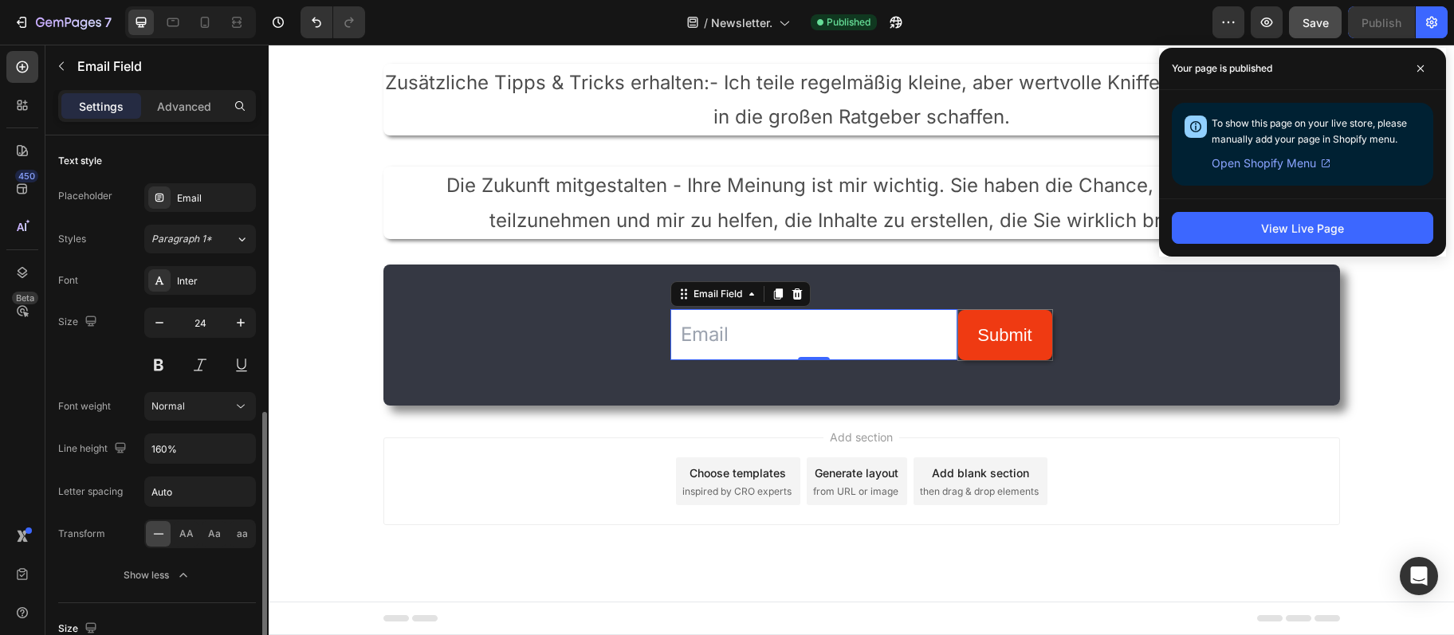
scroll to position [172, 0]
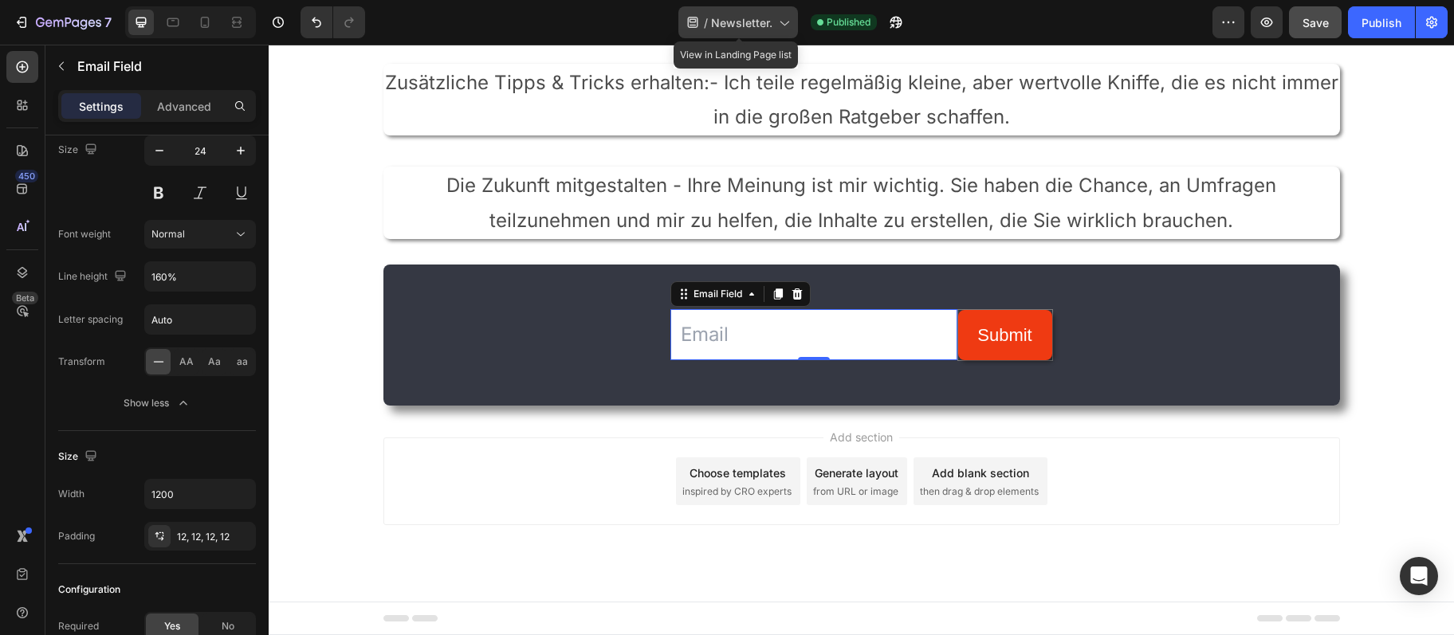
click at [752, 29] on span "Newsletter." at bounding box center [741, 22] width 61 height 17
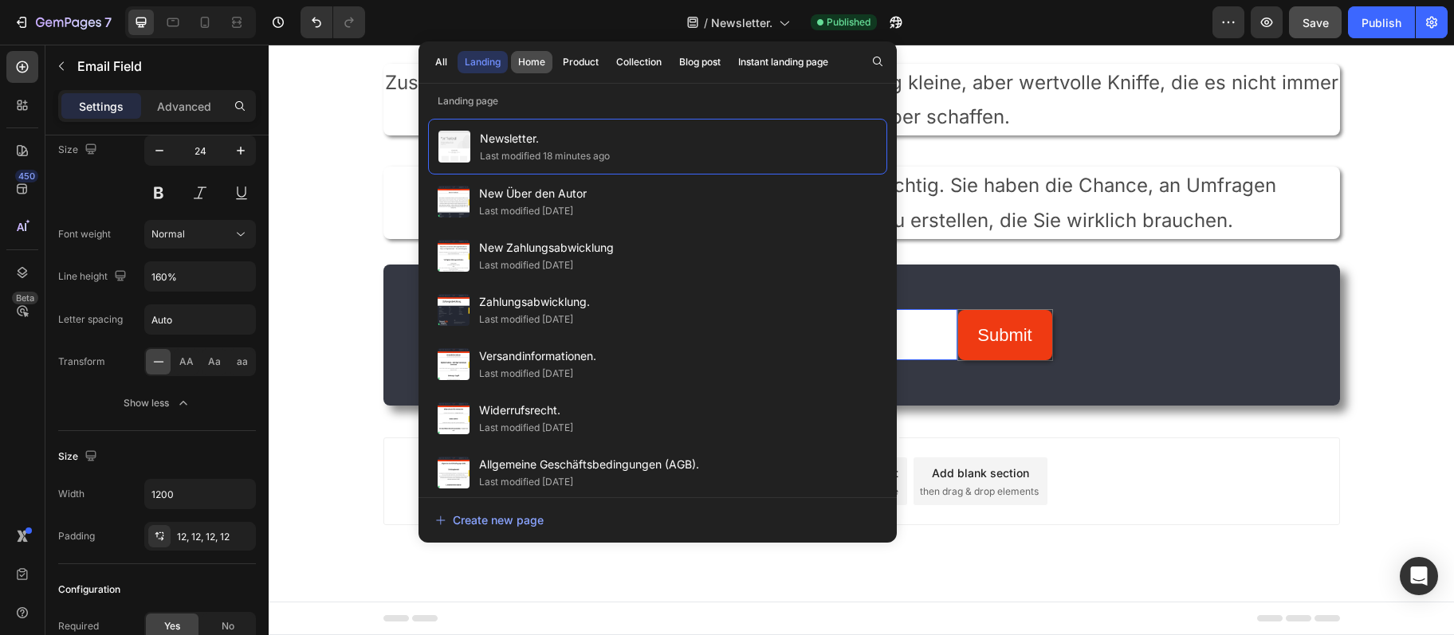
click at [532, 69] on div "Home" at bounding box center [531, 62] width 27 height 14
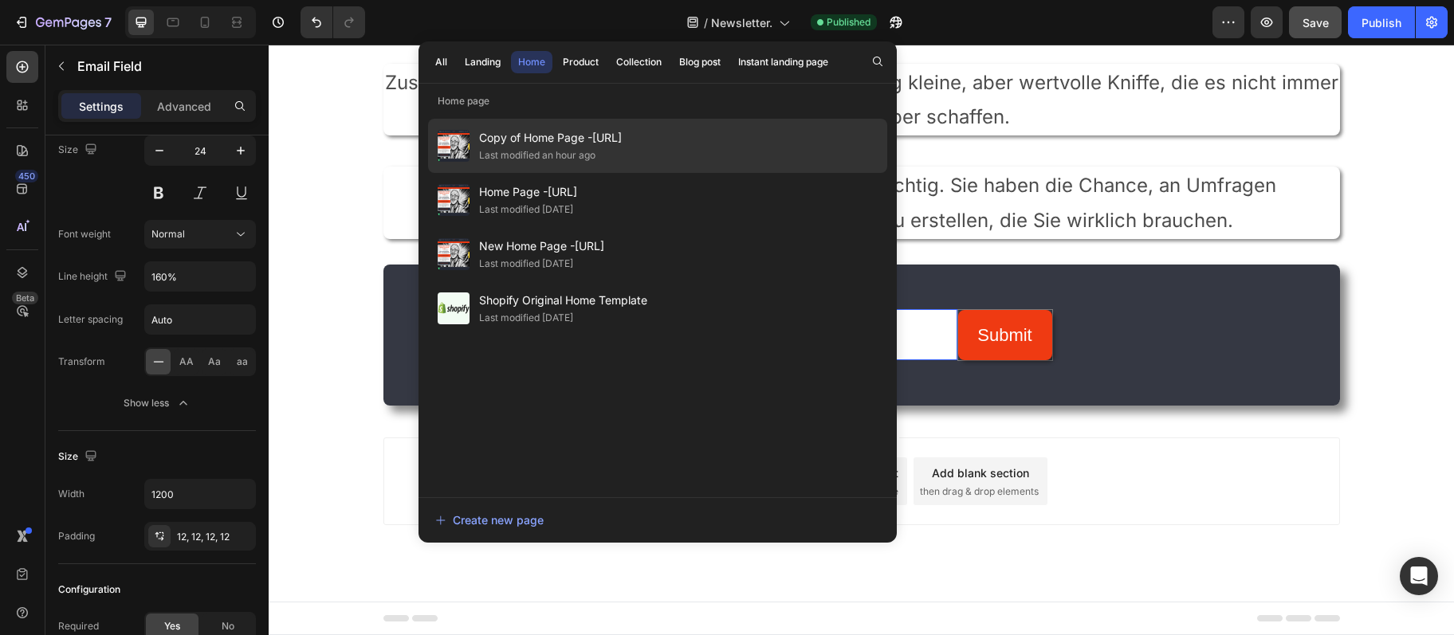
click at [611, 173] on div "Copy of Home Page -Digitalebrucke.de Last modified an hour ago" at bounding box center [657, 200] width 459 height 54
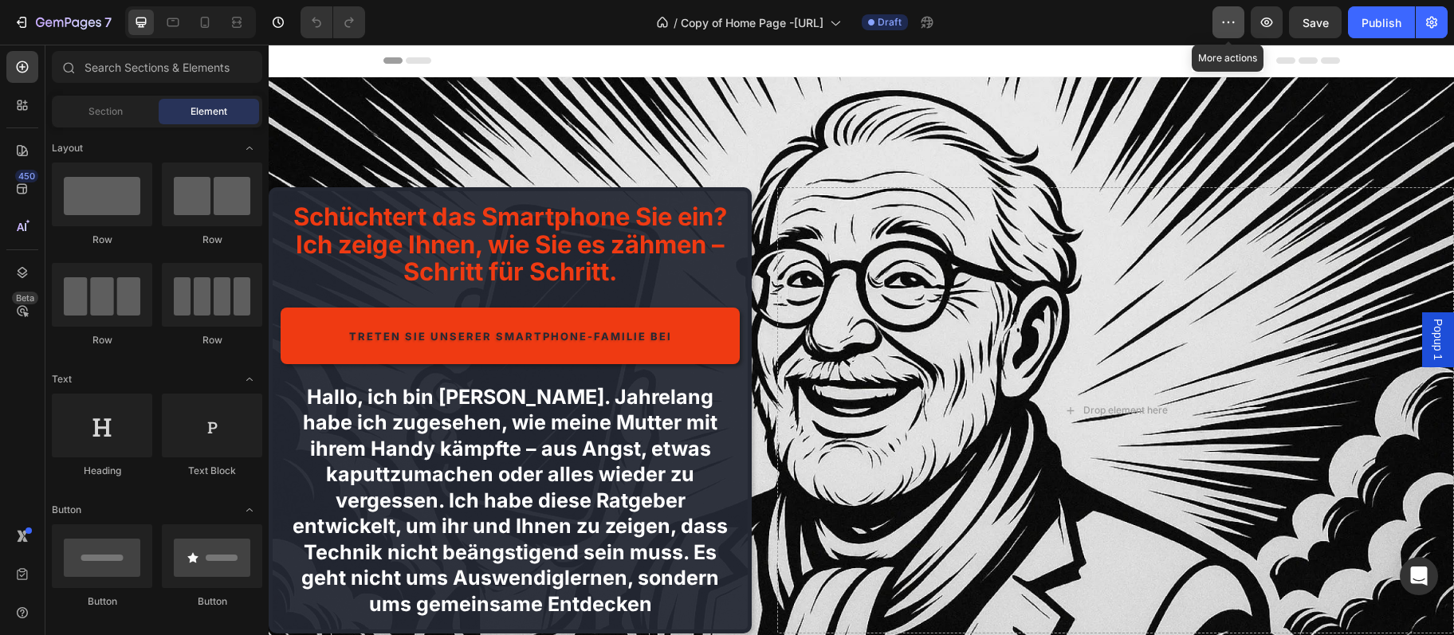
click at [1239, 29] on button "button" at bounding box center [1228, 22] width 32 height 32
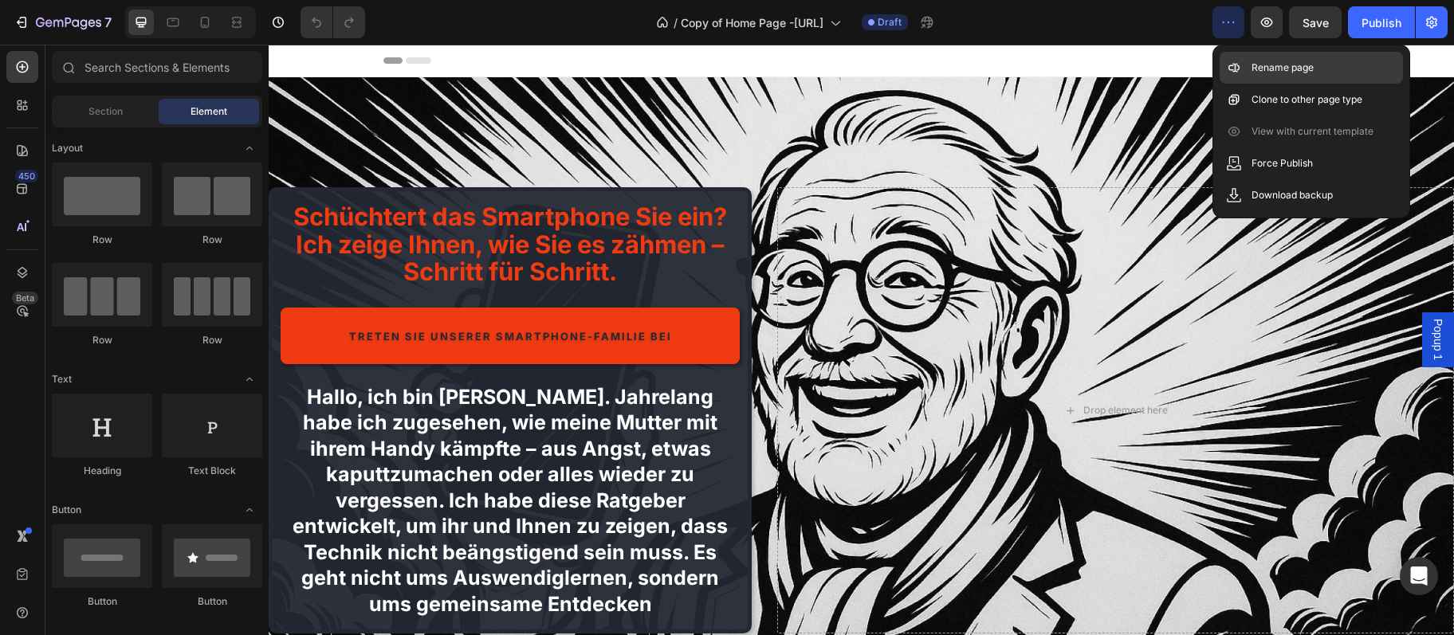
click at [1262, 69] on p "Rename page" at bounding box center [1282, 68] width 62 height 16
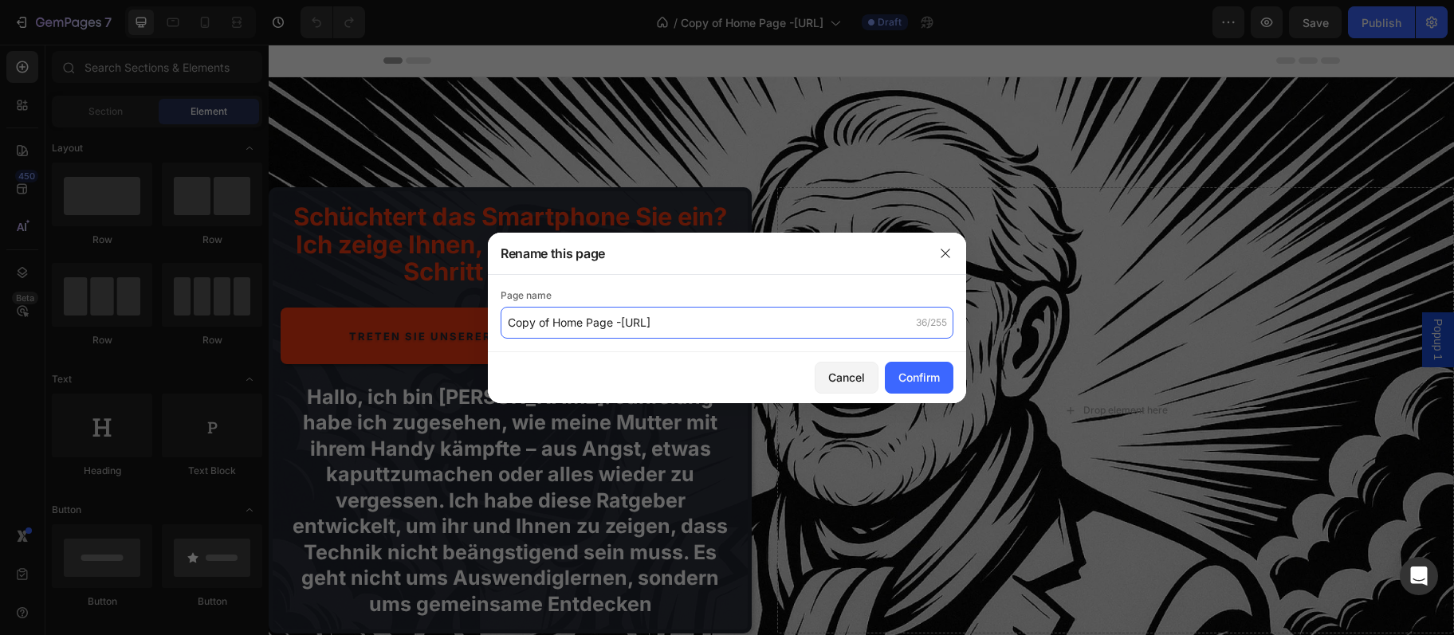
drag, startPoint x: 550, startPoint y: 323, endPoint x: 480, endPoint y: 320, distance: 70.2
click at [501, 320] on input "Copy of Home Page -[URL]" at bounding box center [727, 323] width 453 height 32
click at [550, 328] on input "Copy of Home Page -[URL]" at bounding box center [727, 323] width 453 height 32
click at [553, 324] on input "Copy of Home Page -[URL]" at bounding box center [727, 323] width 453 height 32
click at [571, 330] on input "Home Page -[URL]" at bounding box center [727, 323] width 453 height 32
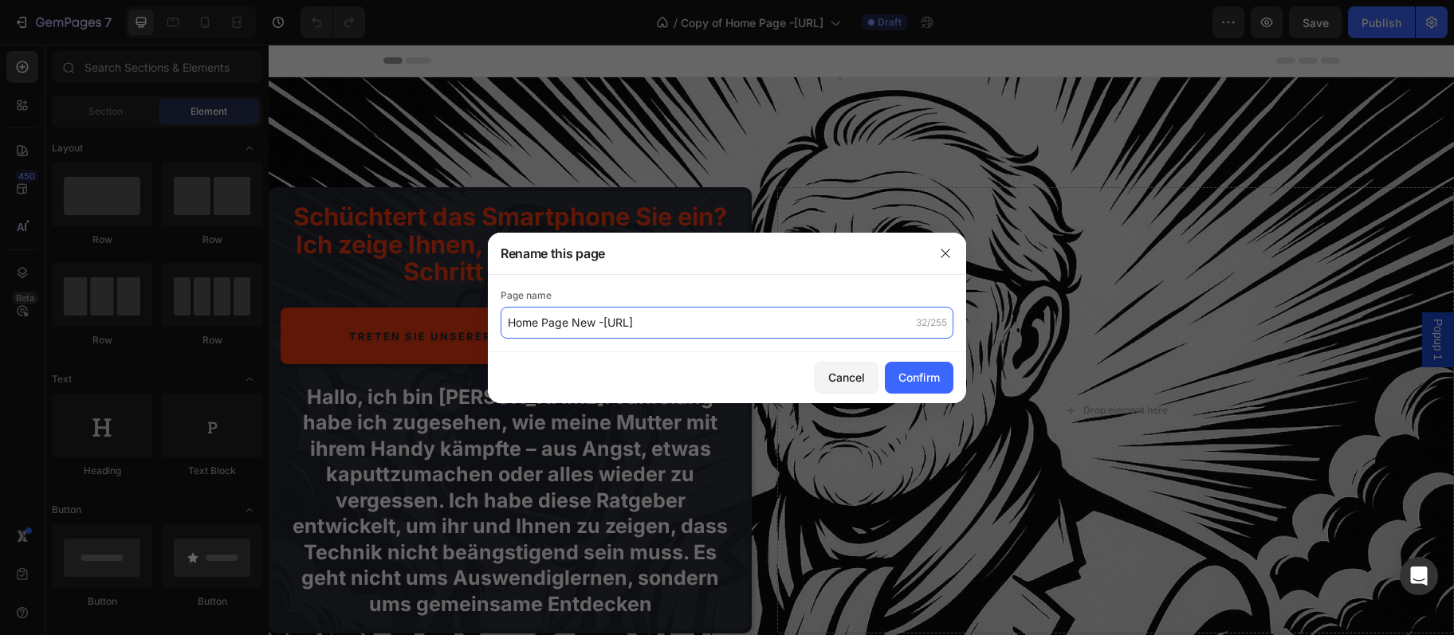
type input "Home Page New -[URL]"
click at [936, 358] on div "Cancel Confirm" at bounding box center [727, 377] width 478 height 51
click at [936, 363] on button "Confirm" at bounding box center [919, 378] width 69 height 32
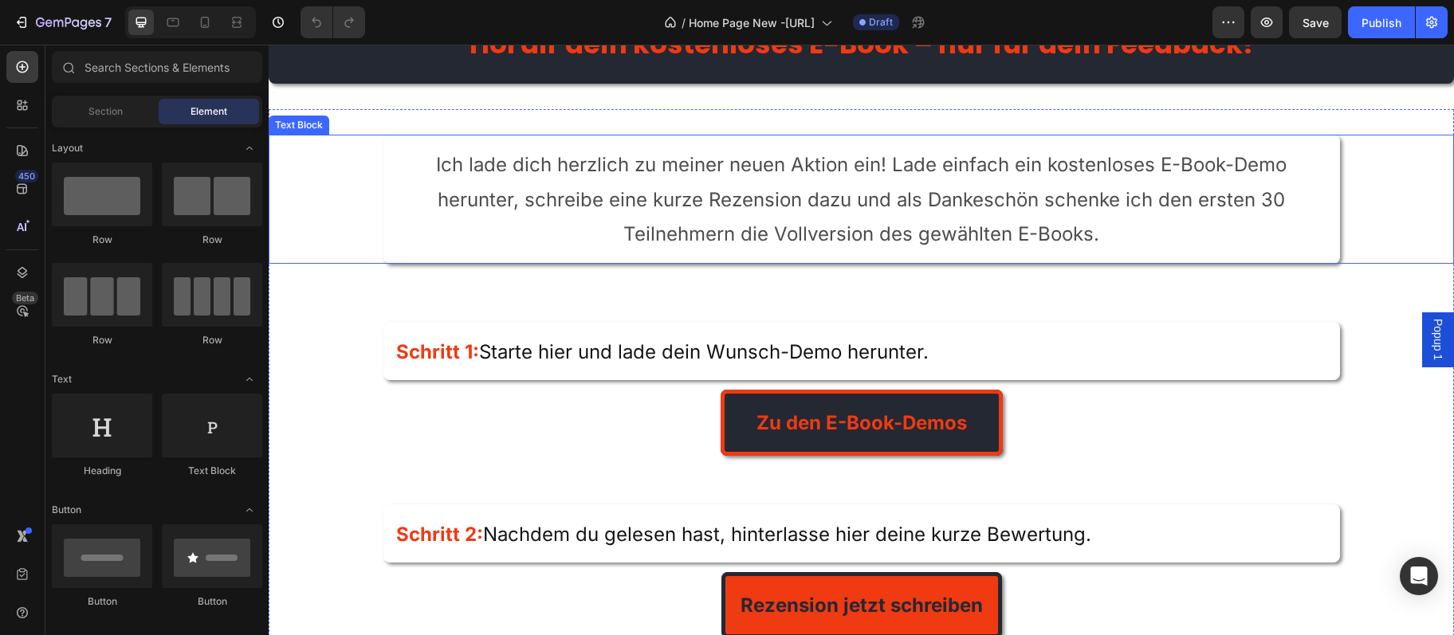
scroll to position [2590, 0]
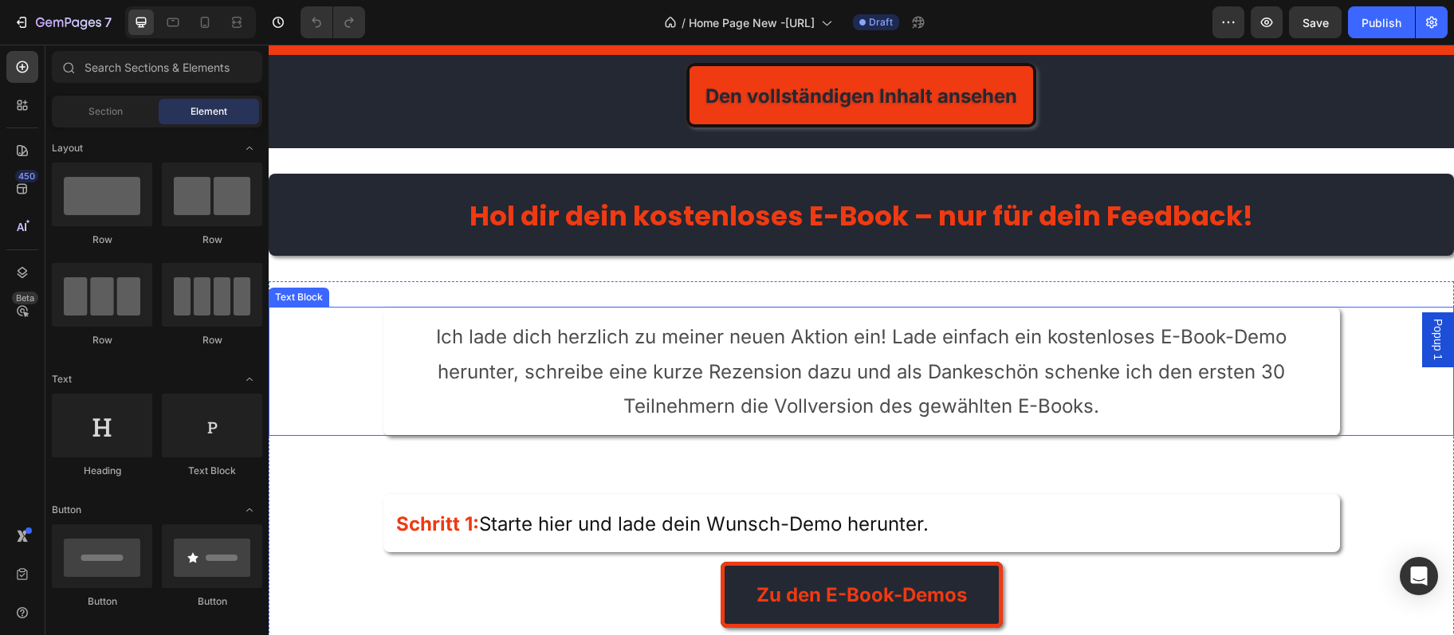
click at [312, 364] on div "Ich lade dich herzlich zu meiner neuen Aktion ein! Lade einfach ein kostenloses…" at bounding box center [861, 371] width 1185 height 129
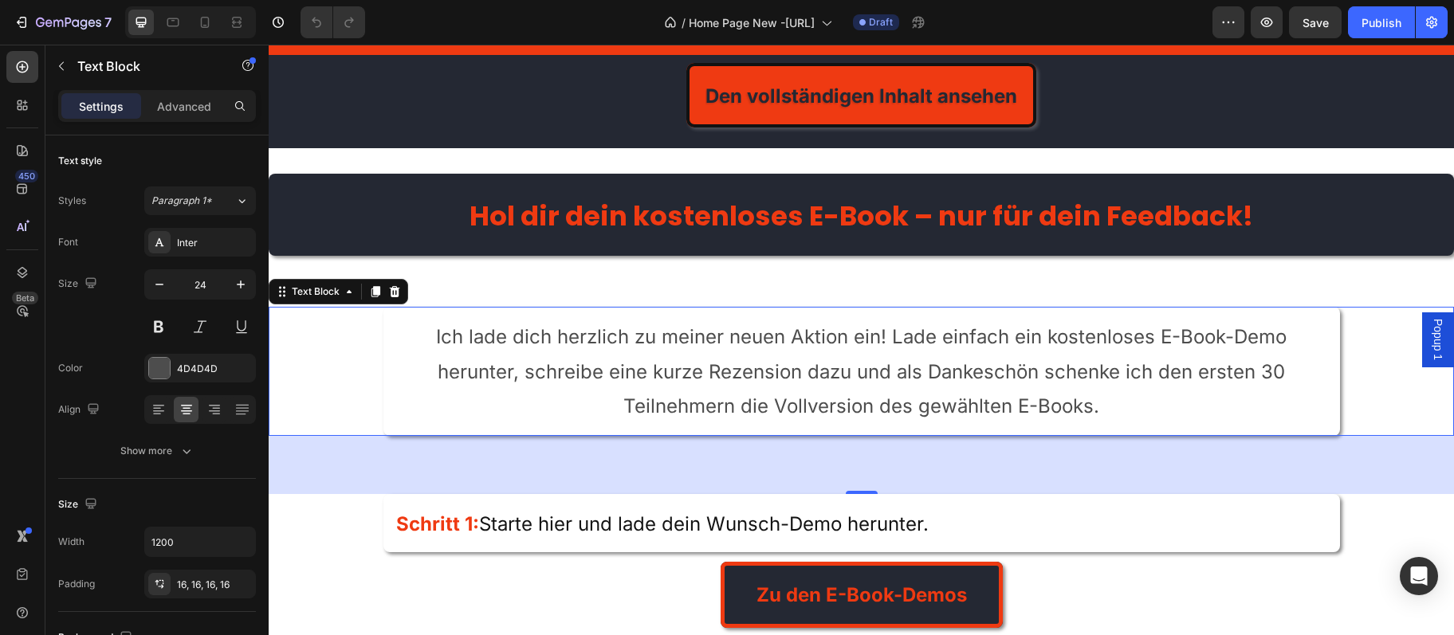
click at [1038, 478] on div "73" at bounding box center [861, 465] width 1185 height 58
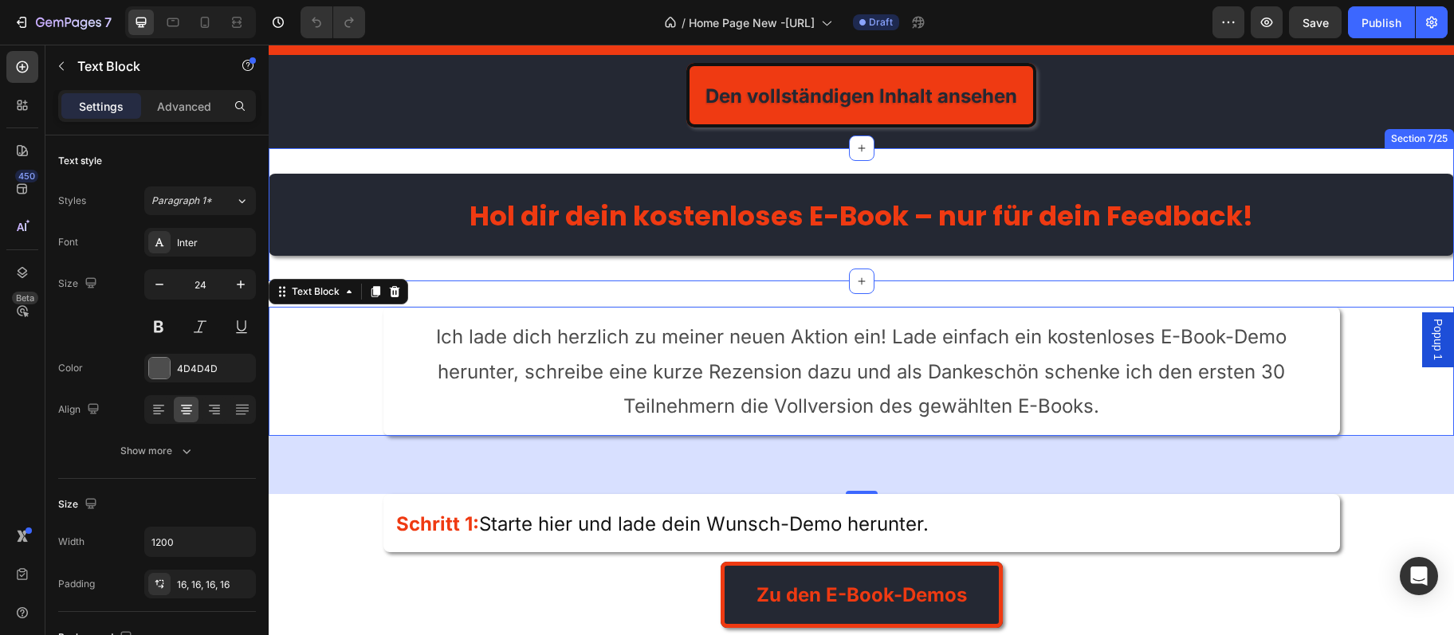
click at [1156, 270] on div "Hol dir dein kostenloses E-Book – nur für dein Feedback! Heading Section 7/25" at bounding box center [861, 215] width 1185 height 134
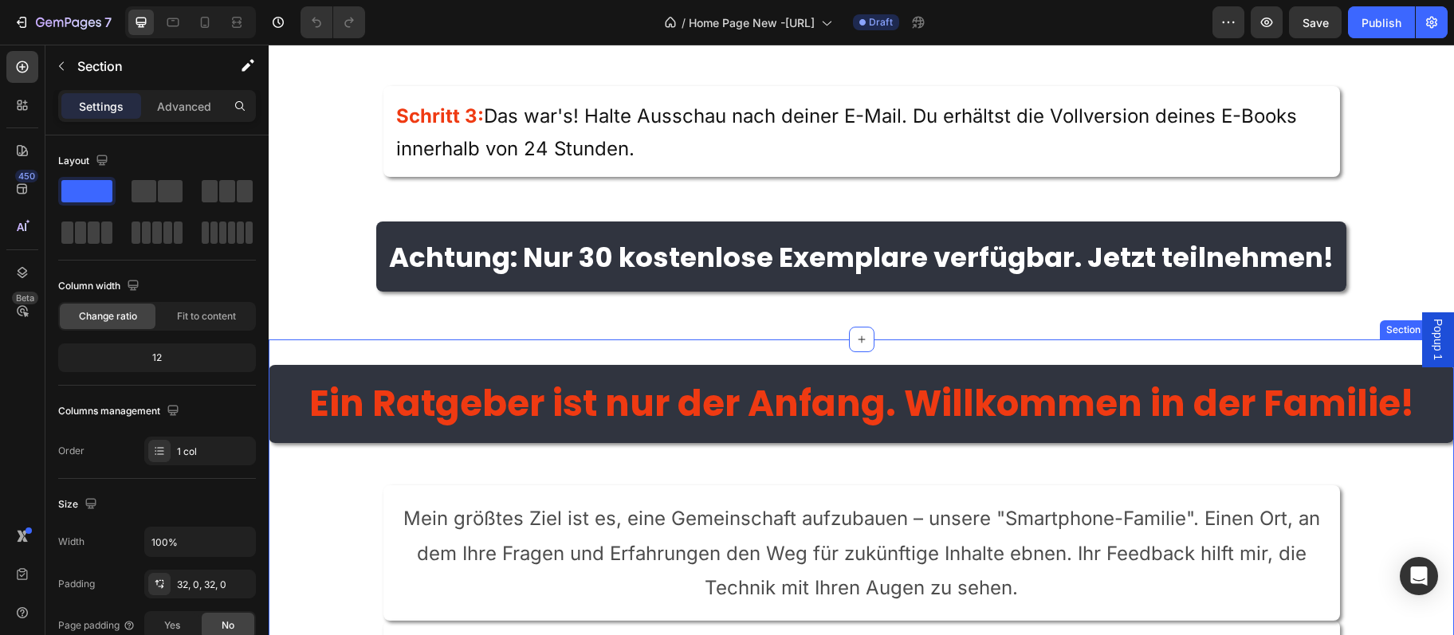
scroll to position [3711, 0]
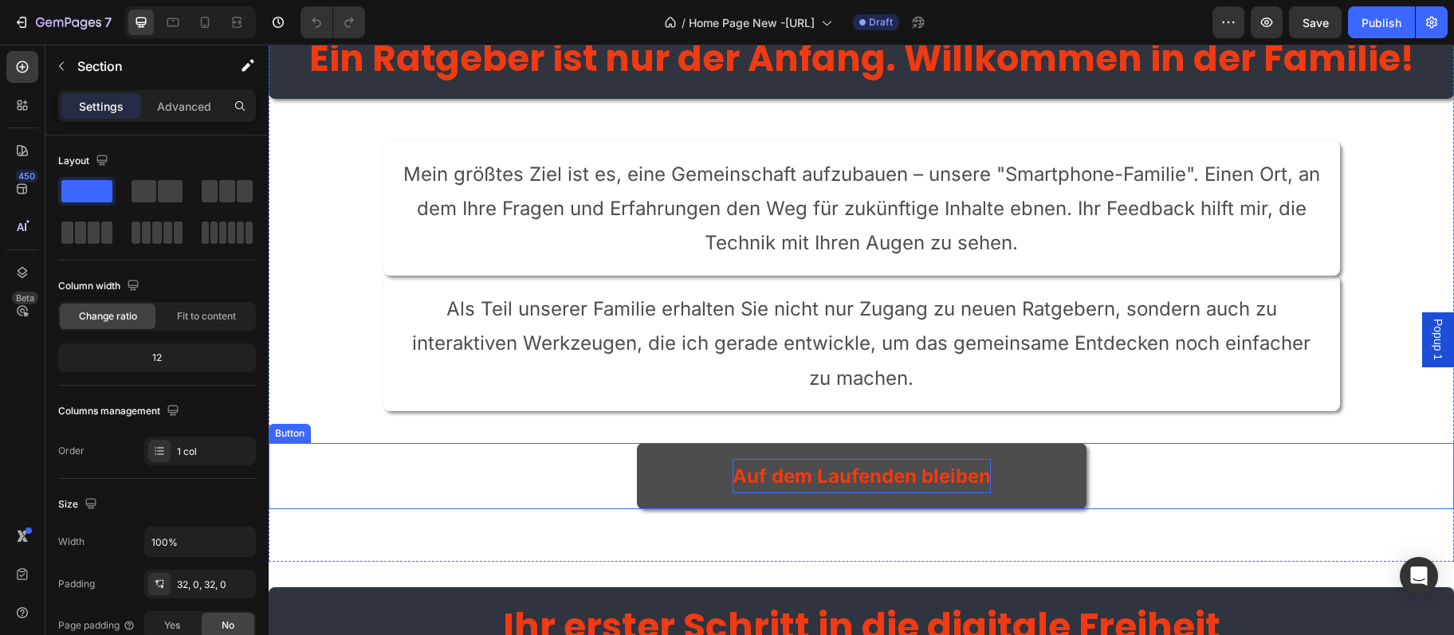
click at [854, 465] on p "Auf dem Laufenden bleiben" at bounding box center [861, 476] width 258 height 34
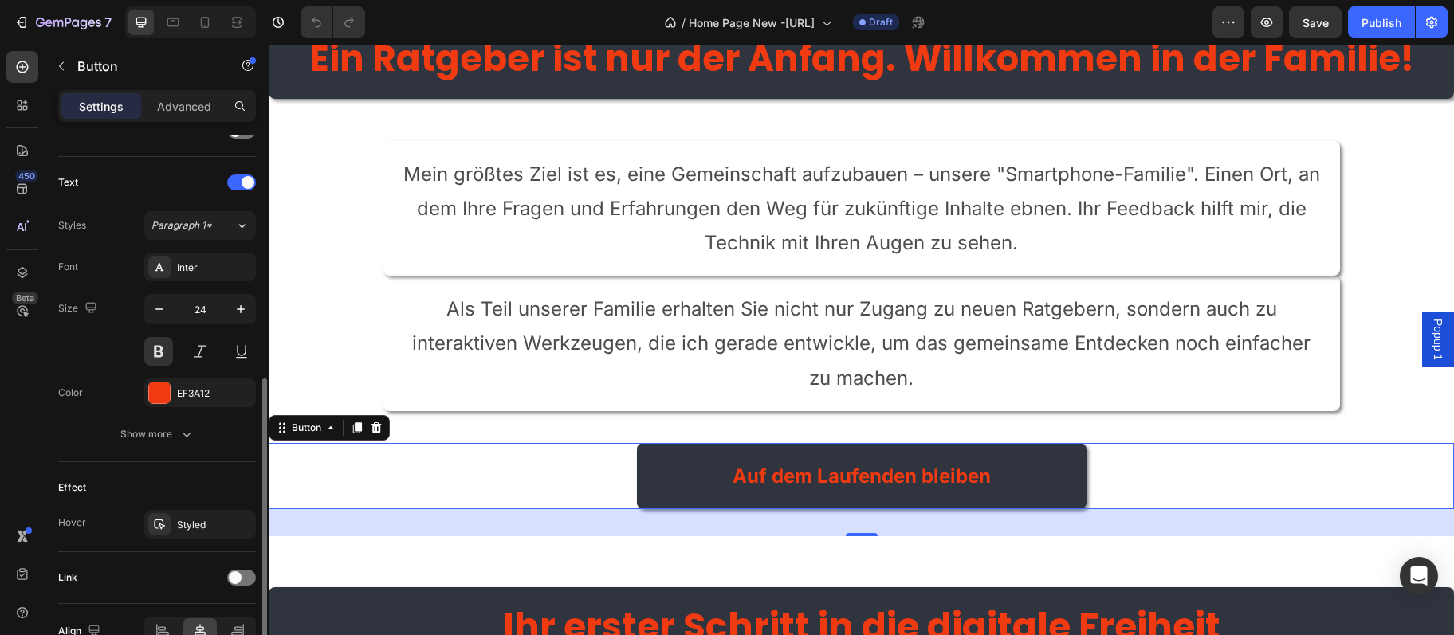
scroll to position [597, 0]
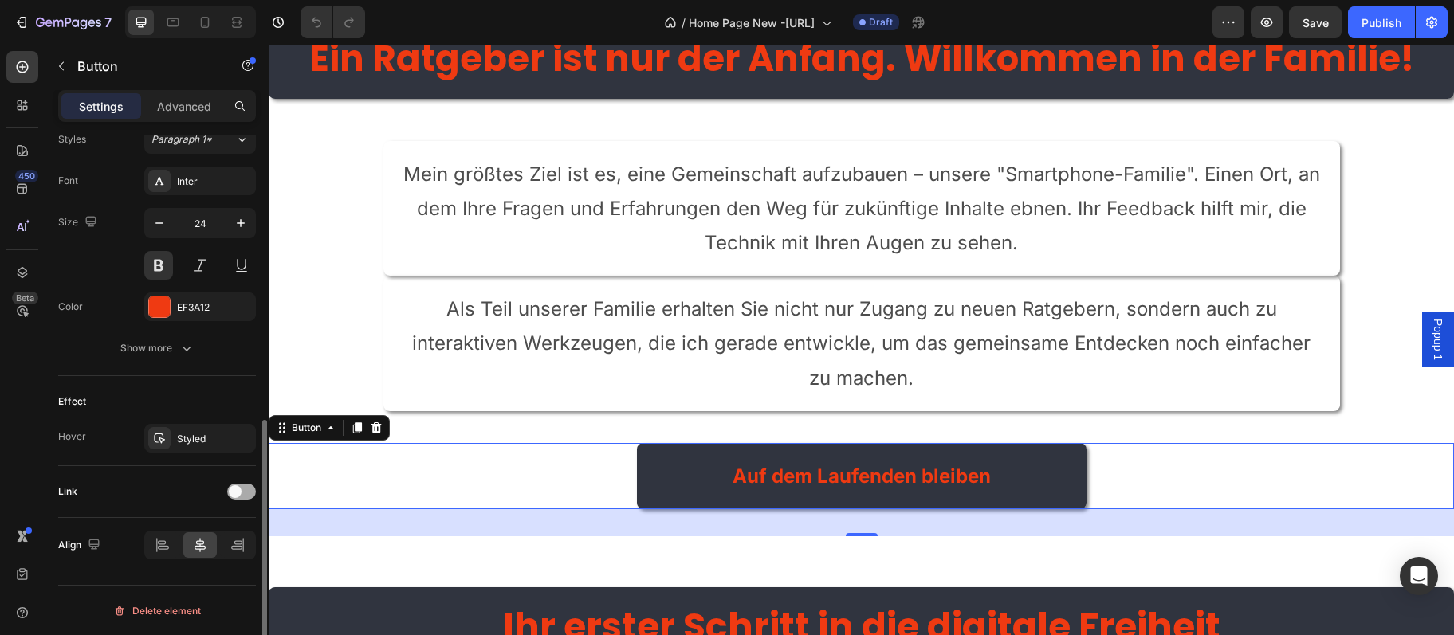
click at [246, 489] on div at bounding box center [241, 492] width 29 height 16
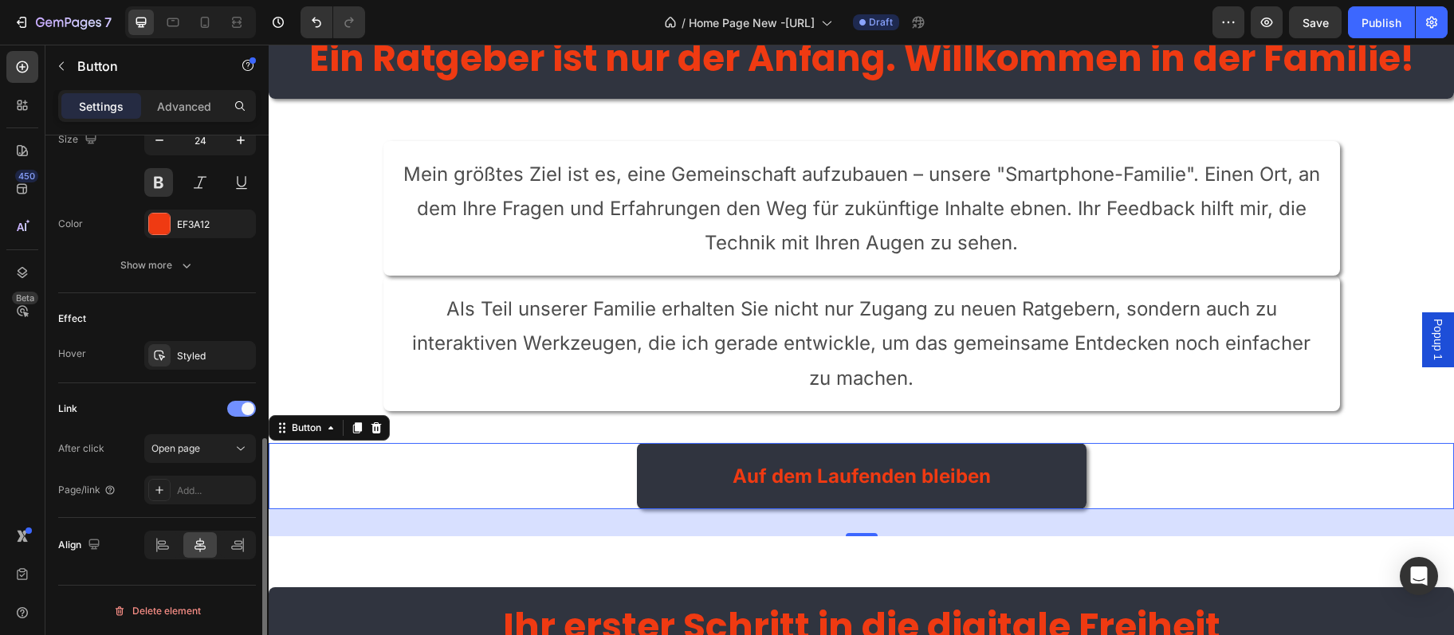
click at [230, 494] on div "Add..." at bounding box center [214, 491] width 75 height 14
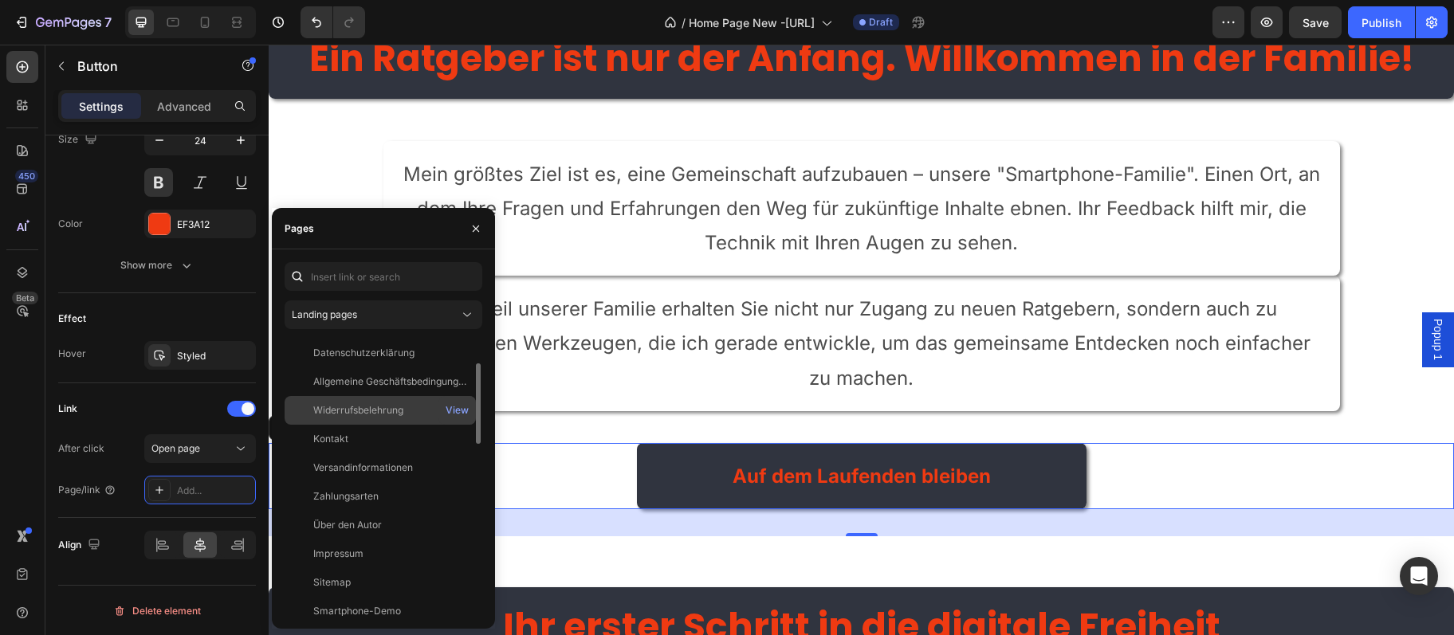
scroll to position [0, 0]
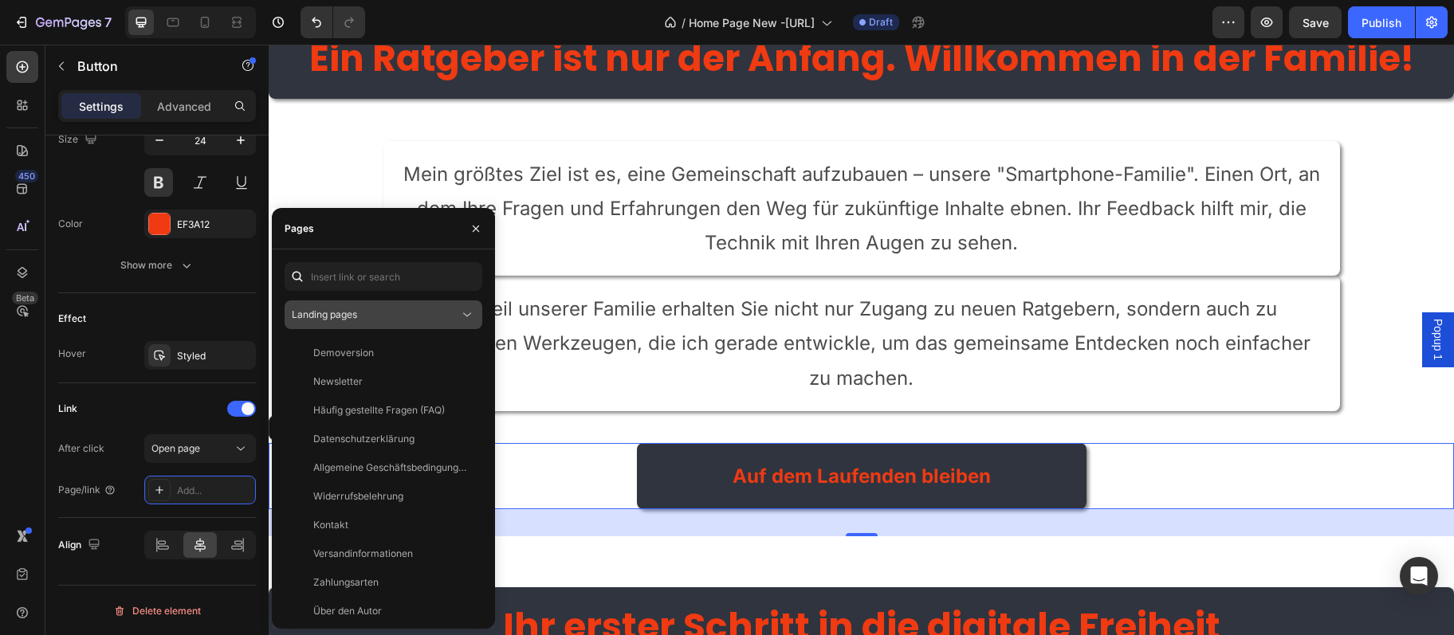
click at [462, 317] on icon at bounding box center [467, 315] width 16 height 16
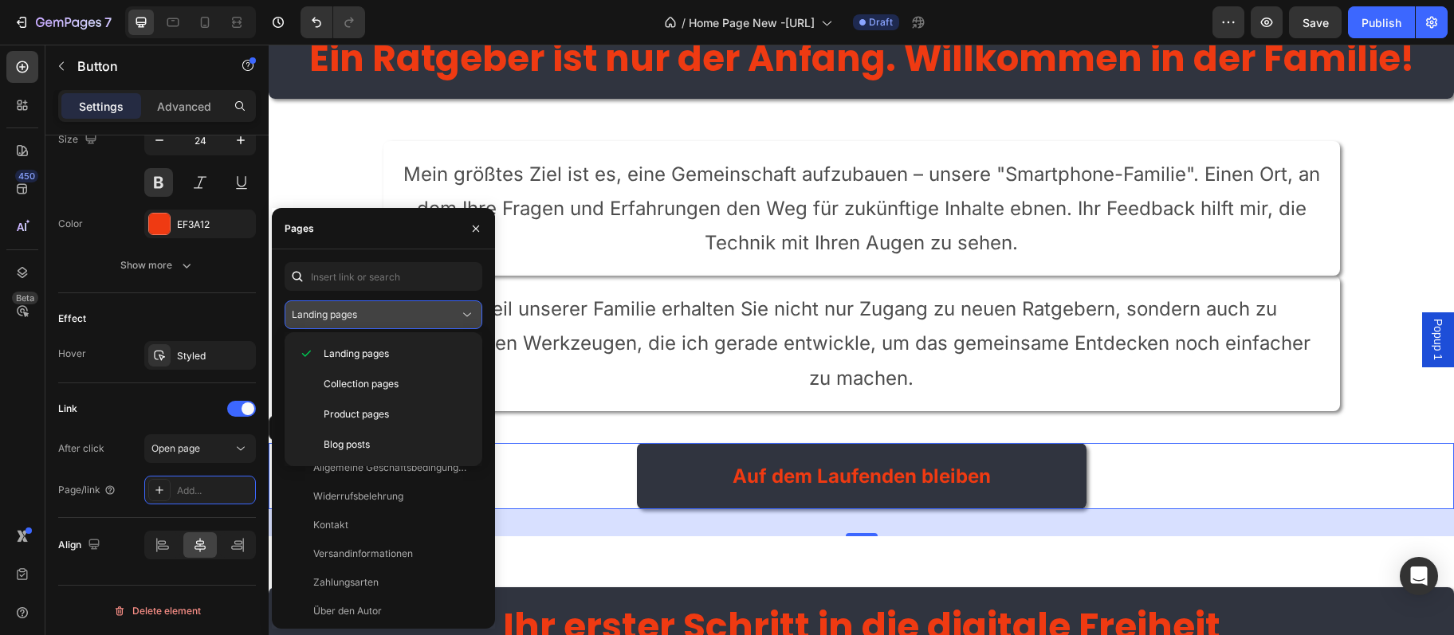
click at [404, 311] on div "Landing pages" at bounding box center [375, 315] width 167 height 14
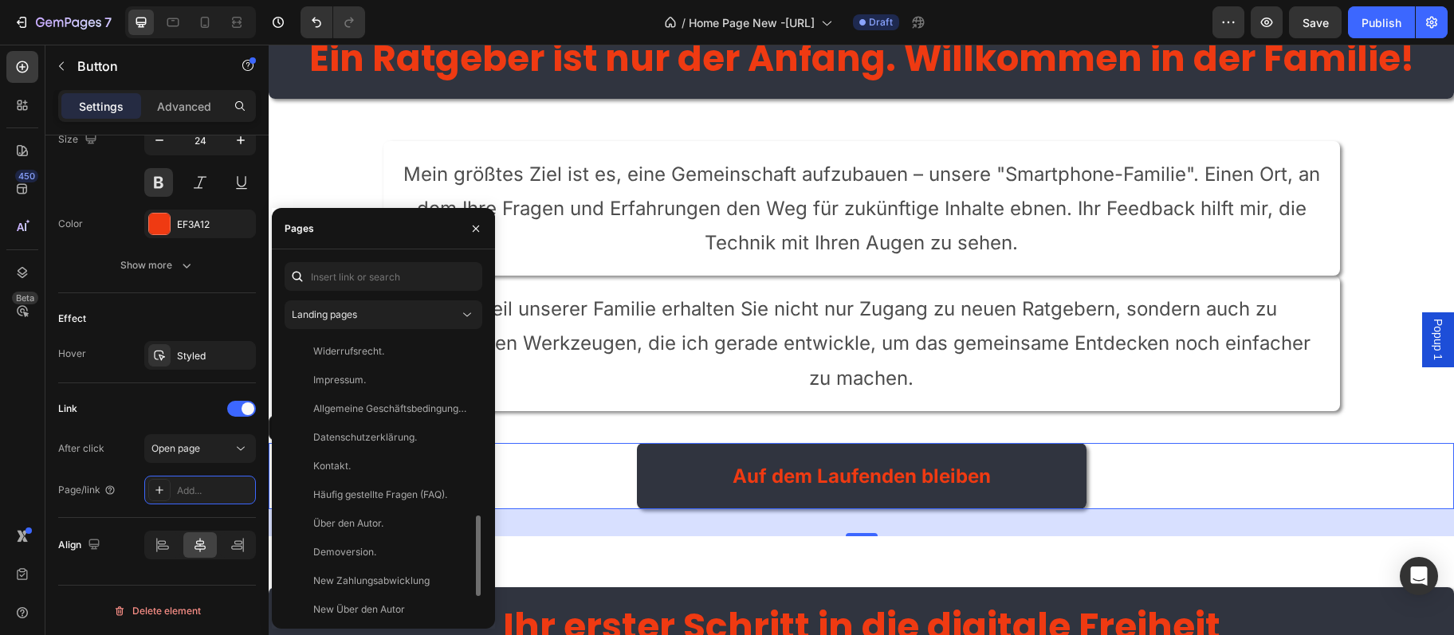
scroll to position [669, 0]
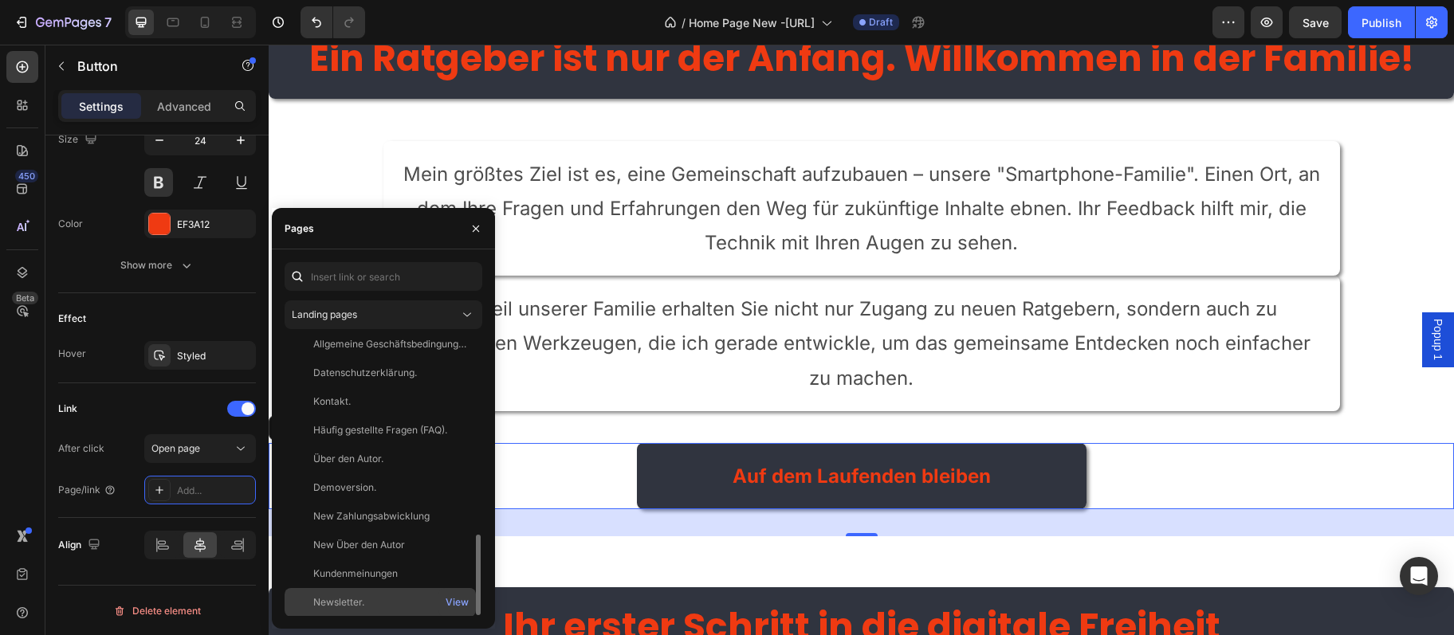
click at [379, 603] on div "Newsletter." at bounding box center [380, 602] width 179 height 14
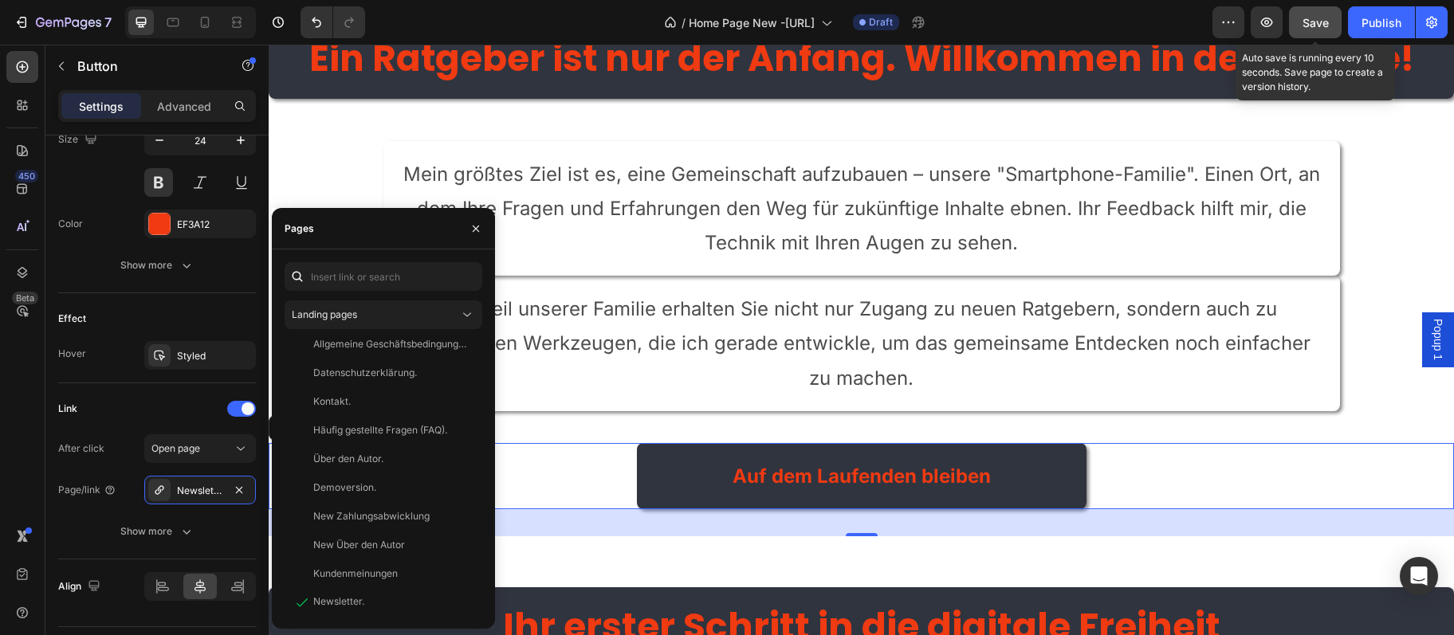
click at [1310, 29] on span "Save" at bounding box center [1315, 23] width 26 height 14
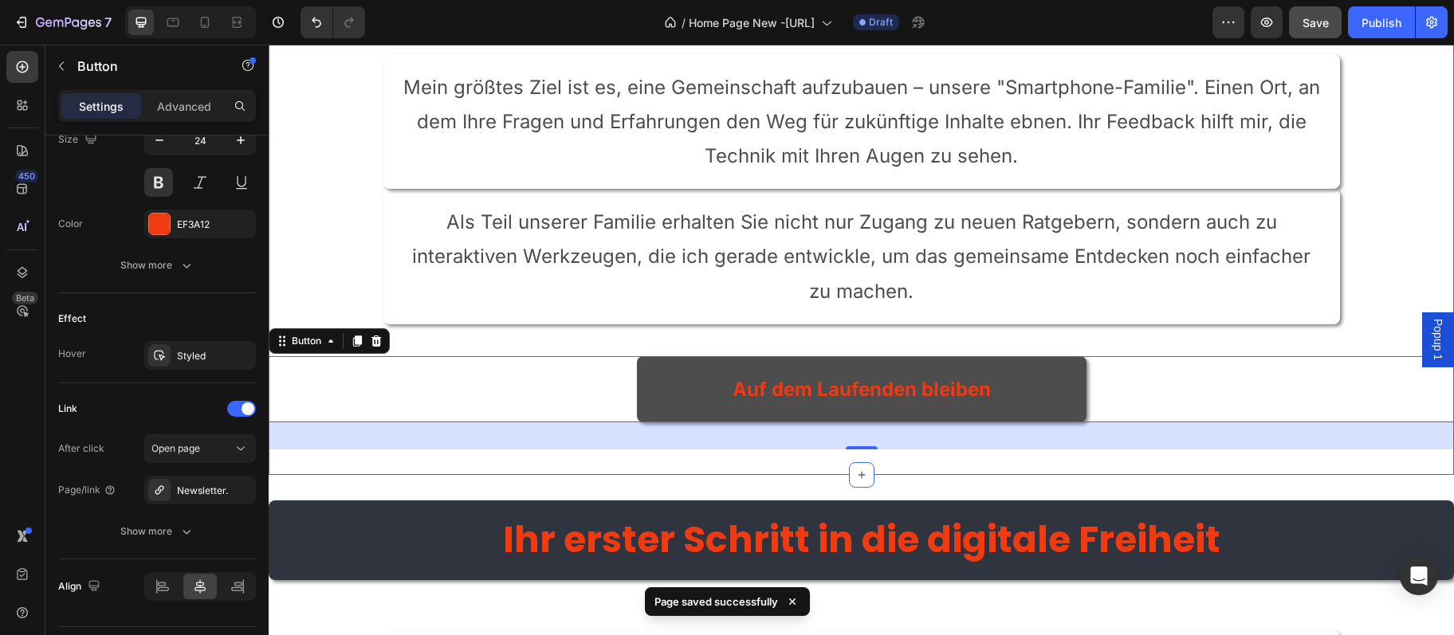
scroll to position [3970, 0]
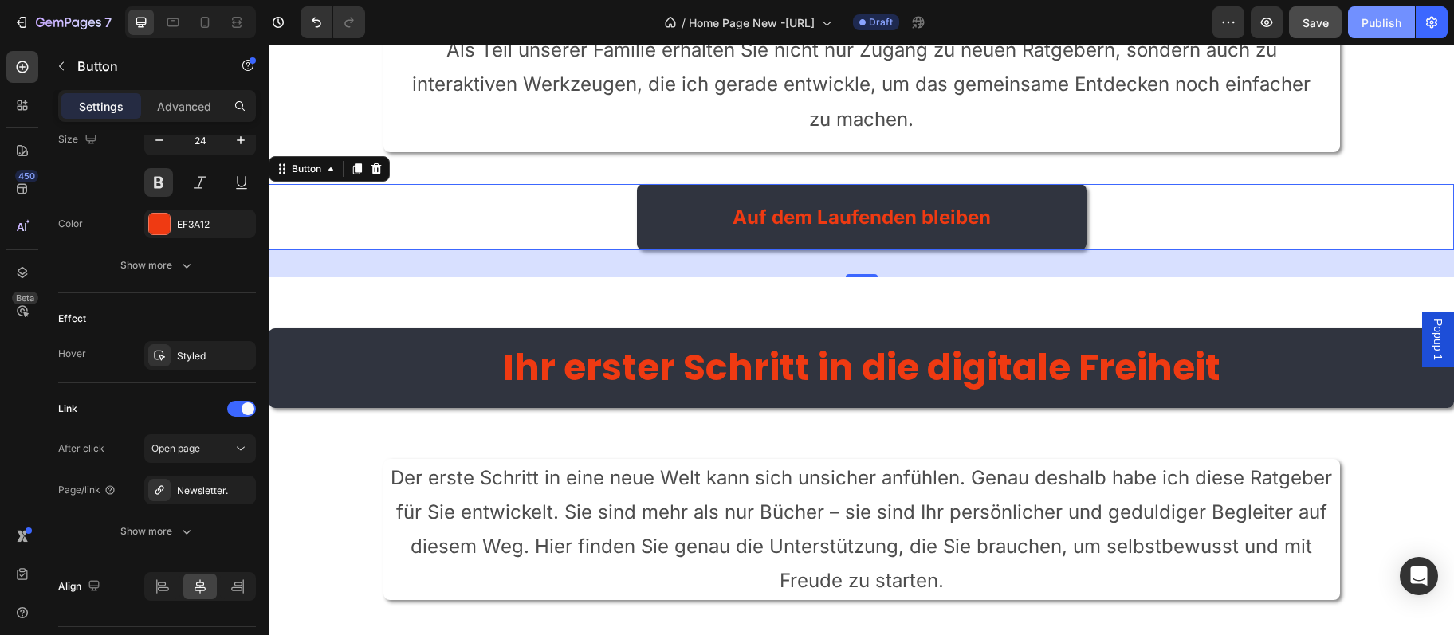
click at [1387, 28] on div "Publish" at bounding box center [1381, 22] width 40 height 17
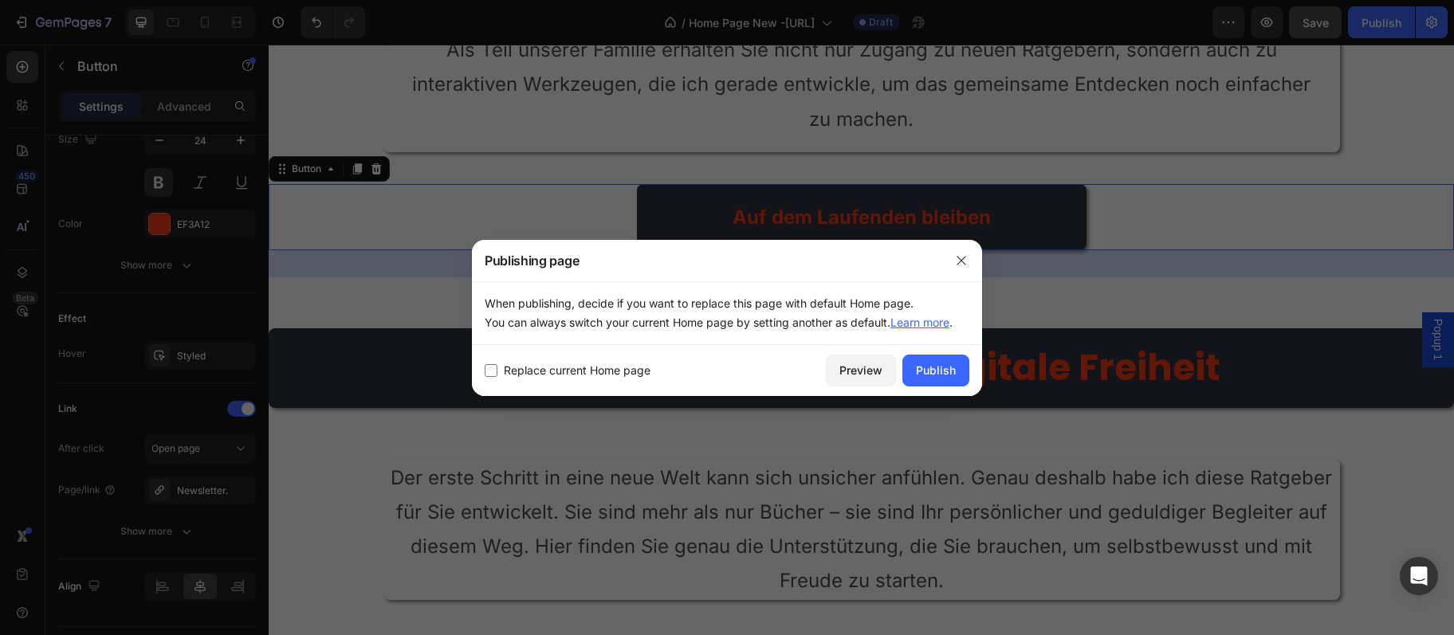
click at [588, 364] on span "Replace current Home page" at bounding box center [577, 370] width 147 height 19
checkbox input "true"
click at [949, 368] on div "Publish" at bounding box center [936, 370] width 40 height 17
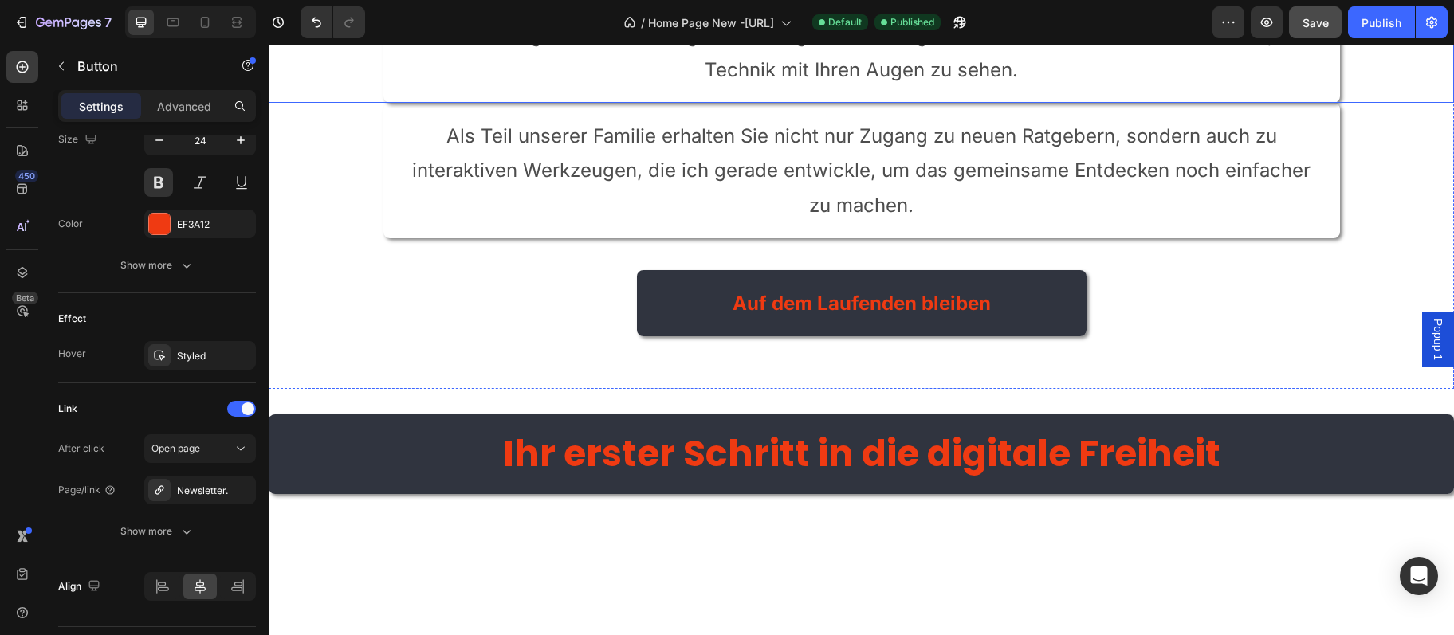
scroll to position [3625, 0]
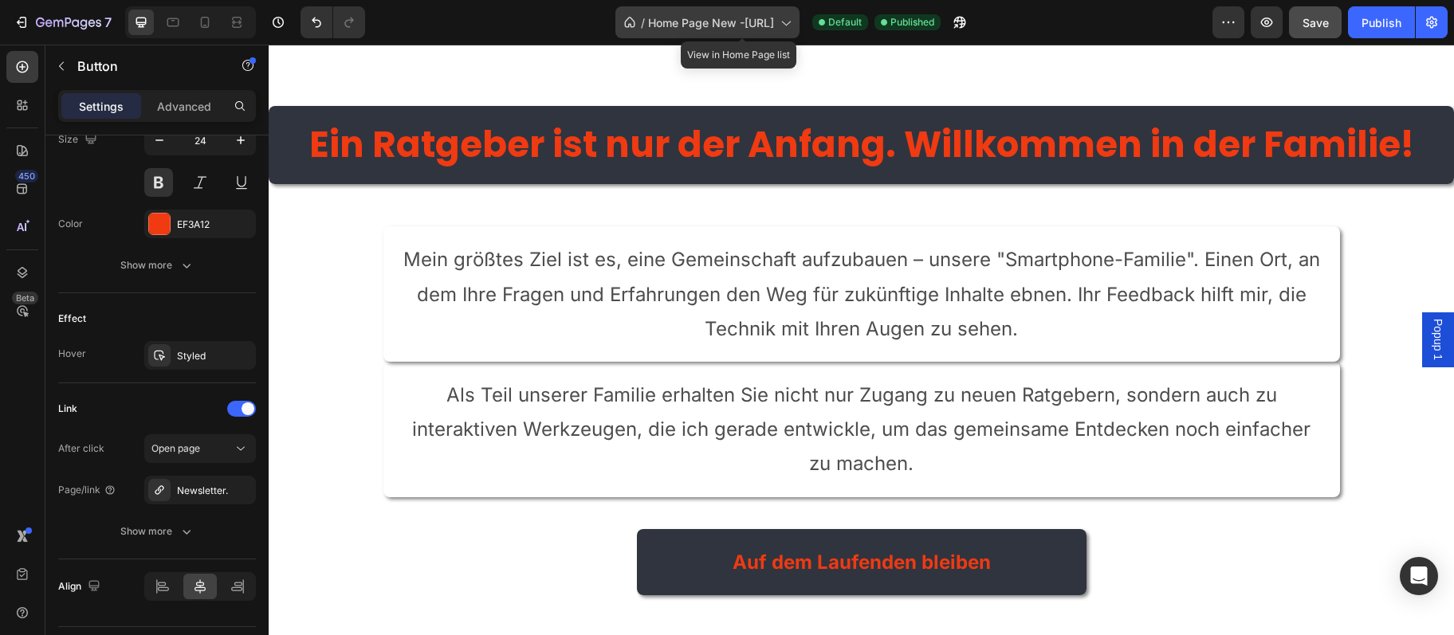
click at [691, 36] on div "/ Home Page New -[URL]" at bounding box center [707, 22] width 184 height 32
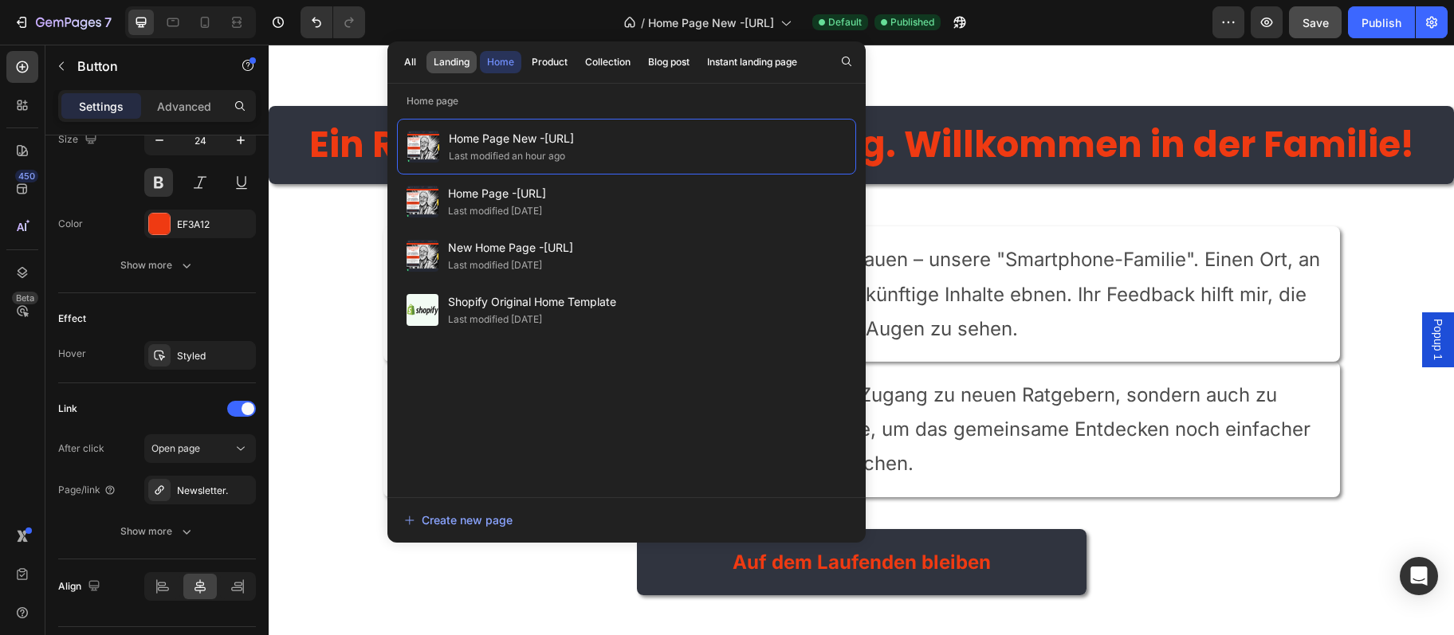
click at [446, 57] on div "Landing" at bounding box center [452, 62] width 36 height 14
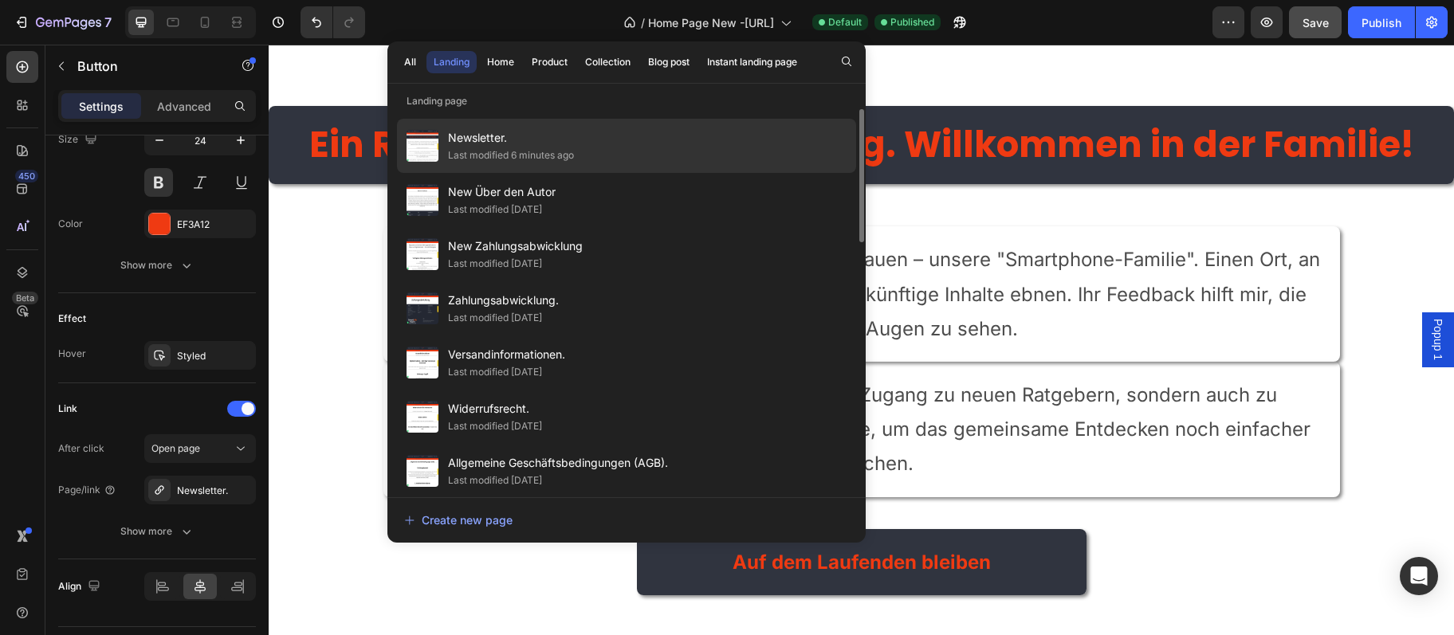
click at [474, 130] on span "Newsletter." at bounding box center [511, 137] width 126 height 19
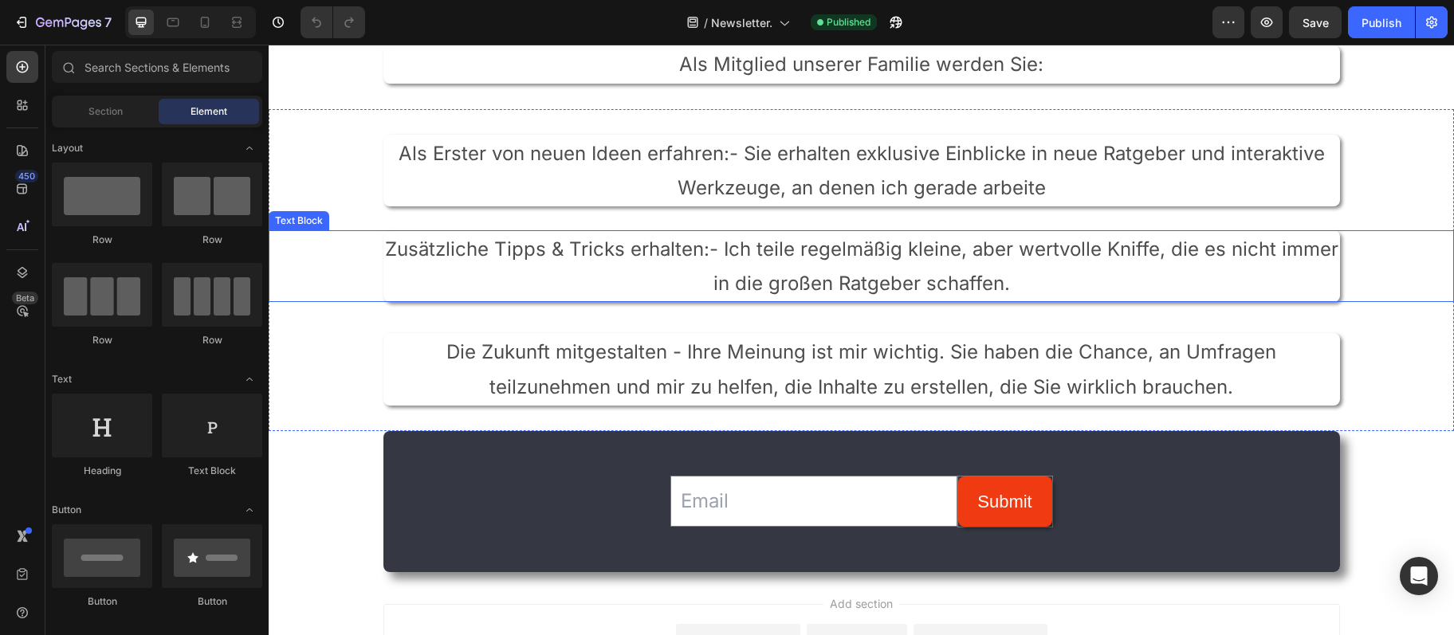
scroll to position [512, 0]
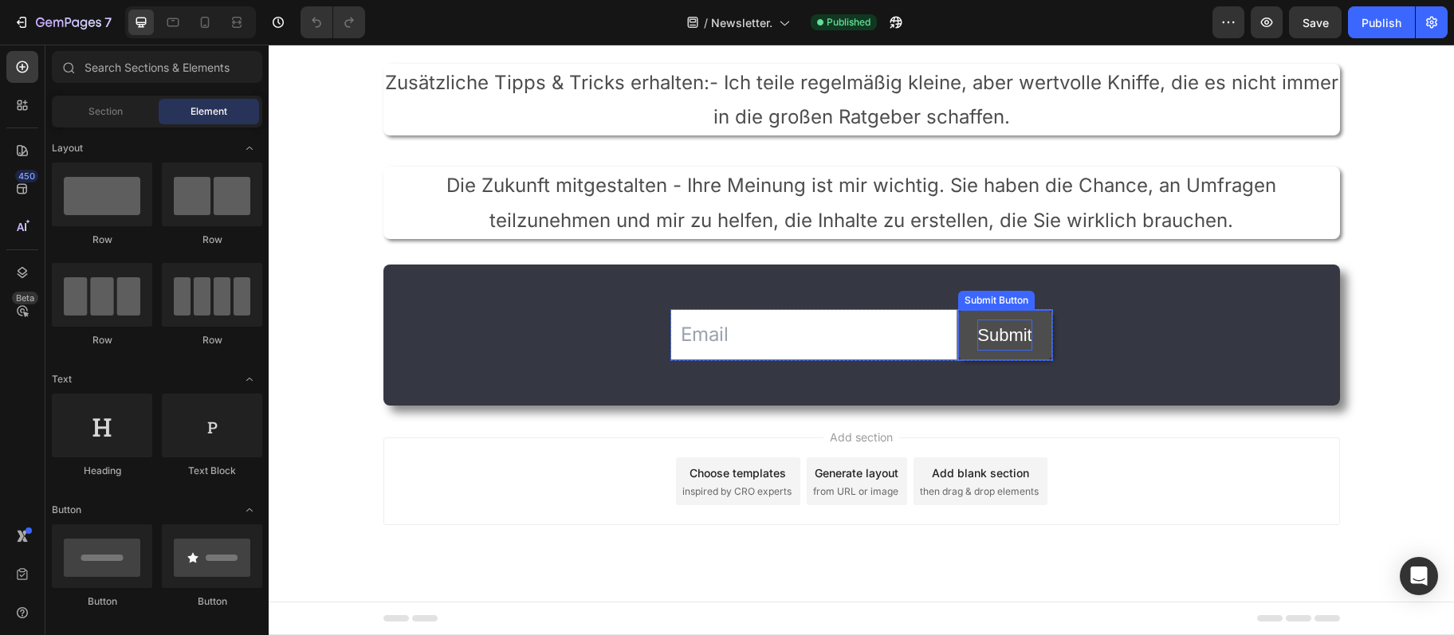
click at [1005, 328] on div "Submit" at bounding box center [1004, 336] width 54 height 32
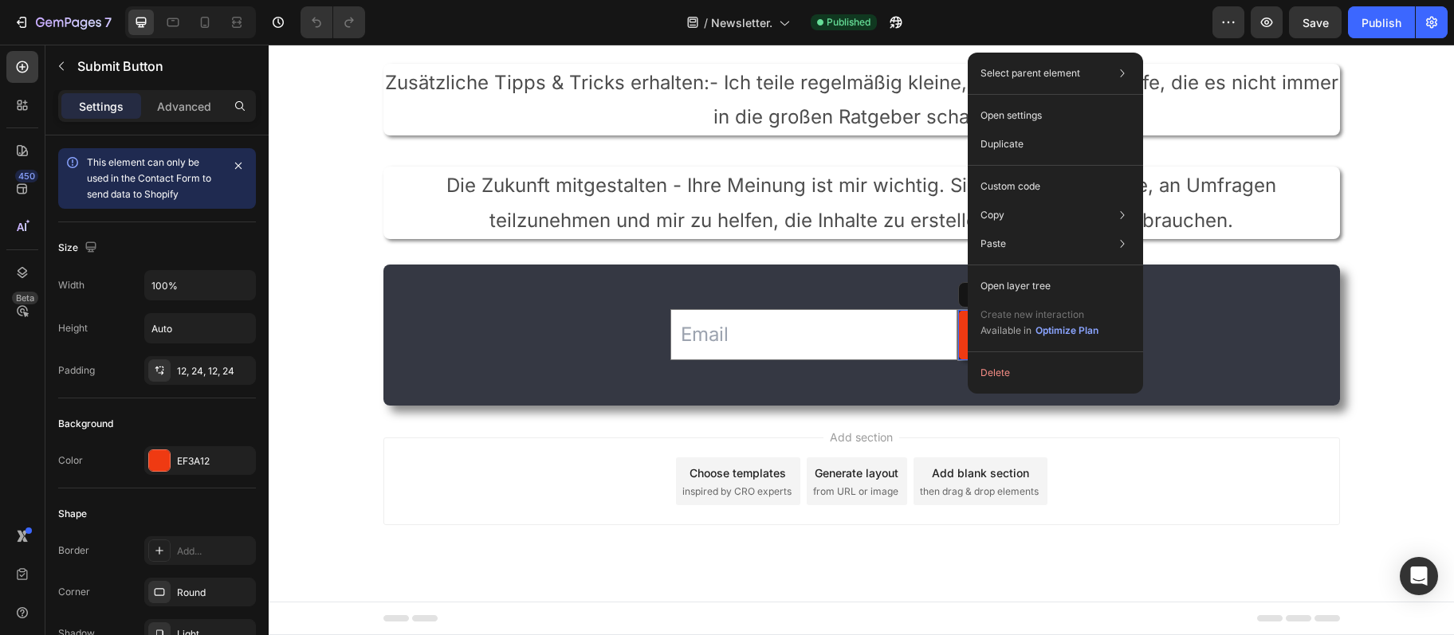
click at [629, 567] on div "Add section Choose templates inspired by CRO experts Generate layout from URL o…" at bounding box center [861, 504] width 1185 height 196
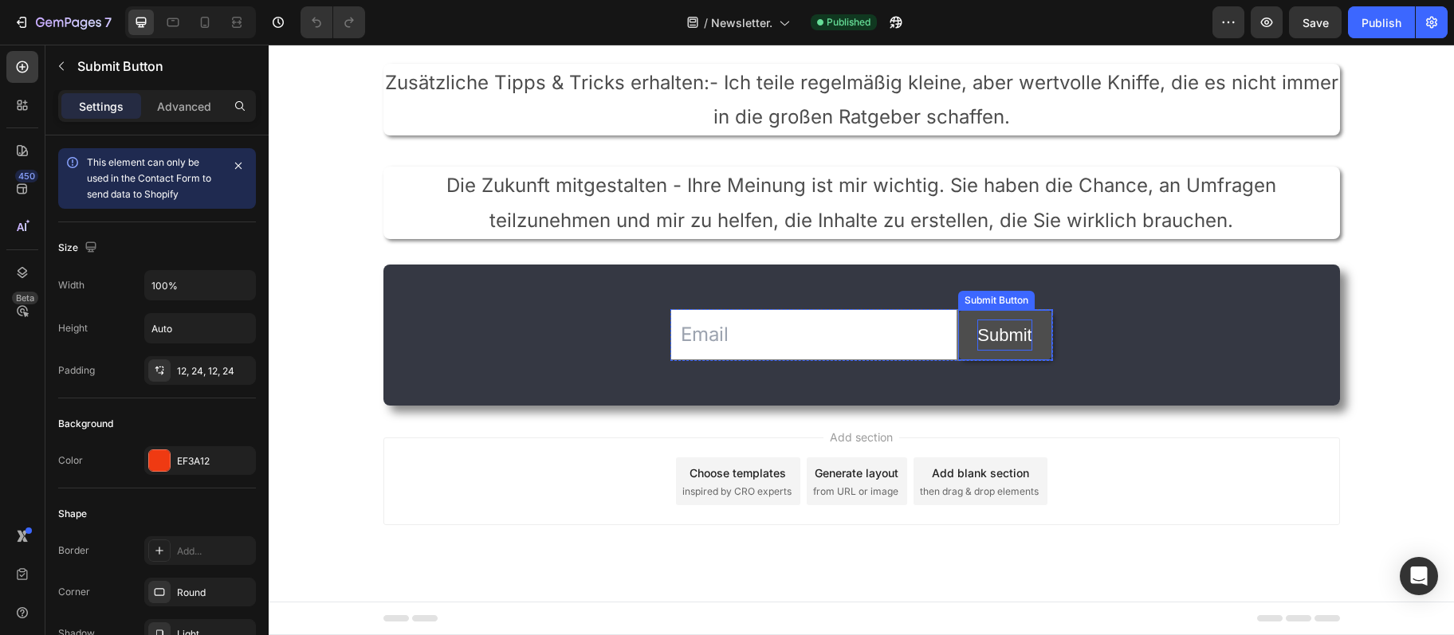
click at [995, 344] on div "Submit" at bounding box center [1004, 336] width 54 height 32
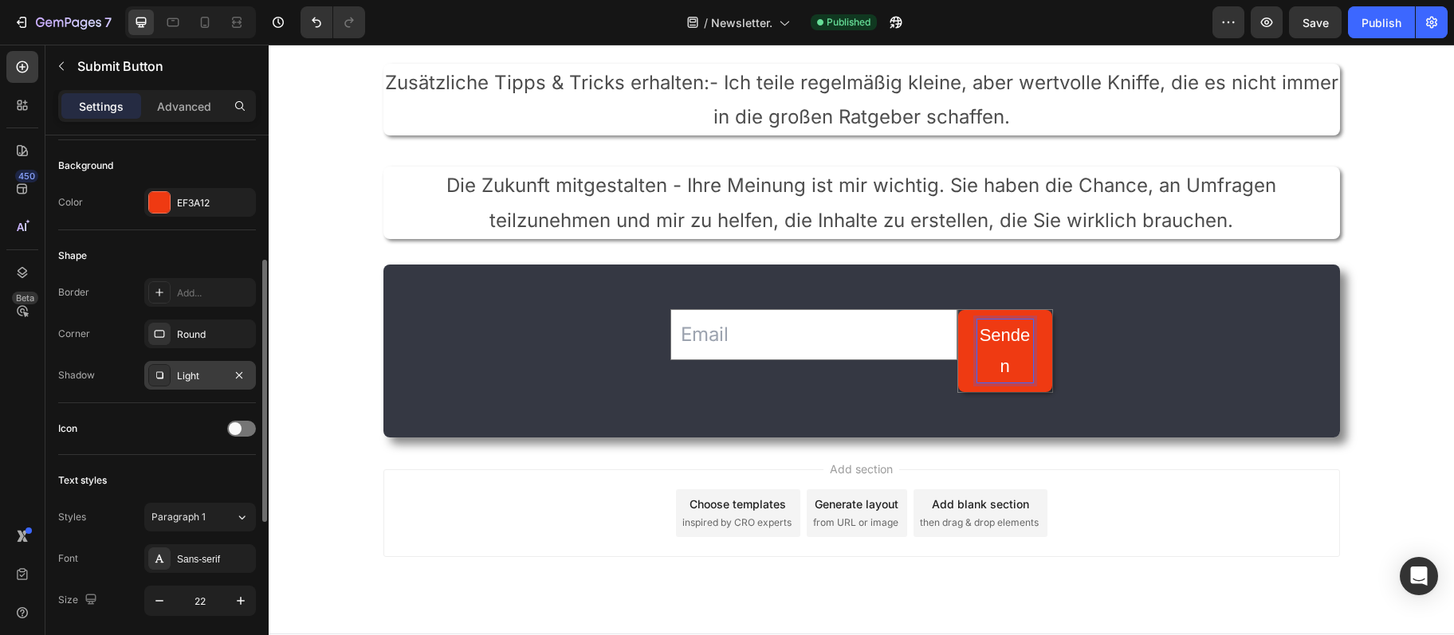
scroll to position [431, 0]
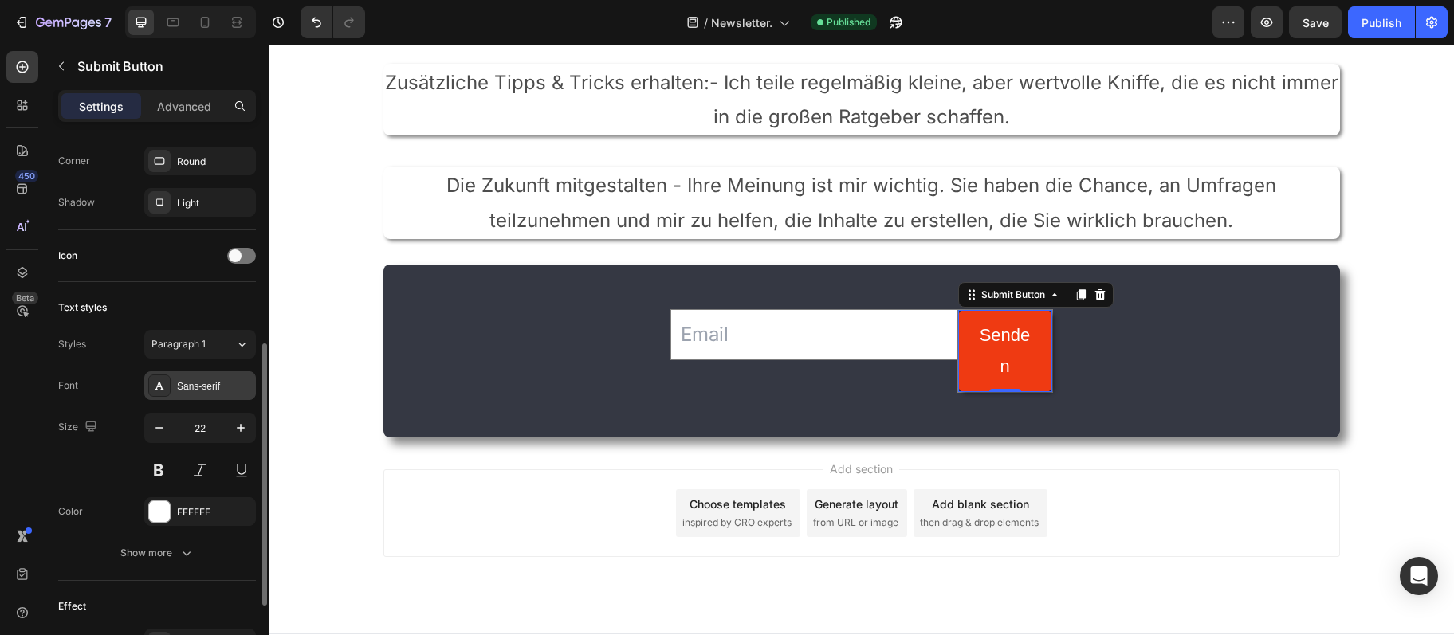
click at [210, 395] on div "Sans-serif" at bounding box center [200, 385] width 112 height 29
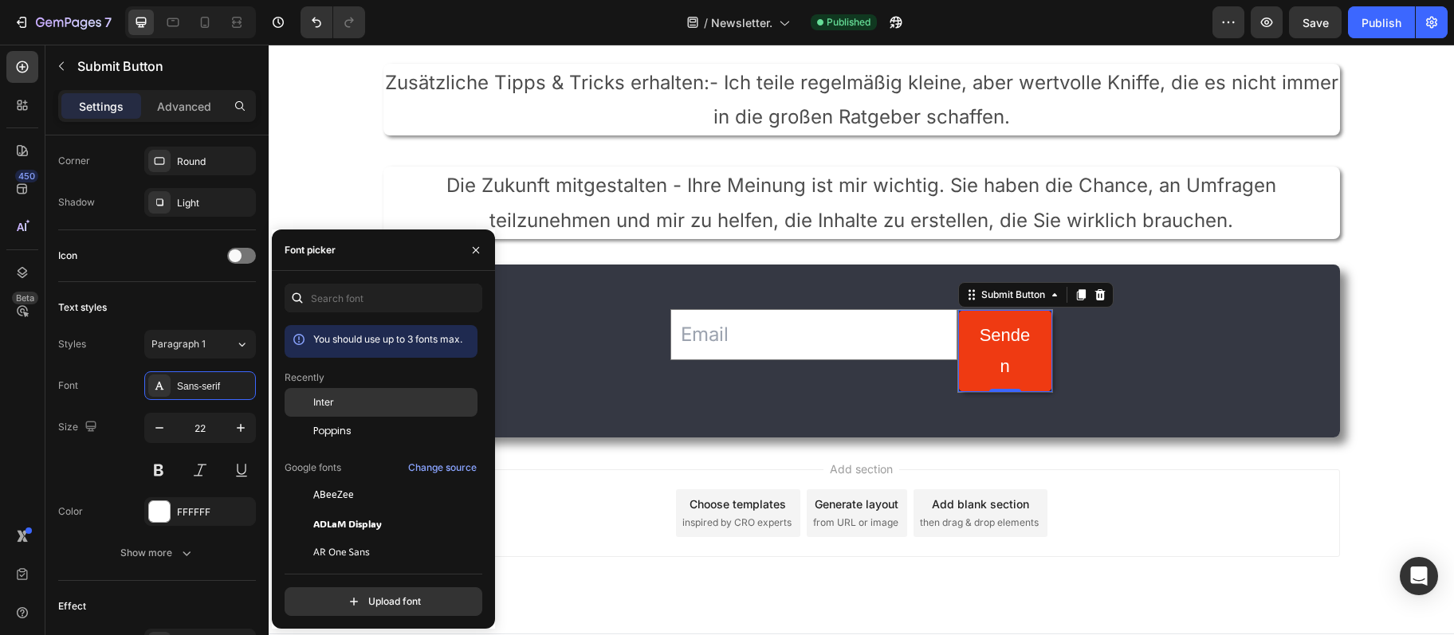
click at [343, 410] on div "Inter" at bounding box center [393, 402] width 161 height 14
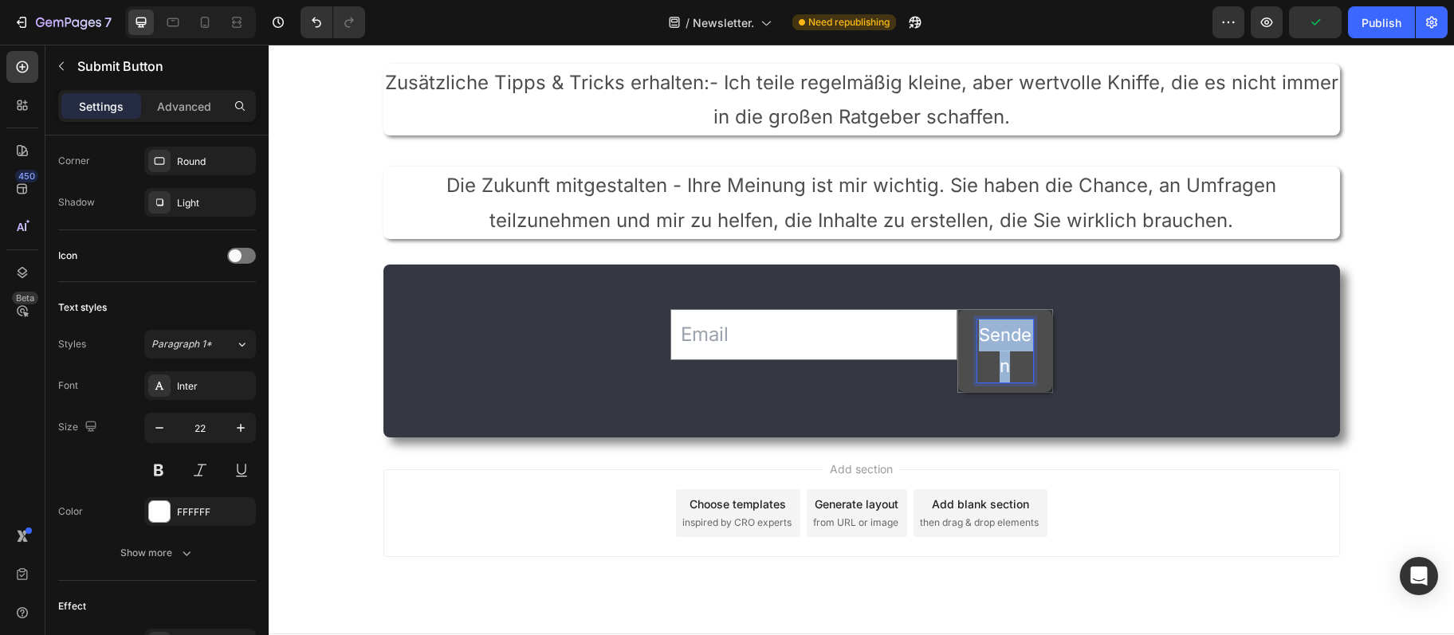
click at [1011, 324] on p "Senden" at bounding box center [1005, 351] width 56 height 63
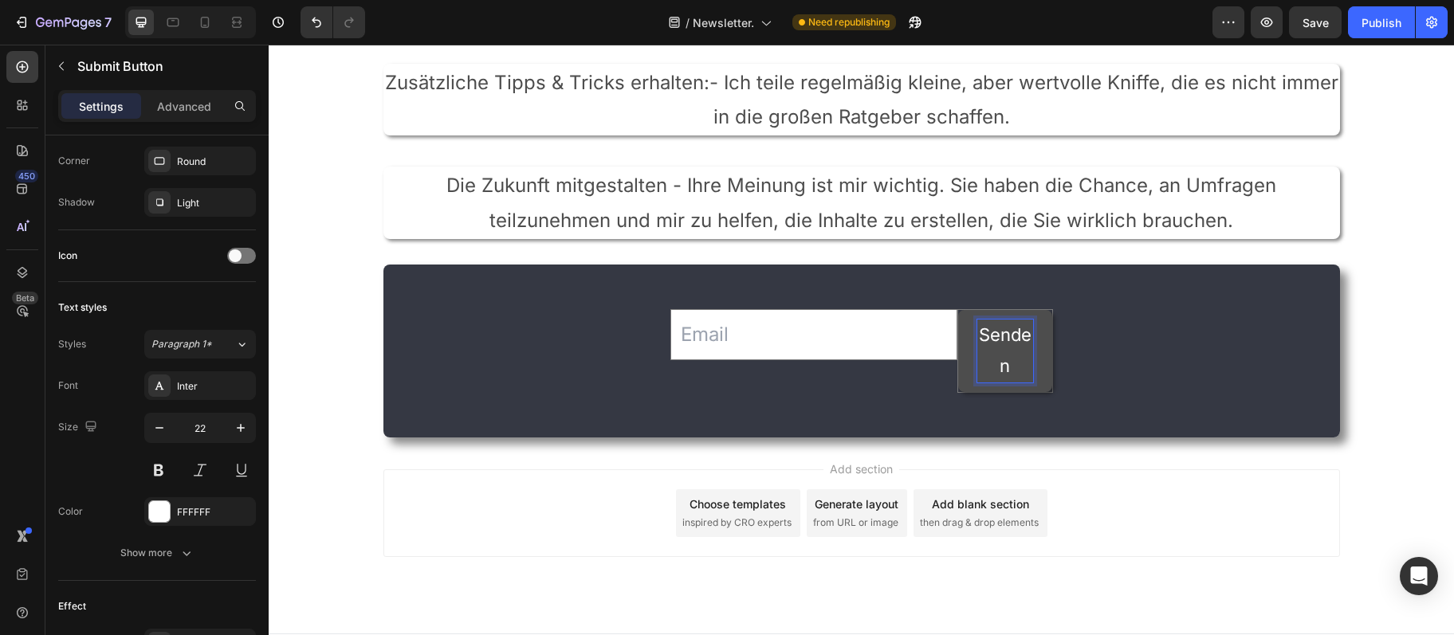
click at [898, 344] on input "email" at bounding box center [813, 334] width 287 height 51
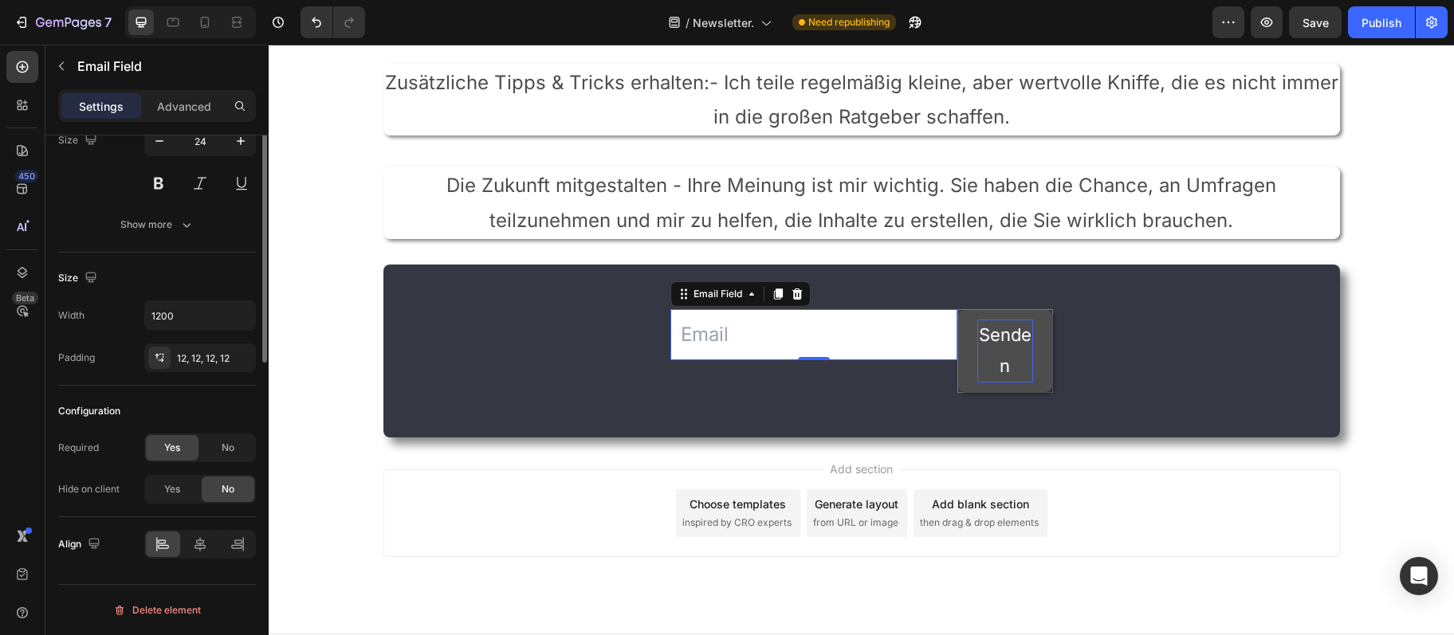
scroll to position [0, 0]
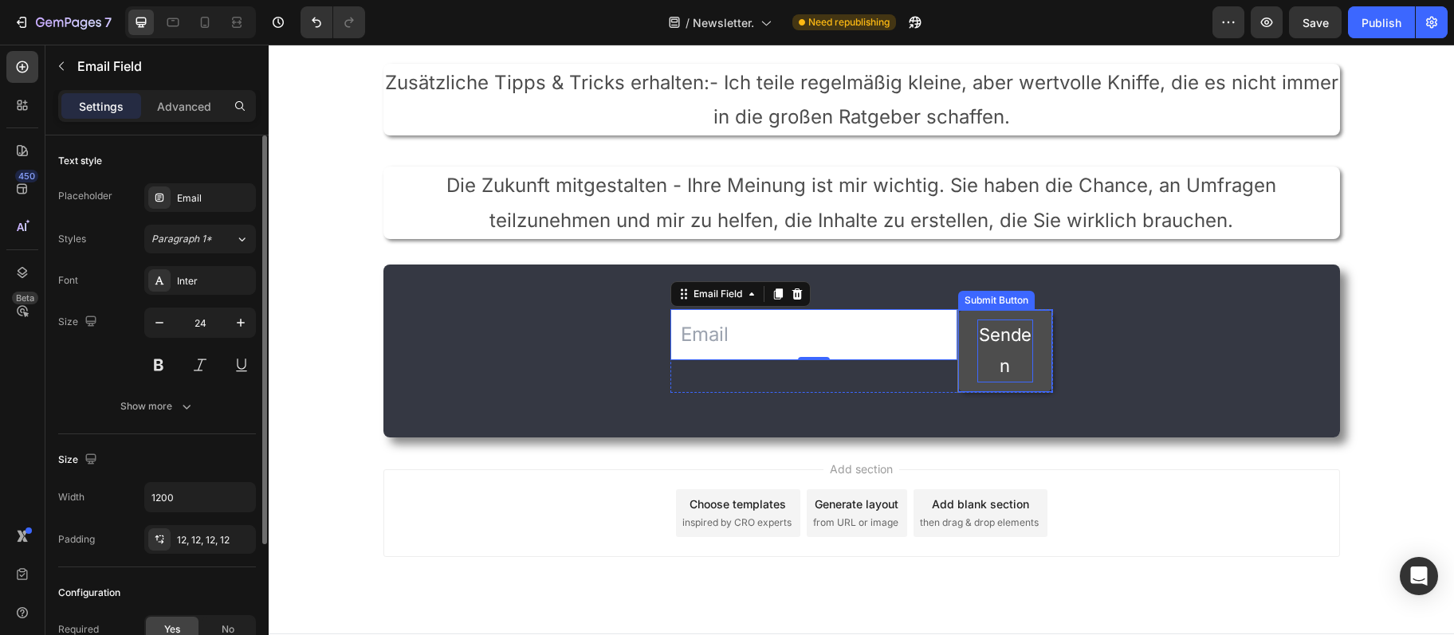
click at [1007, 334] on p "Senden" at bounding box center [1005, 351] width 56 height 63
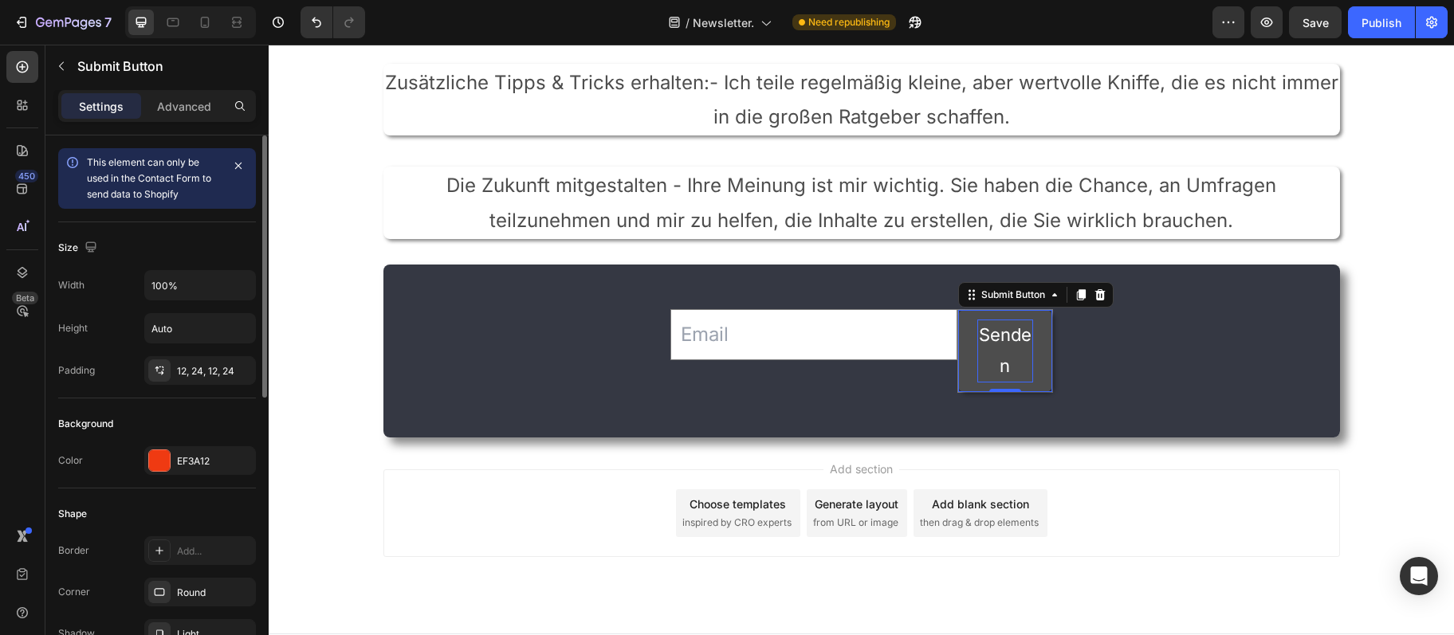
click at [1006, 334] on p "Senden" at bounding box center [1005, 351] width 56 height 63
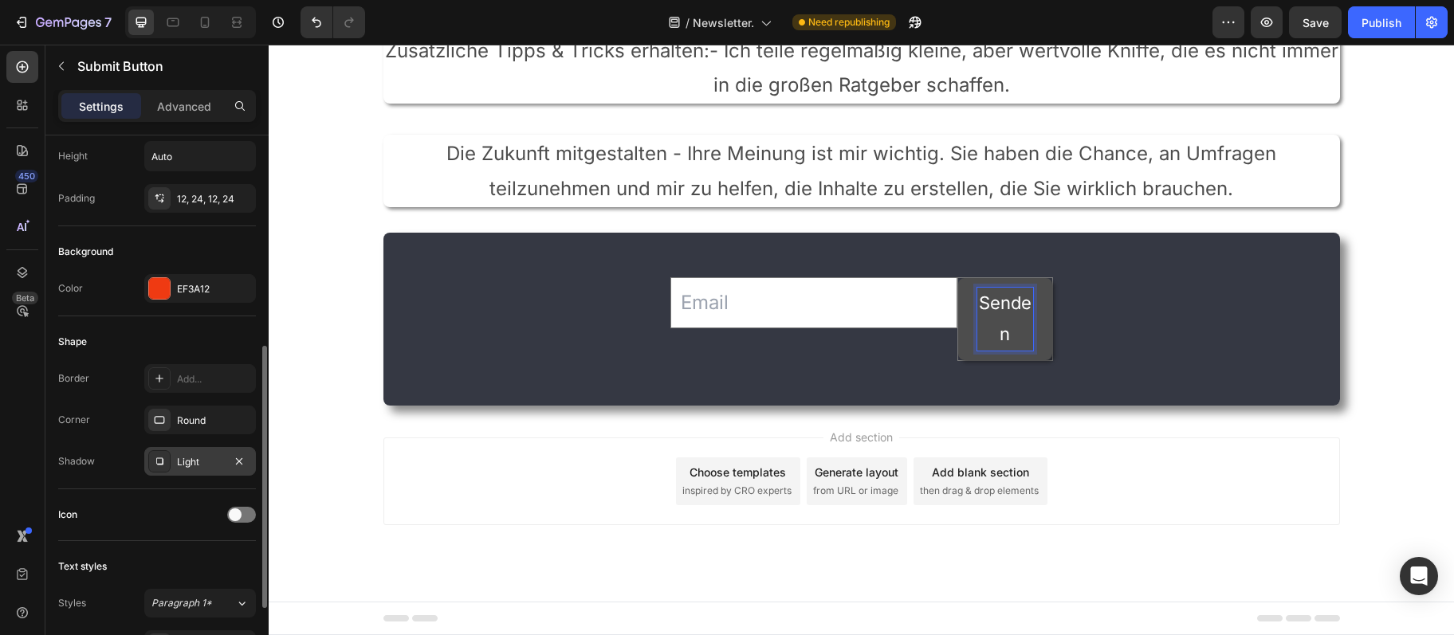
scroll to position [345, 0]
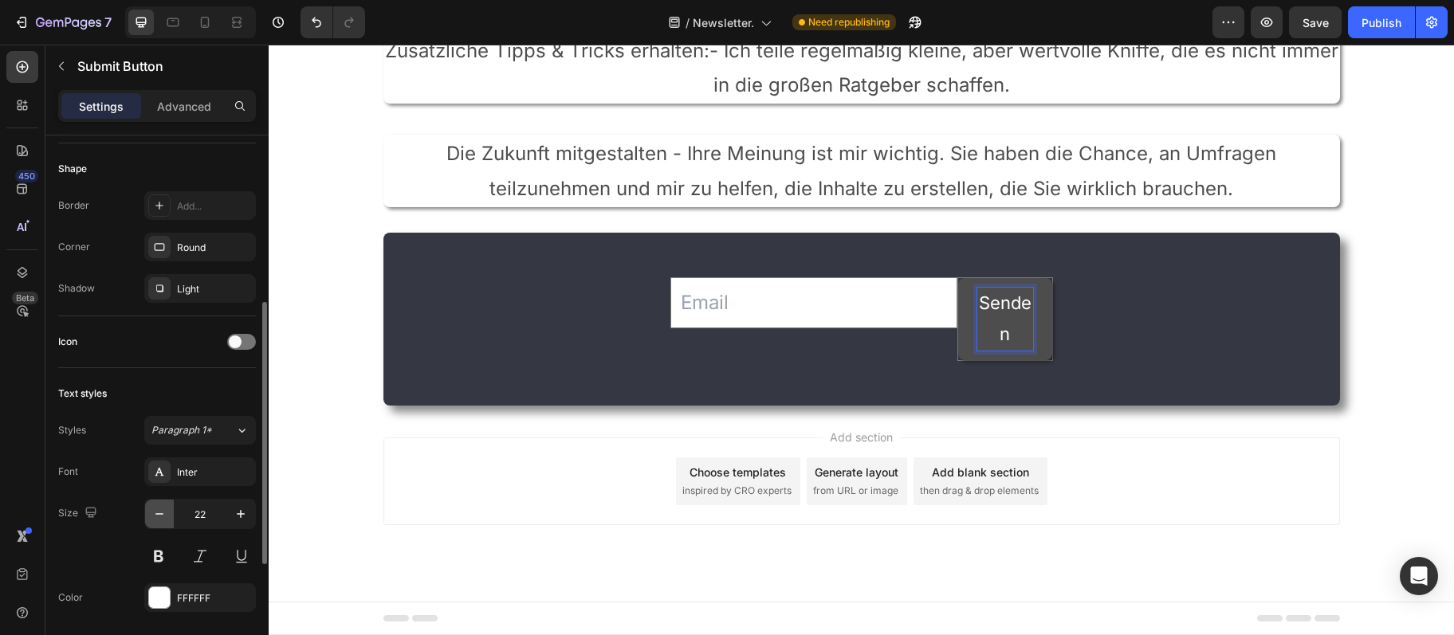
click at [159, 518] on icon "button" at bounding box center [159, 514] width 16 height 16
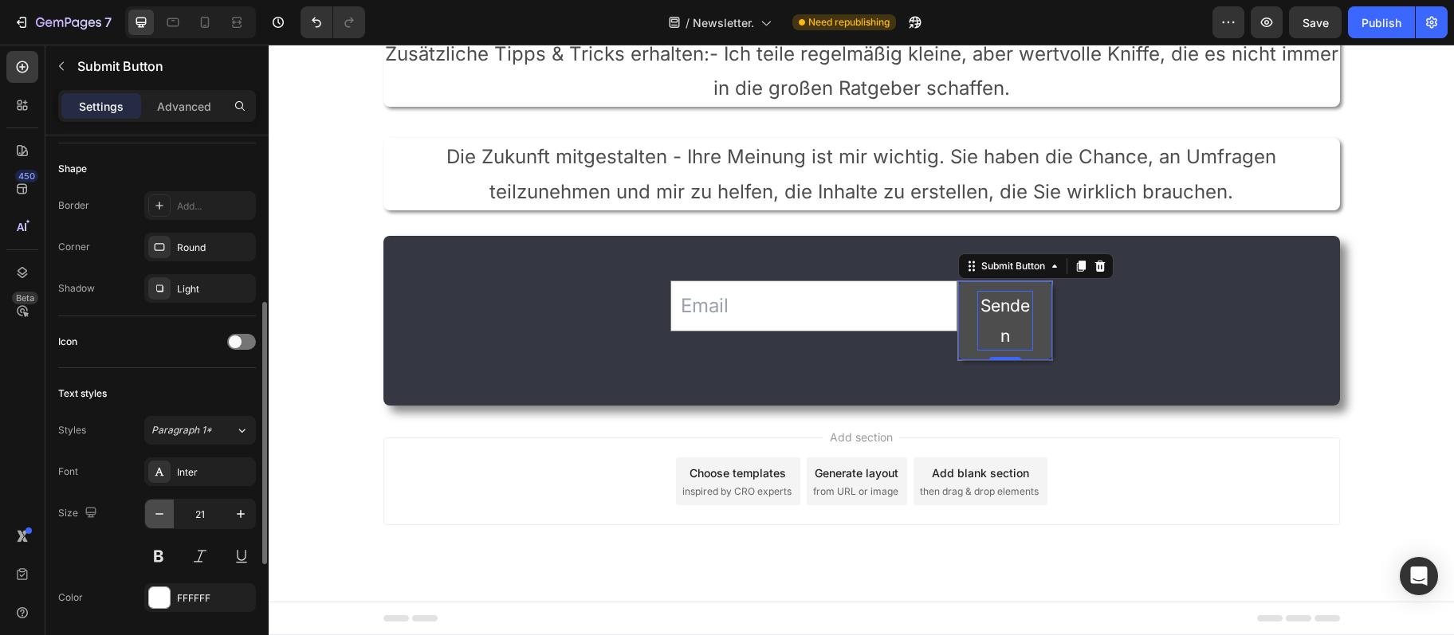
click at [159, 518] on icon "button" at bounding box center [159, 514] width 16 height 16
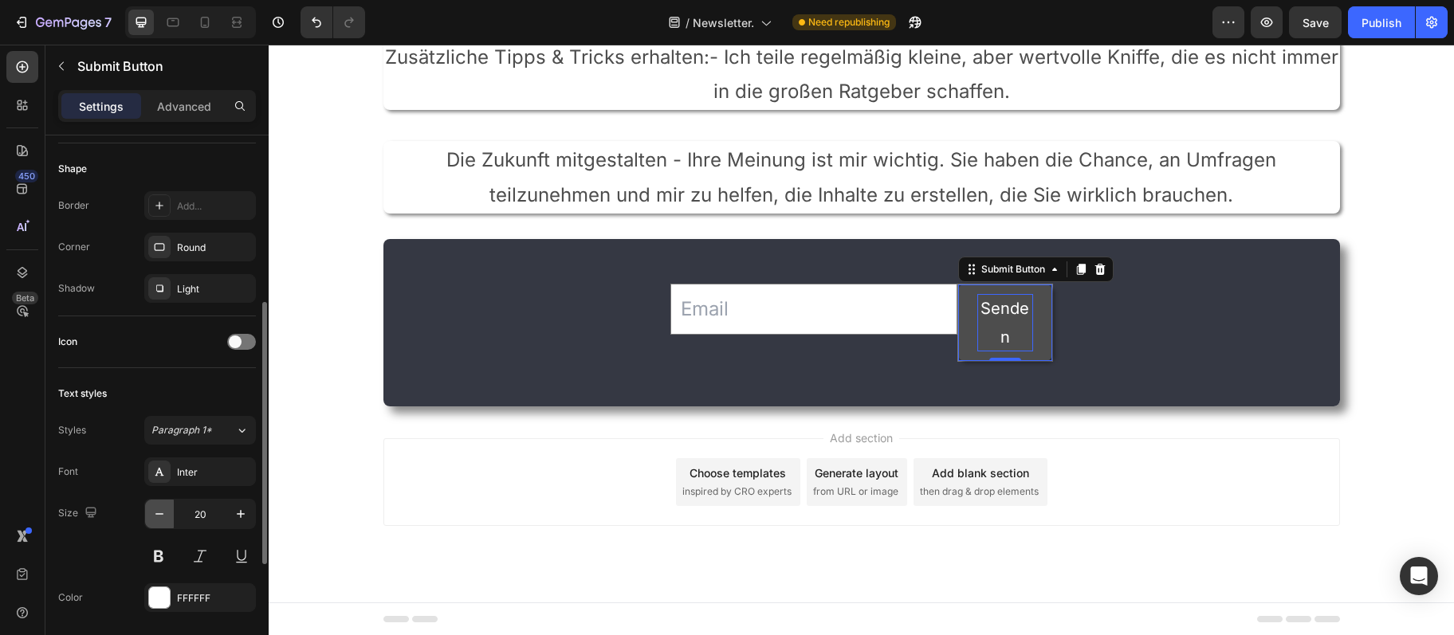
click at [159, 518] on icon "button" at bounding box center [159, 514] width 16 height 16
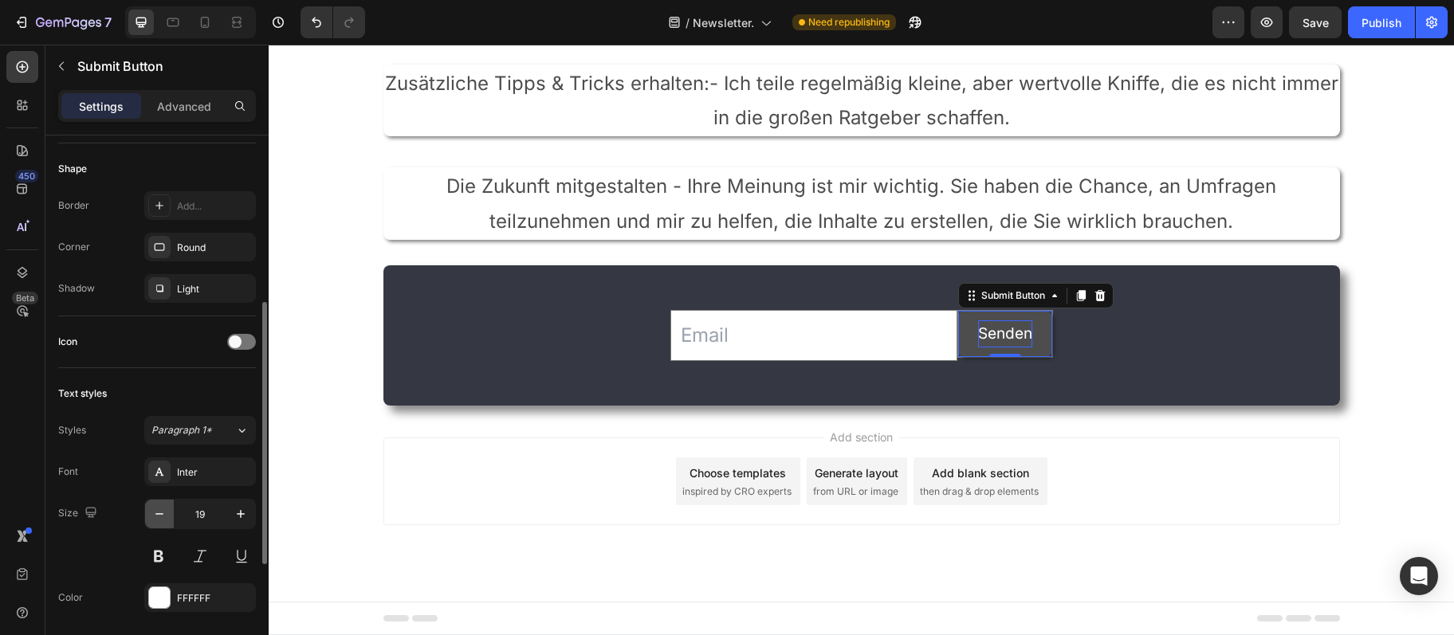
scroll to position [511, 0]
click at [164, 522] on button "button" at bounding box center [159, 514] width 29 height 29
type input "18"
click at [165, 557] on button at bounding box center [158, 556] width 29 height 29
click at [160, 600] on div at bounding box center [159, 597] width 21 height 21
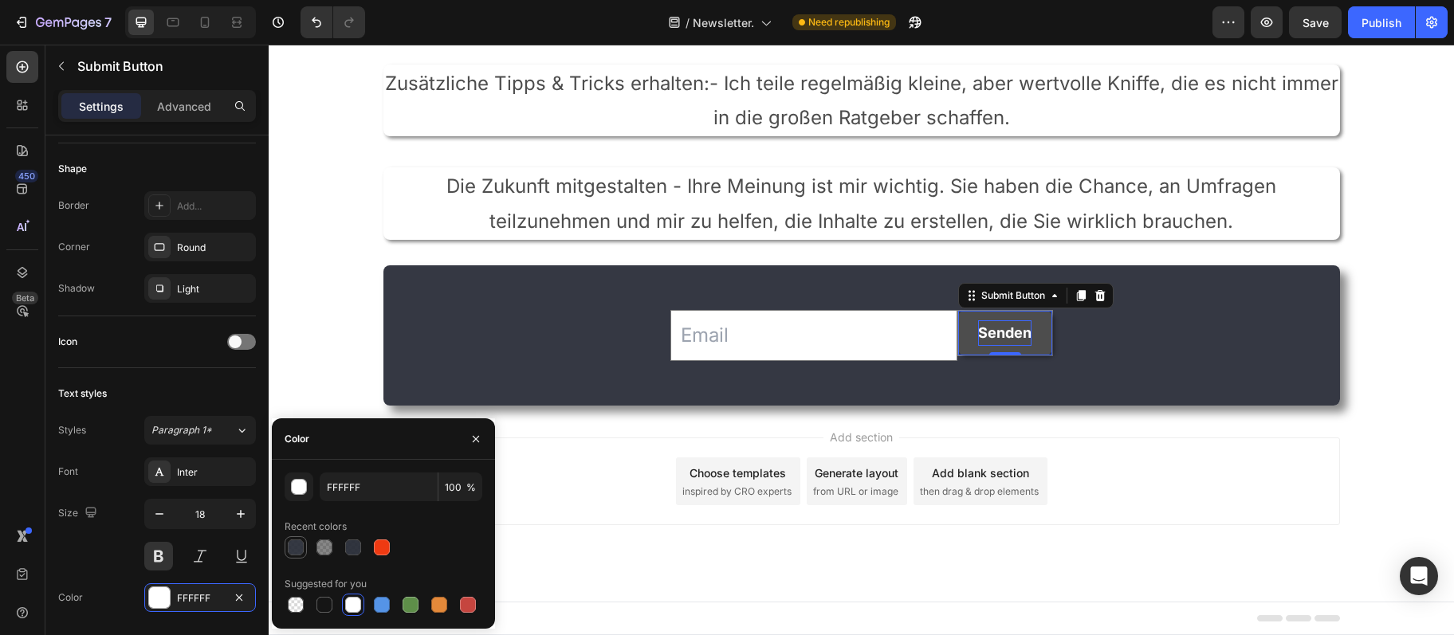
click at [303, 553] on div at bounding box center [296, 548] width 16 height 16
type input "242833"
type input "92"
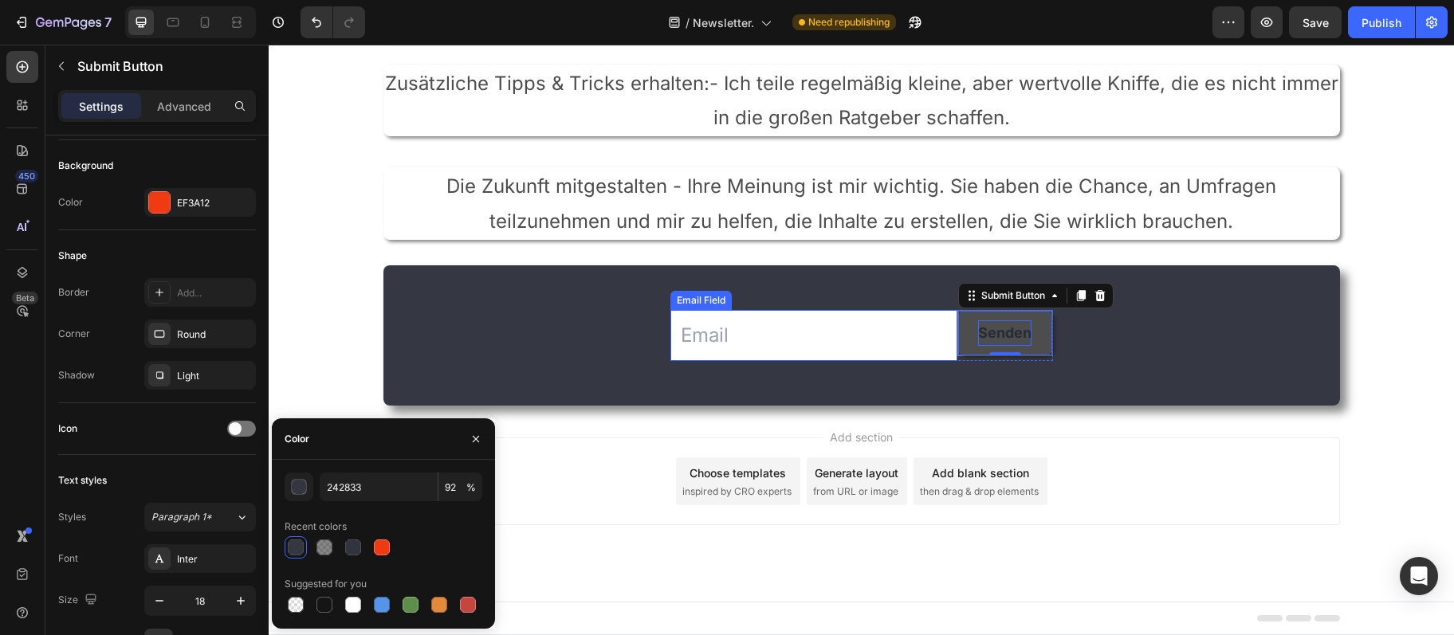
click at [710, 356] on input "email" at bounding box center [813, 335] width 287 height 51
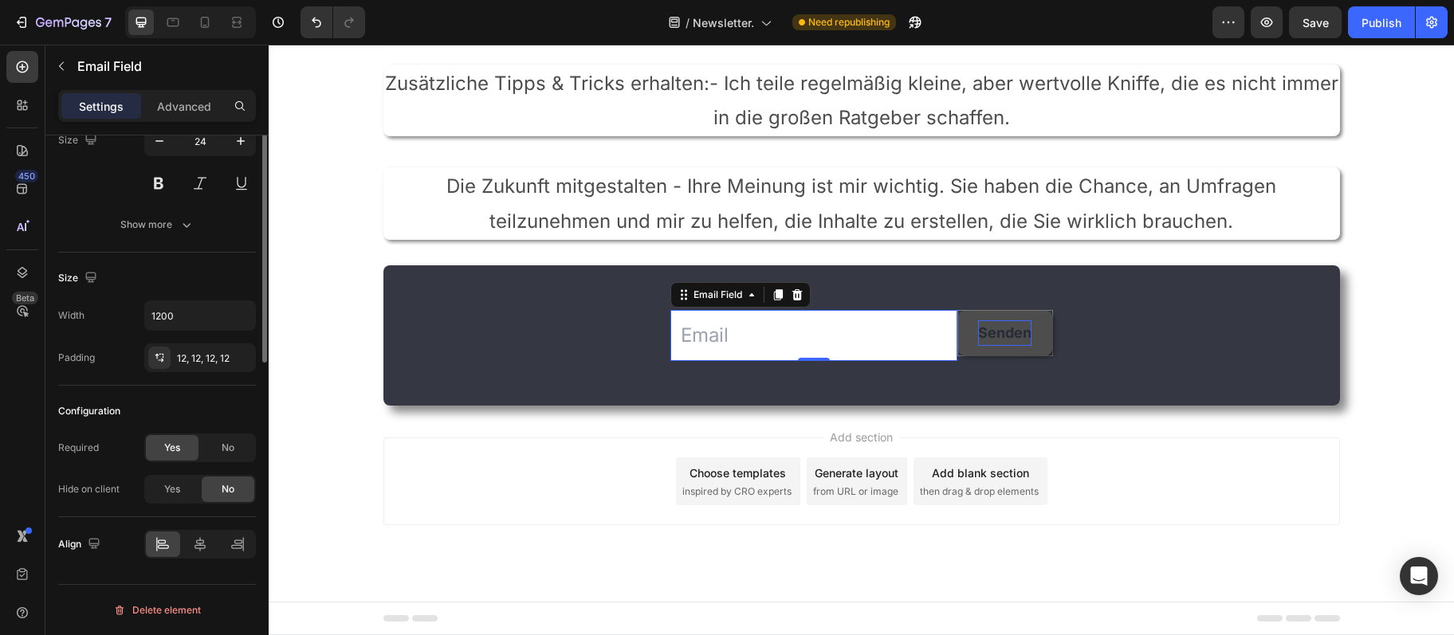
scroll to position [0, 0]
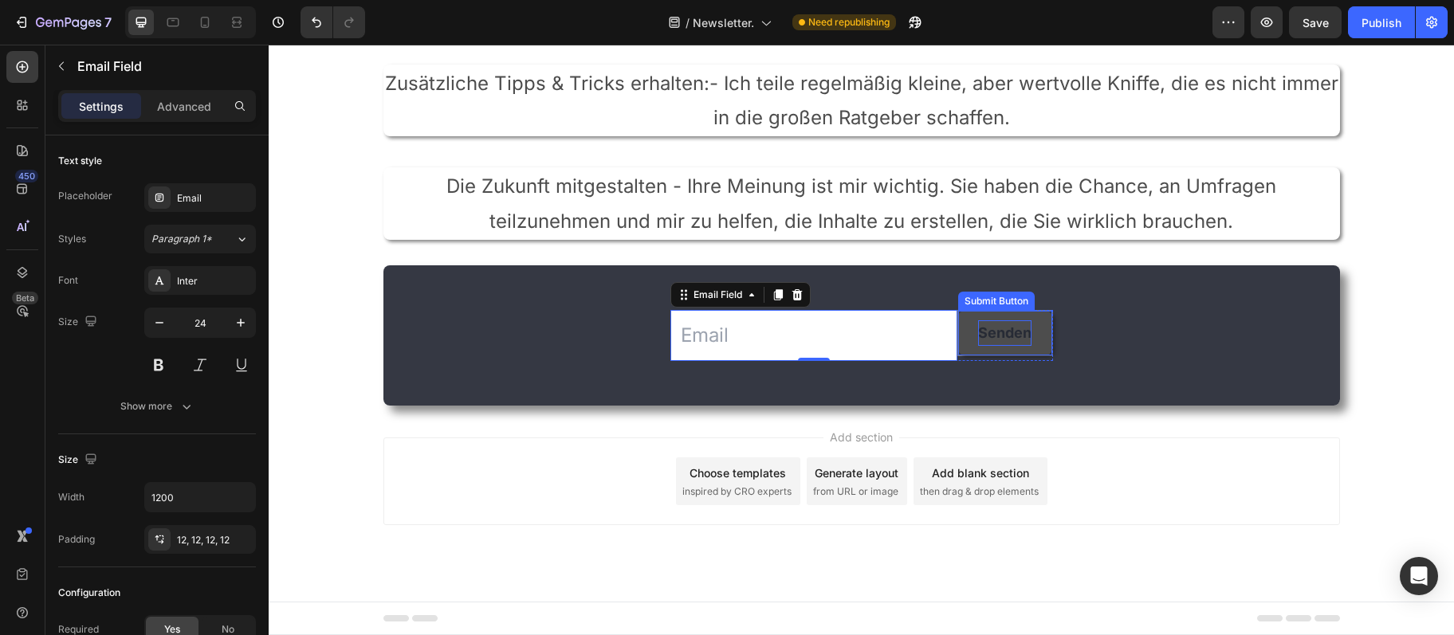
click at [992, 328] on p "Senden" at bounding box center [1004, 333] width 53 height 26
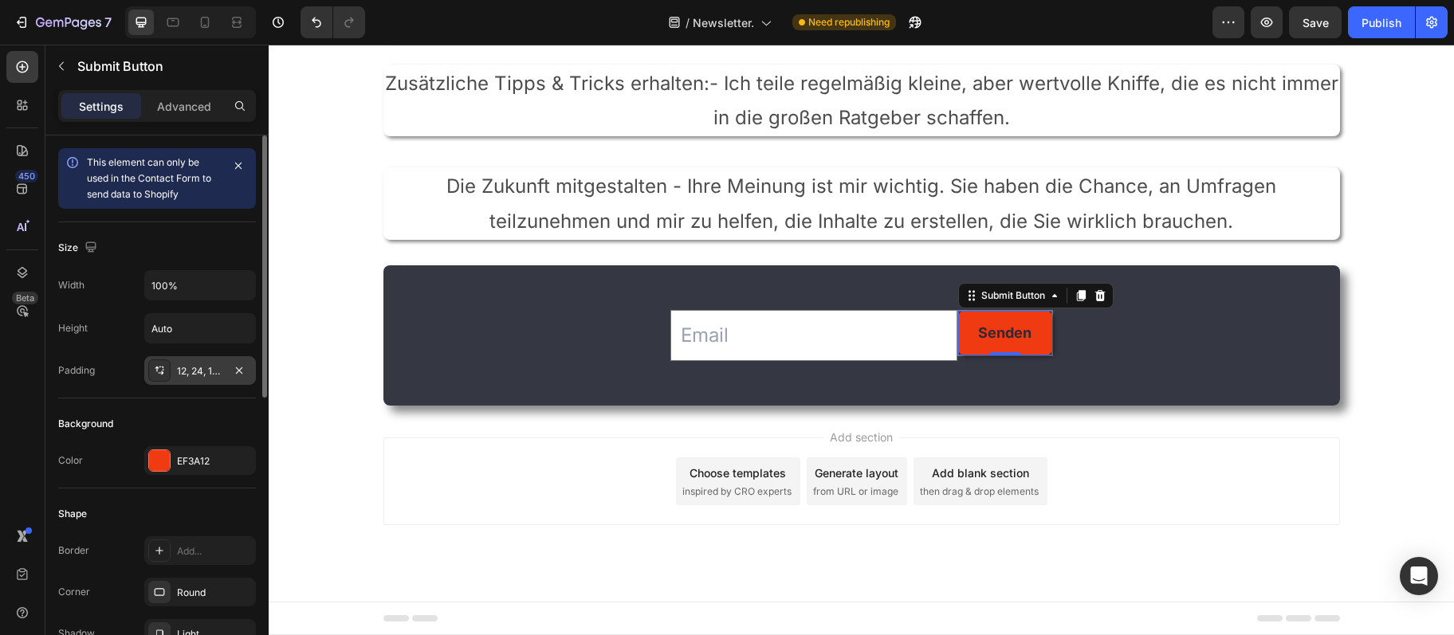
click at [187, 373] on div "12, 24, 12, 24" at bounding box center [200, 371] width 46 height 14
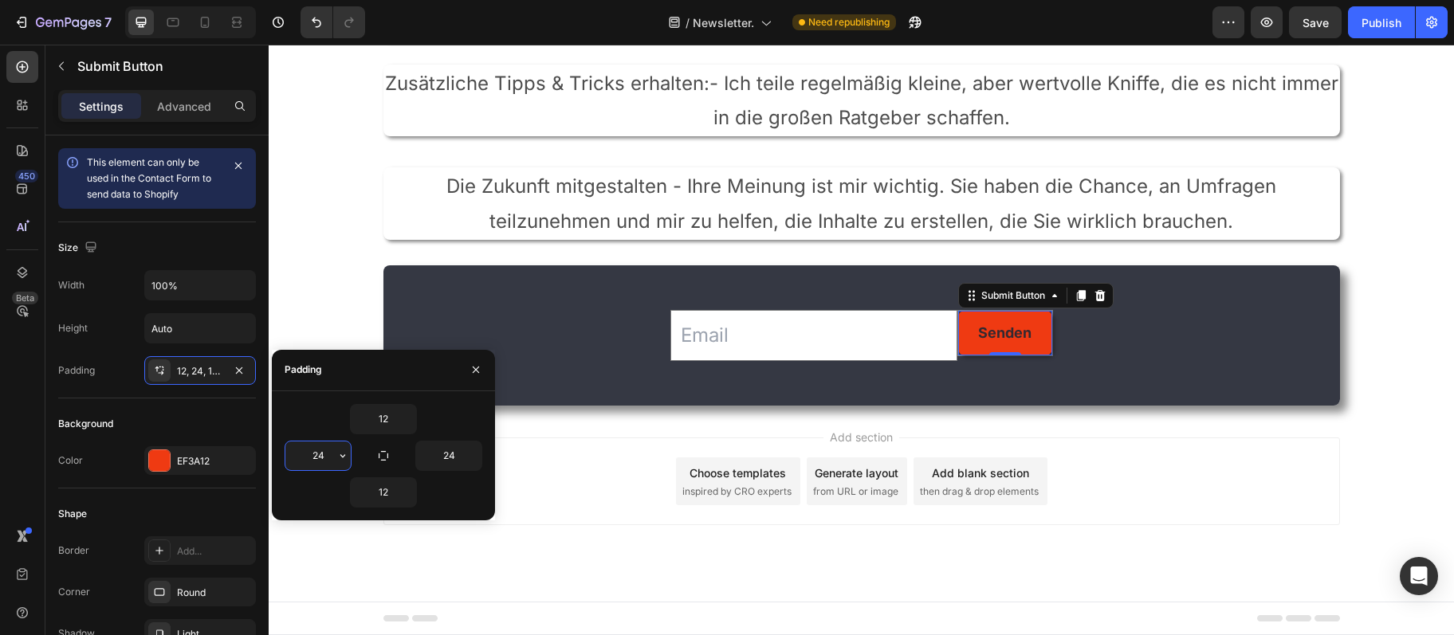
click at [305, 466] on input "24" at bounding box center [317, 456] width 65 height 29
click at [305, 465] on input "24" at bounding box center [317, 456] width 65 height 29
click at [377, 422] on input "12" at bounding box center [383, 419] width 65 height 29
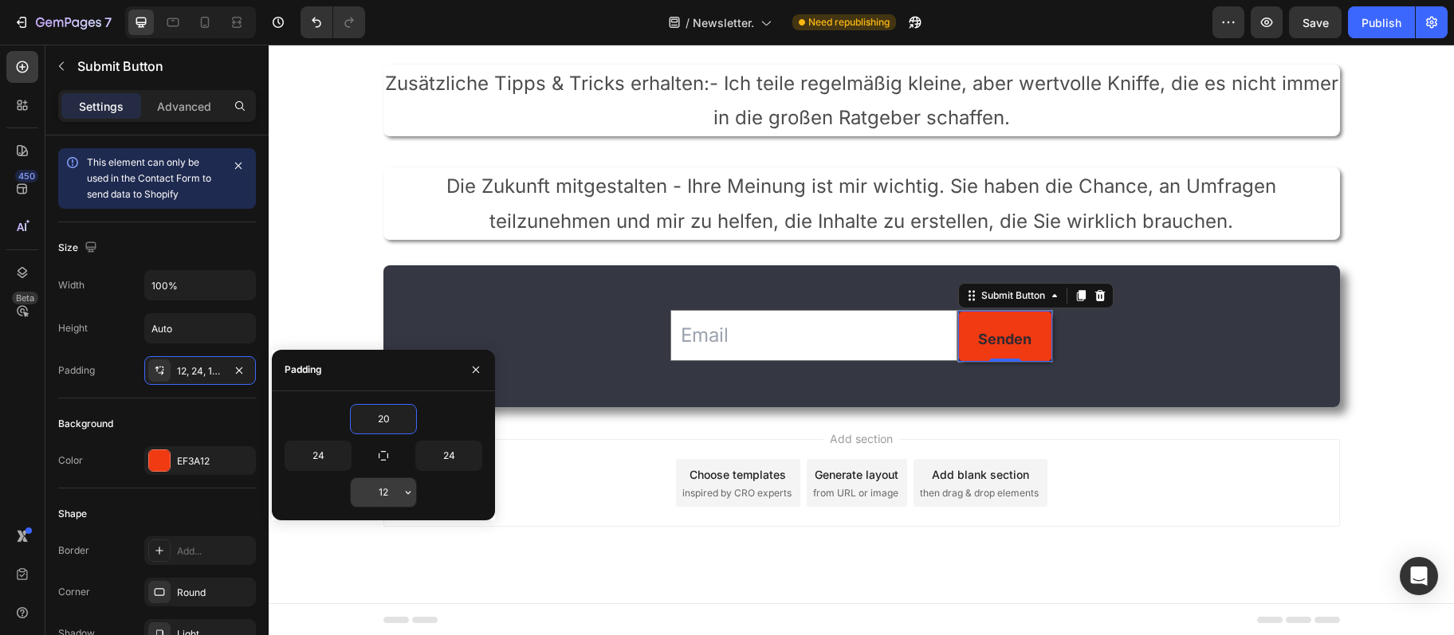
type input "20"
click at [389, 493] on input "12" at bounding box center [383, 492] width 65 height 29
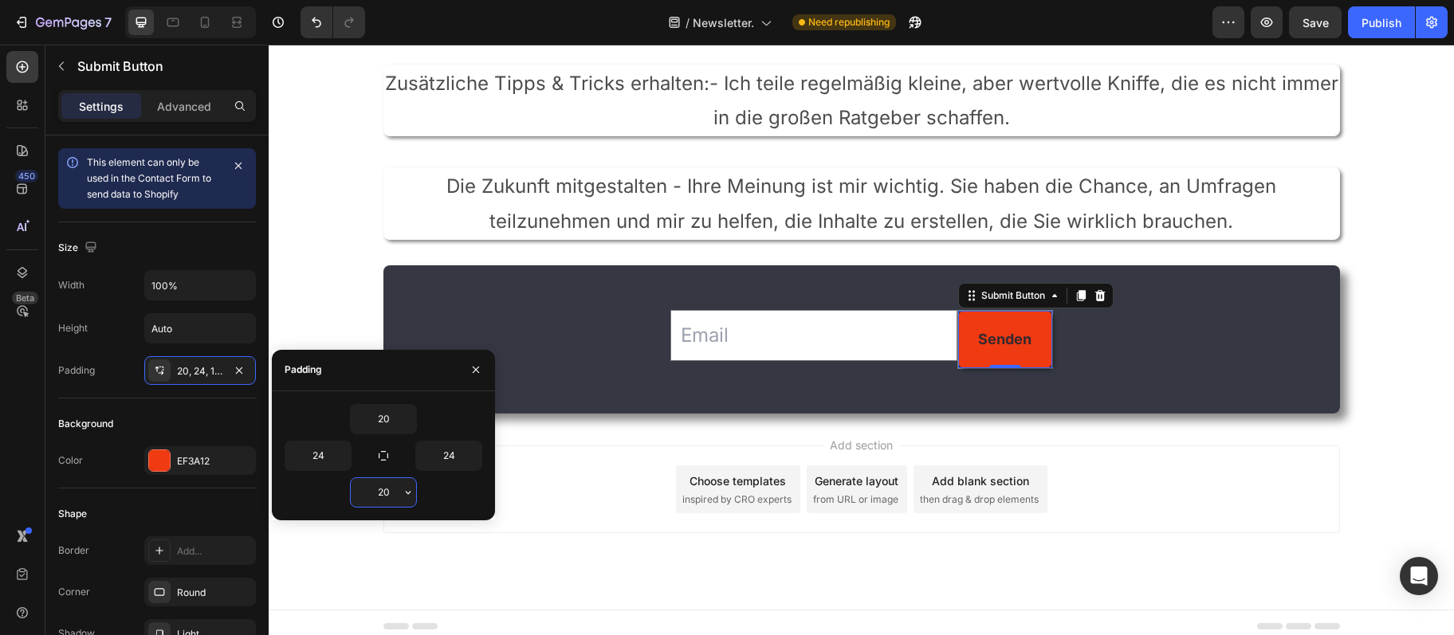
type input "2"
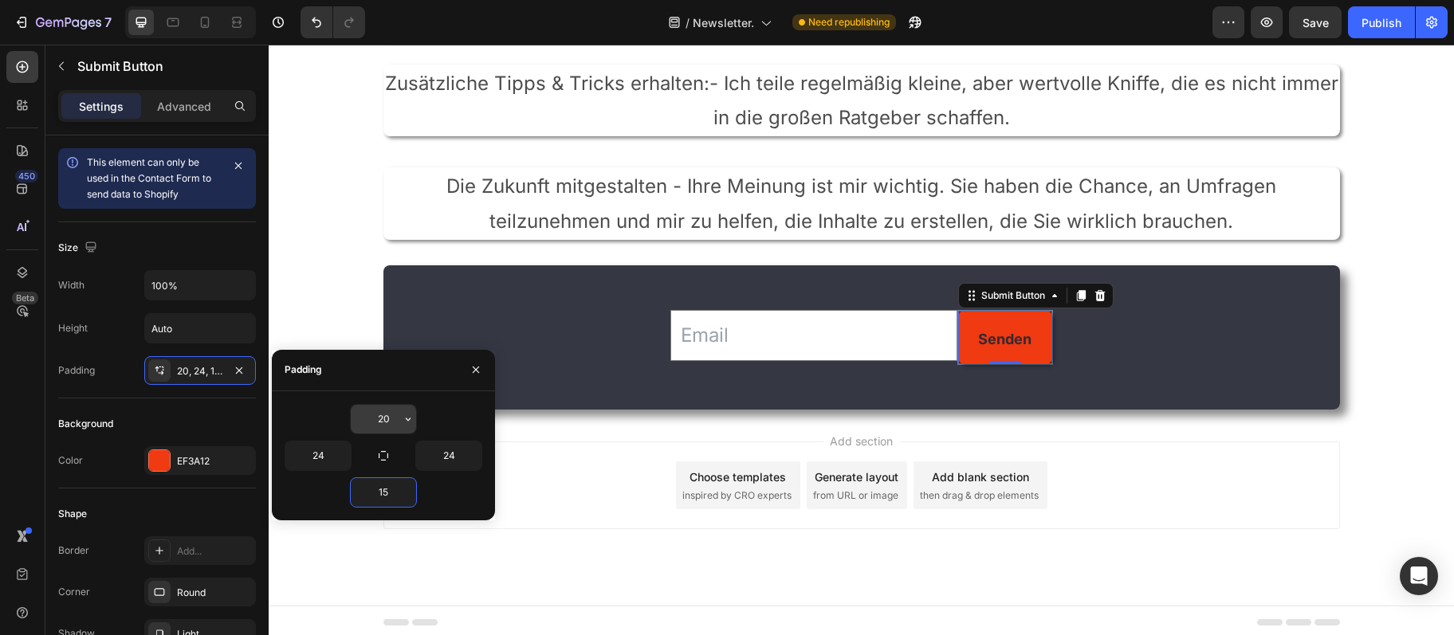
type input "15"
click at [382, 411] on input "20" at bounding box center [383, 419] width 65 height 29
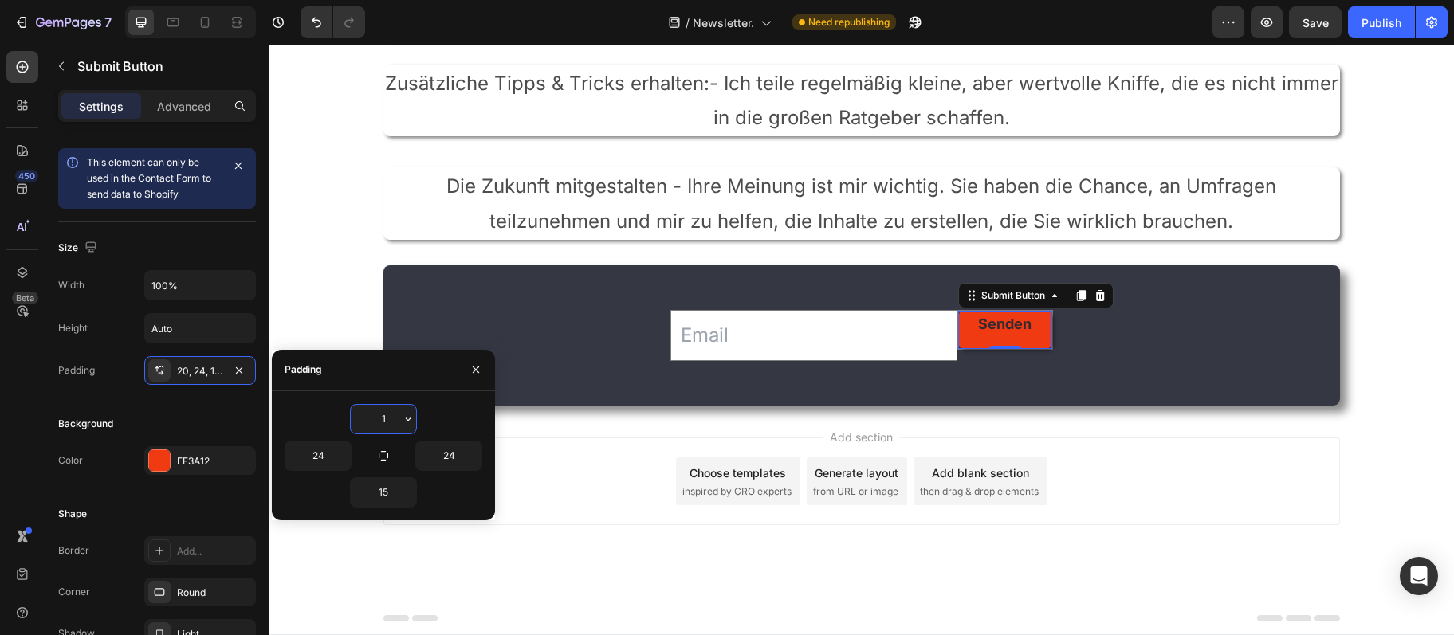
type input "15"
click at [1273, 544] on div "Add section Choose templates inspired by CRO experts Generate layout from URL o…" at bounding box center [861, 504] width 1185 height 196
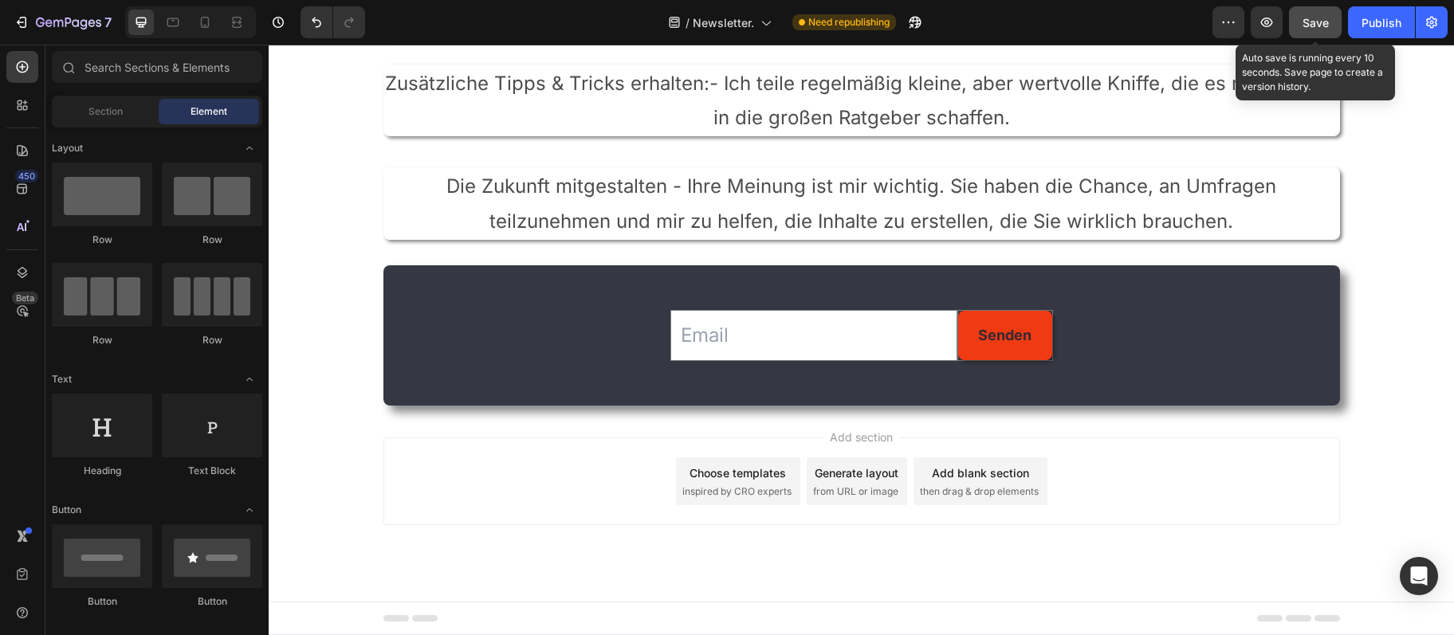
click at [1301, 29] on button "Save" at bounding box center [1315, 22] width 53 height 32
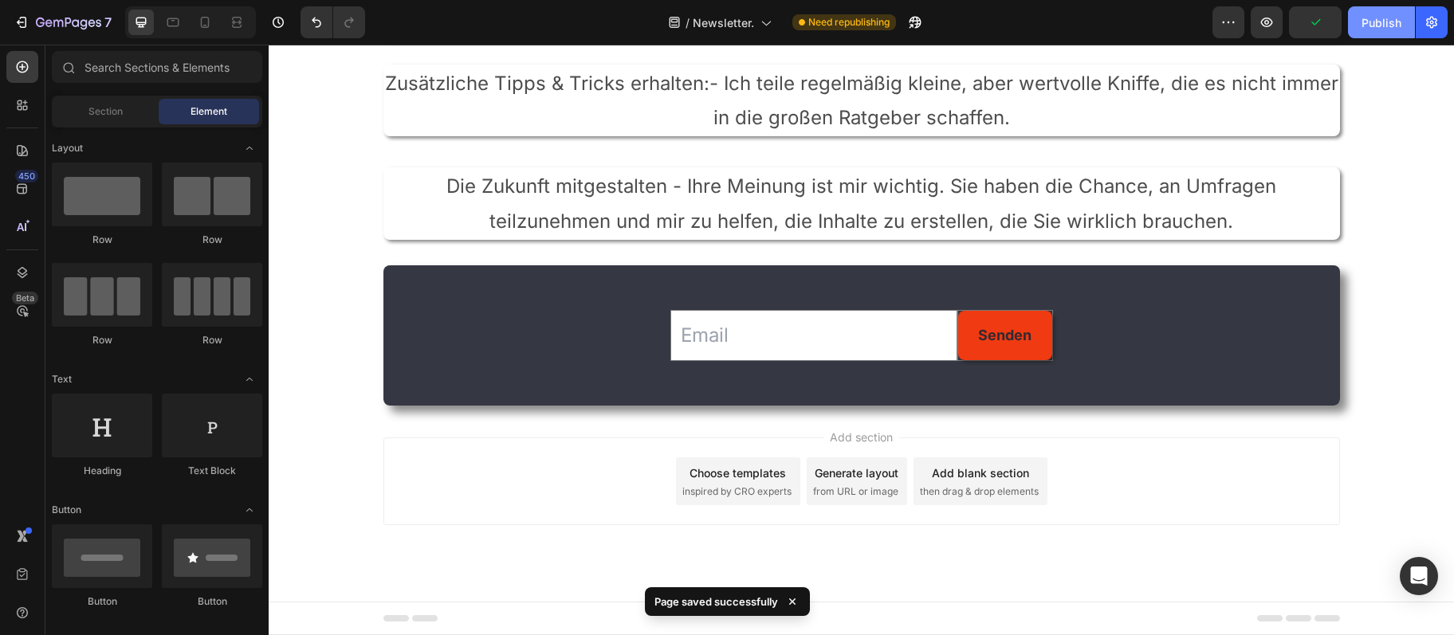
click at [1372, 24] on div "Publish" at bounding box center [1381, 22] width 40 height 17
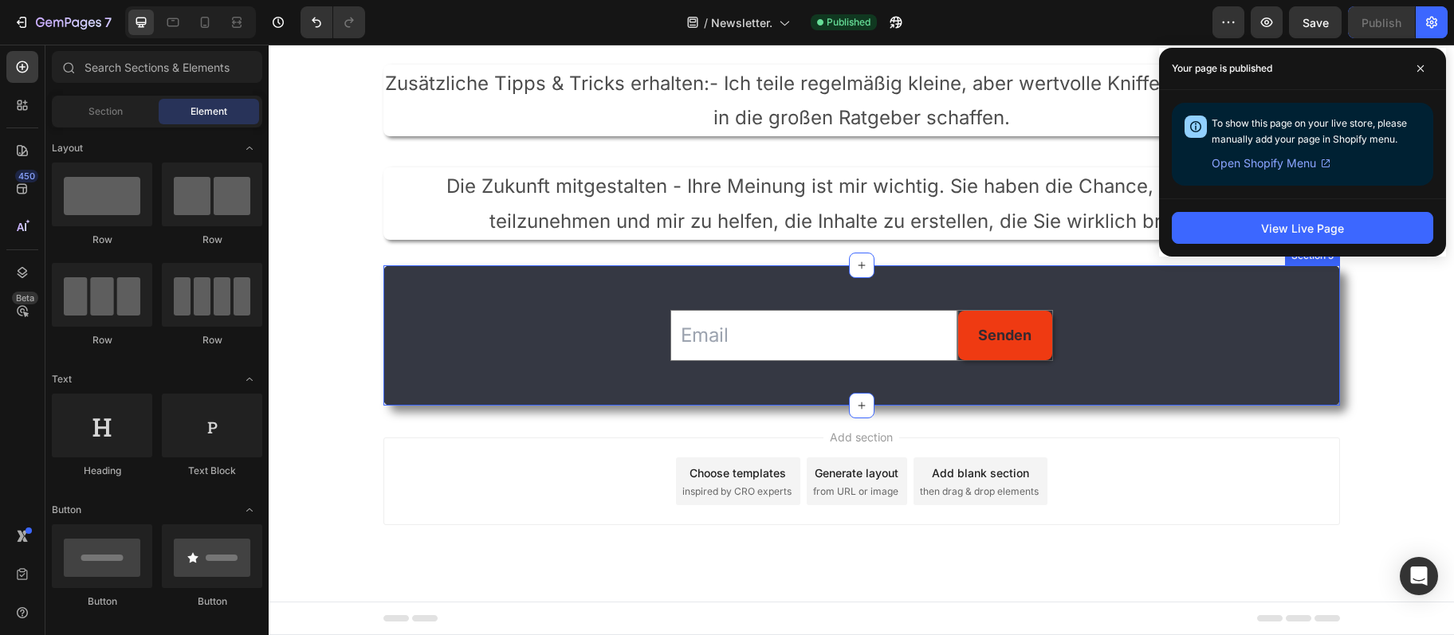
click at [528, 372] on div "Email Field Senden Submit Button Row Newsletter" at bounding box center [861, 335] width 956 height 89
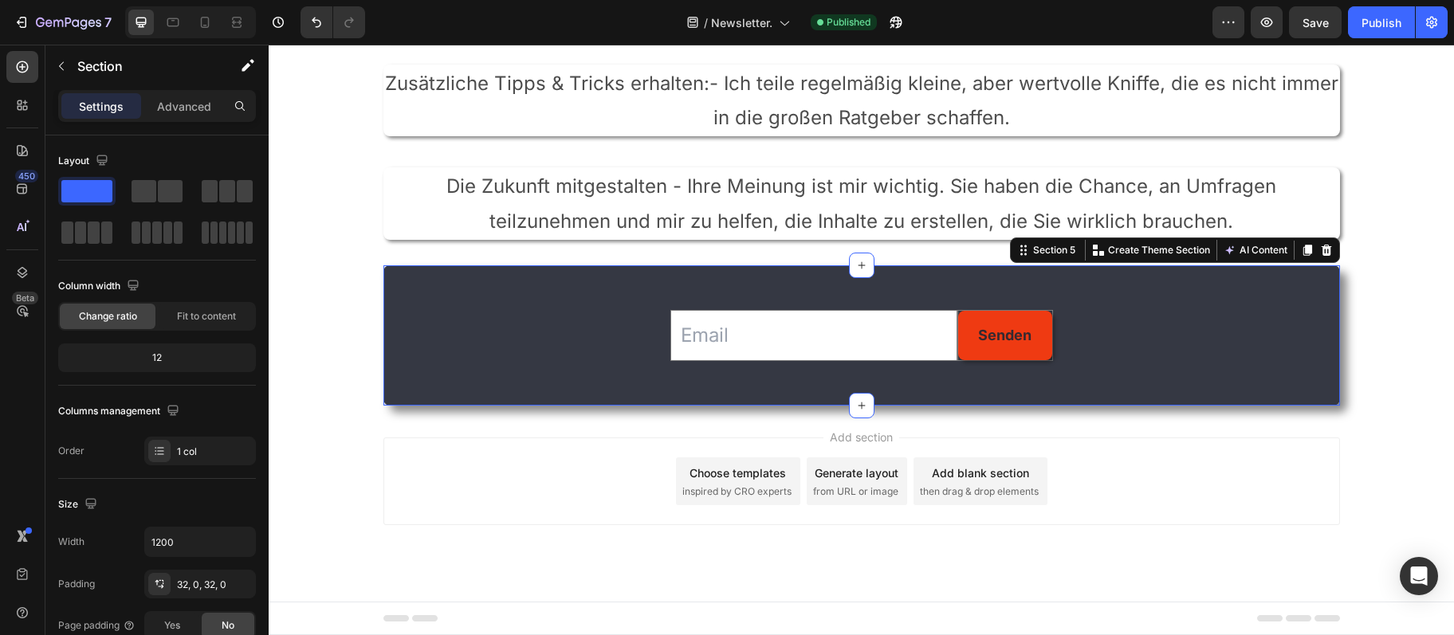
click at [1125, 382] on div "Email Field Senden Submit Button Row Newsletter Section 5 You can create reusab…" at bounding box center [861, 335] width 956 height 140
click at [1126, 356] on div "Email Field Senden Submit Button Row Newsletter" at bounding box center [861, 335] width 956 height 89
click at [64, 64] on icon "button" at bounding box center [61, 66] width 13 height 13
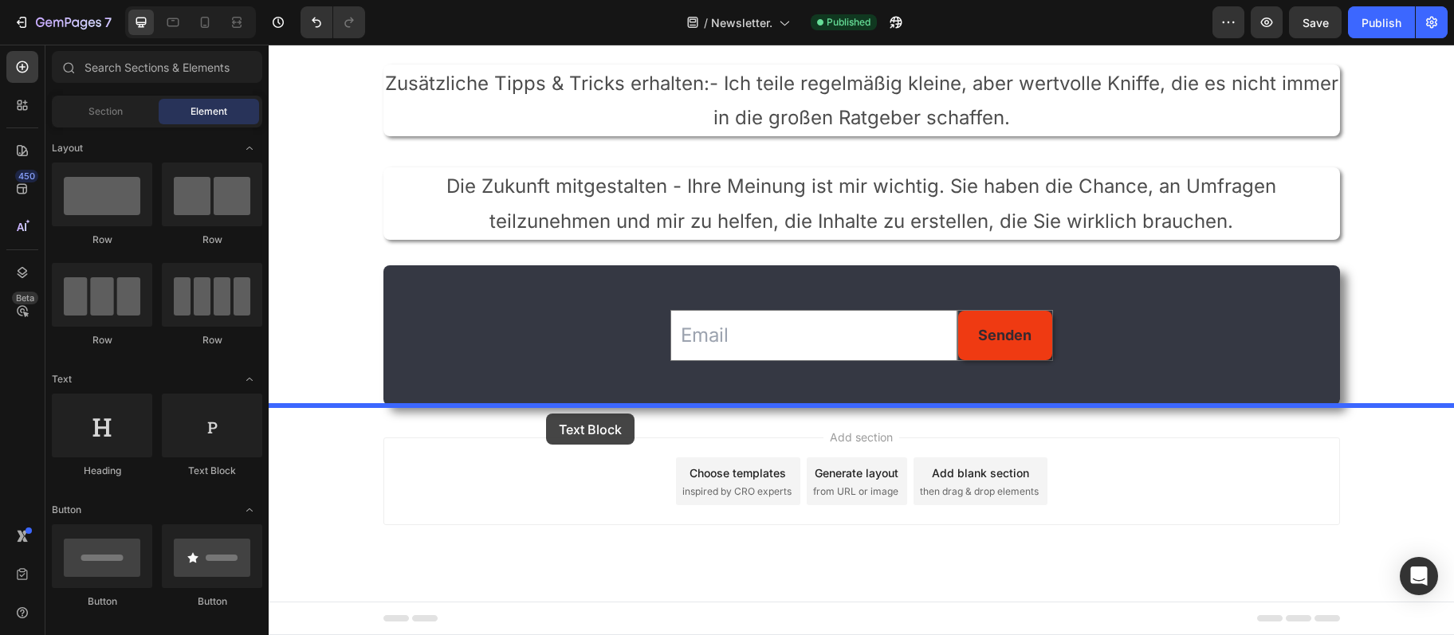
drag, startPoint x: 498, startPoint y: 486, endPoint x: 546, endPoint y: 414, distance: 86.9
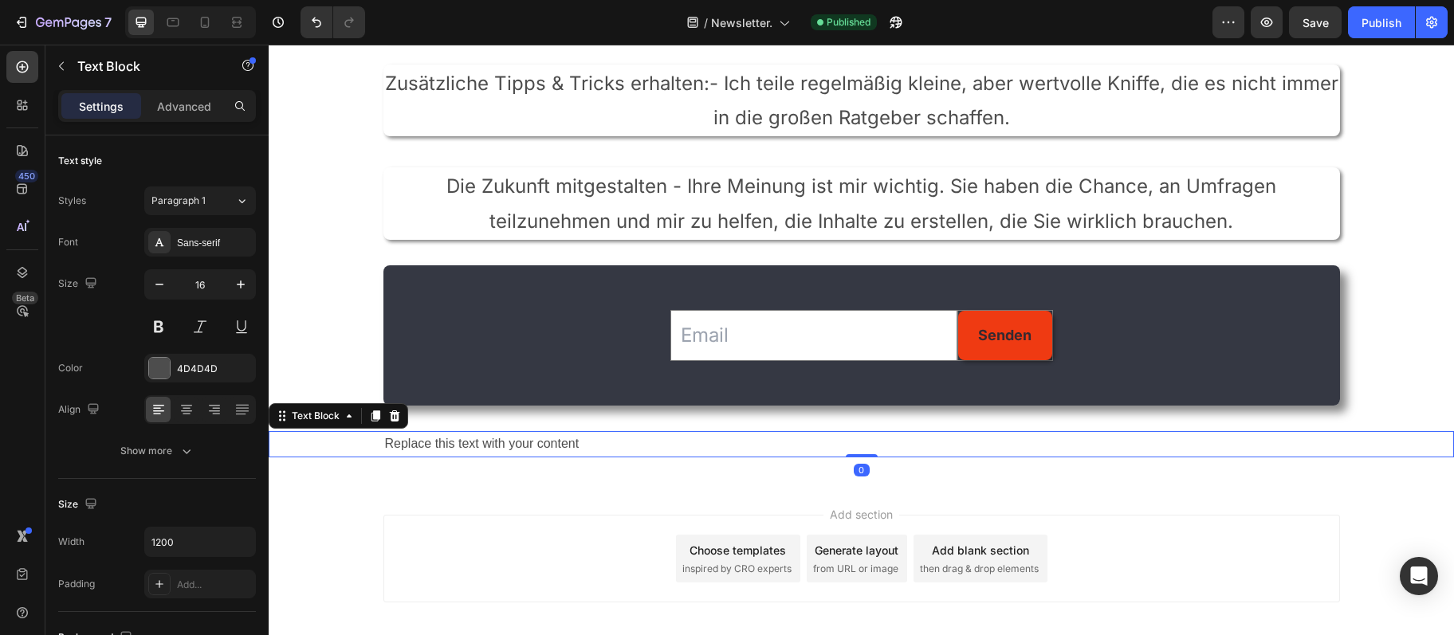
click at [517, 447] on div "Replace this text with your content" at bounding box center [861, 444] width 956 height 26
click at [517, 447] on p "Replace this text with your content" at bounding box center [861, 444] width 953 height 23
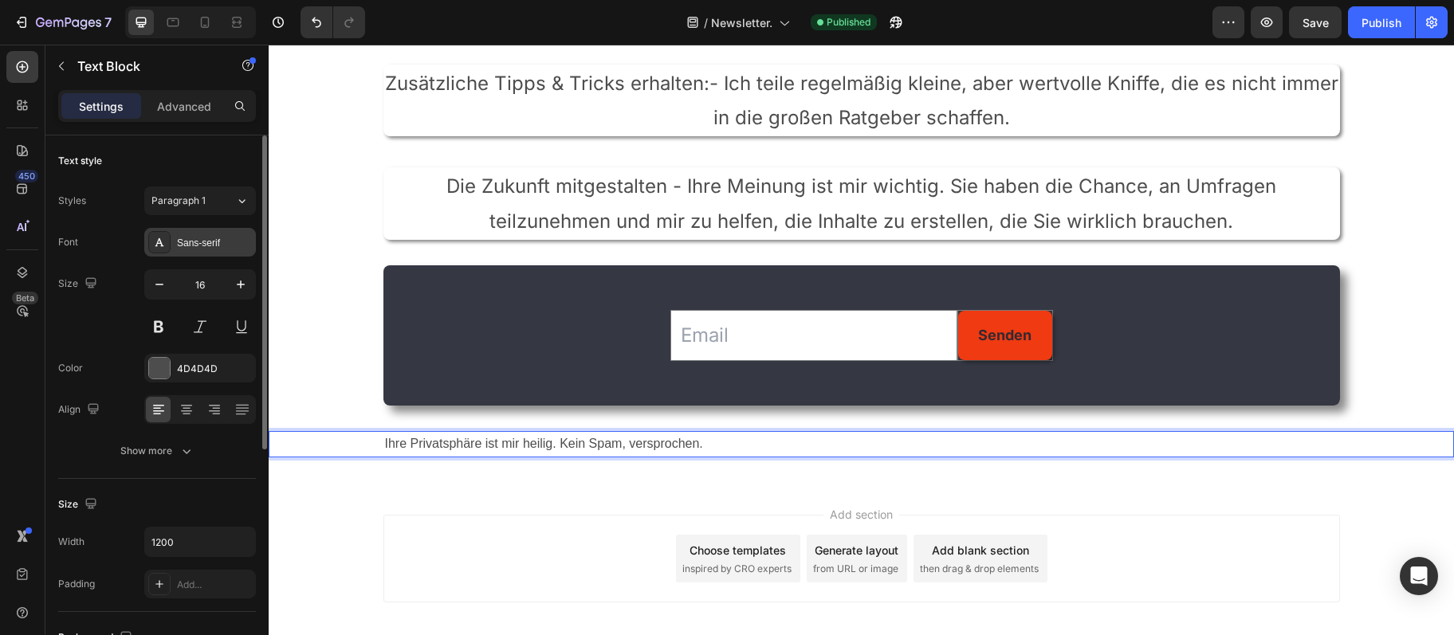
click at [176, 243] on div "Sans-serif" at bounding box center [200, 242] width 112 height 29
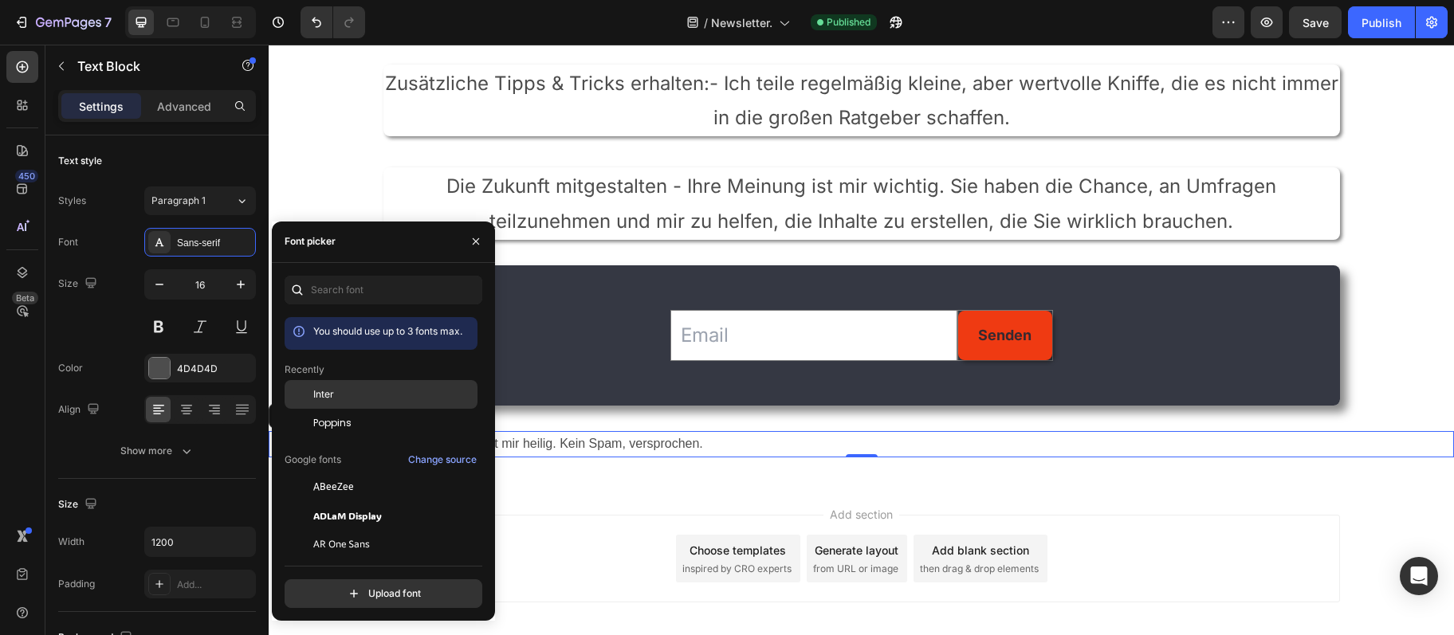
click at [440, 501] on div "Inter" at bounding box center [381, 515] width 193 height 29
click at [244, 285] on icon "button" at bounding box center [241, 285] width 8 height 8
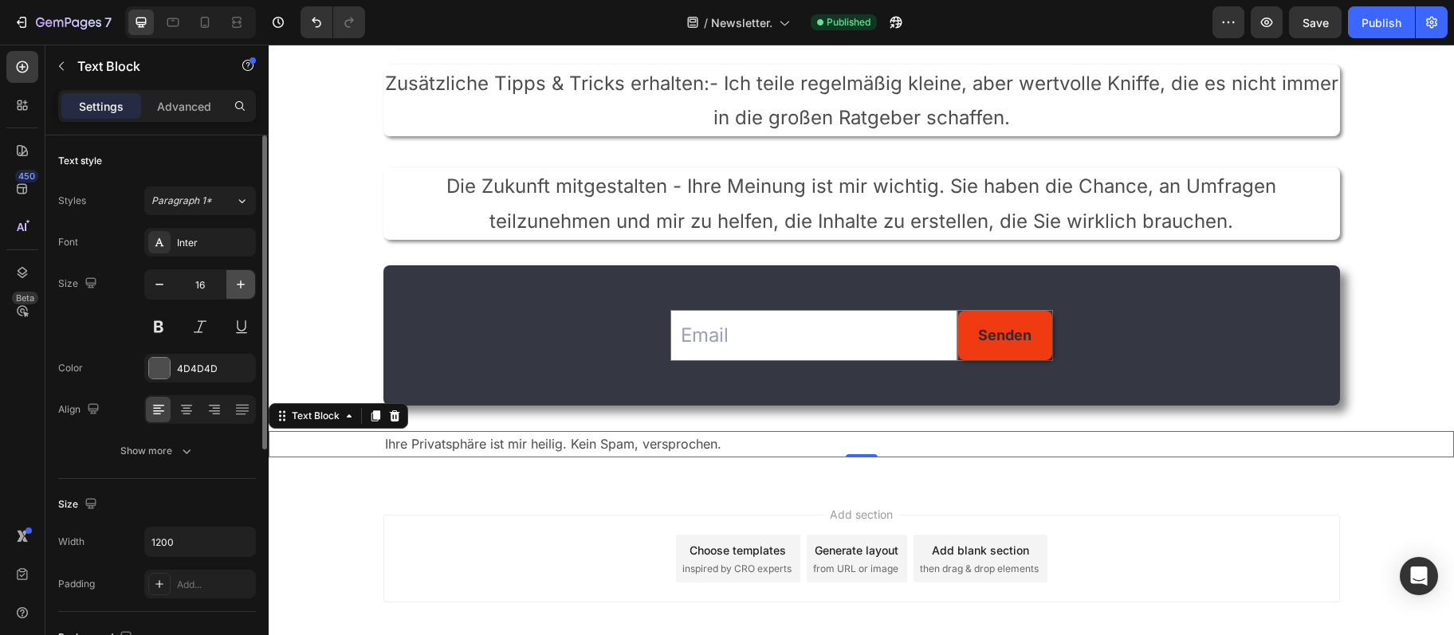
click at [244, 285] on icon "button" at bounding box center [241, 285] width 8 height 8
click at [241, 282] on icon "button" at bounding box center [241, 285] width 16 height 16
click at [241, 281] on icon "button" at bounding box center [241, 285] width 16 height 16
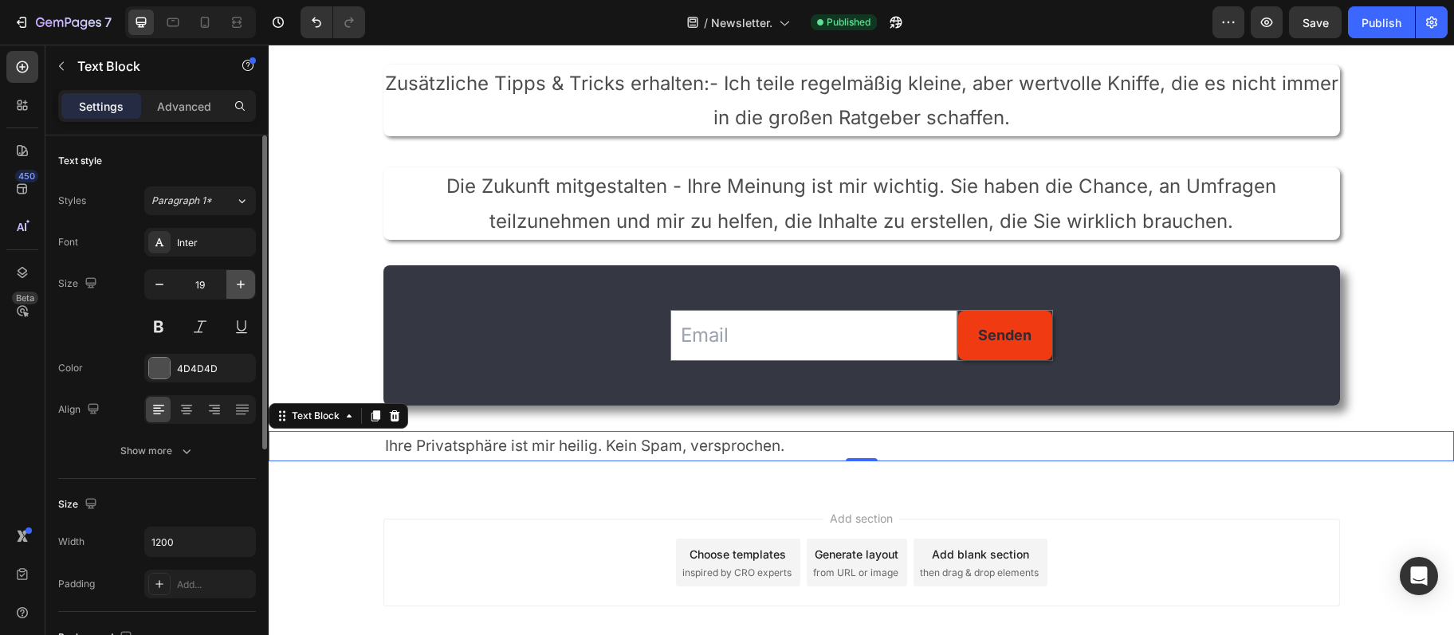
click at [241, 281] on icon "button" at bounding box center [241, 285] width 16 height 16
click at [243, 281] on icon "button" at bounding box center [241, 285] width 16 height 16
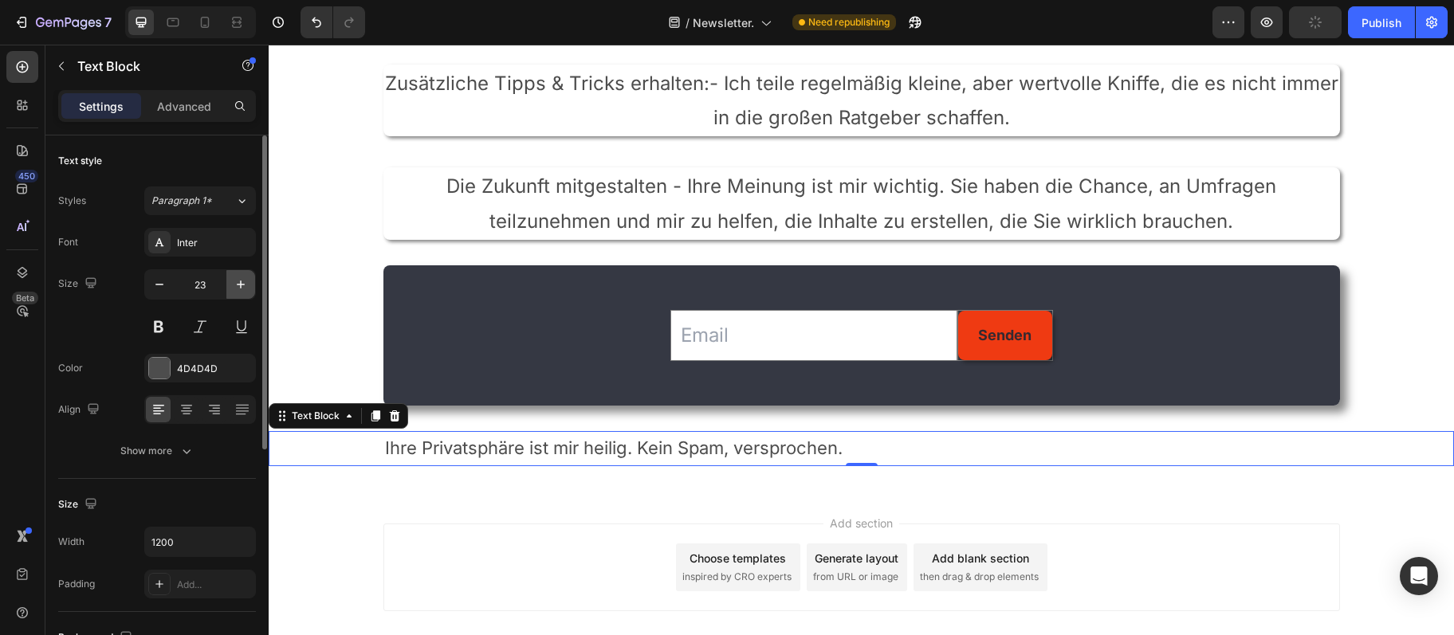
click at [243, 281] on icon "button" at bounding box center [241, 285] width 16 height 16
click at [159, 290] on icon "button" at bounding box center [159, 285] width 16 height 16
type input "24"
click at [190, 410] on icon at bounding box center [187, 410] width 16 height 16
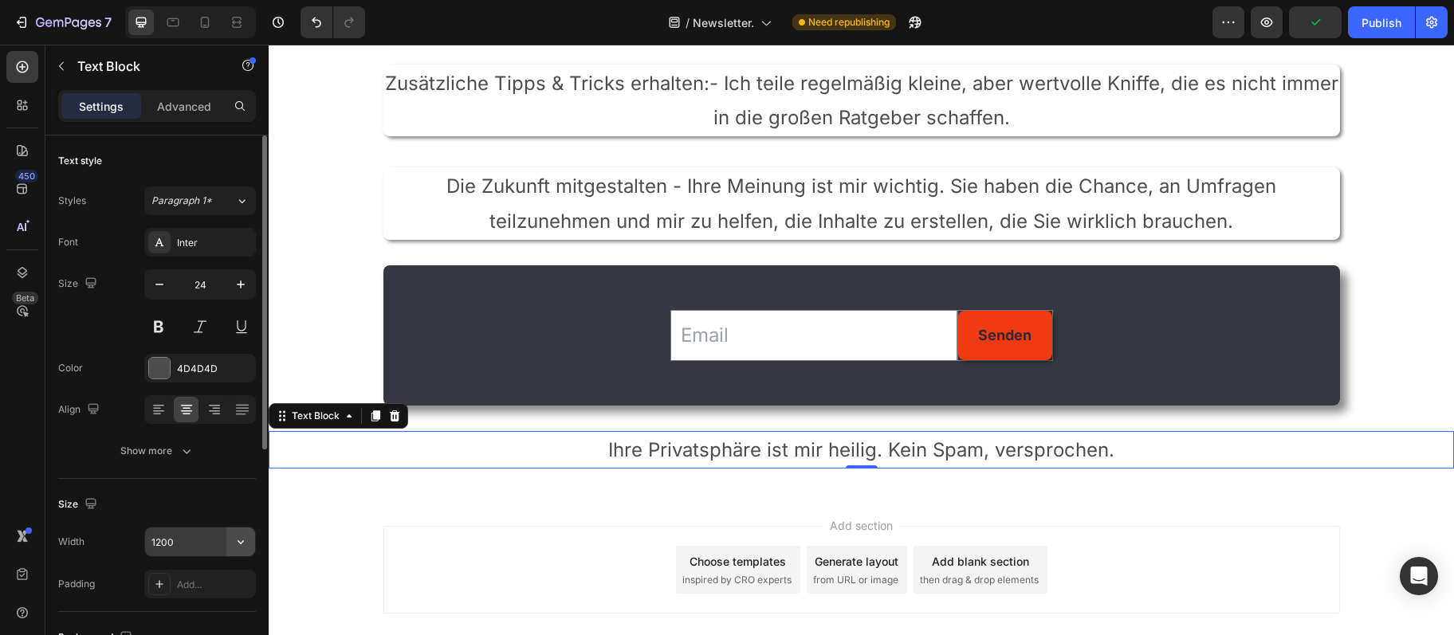
click at [235, 549] on icon "button" at bounding box center [241, 542] width 16 height 16
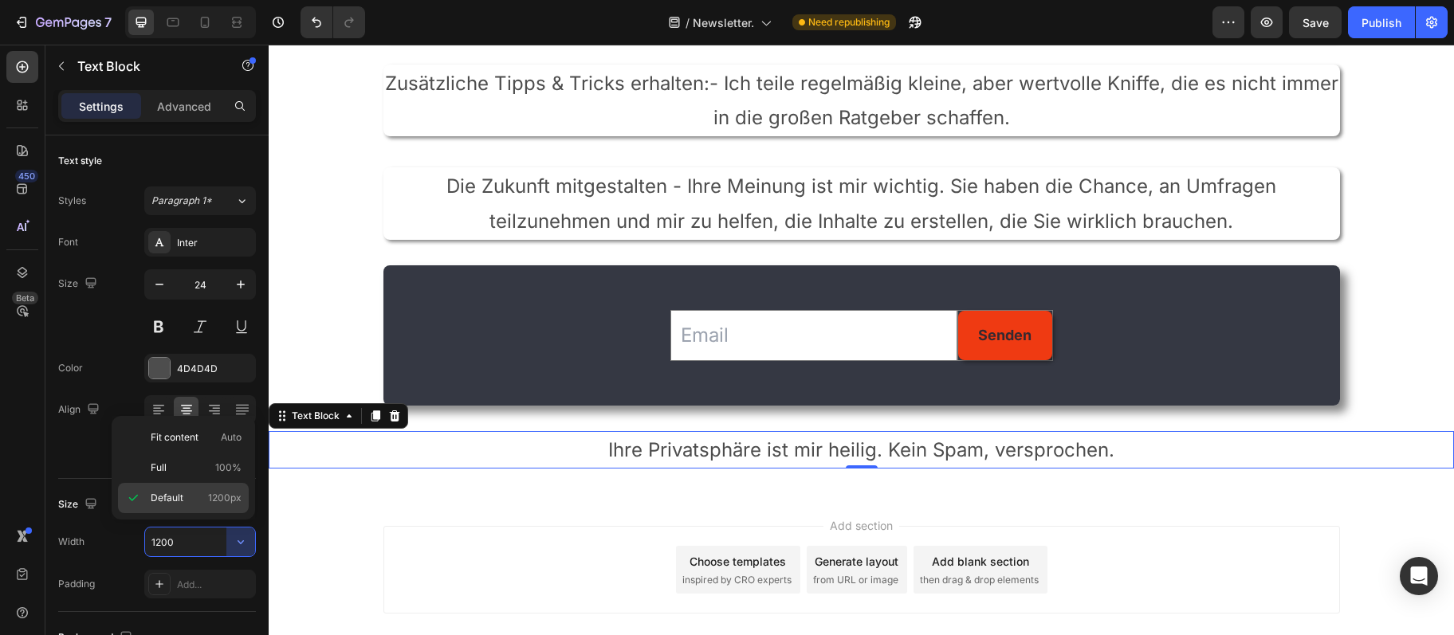
click at [220, 508] on div "Default 1200px" at bounding box center [183, 498] width 131 height 30
click at [220, 508] on div "Size" at bounding box center [157, 505] width 198 height 26
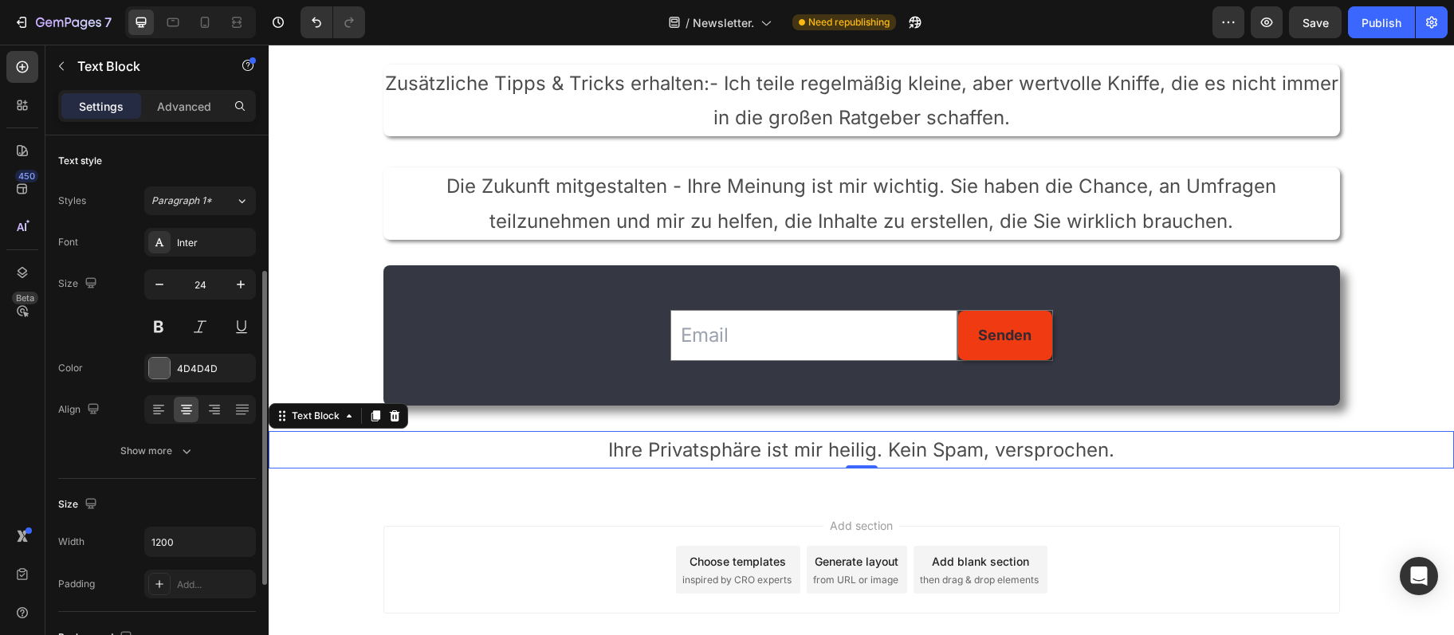
scroll to position [86, 0]
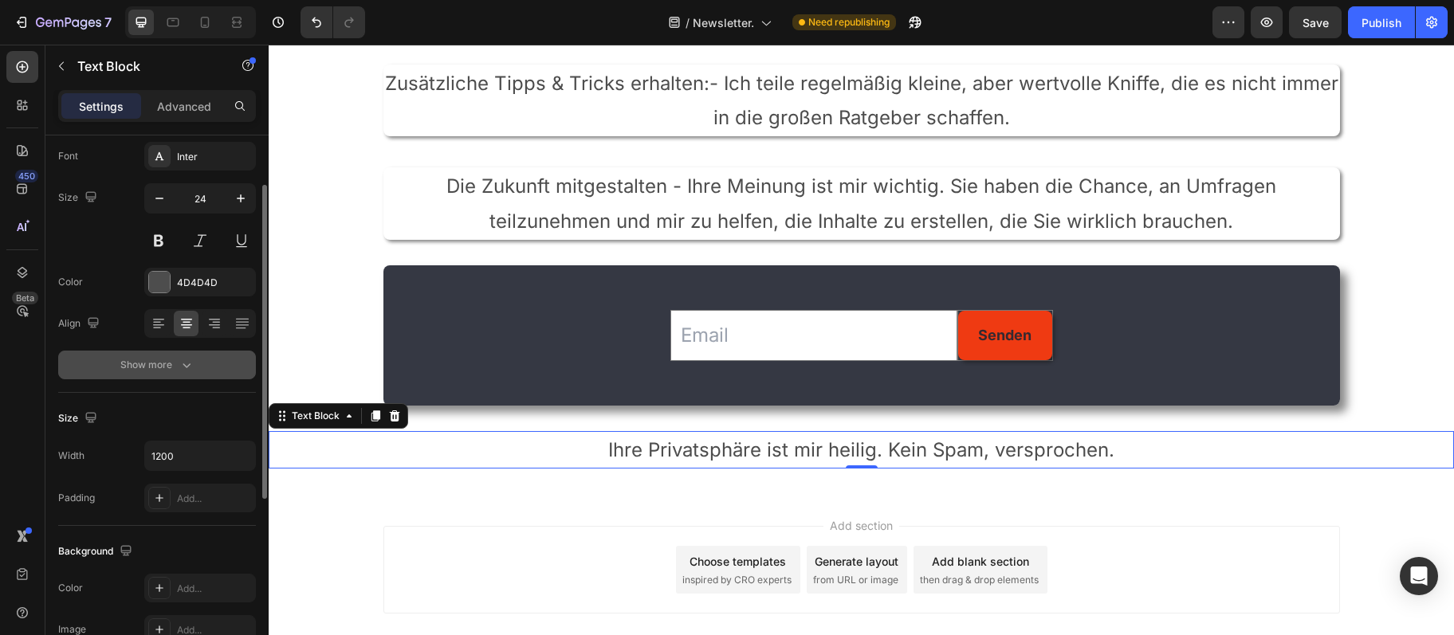
click at [151, 368] on div "Show more" at bounding box center [157, 365] width 74 height 16
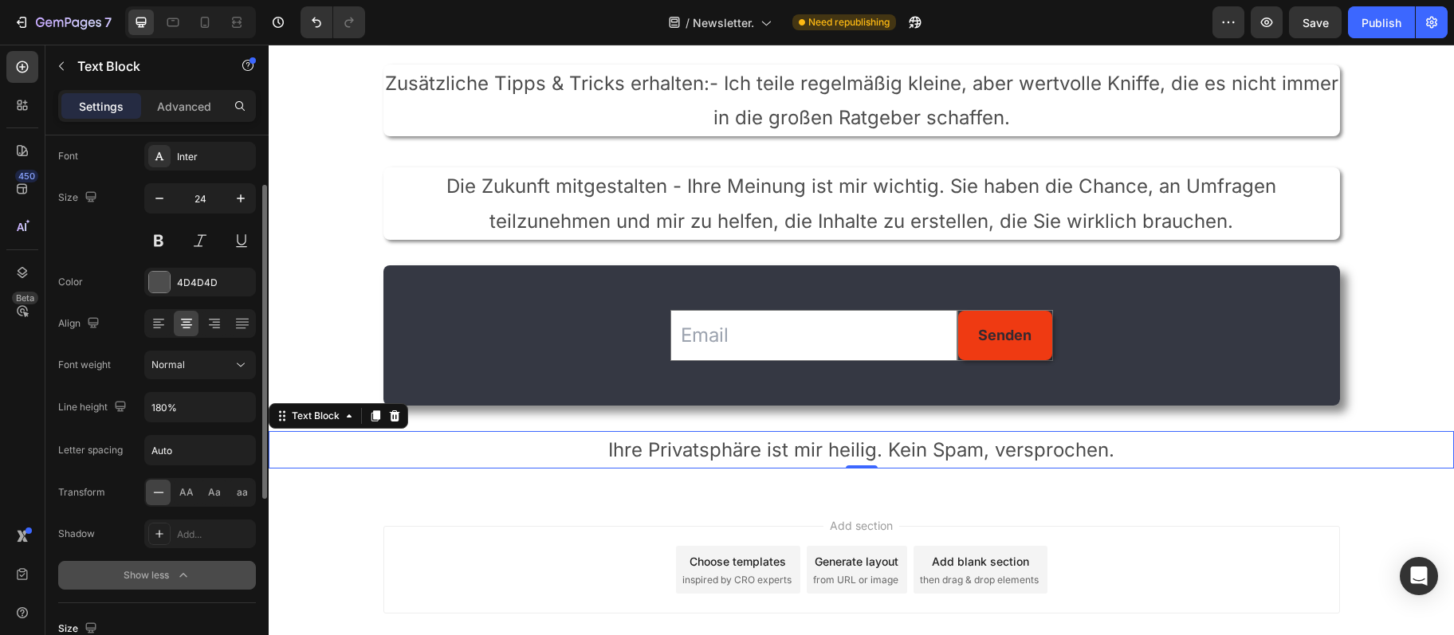
click at [151, 368] on span "Normal" at bounding box center [167, 365] width 33 height 12
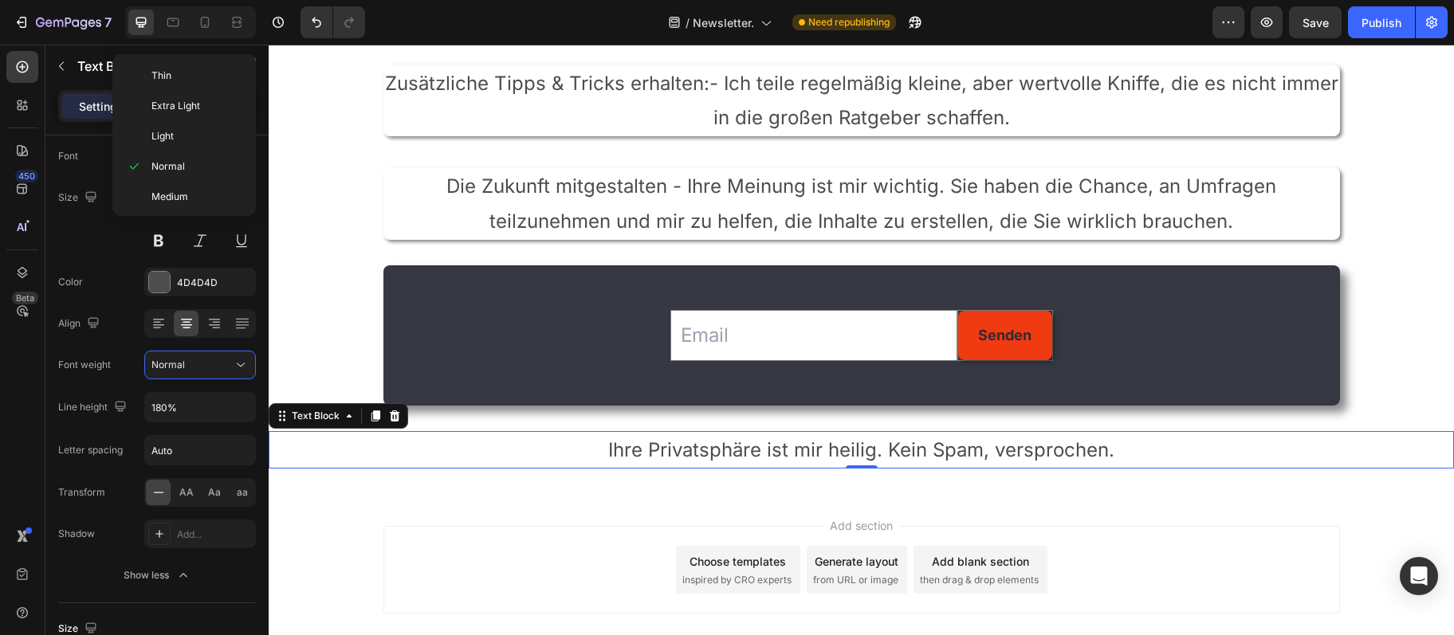
scroll to position [608, 0]
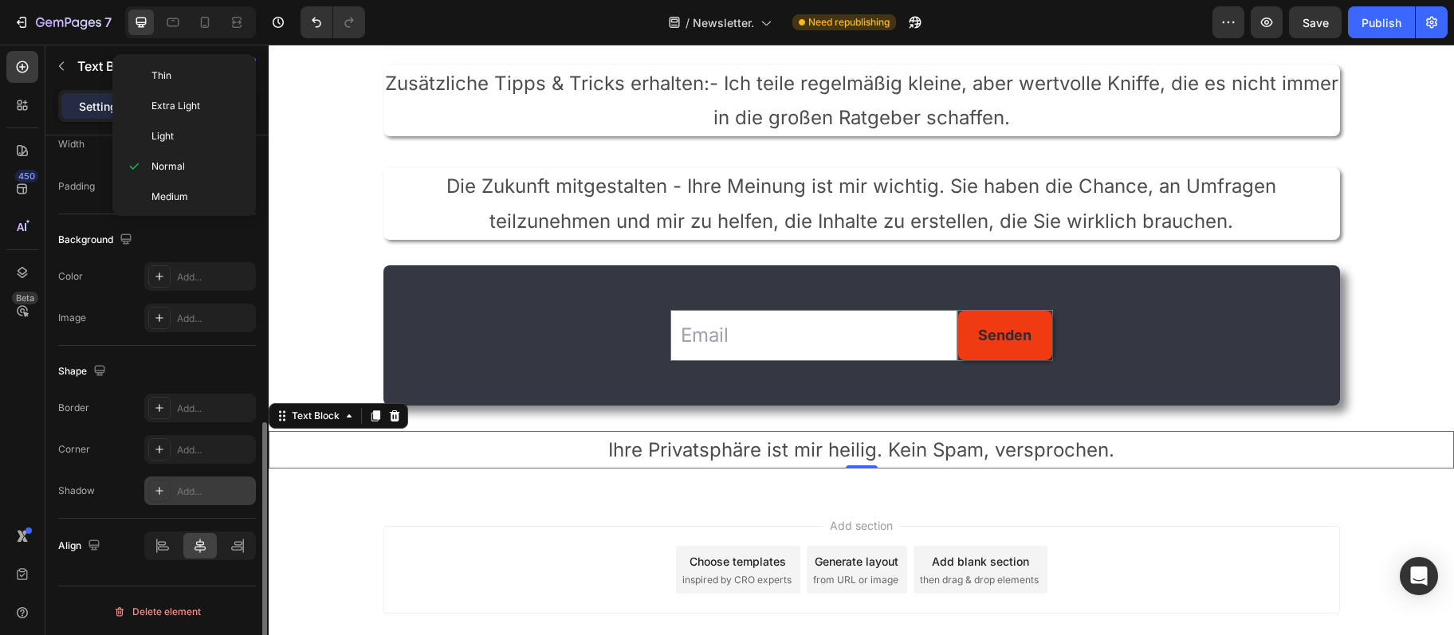
click at [204, 493] on div "Add..." at bounding box center [214, 492] width 75 height 14
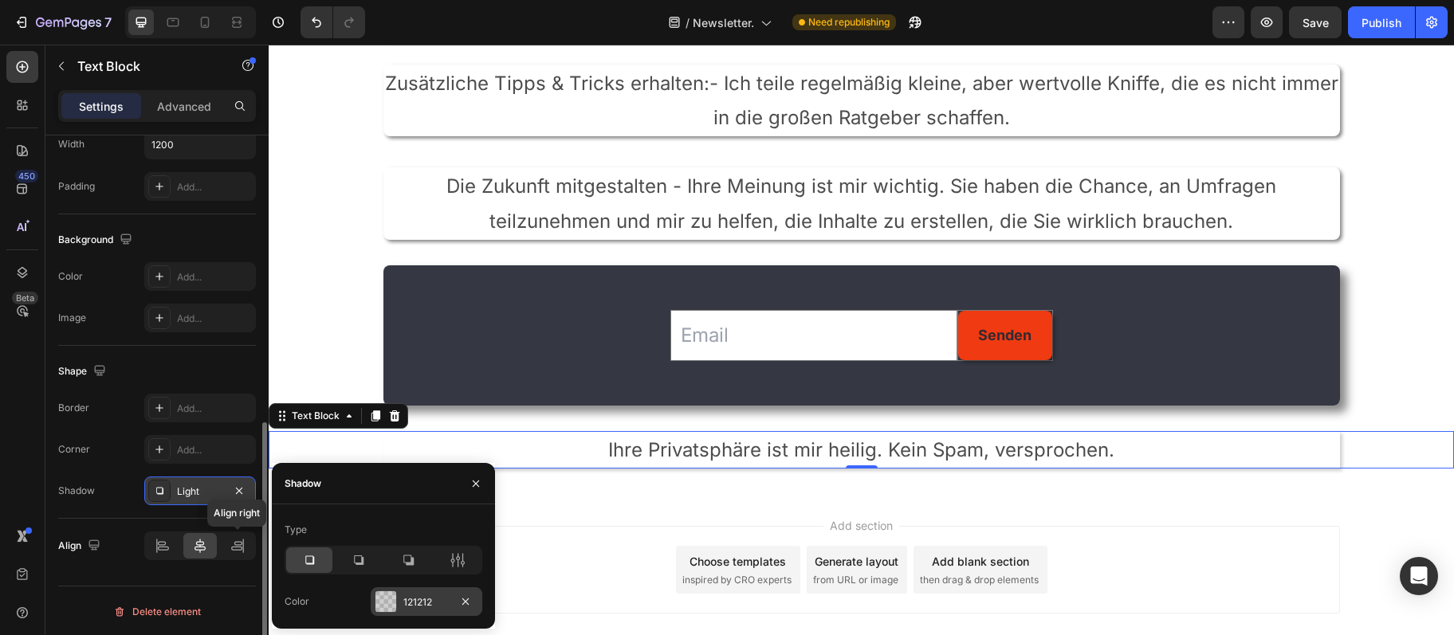
click at [375, 608] on div "121212" at bounding box center [427, 601] width 112 height 29
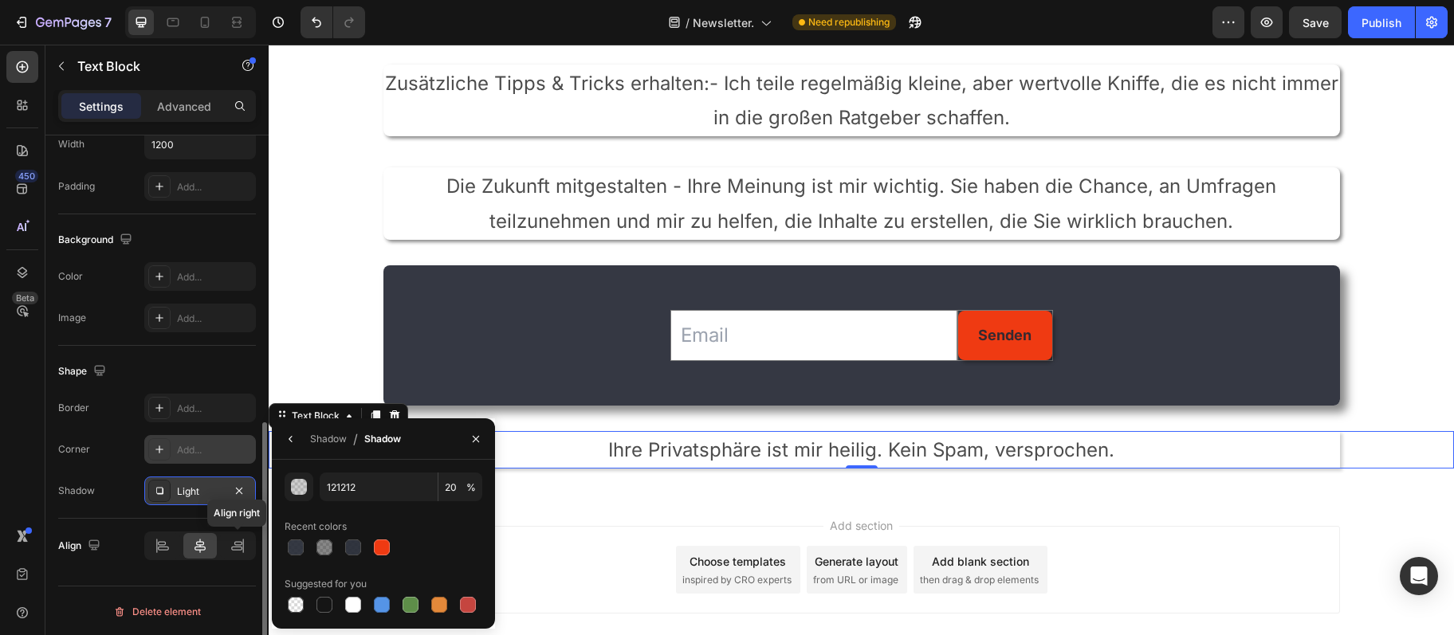
click at [326, 552] on div at bounding box center [324, 548] width 16 height 16
click at [201, 443] on div "Add..." at bounding box center [214, 450] width 75 height 14
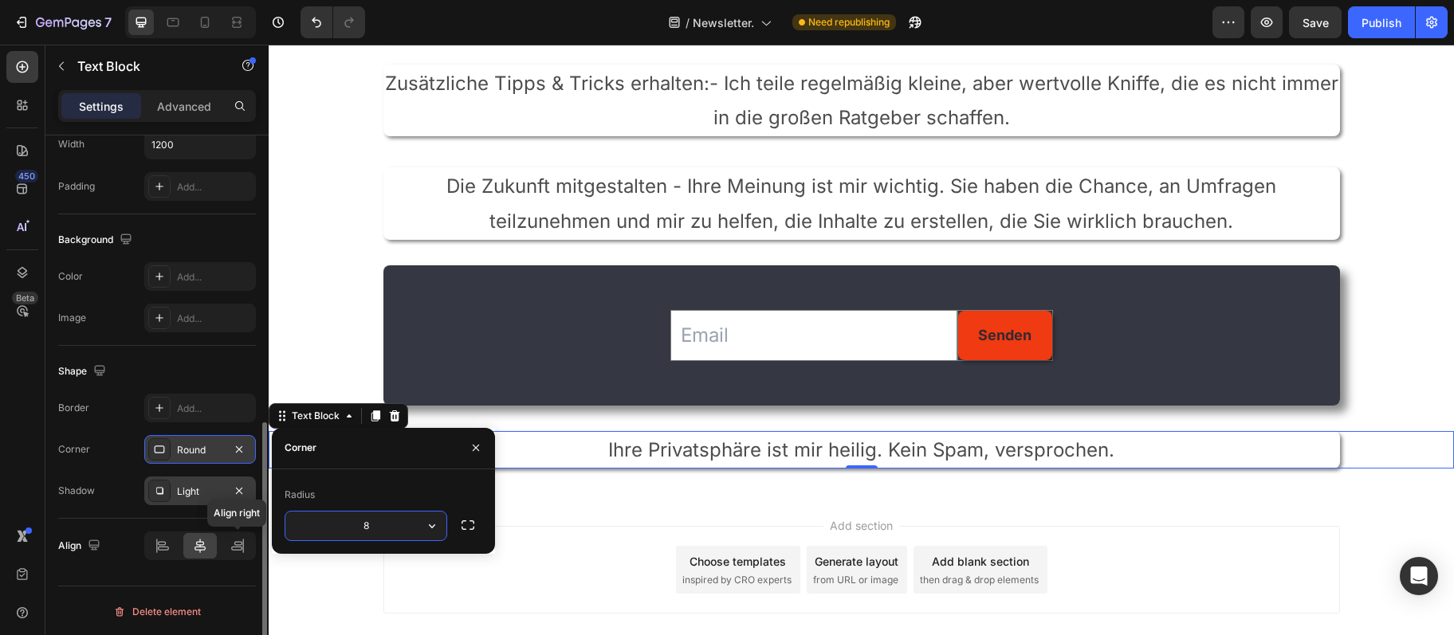
click at [1219, 520] on div "Add section Choose templates inspired by CRO experts Generate layout from URL o…" at bounding box center [861, 592] width 1185 height 196
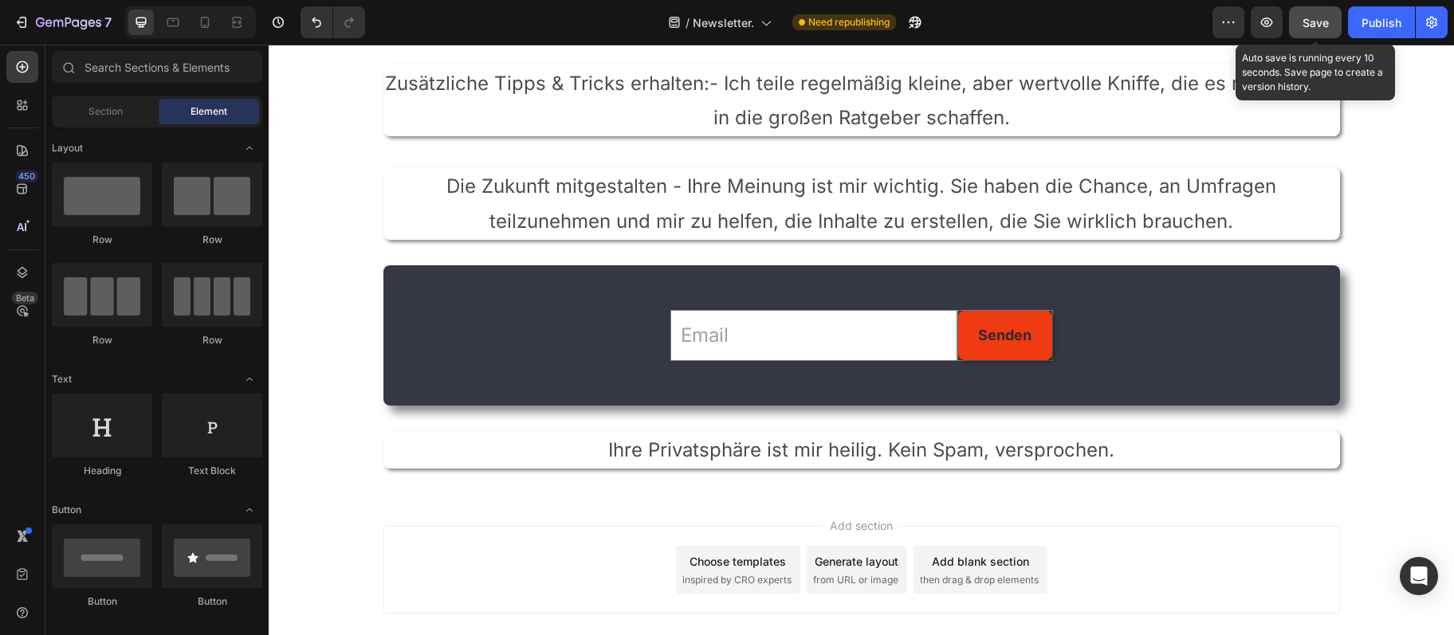
click at [1321, 19] on span "Save" at bounding box center [1315, 23] width 26 height 14
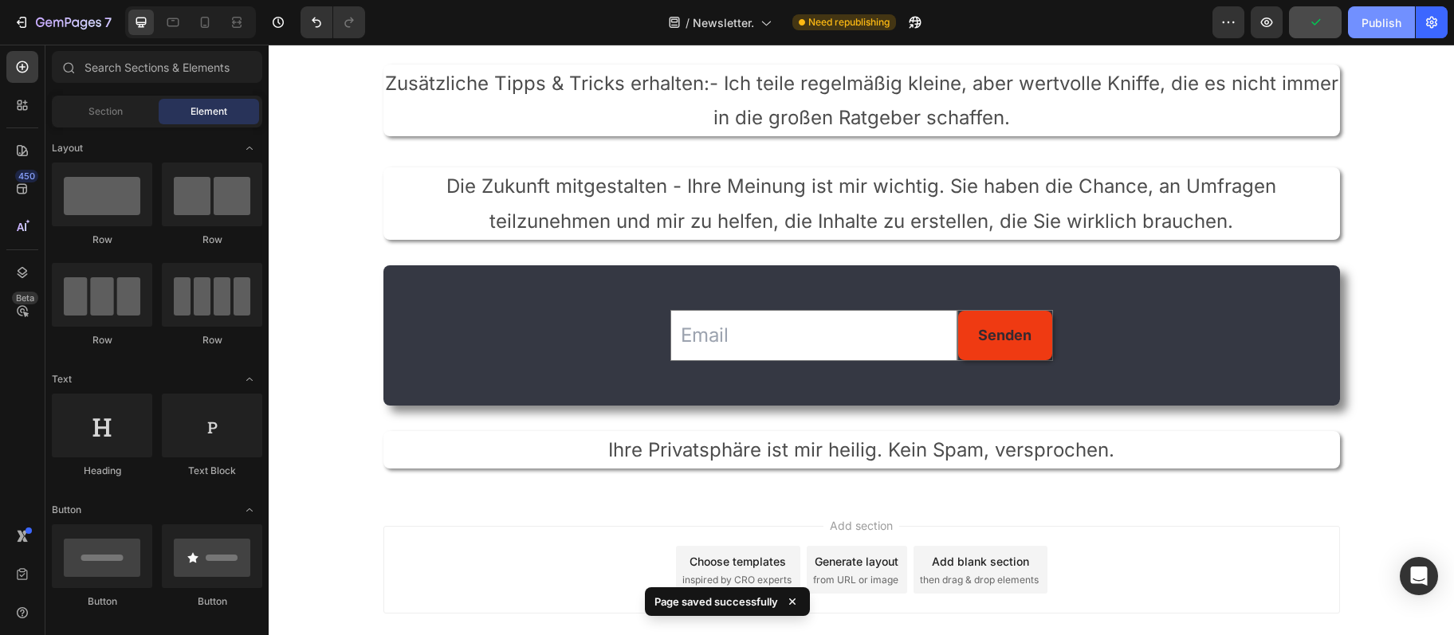
click at [1403, 16] on button "Publish" at bounding box center [1381, 22] width 67 height 32
